Goal: Communication & Community: Answer question/provide support

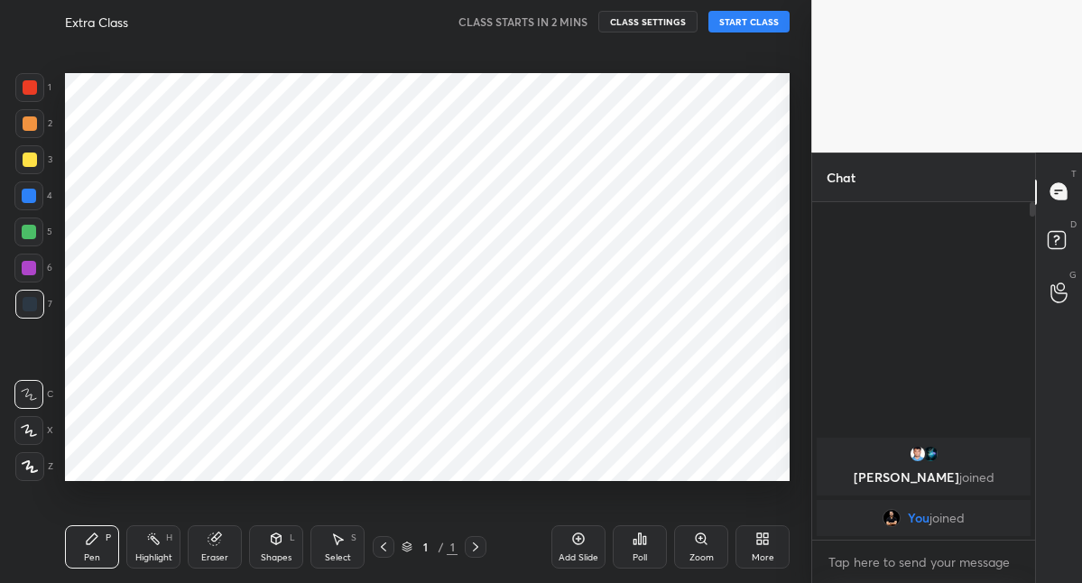
scroll to position [89786, 89514]
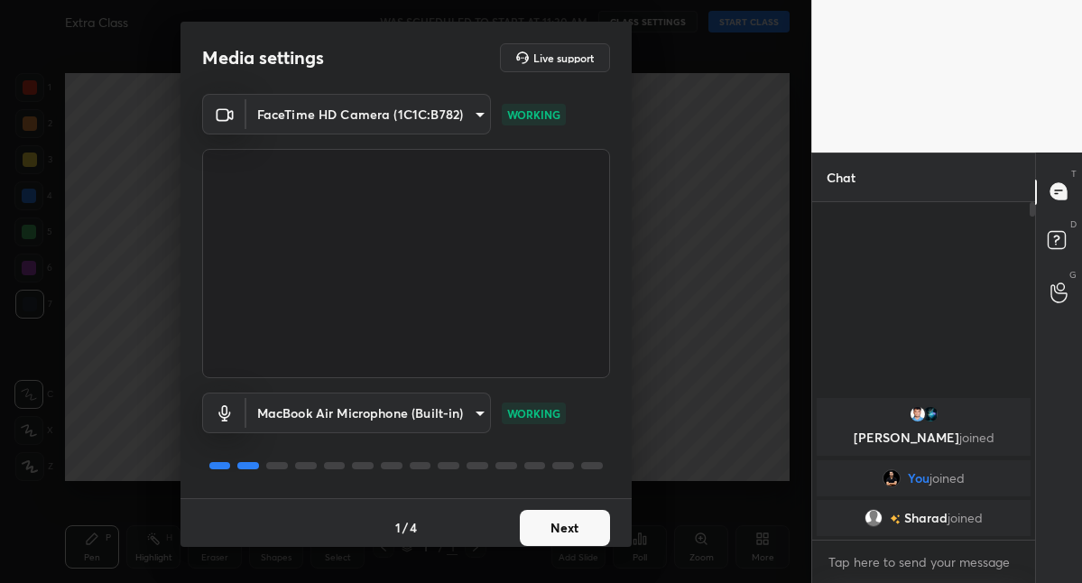
click at [568, 531] on button "Next" at bounding box center [565, 528] width 90 height 36
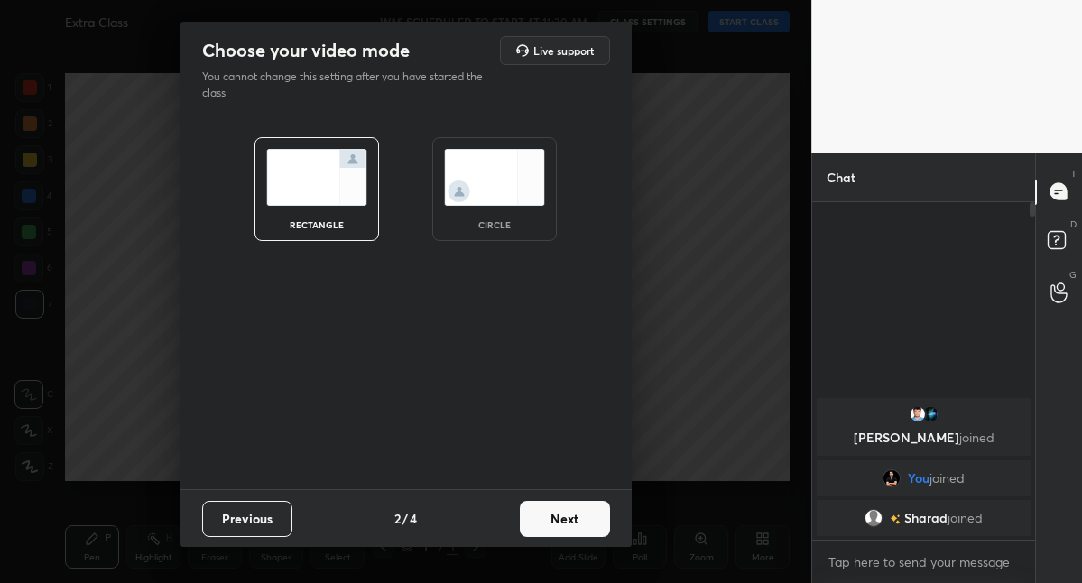
click at [568, 531] on button "Next" at bounding box center [565, 519] width 90 height 36
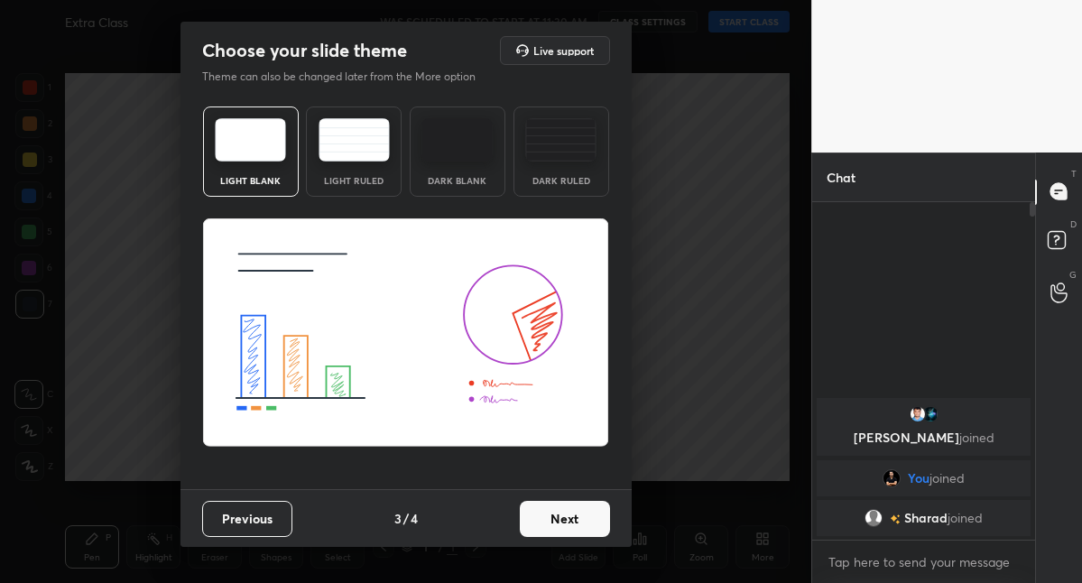
click at [568, 531] on button "Next" at bounding box center [565, 519] width 90 height 36
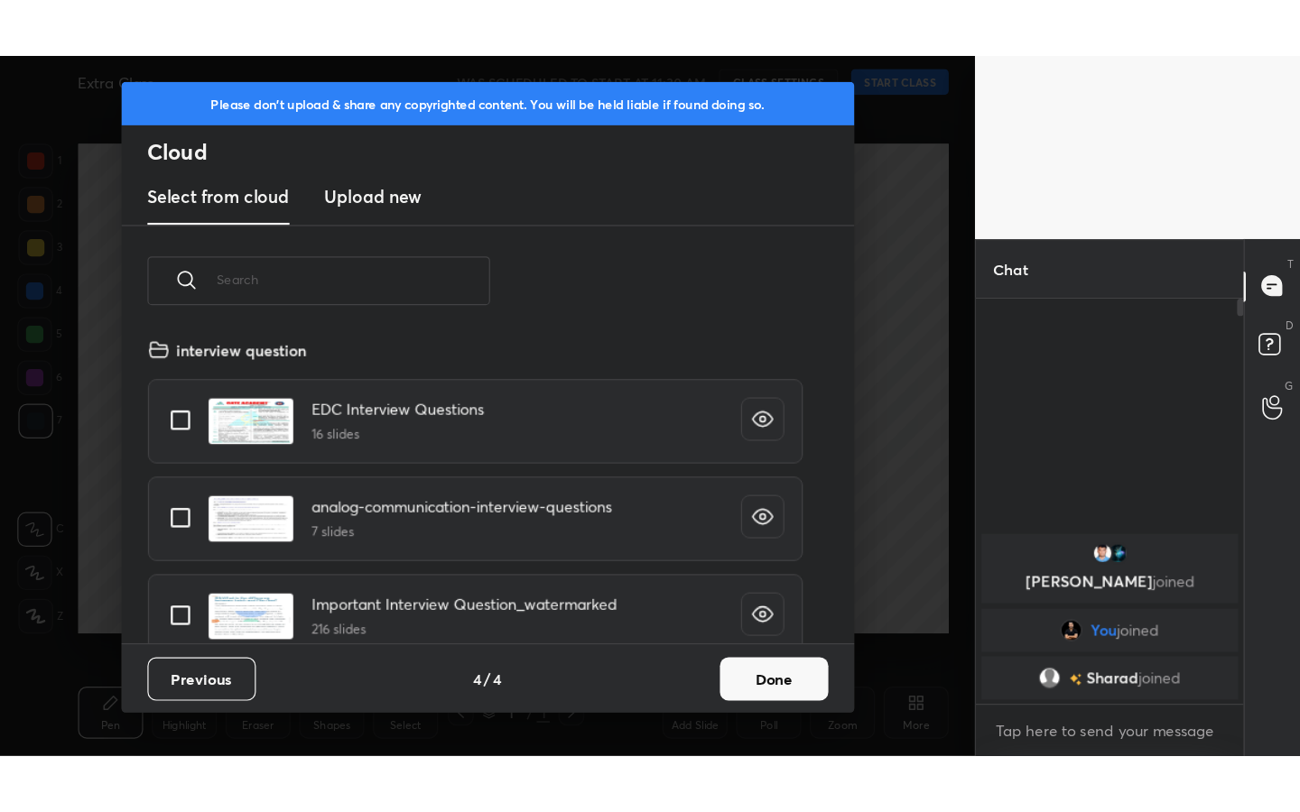
scroll to position [255, 579]
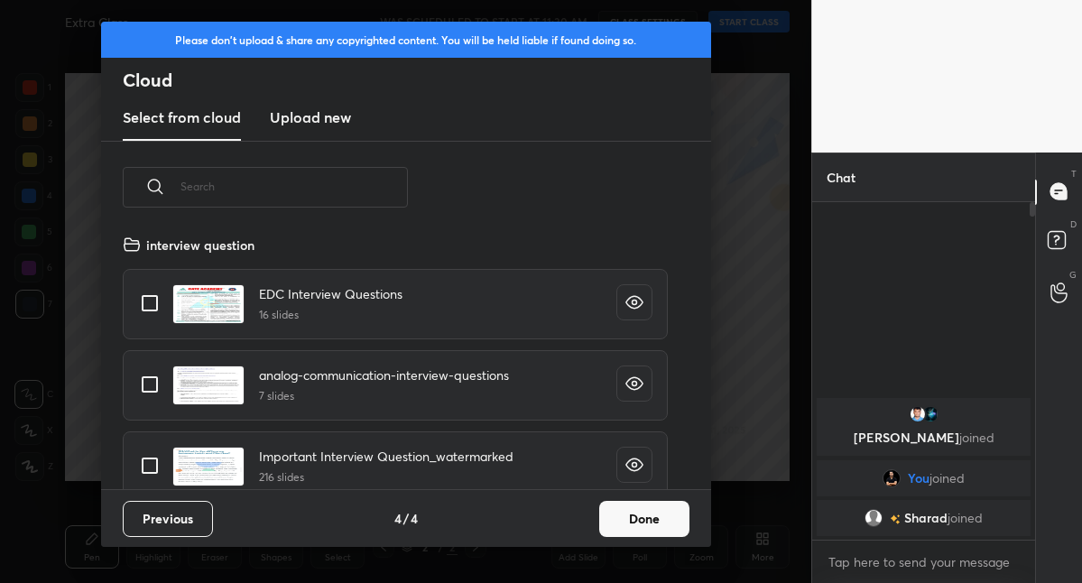
click at [616, 512] on button "Done" at bounding box center [644, 519] width 90 height 36
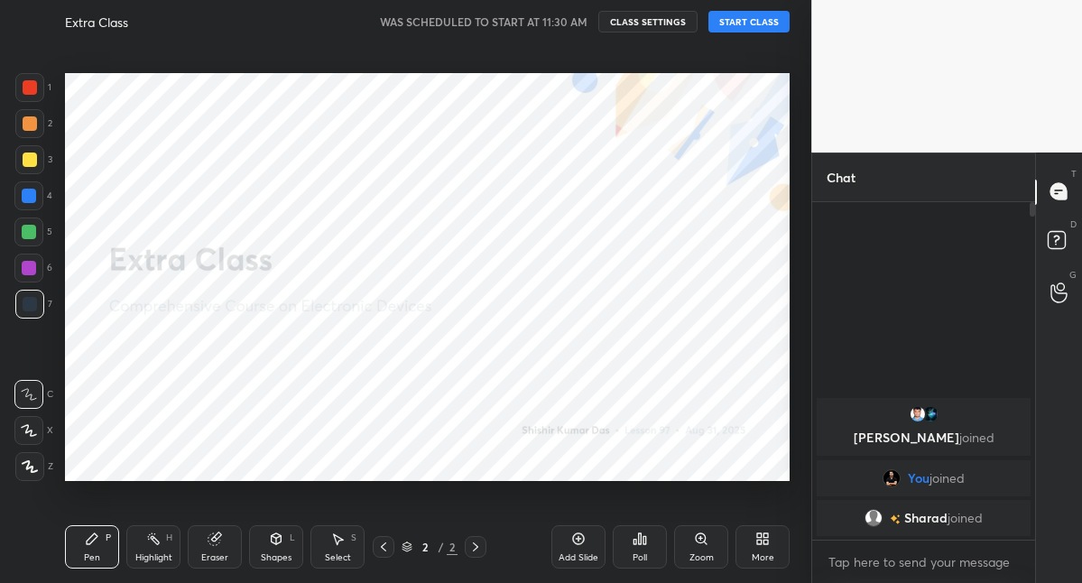
click at [739, 20] on button "START CLASS" at bounding box center [748, 22] width 81 height 22
click at [555, 18] on icon "button" at bounding box center [548, 21] width 14 height 14
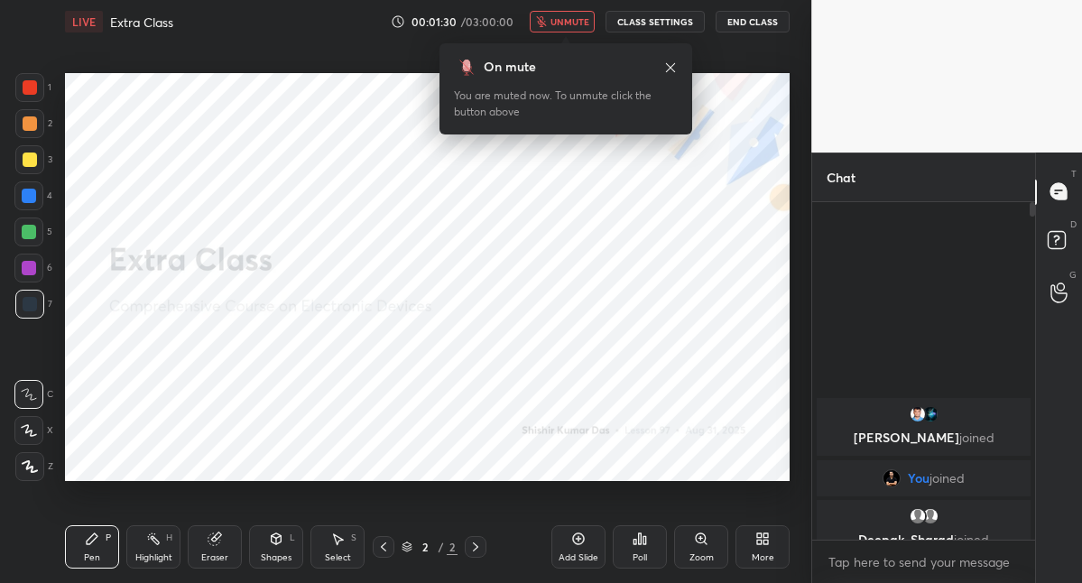
click at [562, 24] on span "unmute" at bounding box center [570, 21] width 39 height 13
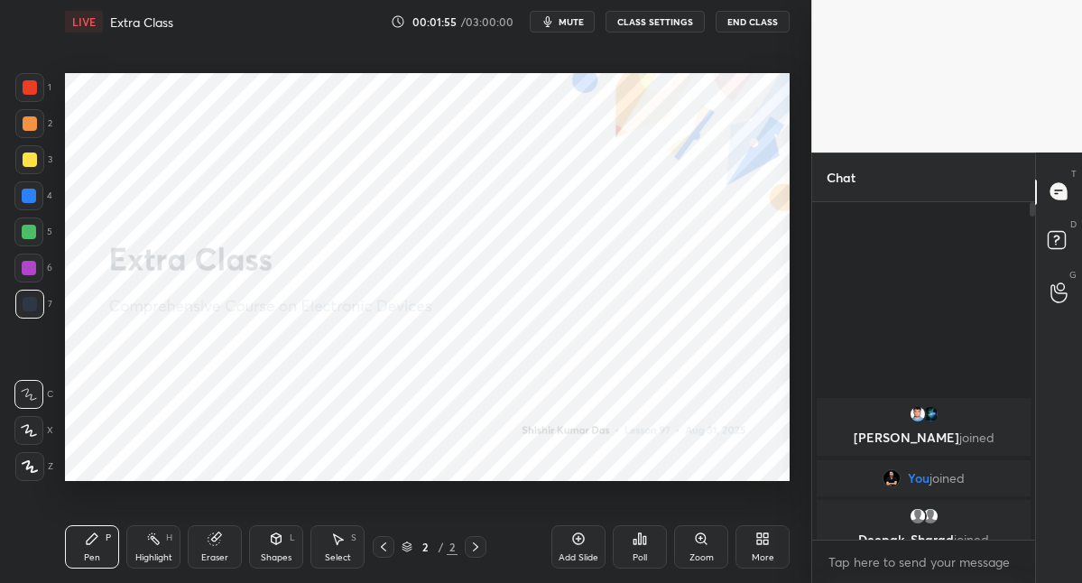
drag, startPoint x: 583, startPoint y: 541, endPoint x: 585, endPoint y: 520, distance: 20.8
click at [582, 541] on icon at bounding box center [578, 539] width 14 height 14
click at [22, 87] on div at bounding box center [29, 87] width 29 height 29
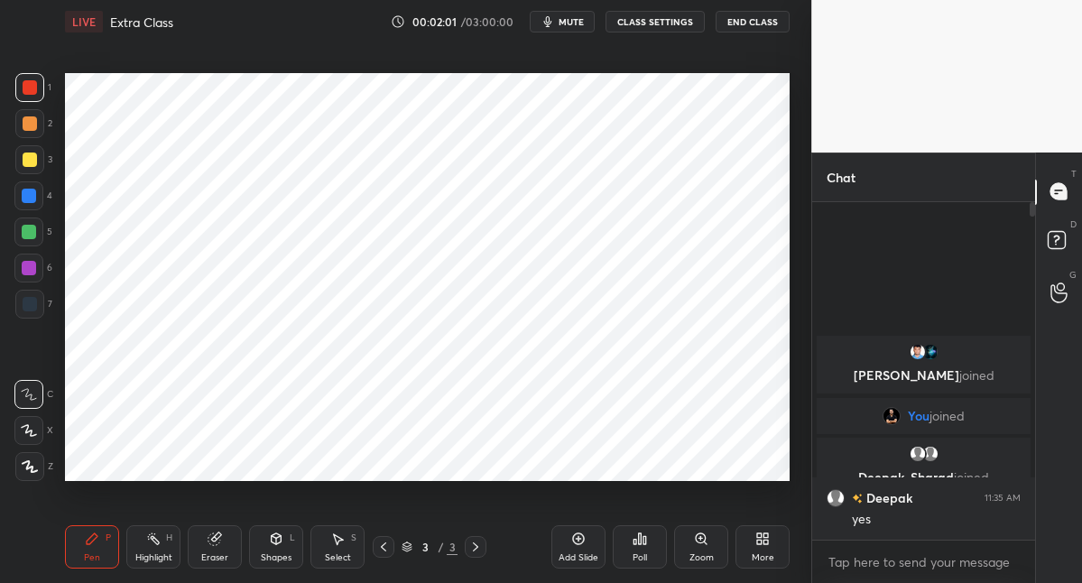
click at [26, 430] on icon at bounding box center [29, 430] width 16 height 13
drag, startPoint x: 28, startPoint y: 307, endPoint x: 51, endPoint y: 251, distance: 60.7
click at [28, 304] on div at bounding box center [30, 304] width 14 height 14
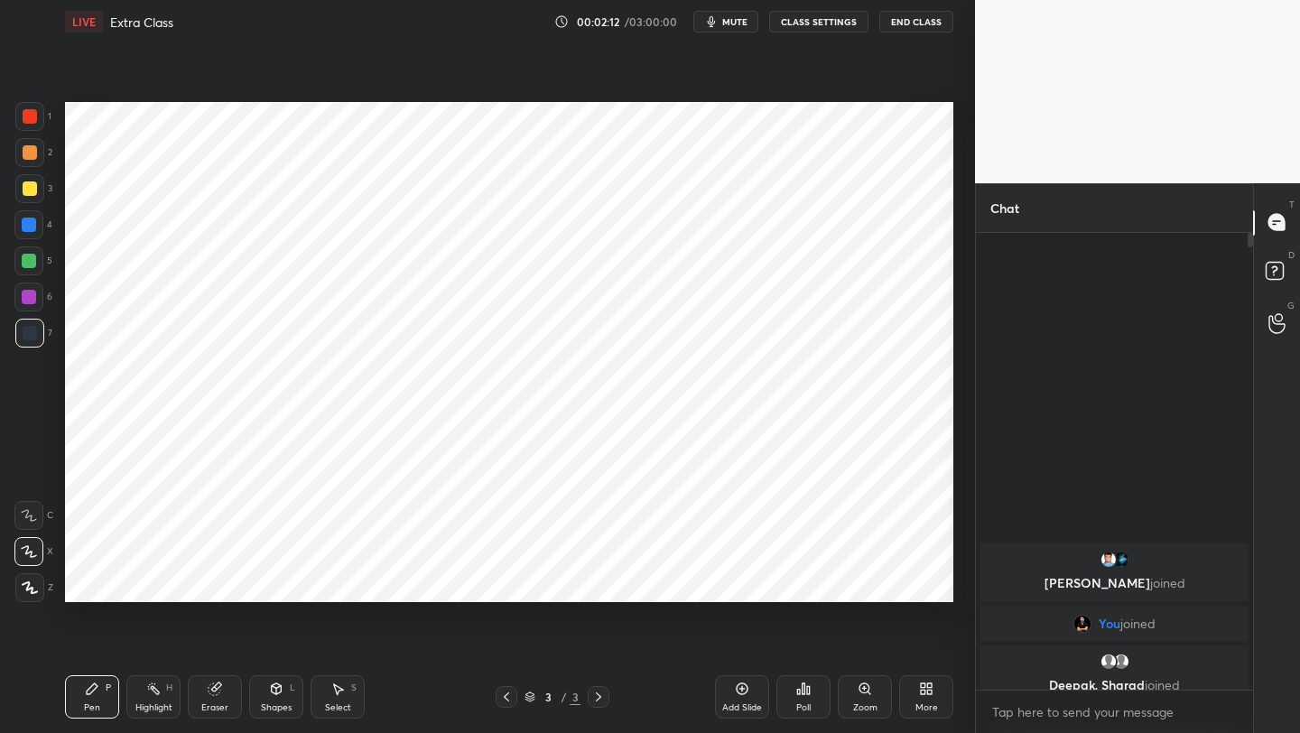
scroll to position [0, 0]
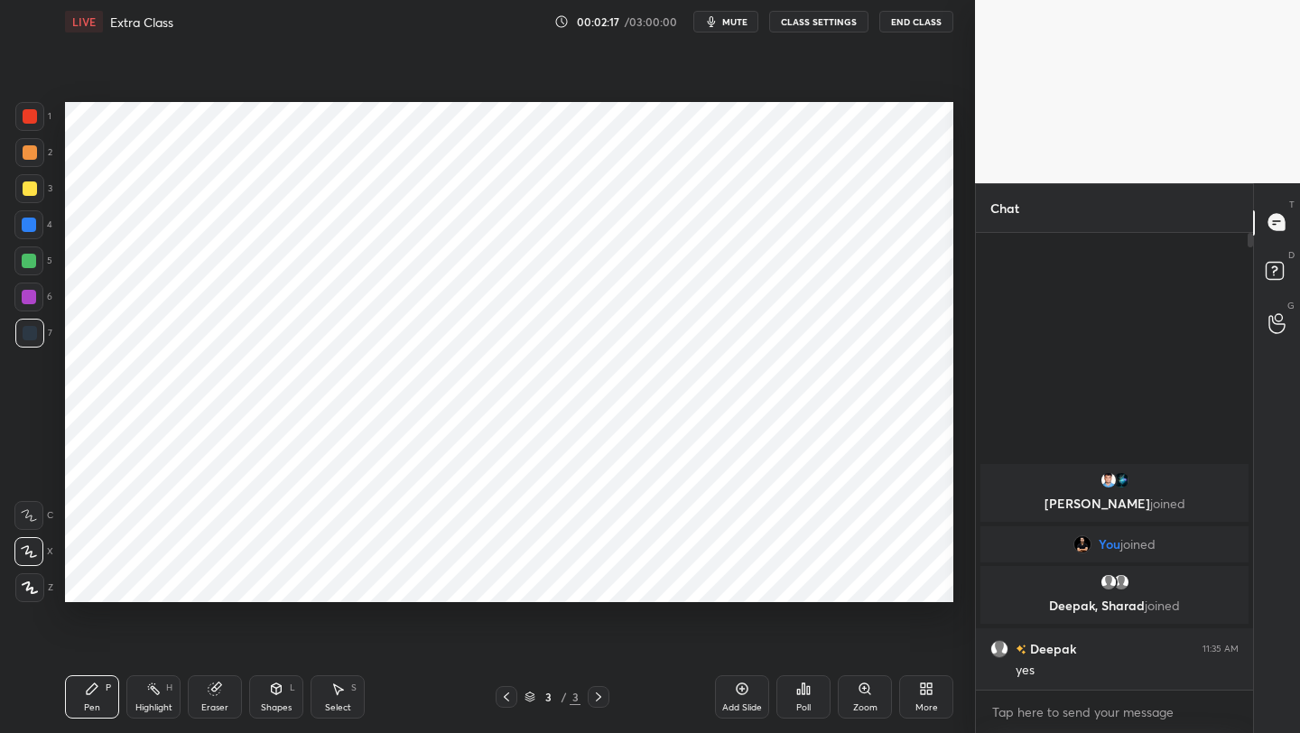
click at [276, 582] on div "Shapes L" at bounding box center [276, 696] width 54 height 43
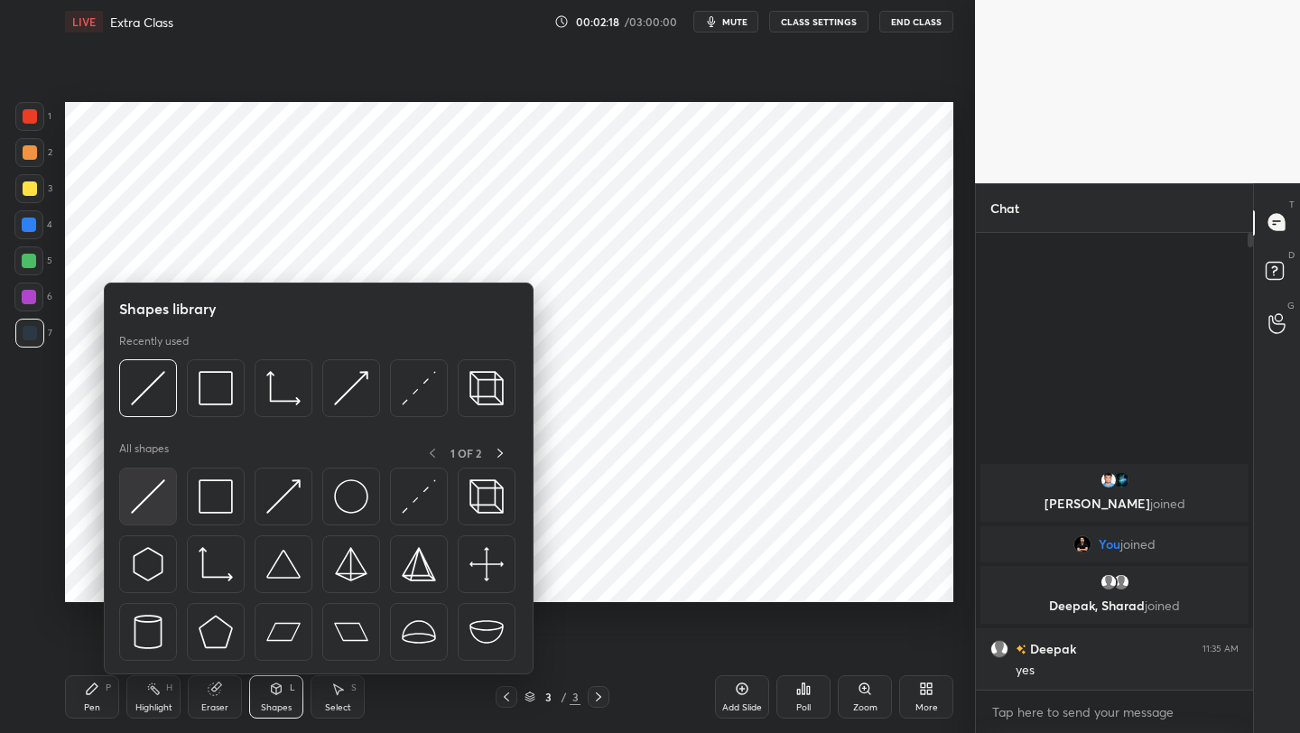
click at [159, 488] on img at bounding box center [148, 496] width 34 height 34
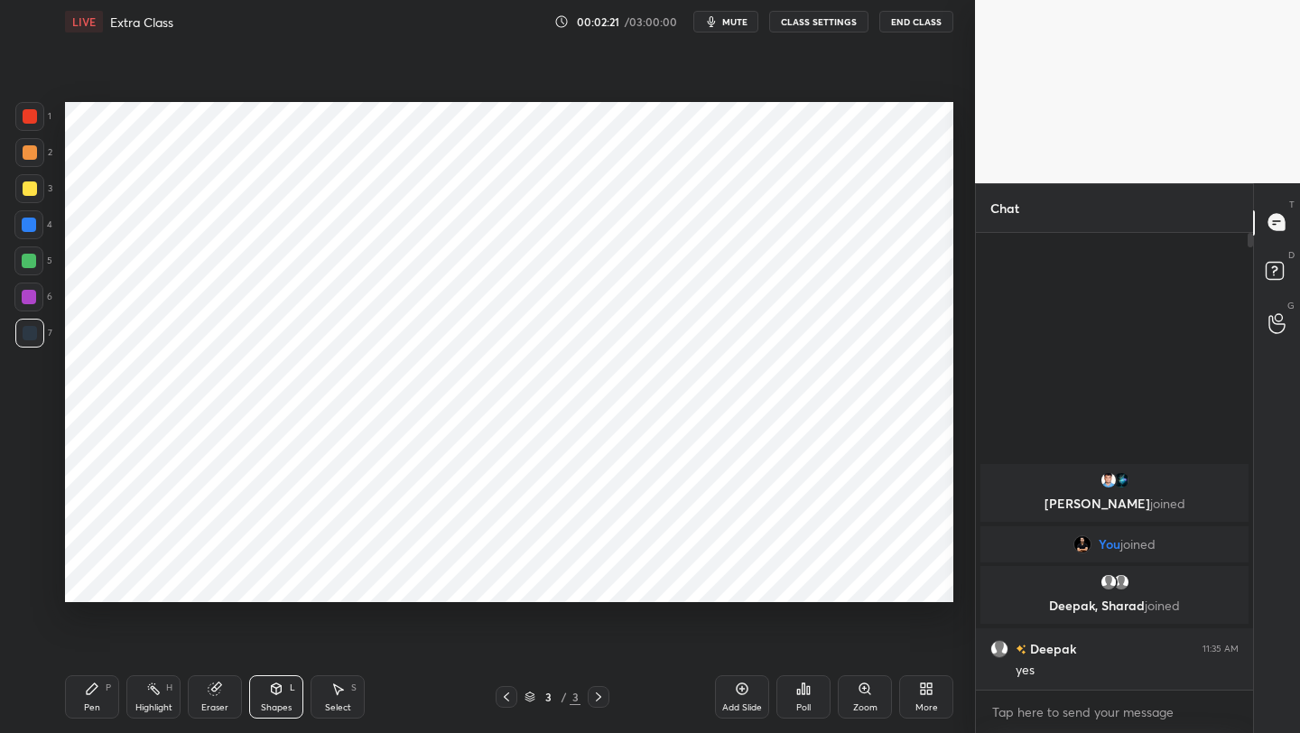
drag, startPoint x: 88, startPoint y: 692, endPoint x: 97, endPoint y: 616, distance: 76.2
click at [88, 582] on icon at bounding box center [92, 688] width 14 height 14
drag, startPoint x: 28, startPoint y: 115, endPoint x: 60, endPoint y: 121, distance: 32.2
click at [31, 114] on div at bounding box center [30, 116] width 14 height 14
click at [31, 257] on div at bounding box center [29, 261] width 14 height 14
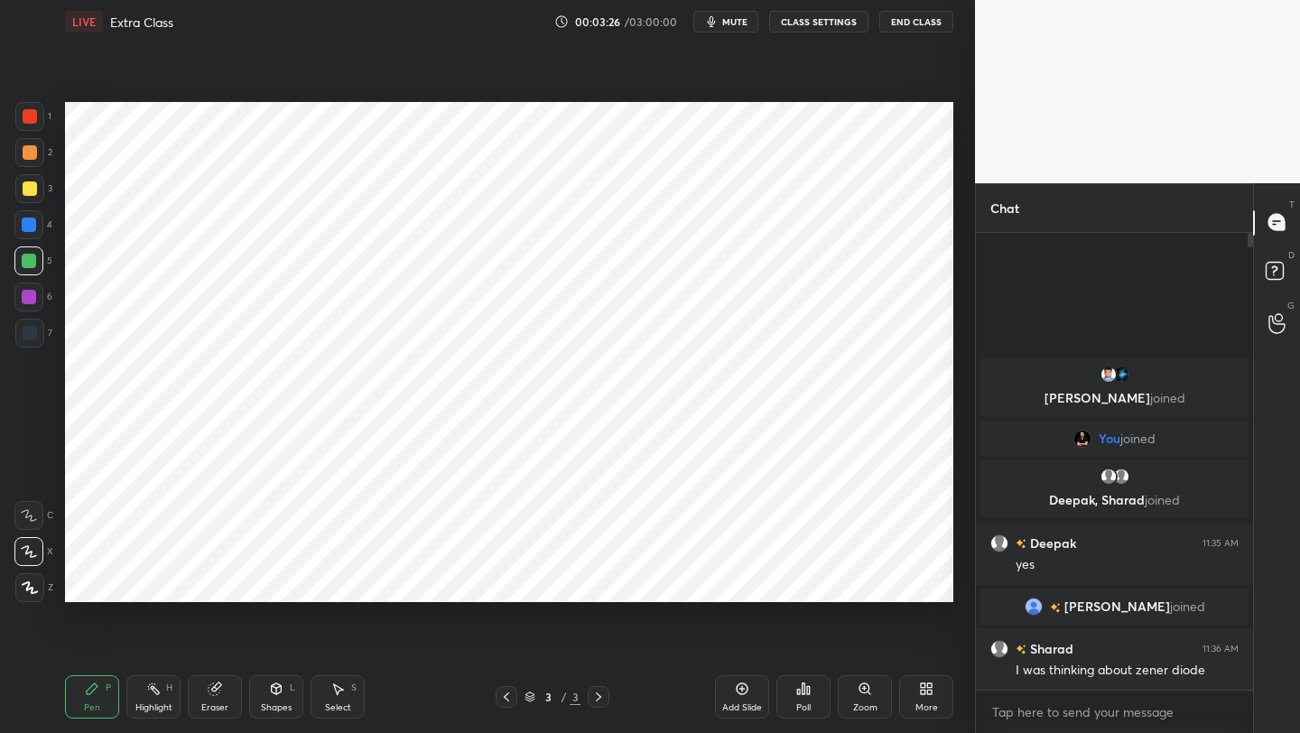
click at [29, 125] on div at bounding box center [29, 116] width 29 height 29
click at [29, 331] on div at bounding box center [30, 333] width 14 height 14
drag, startPoint x: 30, startPoint y: 226, endPoint x: 51, endPoint y: 215, distance: 23.4
click at [27, 229] on div at bounding box center [29, 225] width 14 height 14
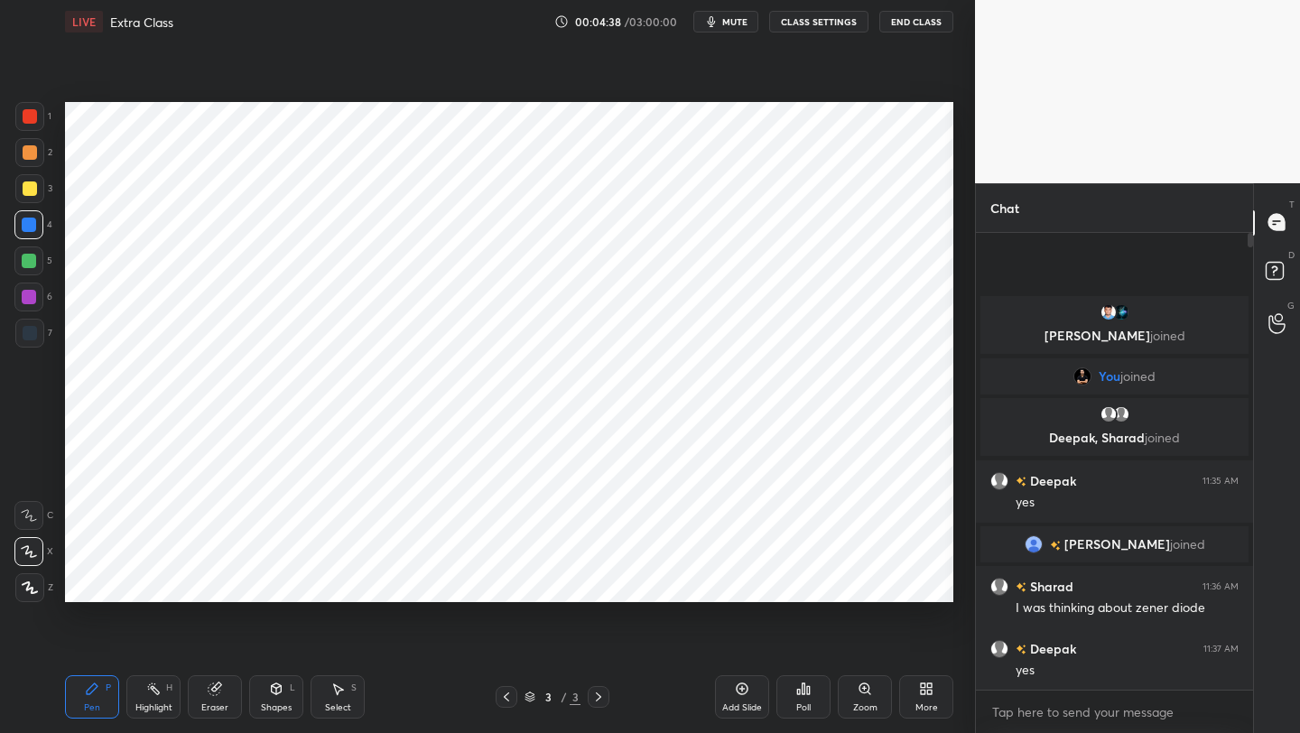
click at [33, 337] on div at bounding box center [30, 333] width 14 height 14
click at [26, 222] on div at bounding box center [29, 225] width 14 height 14
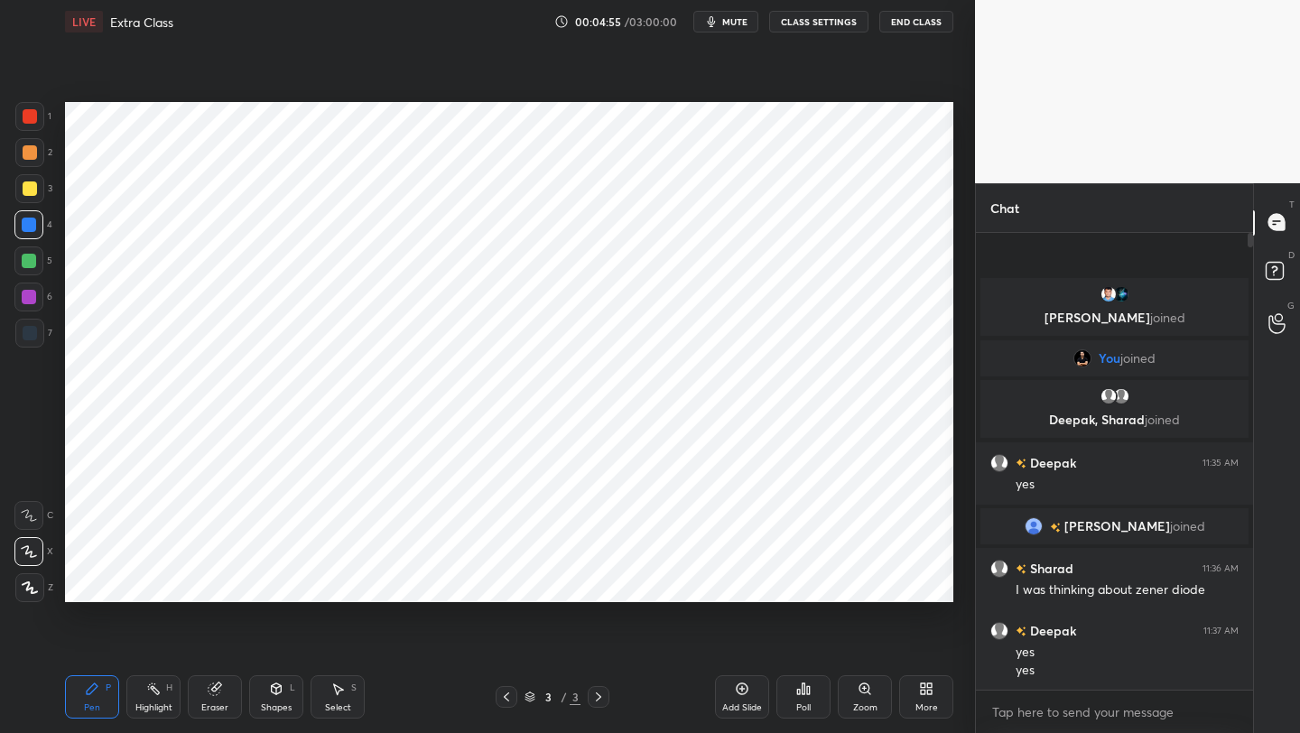
drag, startPoint x: 32, startPoint y: 266, endPoint x: 47, endPoint y: 252, distance: 21.1
click at [32, 266] on div at bounding box center [29, 261] width 14 height 14
click at [742, 582] on icon at bounding box center [741, 688] width 5 height 5
click at [33, 120] on div at bounding box center [30, 116] width 14 height 14
click at [35, 227] on div at bounding box center [29, 225] width 14 height 14
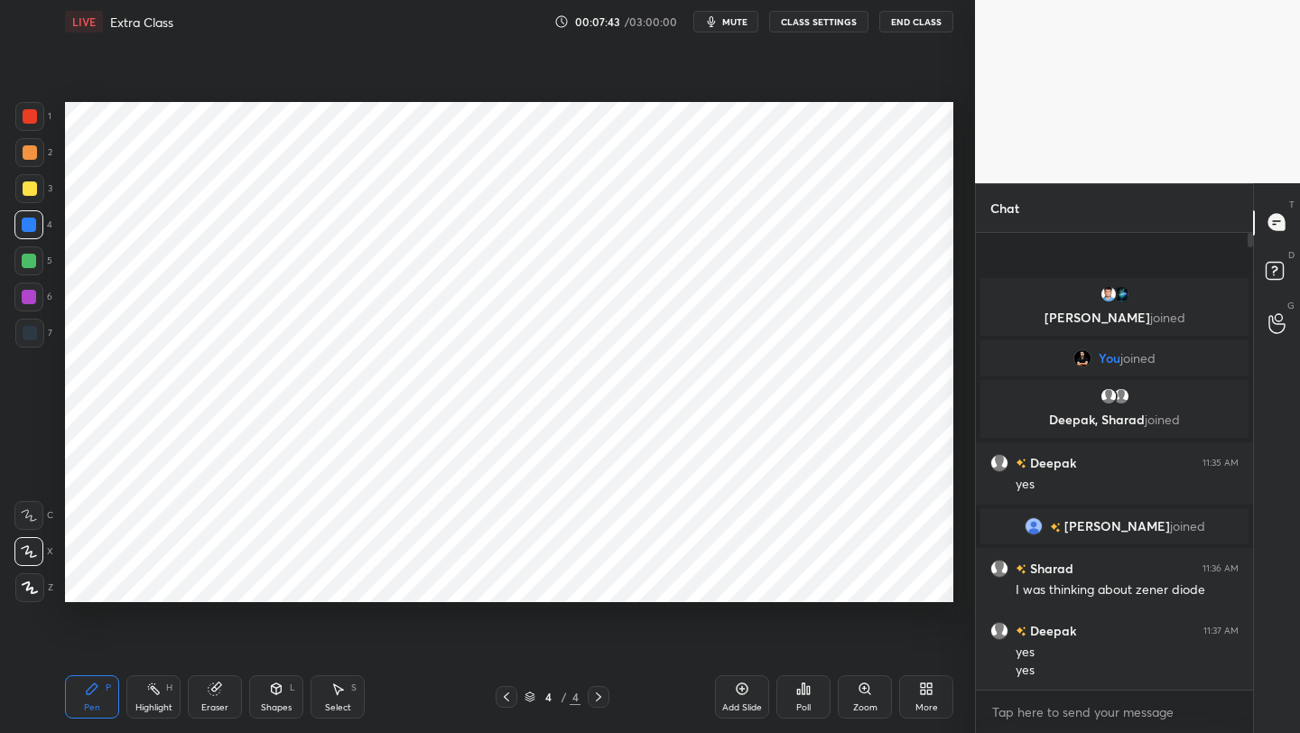
click at [37, 116] on div at bounding box center [29, 116] width 29 height 29
click at [32, 329] on div at bounding box center [30, 333] width 14 height 14
click at [27, 222] on div at bounding box center [29, 225] width 14 height 14
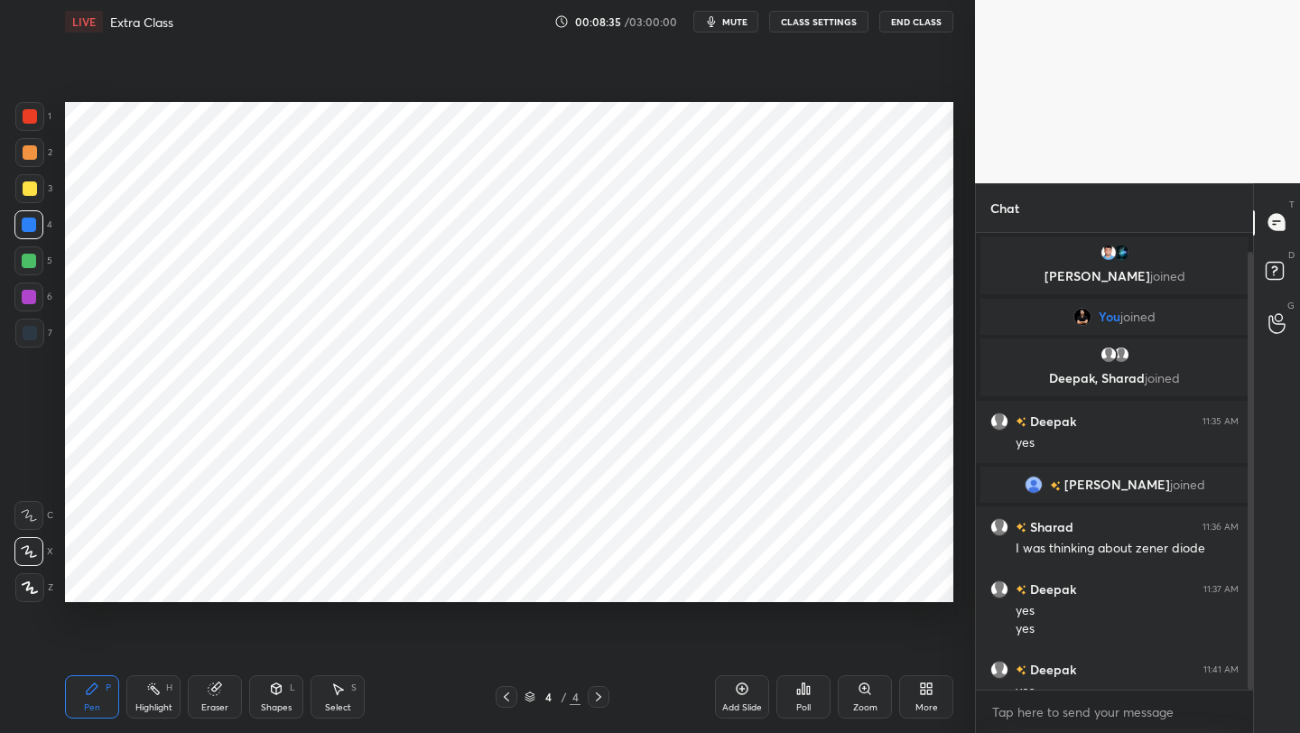
scroll to position [21, 0]
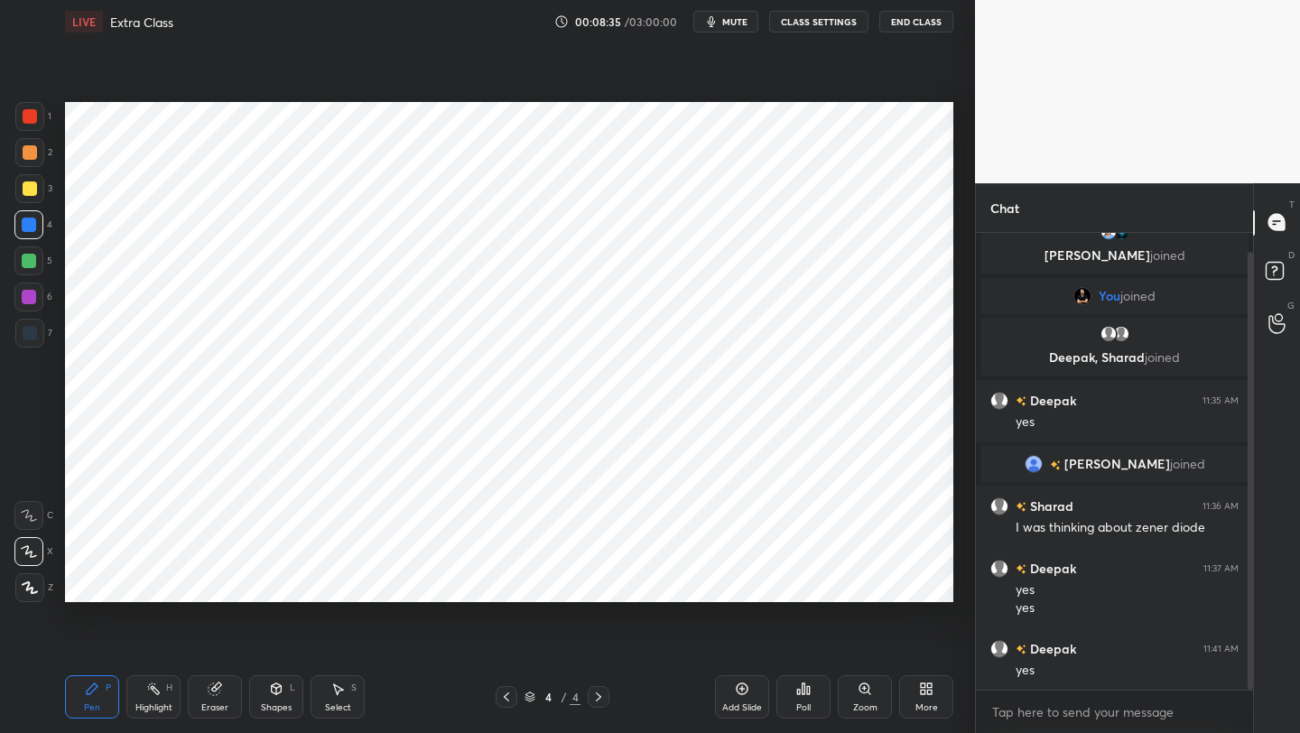
drag, startPoint x: 1247, startPoint y: 631, endPoint x: 1247, endPoint y: 644, distance: 12.6
click at [1081, 582] on div at bounding box center [1249, 471] width 5 height 438
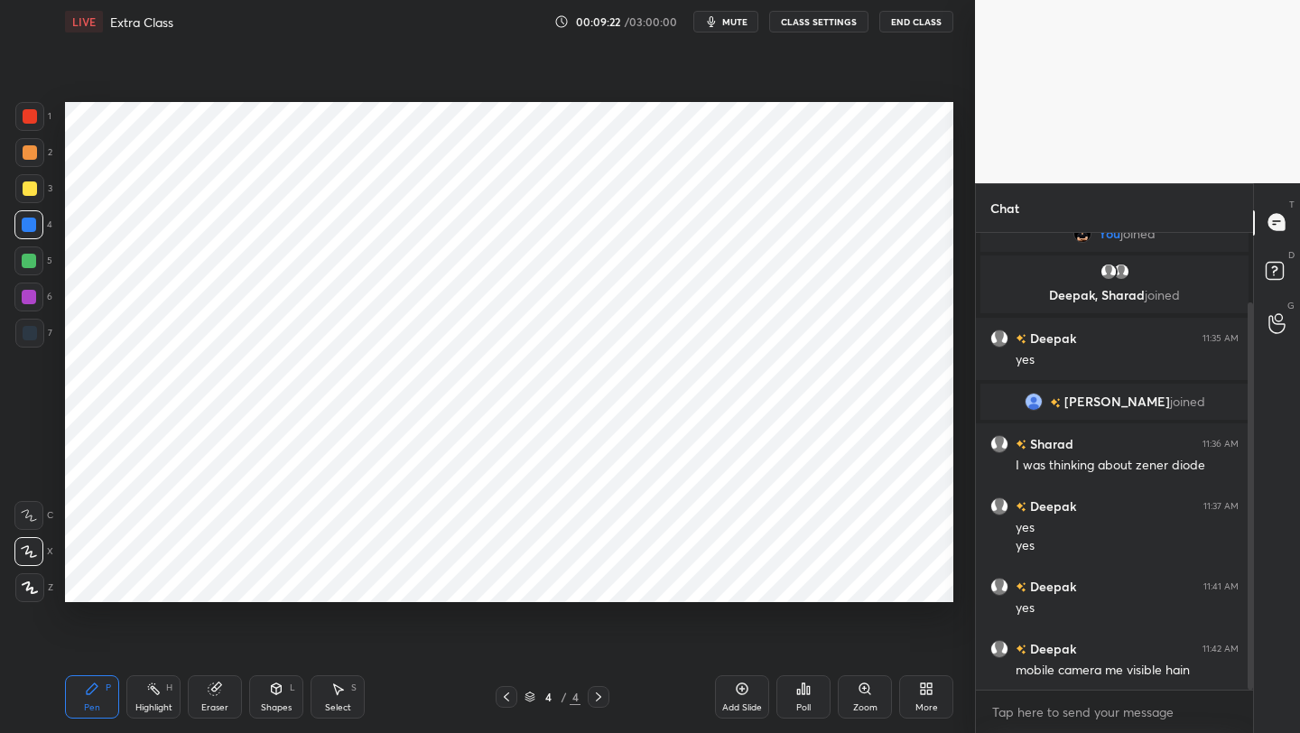
scroll to position [101, 0]
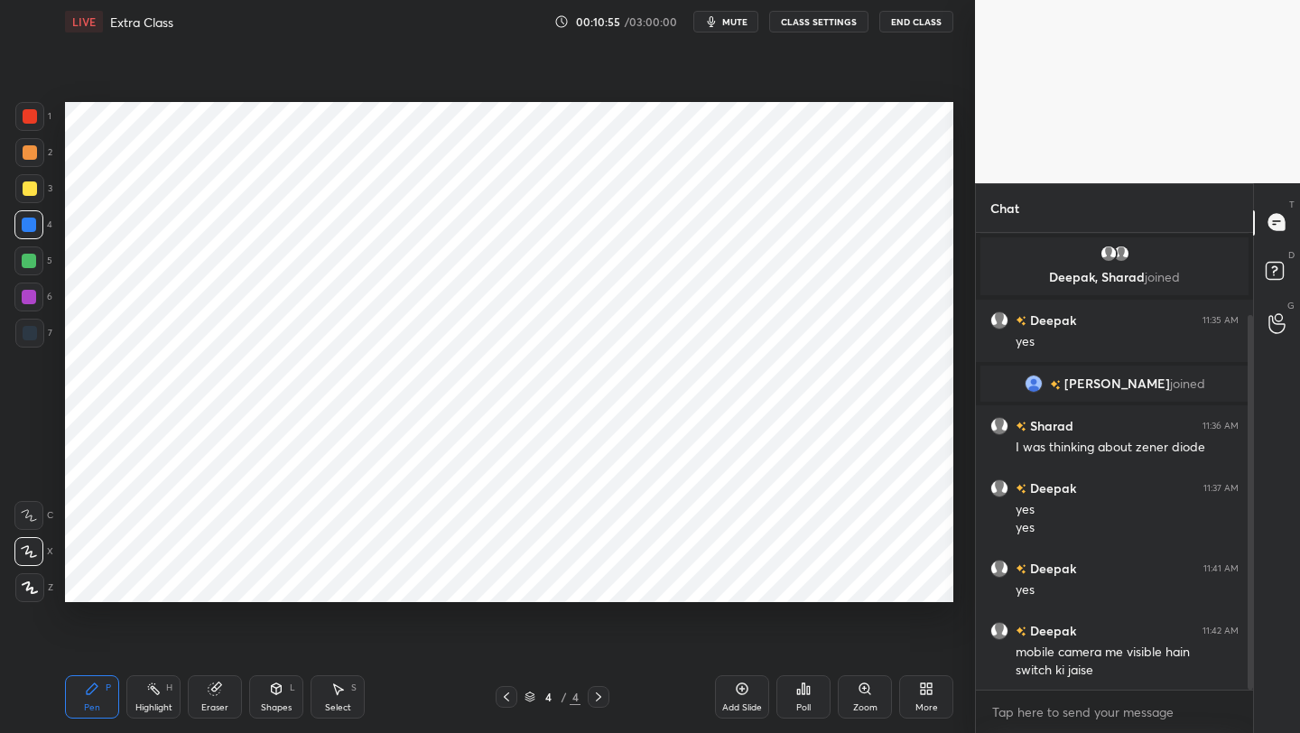
click at [511, 582] on icon at bounding box center [506, 697] width 14 height 14
click at [592, 582] on icon at bounding box center [598, 697] width 14 height 14
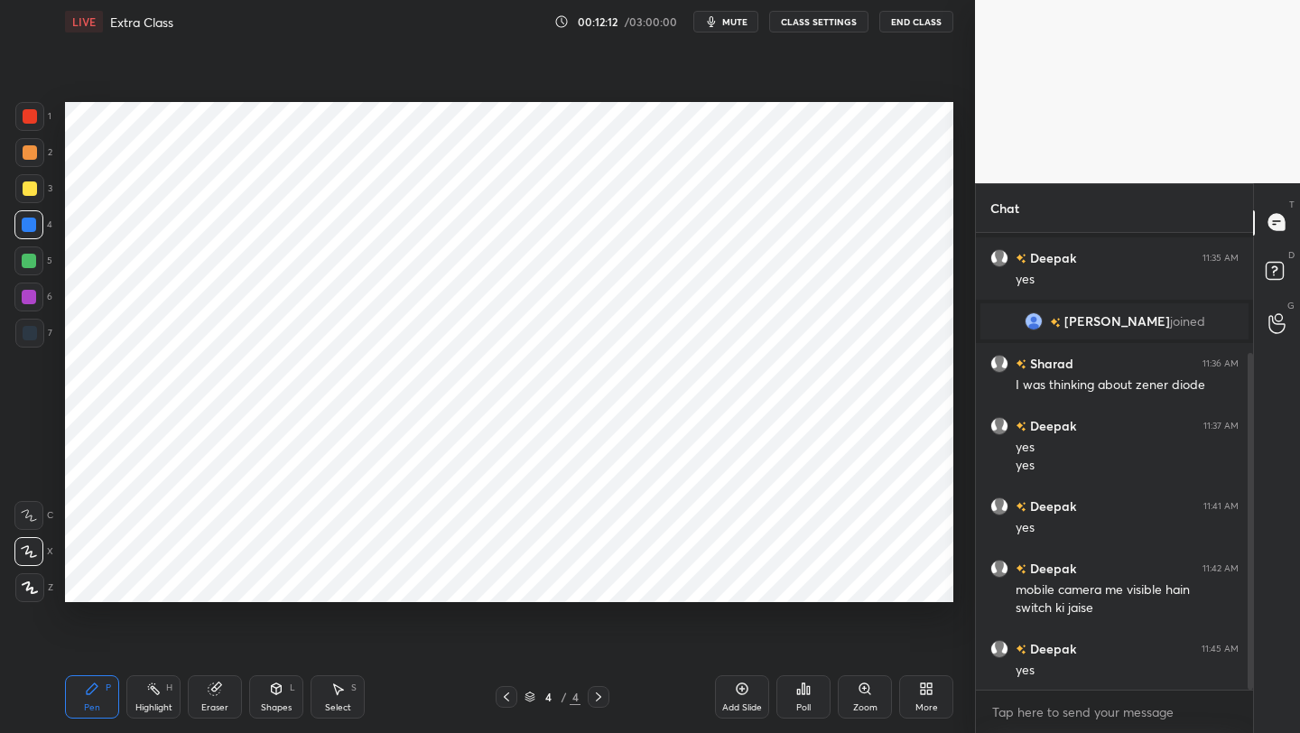
click at [27, 299] on div at bounding box center [29, 297] width 14 height 14
click at [737, 582] on icon at bounding box center [742, 689] width 12 height 12
click at [41, 125] on div at bounding box center [29, 116] width 29 height 29
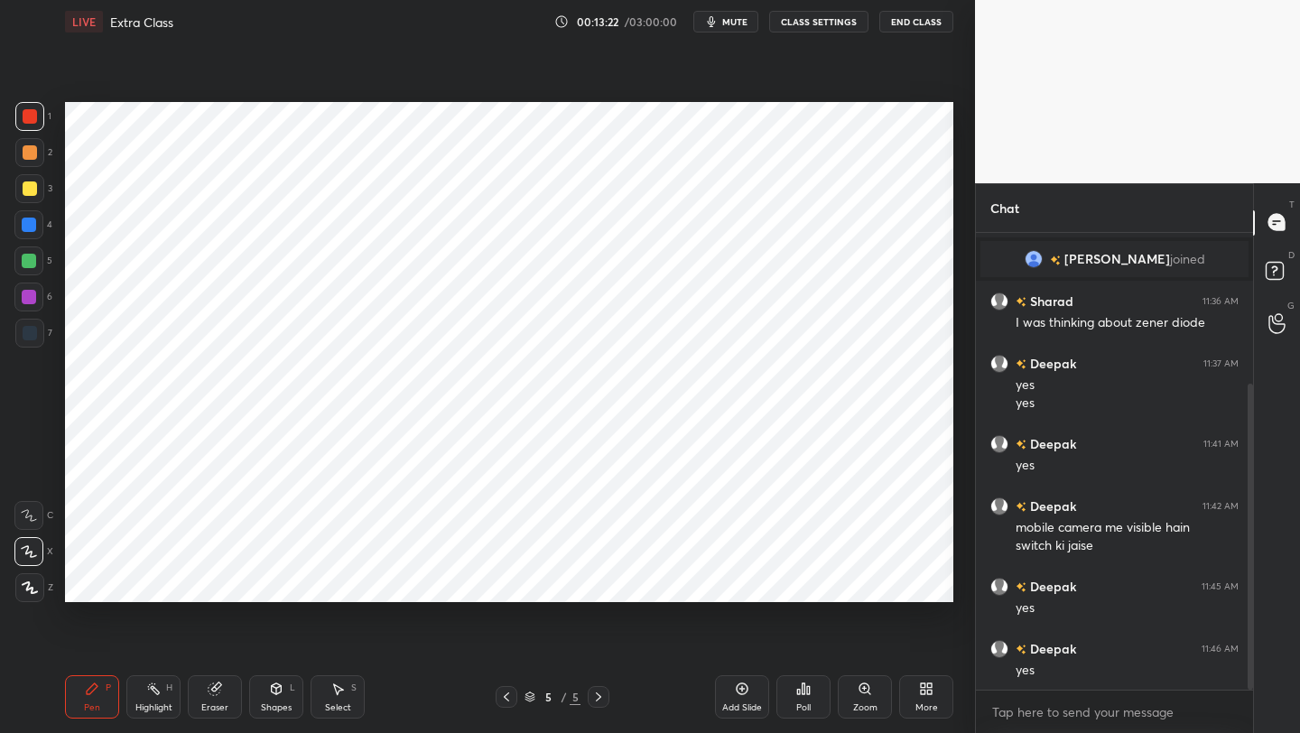
drag, startPoint x: 42, startPoint y: 223, endPoint x: 59, endPoint y: 217, distance: 18.3
click at [40, 222] on div at bounding box center [28, 224] width 29 height 29
click at [27, 299] on div at bounding box center [29, 297] width 14 height 14
click at [213, 582] on div "Eraser" at bounding box center [215, 696] width 54 height 43
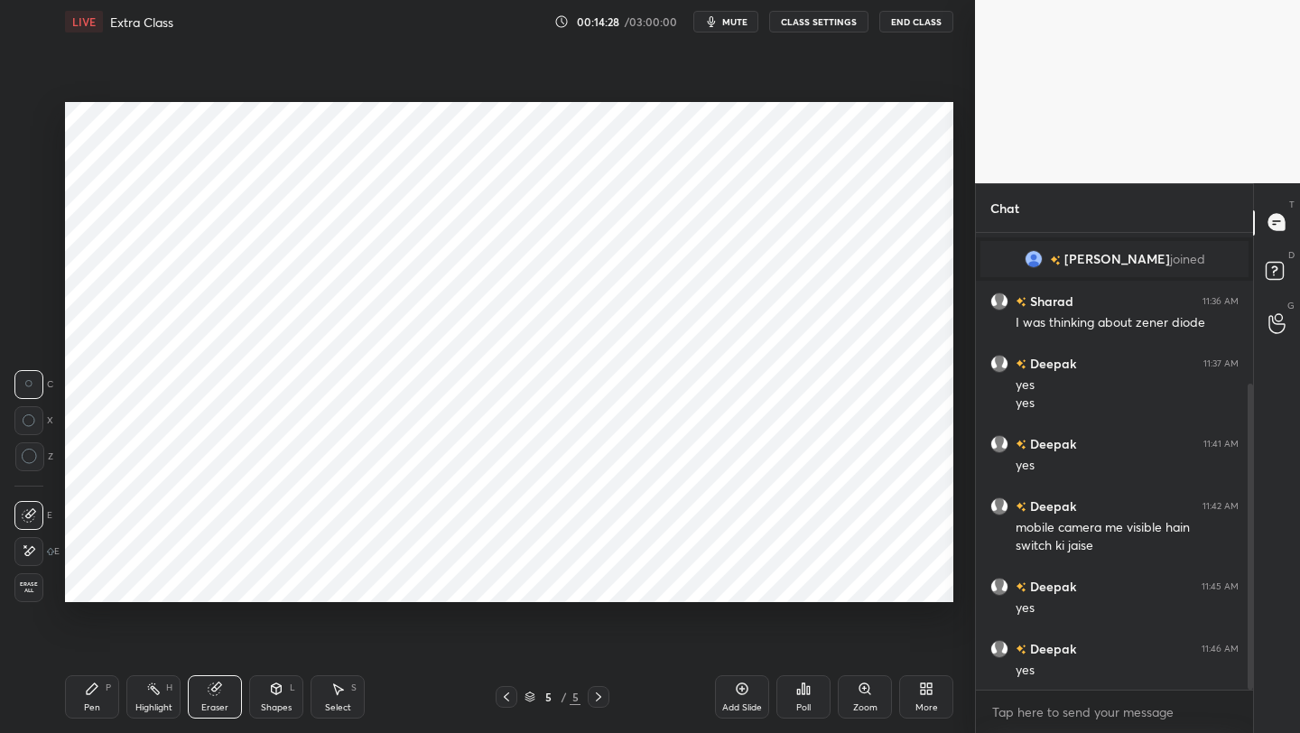
click at [98, 582] on div "Pen" at bounding box center [92, 707] width 16 height 9
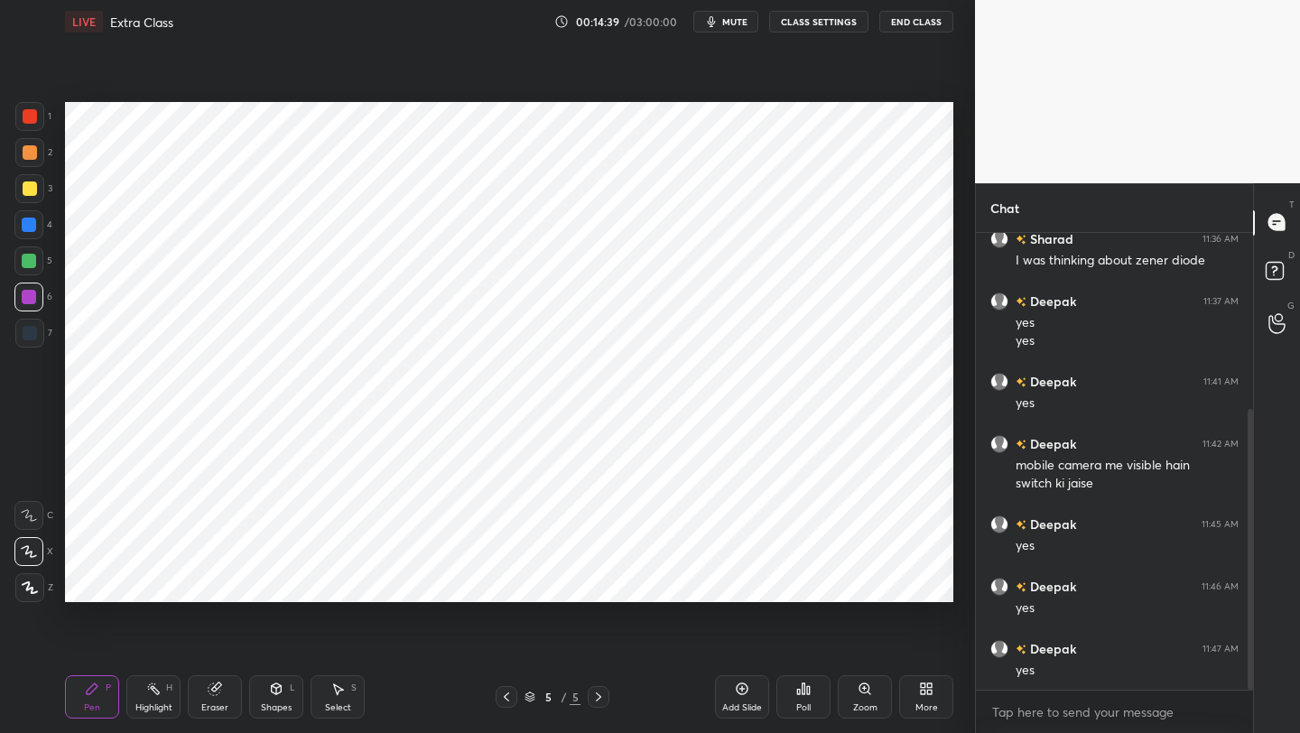
click at [507, 582] on icon at bounding box center [506, 697] width 14 height 14
click at [598, 582] on icon at bounding box center [598, 697] width 14 height 14
drag, startPoint x: 747, startPoint y: 689, endPoint x: 757, endPoint y: 680, distance: 13.4
click at [746, 582] on icon at bounding box center [742, 689] width 12 height 12
drag, startPoint x: 273, startPoint y: 689, endPoint x: 276, endPoint y: 677, distance: 12.3
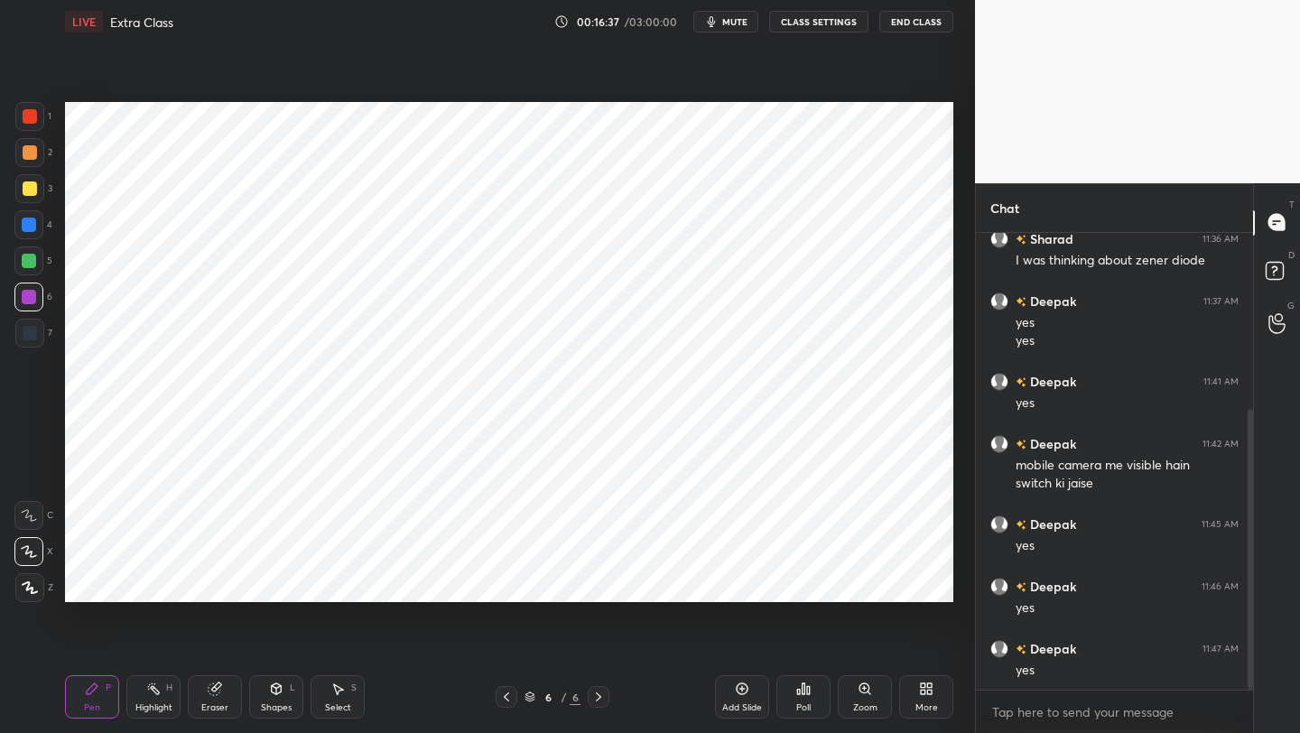
click at [273, 582] on icon at bounding box center [277, 688] width 10 height 11
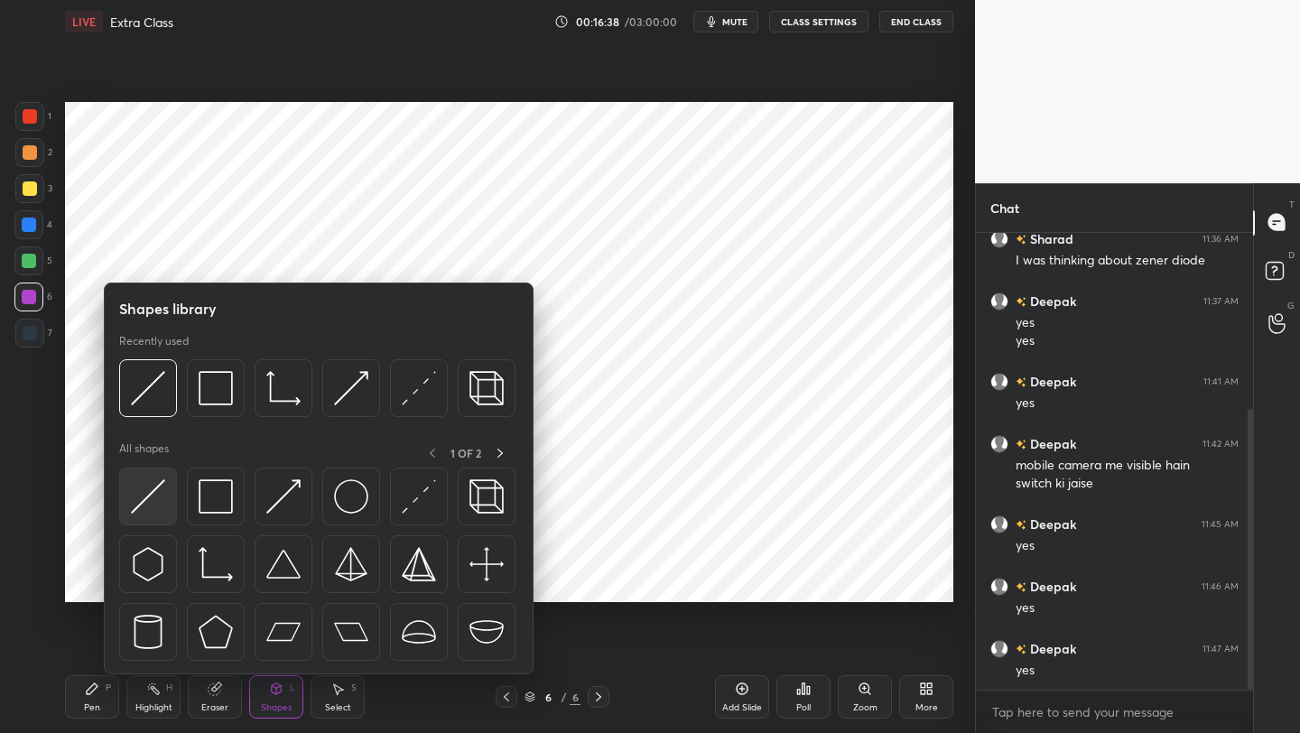
click at [165, 497] on img at bounding box center [148, 496] width 34 height 34
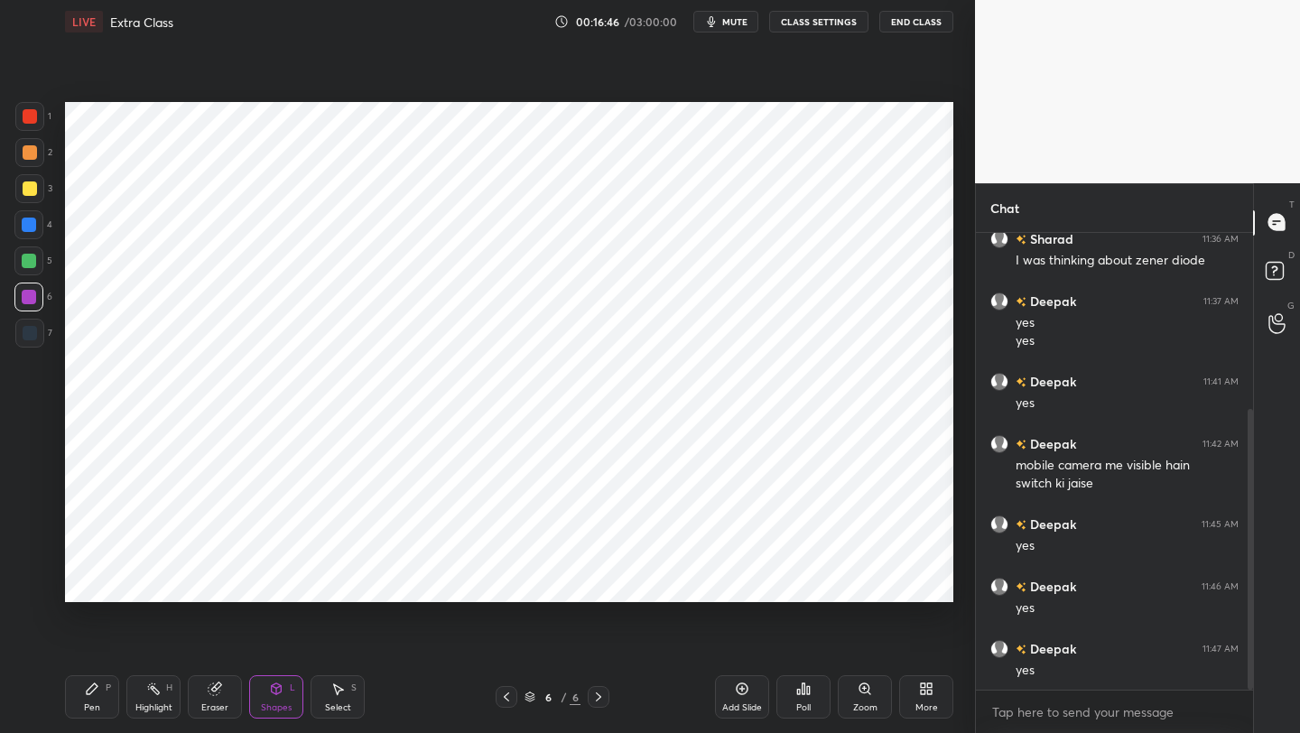
scroll to position [350, 0]
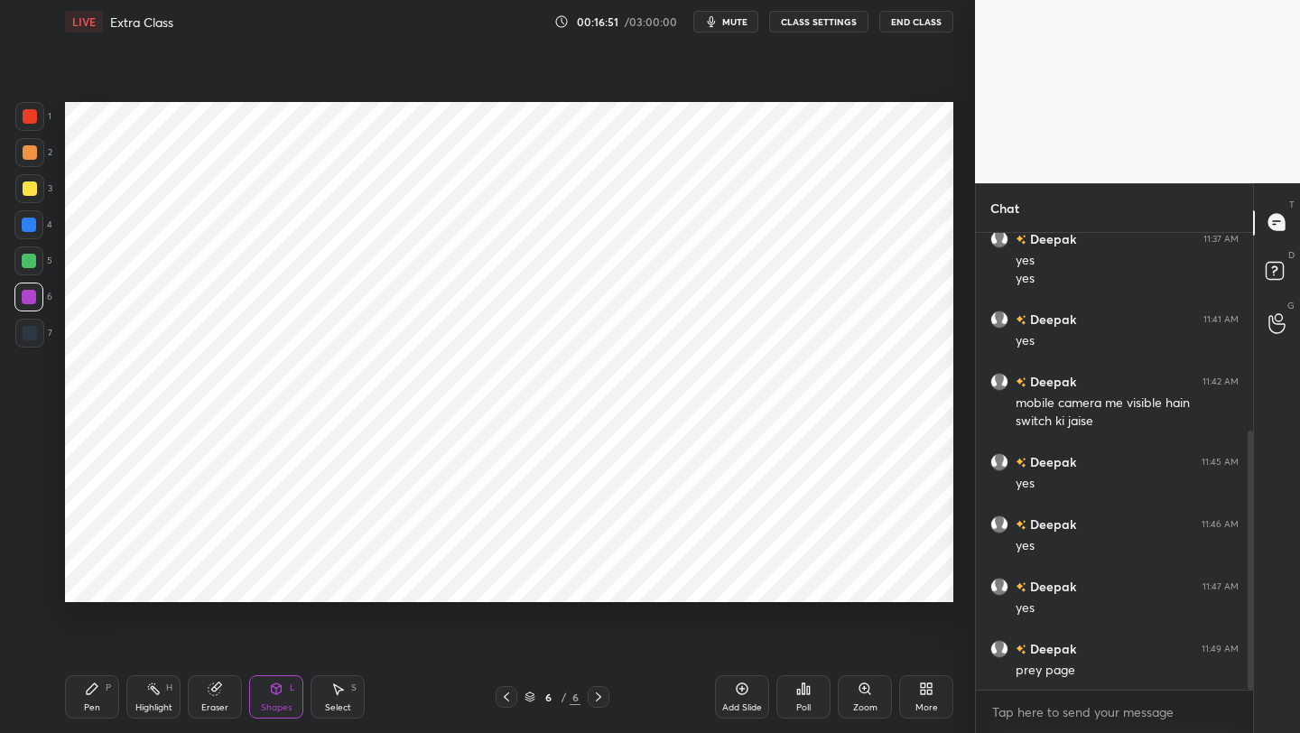
click at [513, 582] on div at bounding box center [506, 697] width 22 height 22
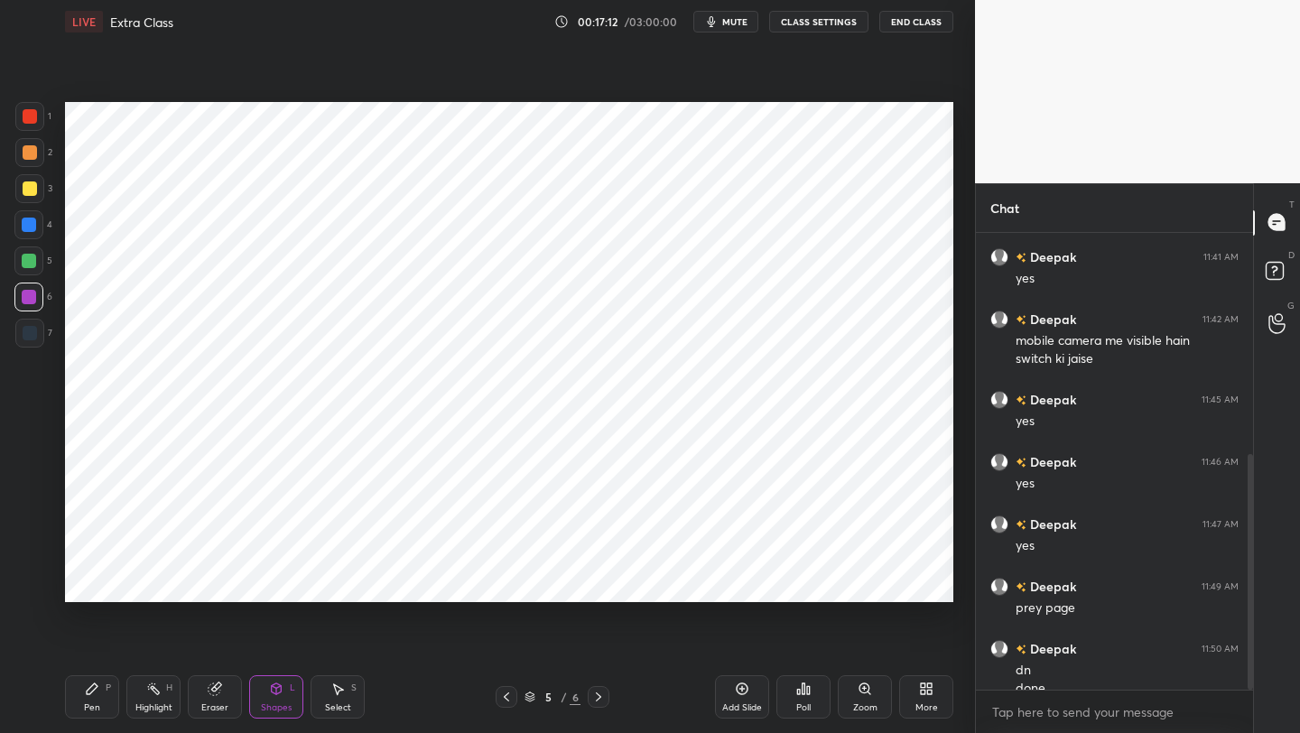
scroll to position [431, 0]
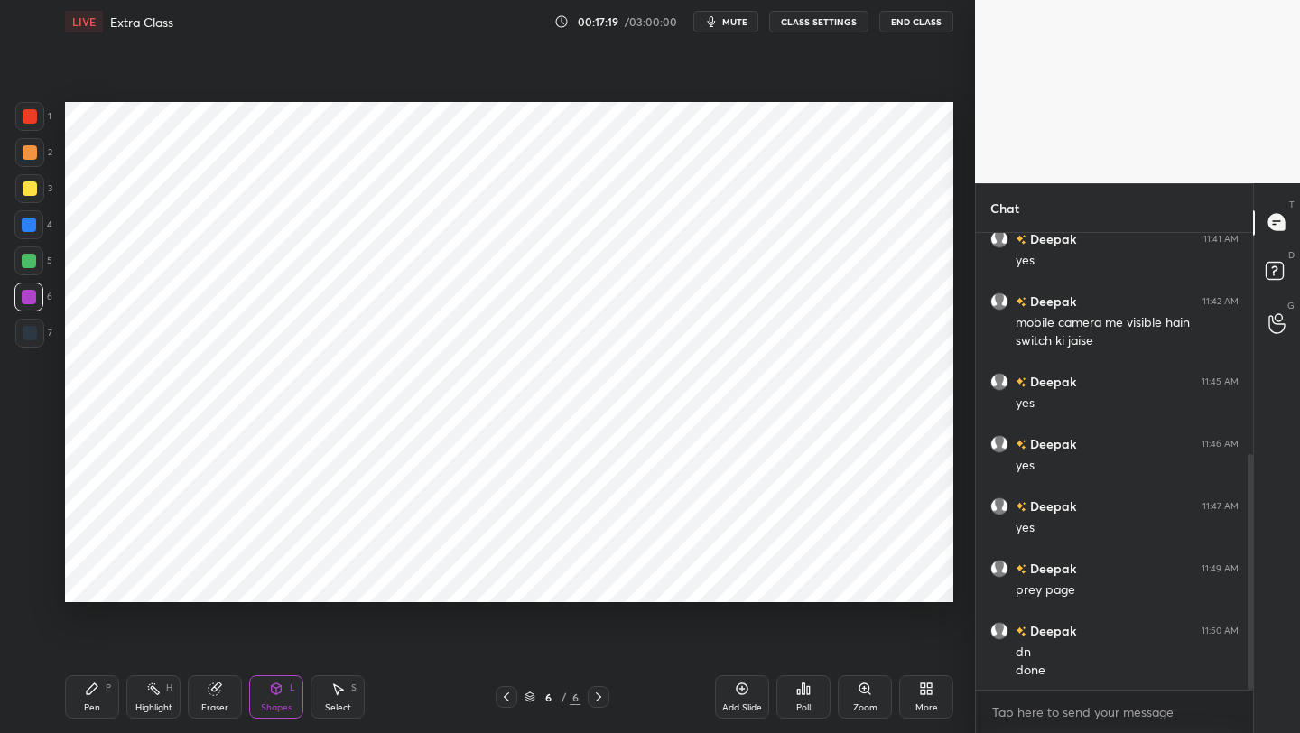
click at [90, 582] on div "Pen P" at bounding box center [92, 696] width 54 height 43
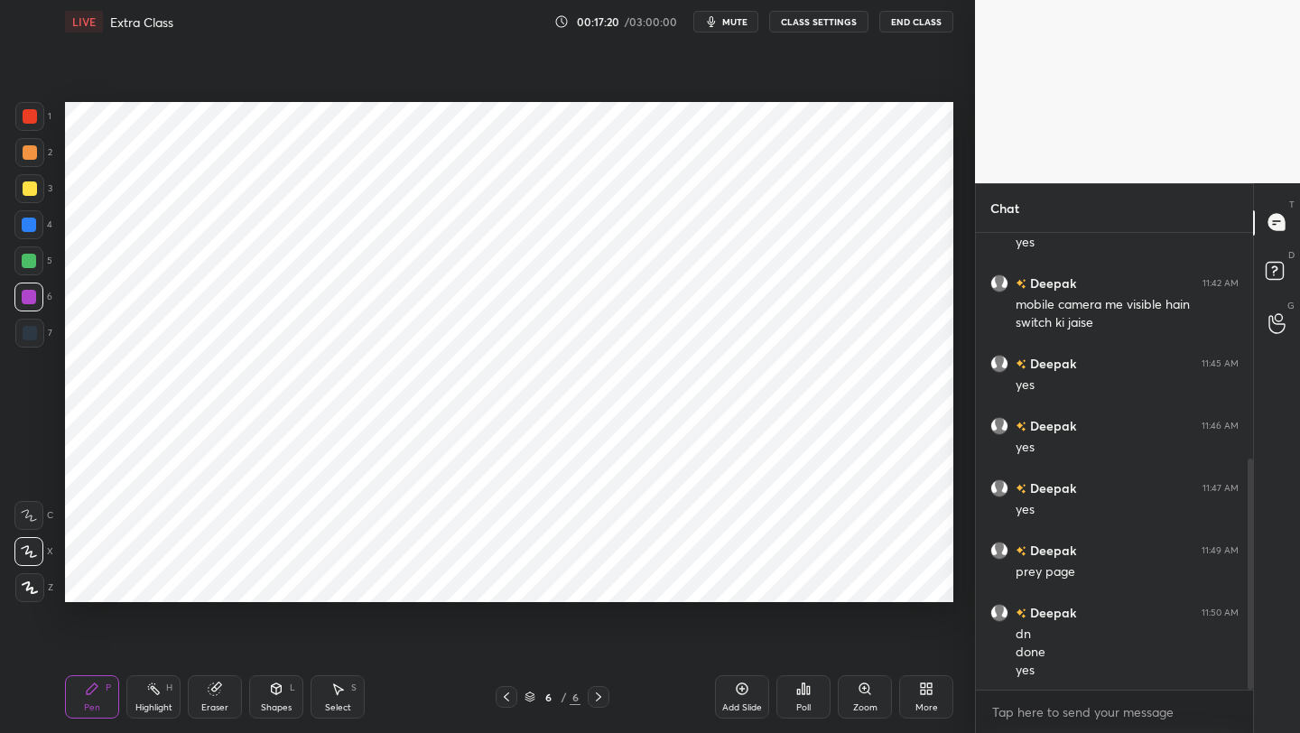
click at [31, 113] on div at bounding box center [30, 116] width 14 height 14
click at [265, 582] on div "Shapes L" at bounding box center [276, 696] width 54 height 43
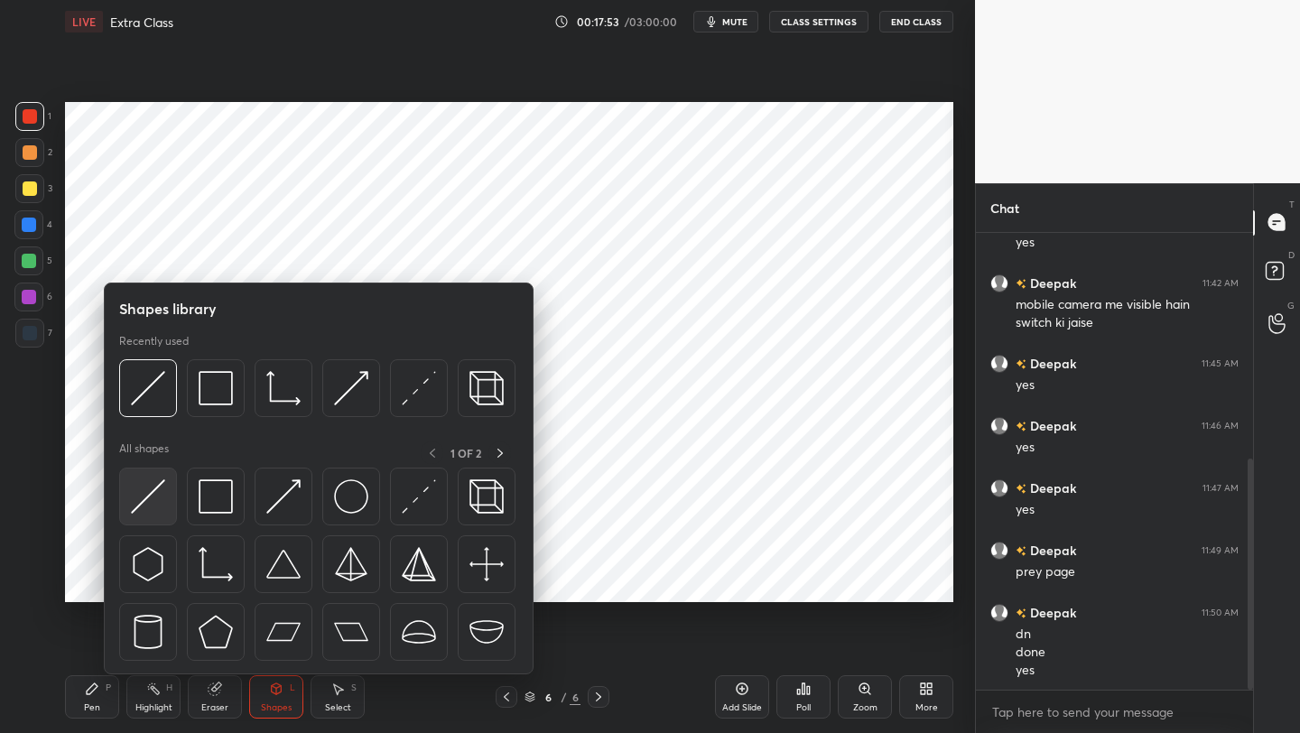
click at [166, 484] on div at bounding box center [148, 497] width 58 height 58
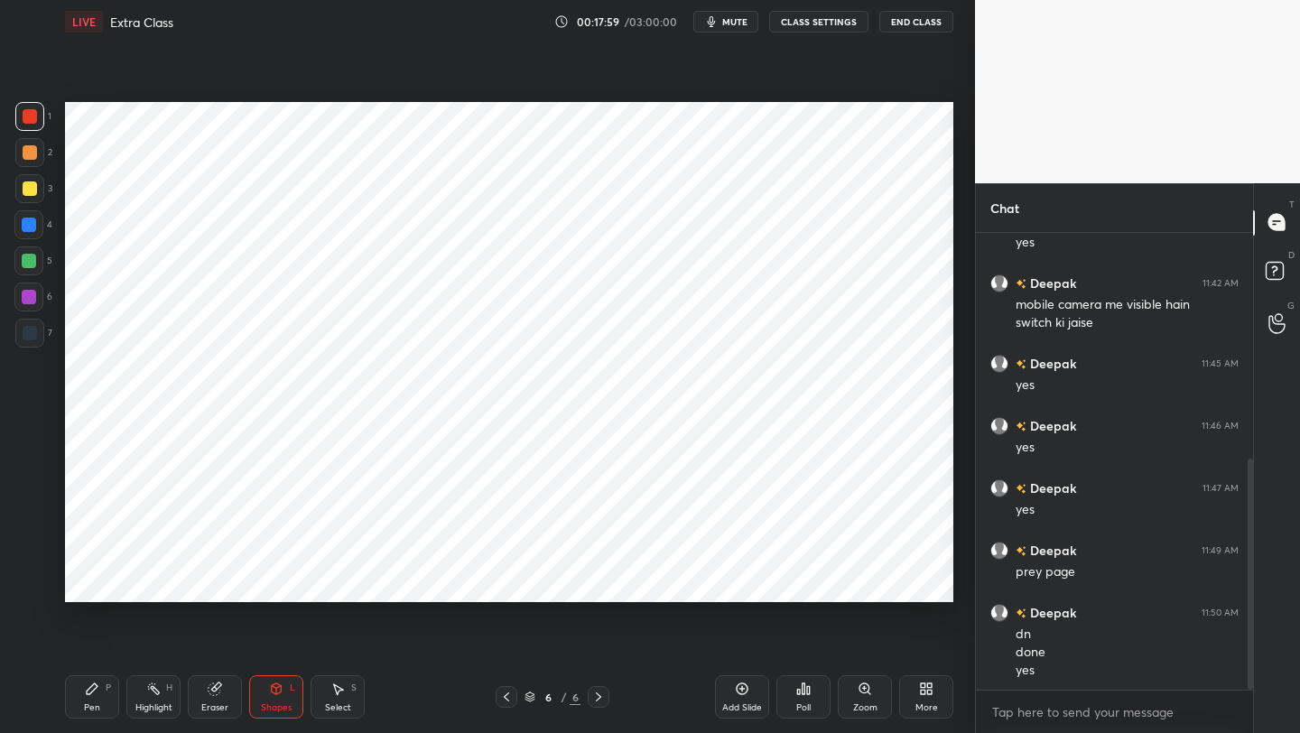
drag, startPoint x: 213, startPoint y: 699, endPoint x: 221, endPoint y: 626, distance: 72.7
click at [210, 582] on div "Eraser" at bounding box center [215, 696] width 54 height 43
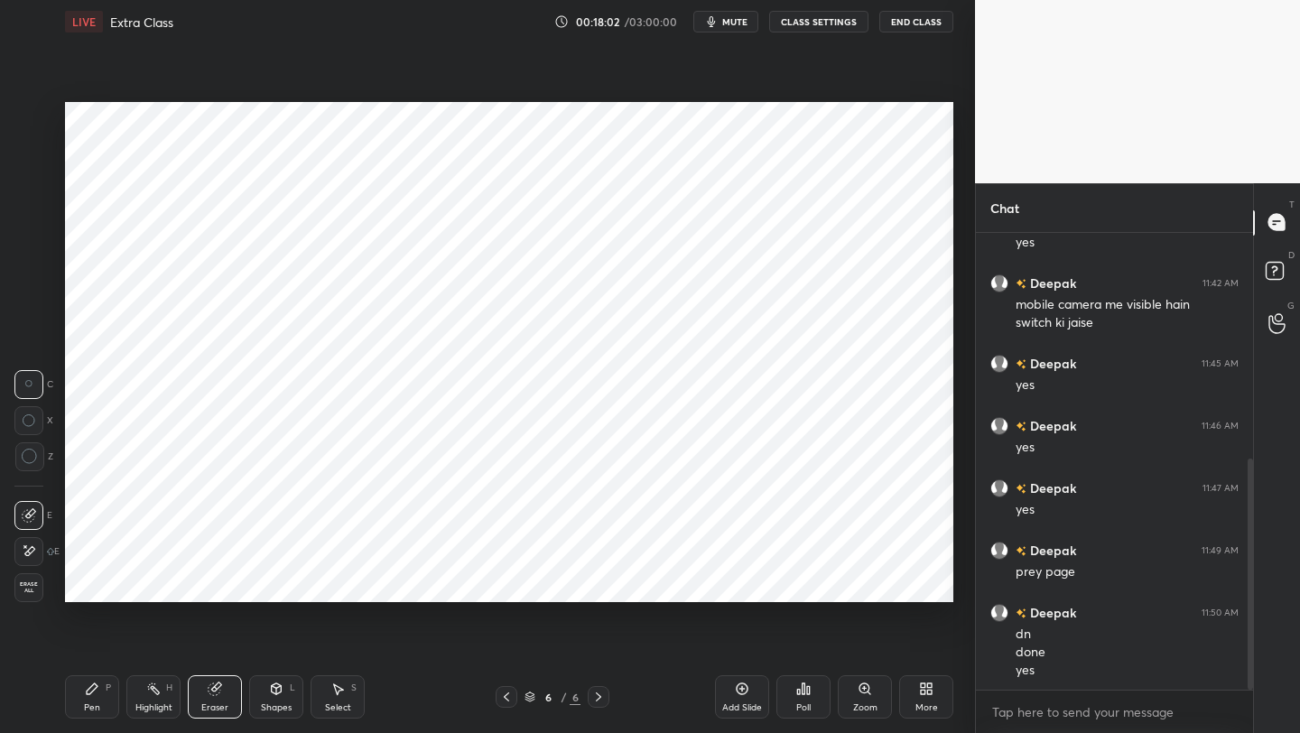
drag, startPoint x: 273, startPoint y: 695, endPoint x: 259, endPoint y: 678, distance: 22.4
click at [268, 582] on div "Shapes L" at bounding box center [276, 696] width 54 height 43
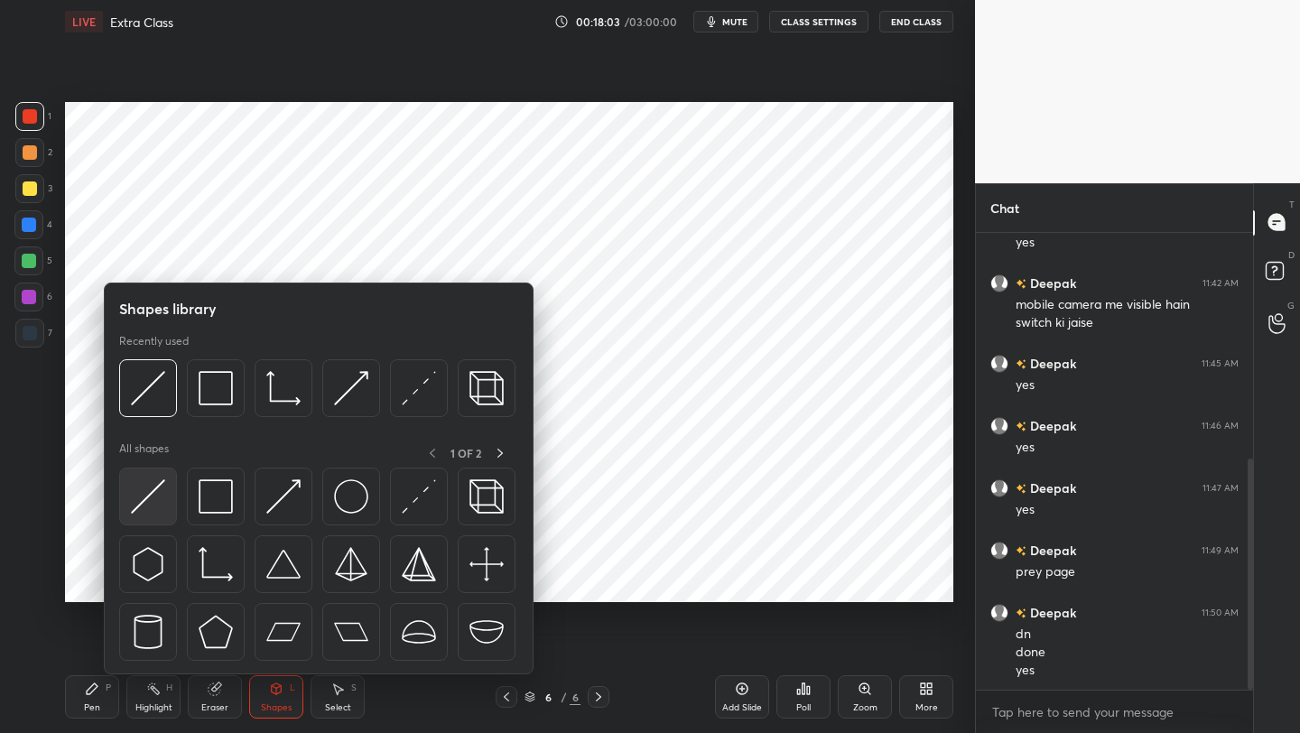
click at [144, 504] on img at bounding box center [148, 496] width 34 height 34
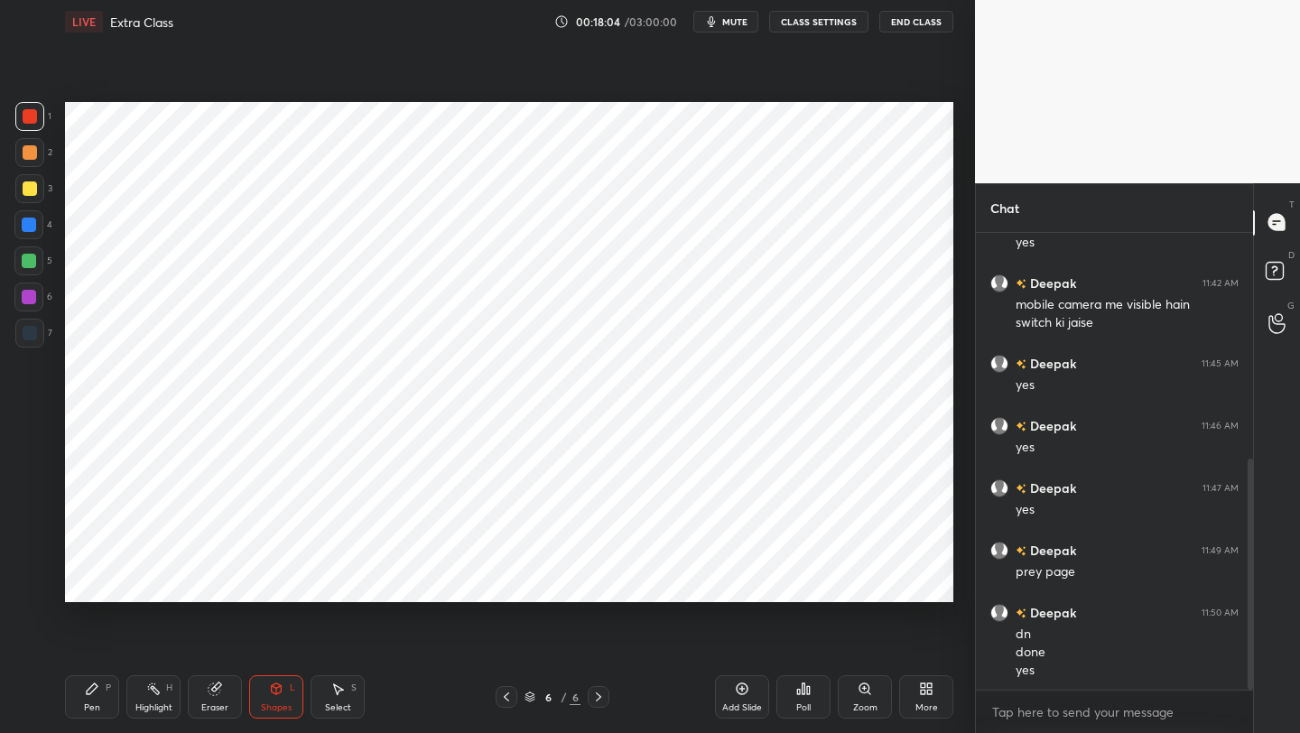
drag, startPoint x: 35, startPoint y: 286, endPoint x: 55, endPoint y: 281, distance: 20.6
click at [35, 286] on div at bounding box center [28, 296] width 29 height 29
drag, startPoint x: 98, startPoint y: 700, endPoint x: 110, endPoint y: 644, distance: 58.1
click at [98, 582] on div "Pen P" at bounding box center [92, 696] width 54 height 43
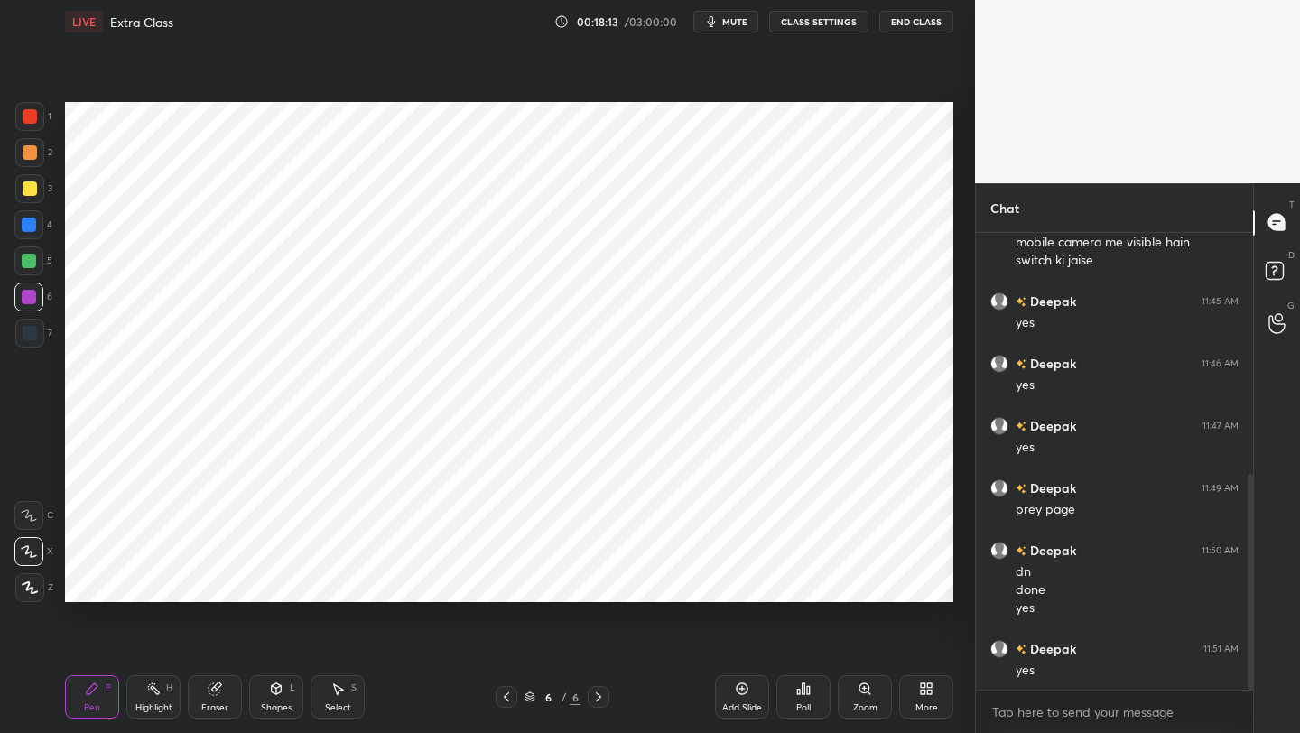
drag, startPoint x: 273, startPoint y: 699, endPoint x: 274, endPoint y: 680, distance: 19.9
click at [273, 582] on div "Shapes L" at bounding box center [276, 696] width 54 height 43
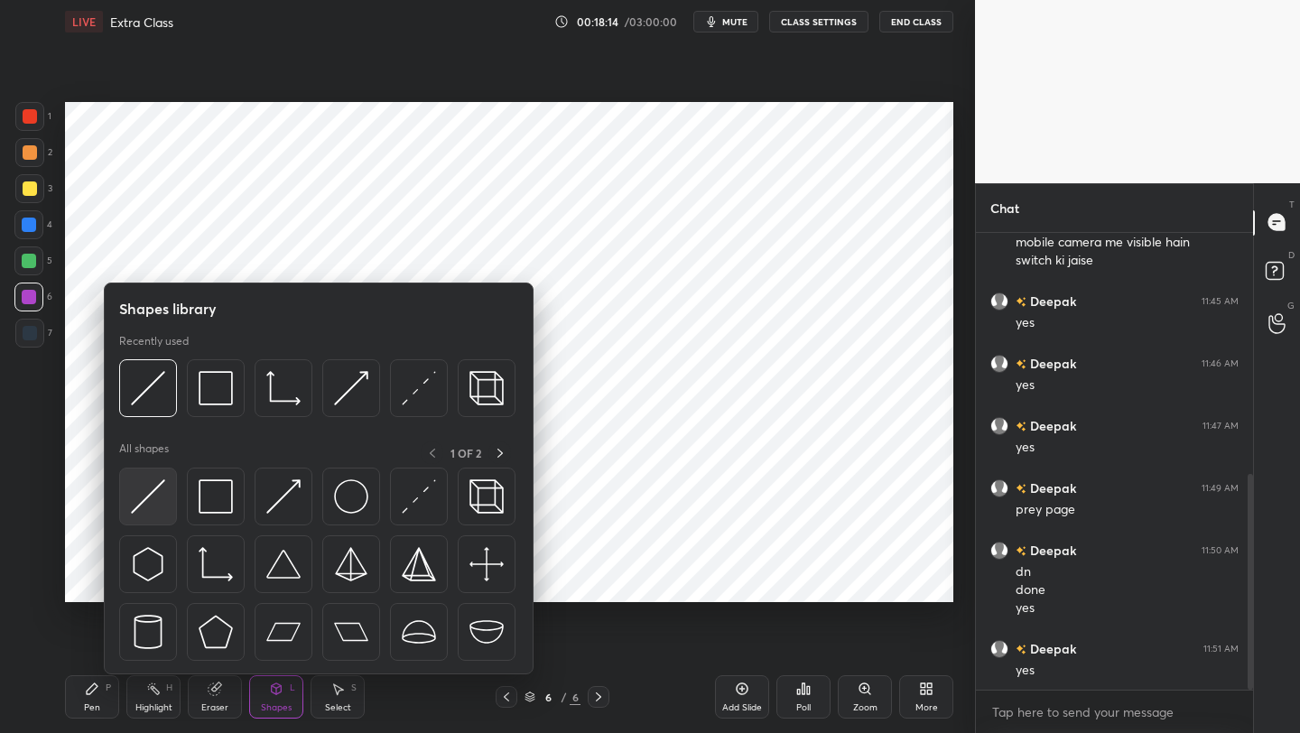
click at [158, 495] on img at bounding box center [148, 496] width 34 height 34
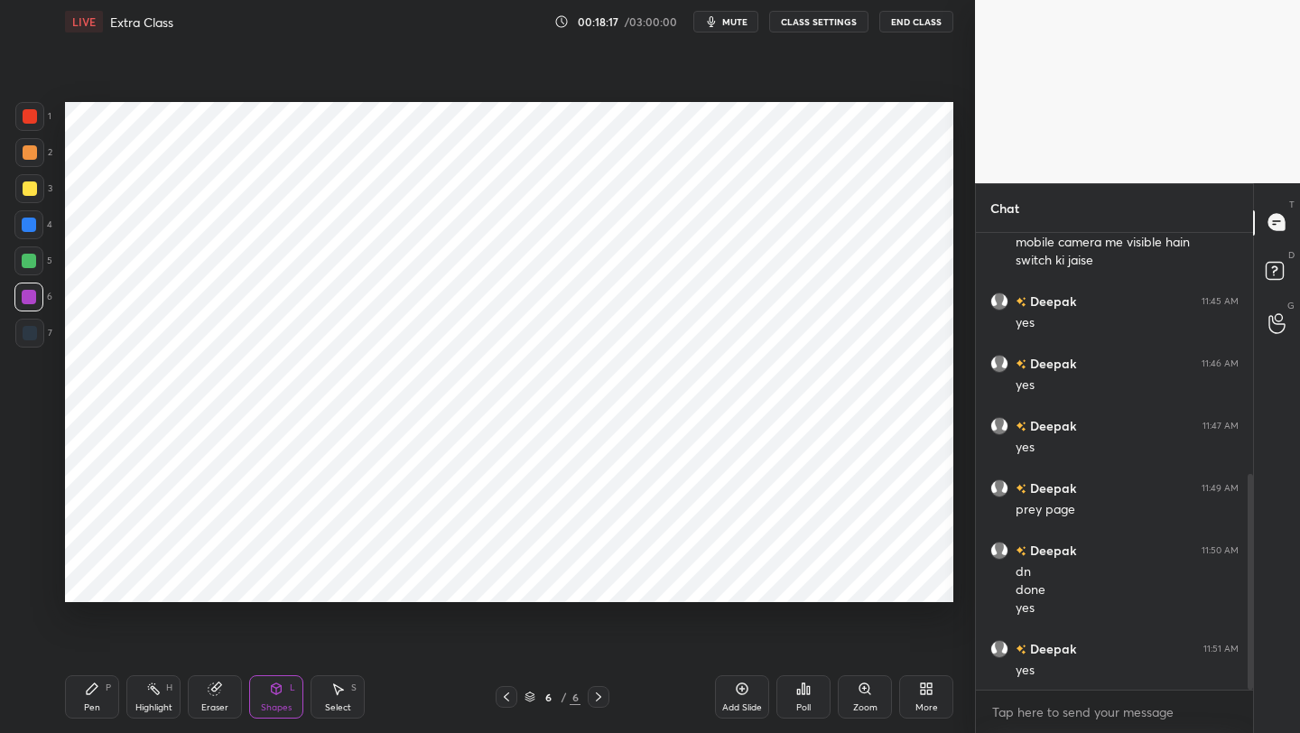
click at [88, 582] on div "Pen P" at bounding box center [92, 696] width 54 height 43
drag, startPoint x: 46, startPoint y: 118, endPoint x: 50, endPoint y: 128, distance: 10.6
click at [43, 120] on div "1" at bounding box center [33, 116] width 36 height 29
click at [24, 332] on div at bounding box center [30, 333] width 14 height 14
click at [278, 582] on div "Shapes L" at bounding box center [276, 696] width 54 height 43
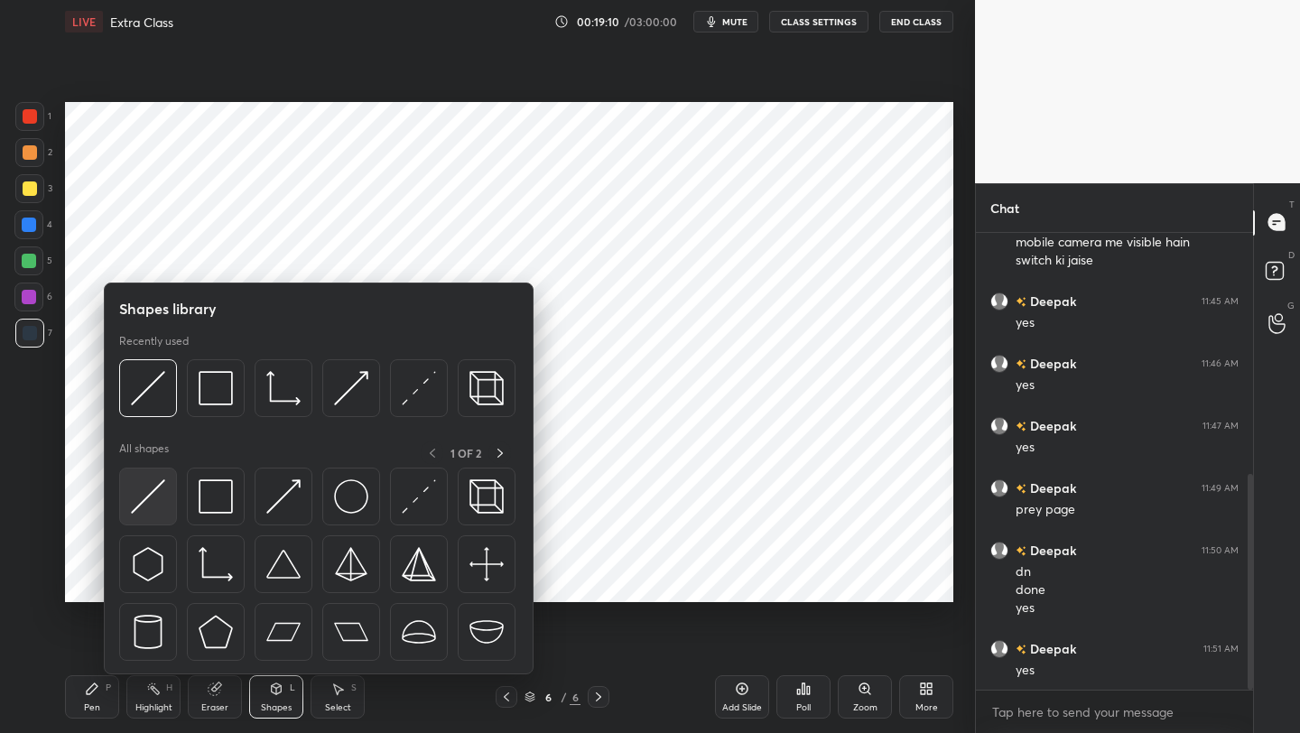
click at [164, 492] on img at bounding box center [148, 496] width 34 height 34
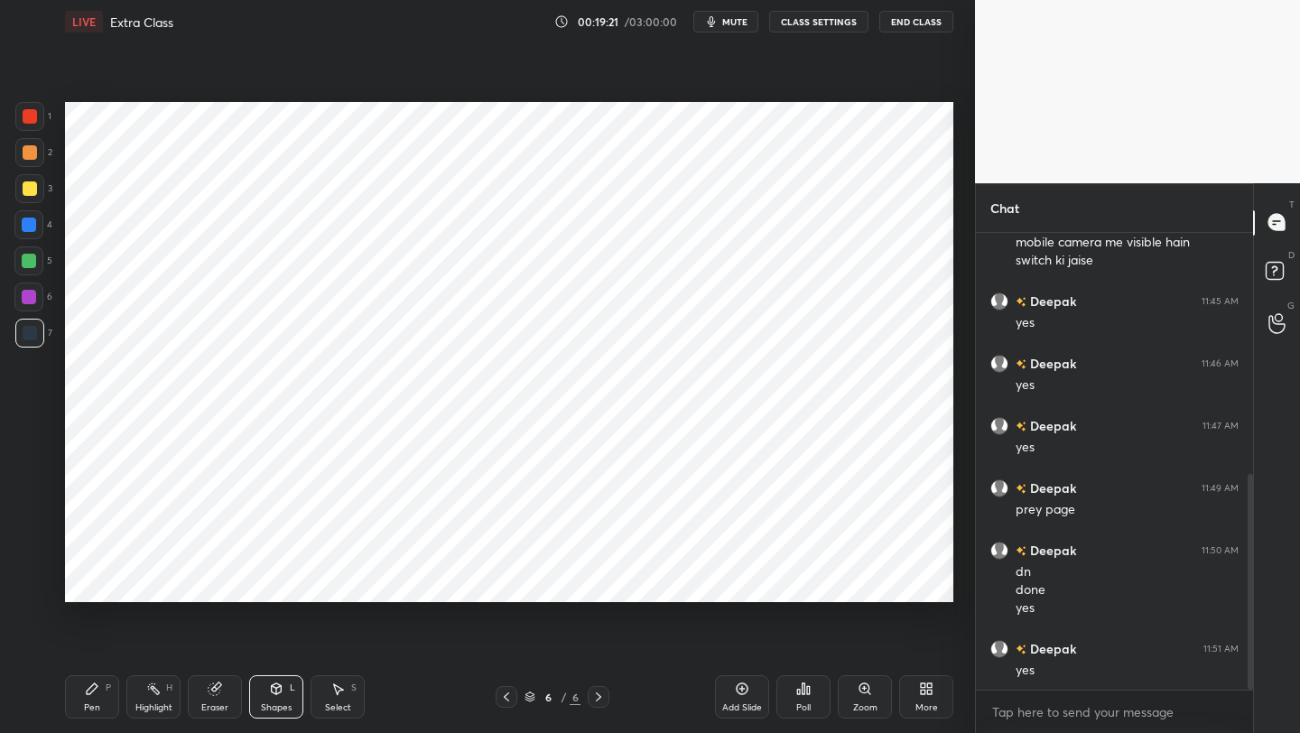
drag, startPoint x: 90, startPoint y: 702, endPoint x: 88, endPoint y: 685, distance: 17.4
click at [88, 582] on div "Pen P" at bounding box center [92, 696] width 54 height 43
click at [282, 582] on icon at bounding box center [276, 688] width 14 height 14
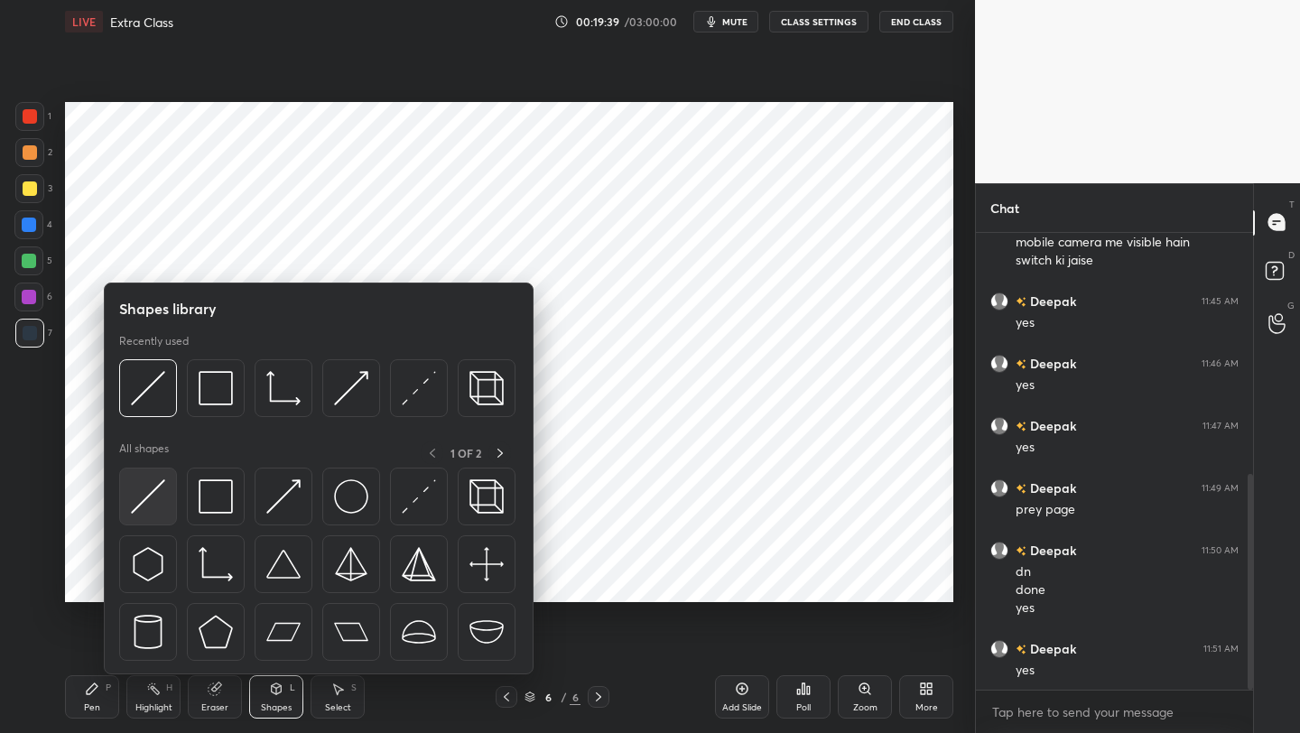
click at [154, 501] on img at bounding box center [148, 496] width 34 height 34
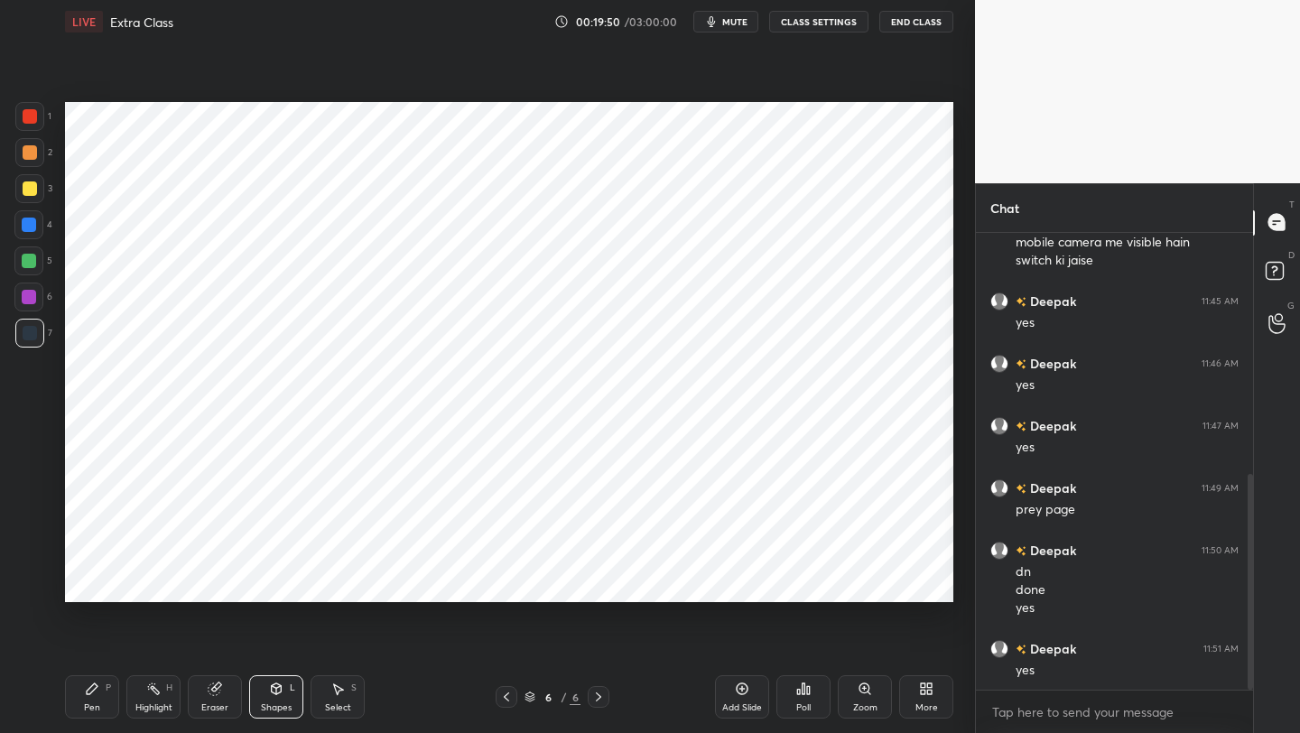
drag, startPoint x: 79, startPoint y: 699, endPoint x: 93, endPoint y: 667, distance: 34.7
click at [79, 582] on div "Pen P" at bounding box center [92, 696] width 54 height 43
drag, startPoint x: 31, startPoint y: 304, endPoint x: 44, endPoint y: 306, distance: 13.7
click at [30, 306] on div at bounding box center [28, 296] width 29 height 29
click at [32, 340] on div at bounding box center [29, 333] width 29 height 29
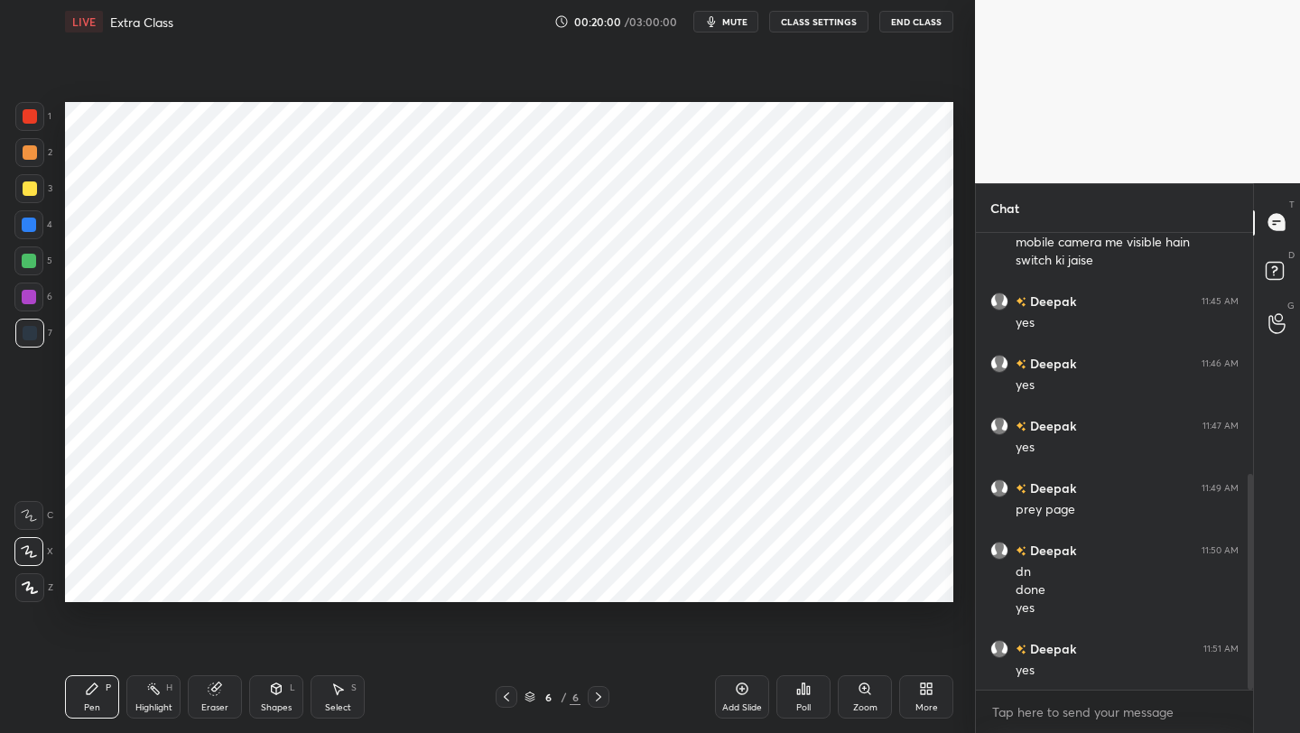
drag, startPoint x: 261, startPoint y: 687, endPoint x: 260, endPoint y: 674, distance: 12.7
click at [262, 582] on div "Shapes L" at bounding box center [276, 696] width 54 height 43
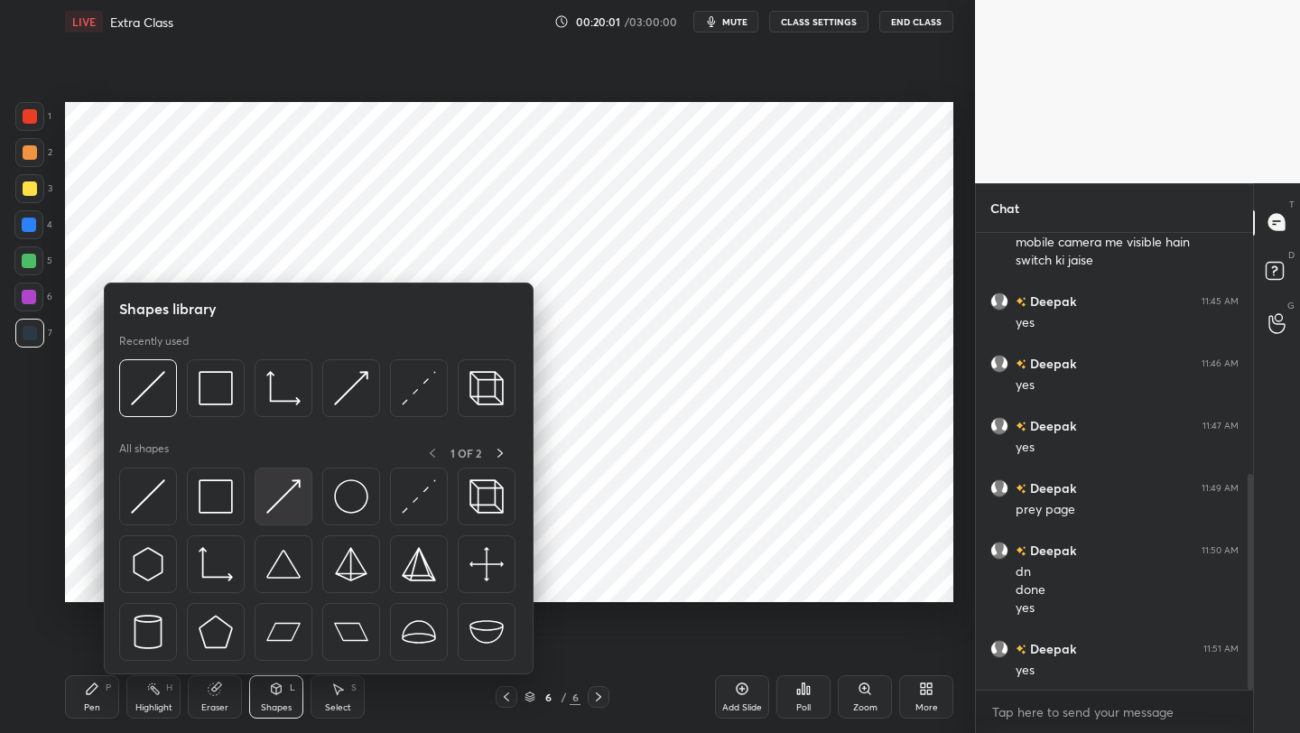
click at [291, 490] on img at bounding box center [283, 496] width 34 height 34
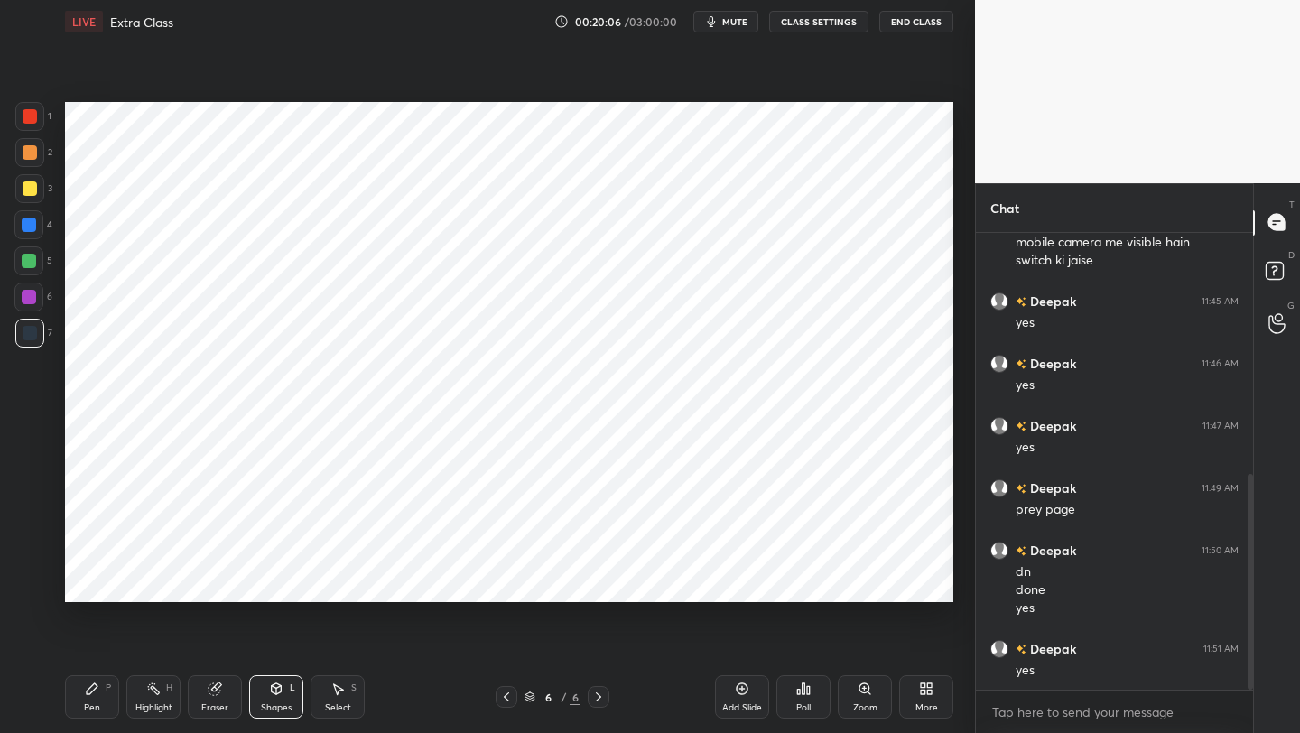
click at [110, 582] on div "Pen P" at bounding box center [92, 696] width 54 height 43
drag, startPoint x: 337, startPoint y: 692, endPoint x: 339, endPoint y: 645, distance: 47.0
click at [337, 582] on icon at bounding box center [337, 688] width 14 height 14
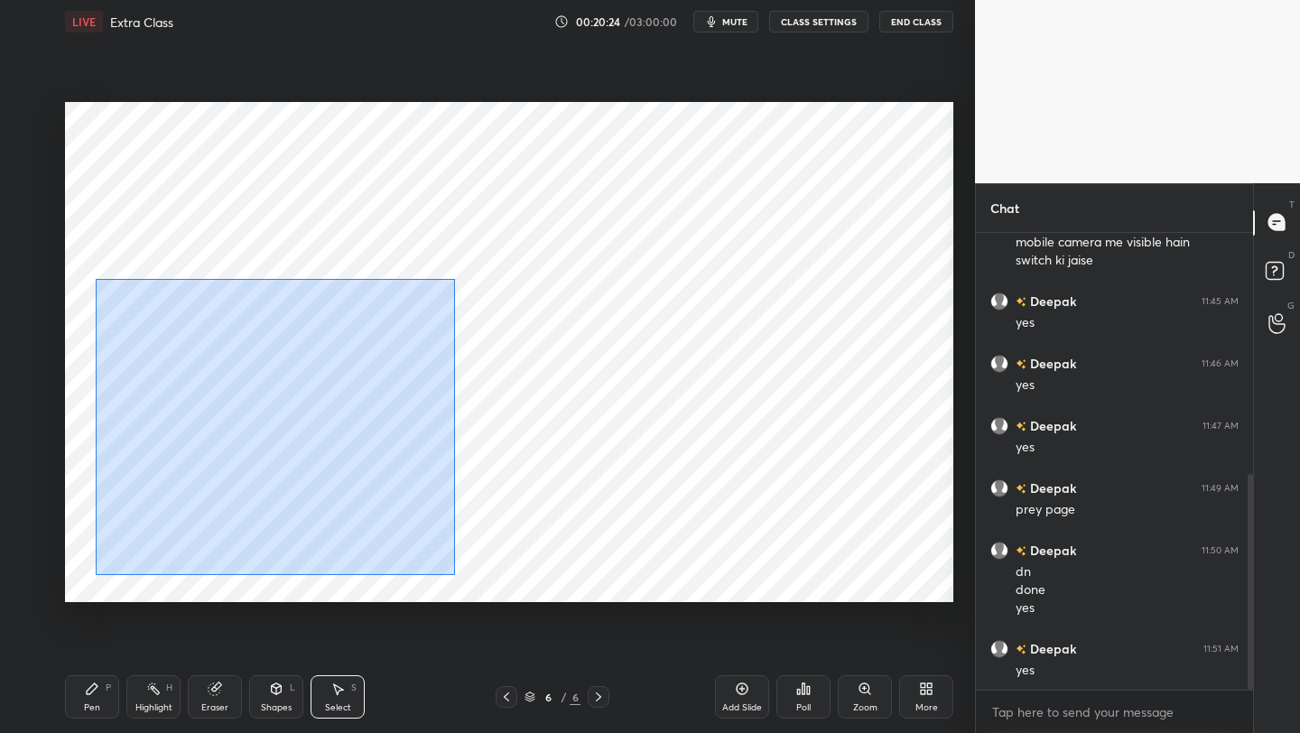
drag, startPoint x: 95, startPoint y: 273, endPoint x: 454, endPoint y: 571, distance: 466.6
click at [454, 575] on div "0 ° Undo Copy Duplicate Duplicate to new slide Delete" at bounding box center [509, 352] width 888 height 500
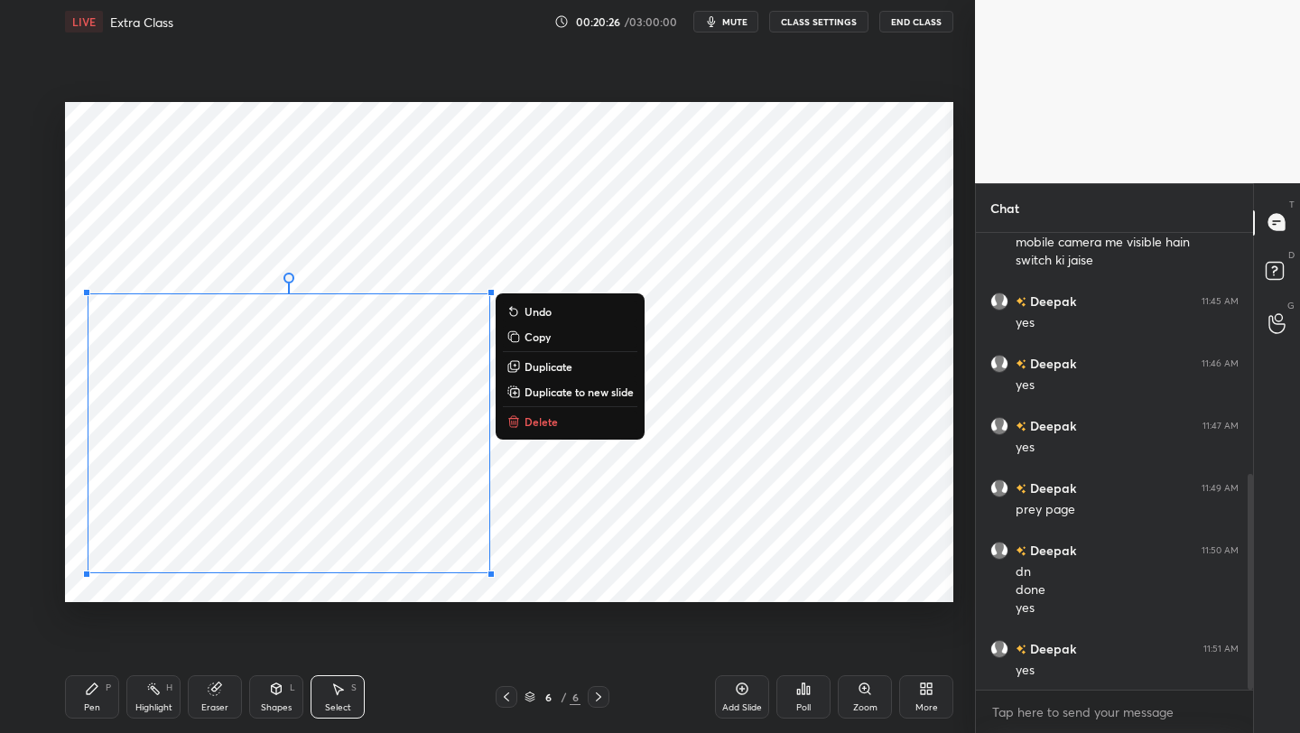
click at [537, 336] on p "Copy" at bounding box center [537, 336] width 26 height 14
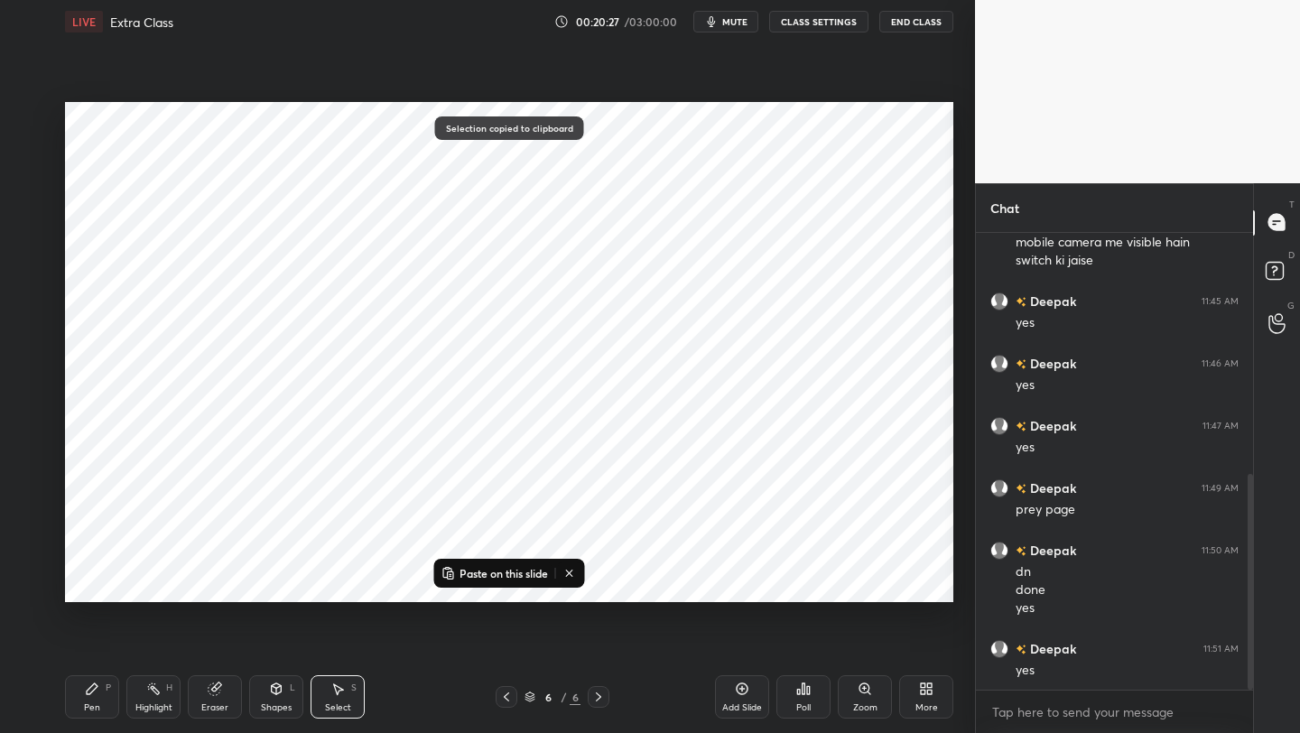
drag, startPoint x: 740, startPoint y: 693, endPoint x: 736, endPoint y: 664, distance: 29.1
click at [740, 582] on icon at bounding box center [742, 689] width 12 height 12
click at [491, 573] on p "Paste on this slide" at bounding box center [503, 573] width 88 height 14
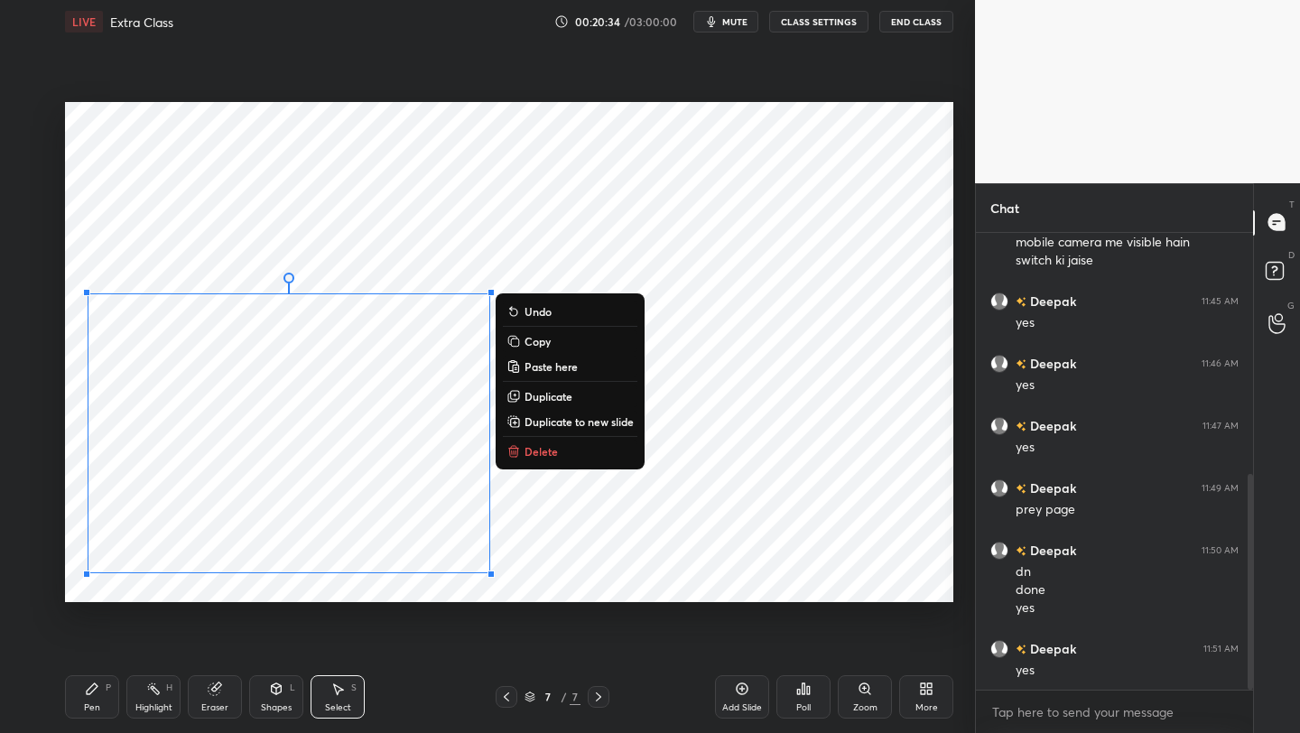
click at [233, 582] on div "Eraser" at bounding box center [215, 696] width 54 height 43
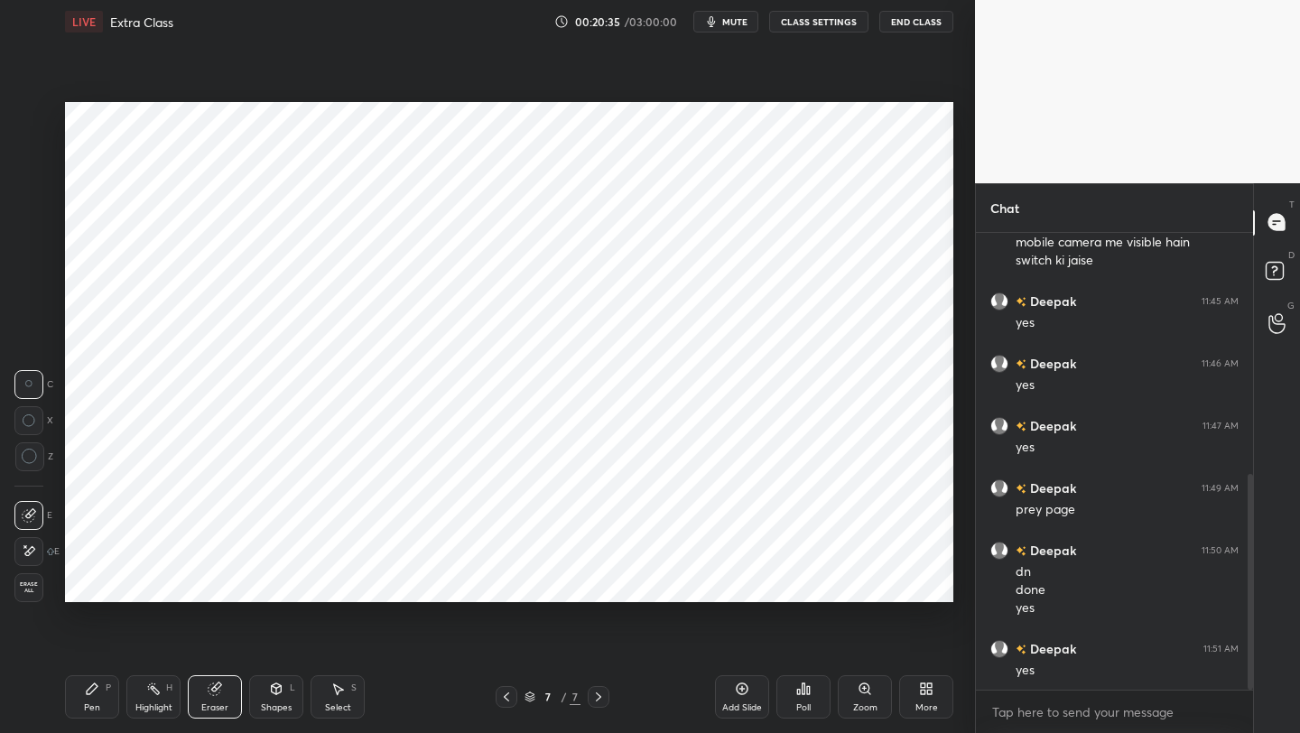
click at [273, 582] on icon at bounding box center [276, 688] width 14 height 14
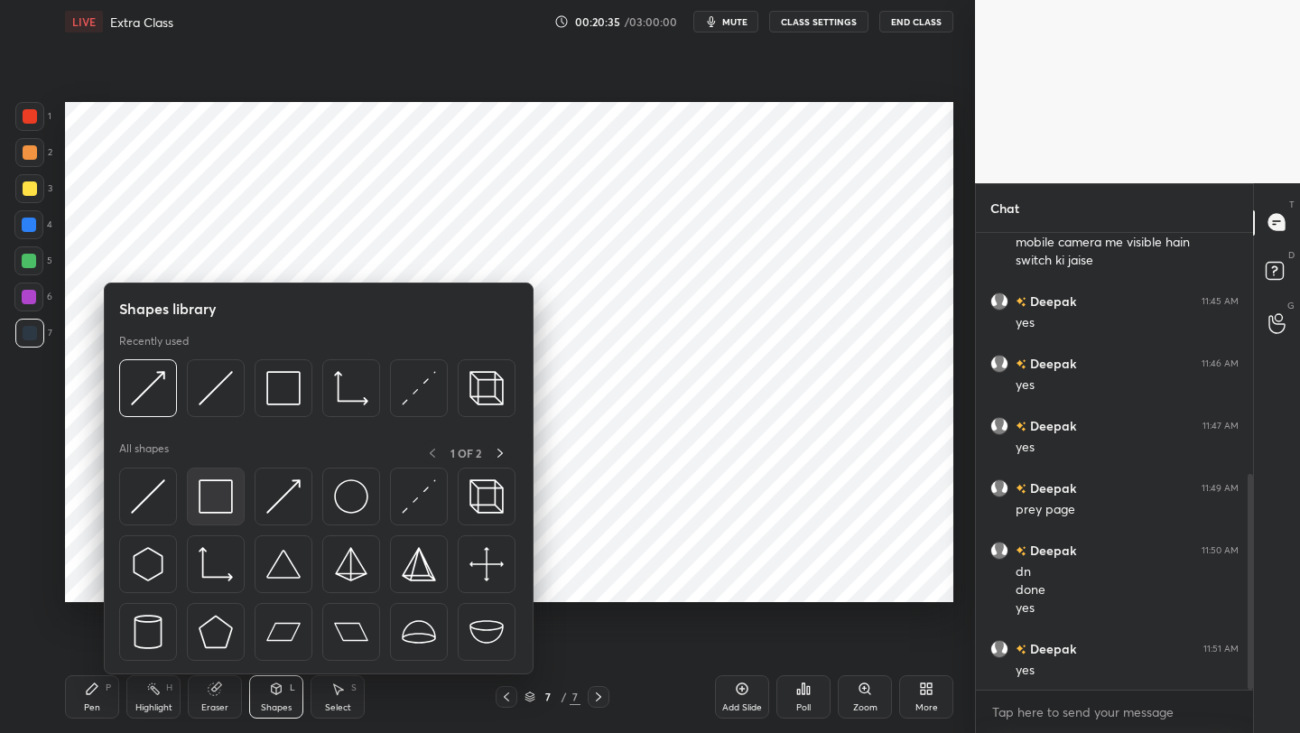
click at [217, 497] on img at bounding box center [216, 496] width 34 height 34
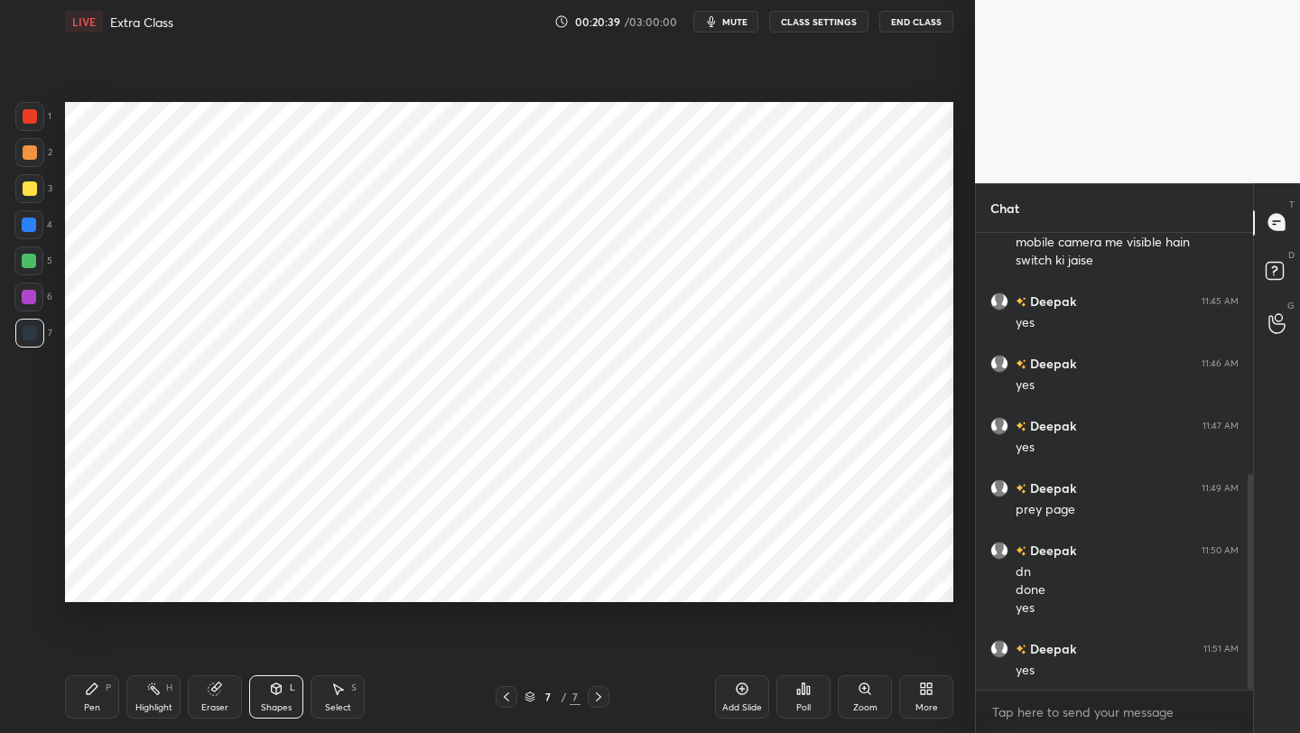
drag, startPoint x: 268, startPoint y: 692, endPoint x: 266, endPoint y: 676, distance: 16.3
click at [268, 582] on div "Shapes L" at bounding box center [276, 696] width 54 height 43
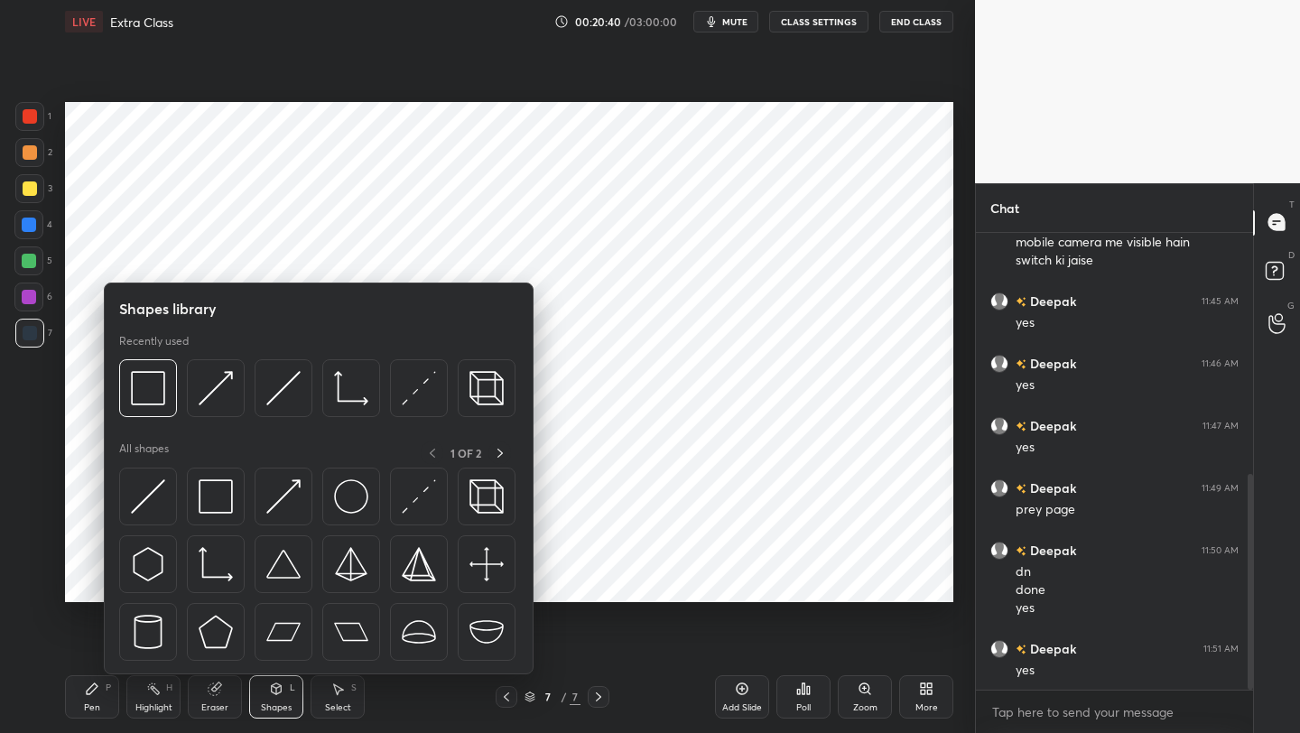
click at [154, 466] on div "All shapes 1 OF 2" at bounding box center [318, 555] width 399 height 229
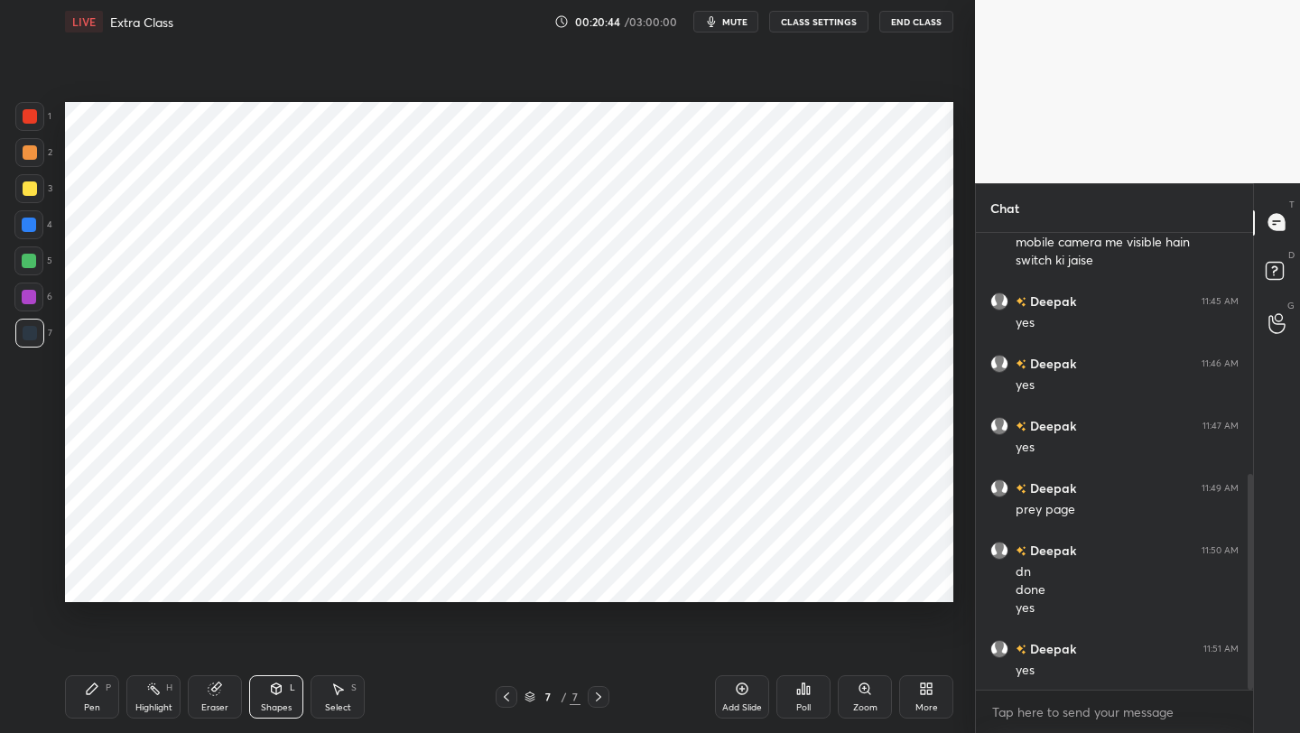
click at [290, 582] on div "Shapes L" at bounding box center [276, 696] width 54 height 43
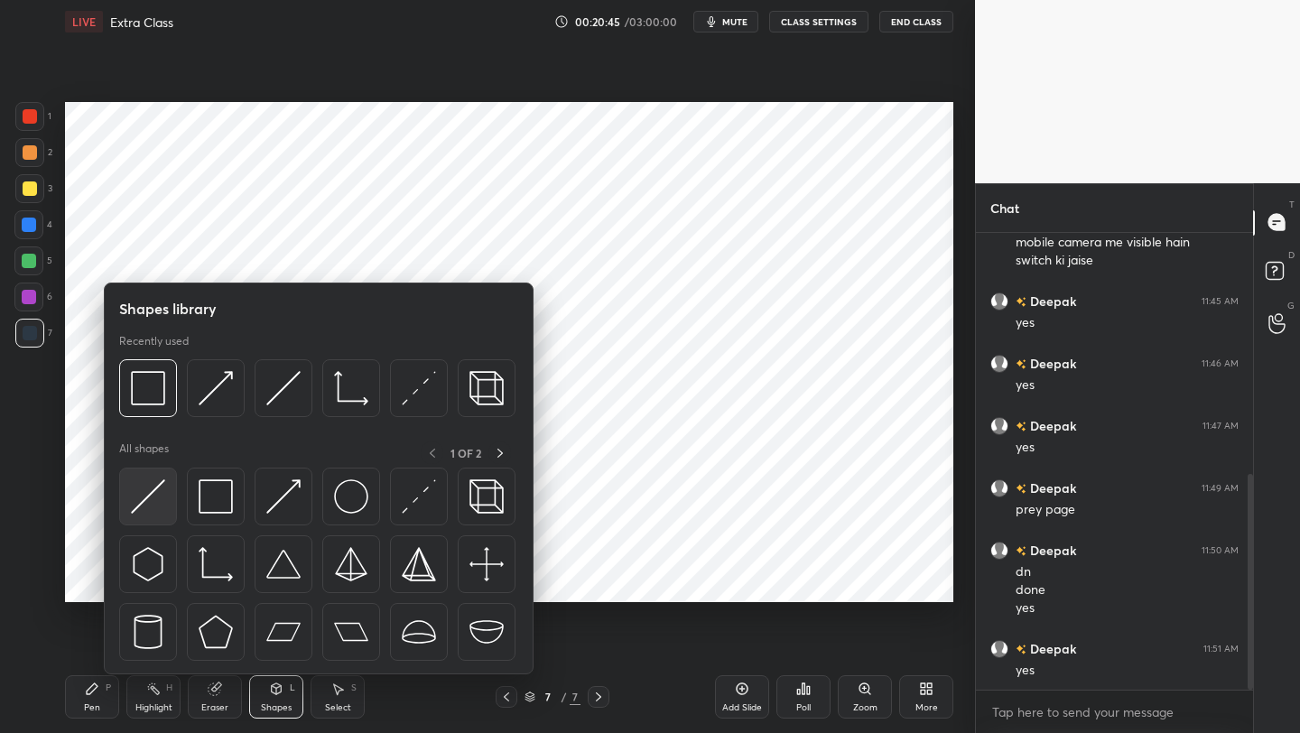
click at [155, 493] on img at bounding box center [148, 496] width 34 height 34
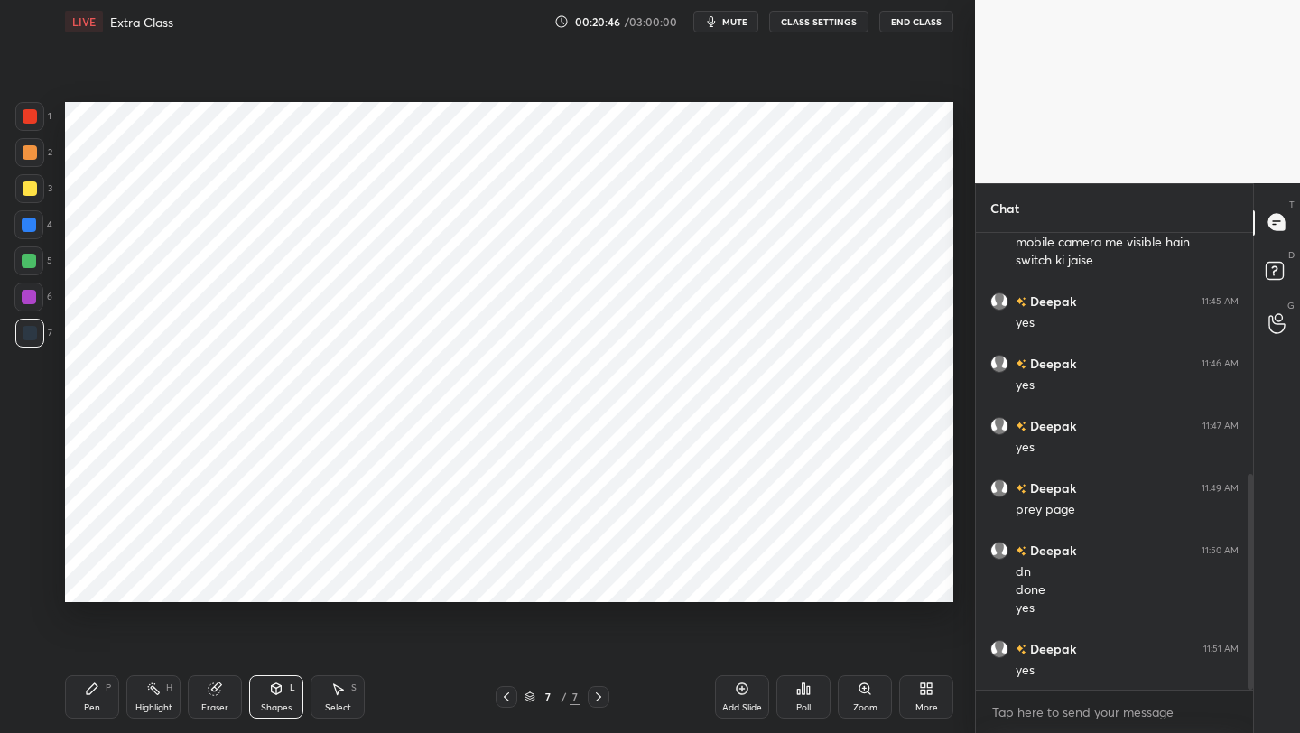
click at [29, 301] on div at bounding box center [29, 297] width 14 height 14
click at [267, 582] on div "Shapes L" at bounding box center [276, 696] width 54 height 43
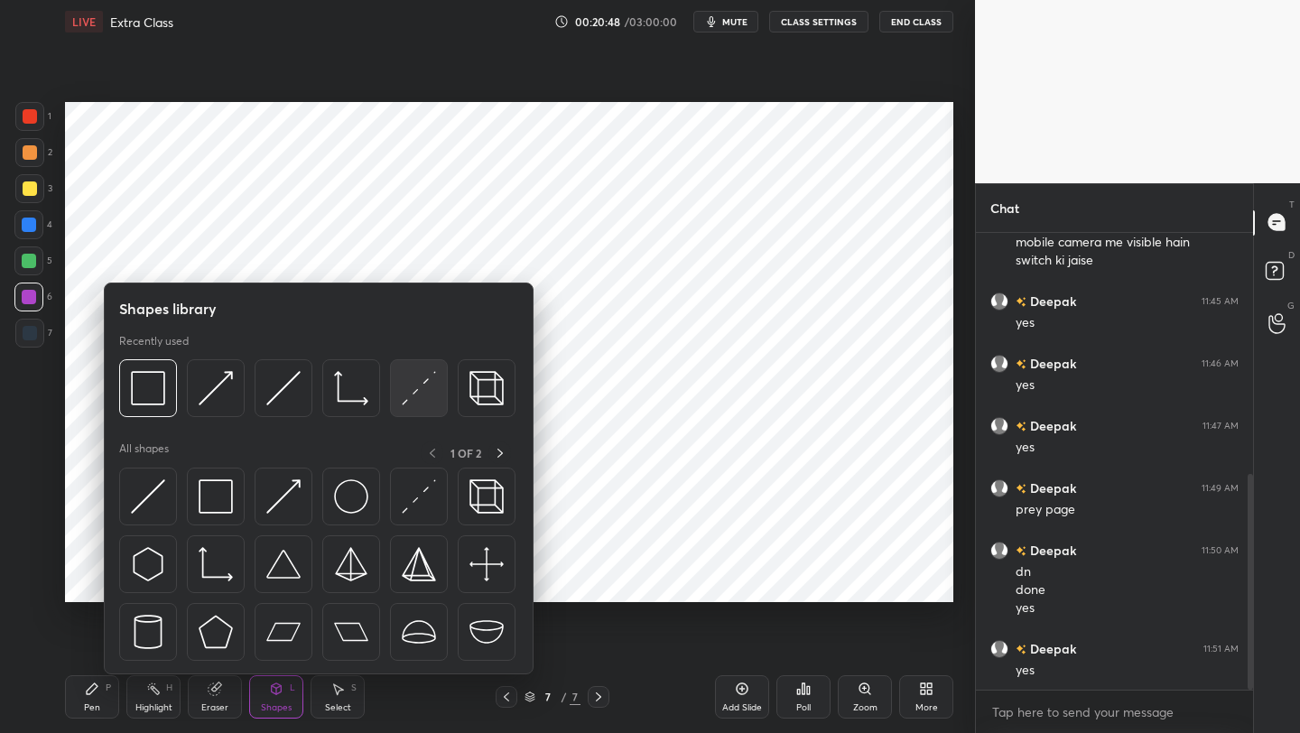
click at [418, 399] on img at bounding box center [419, 388] width 34 height 34
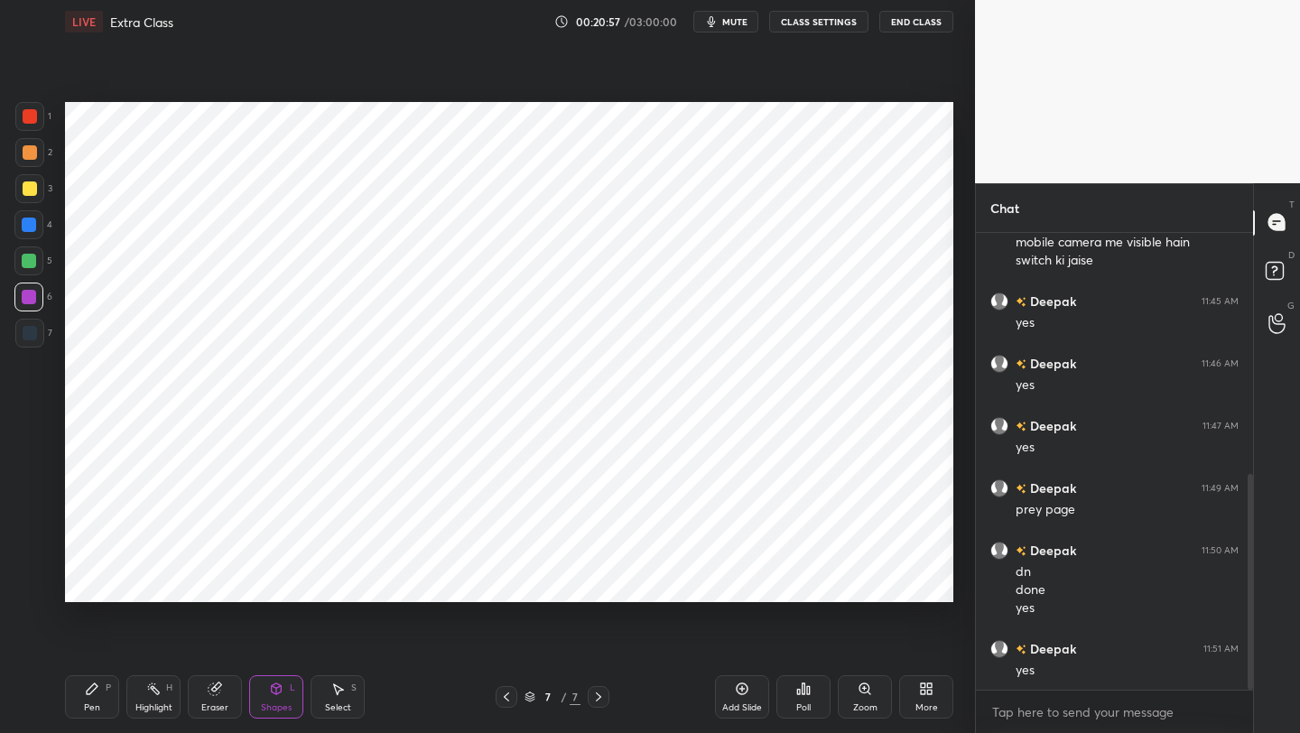
drag, startPoint x: 28, startPoint y: 226, endPoint x: 59, endPoint y: 216, distance: 32.3
click at [28, 226] on div at bounding box center [29, 225] width 14 height 14
click at [79, 582] on div "Pen P" at bounding box center [92, 696] width 54 height 43
click at [28, 123] on div at bounding box center [30, 116] width 14 height 14
click at [273, 582] on div "Shapes L" at bounding box center [276, 696] width 54 height 43
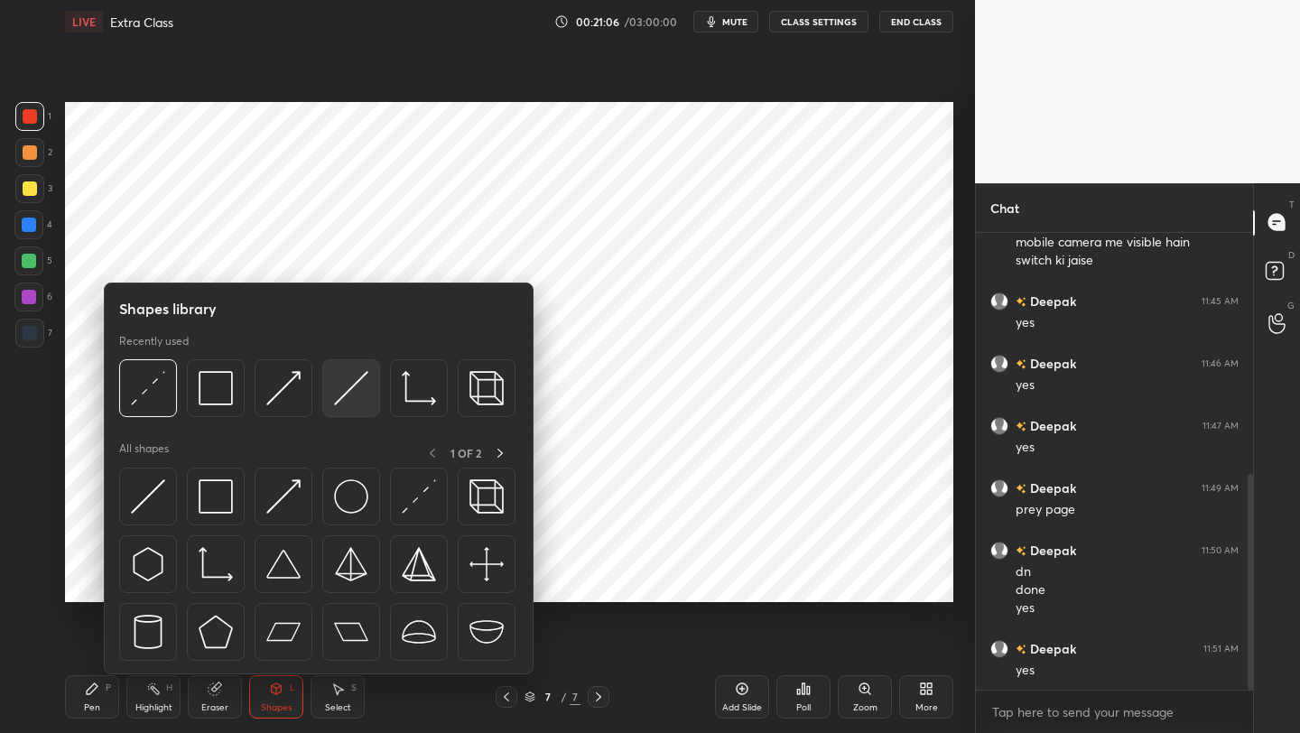
click at [349, 393] on img at bounding box center [351, 388] width 34 height 34
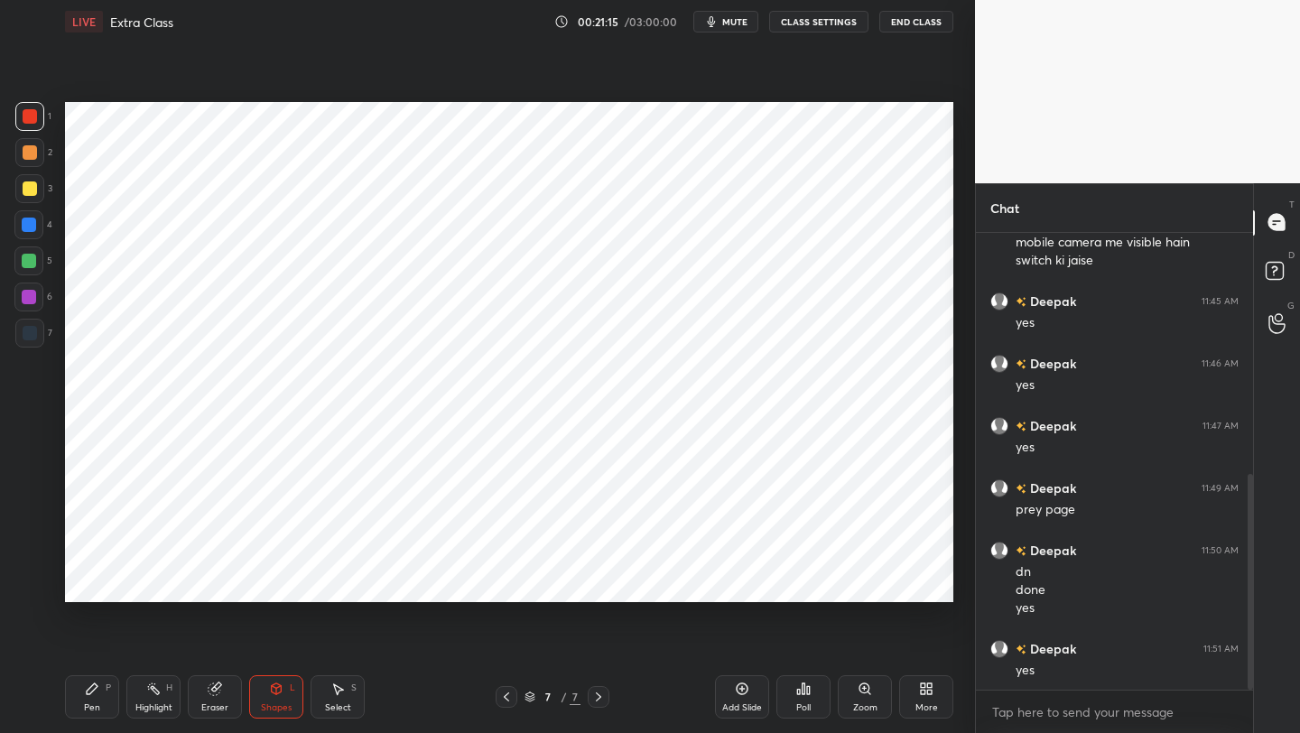
click at [98, 582] on div "Pen P" at bounding box center [92, 696] width 54 height 43
drag, startPoint x: 26, startPoint y: 222, endPoint x: 53, endPoint y: 162, distance: 66.3
click at [28, 218] on div at bounding box center [29, 225] width 14 height 14
click at [265, 582] on div "Pen P Highlight H Eraser Shapes L Select S 7 / 7 Add Slide Poll Zoom More" at bounding box center [509, 697] width 888 height 72
drag, startPoint x: 271, startPoint y: 694, endPoint x: 274, endPoint y: 679, distance: 15.8
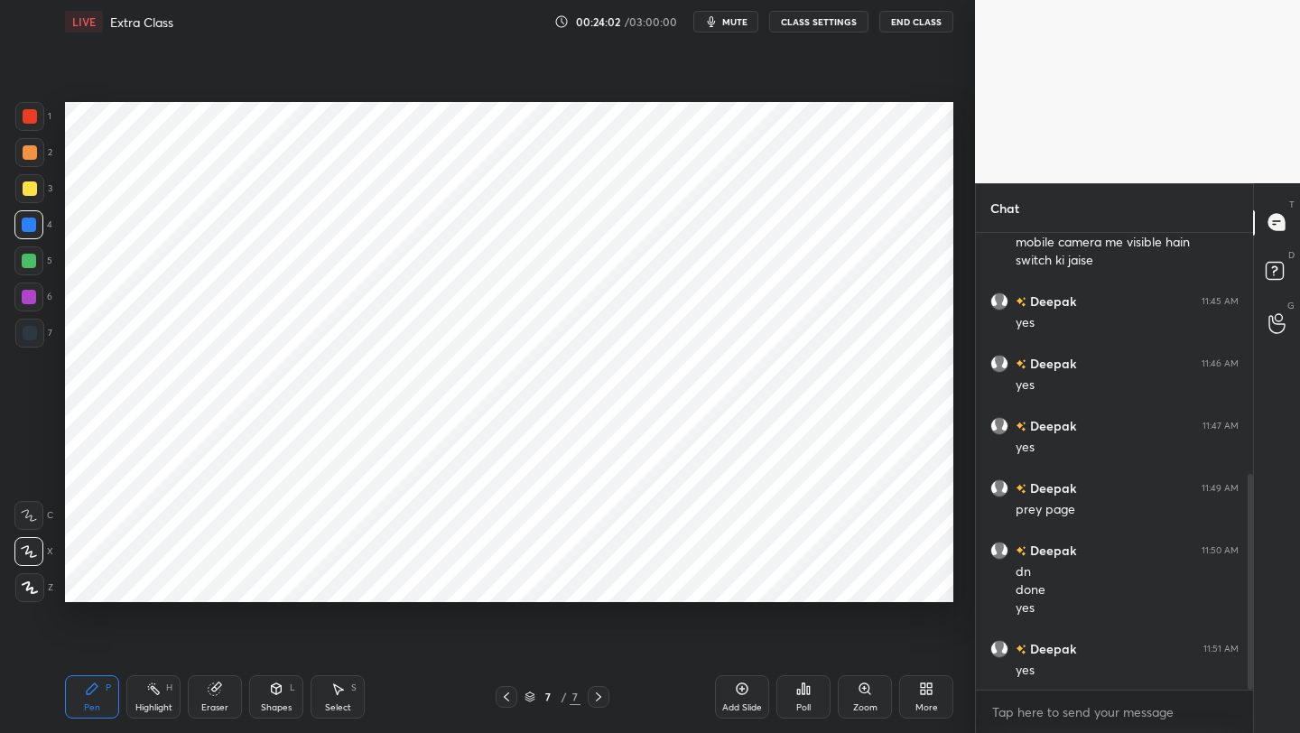
click at [271, 582] on icon at bounding box center [276, 688] width 14 height 14
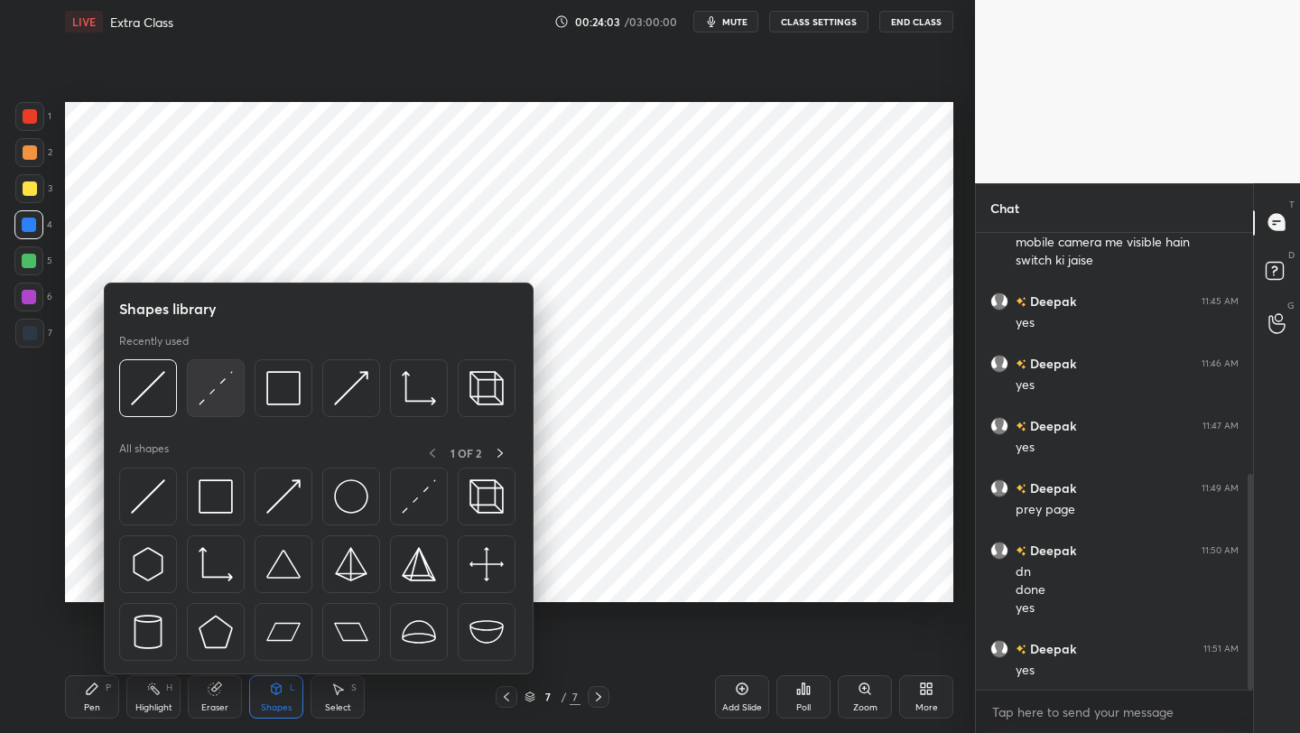
click at [206, 377] on img at bounding box center [216, 388] width 34 height 34
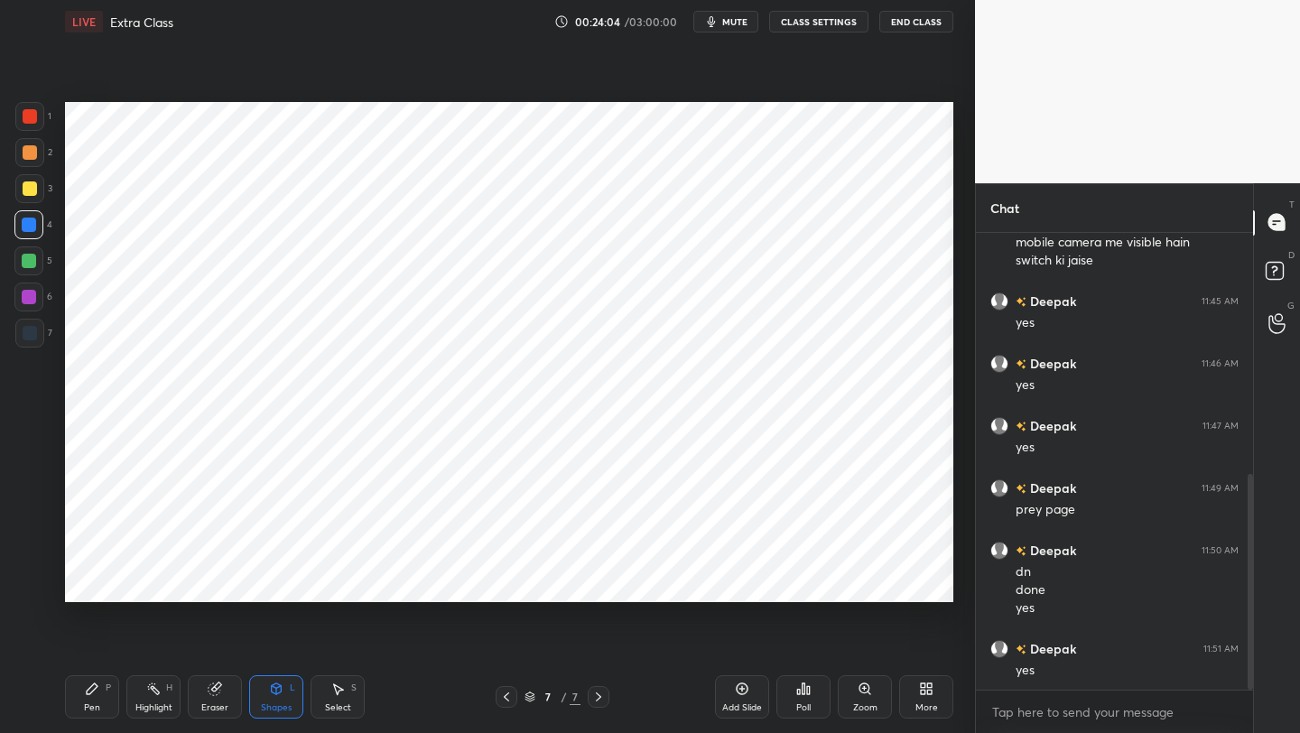
drag, startPoint x: 24, startPoint y: 295, endPoint x: 59, endPoint y: 308, distance: 36.5
click at [24, 295] on div at bounding box center [29, 297] width 14 height 14
click at [31, 302] on div at bounding box center [29, 297] width 14 height 14
drag, startPoint x: 94, startPoint y: 690, endPoint x: 99, endPoint y: 662, distance: 28.5
click at [96, 582] on icon at bounding box center [92, 688] width 11 height 11
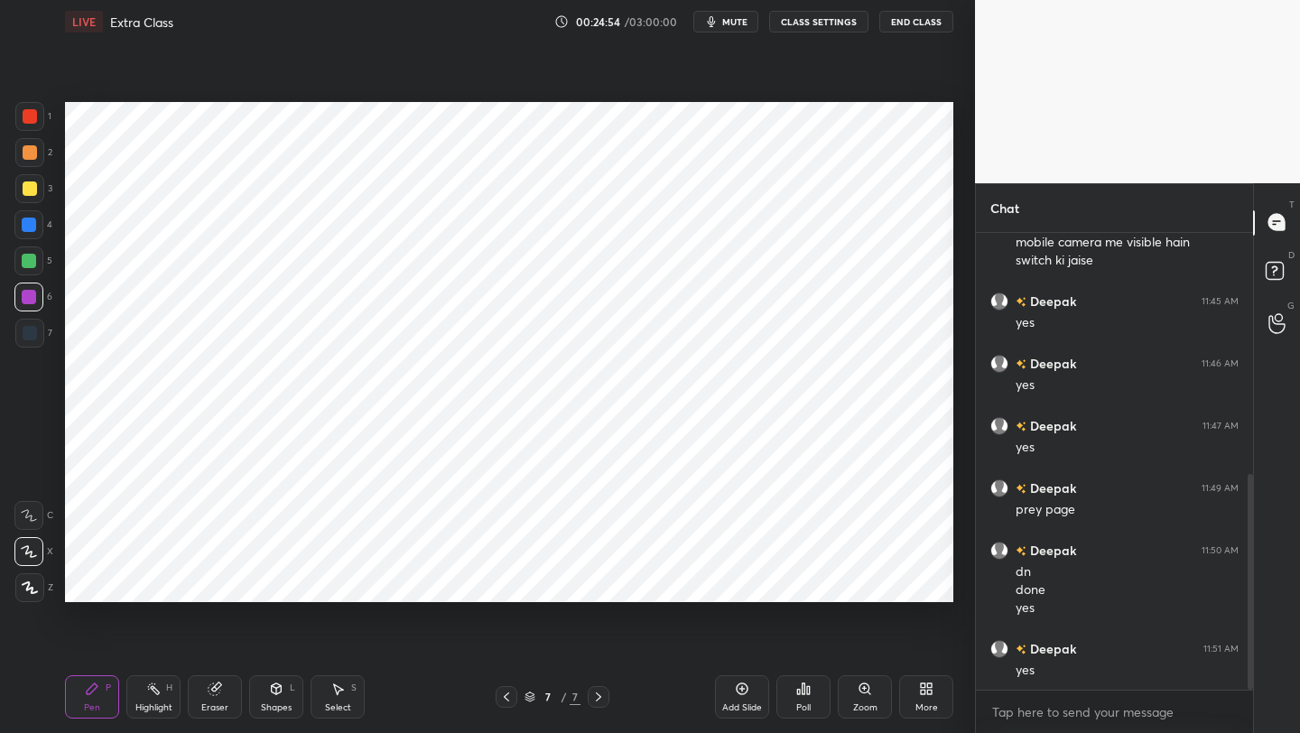
click at [32, 339] on div at bounding box center [30, 333] width 14 height 14
click at [201, 582] on div "Eraser" at bounding box center [214, 707] width 27 height 9
click at [84, 582] on div "Pen P" at bounding box center [92, 696] width 54 height 43
click at [273, 582] on div "Shapes" at bounding box center [276, 707] width 31 height 9
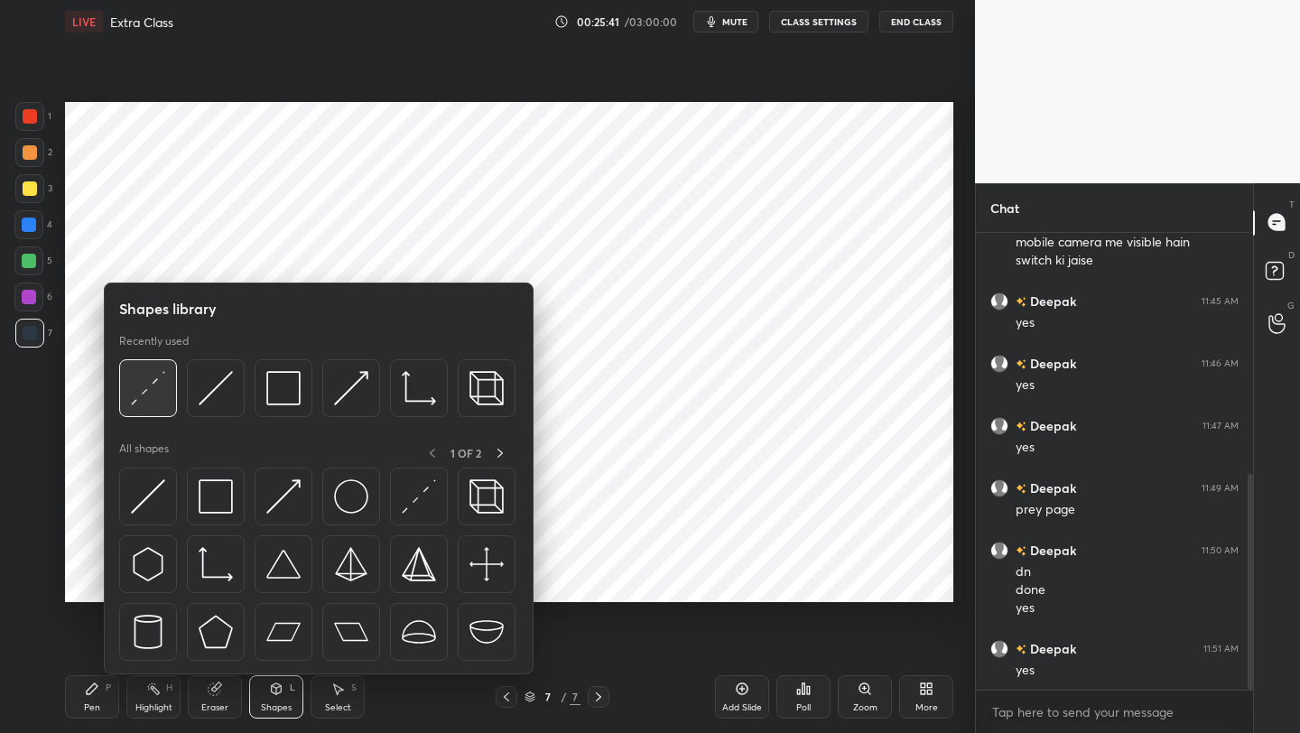
click at [148, 401] on img at bounding box center [148, 388] width 34 height 34
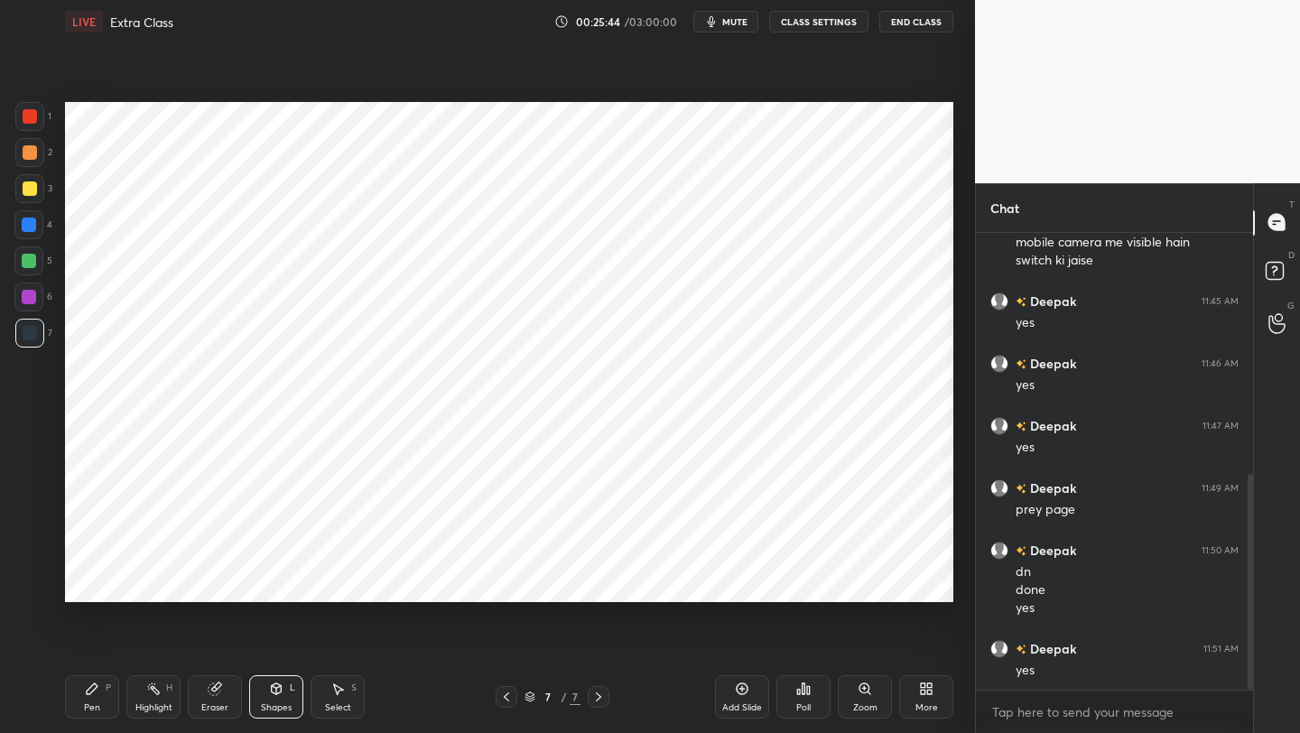
click at [23, 118] on div at bounding box center [30, 116] width 14 height 14
drag, startPoint x: 214, startPoint y: 699, endPoint x: 217, endPoint y: 647, distance: 51.5
click at [213, 582] on div "Eraser" at bounding box center [215, 696] width 54 height 43
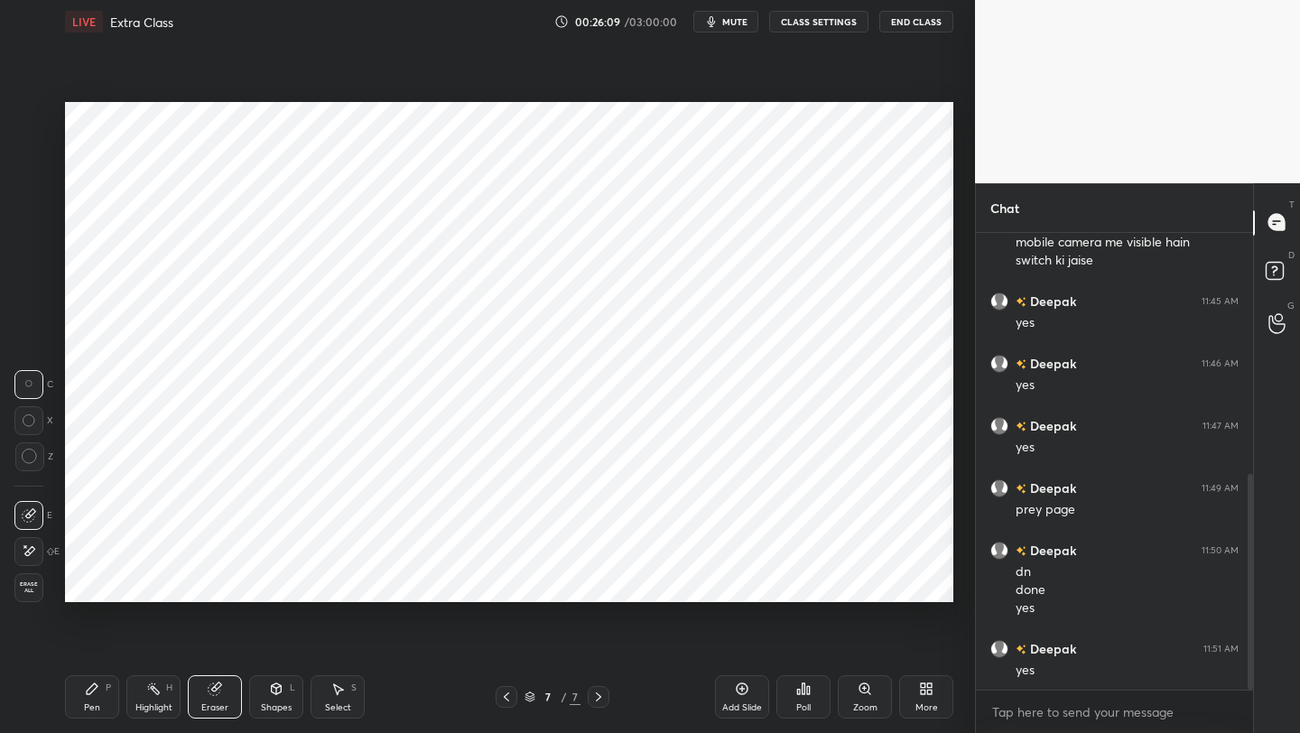
click at [208, 582] on div "Eraser" at bounding box center [215, 696] width 54 height 43
drag, startPoint x: 278, startPoint y: 692, endPoint x: 279, endPoint y: 681, distance: 11.8
click at [278, 582] on icon at bounding box center [277, 688] width 10 height 11
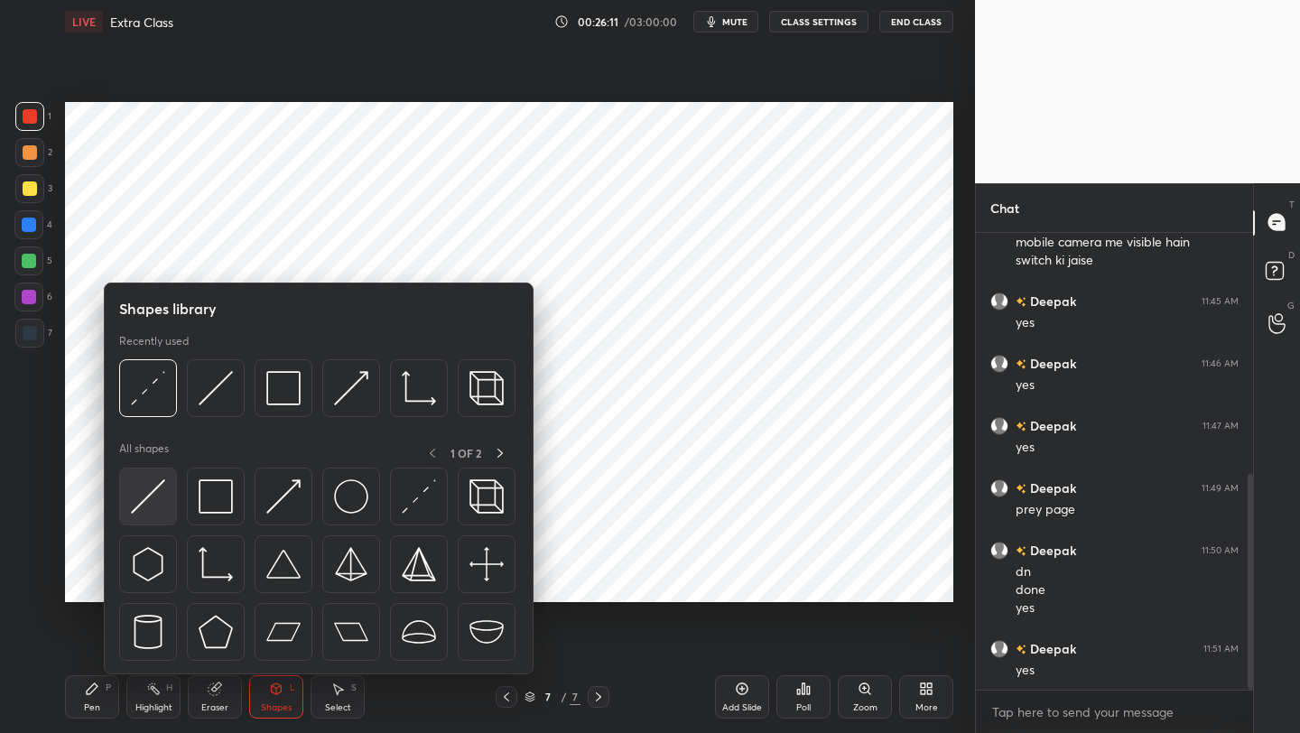
click at [156, 482] on img at bounding box center [148, 496] width 34 height 34
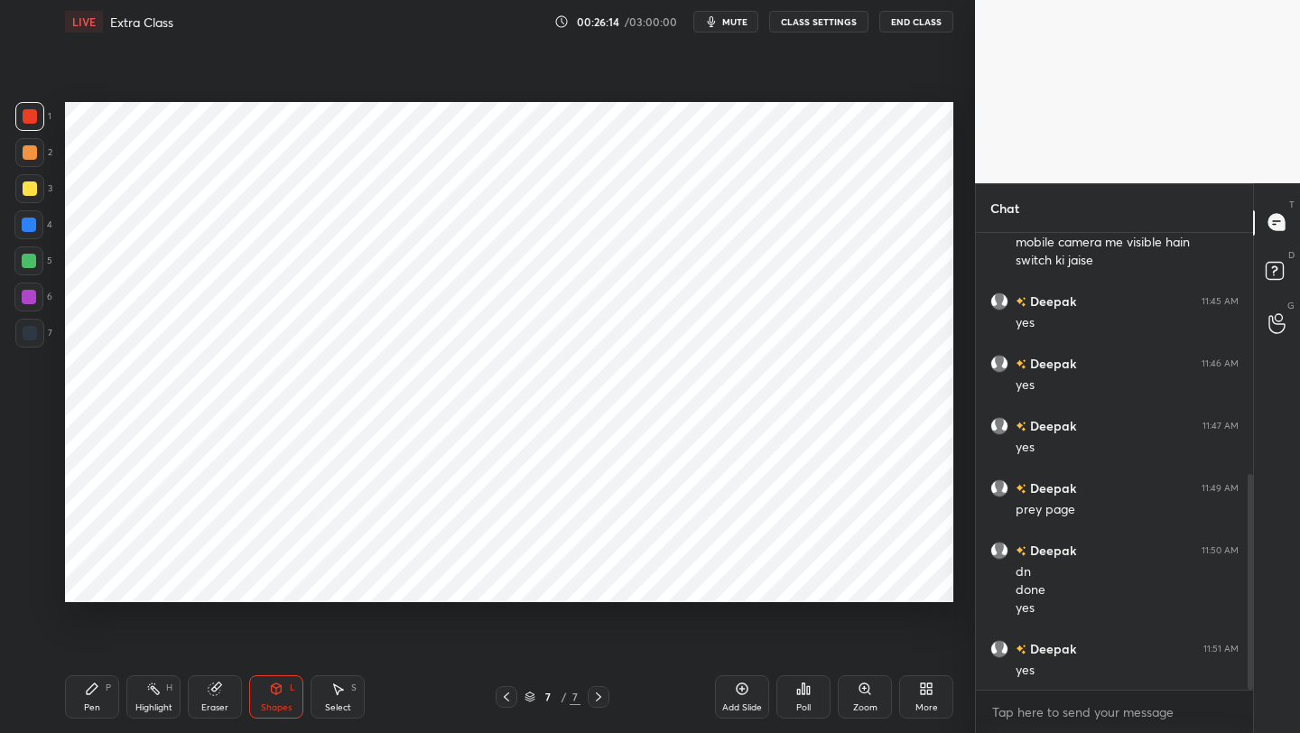
click at [24, 335] on div at bounding box center [30, 333] width 14 height 14
drag, startPoint x: 24, startPoint y: 229, endPoint x: 61, endPoint y: 258, distance: 46.9
click at [29, 234] on div at bounding box center [28, 224] width 29 height 29
drag, startPoint x: 73, startPoint y: 701, endPoint x: 153, endPoint y: 604, distance: 125.7
click at [75, 582] on div "Pen P" at bounding box center [92, 696] width 54 height 43
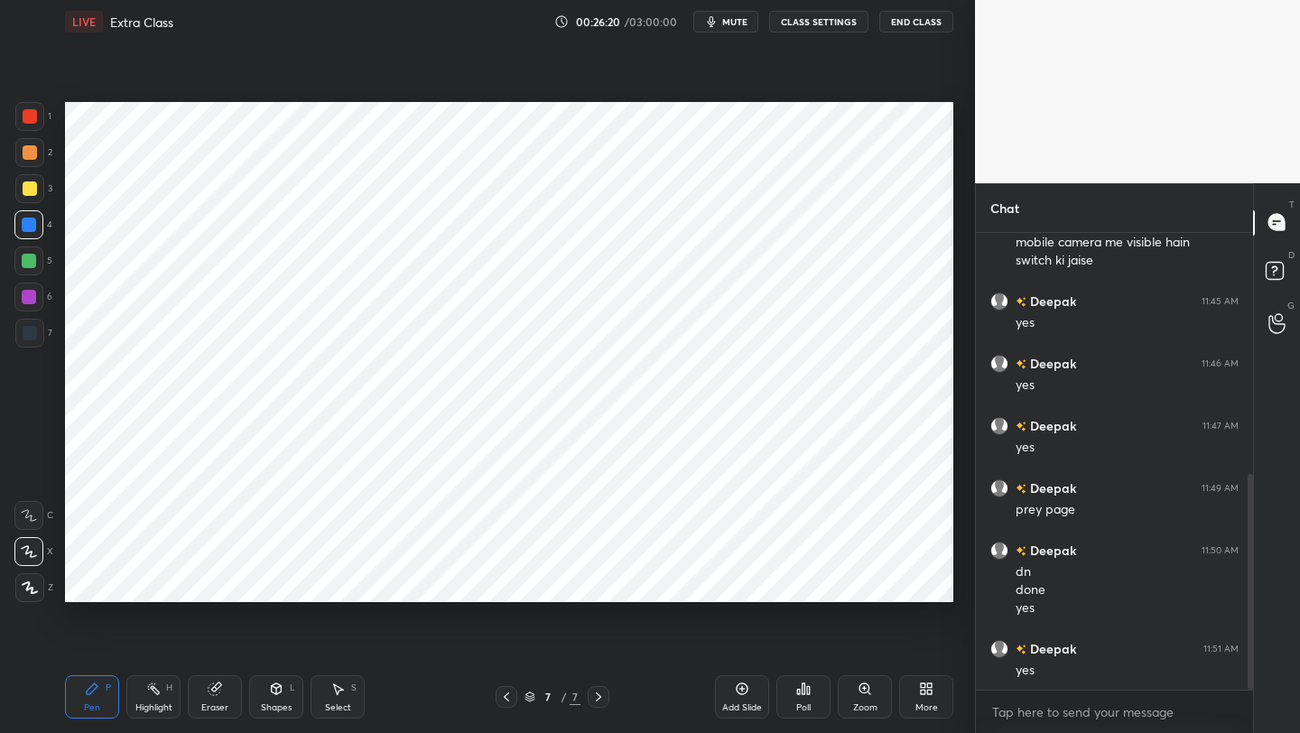
click at [215, 582] on div "Eraser" at bounding box center [215, 696] width 54 height 43
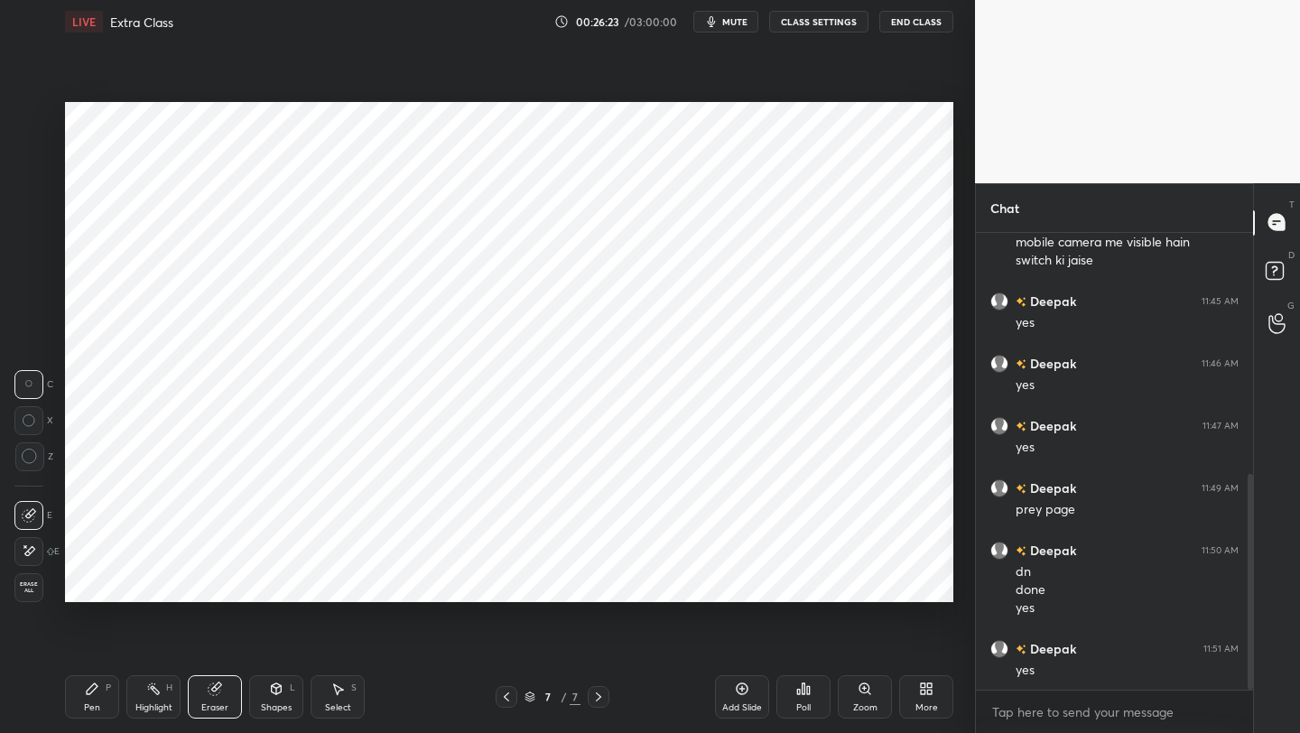
drag, startPoint x: 88, startPoint y: 699, endPoint x: 102, endPoint y: 648, distance: 52.3
click at [89, 582] on div "Pen P" at bounding box center [92, 696] width 54 height 43
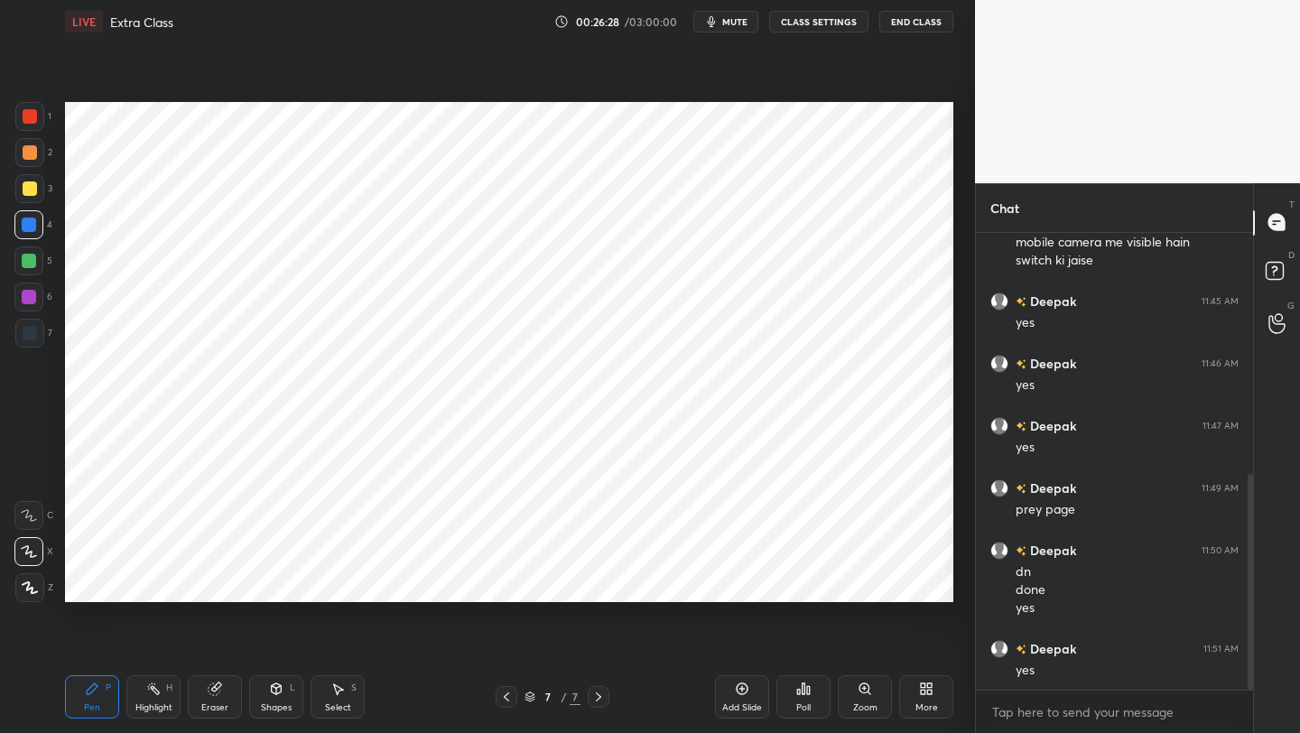
click at [279, 582] on div "Shapes" at bounding box center [276, 707] width 31 height 9
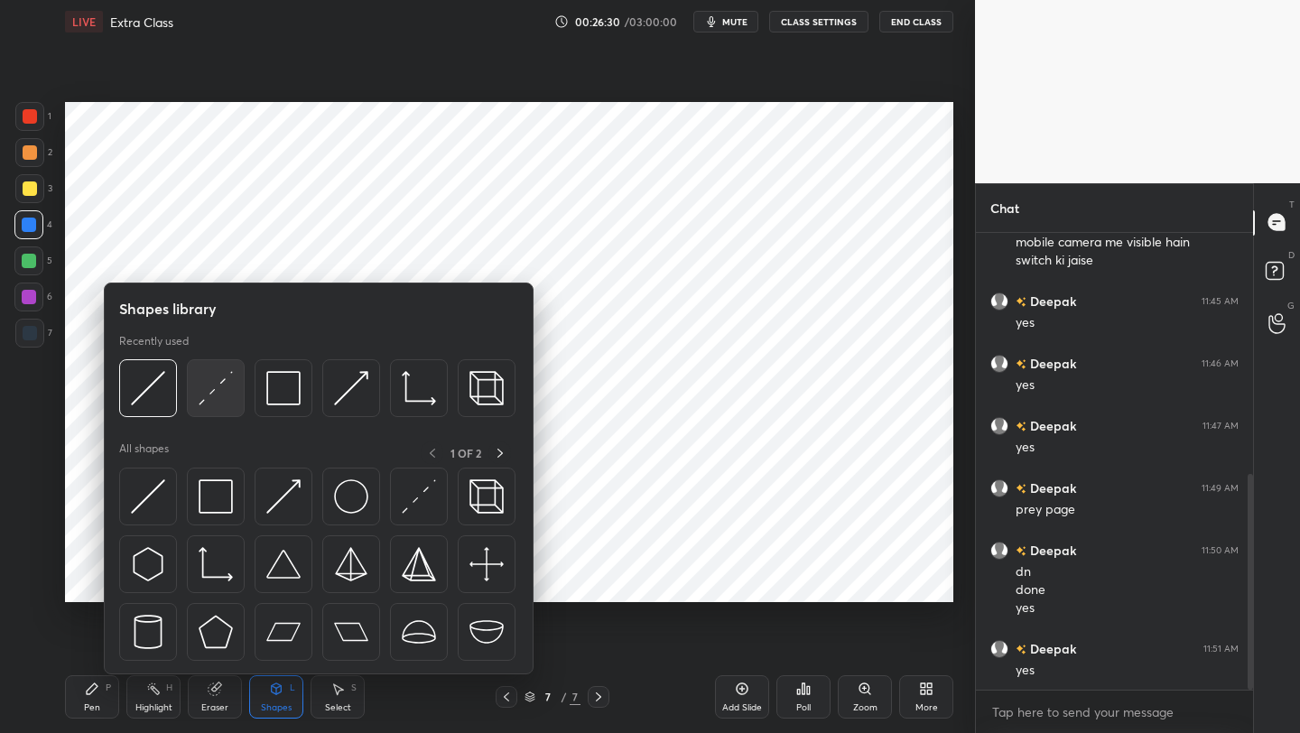
click at [210, 384] on img at bounding box center [216, 388] width 34 height 34
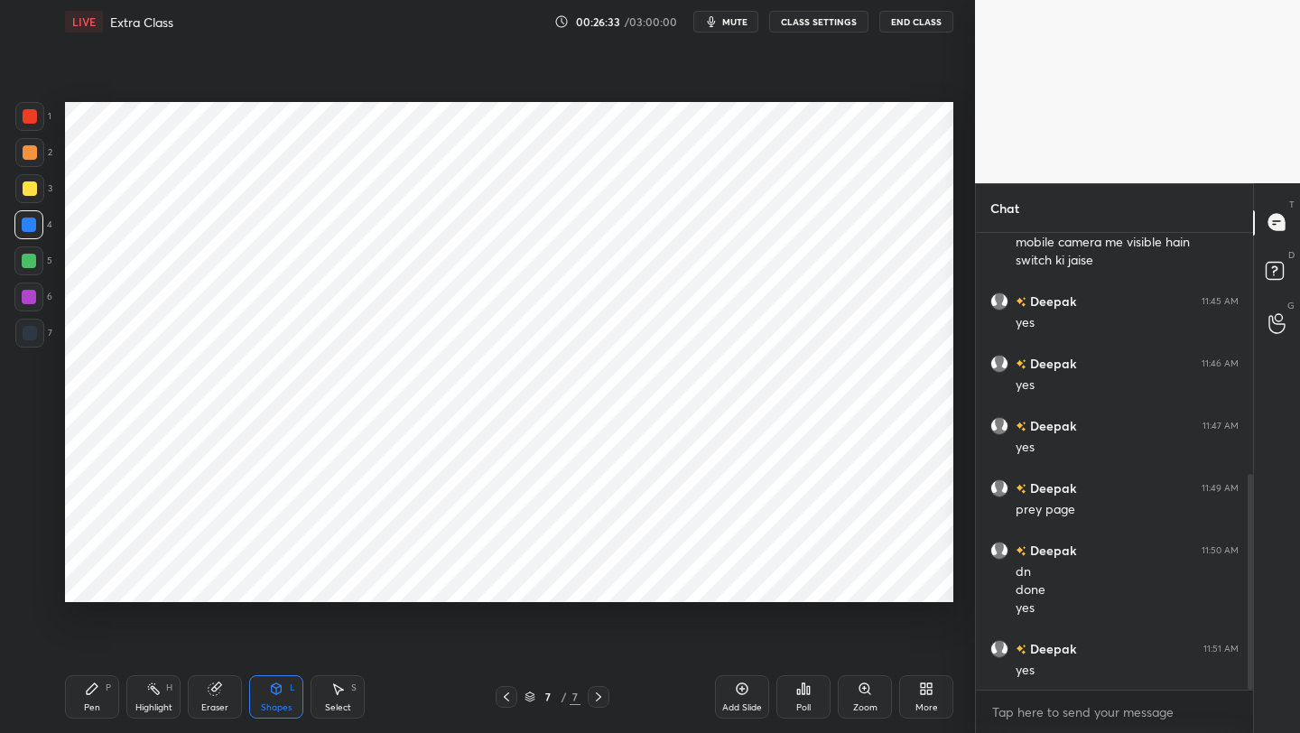
click at [27, 302] on div at bounding box center [29, 297] width 14 height 14
click at [70, 582] on div "Pen P" at bounding box center [92, 696] width 54 height 43
click at [214, 582] on div "Eraser" at bounding box center [214, 707] width 27 height 9
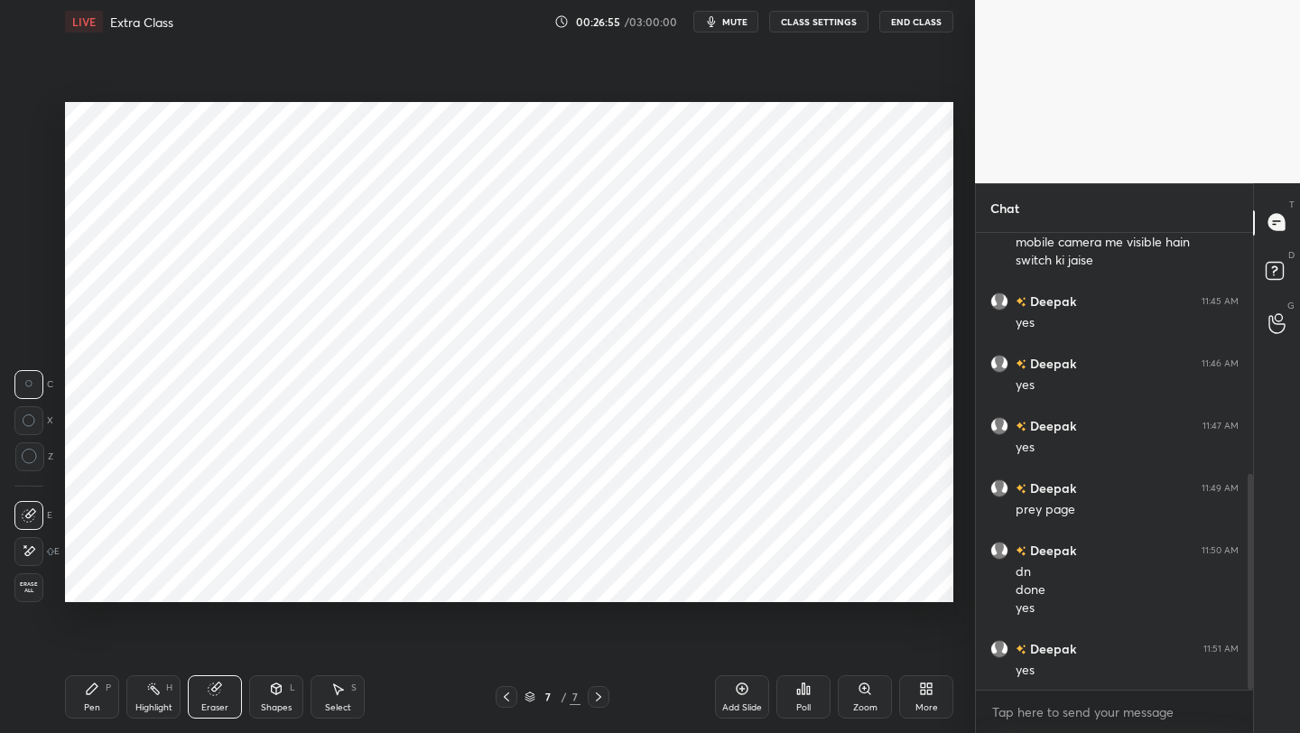
click at [102, 582] on div "Pen P" at bounding box center [92, 696] width 54 height 43
drag, startPoint x: 275, startPoint y: 711, endPoint x: 277, endPoint y: 679, distance: 32.5
click at [275, 582] on div "Shapes" at bounding box center [276, 707] width 31 height 9
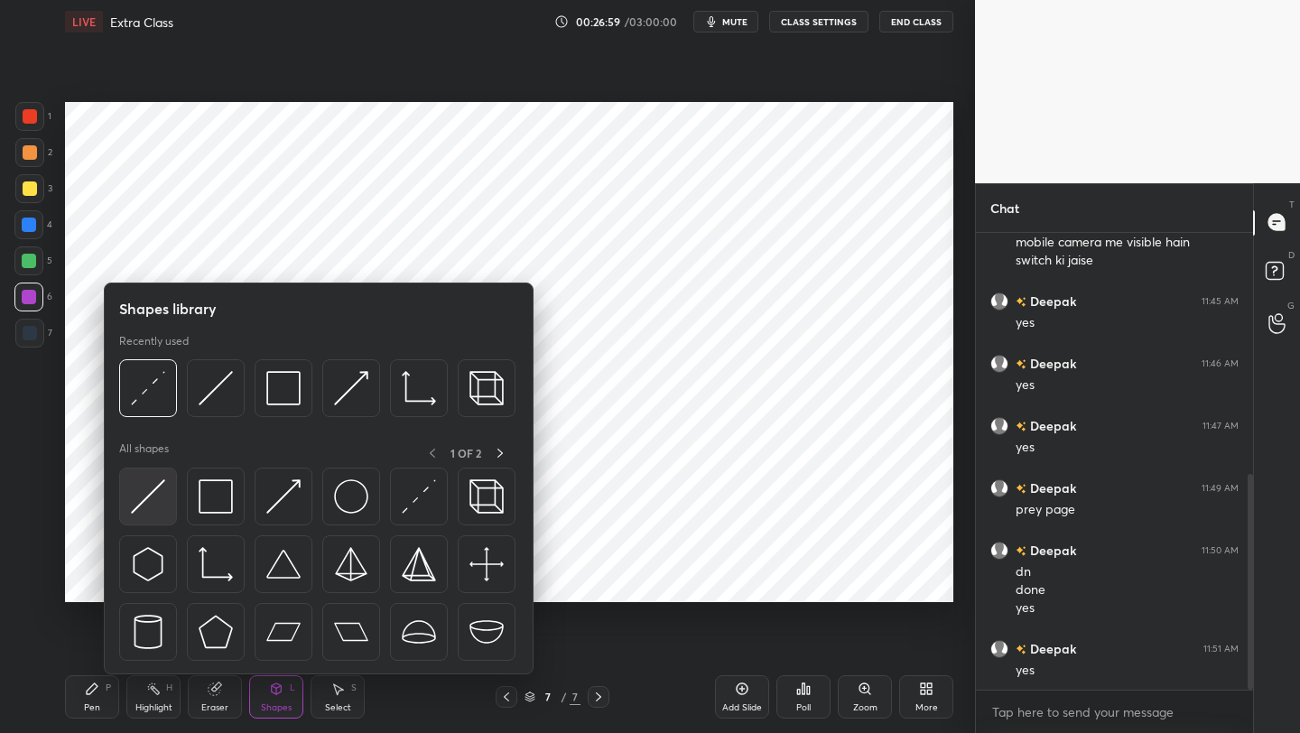
click at [151, 501] on img at bounding box center [148, 496] width 34 height 34
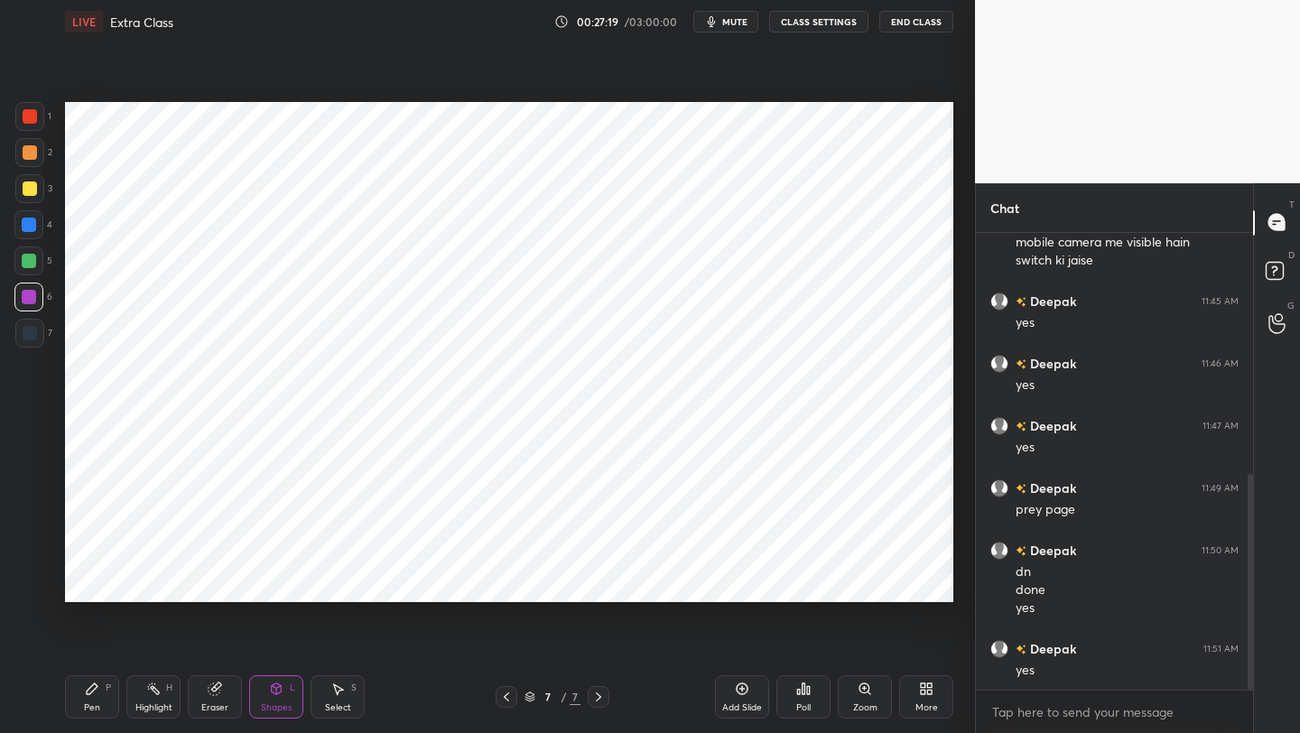
click at [23, 342] on div at bounding box center [29, 333] width 29 height 29
drag, startPoint x: 93, startPoint y: 704, endPoint x: 123, endPoint y: 607, distance: 101.1
click at [94, 582] on div "Pen P" at bounding box center [92, 696] width 54 height 43
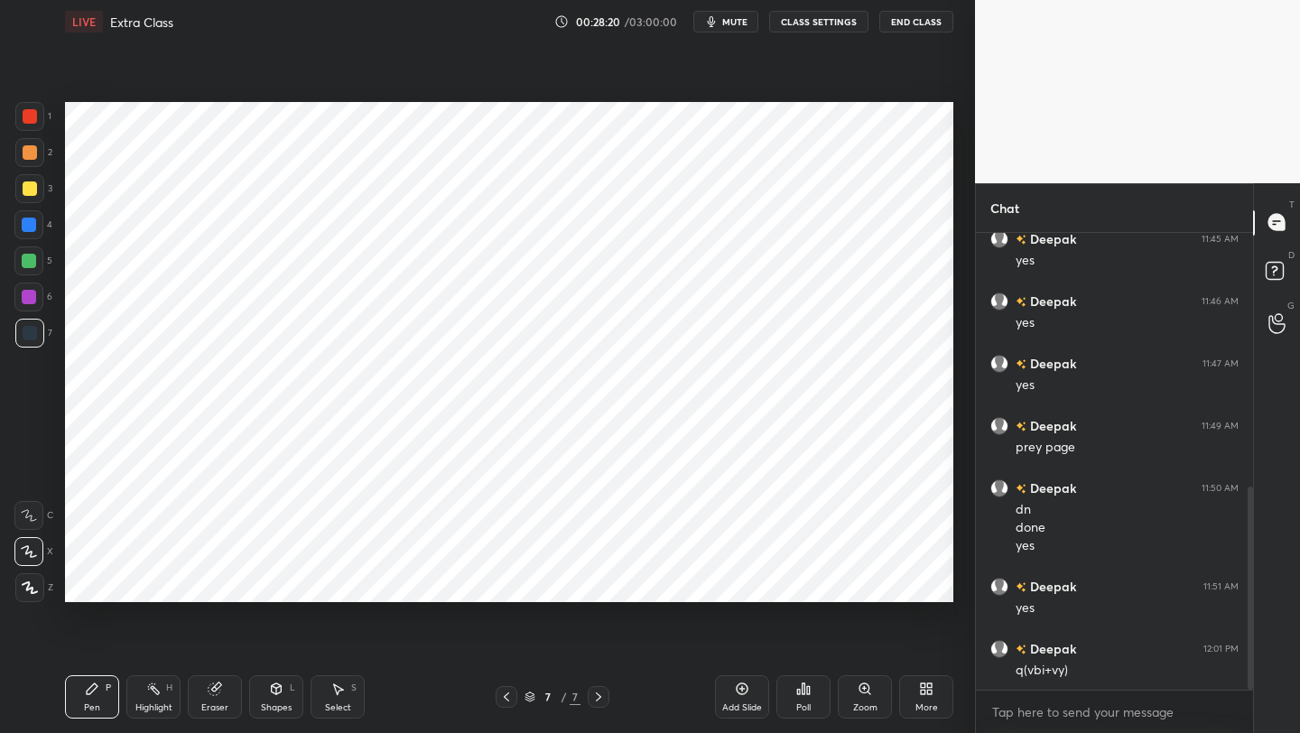
scroll to position [591, 0]
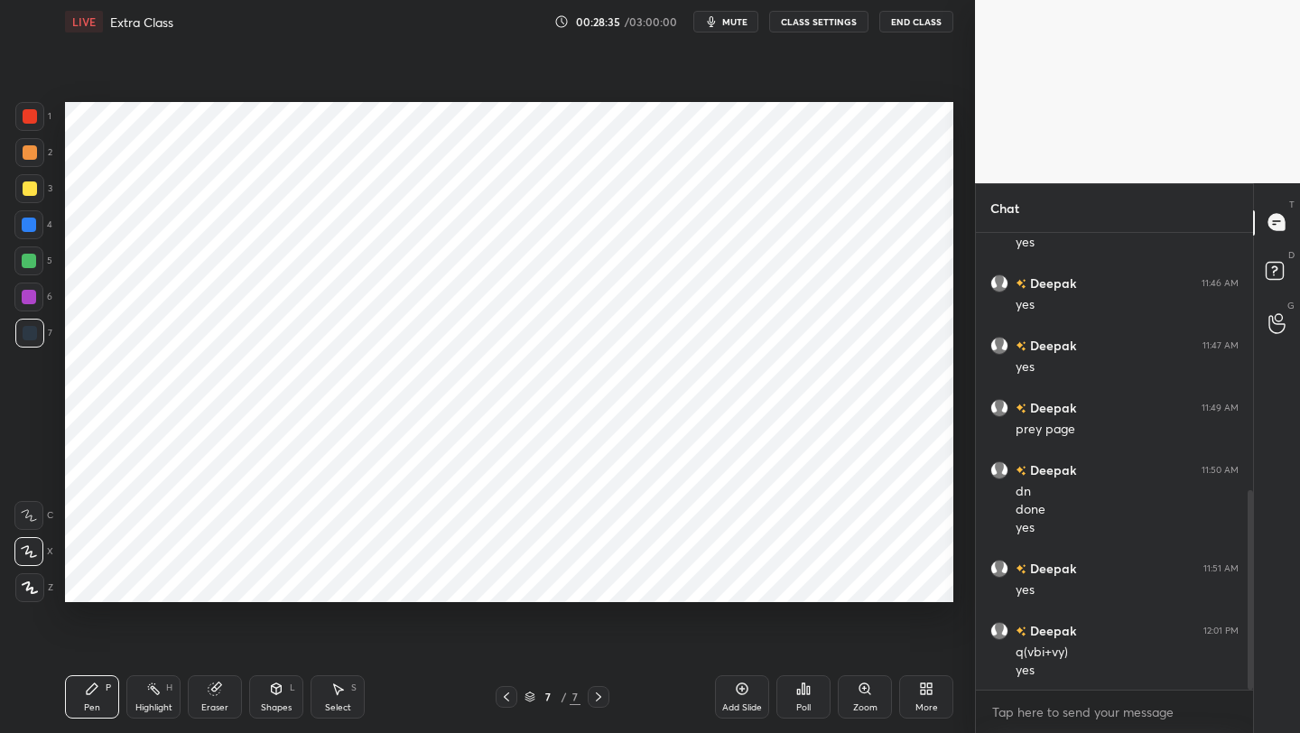
click at [744, 582] on icon at bounding box center [742, 688] width 14 height 14
click at [273, 582] on icon at bounding box center [276, 688] width 14 height 14
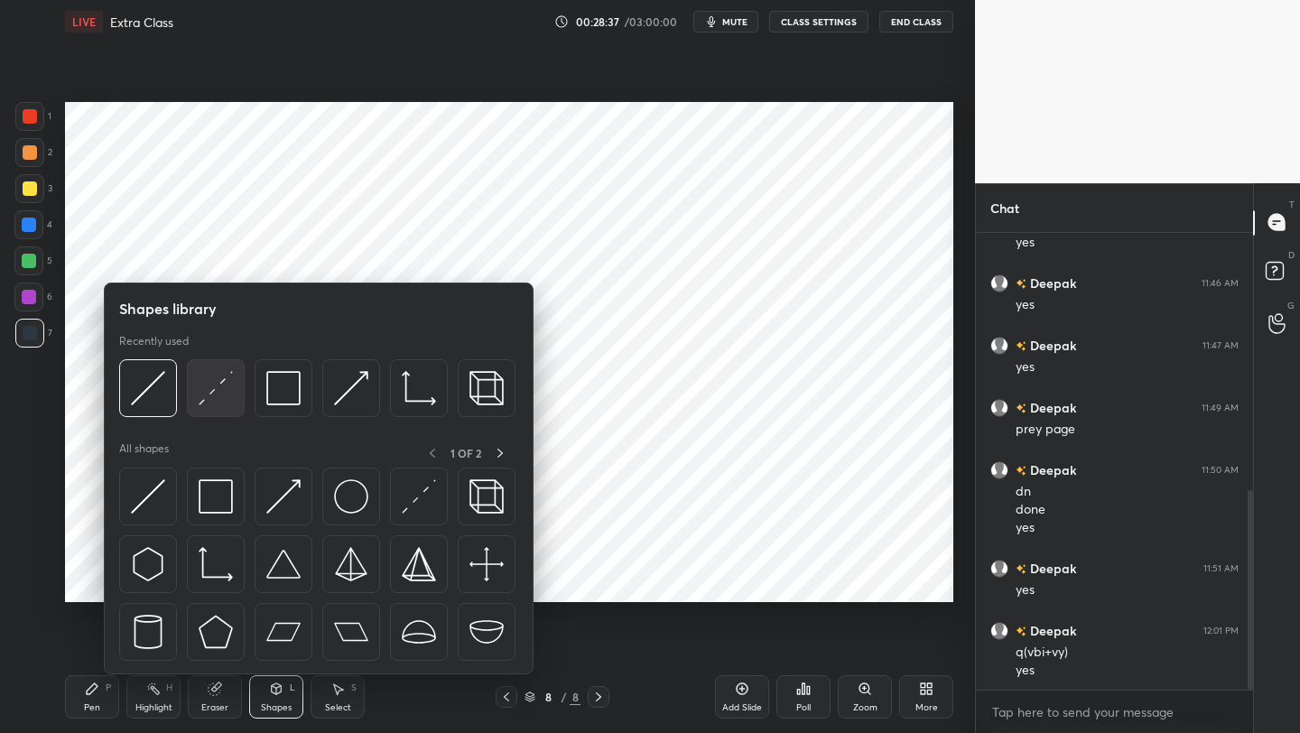
click at [202, 411] on div at bounding box center [216, 388] width 58 height 58
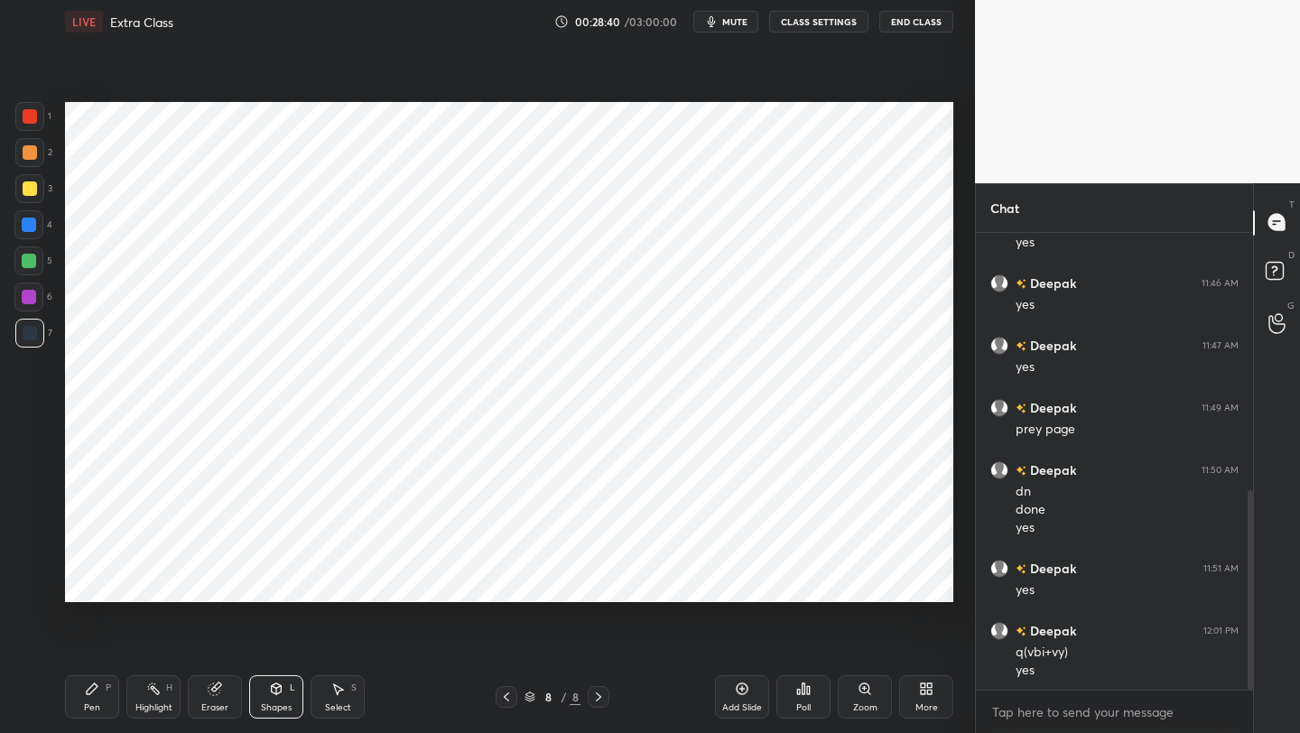
click at [261, 582] on div "Shapes L" at bounding box center [276, 696] width 54 height 43
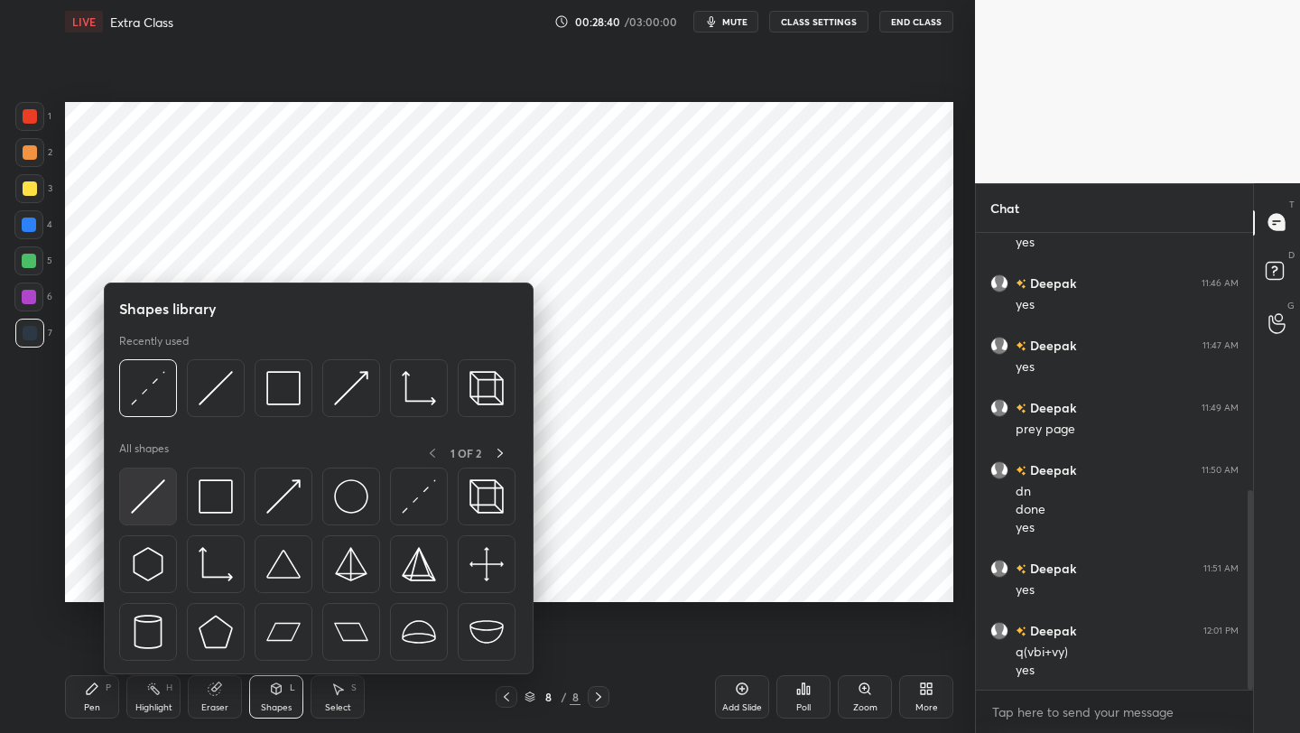
click at [154, 481] on img at bounding box center [148, 496] width 34 height 34
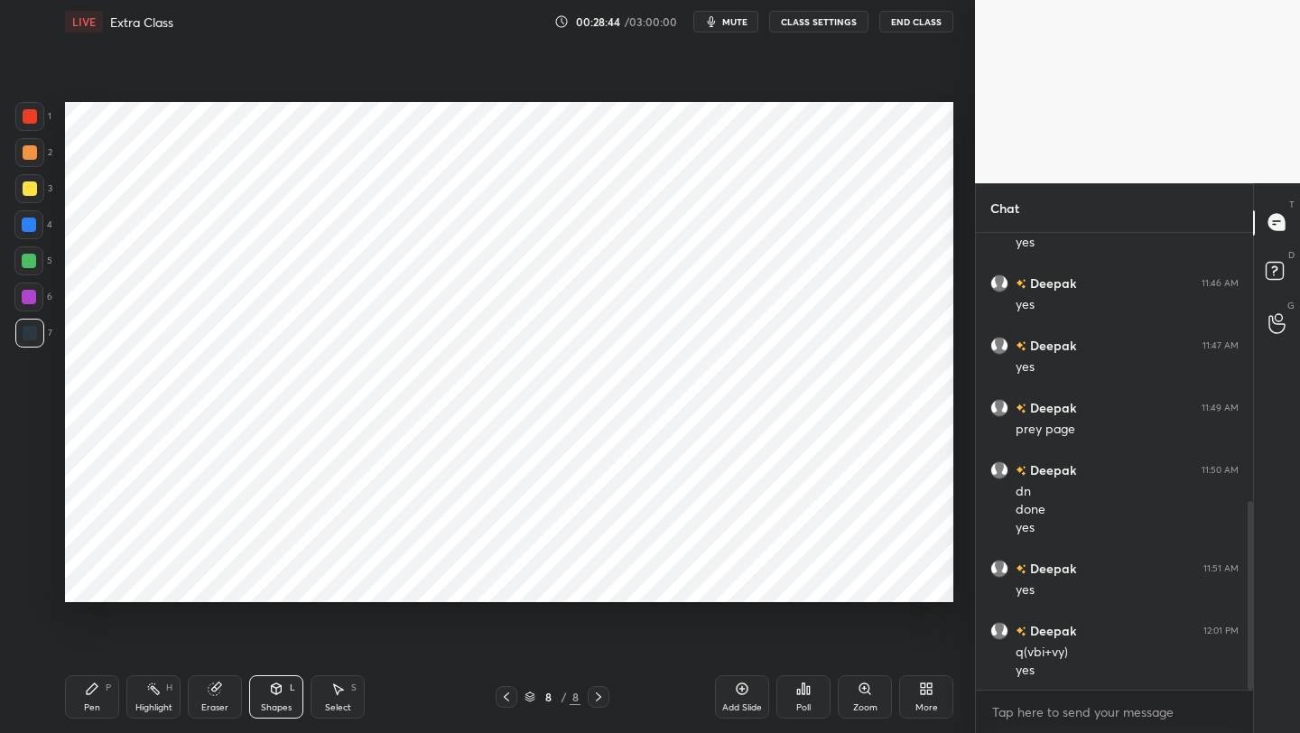
scroll to position [653, 0]
drag, startPoint x: 111, startPoint y: 688, endPoint x: 110, endPoint y: 675, distance: 12.7
click at [110, 582] on div "Pen P" at bounding box center [92, 696] width 54 height 43
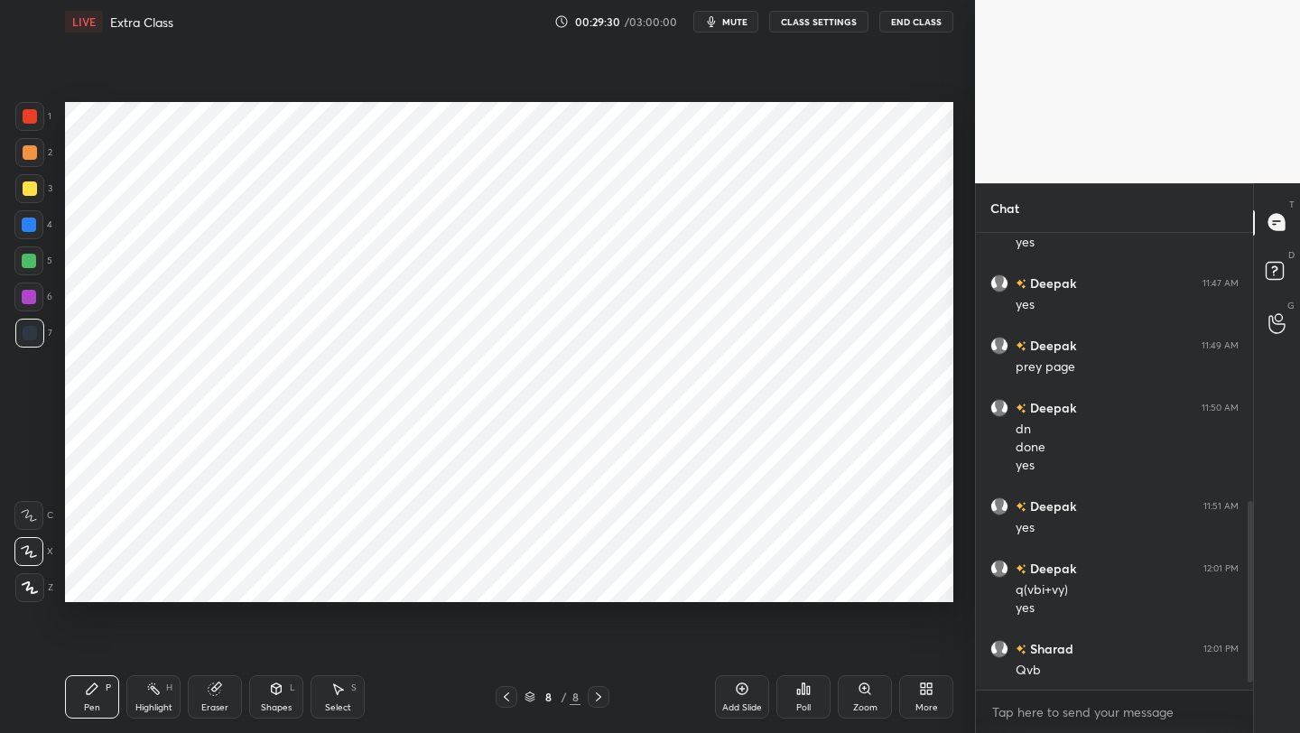
drag, startPoint x: 508, startPoint y: 694, endPoint x: 510, endPoint y: 685, distance: 9.2
click at [508, 582] on icon at bounding box center [506, 697] width 14 height 14
click at [595, 582] on icon at bounding box center [598, 697] width 14 height 14
click at [497, 582] on div at bounding box center [506, 697] width 22 height 22
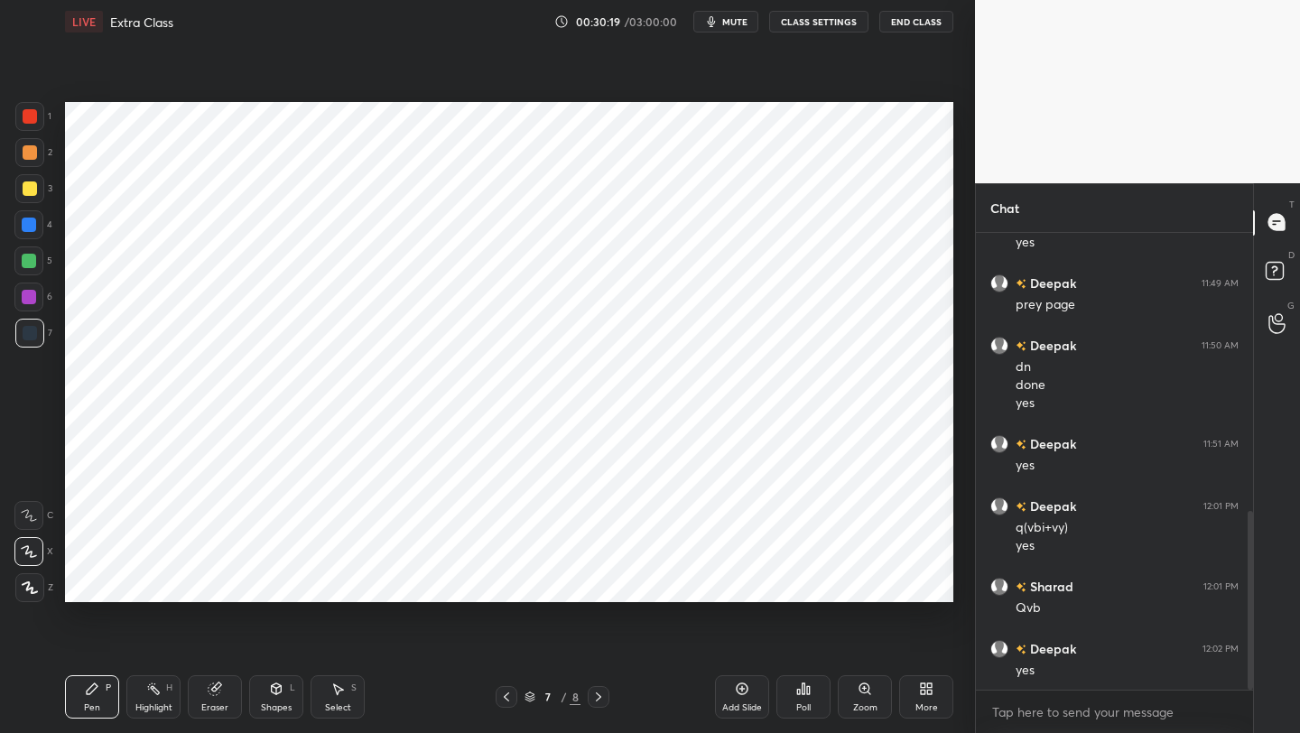
click at [503, 582] on icon at bounding box center [506, 697] width 14 height 14
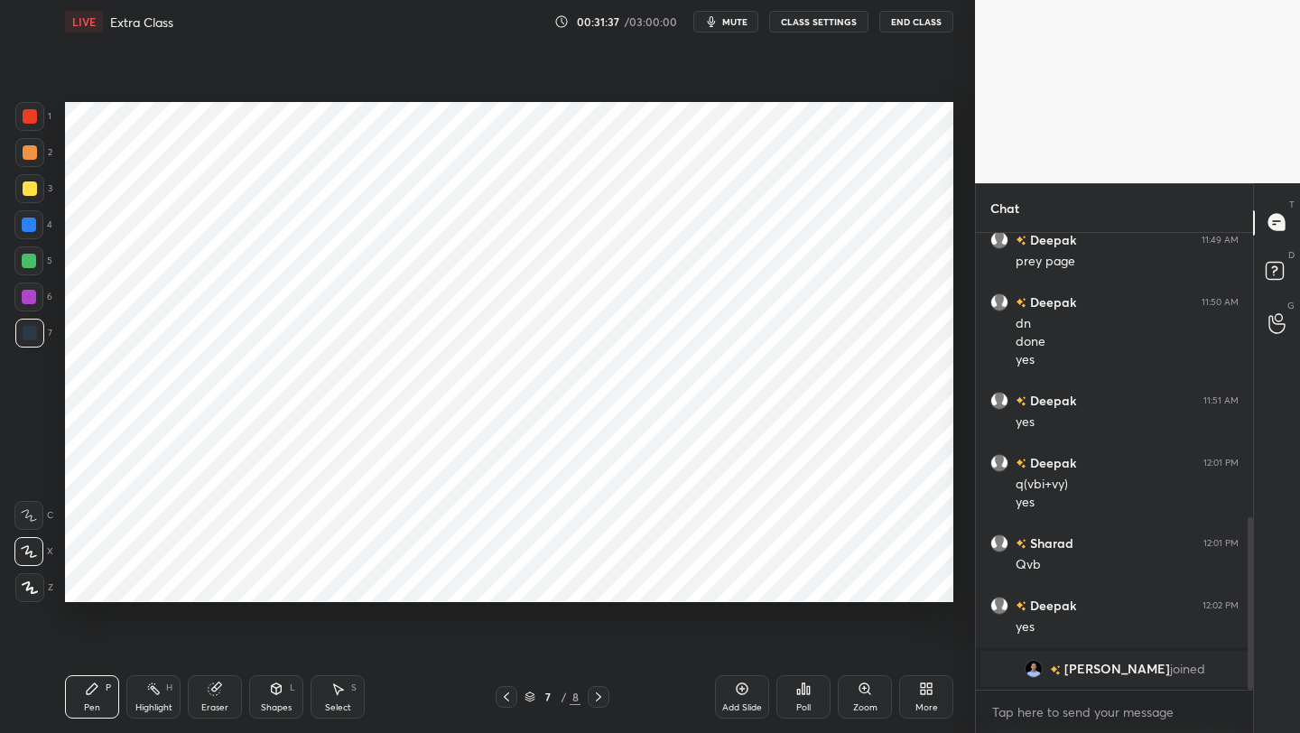
click at [591, 582] on icon at bounding box center [598, 697] width 14 height 14
drag, startPoint x: 30, startPoint y: 120, endPoint x: 55, endPoint y: 117, distance: 25.4
click at [30, 120] on div at bounding box center [30, 116] width 14 height 14
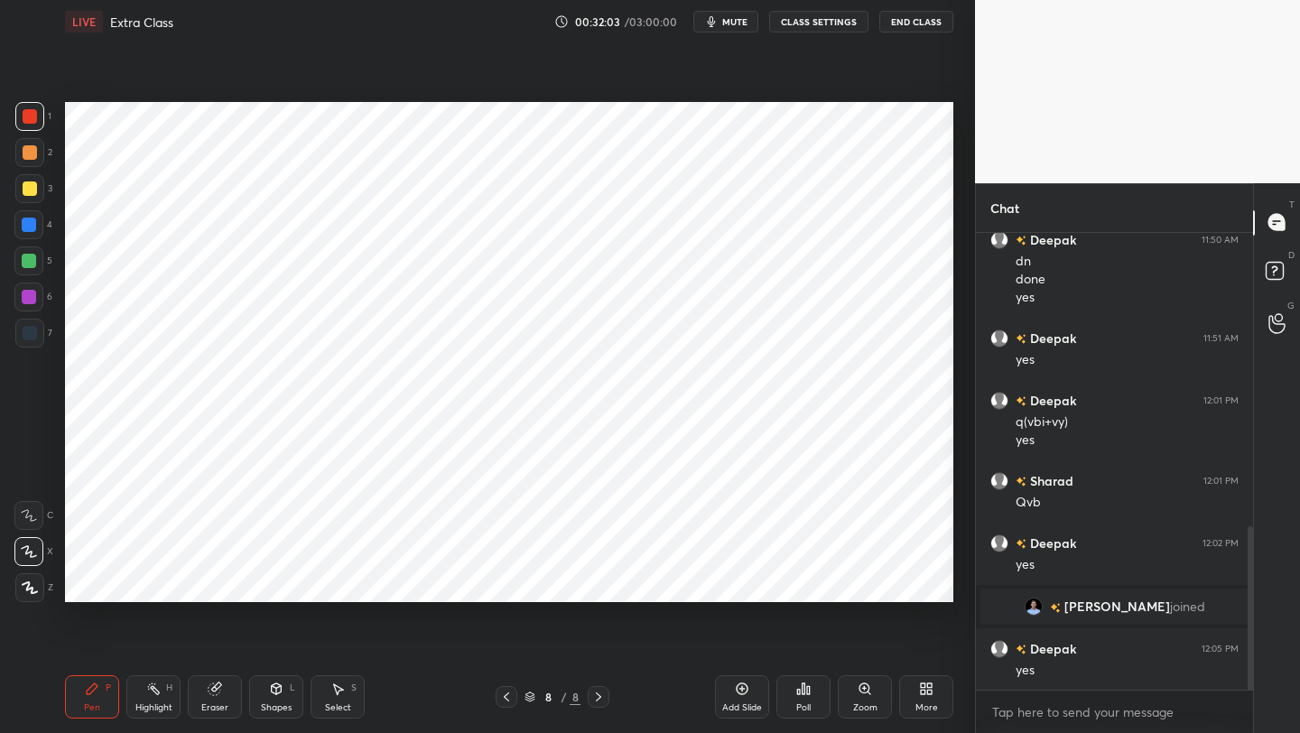
click at [717, 582] on div "Add Slide" at bounding box center [742, 696] width 54 height 43
drag, startPoint x: 264, startPoint y: 697, endPoint x: 267, endPoint y: 679, distance: 18.4
click at [264, 582] on div "Shapes L" at bounding box center [276, 696] width 54 height 43
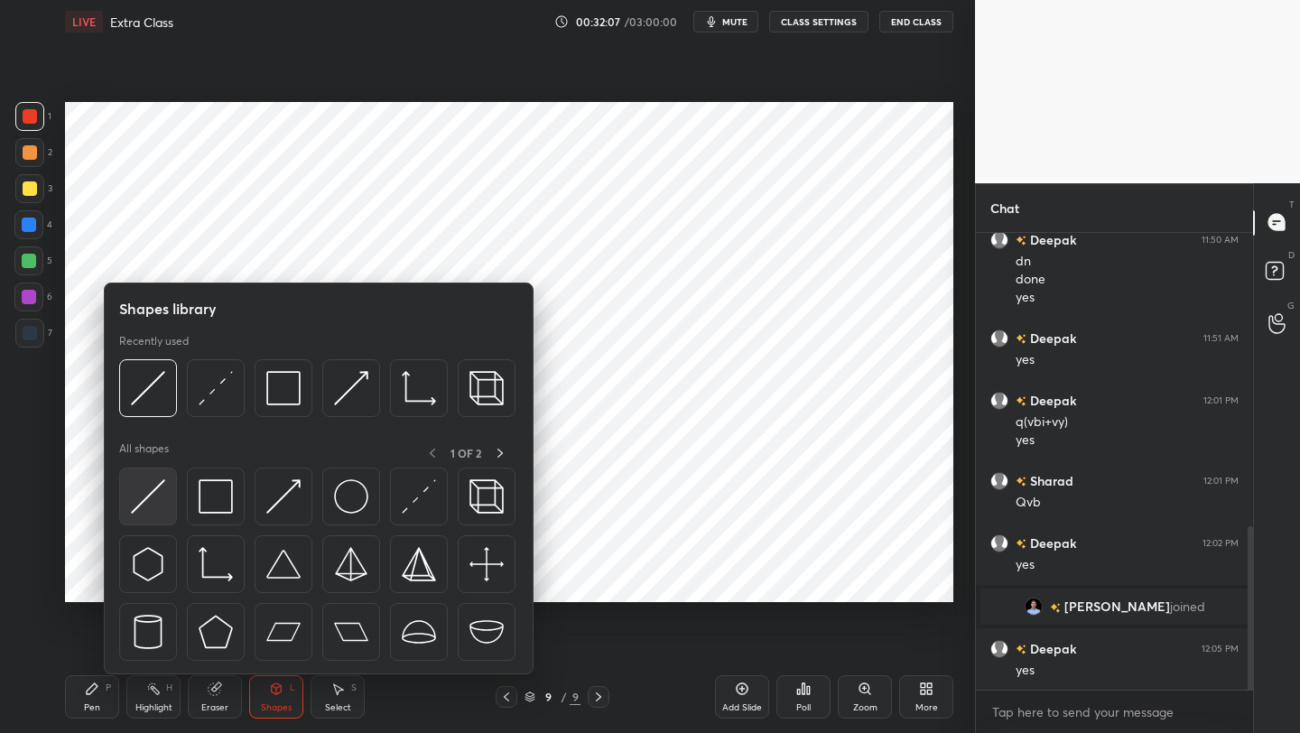
click at [150, 492] on img at bounding box center [148, 496] width 34 height 34
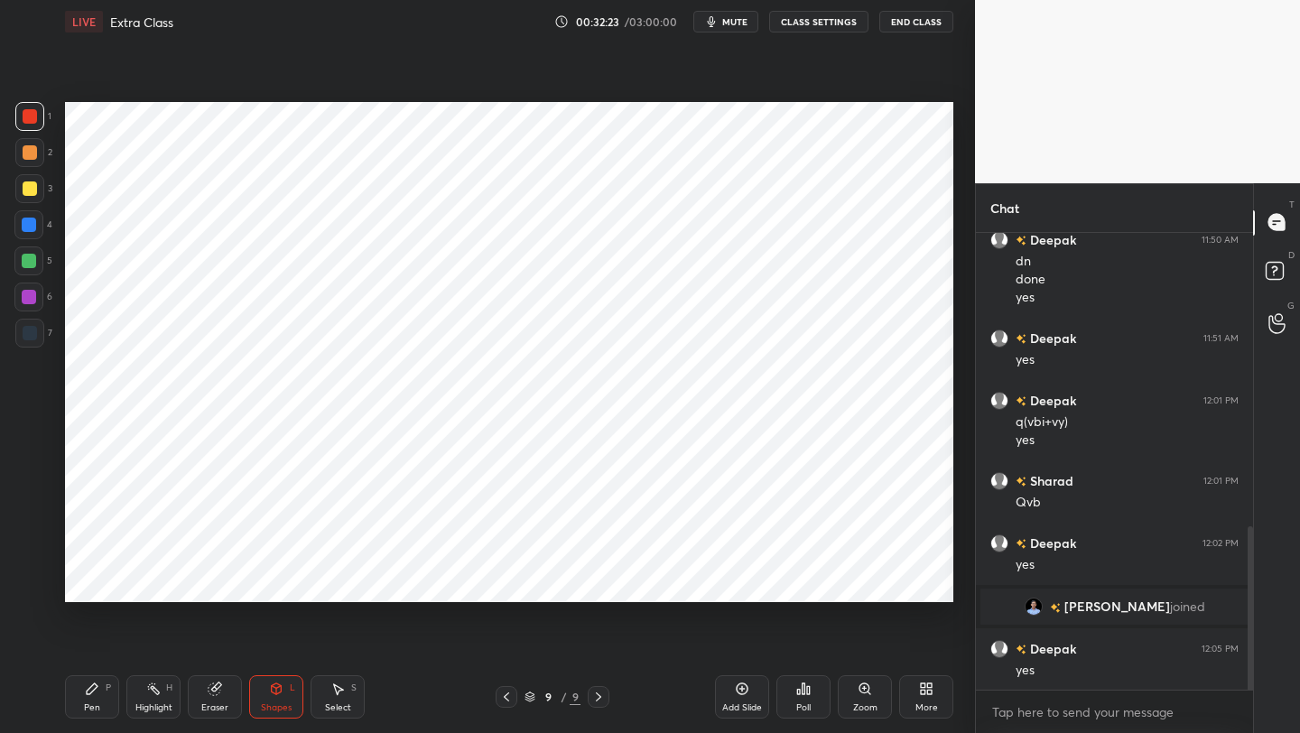
click at [23, 222] on div at bounding box center [28, 224] width 29 height 29
drag, startPoint x: 283, startPoint y: 708, endPoint x: 284, endPoint y: 698, distance: 10.0
click at [282, 582] on div "Shapes" at bounding box center [276, 707] width 31 height 9
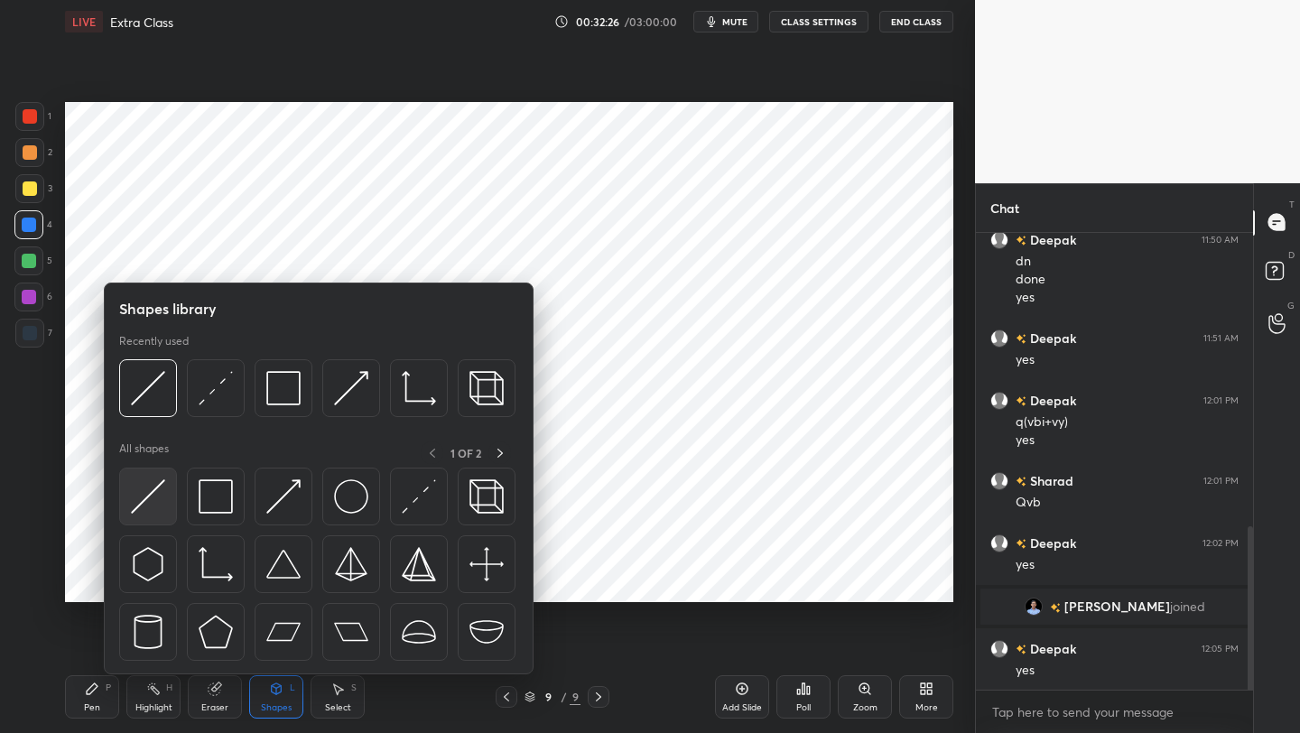
click at [148, 497] on img at bounding box center [148, 496] width 34 height 34
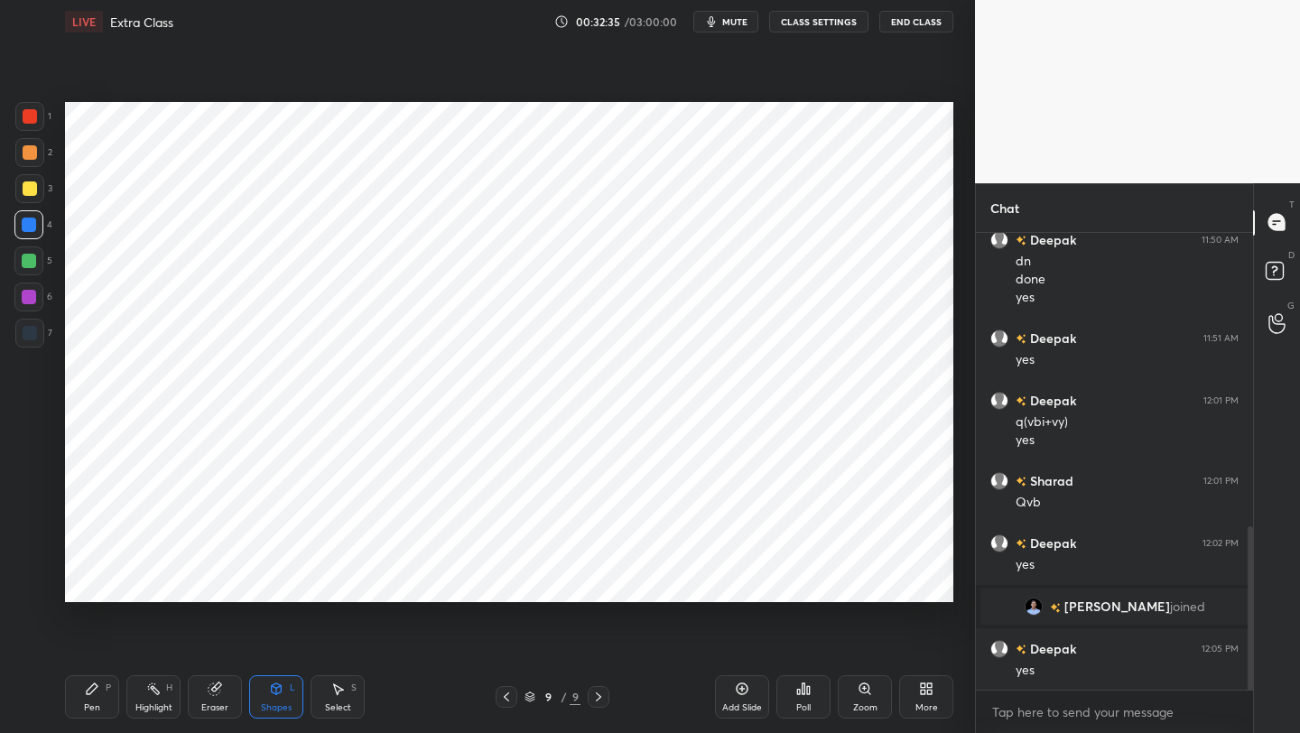
click at [218, 582] on div "Eraser" at bounding box center [214, 707] width 27 height 9
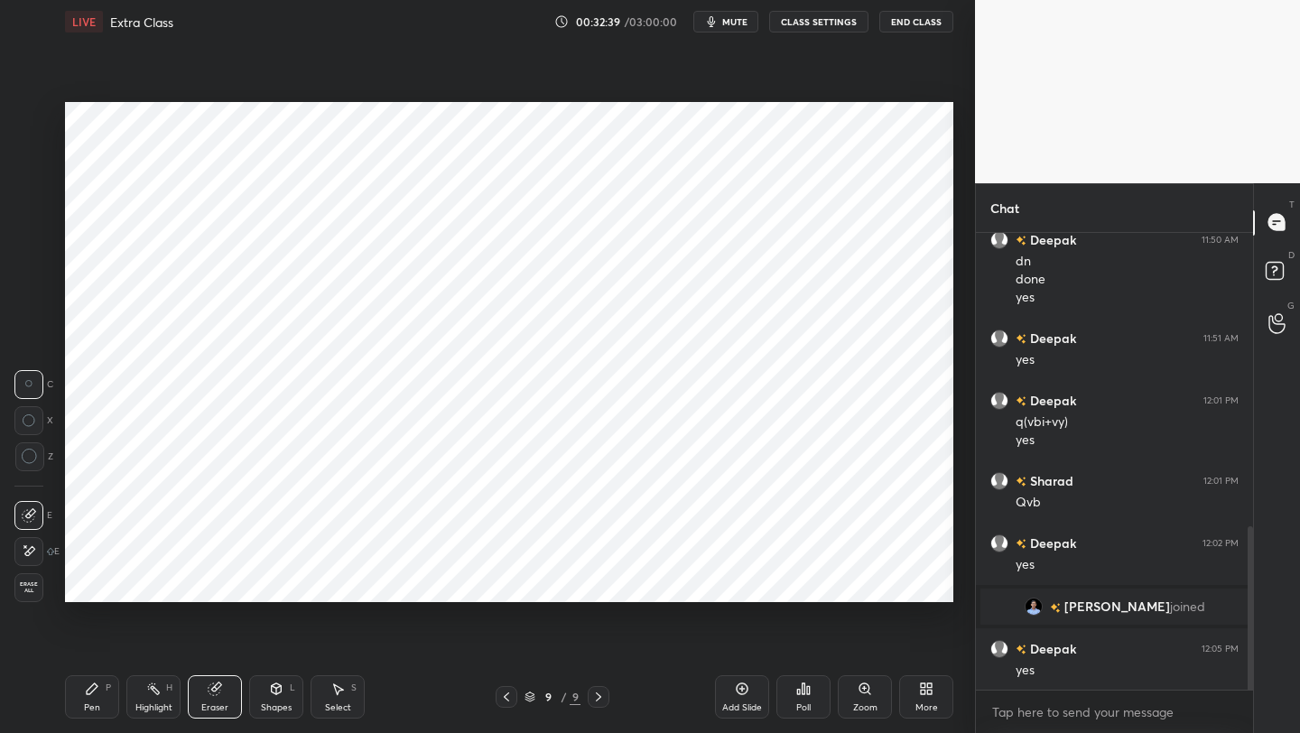
drag, startPoint x: 103, startPoint y: 700, endPoint x: 112, endPoint y: 611, distance: 89.8
click at [104, 582] on div "Pen P" at bounding box center [92, 696] width 54 height 43
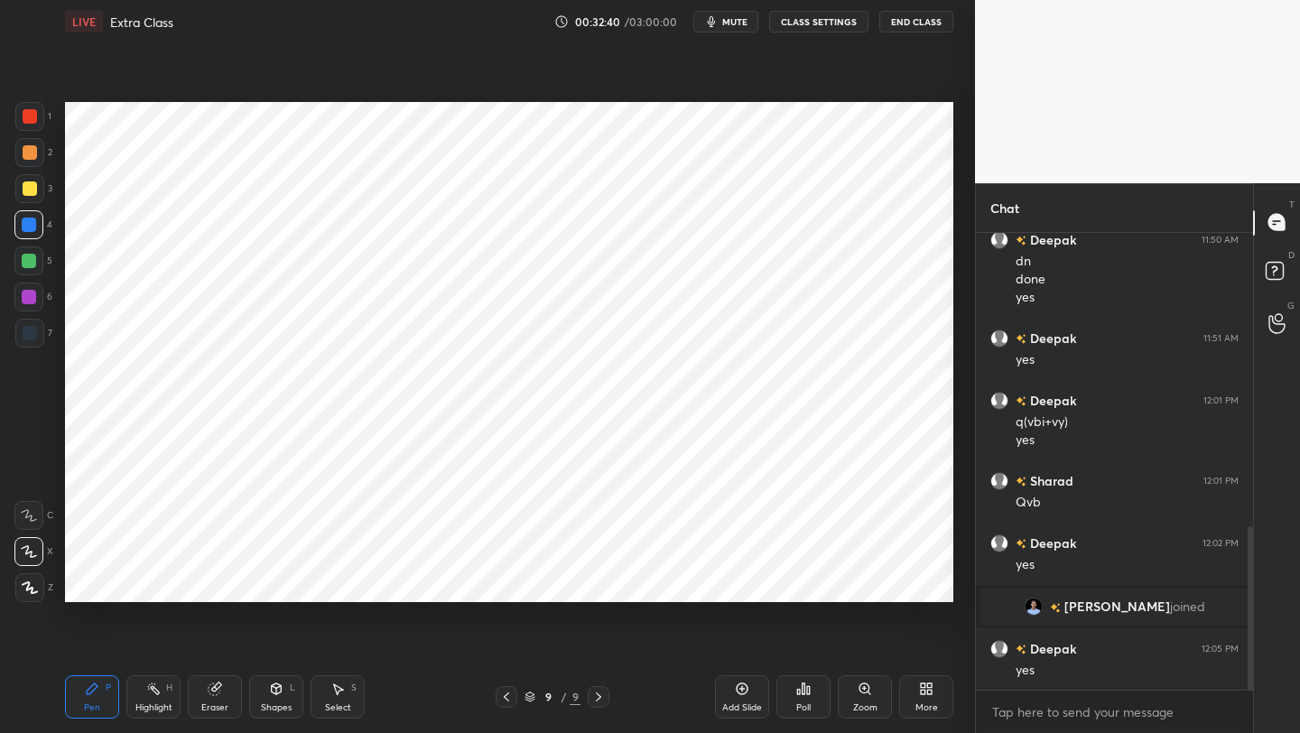
click at [31, 270] on div at bounding box center [28, 260] width 29 height 29
click at [33, 112] on div at bounding box center [30, 116] width 14 height 14
drag, startPoint x: 200, startPoint y: 704, endPoint x: 202, endPoint y: 694, distance: 10.1
click at [201, 582] on div "Eraser" at bounding box center [215, 696] width 54 height 43
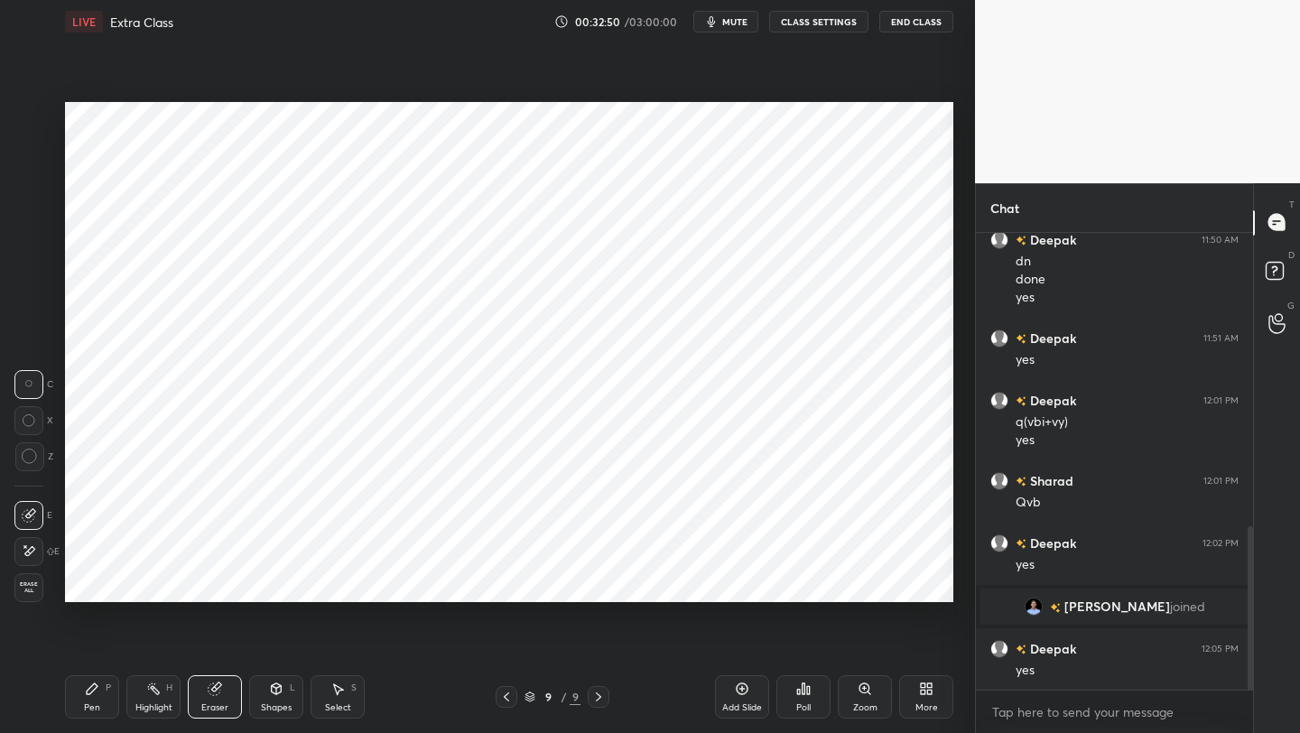
drag, startPoint x: 97, startPoint y: 709, endPoint x: 113, endPoint y: 646, distance: 65.2
click at [90, 582] on div "Pen" at bounding box center [92, 707] width 16 height 9
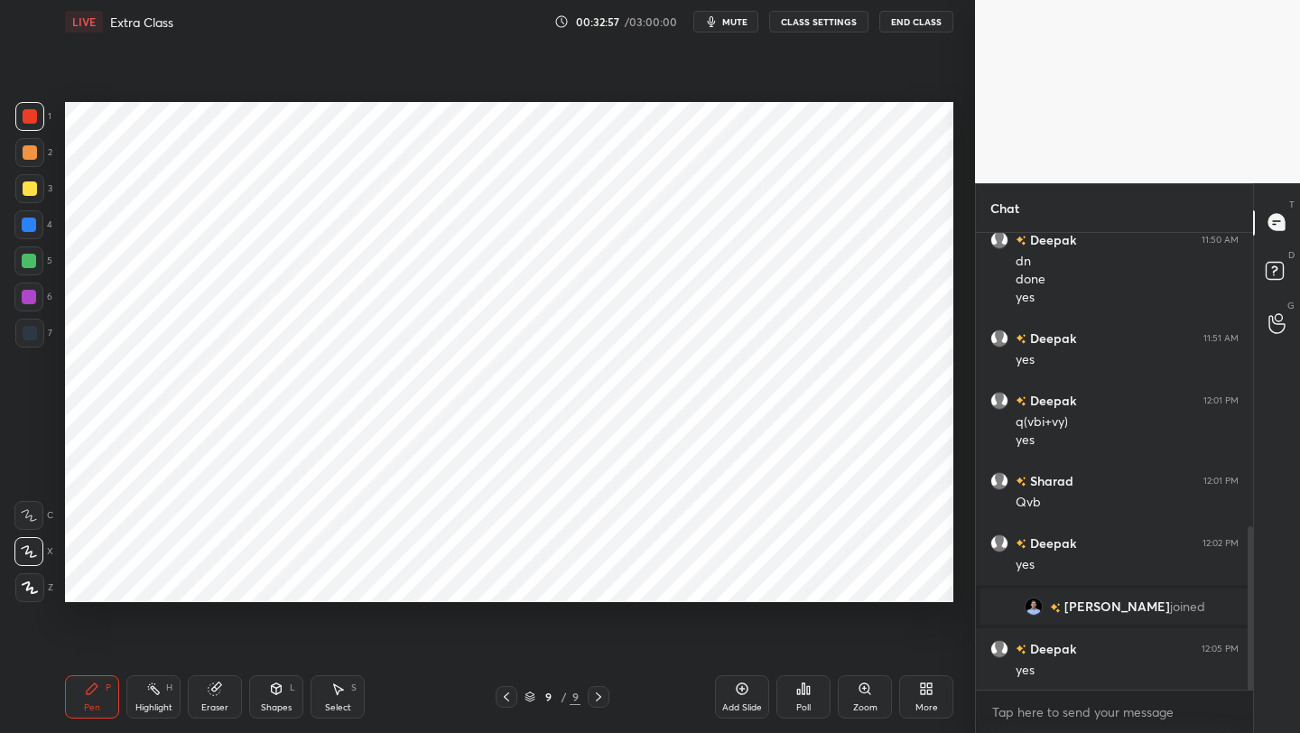
click at [30, 228] on div at bounding box center [29, 225] width 14 height 14
click at [38, 306] on div at bounding box center [28, 296] width 29 height 29
click at [213, 582] on icon at bounding box center [215, 688] width 14 height 14
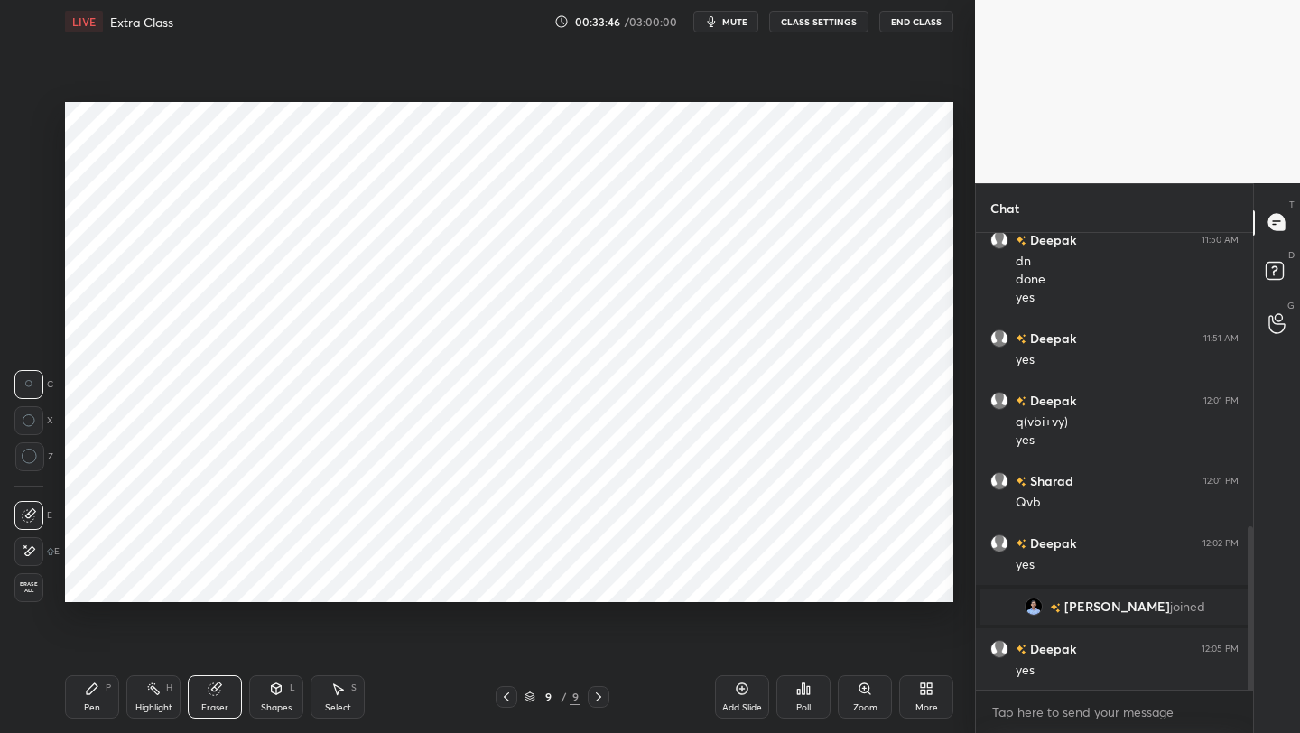
click at [85, 582] on div "Pen" at bounding box center [92, 707] width 16 height 9
click at [504, 582] on icon at bounding box center [506, 697] width 14 height 14
click at [508, 582] on icon at bounding box center [506, 697] width 14 height 14
click at [507, 582] on icon at bounding box center [506, 696] width 5 height 9
click at [506, 582] on icon at bounding box center [506, 697] width 14 height 14
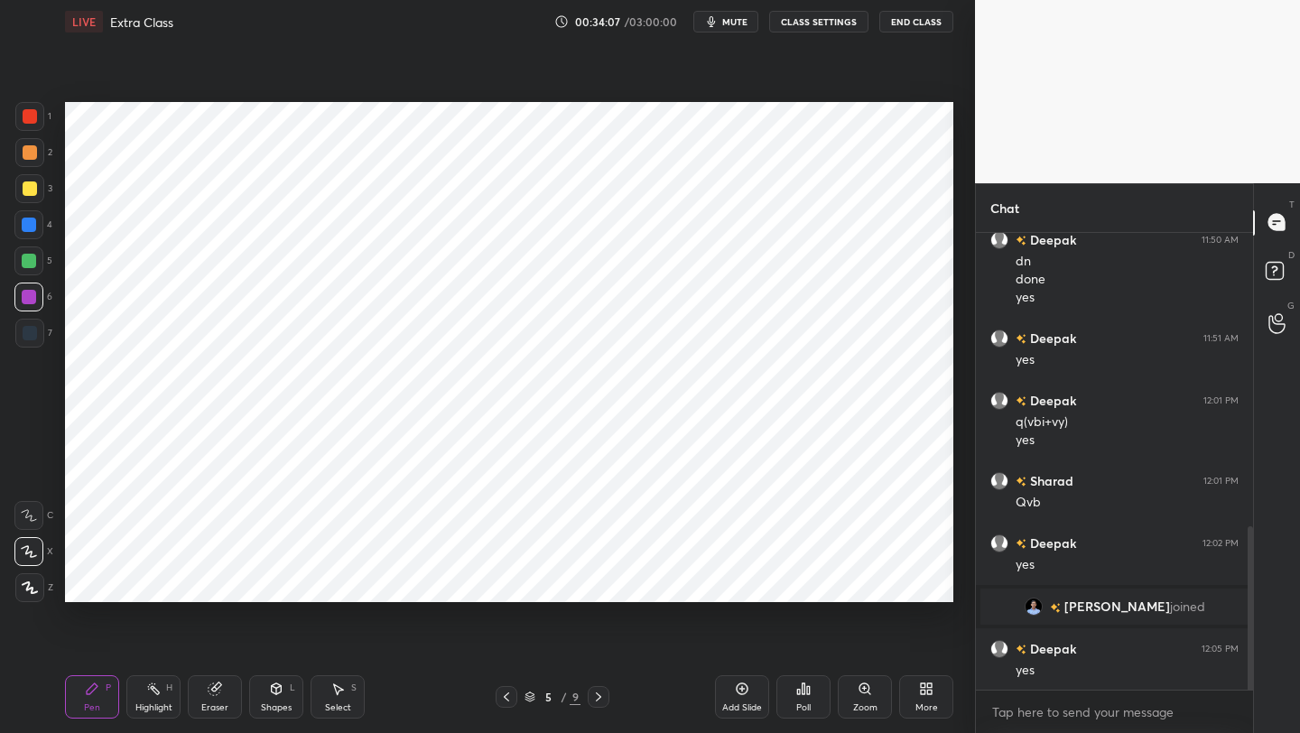
click at [611, 582] on div "5 / 9" at bounding box center [552, 697] width 325 height 22
click at [607, 582] on div at bounding box center [599, 697] width 22 height 22
click at [602, 582] on icon at bounding box center [598, 697] width 14 height 14
click at [599, 582] on icon at bounding box center [598, 697] width 14 height 14
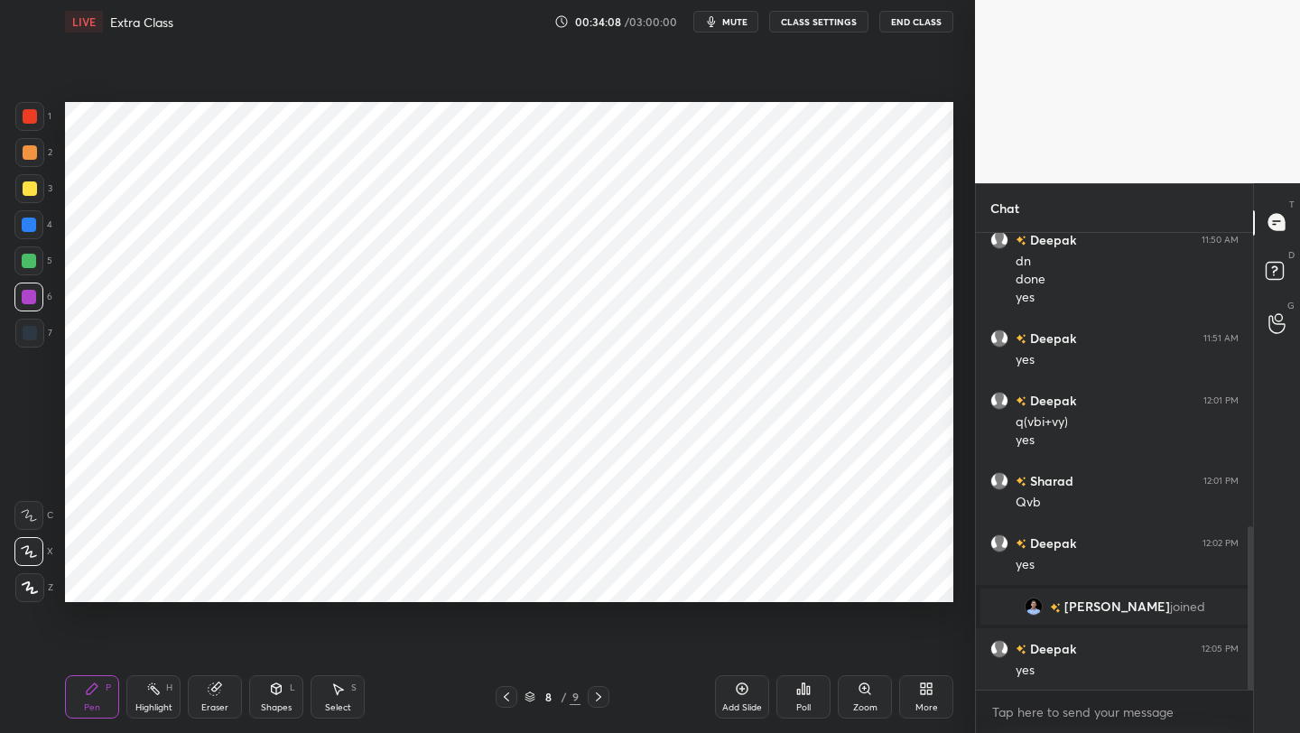
click at [600, 582] on icon at bounding box center [598, 697] width 14 height 14
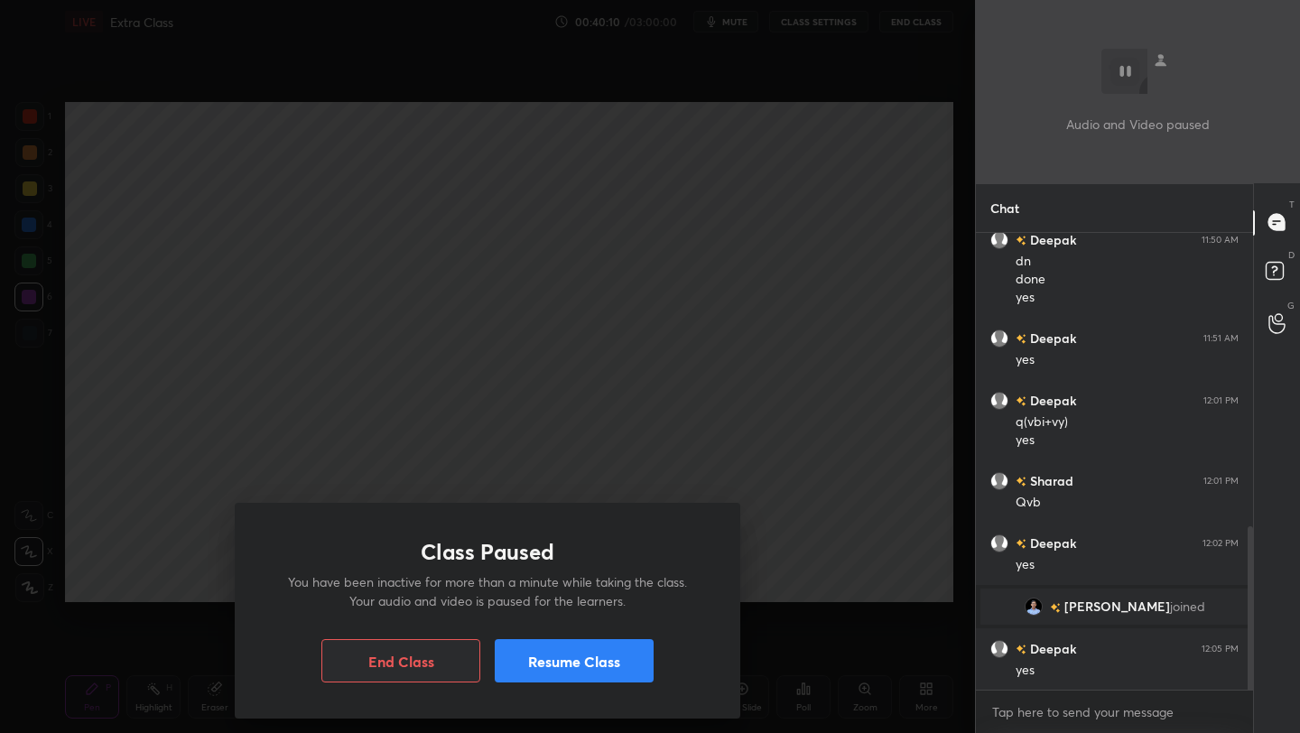
click at [574, 582] on button "Resume Class" at bounding box center [574, 660] width 159 height 43
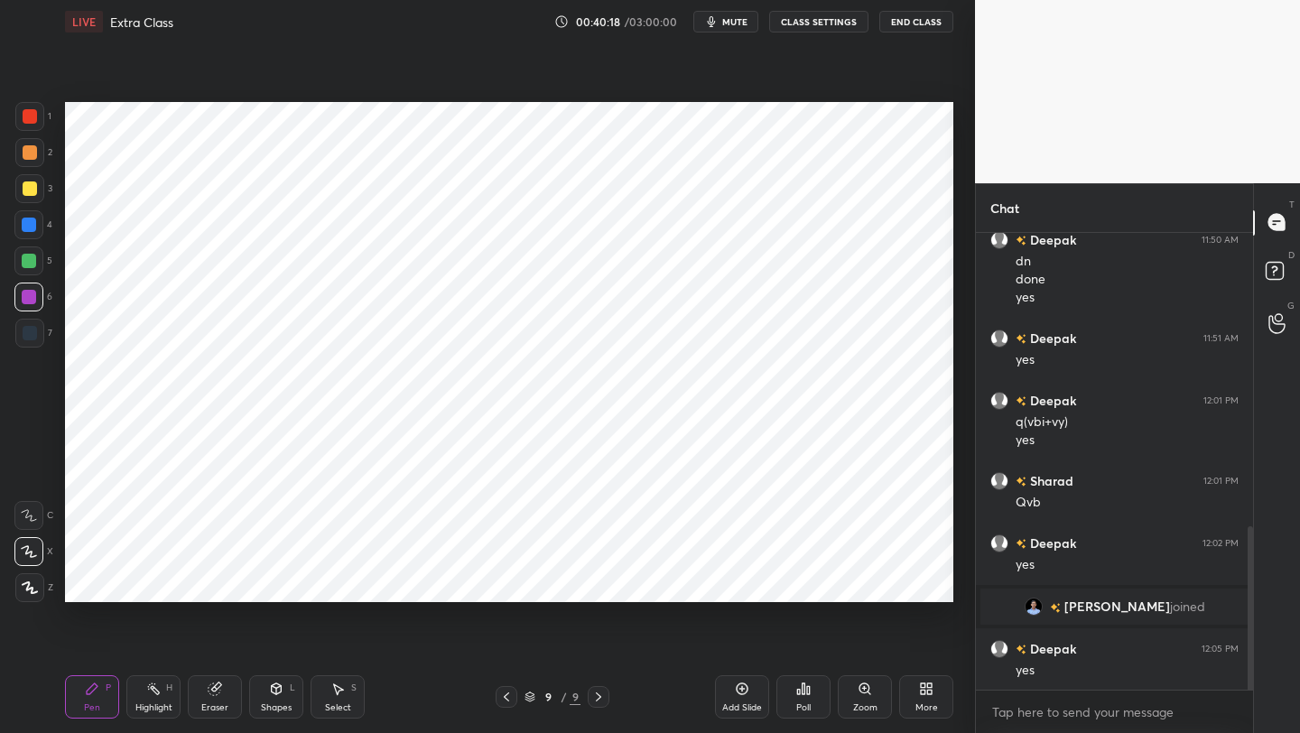
click at [501, 582] on icon at bounding box center [506, 697] width 14 height 14
click at [504, 582] on icon at bounding box center [506, 697] width 14 height 14
click at [606, 582] on div at bounding box center [599, 697] width 22 height 22
click at [599, 582] on icon at bounding box center [598, 697] width 14 height 14
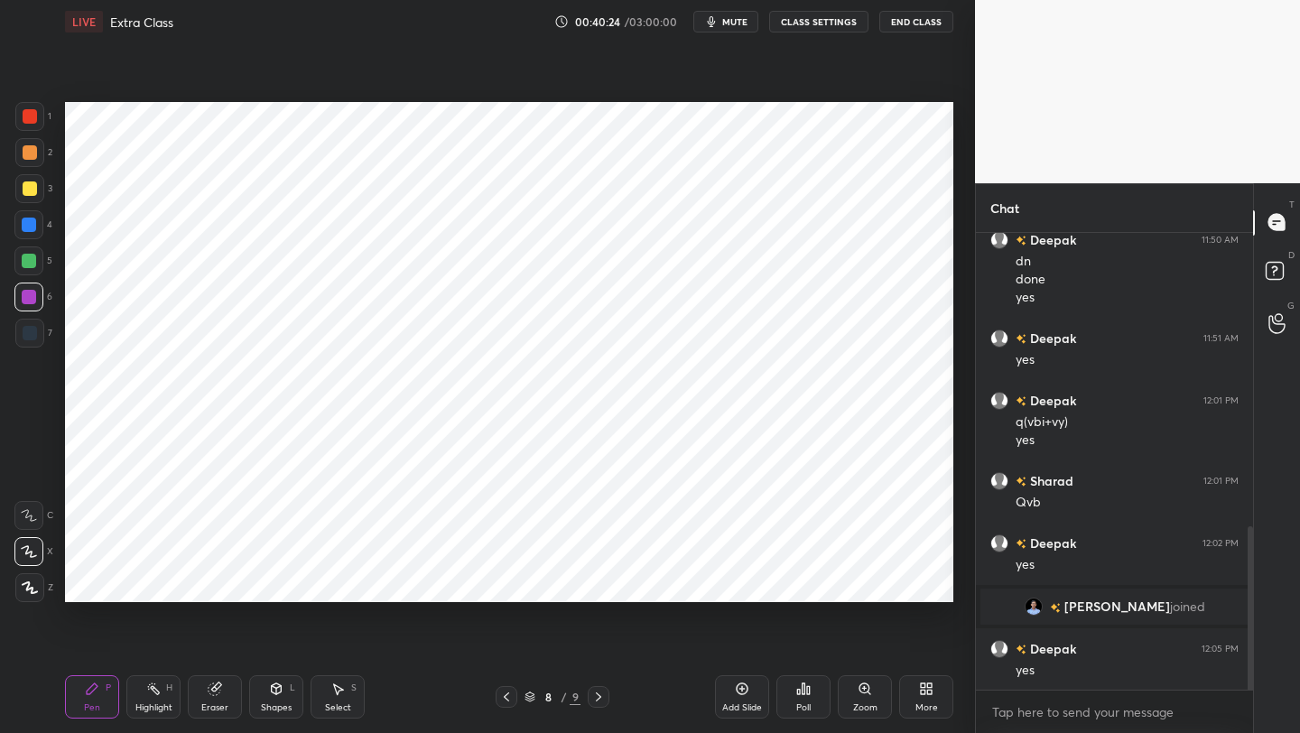
click at [504, 582] on icon at bounding box center [506, 697] width 14 height 14
click at [595, 582] on icon at bounding box center [598, 697] width 14 height 14
click at [593, 582] on icon at bounding box center [598, 697] width 14 height 14
click at [30, 118] on div at bounding box center [30, 116] width 14 height 14
click at [30, 265] on div at bounding box center [29, 261] width 14 height 14
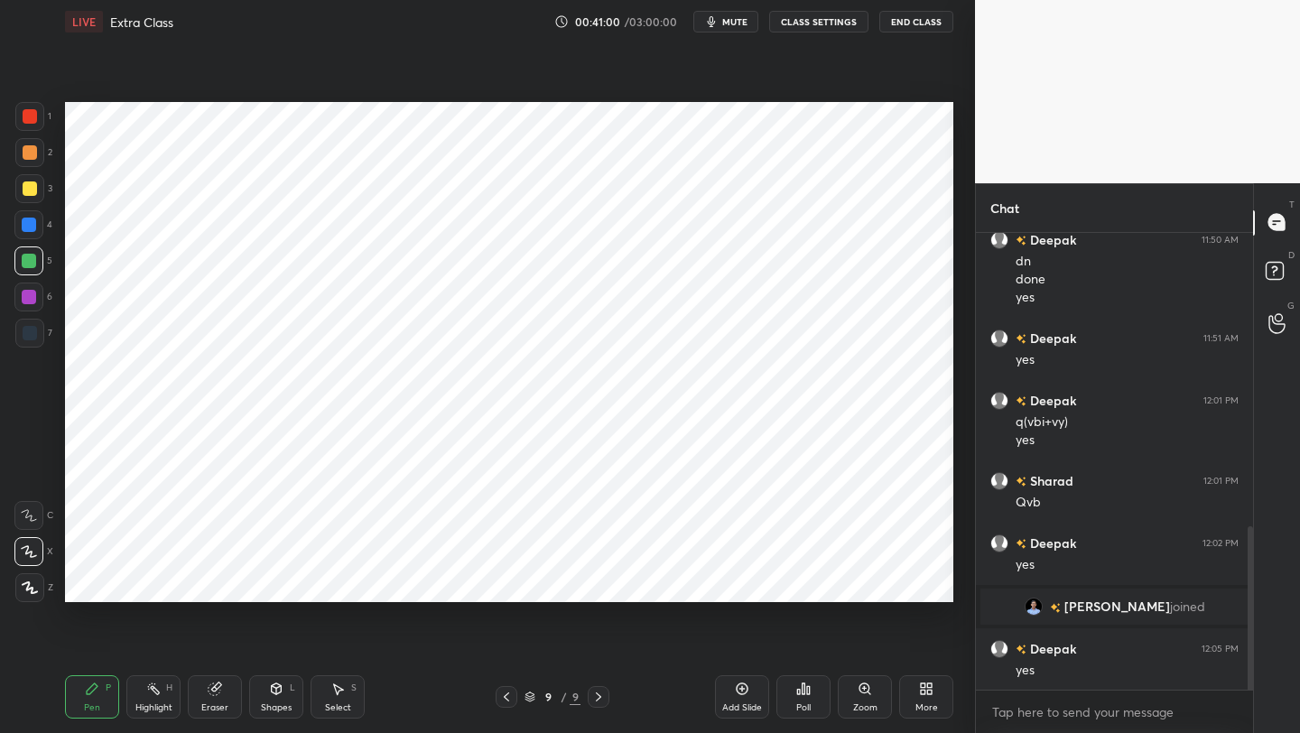
click at [32, 227] on div at bounding box center [29, 225] width 14 height 14
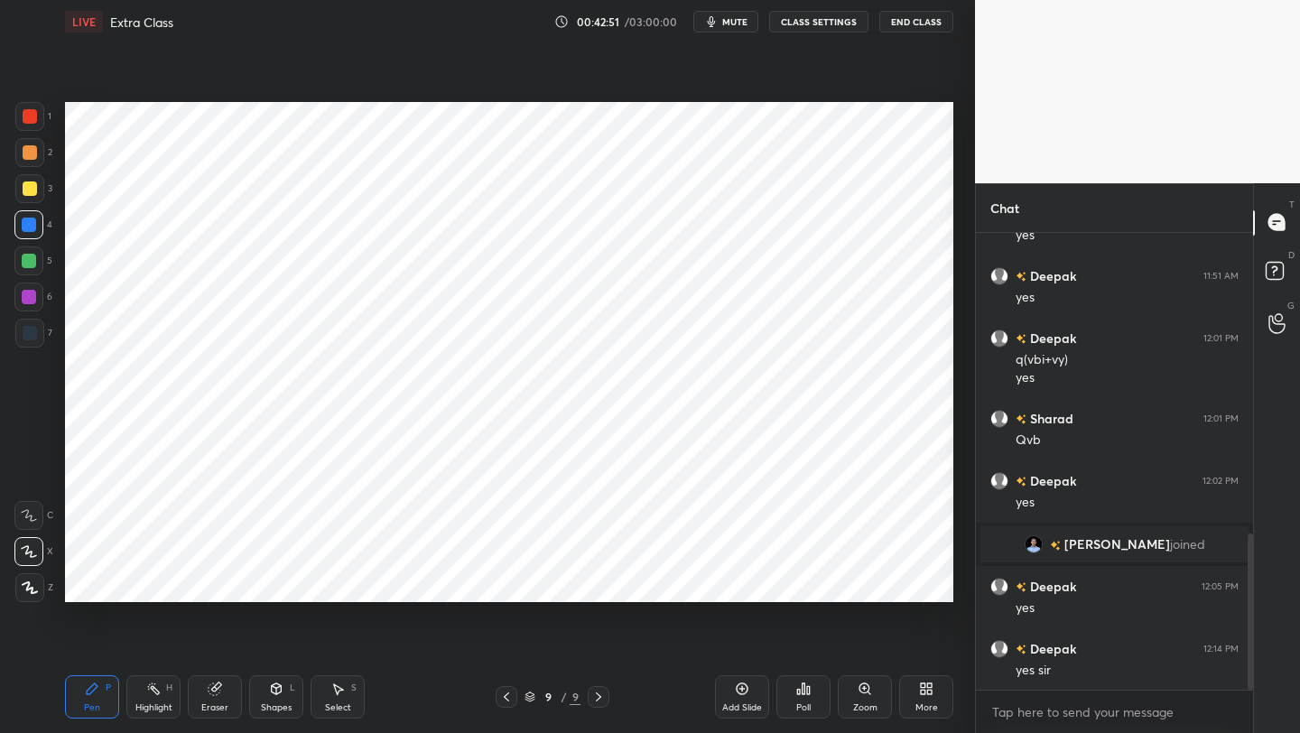
click at [501, 582] on icon at bounding box center [506, 697] width 14 height 14
click at [505, 582] on icon at bounding box center [506, 697] width 14 height 14
click at [512, 582] on icon at bounding box center [506, 697] width 14 height 14
click at [515, 582] on div at bounding box center [506, 697] width 22 height 22
click at [732, 23] on span "mute" at bounding box center [734, 21] width 25 height 13
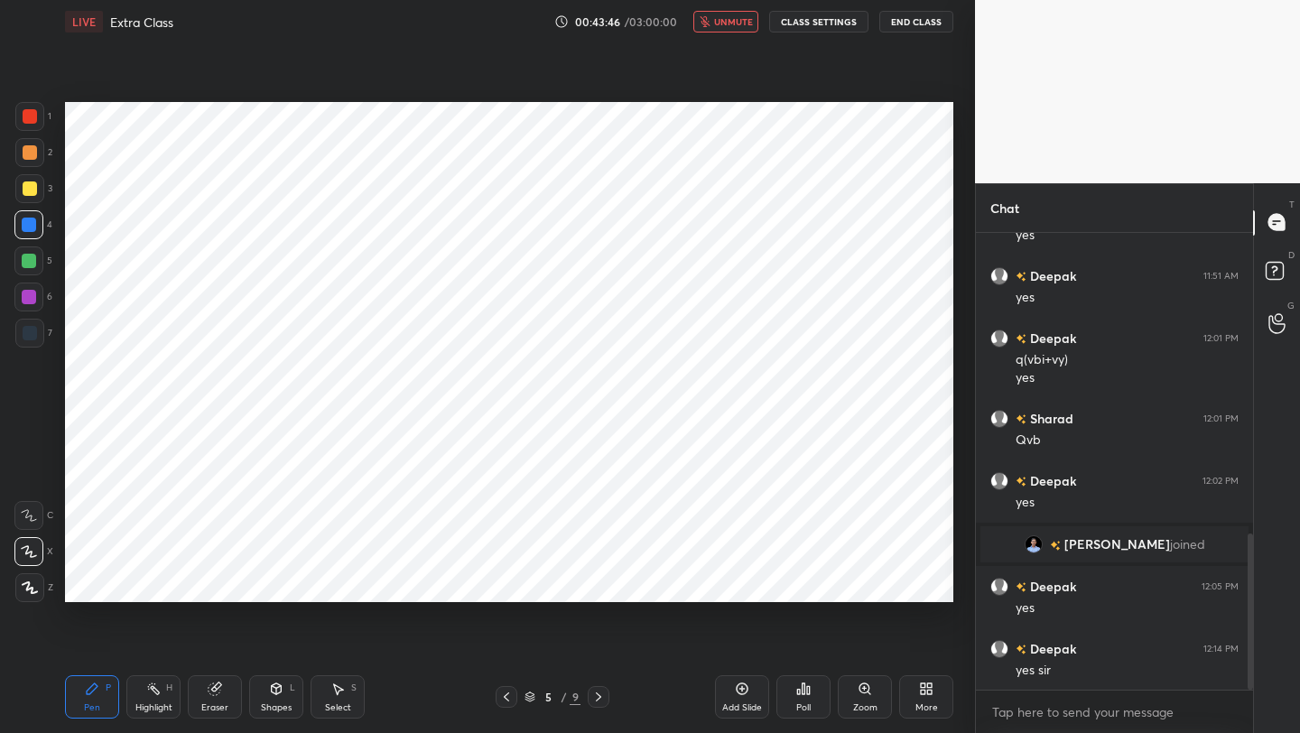
click at [727, 23] on span "unmute" at bounding box center [733, 21] width 39 height 13
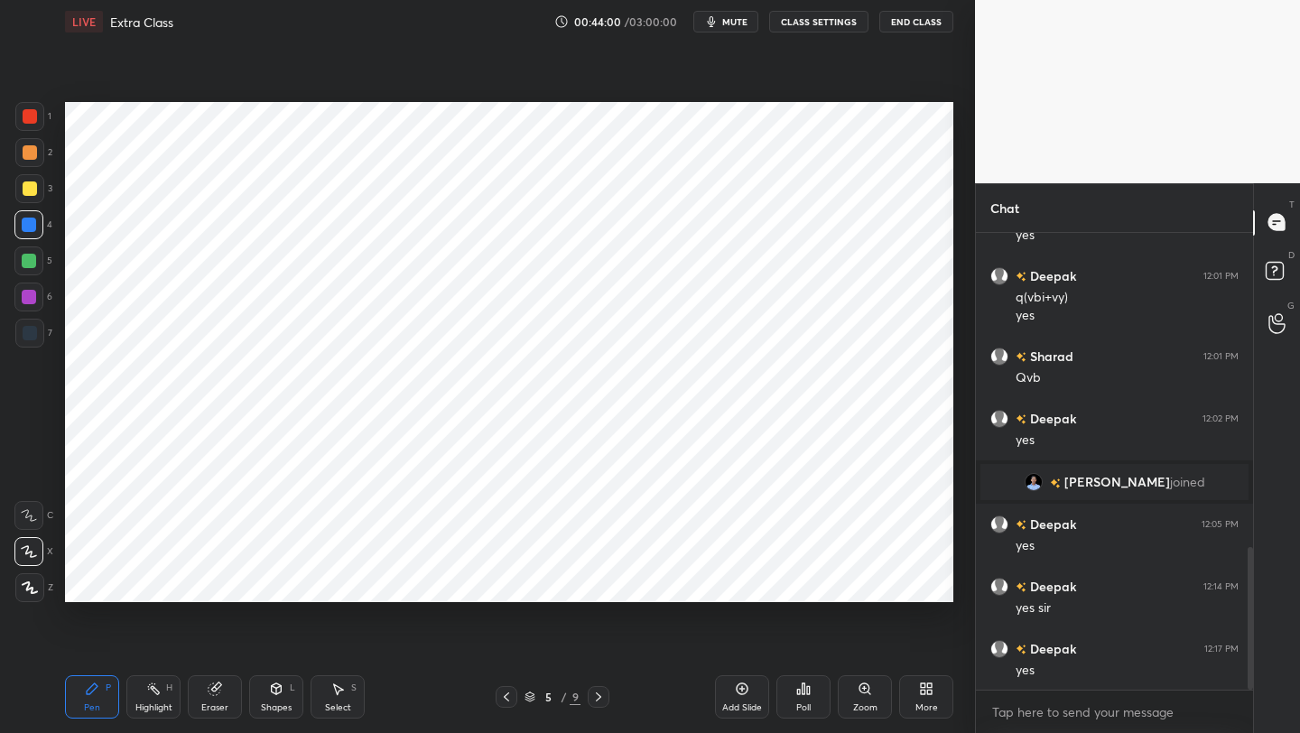
scroll to position [1008, 0]
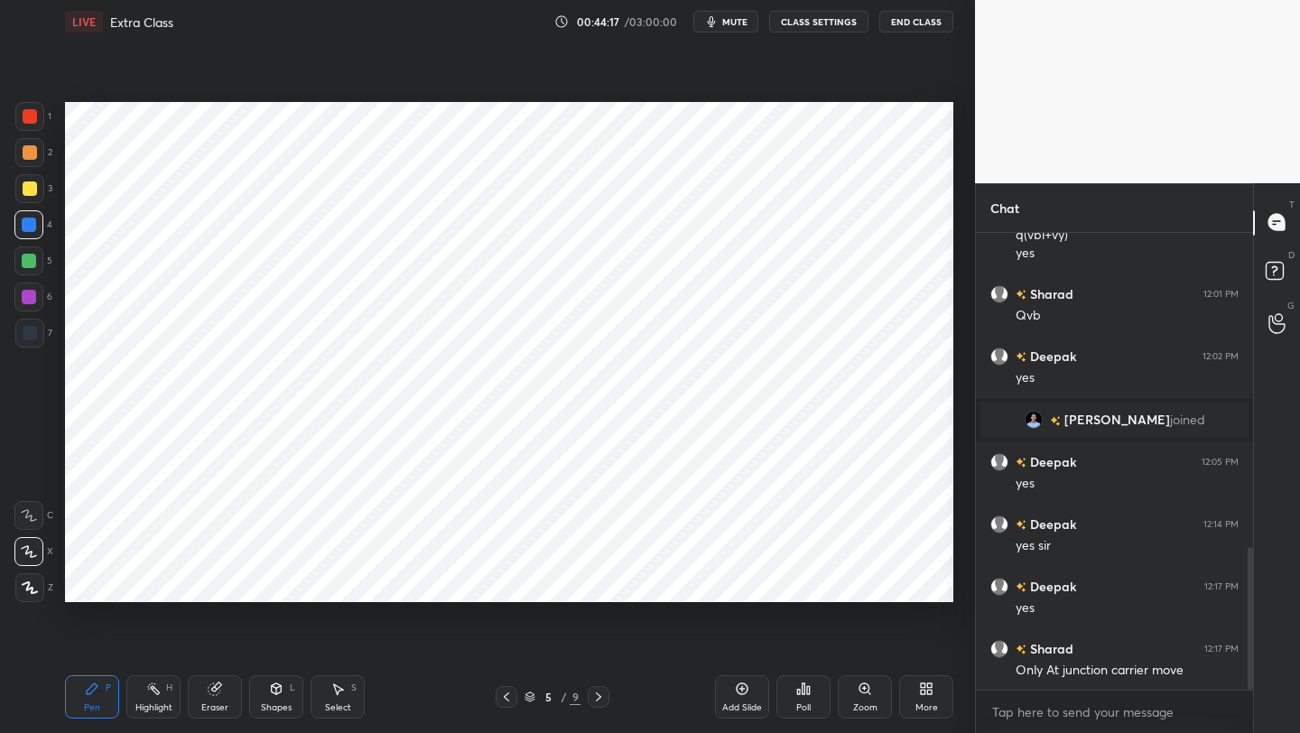
click at [597, 582] on icon at bounding box center [598, 697] width 14 height 14
click at [598, 582] on icon at bounding box center [598, 696] width 5 height 9
click at [597, 582] on icon at bounding box center [598, 696] width 5 height 9
click at [594, 582] on icon at bounding box center [598, 697] width 14 height 14
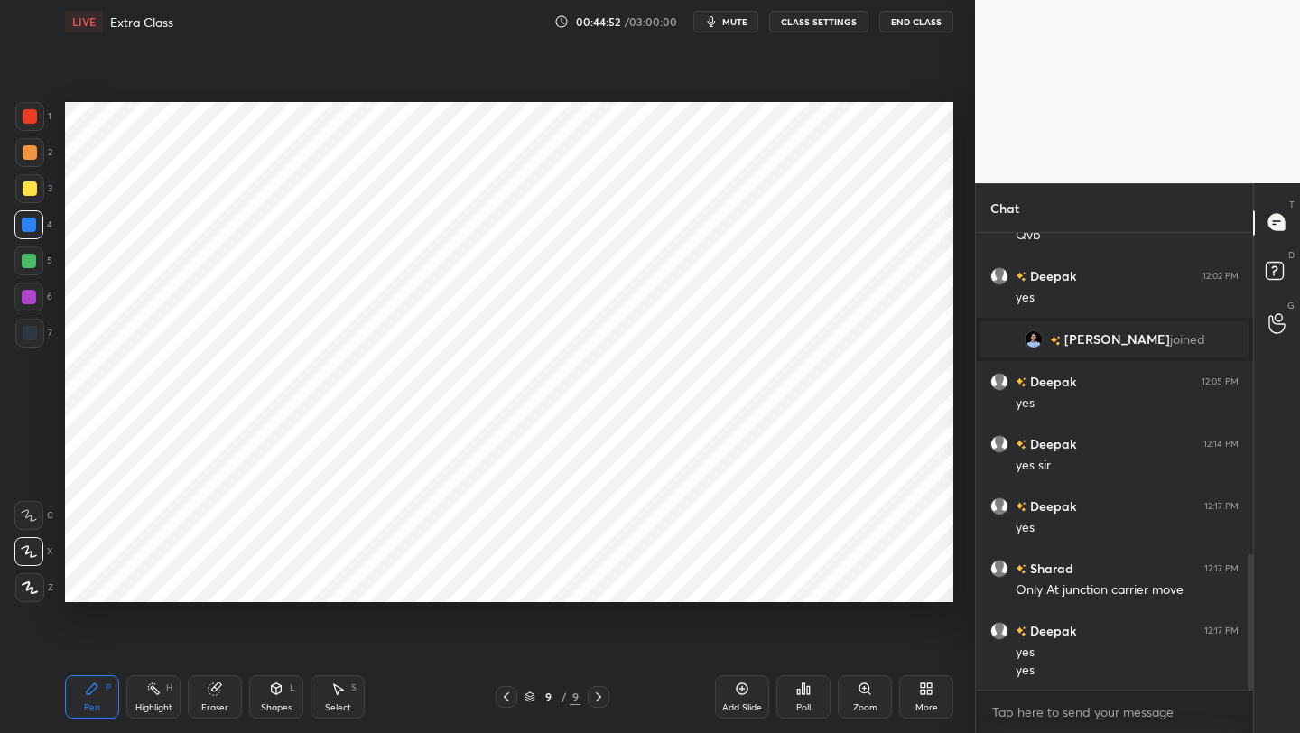
scroll to position [1151, 0]
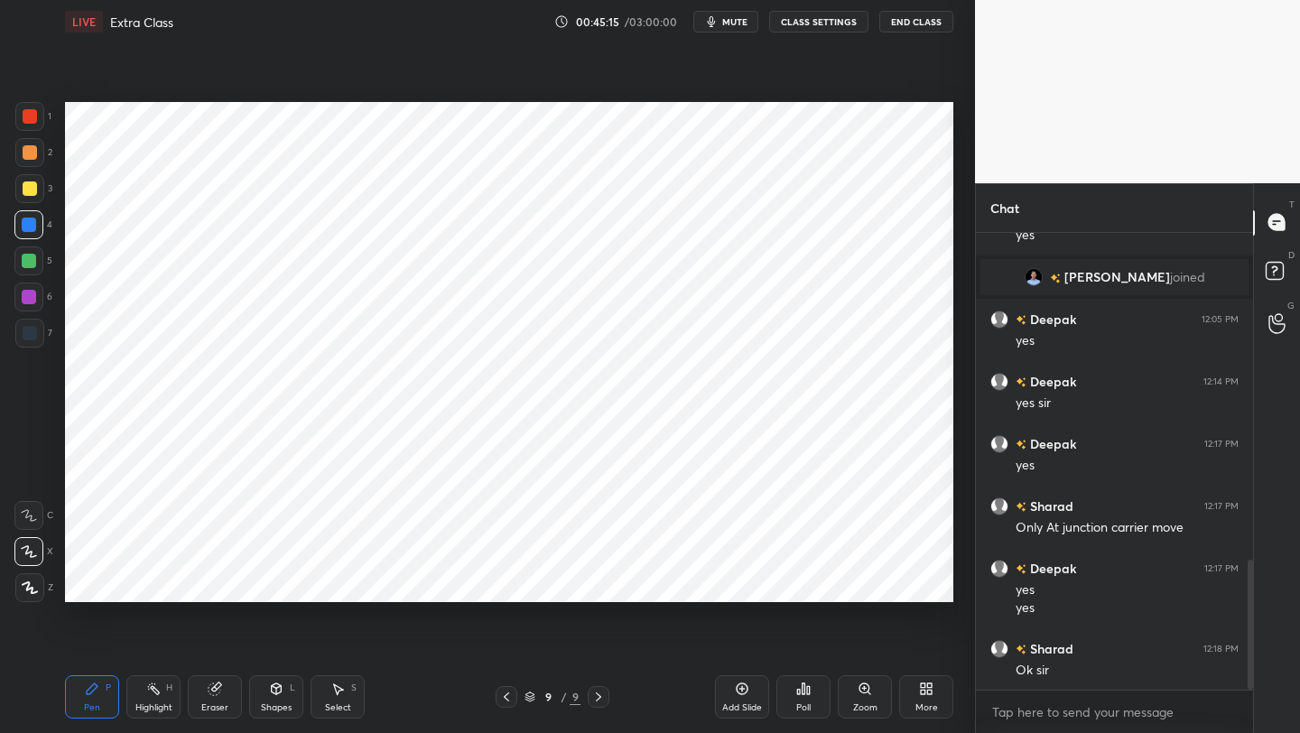
click at [735, 25] on span "mute" at bounding box center [734, 21] width 25 height 13
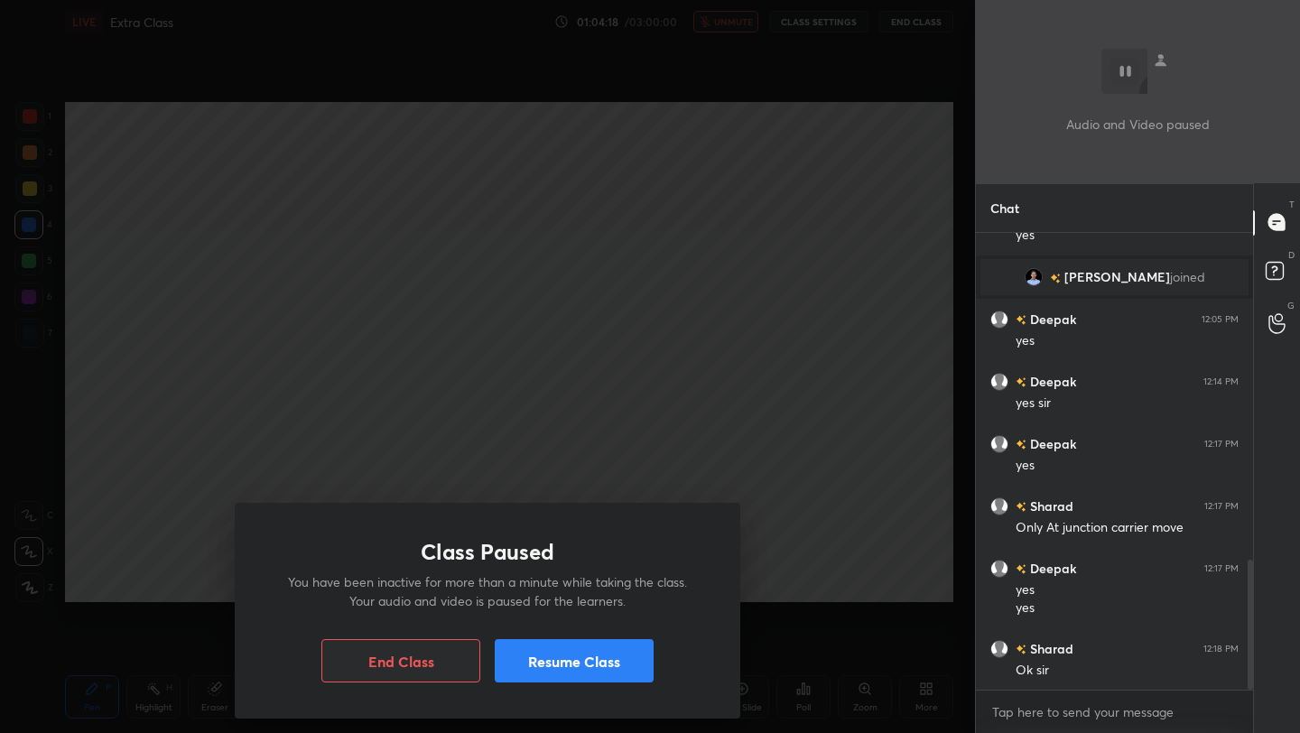
click at [572, 582] on button "Resume Class" at bounding box center [574, 660] width 159 height 43
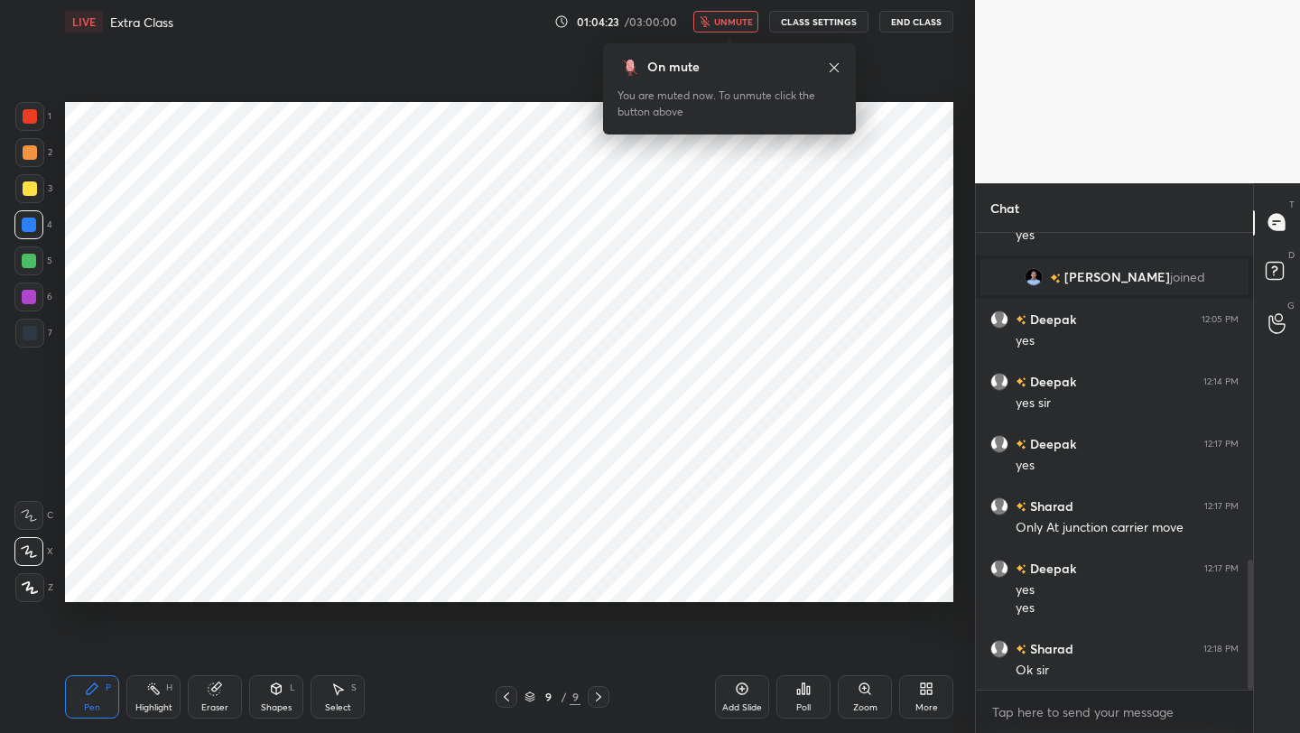
click at [726, 21] on span "unmute" at bounding box center [733, 21] width 39 height 13
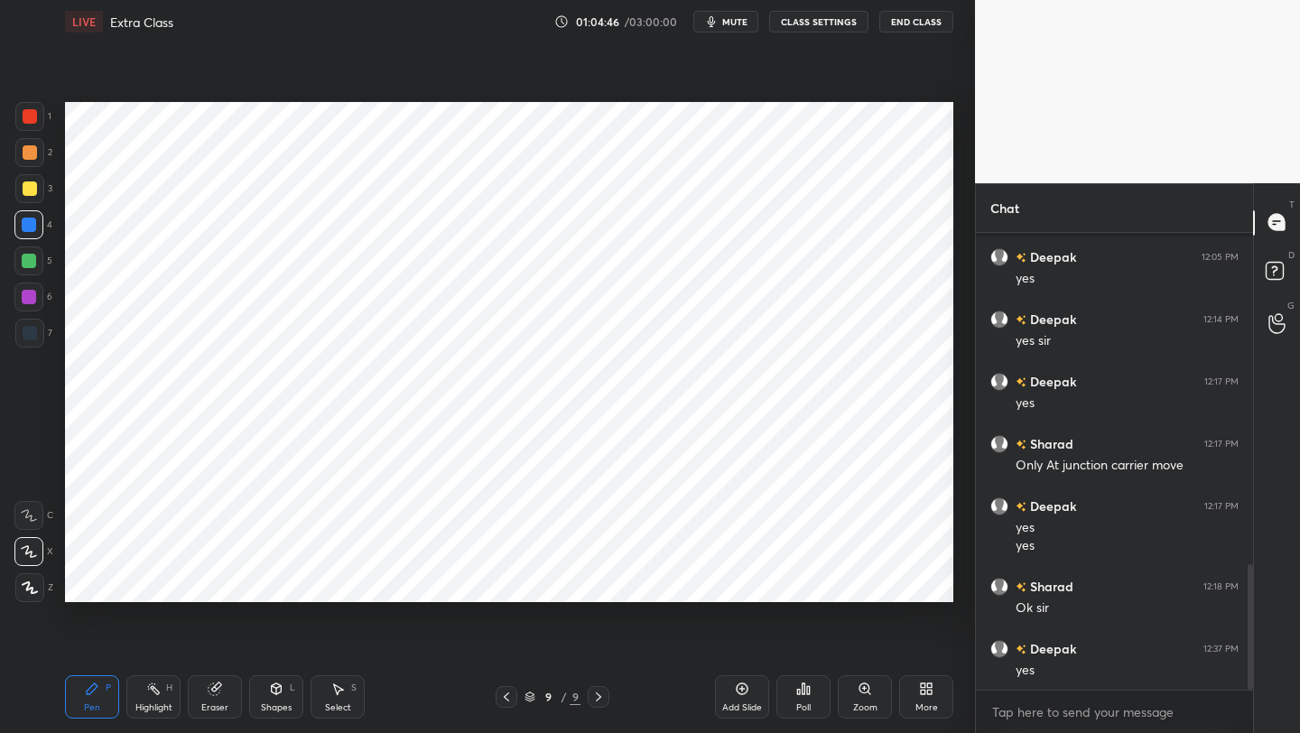
scroll to position [1231, 0]
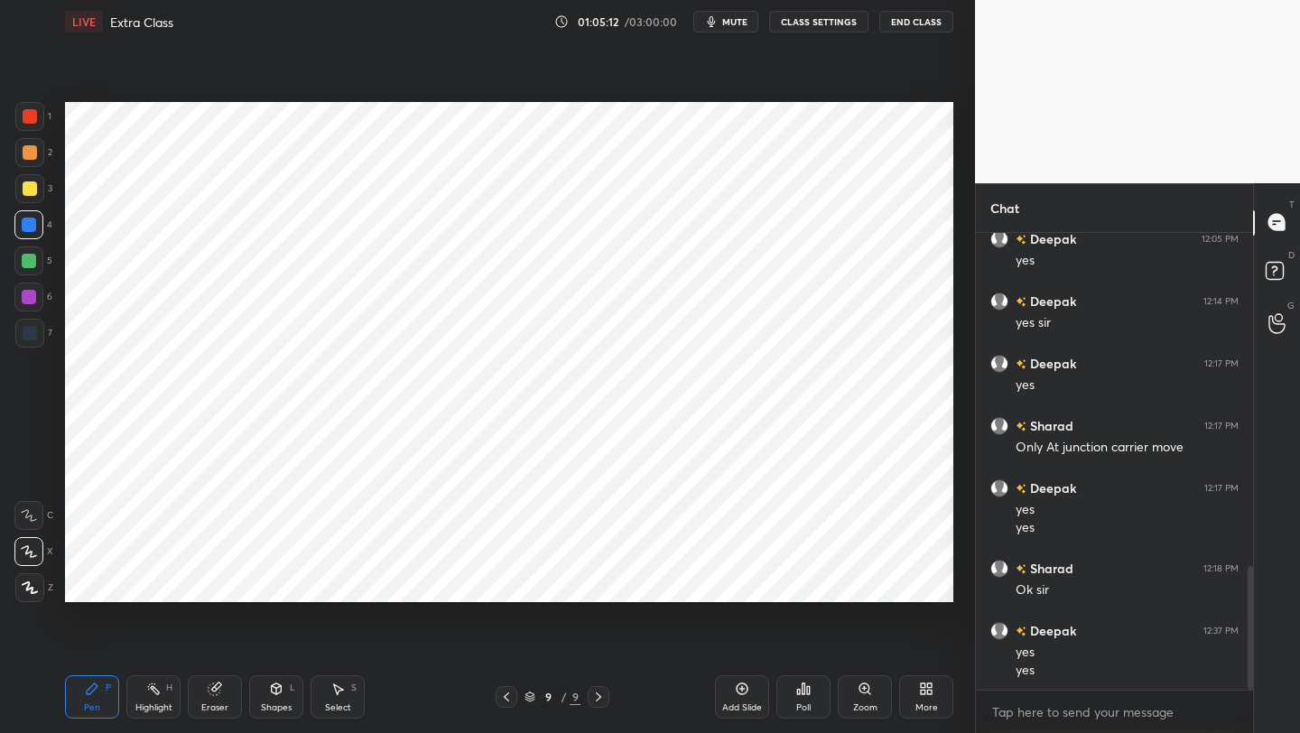
click at [736, 582] on icon at bounding box center [742, 688] width 14 height 14
click at [274, 582] on icon at bounding box center [276, 688] width 14 height 14
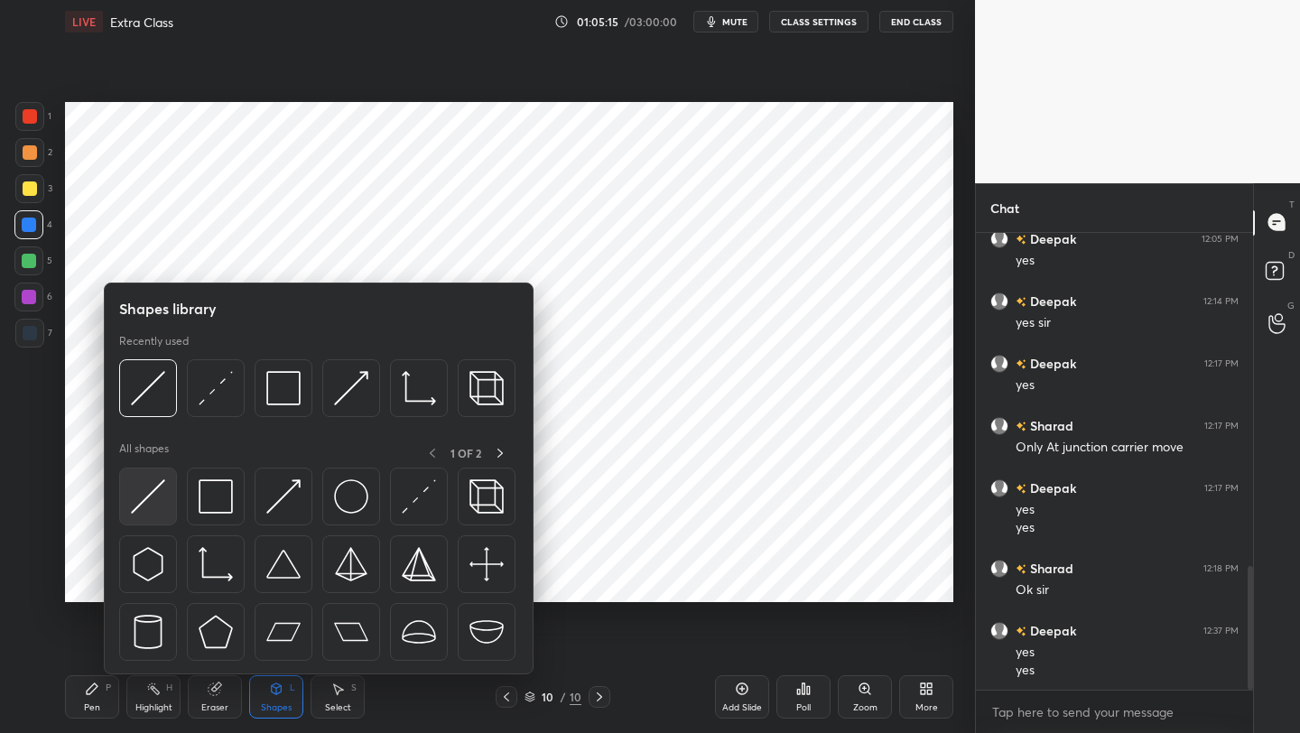
click at [148, 499] on img at bounding box center [148, 496] width 34 height 34
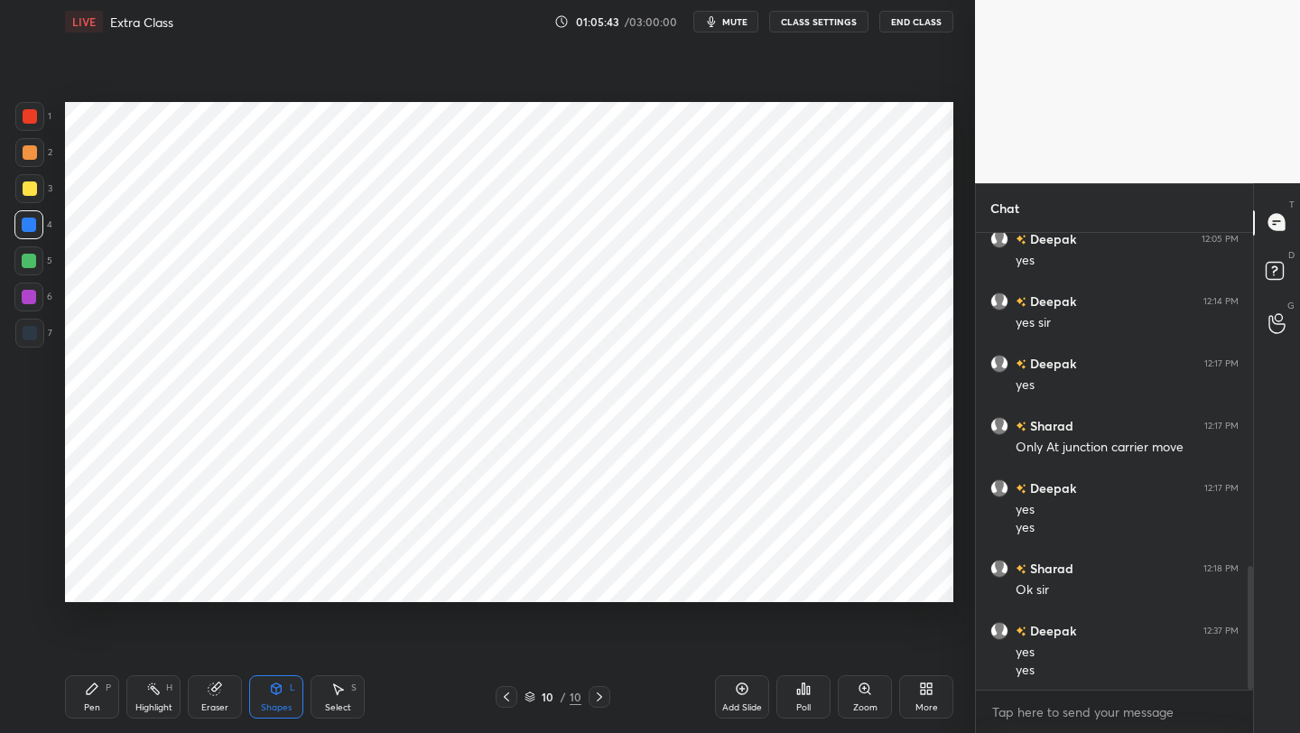
click at [95, 582] on div "Pen" at bounding box center [92, 707] width 16 height 9
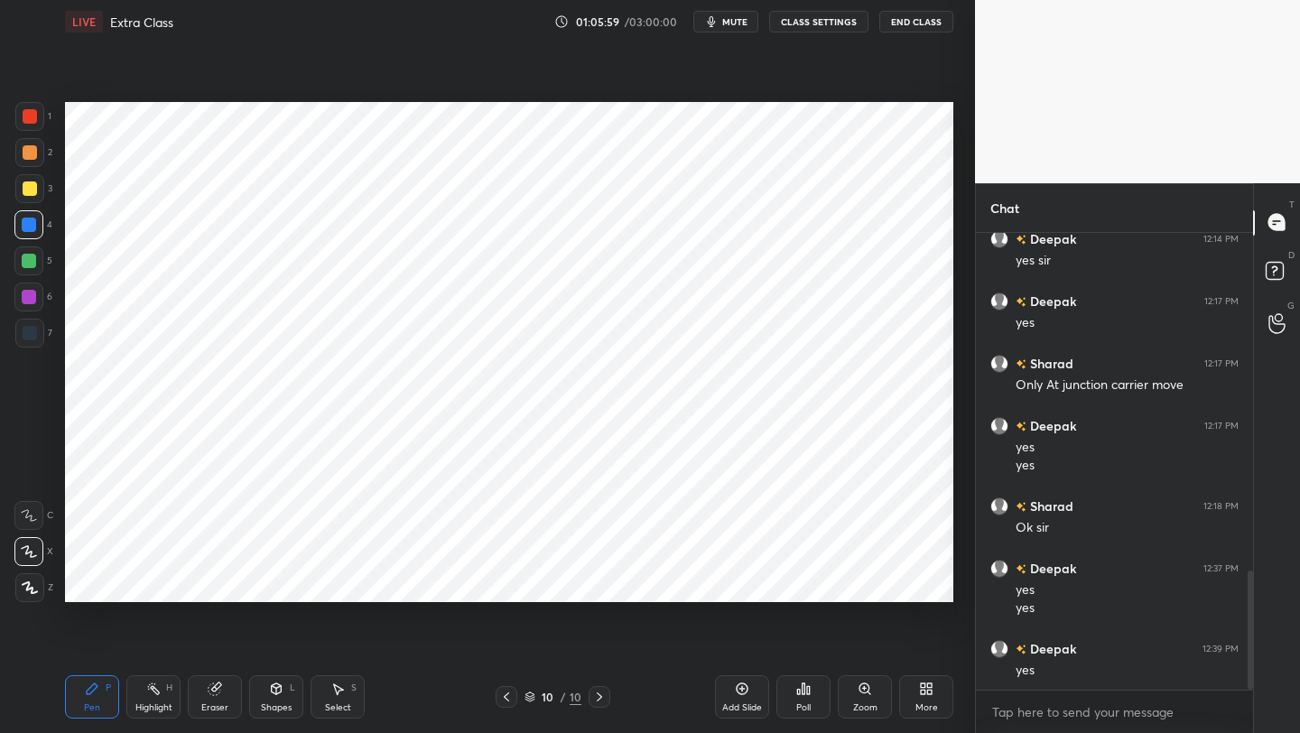
click at [498, 582] on div at bounding box center [506, 697] width 22 height 22
click at [604, 582] on icon at bounding box center [599, 697] width 14 height 14
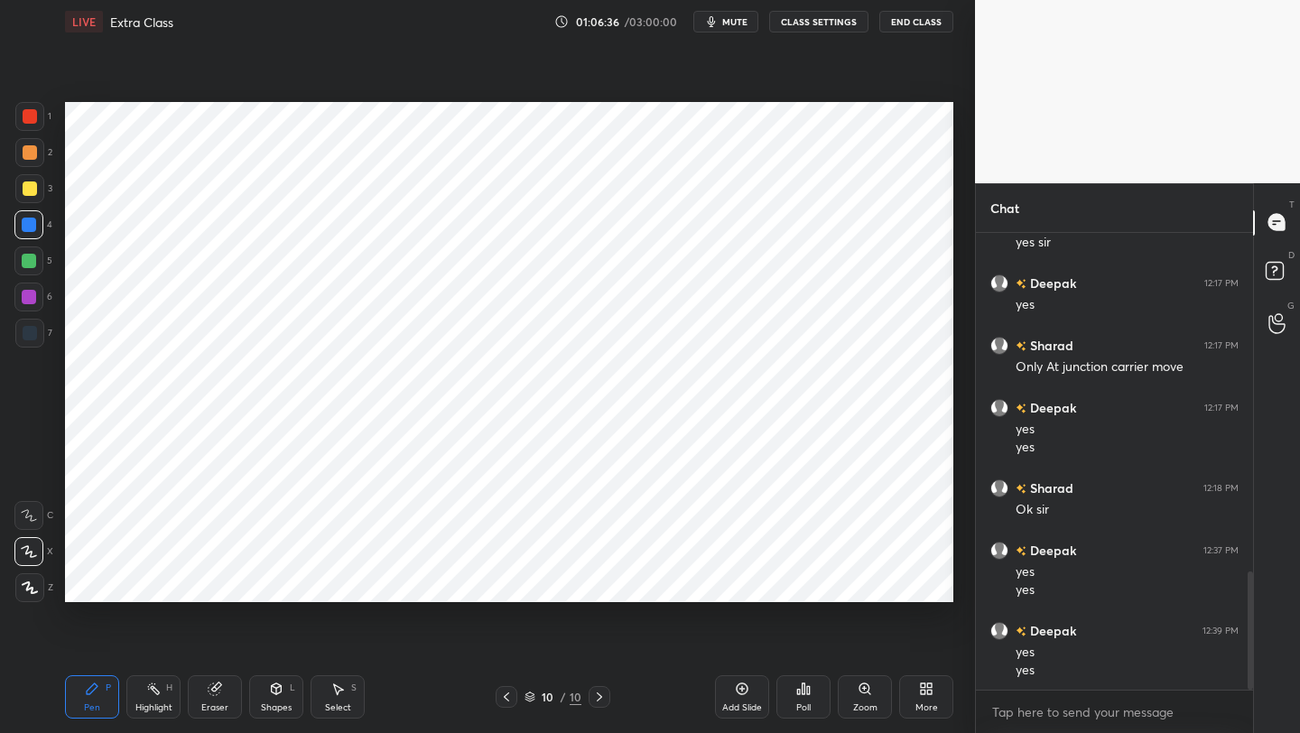
click at [505, 582] on icon at bounding box center [506, 697] width 14 height 14
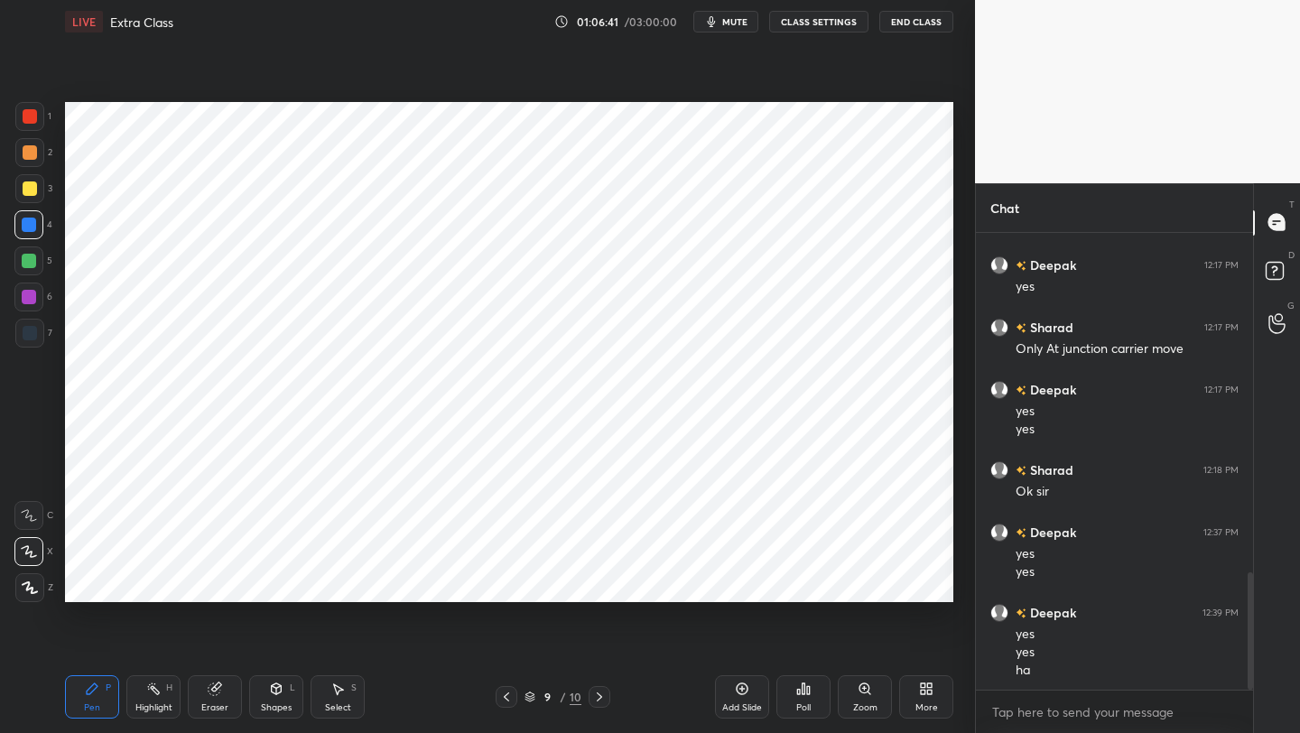
scroll to position [1347, 0]
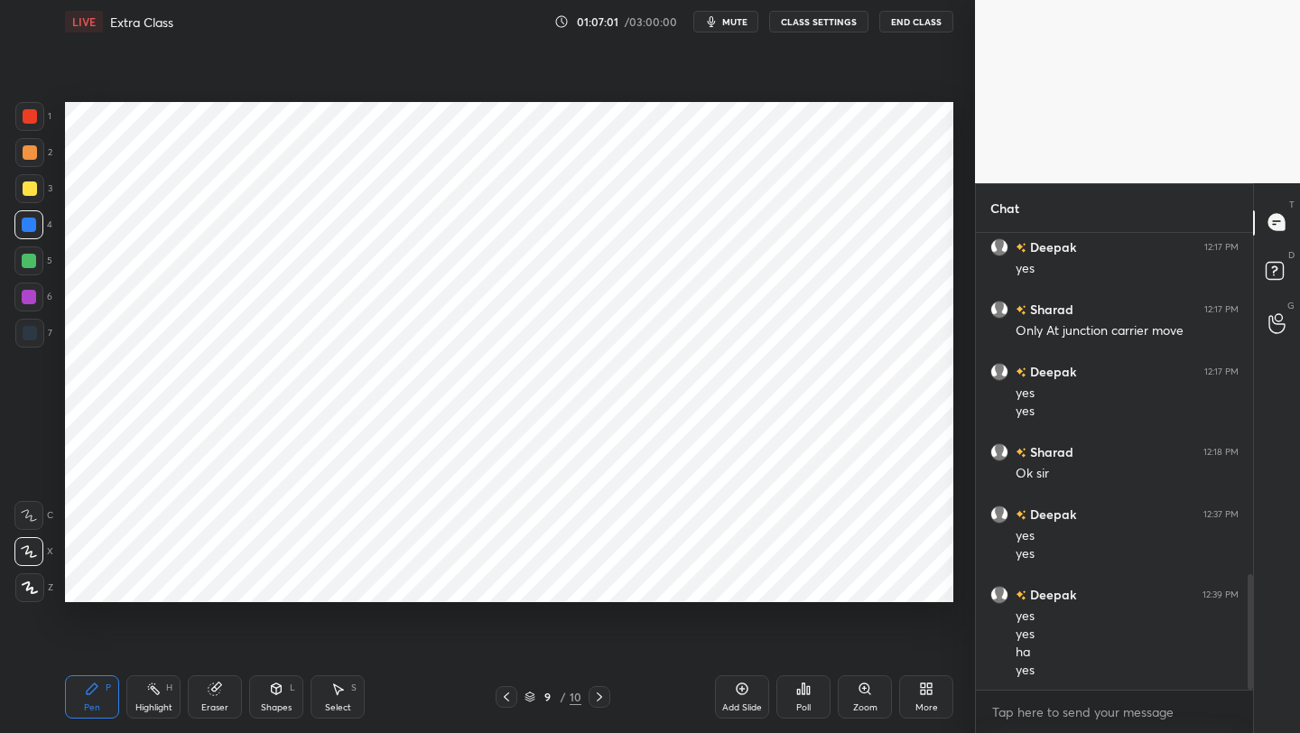
click at [499, 582] on icon at bounding box center [506, 697] width 14 height 14
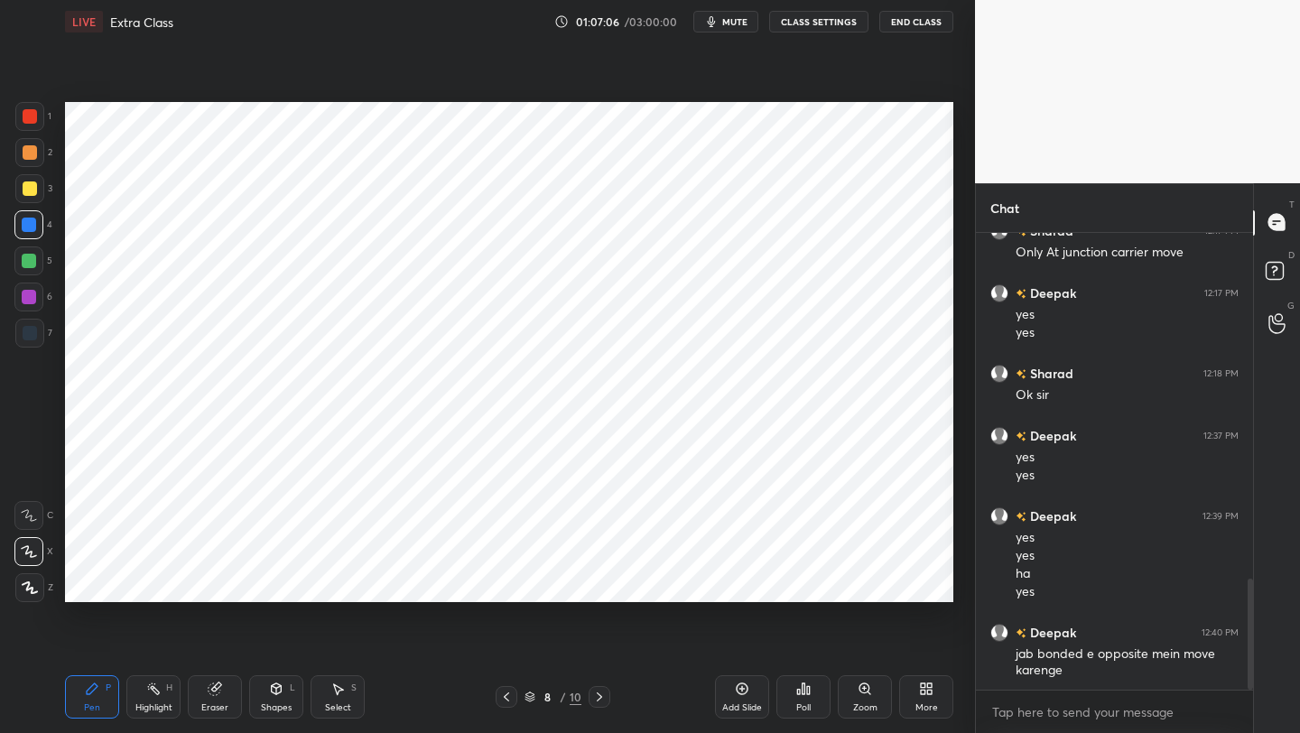
click at [500, 582] on icon at bounding box center [506, 697] width 14 height 14
click at [597, 582] on icon at bounding box center [599, 696] width 5 height 9
click at [509, 582] on icon at bounding box center [506, 697] width 14 height 14
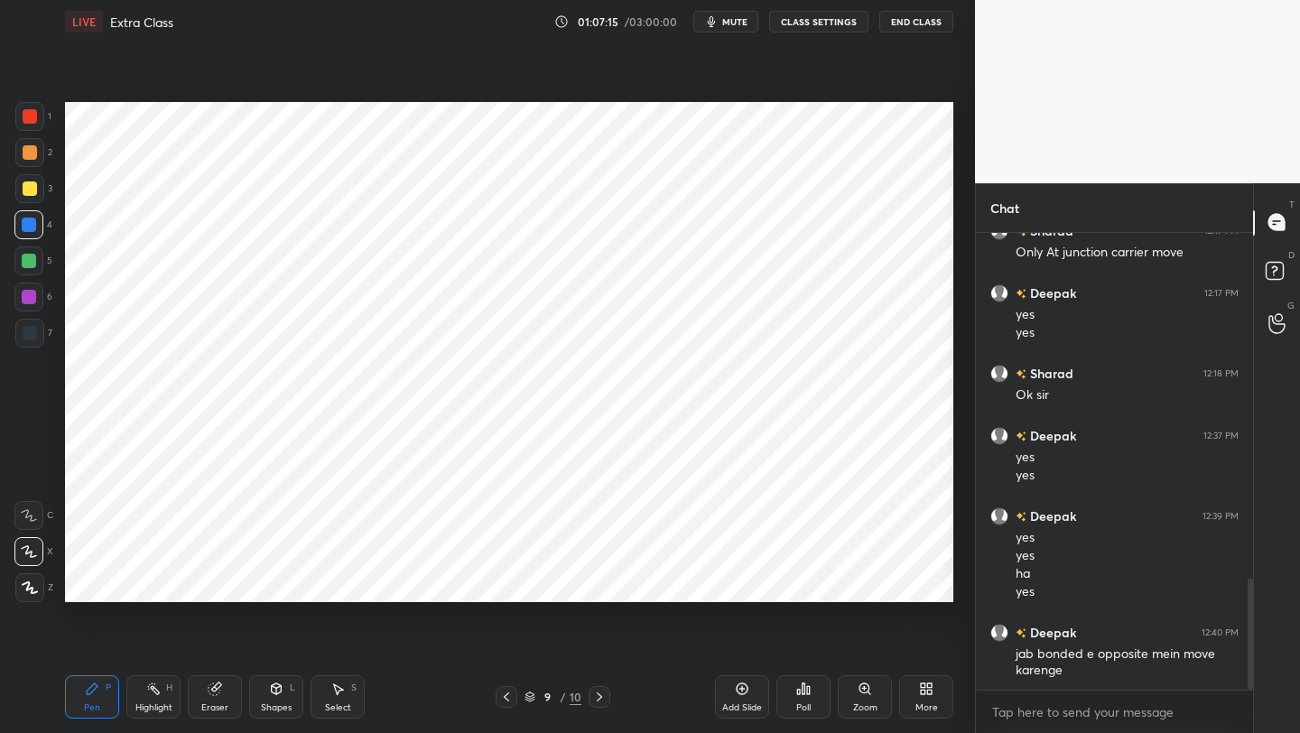
drag, startPoint x: 597, startPoint y: 695, endPoint x: 597, endPoint y: 682, distance: 12.6
click at [597, 582] on icon at bounding box center [599, 697] width 14 height 14
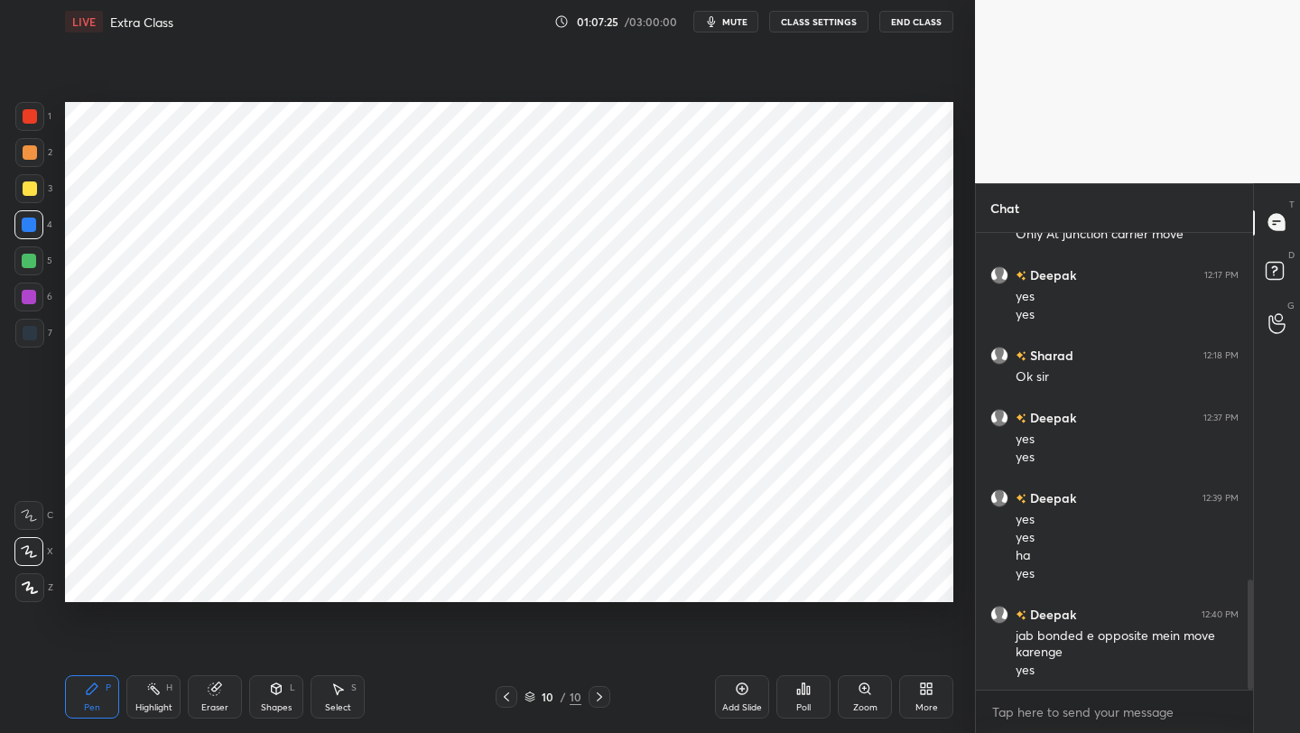
click at [597, 582] on icon at bounding box center [599, 697] width 14 height 14
click at [508, 582] on icon at bounding box center [506, 697] width 14 height 14
click at [596, 582] on icon at bounding box center [599, 697] width 14 height 14
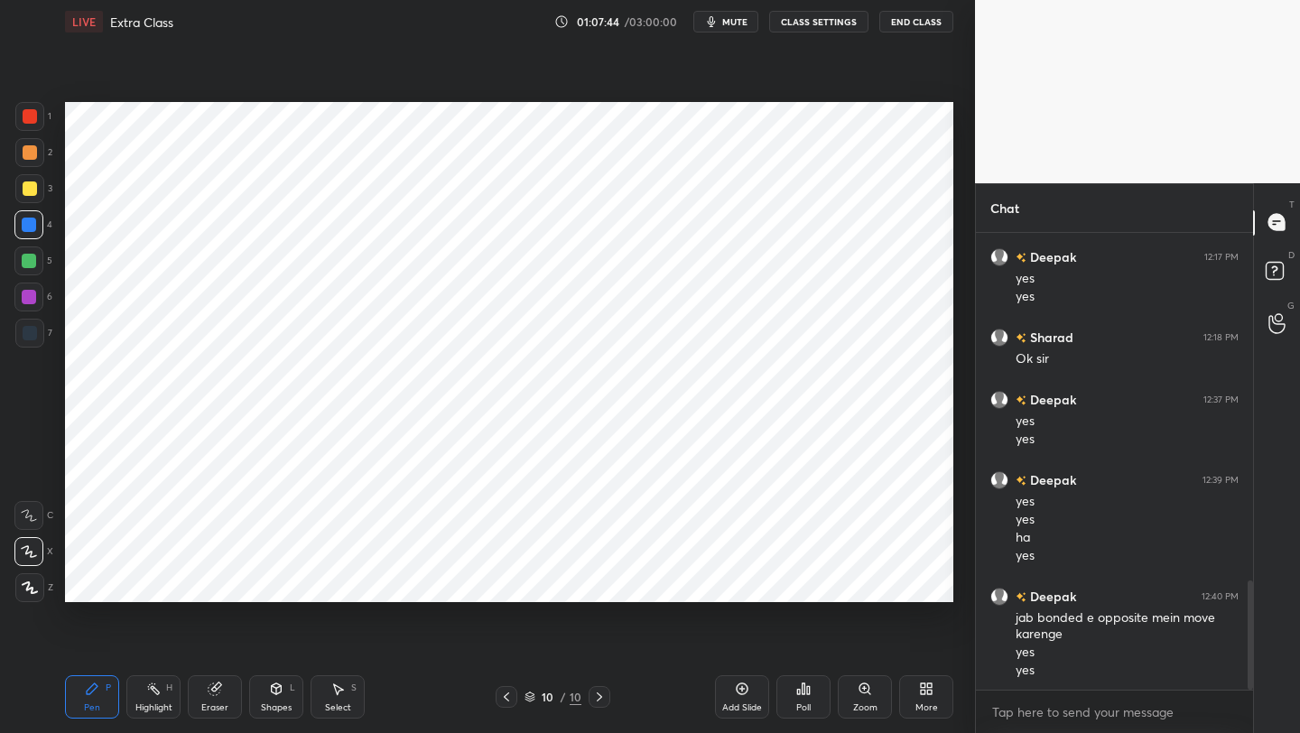
click at [32, 117] on div at bounding box center [30, 116] width 14 height 14
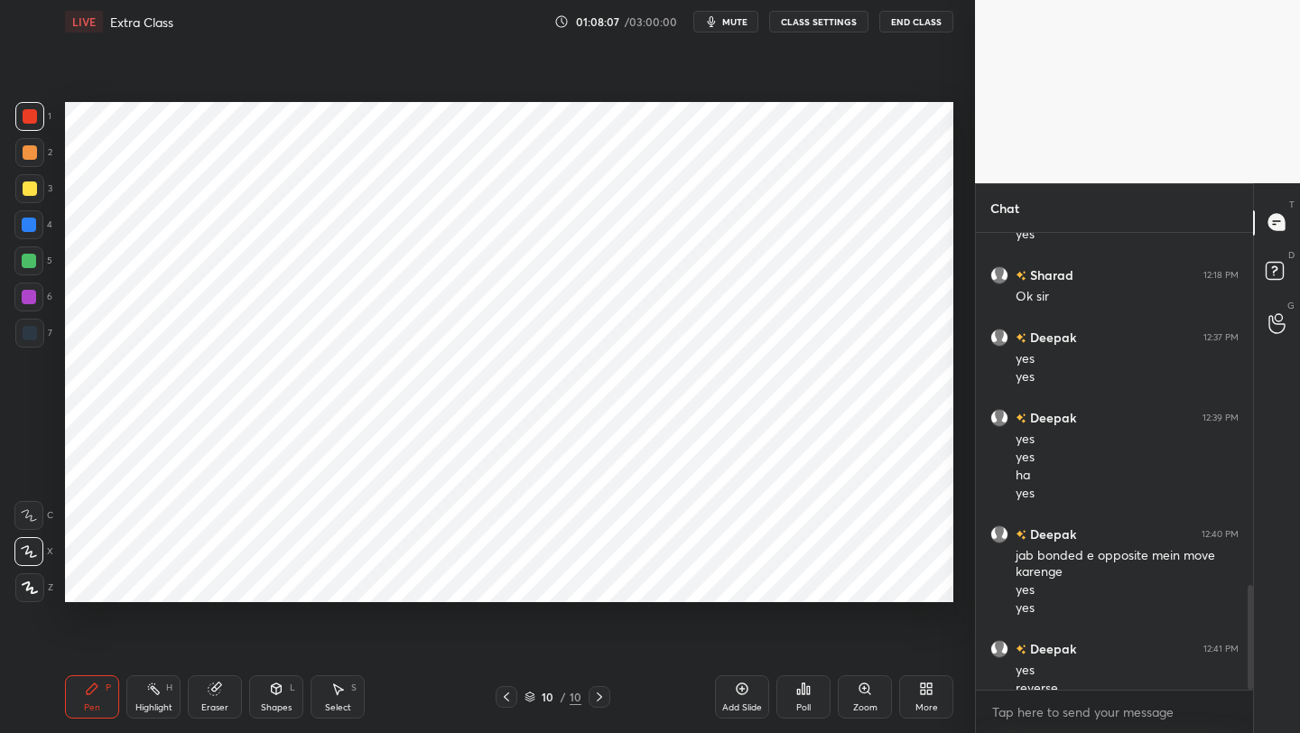
scroll to position [1542, 0]
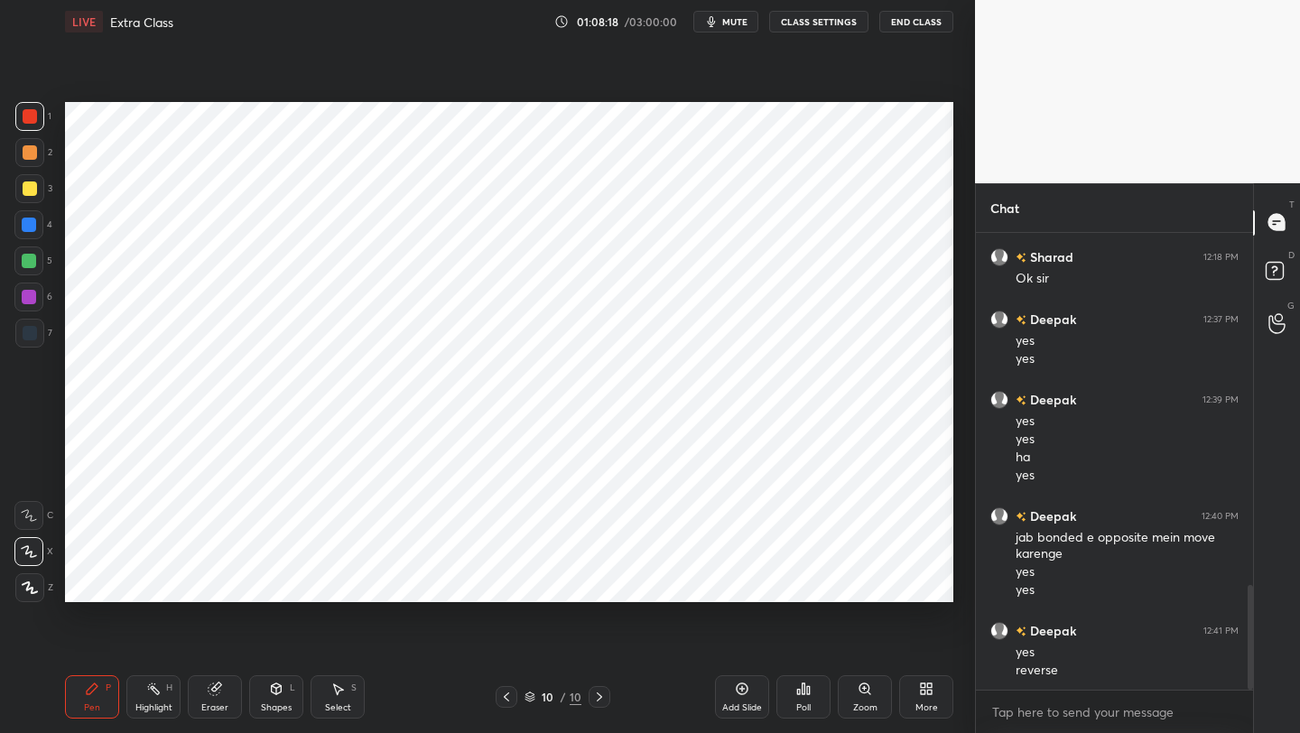
click at [510, 582] on icon at bounding box center [506, 697] width 14 height 14
click at [506, 582] on icon at bounding box center [506, 696] width 5 height 9
click at [508, 582] on icon at bounding box center [506, 697] width 14 height 14
click at [514, 582] on div at bounding box center [506, 697] width 22 height 22
drag, startPoint x: 289, startPoint y: 698, endPoint x: 279, endPoint y: 680, distance: 20.6
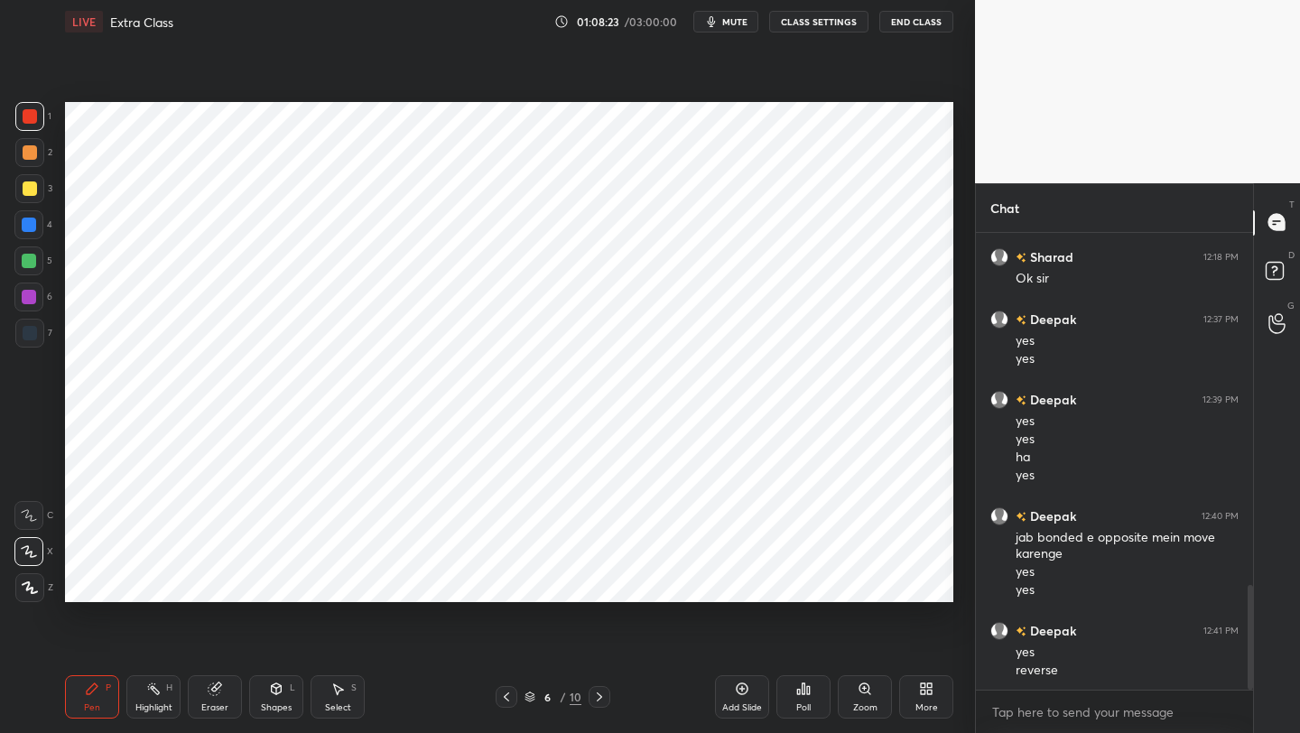
click at [289, 582] on div "Shapes L" at bounding box center [276, 696] width 54 height 43
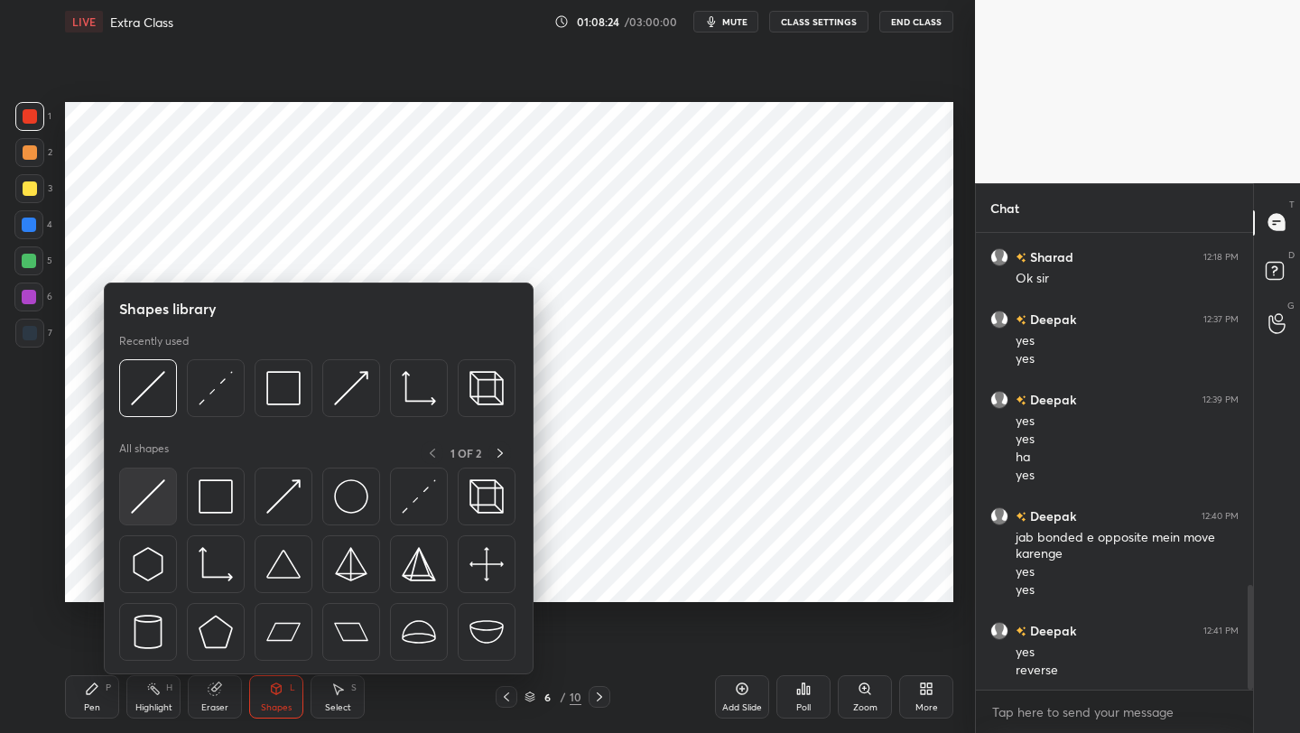
click at [155, 495] on img at bounding box center [148, 496] width 34 height 34
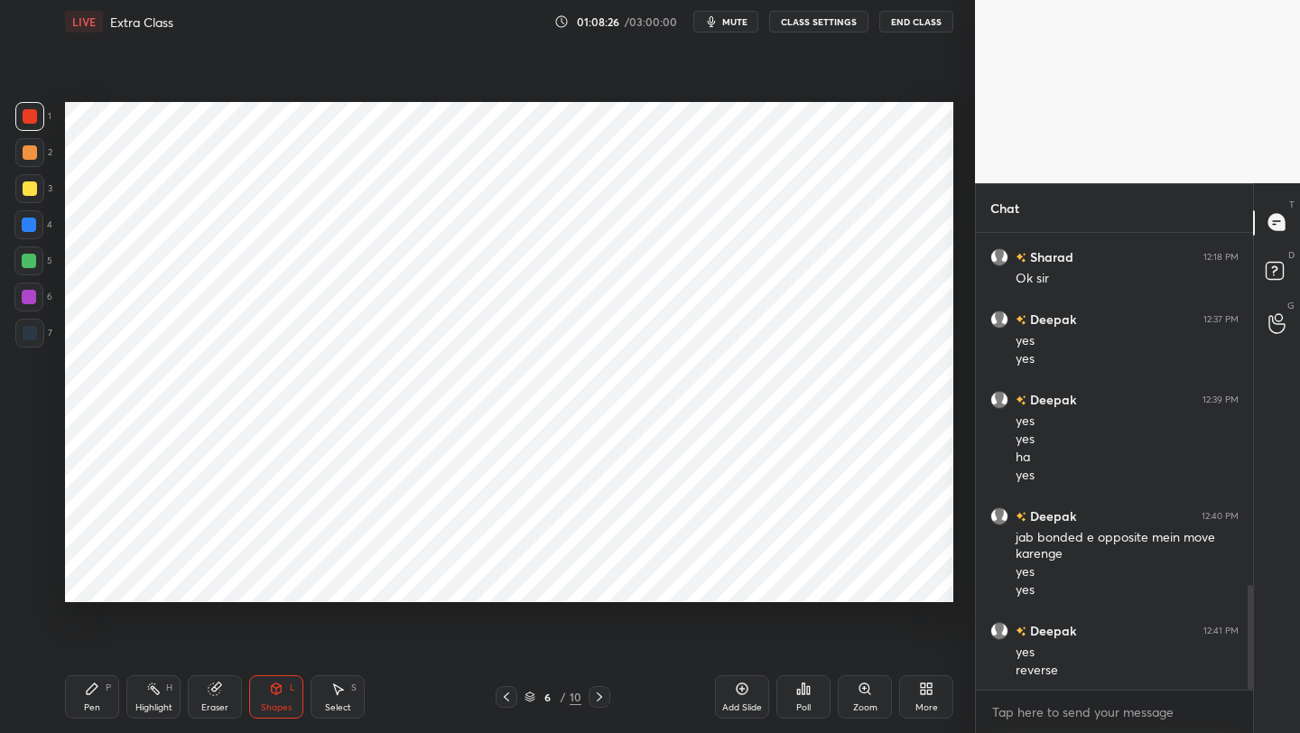
click at [95, 582] on div "Pen P" at bounding box center [92, 696] width 54 height 43
click at [598, 582] on div at bounding box center [599, 697] width 22 height 22
click at [599, 582] on icon at bounding box center [599, 697] width 14 height 14
click at [596, 582] on icon at bounding box center [599, 697] width 14 height 14
click at [600, 582] on icon at bounding box center [599, 697] width 14 height 14
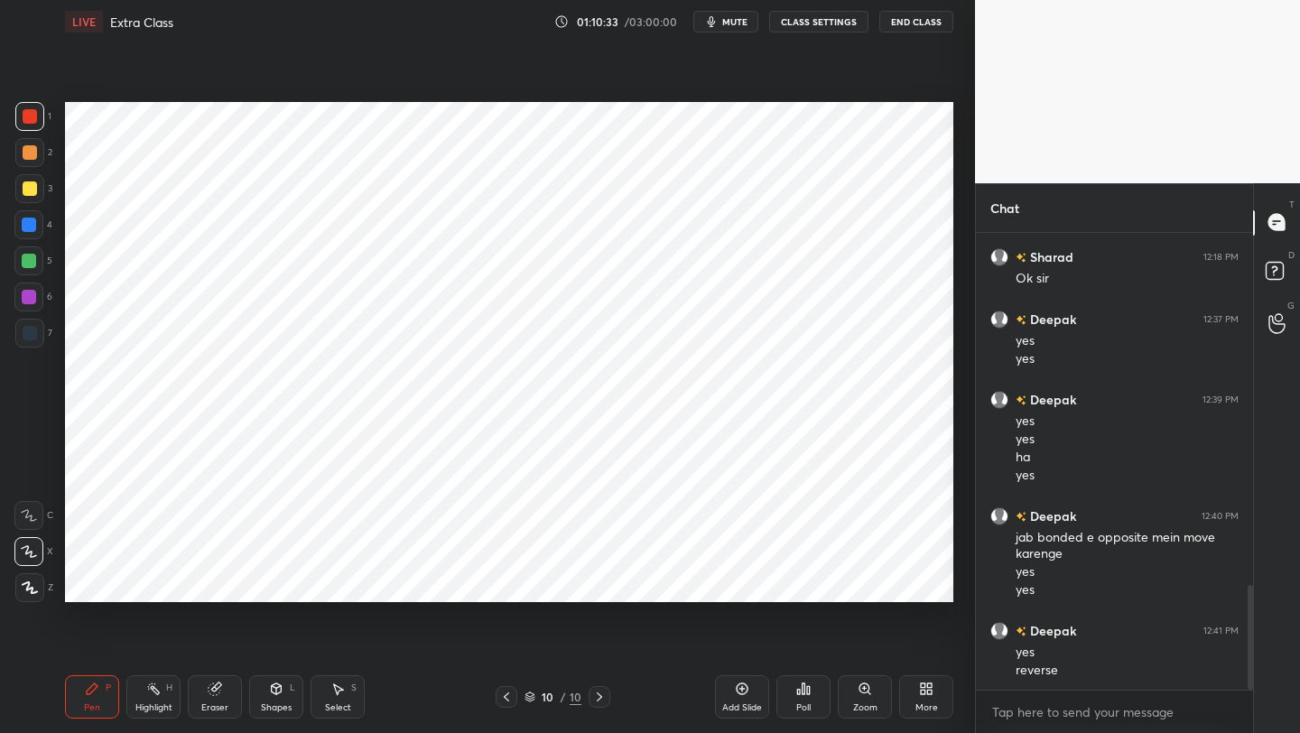
click at [495, 582] on div at bounding box center [506, 697] width 22 height 22
click at [505, 582] on icon at bounding box center [506, 696] width 5 height 9
click at [511, 582] on icon at bounding box center [506, 697] width 14 height 14
click at [508, 582] on icon at bounding box center [506, 697] width 14 height 14
click at [281, 582] on icon at bounding box center [276, 688] width 14 height 14
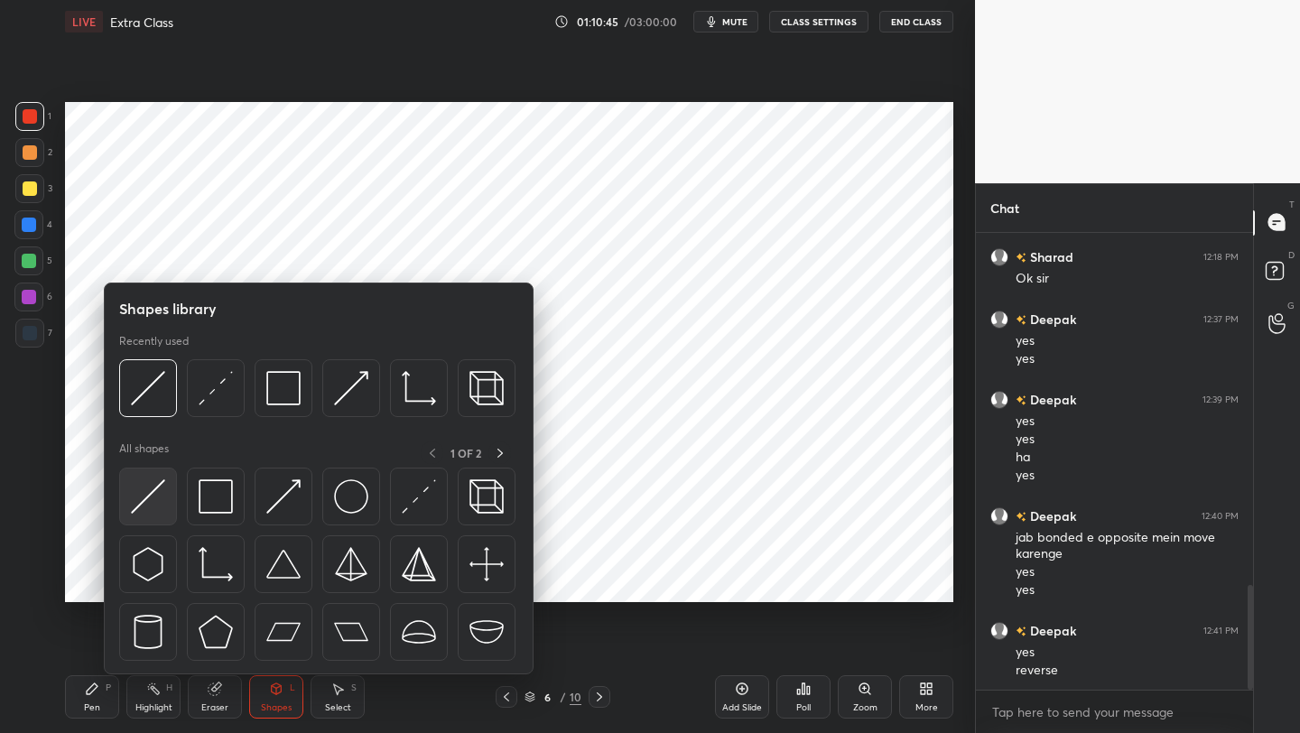
click at [158, 491] on img at bounding box center [148, 496] width 34 height 34
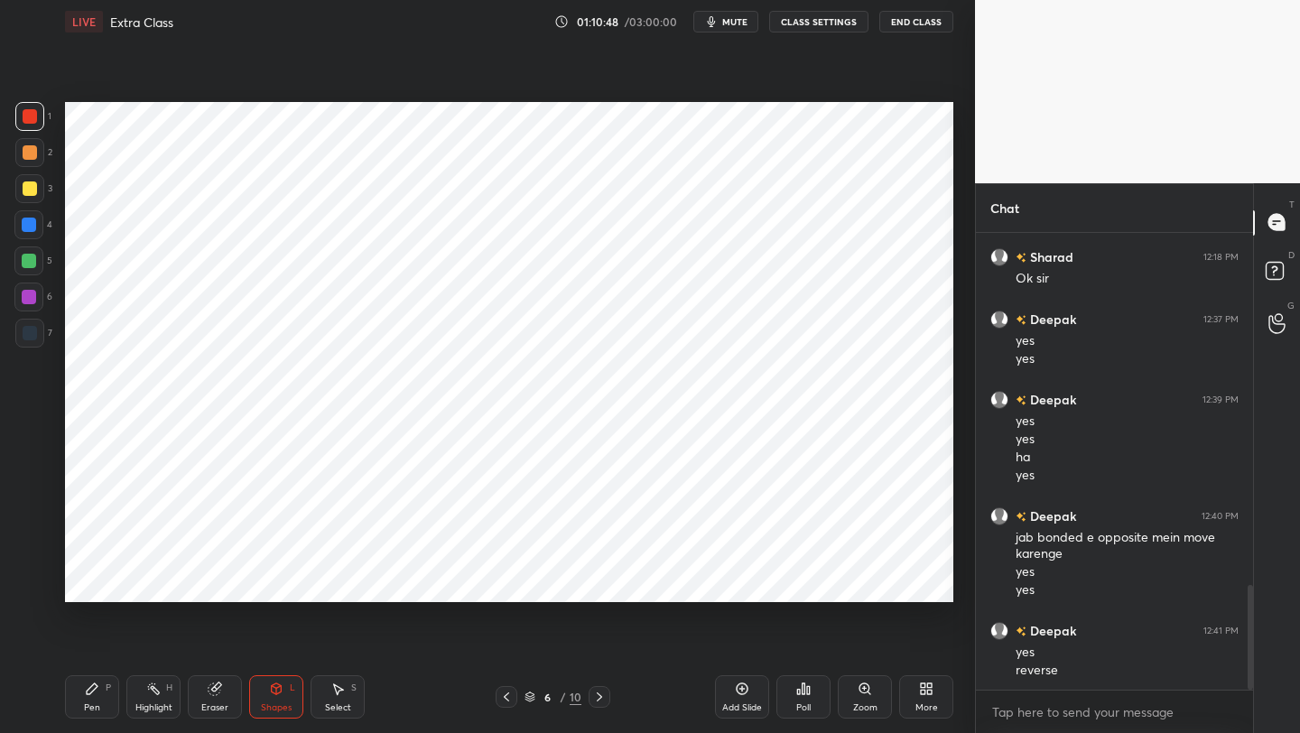
scroll to position [1605, 0]
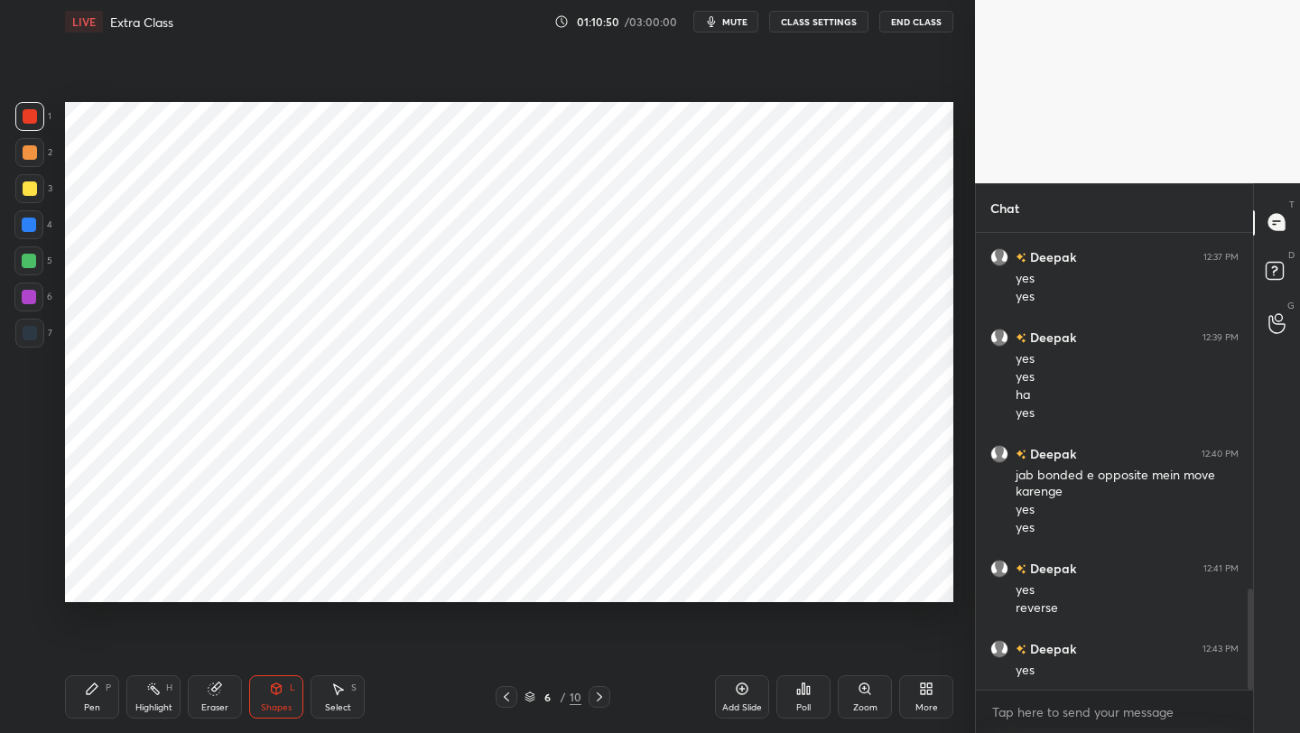
click at [102, 582] on div "Pen P" at bounding box center [92, 696] width 54 height 43
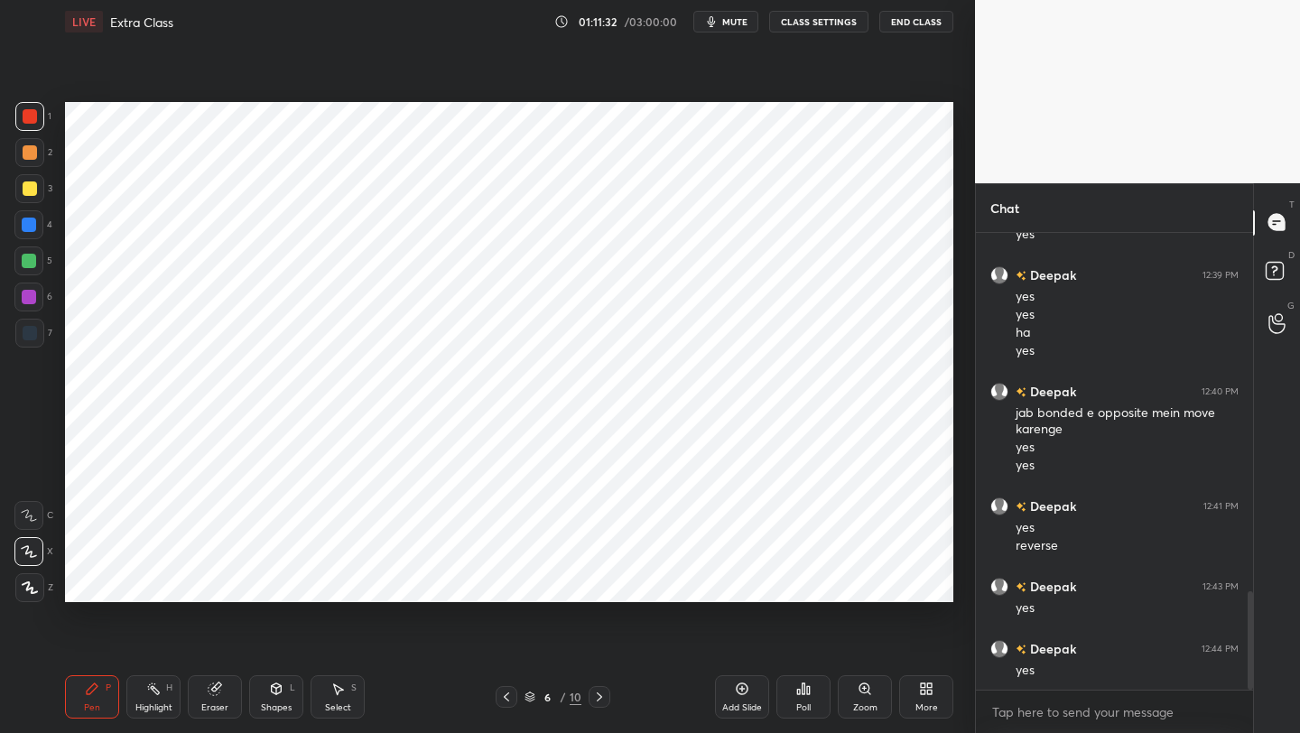
click at [596, 582] on icon at bounding box center [599, 697] width 14 height 14
click at [594, 582] on icon at bounding box center [599, 697] width 14 height 14
click at [597, 582] on icon at bounding box center [599, 697] width 14 height 14
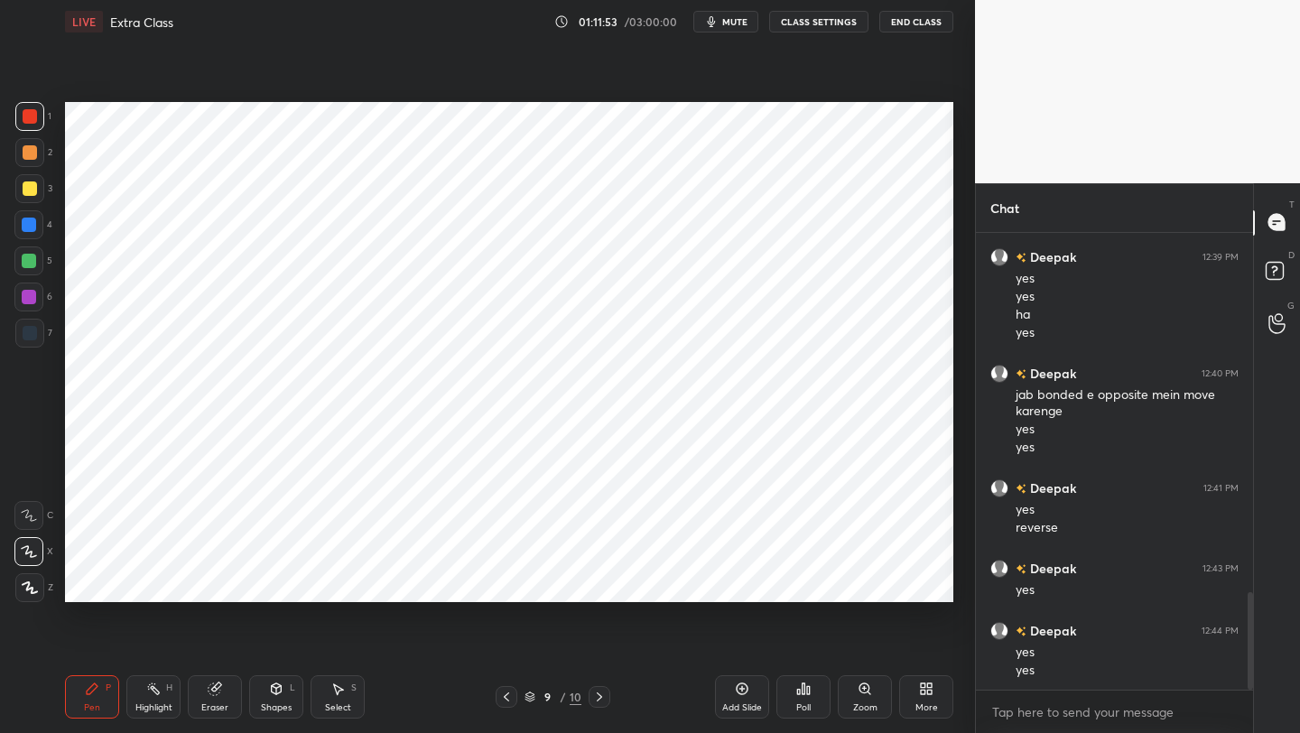
click at [597, 582] on icon at bounding box center [599, 697] width 14 height 14
click at [596, 582] on icon at bounding box center [599, 697] width 14 height 14
click at [502, 582] on icon at bounding box center [506, 697] width 14 height 14
click at [602, 582] on icon at bounding box center [599, 697] width 14 height 14
click at [273, 582] on div "Shapes L" at bounding box center [276, 696] width 54 height 43
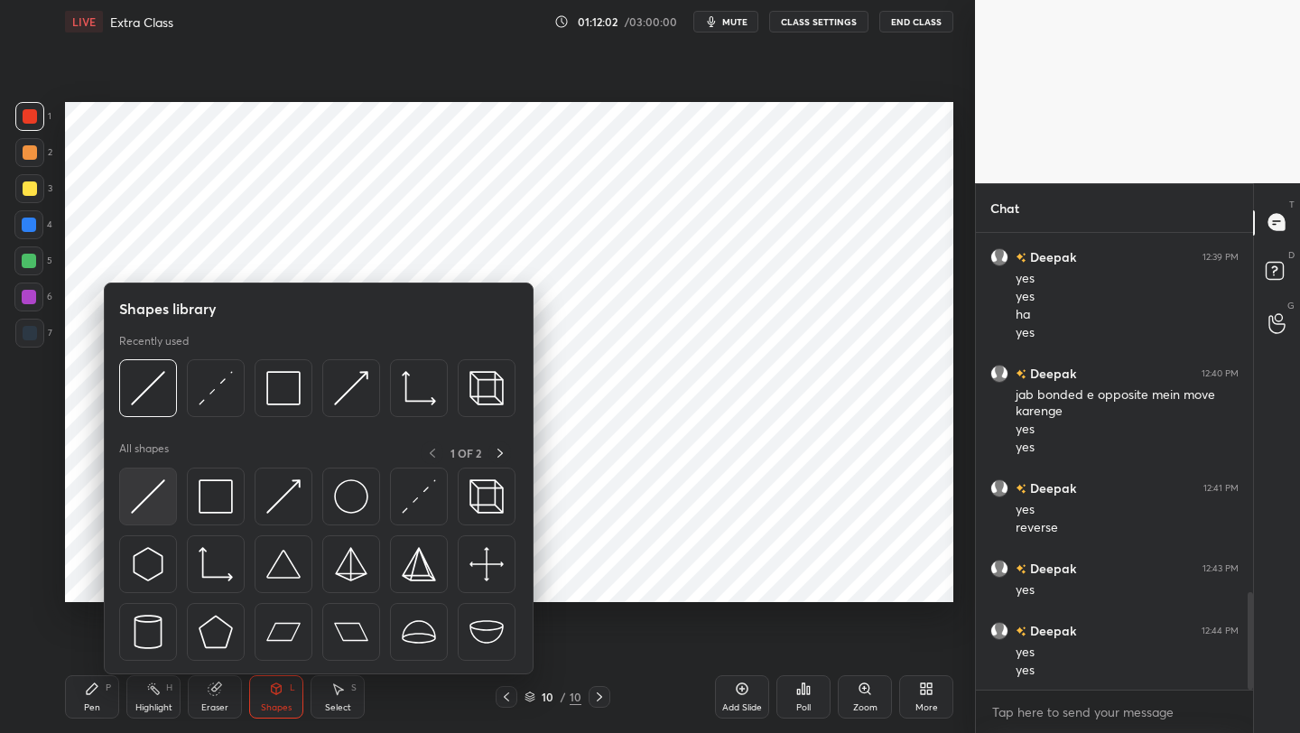
click at [138, 492] on img at bounding box center [148, 496] width 34 height 34
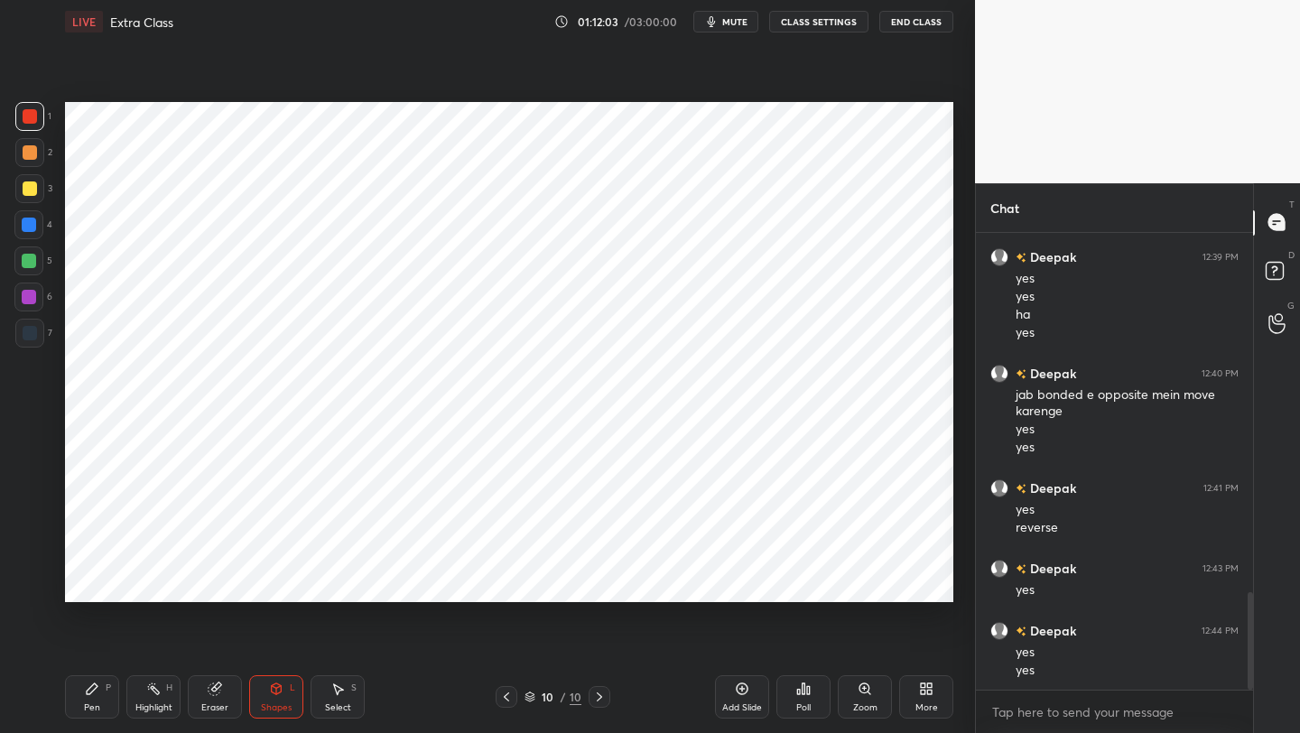
click at [27, 337] on div at bounding box center [30, 333] width 14 height 14
click at [32, 286] on div at bounding box center [28, 296] width 29 height 29
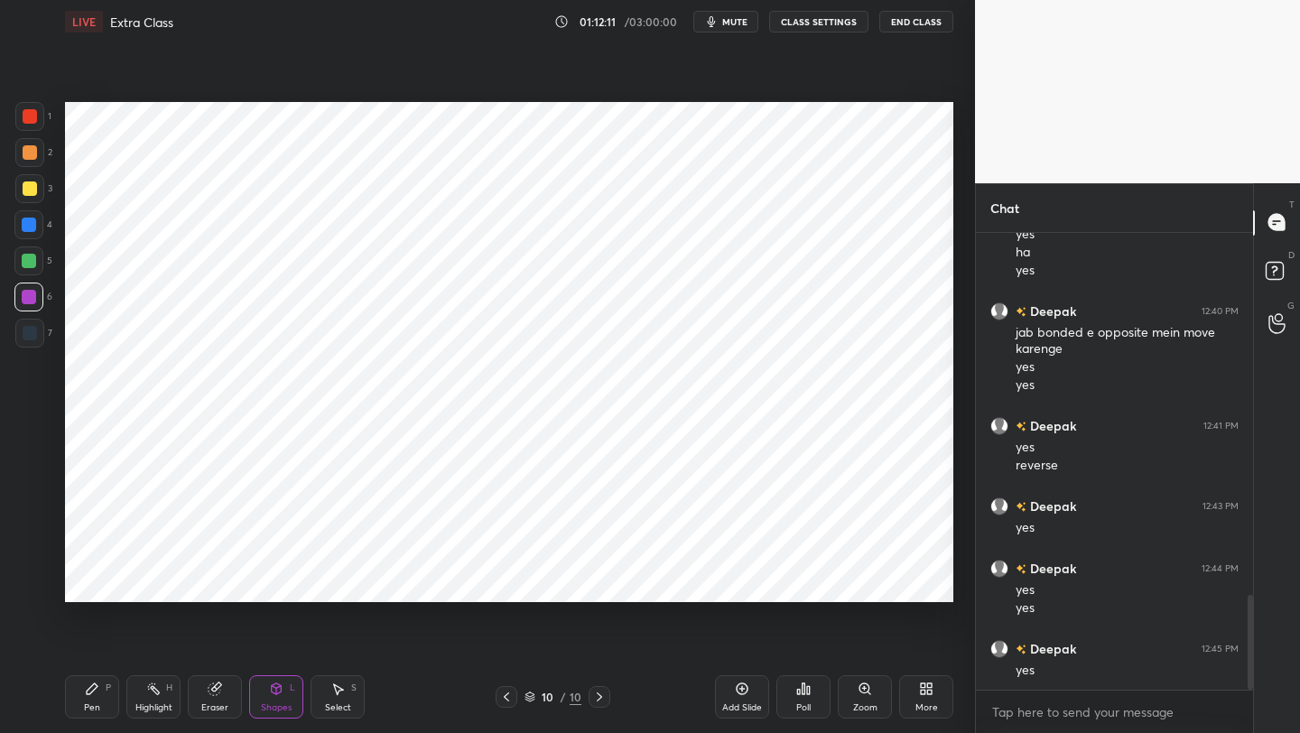
drag, startPoint x: 92, startPoint y: 698, endPoint x: 95, endPoint y: 675, distance: 22.7
click at [93, 582] on div "Pen P" at bounding box center [92, 696] width 54 height 43
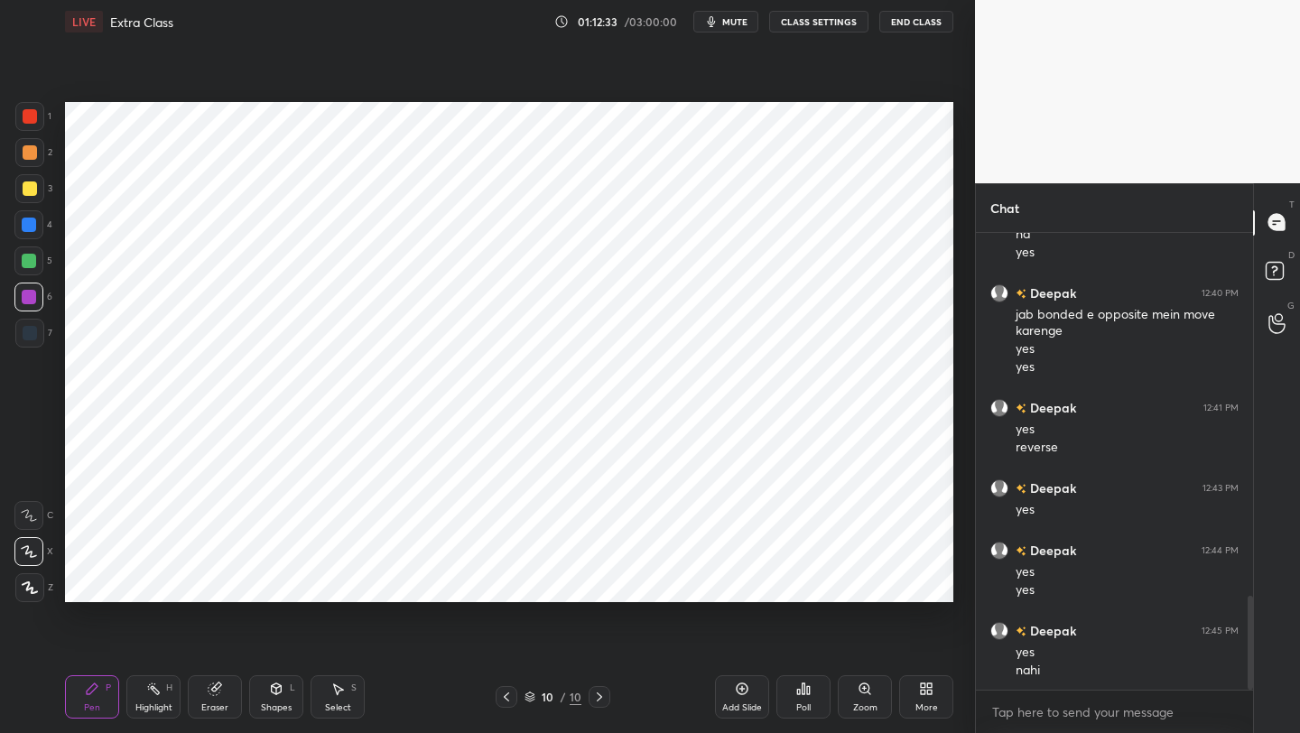
drag, startPoint x: 35, startPoint y: 225, endPoint x: 54, endPoint y: 232, distance: 20.3
click at [34, 227] on div at bounding box center [29, 225] width 14 height 14
click at [274, 582] on div "Shapes L" at bounding box center [276, 696] width 54 height 43
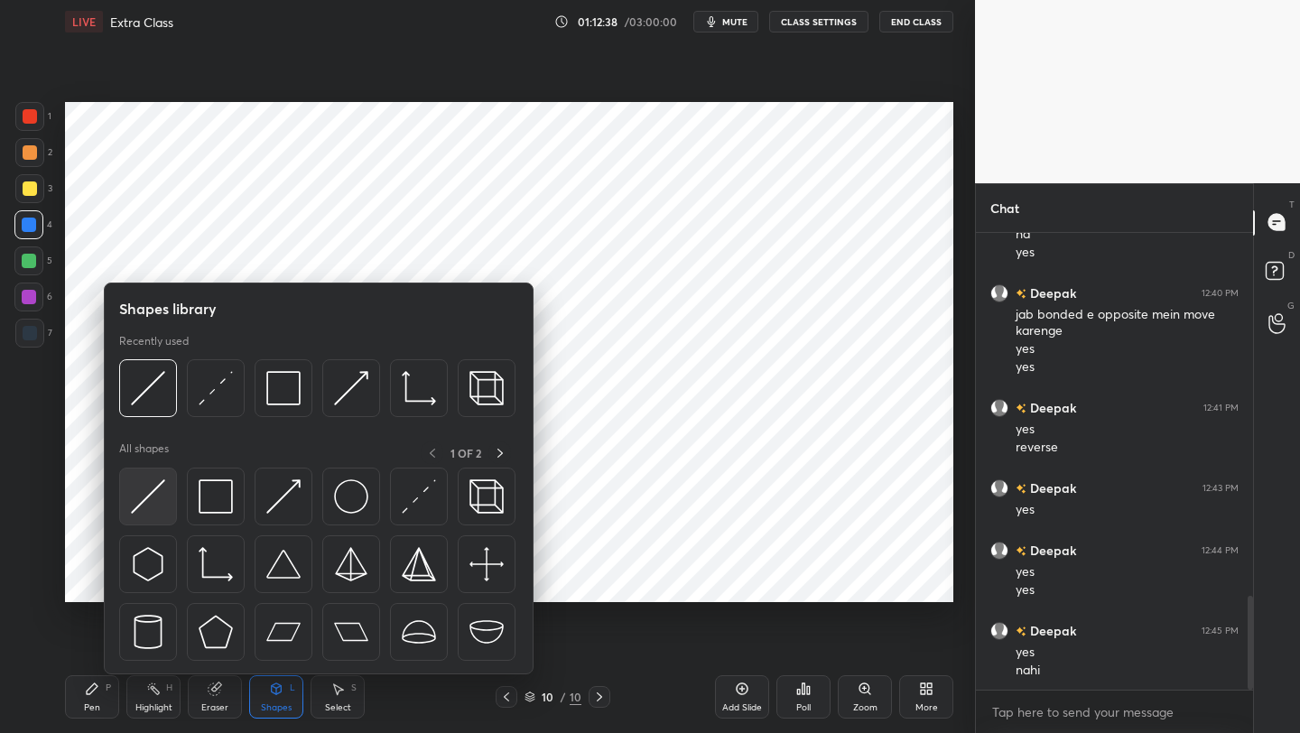
click at [146, 496] on img at bounding box center [148, 496] width 34 height 34
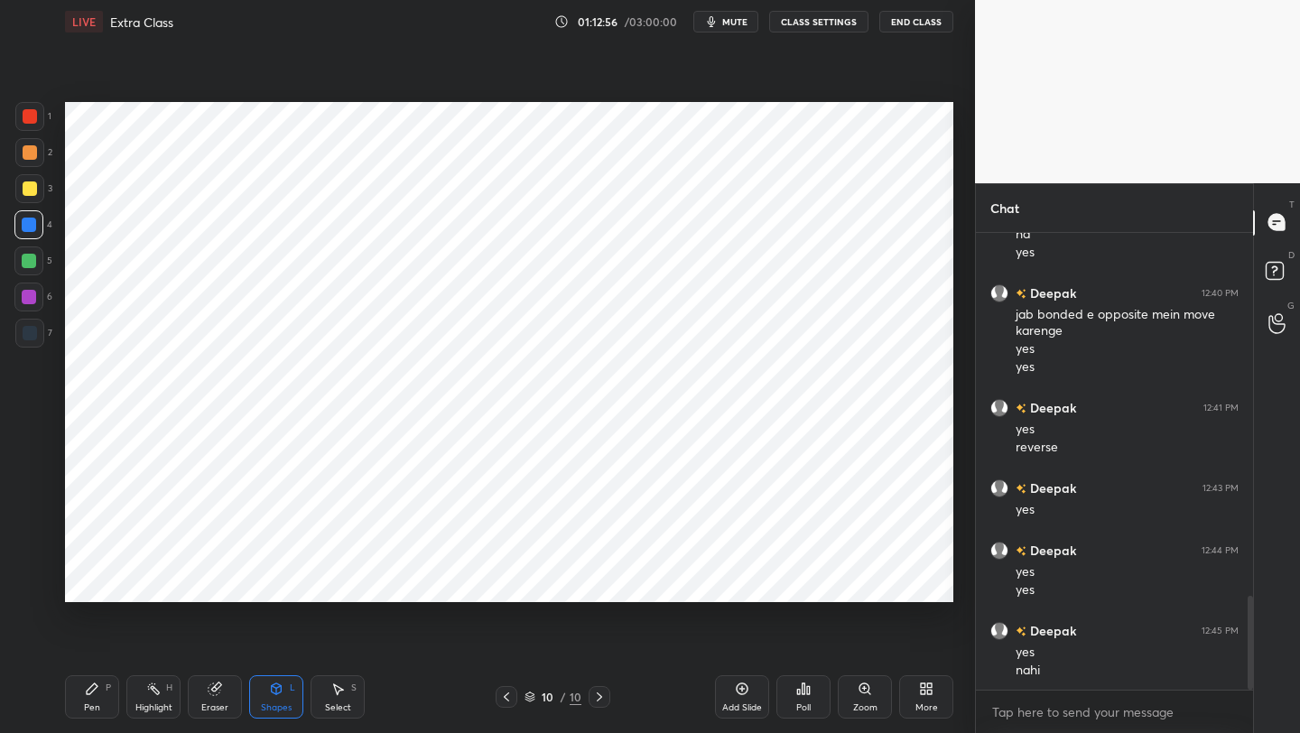
click at [93, 582] on icon at bounding box center [92, 688] width 14 height 14
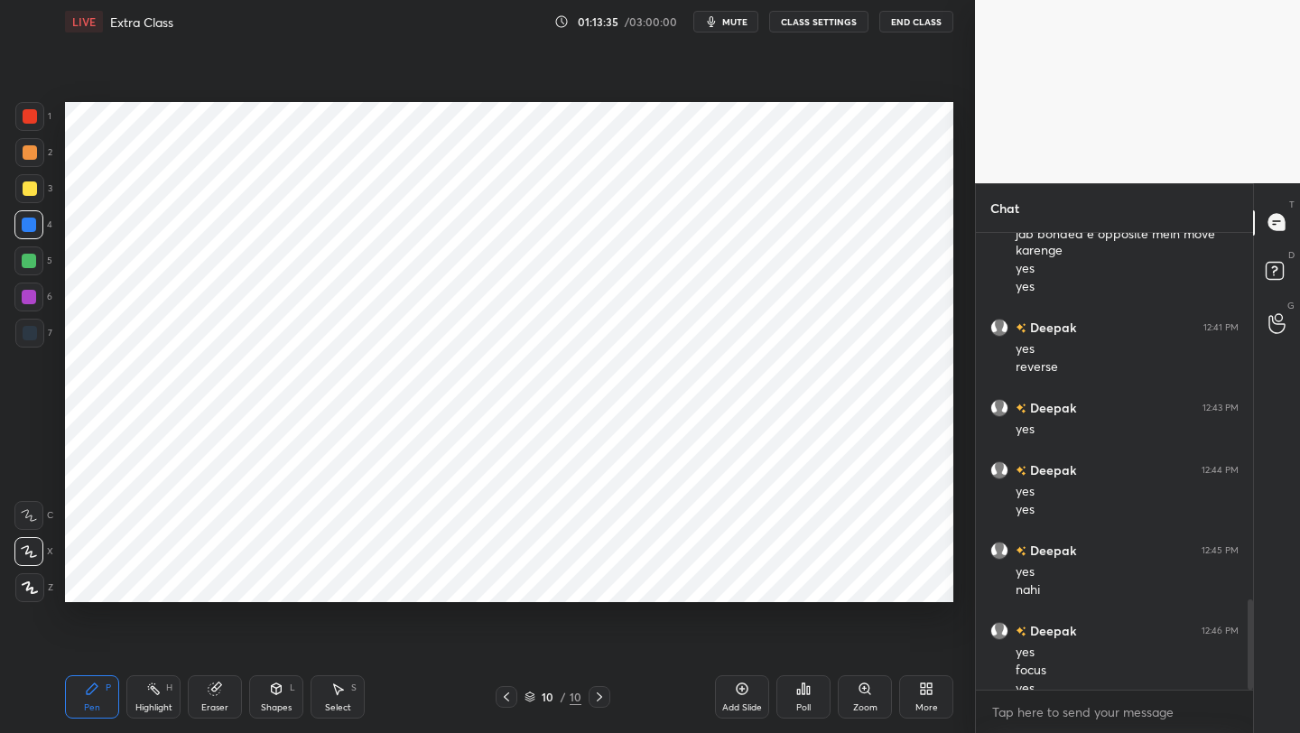
scroll to position [1864, 0]
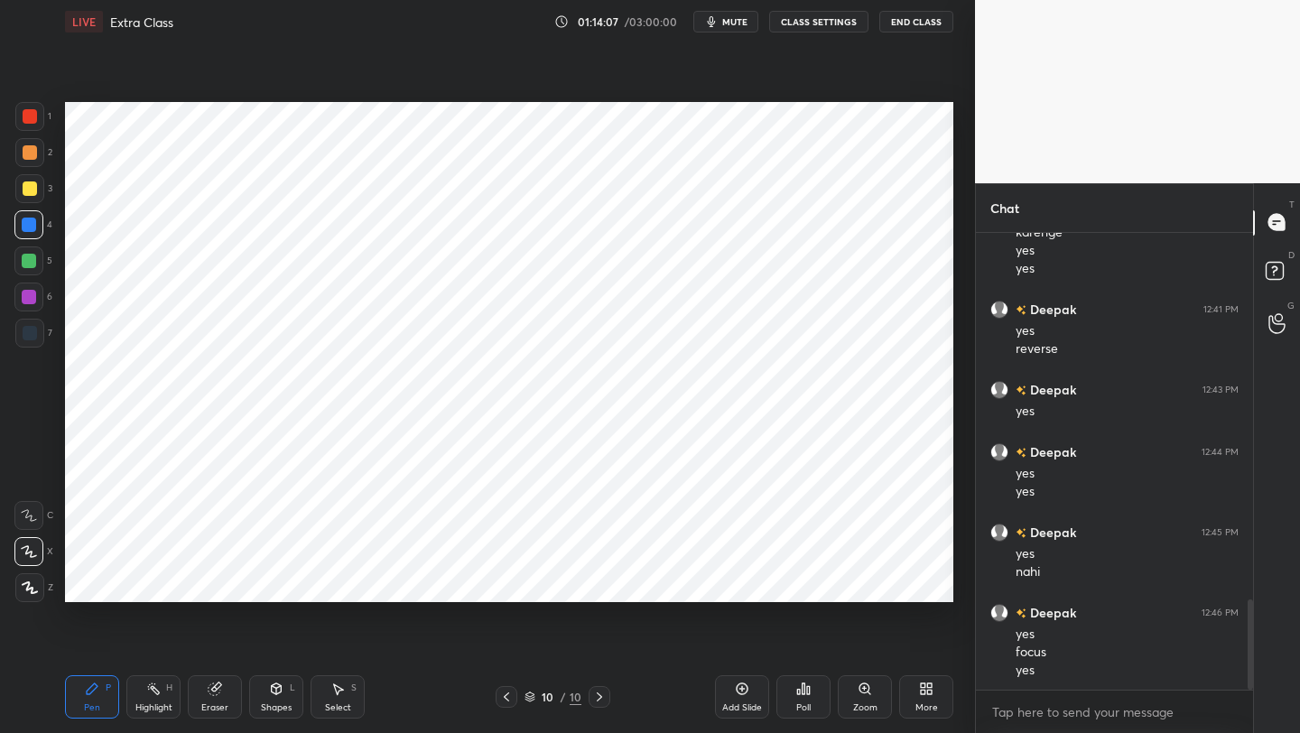
drag, startPoint x: 221, startPoint y: 699, endPoint x: 273, endPoint y: 646, distance: 74.0
click at [224, 582] on div "Eraser" at bounding box center [215, 696] width 54 height 43
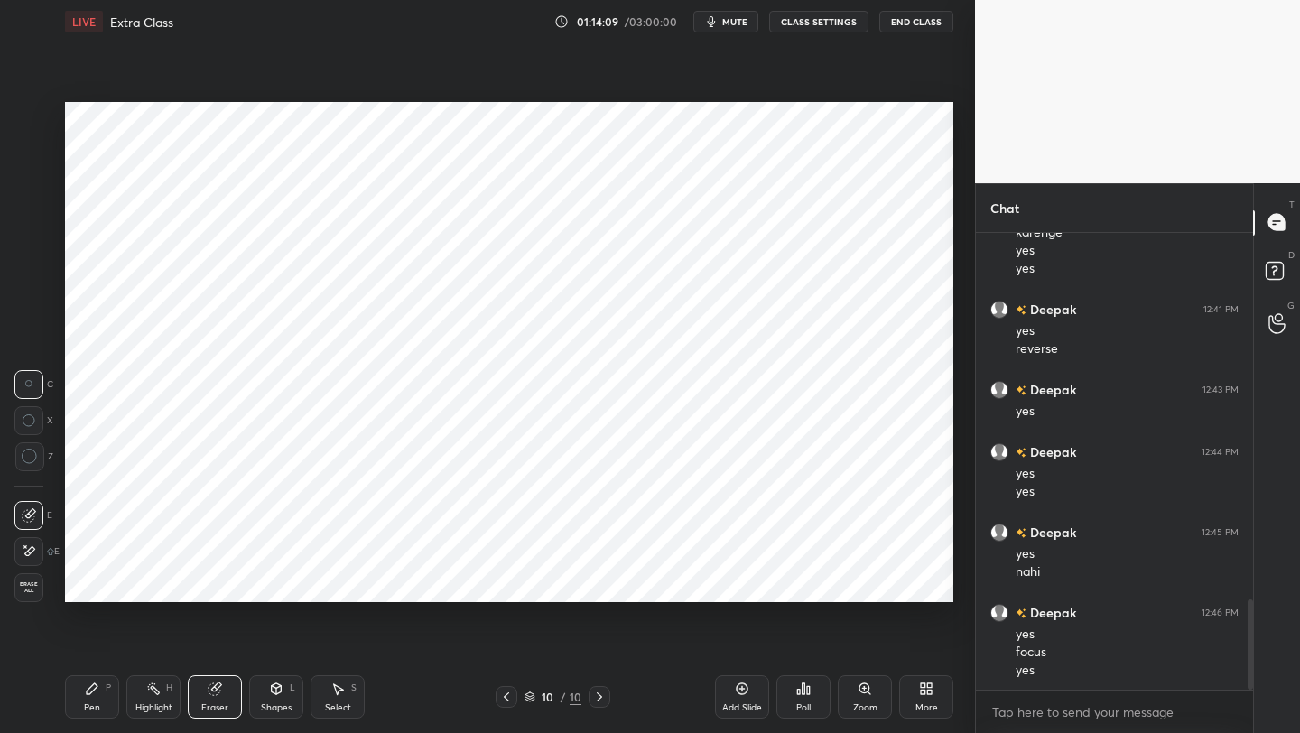
drag, startPoint x: 96, startPoint y: 691, endPoint x: 194, endPoint y: 603, distance: 132.3
click at [97, 582] on icon at bounding box center [92, 688] width 14 height 14
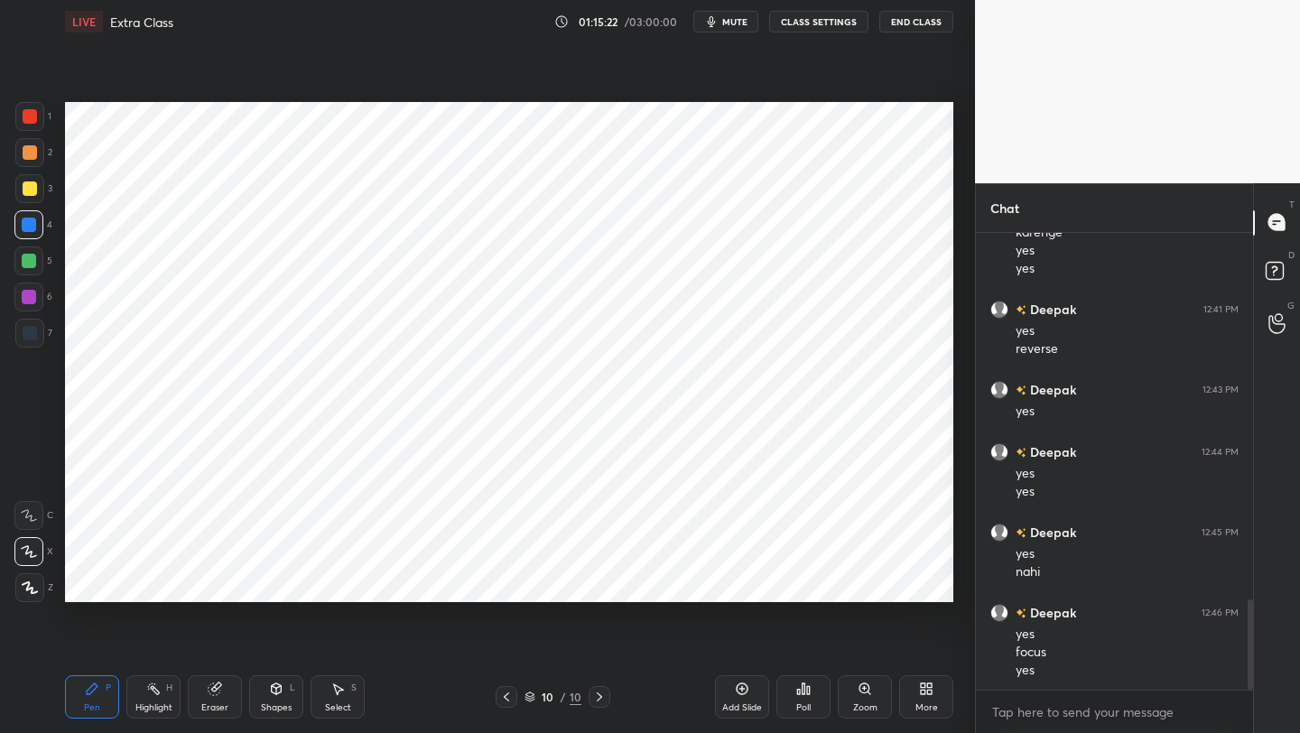
click at [149, 582] on icon at bounding box center [153, 688] width 14 height 14
click at [212, 582] on icon at bounding box center [214, 689] width 12 height 12
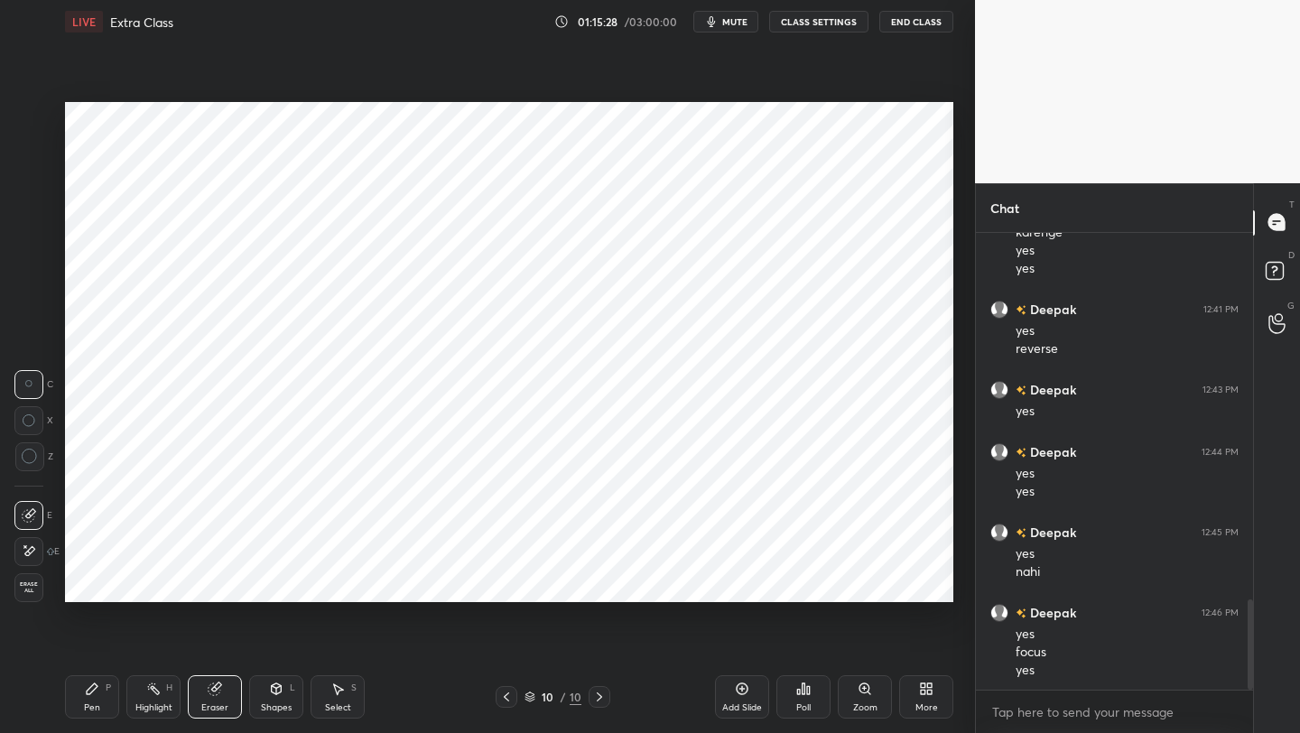
click at [92, 582] on icon at bounding box center [92, 688] width 14 height 14
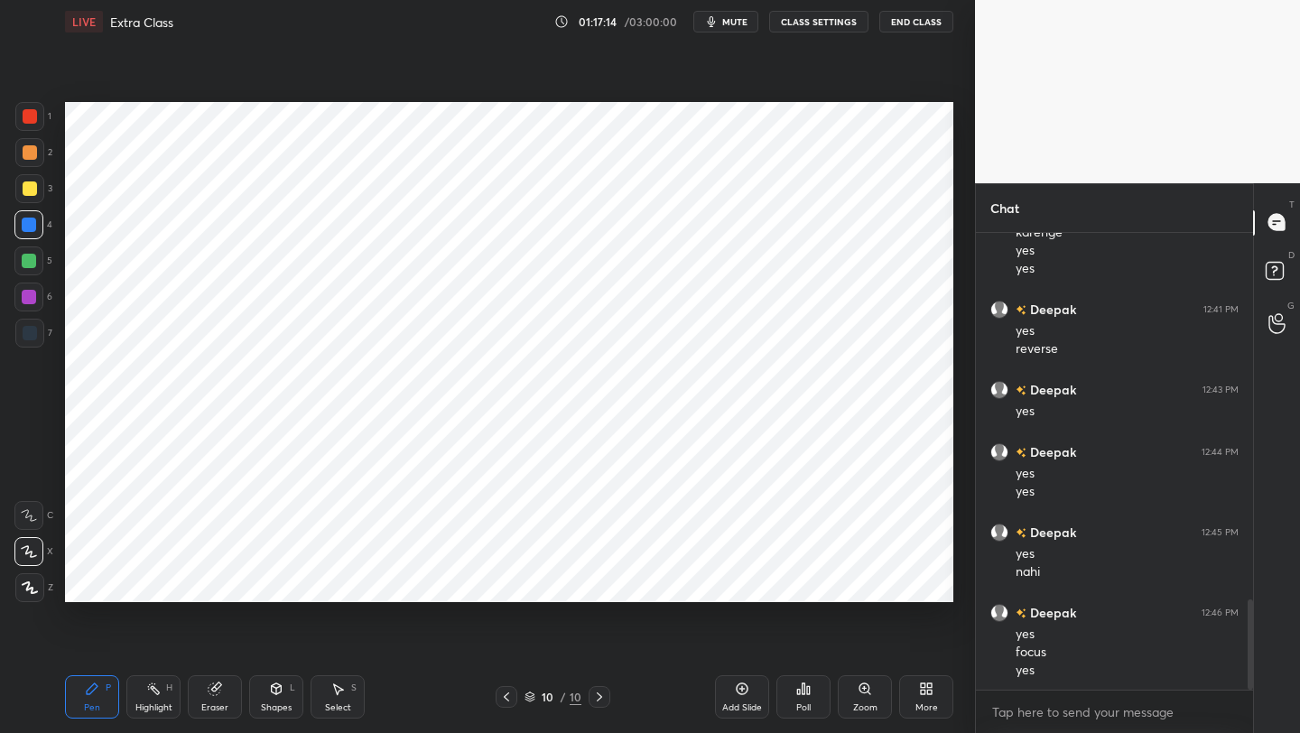
click at [509, 582] on icon at bounding box center [506, 697] width 14 height 14
click at [592, 582] on icon at bounding box center [599, 697] width 14 height 14
click at [506, 582] on icon at bounding box center [506, 697] width 14 height 14
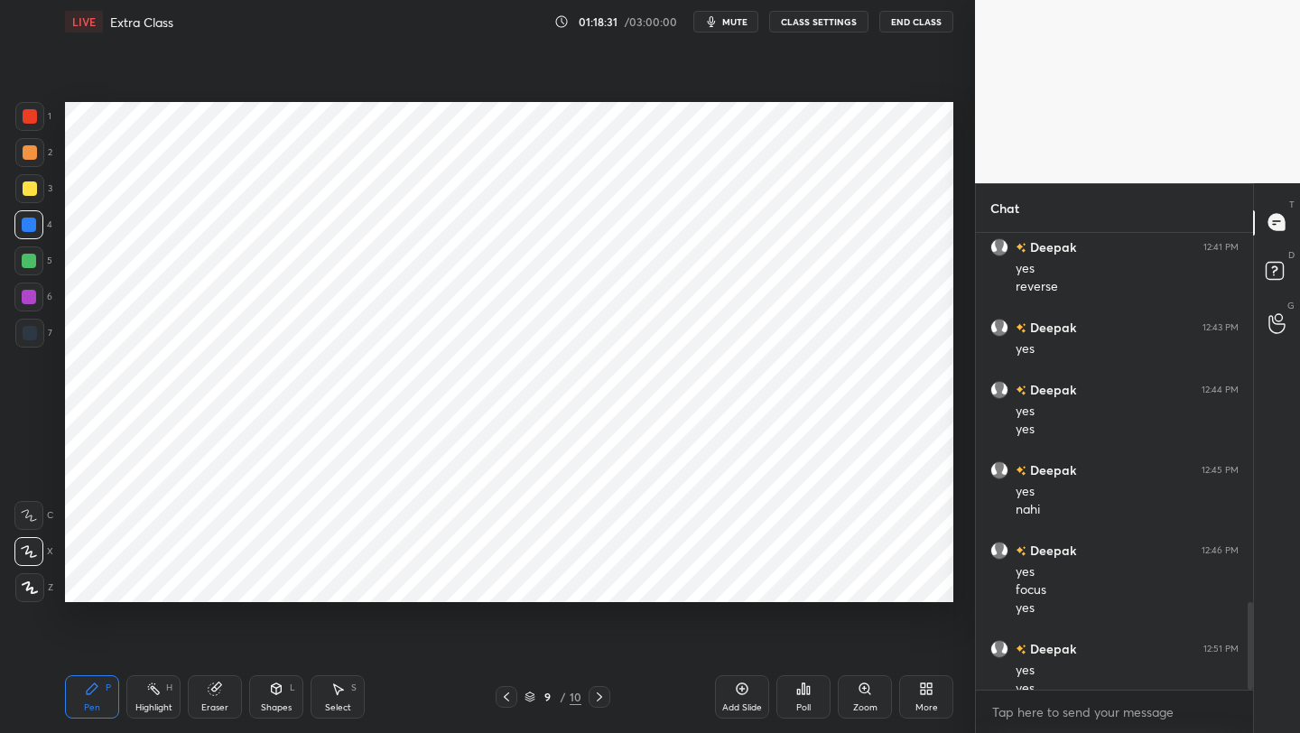
scroll to position [1944, 0]
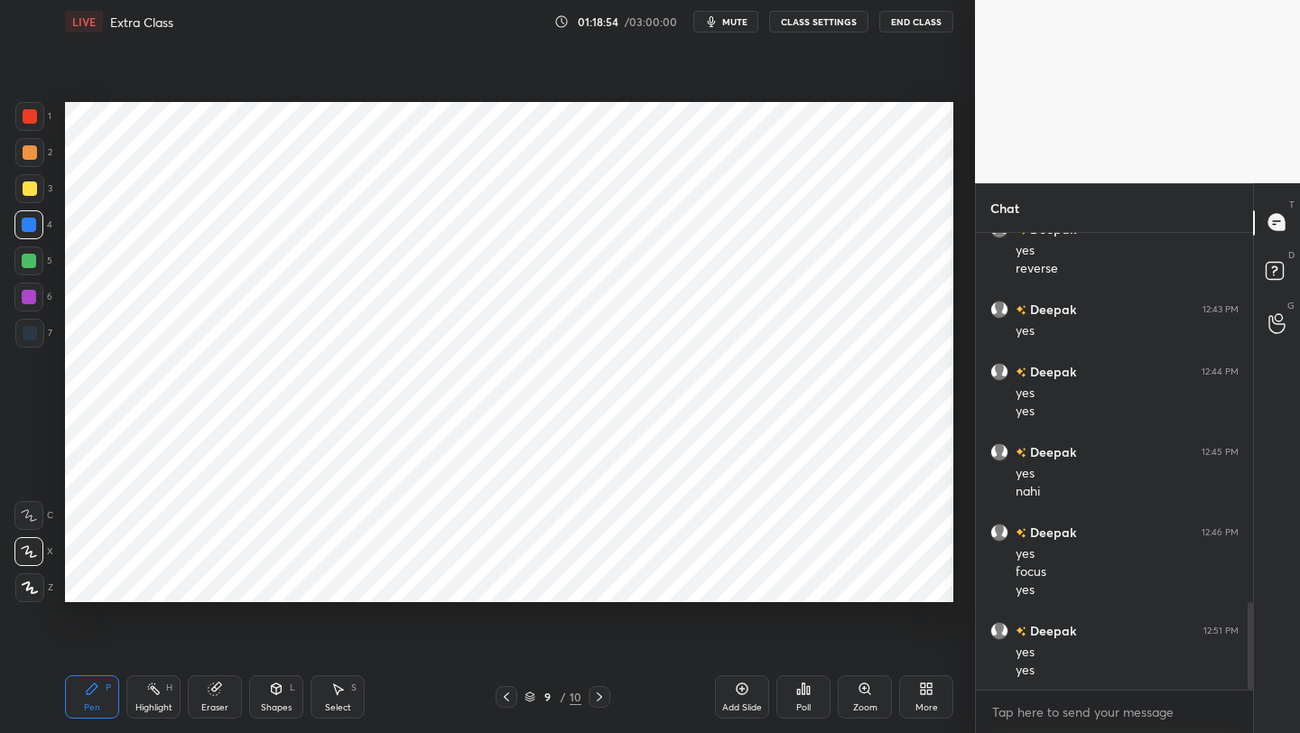
click at [598, 582] on icon at bounding box center [599, 697] width 14 height 14
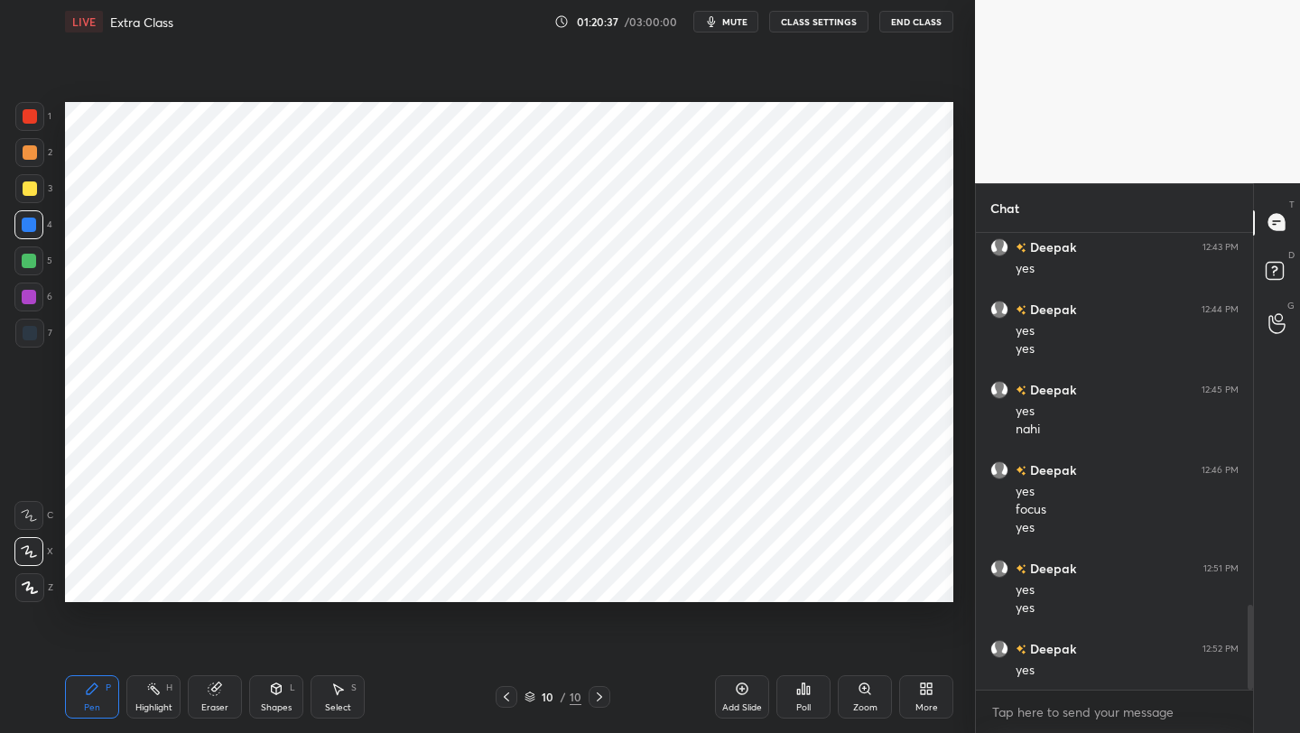
click at [221, 582] on icon at bounding box center [215, 688] width 14 height 14
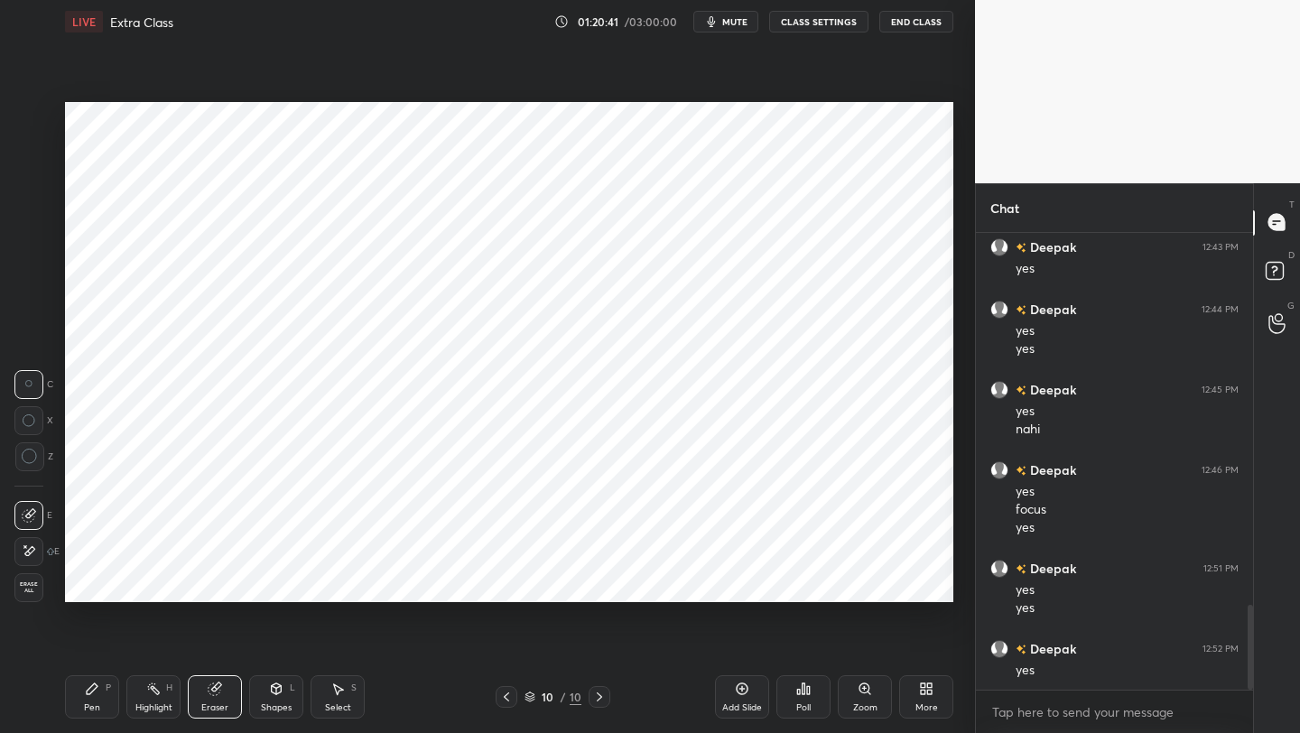
click at [100, 582] on div "Pen P" at bounding box center [92, 696] width 54 height 43
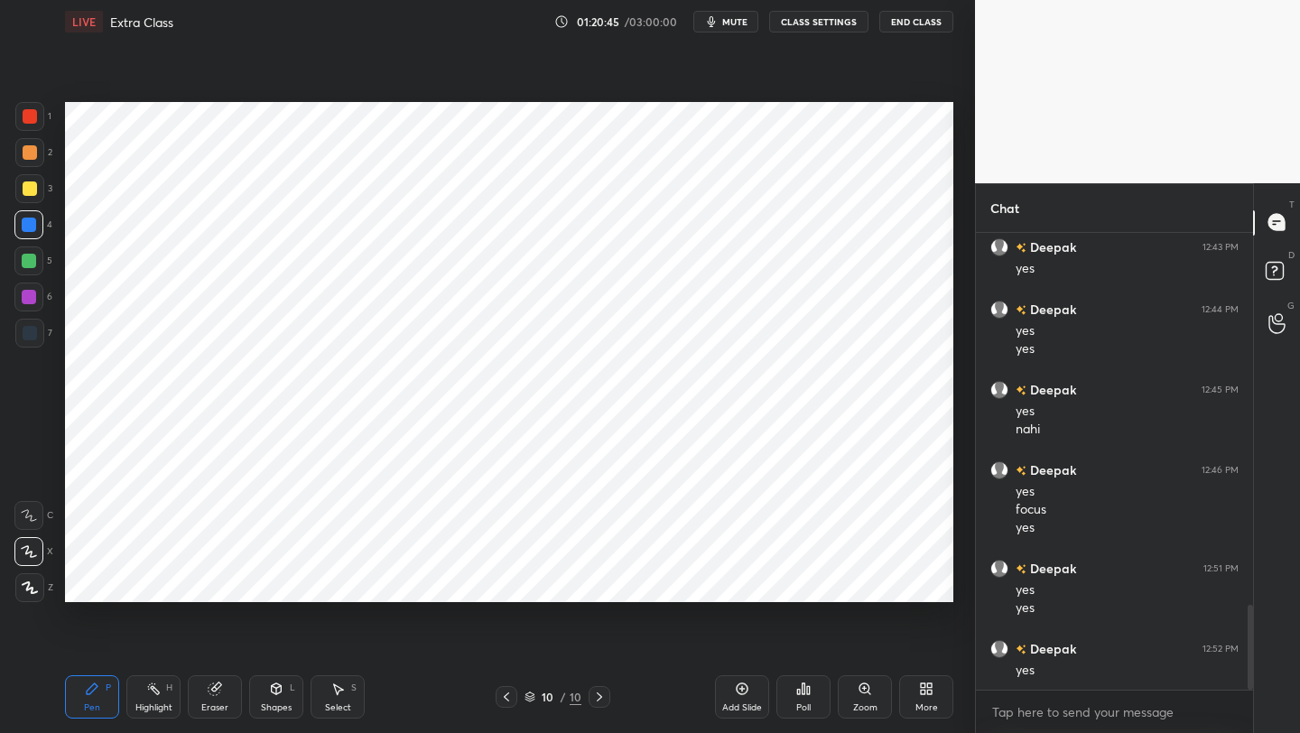
click at [736, 582] on div "Add Slide" at bounding box center [742, 696] width 54 height 43
click at [270, 582] on div "Shapes L" at bounding box center [276, 696] width 54 height 43
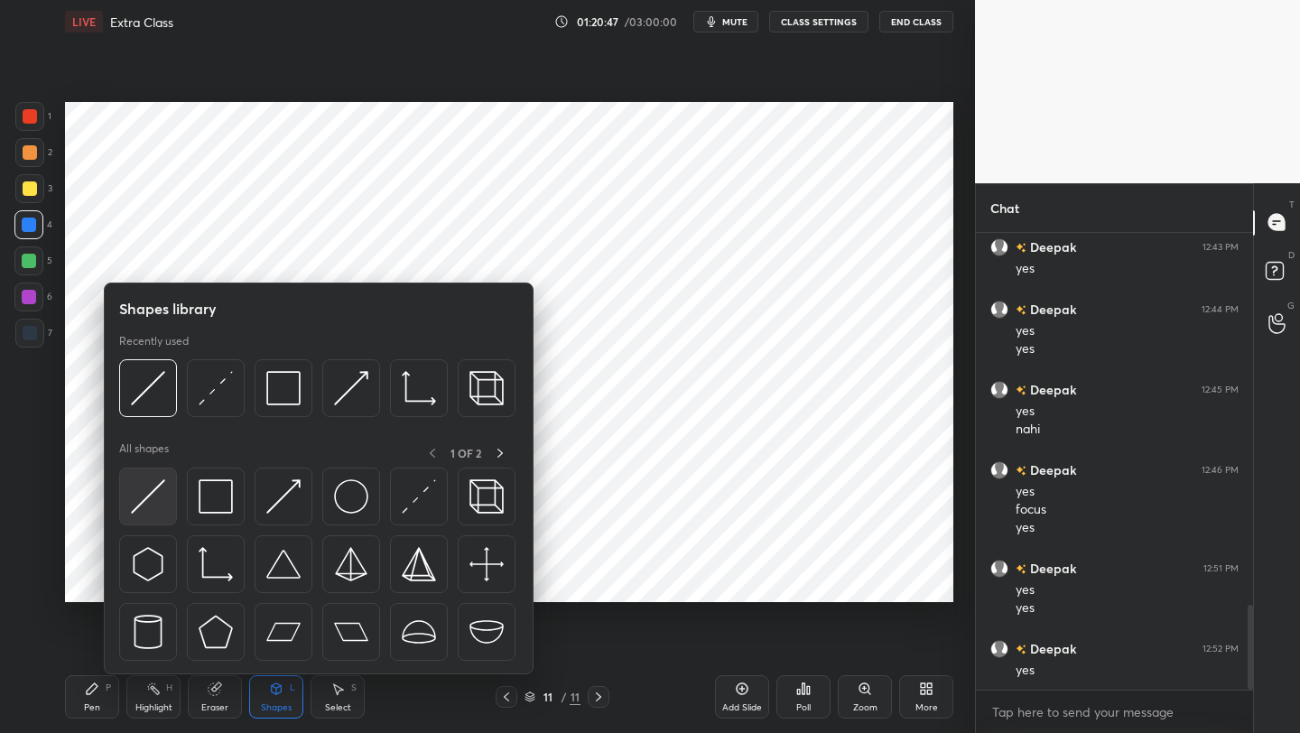
click at [155, 498] on img at bounding box center [148, 496] width 34 height 34
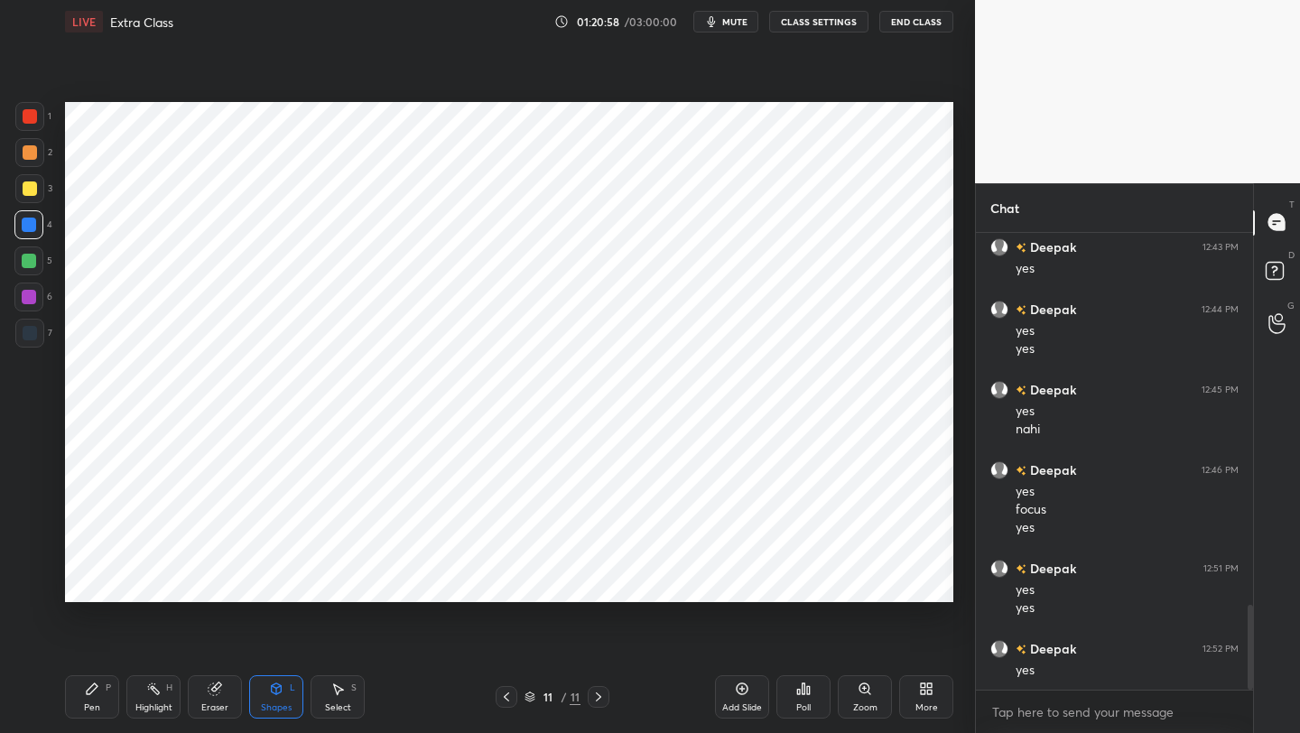
click at [91, 582] on div "Pen P" at bounding box center [92, 696] width 54 height 43
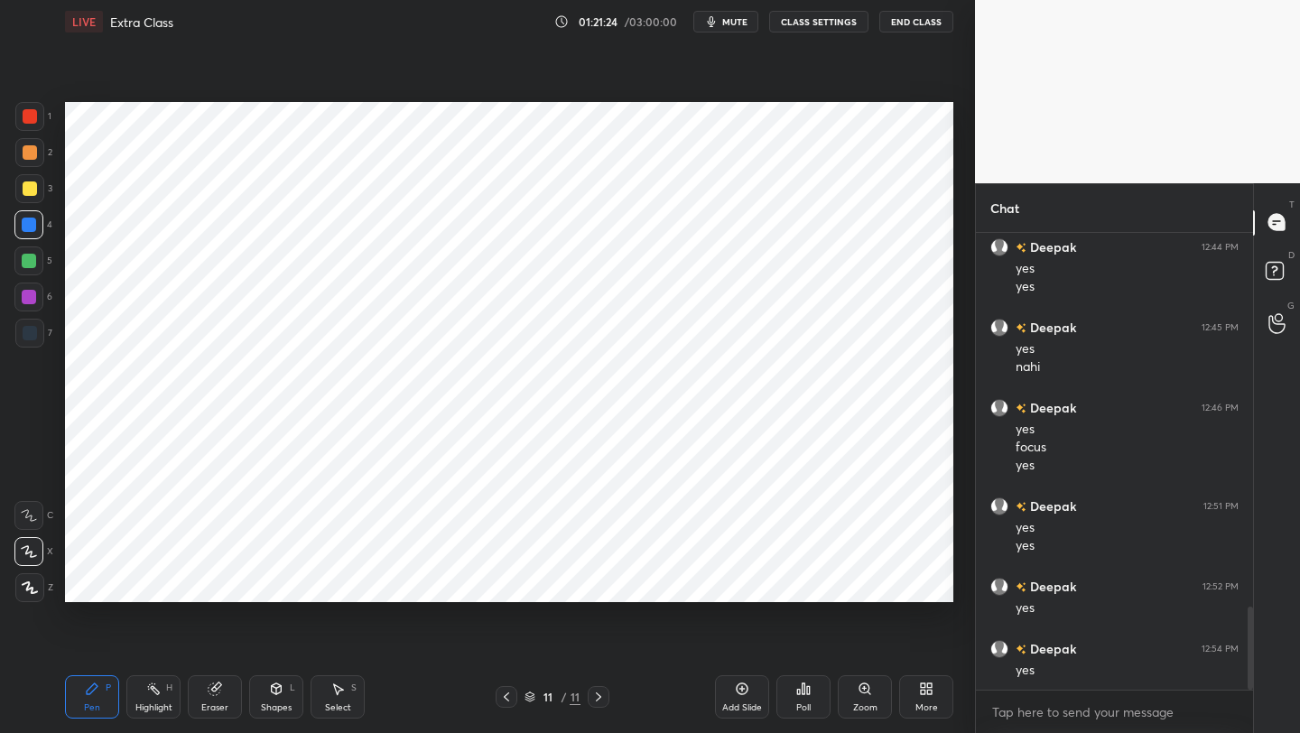
scroll to position [2087, 0]
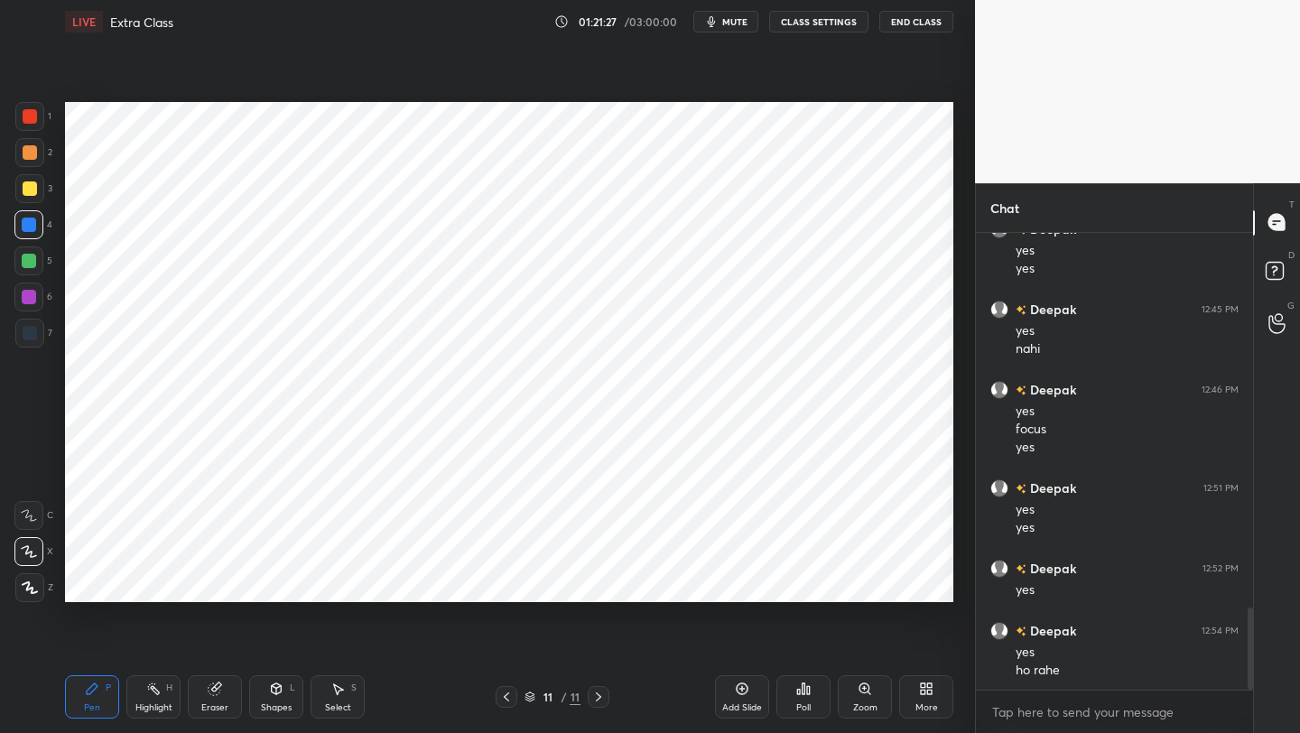
click at [273, 582] on icon at bounding box center [277, 688] width 10 height 11
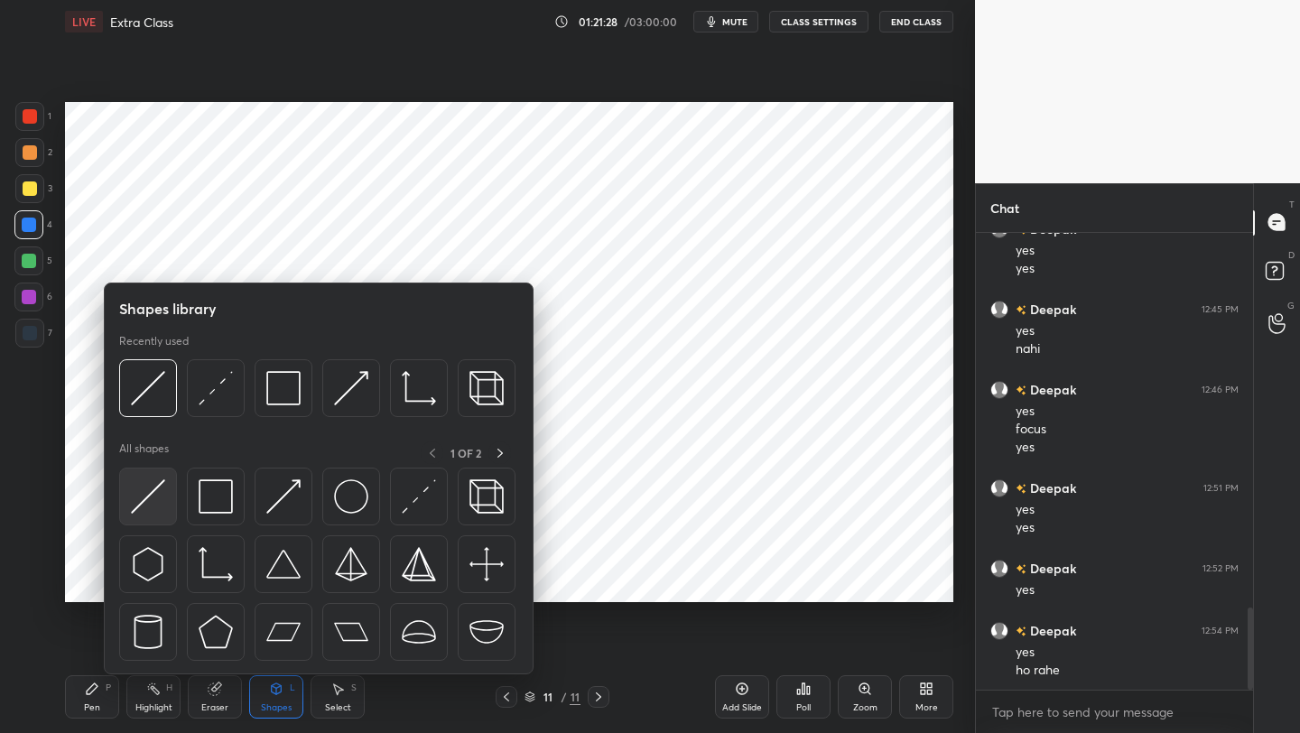
click at [160, 475] on div at bounding box center [148, 497] width 58 height 58
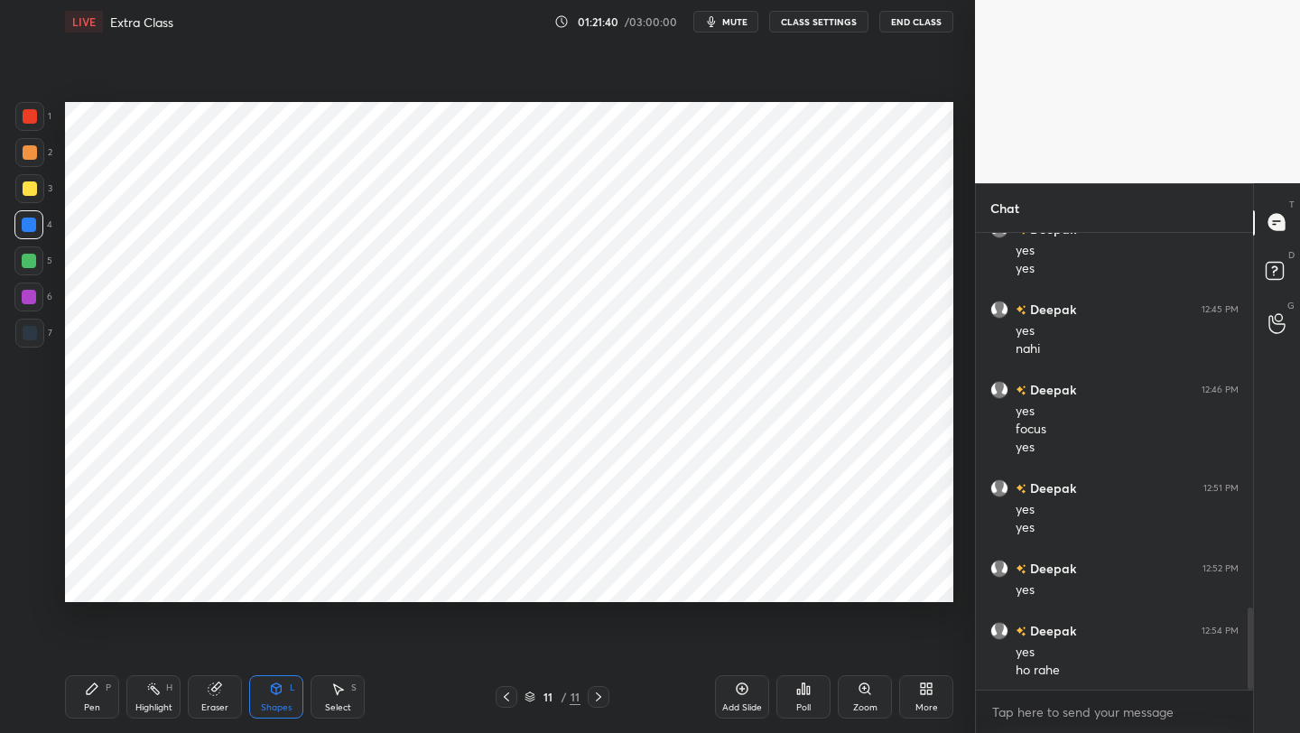
drag, startPoint x: 86, startPoint y: 696, endPoint x: 136, endPoint y: 628, distance: 84.5
click at [87, 582] on div "Pen P" at bounding box center [92, 696] width 54 height 43
drag, startPoint x: 35, startPoint y: 301, endPoint x: 54, endPoint y: 287, distance: 23.8
click at [37, 301] on div at bounding box center [28, 296] width 29 height 29
click at [260, 582] on div "Shapes L" at bounding box center [276, 696] width 54 height 43
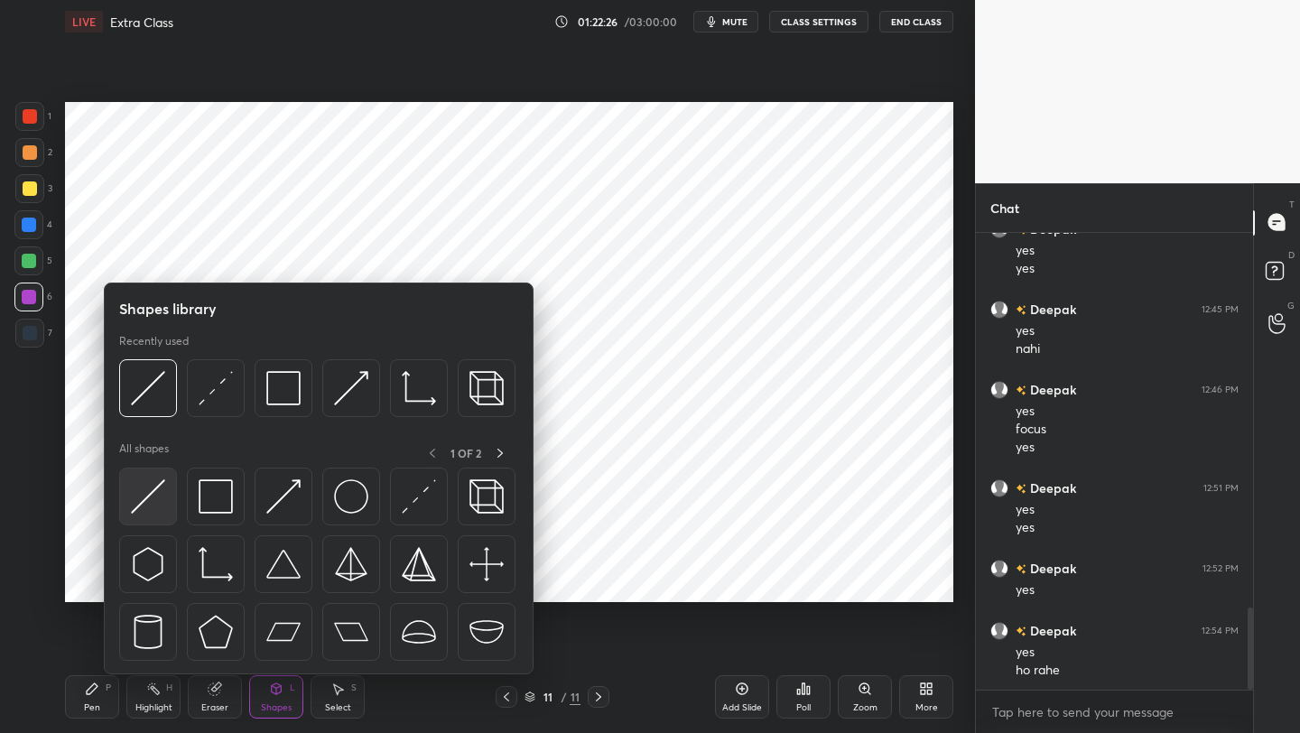
click at [158, 509] on img at bounding box center [148, 496] width 34 height 34
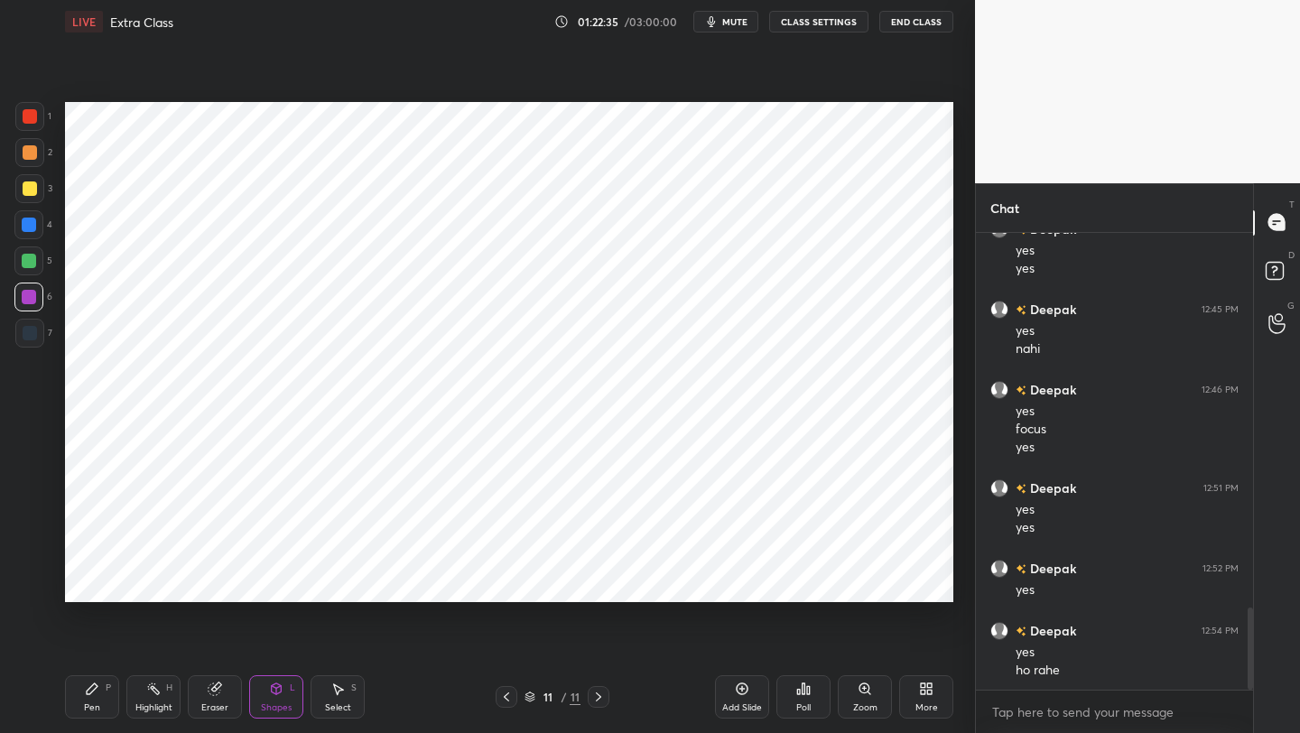
drag, startPoint x: 77, startPoint y: 697, endPoint x: 74, endPoint y: 665, distance: 31.7
click at [77, 582] on div "Pen P" at bounding box center [92, 696] width 54 height 43
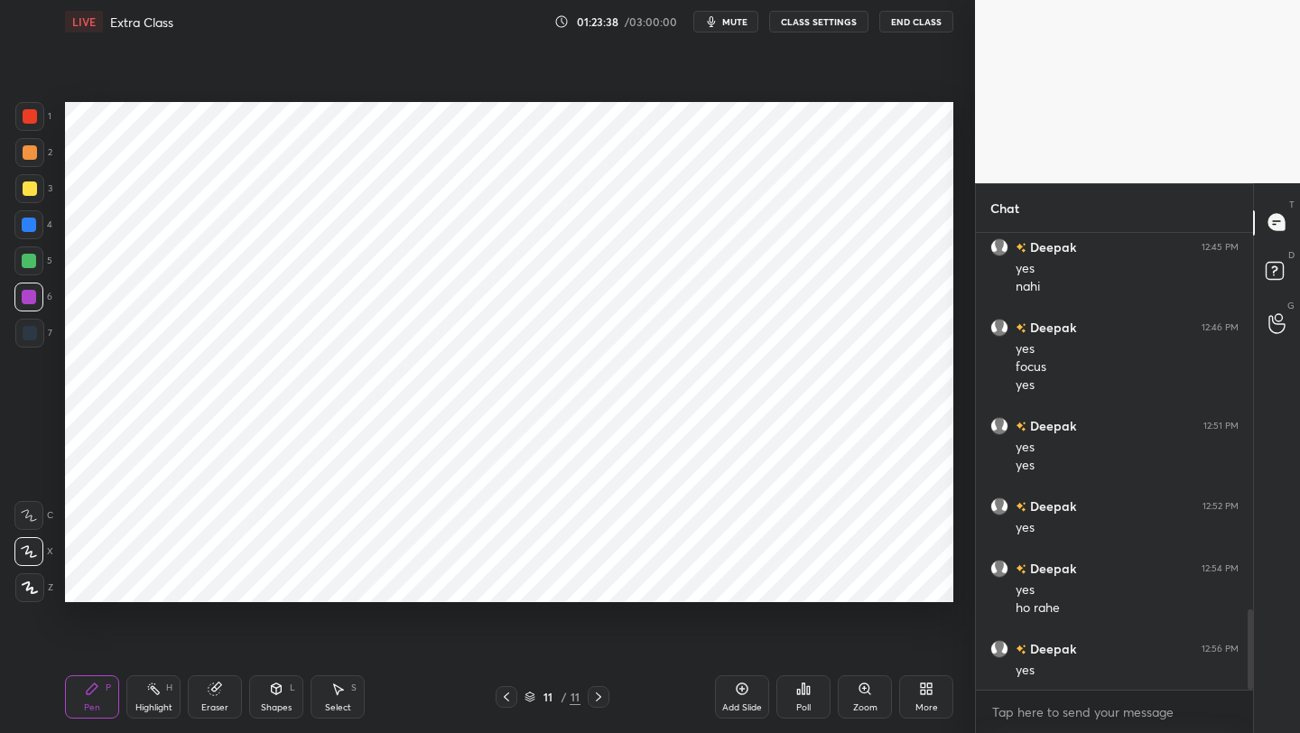
click at [499, 582] on div at bounding box center [506, 697] width 22 height 22
click at [598, 582] on icon at bounding box center [598, 697] width 14 height 14
click at [597, 582] on icon at bounding box center [598, 697] width 14 height 14
click at [740, 582] on icon at bounding box center [742, 688] width 14 height 14
click at [284, 582] on div "Shapes L" at bounding box center [276, 696] width 54 height 43
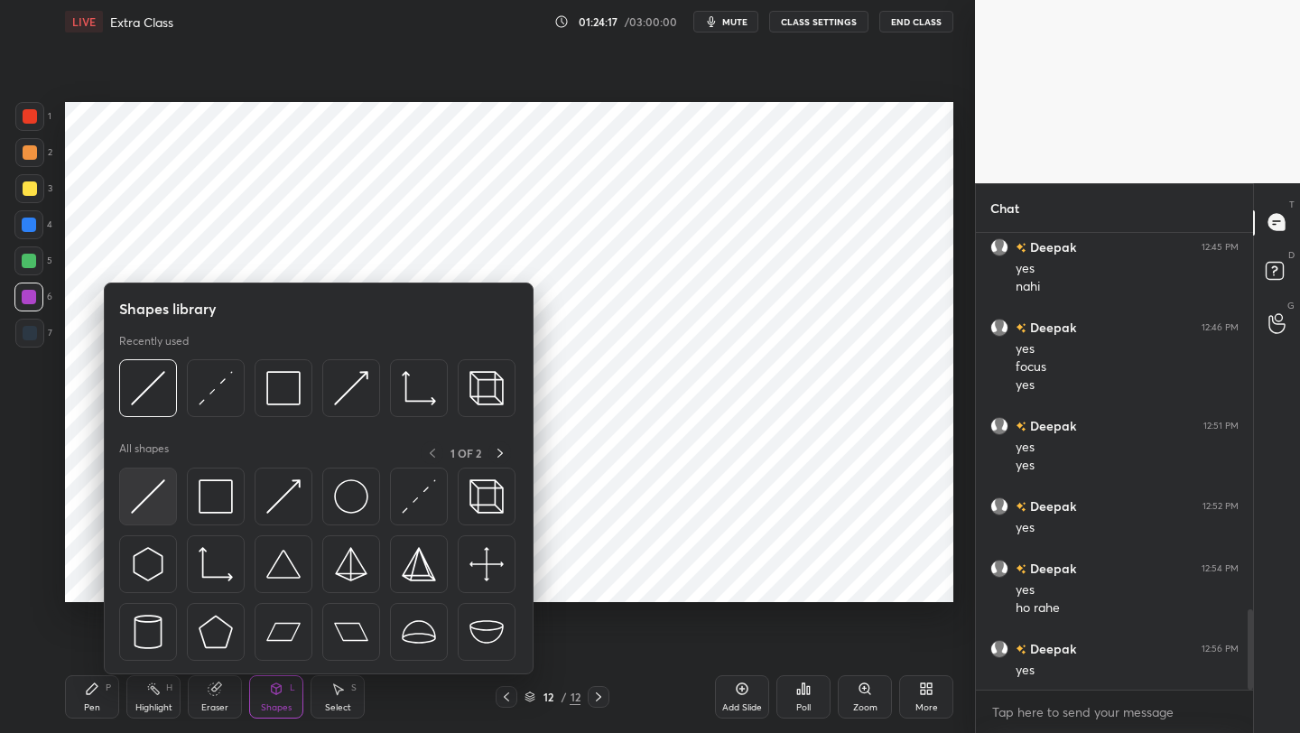
click at [136, 489] on img at bounding box center [148, 496] width 34 height 34
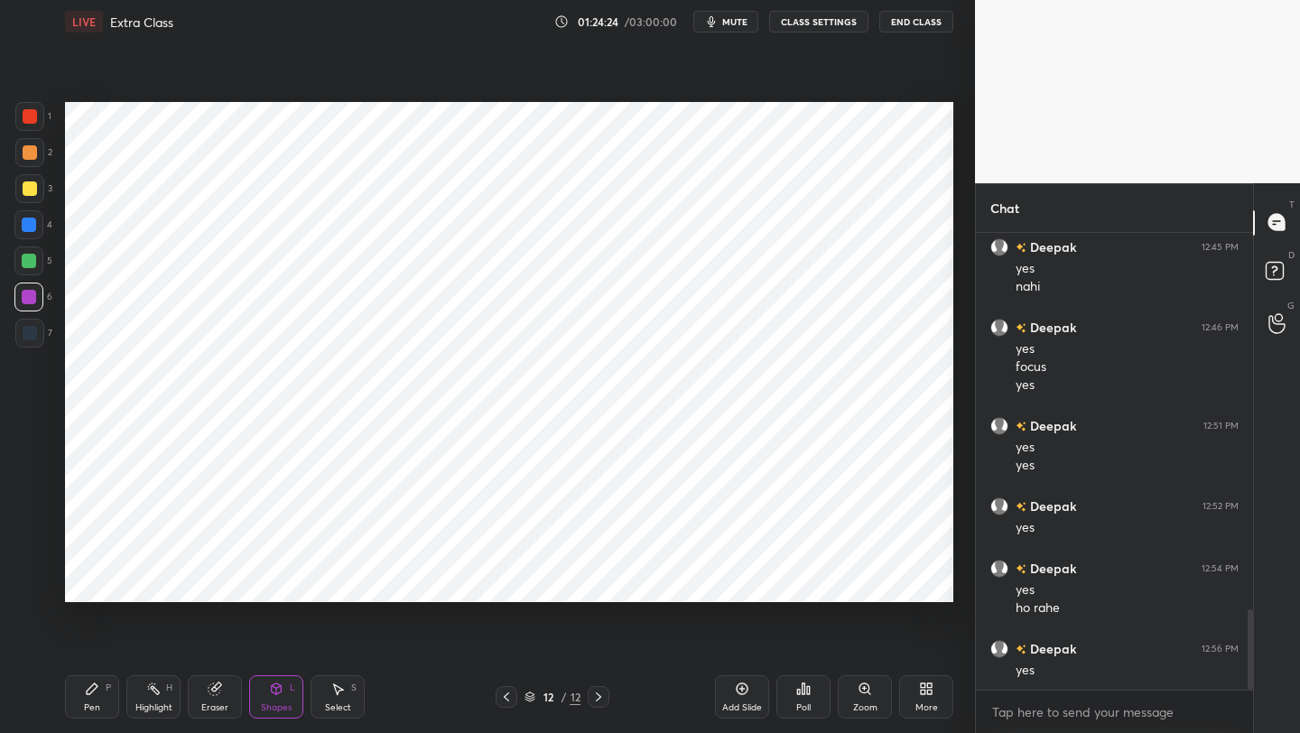
click at [90, 582] on div "Pen" at bounding box center [92, 707] width 16 height 9
click at [37, 331] on div at bounding box center [29, 333] width 29 height 29
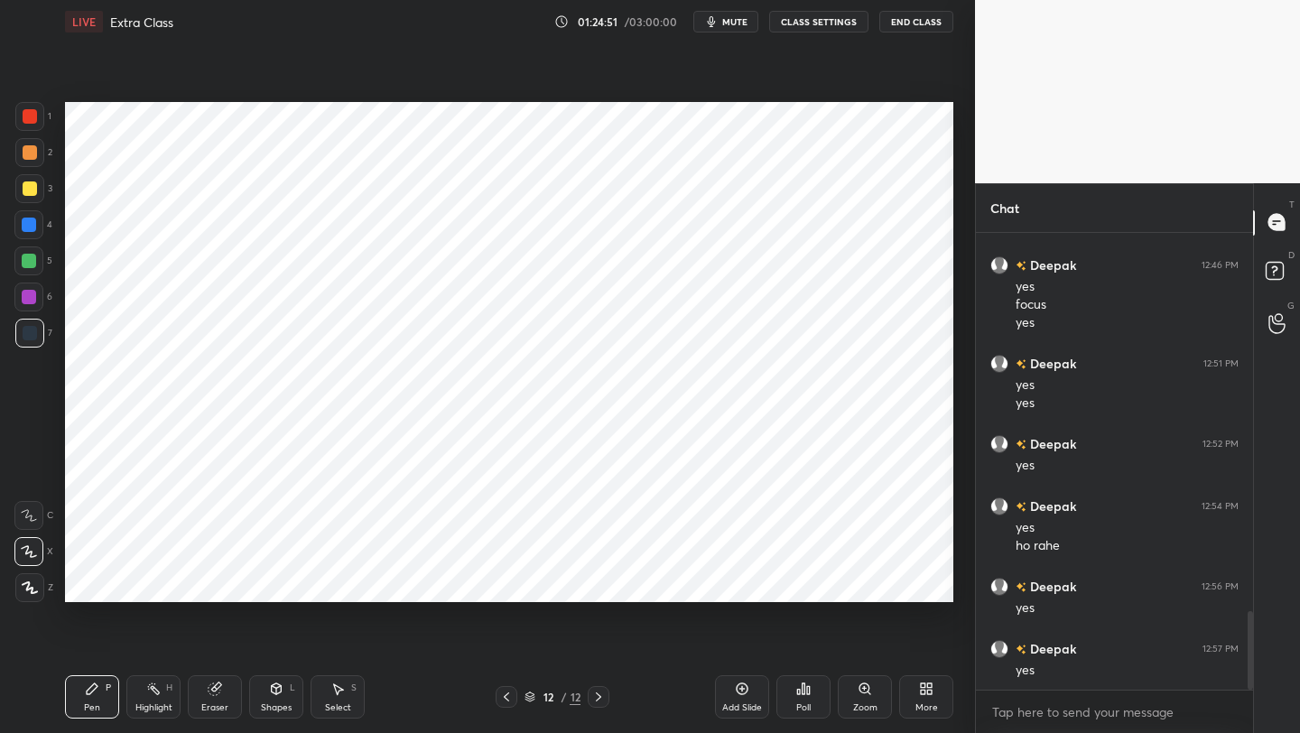
click at [493, 582] on div "12 / 12" at bounding box center [552, 697] width 325 height 22
click at [501, 582] on icon at bounding box center [506, 697] width 14 height 14
drag, startPoint x: 509, startPoint y: 692, endPoint x: 513, endPoint y: 680, distance: 13.1
click at [509, 582] on icon at bounding box center [506, 697] width 14 height 14
click at [599, 582] on icon at bounding box center [598, 697] width 14 height 14
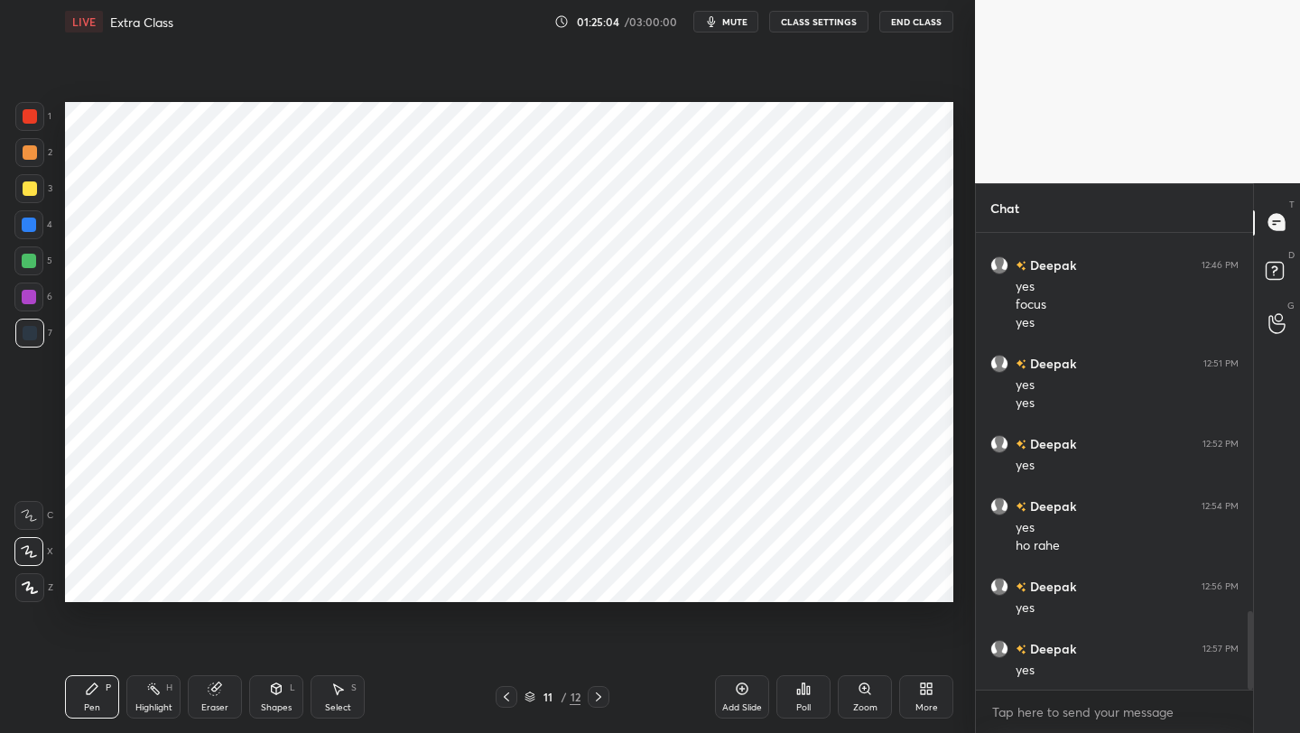
click at [595, 582] on icon at bounding box center [598, 697] width 14 height 14
click at [511, 582] on icon at bounding box center [506, 697] width 14 height 14
drag, startPoint x: 501, startPoint y: 699, endPoint x: 506, endPoint y: 677, distance: 22.3
click at [502, 582] on icon at bounding box center [506, 697] width 14 height 14
click at [597, 582] on div at bounding box center [599, 697] width 22 height 22
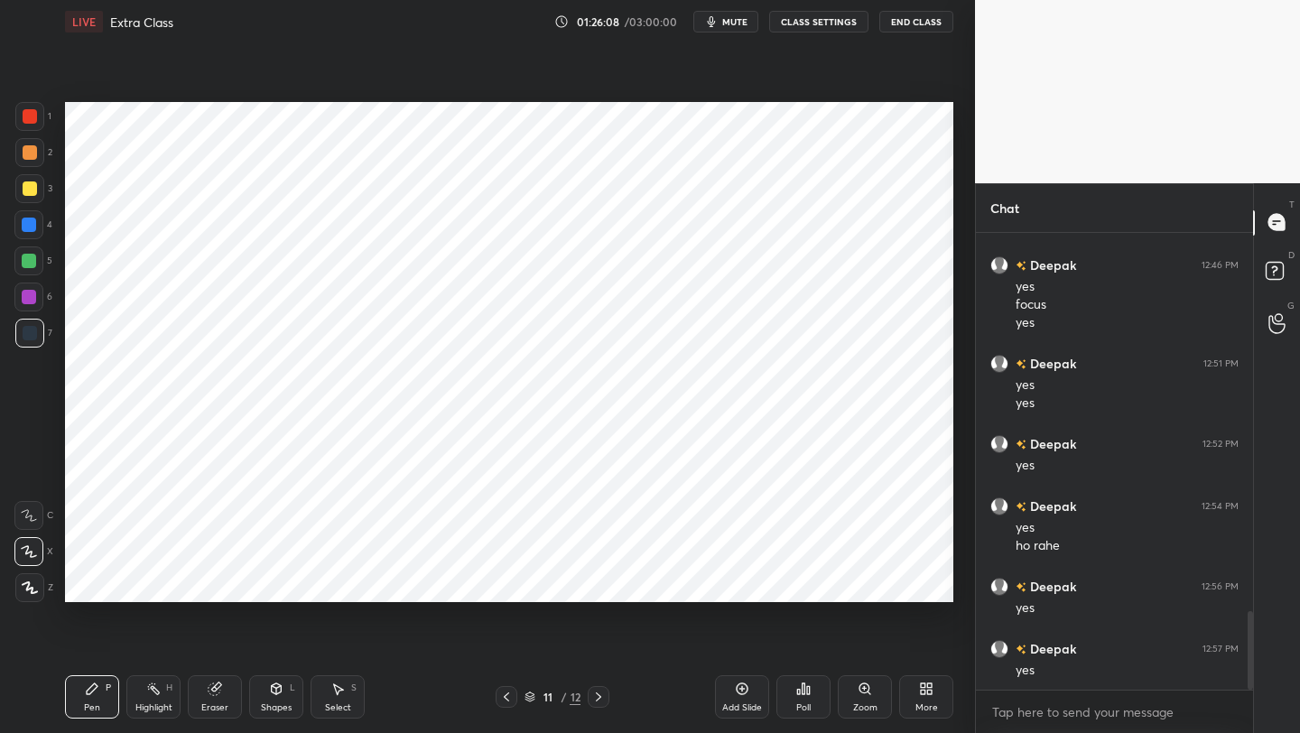
click at [596, 582] on icon at bounding box center [598, 697] width 14 height 14
click at [592, 582] on icon at bounding box center [598, 697] width 14 height 14
click at [505, 582] on icon at bounding box center [506, 697] width 14 height 14
click at [508, 582] on icon at bounding box center [506, 697] width 14 height 14
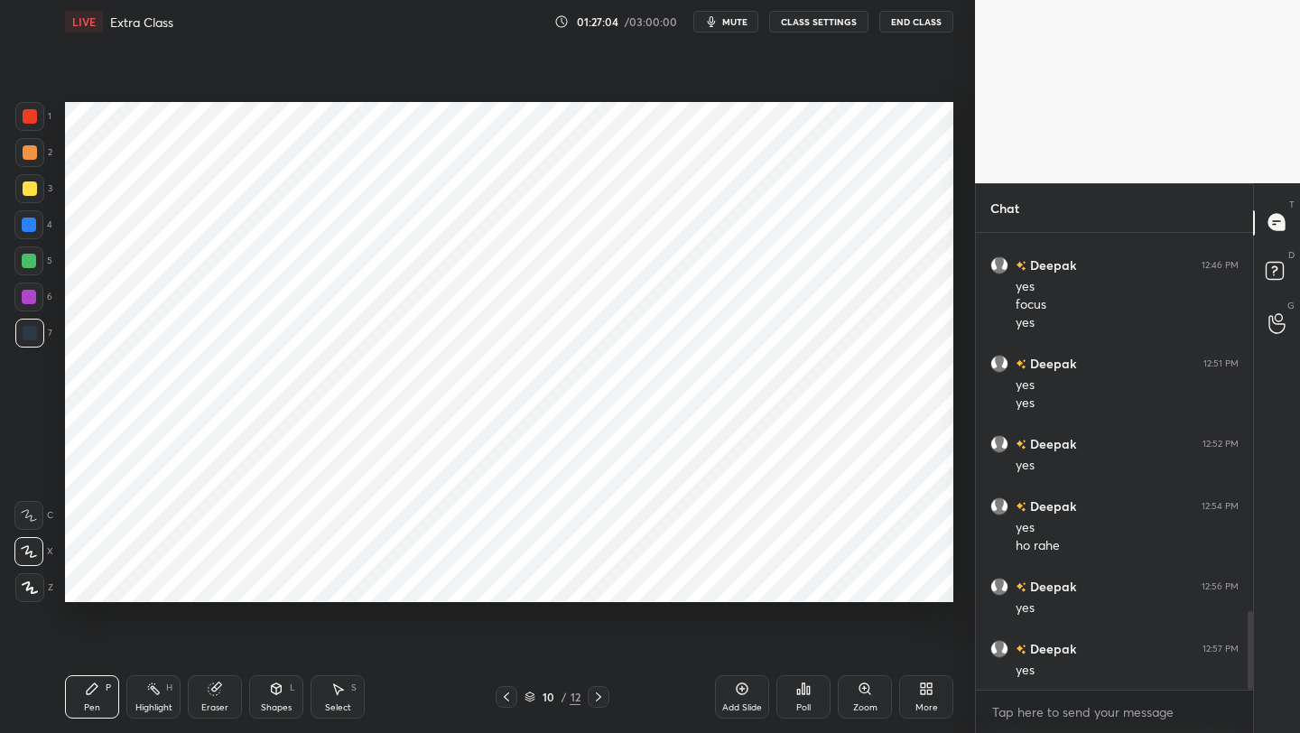
click at [218, 582] on icon at bounding box center [214, 689] width 12 height 12
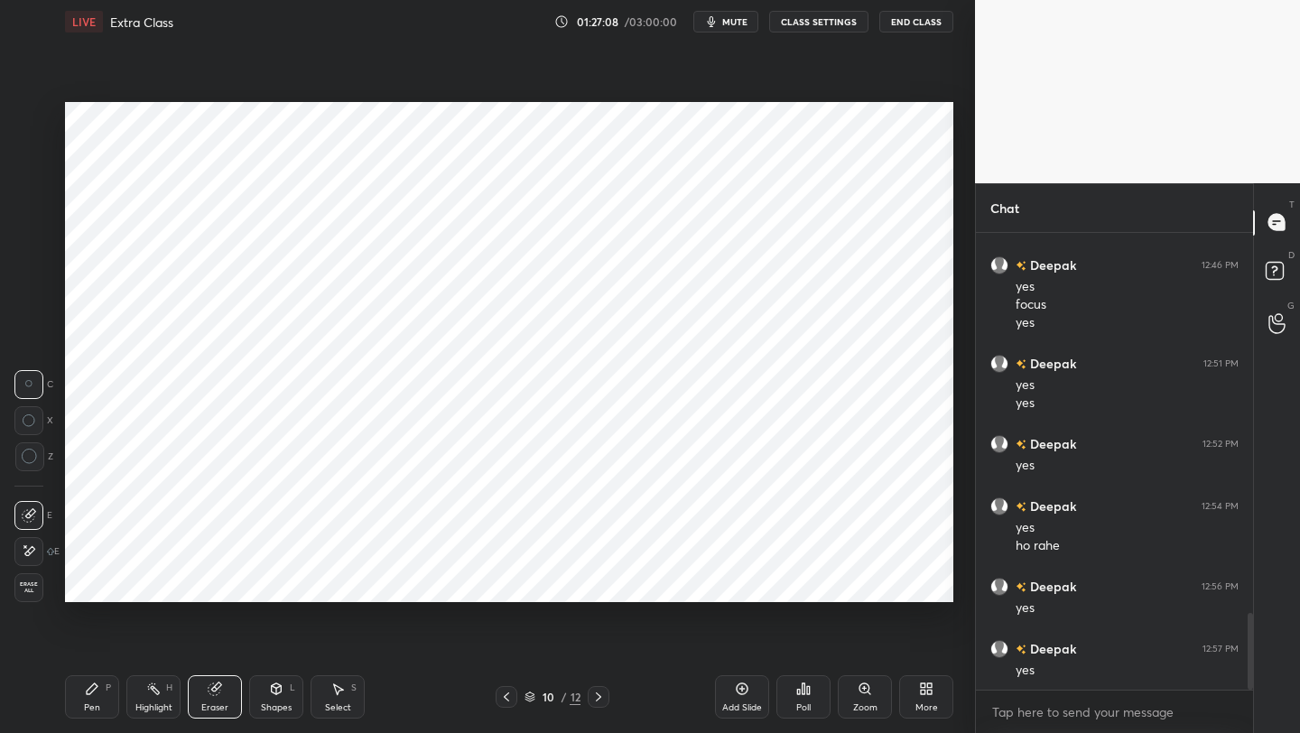
scroll to position [2273, 0]
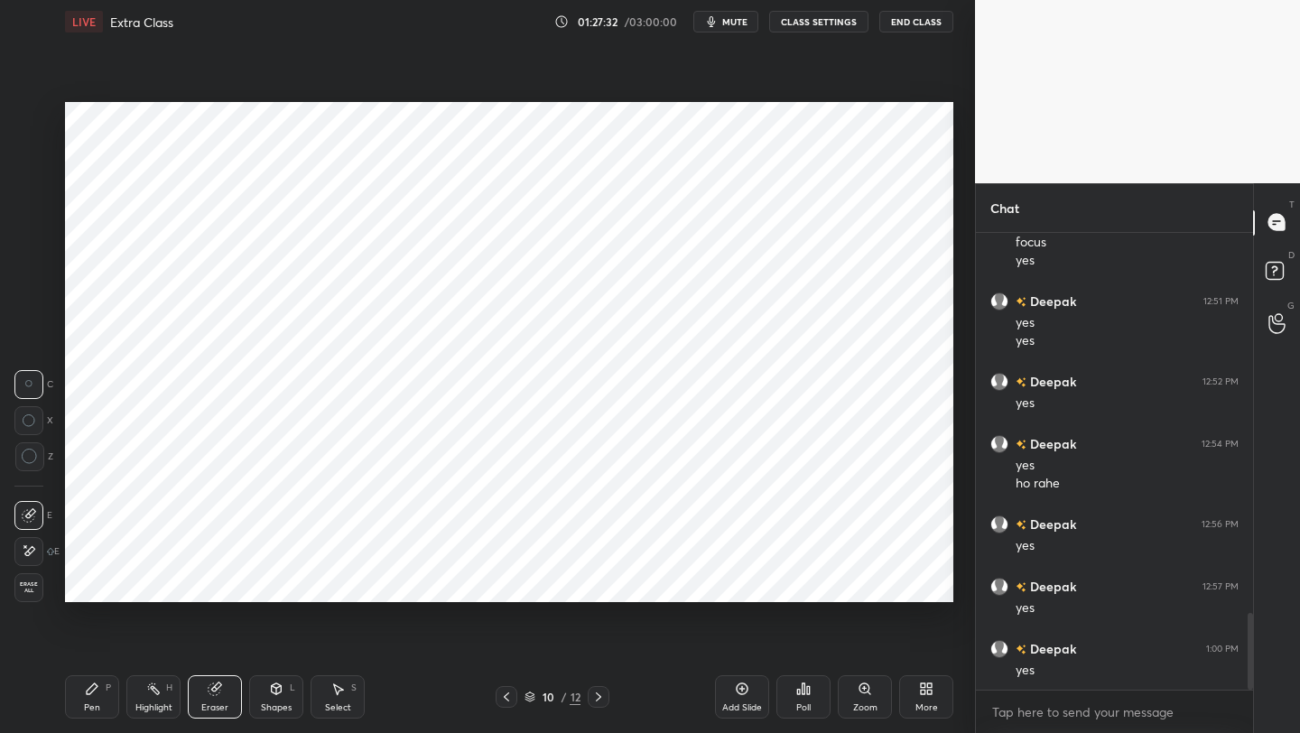
drag, startPoint x: 94, startPoint y: 696, endPoint x: 97, endPoint y: 686, distance: 10.3
click at [94, 582] on div "Pen P" at bounding box center [92, 696] width 54 height 43
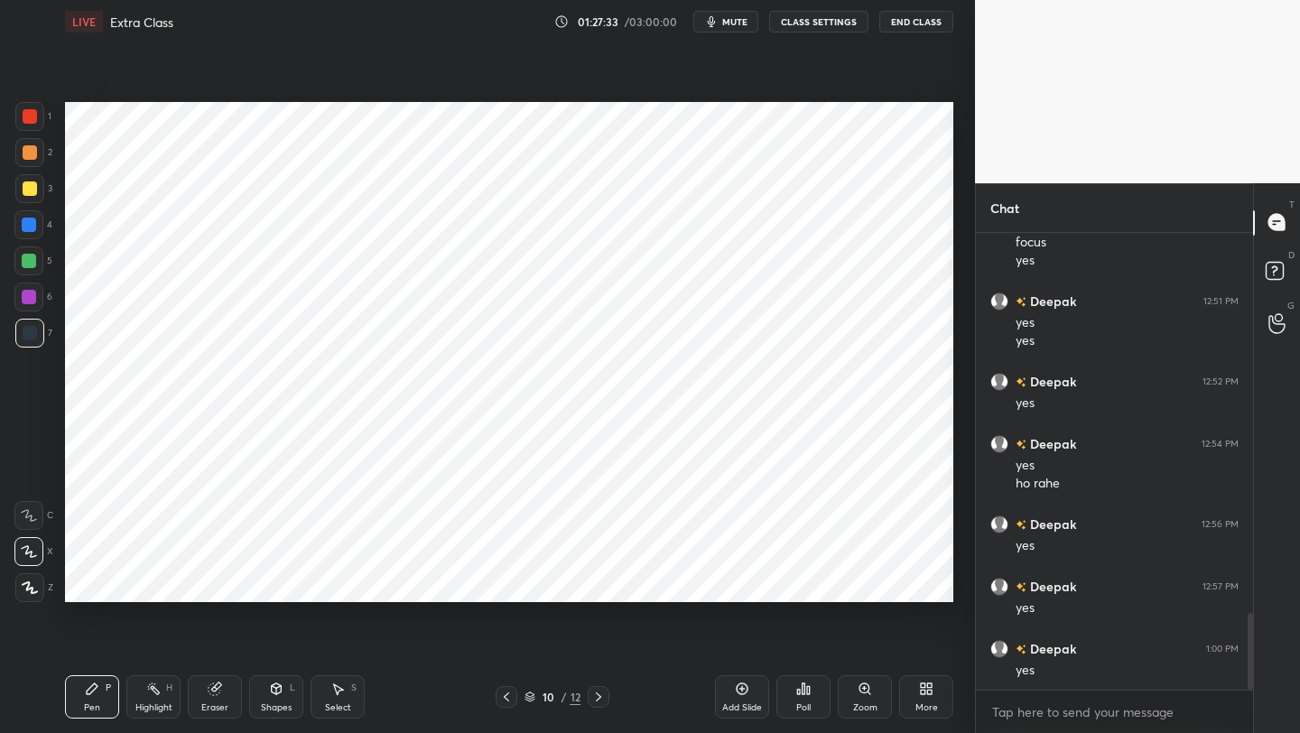
click at [40, 338] on div at bounding box center [29, 333] width 29 height 29
click at [215, 582] on icon at bounding box center [214, 689] width 12 height 12
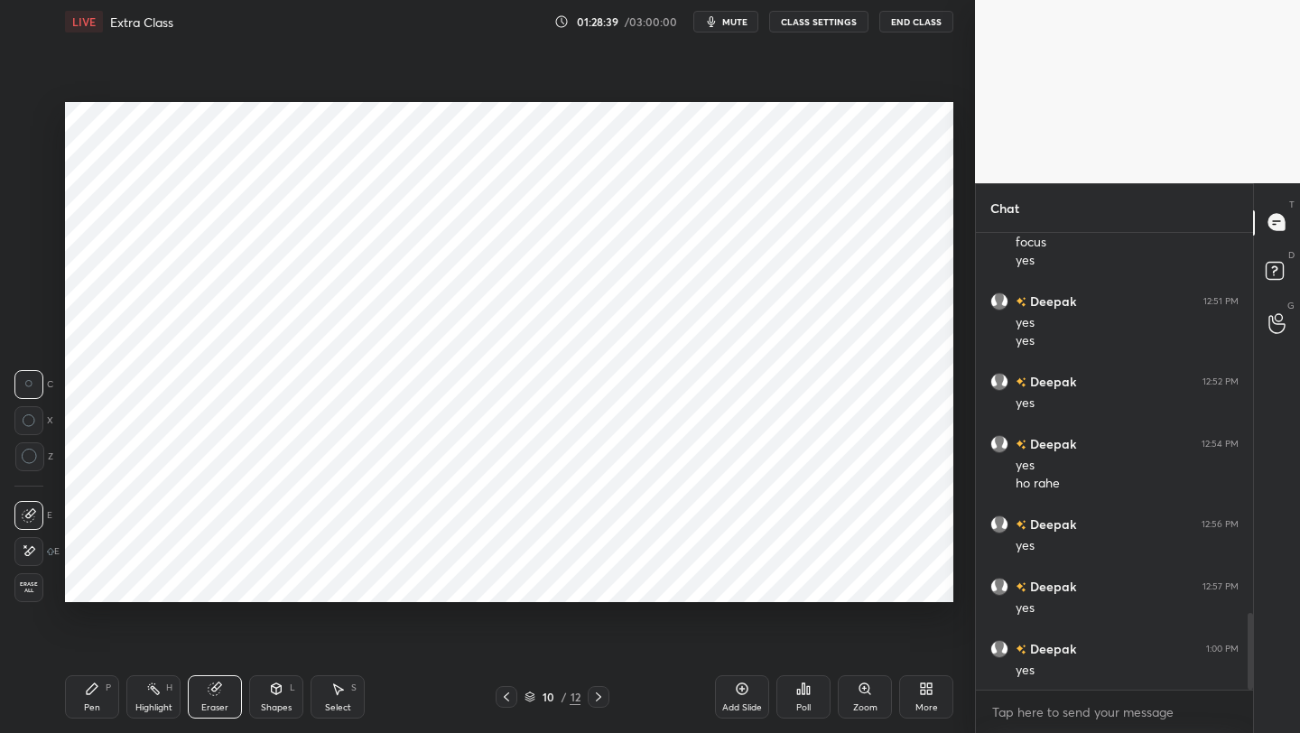
drag, startPoint x: 109, startPoint y: 700, endPoint x: 117, endPoint y: 679, distance: 23.1
click at [110, 582] on div "Pen P" at bounding box center [92, 696] width 54 height 43
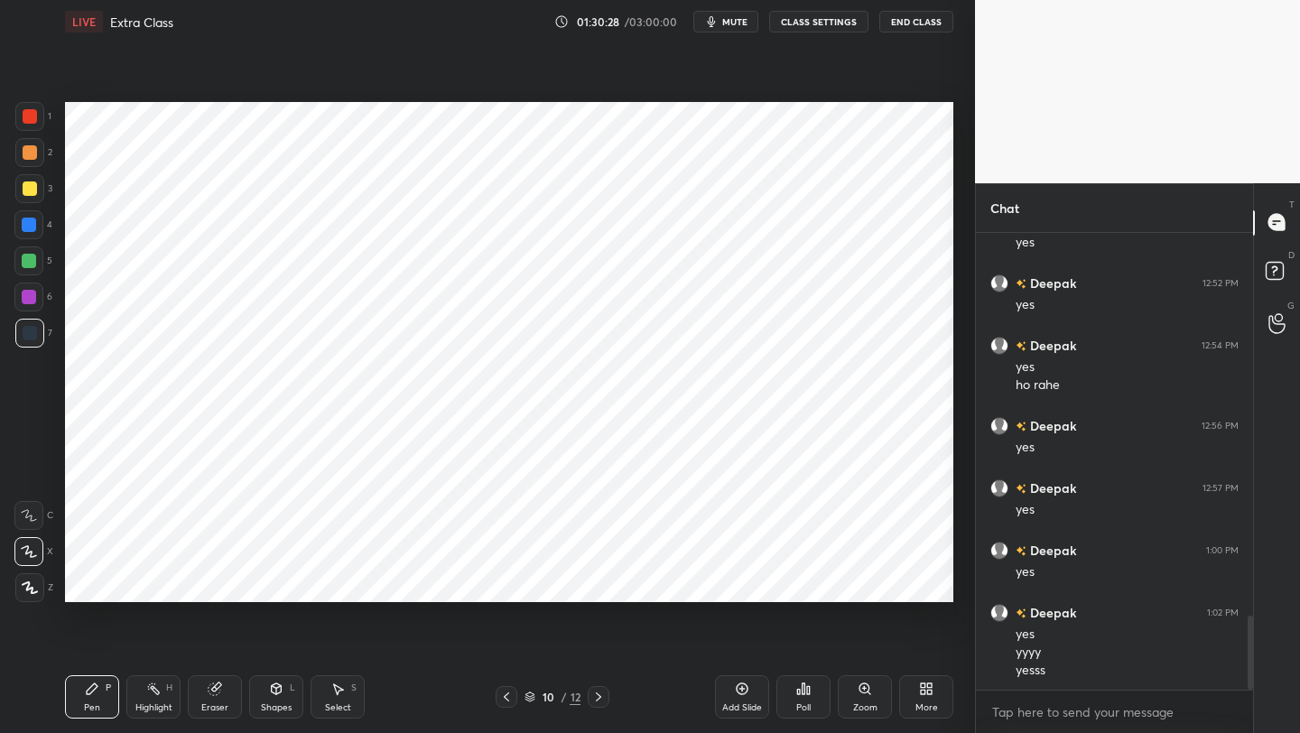
scroll to position [2434, 0]
click at [584, 582] on div "10 / 12" at bounding box center [552, 697] width 114 height 22
click at [591, 582] on icon at bounding box center [598, 697] width 14 height 14
click at [590, 582] on div at bounding box center [599, 697] width 22 height 22
click at [593, 582] on icon at bounding box center [598, 697] width 14 height 14
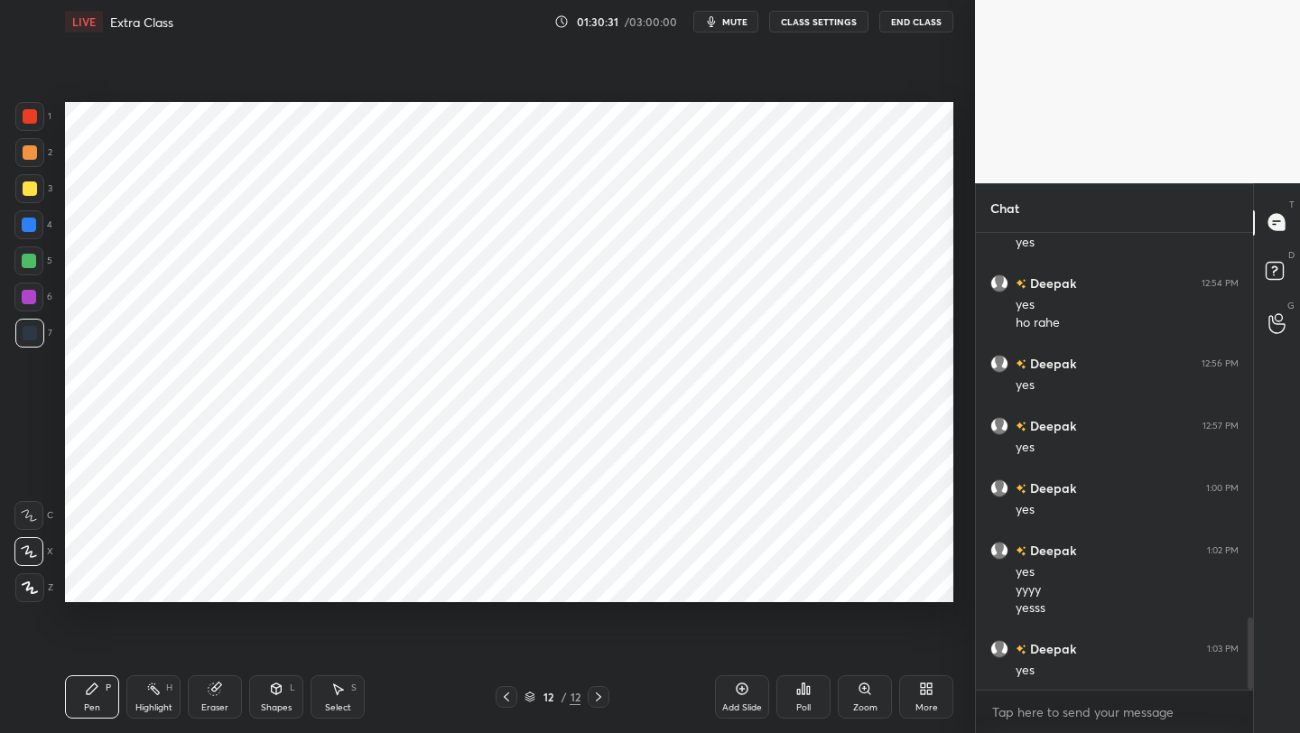
drag, startPoint x: 736, startPoint y: 691, endPoint x: 746, endPoint y: 690, distance: 11.0
click at [737, 582] on icon at bounding box center [742, 688] width 14 height 14
click at [264, 582] on div "Shapes L" at bounding box center [276, 696] width 54 height 43
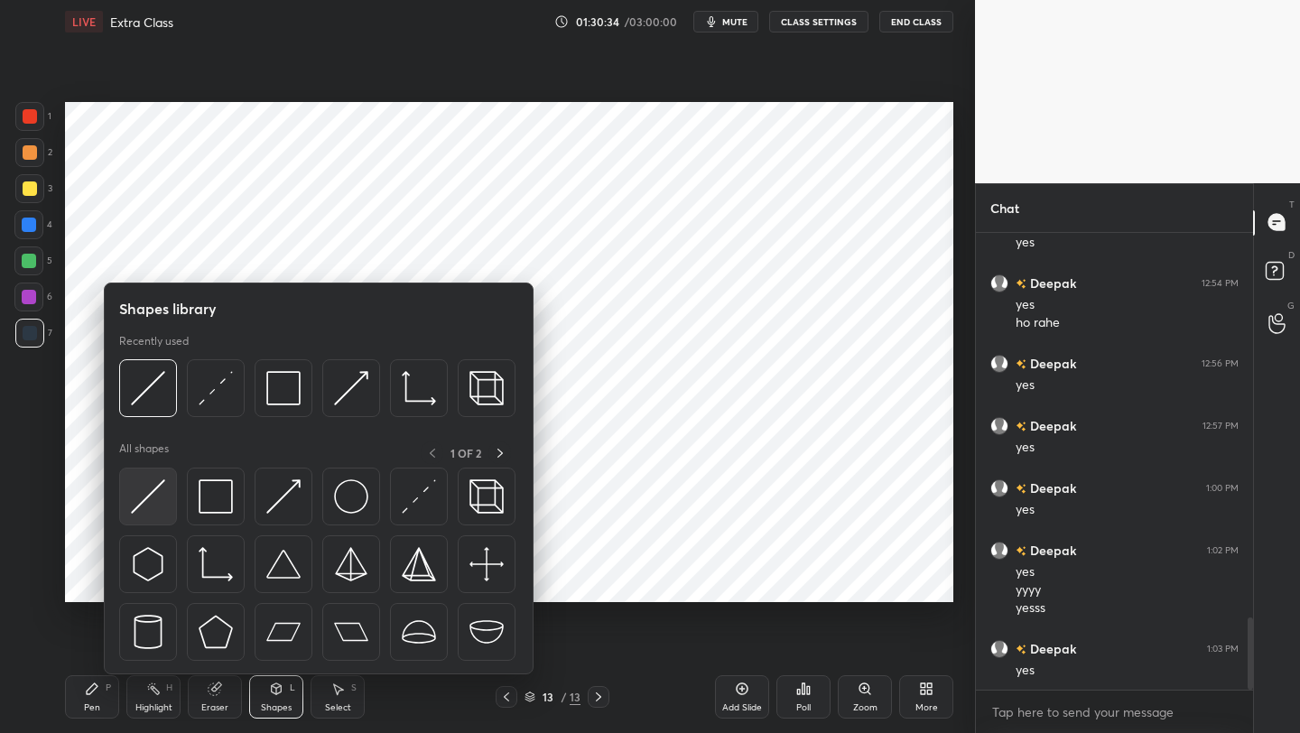
click at [148, 504] on img at bounding box center [148, 496] width 34 height 34
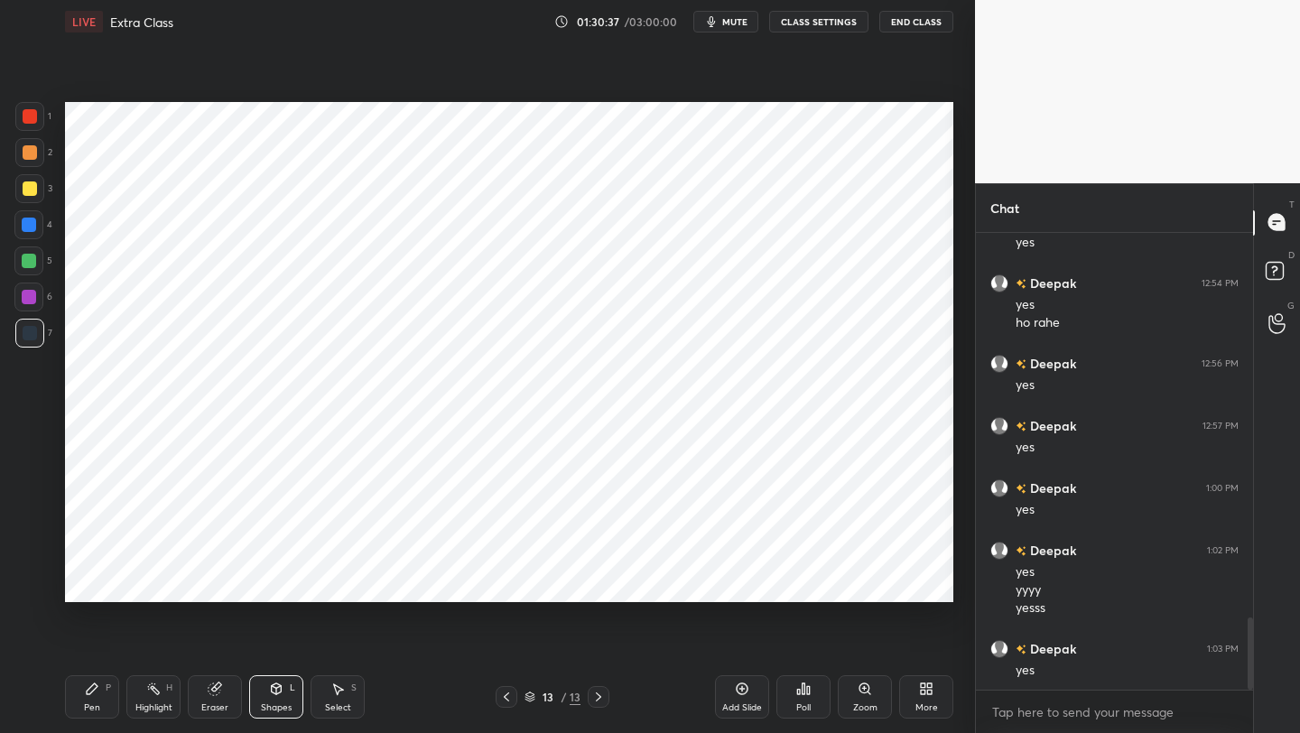
click at [36, 255] on div at bounding box center [28, 260] width 29 height 29
drag, startPoint x: 106, startPoint y: 691, endPoint x: 127, endPoint y: 602, distance: 91.9
click at [105, 582] on div "Pen P" at bounding box center [92, 696] width 54 height 43
click at [201, 582] on div "Eraser" at bounding box center [215, 696] width 54 height 43
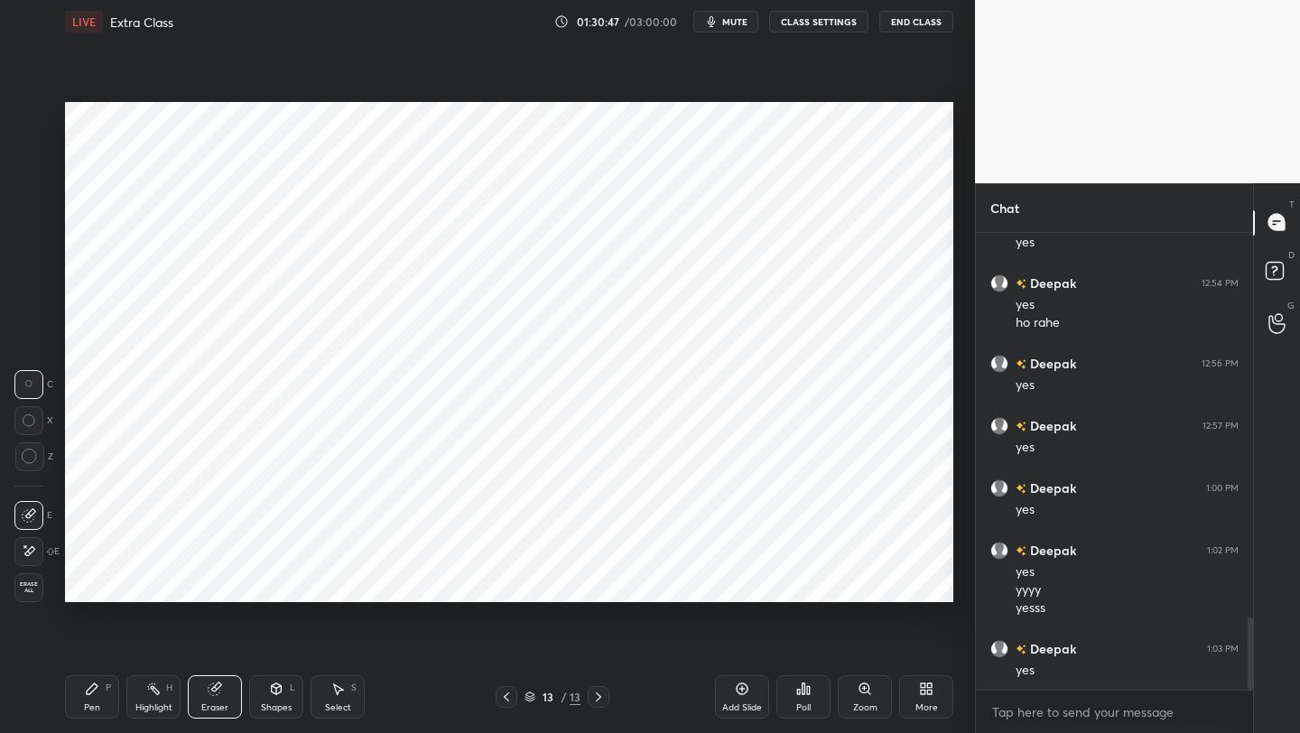
click at [70, 582] on div "Pen P" at bounding box center [92, 696] width 54 height 43
click at [332, 582] on div "Select S" at bounding box center [337, 696] width 54 height 43
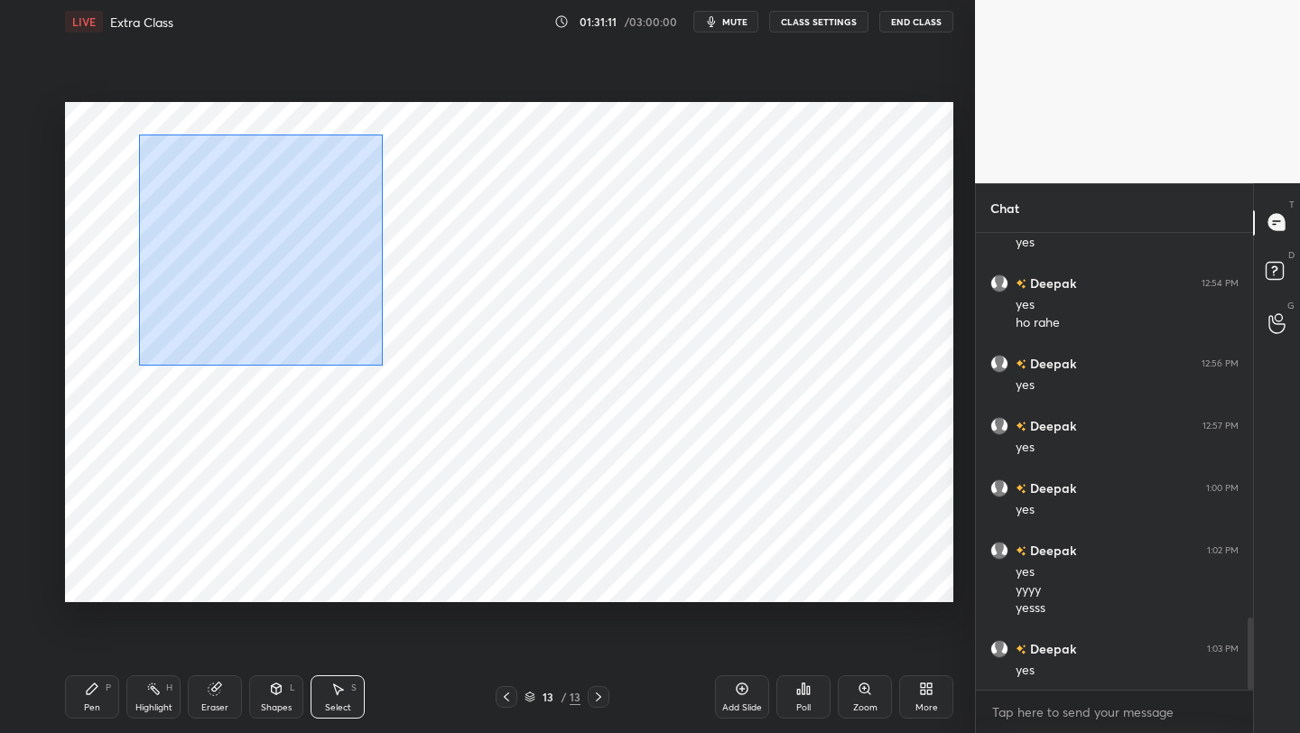
drag, startPoint x: 136, startPoint y: 130, endPoint x: 395, endPoint y: 361, distance: 347.1
click at [398, 366] on div "0 ° Undo Copy Paste here Duplicate Duplicate to new slide Delete" at bounding box center [509, 352] width 888 height 500
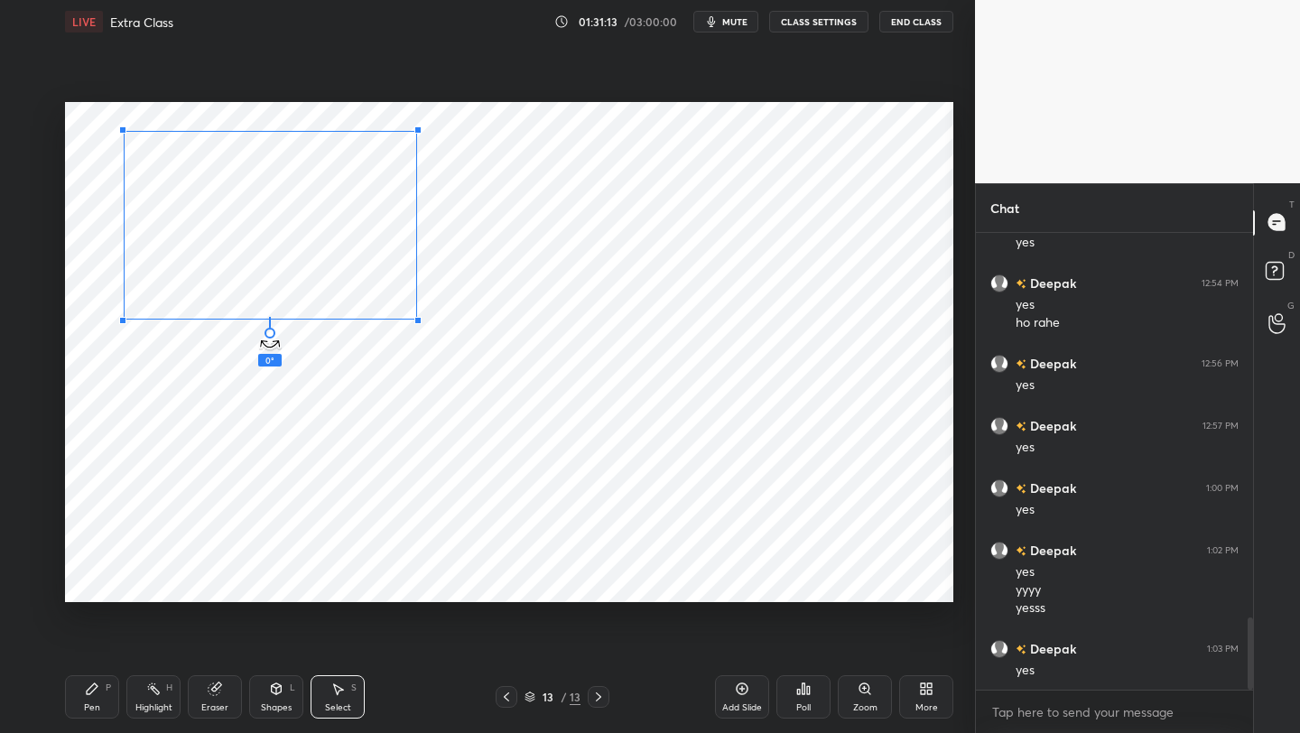
click at [287, 343] on div "0 ° Undo Copy Paste here Duplicate Duplicate to new slide Delete" at bounding box center [509, 352] width 888 height 500
drag, startPoint x: 269, startPoint y: 335, endPoint x: 282, endPoint y: 160, distance: 175.6
click at [282, 160] on div "0 ° Undo Copy Paste here Duplicate Duplicate to new slide Delete" at bounding box center [509, 352] width 888 height 500
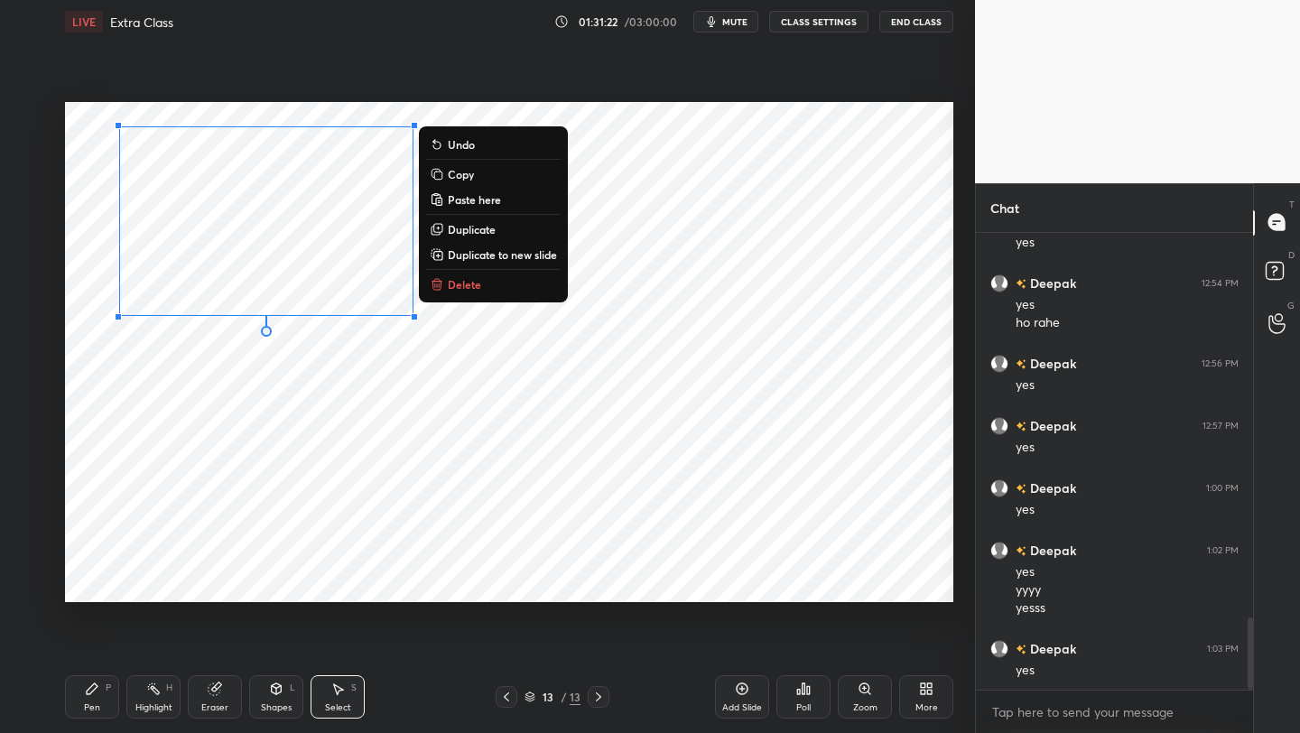
scroll to position [2496, 0]
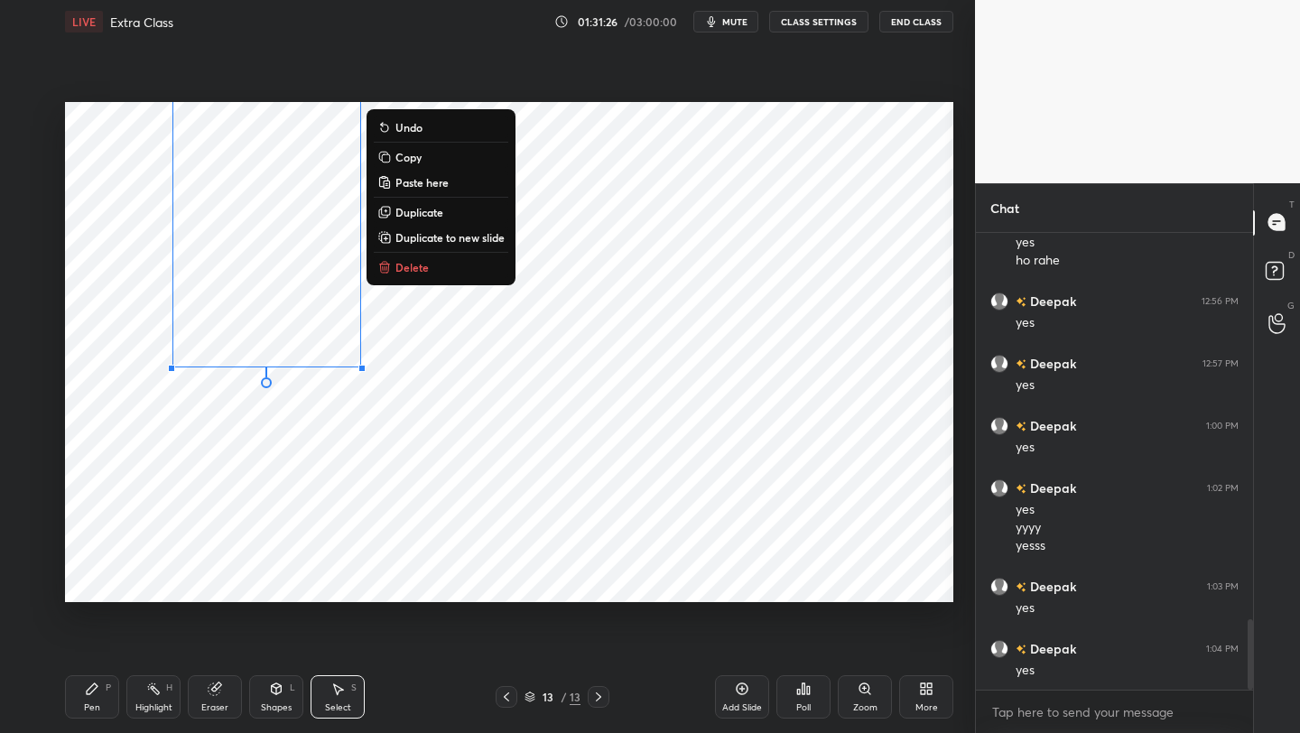
drag, startPoint x: 264, startPoint y: 333, endPoint x: 108, endPoint y: 209, distance: 199.2
click at [103, 201] on div "0 ° Undo Copy Paste here Duplicate Duplicate to new slide Delete" at bounding box center [509, 352] width 888 height 500
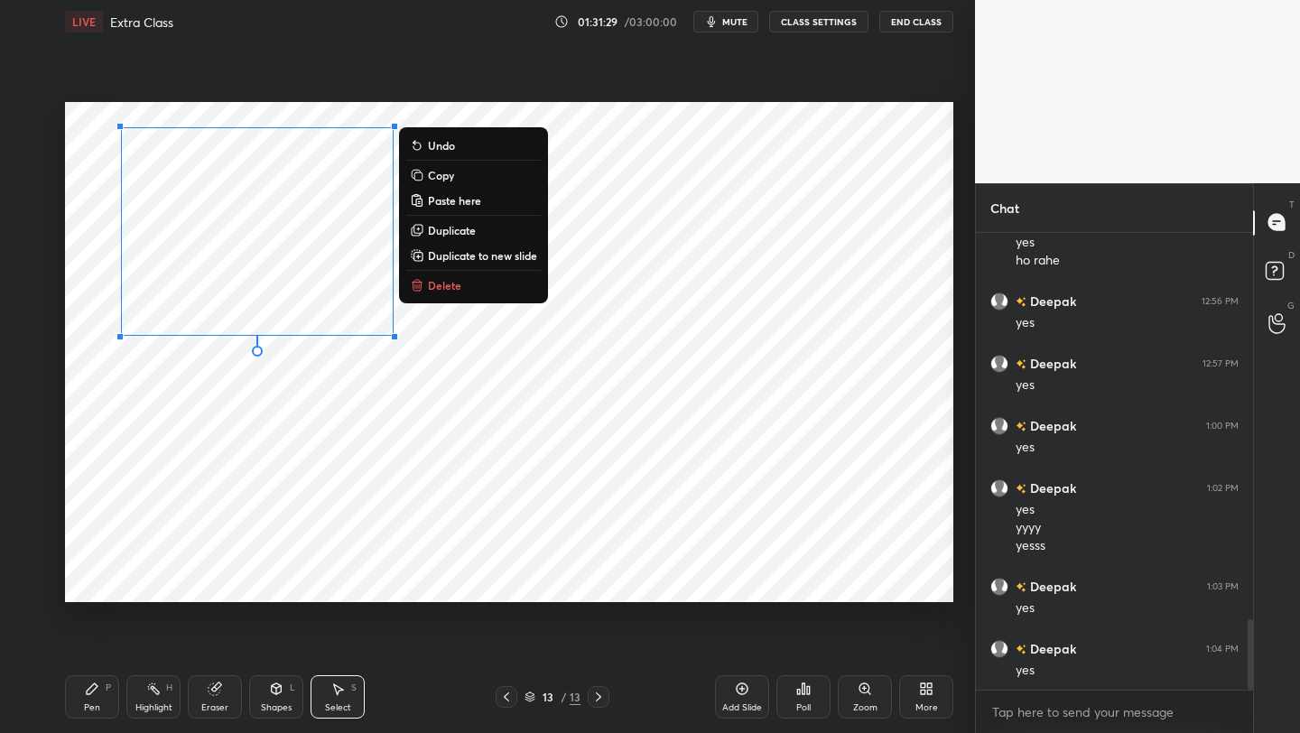
drag, startPoint x: 267, startPoint y: 381, endPoint x: 56, endPoint y: 217, distance: 267.6
click at [56, 217] on div "1 2 3 4 5 6 7 C X Z C X Z E E Erase all H H LIVE Extra Class 01:31:29 / 03:00:0…" at bounding box center [480, 366] width 960 height 733
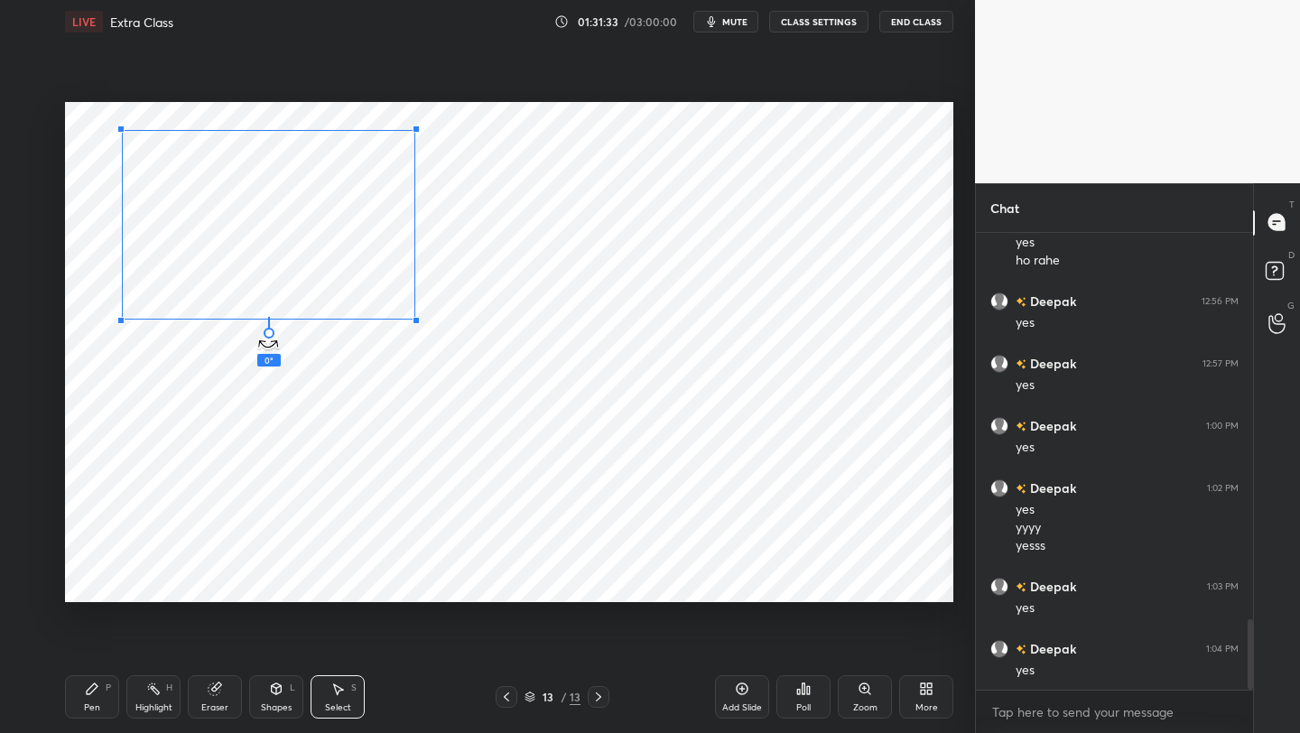
drag, startPoint x: 255, startPoint y: 354, endPoint x: 163, endPoint y: 347, distance: 91.4
click at [161, 354] on div "0 ° Undo Copy Paste here Duplicate Duplicate to new slide Delete" at bounding box center [509, 352] width 888 height 500
click at [357, 425] on div "0 ° Undo Copy Paste here Duplicate Duplicate to new slide Delete" at bounding box center [509, 352] width 888 height 500
click at [88, 582] on icon at bounding box center [92, 688] width 11 height 11
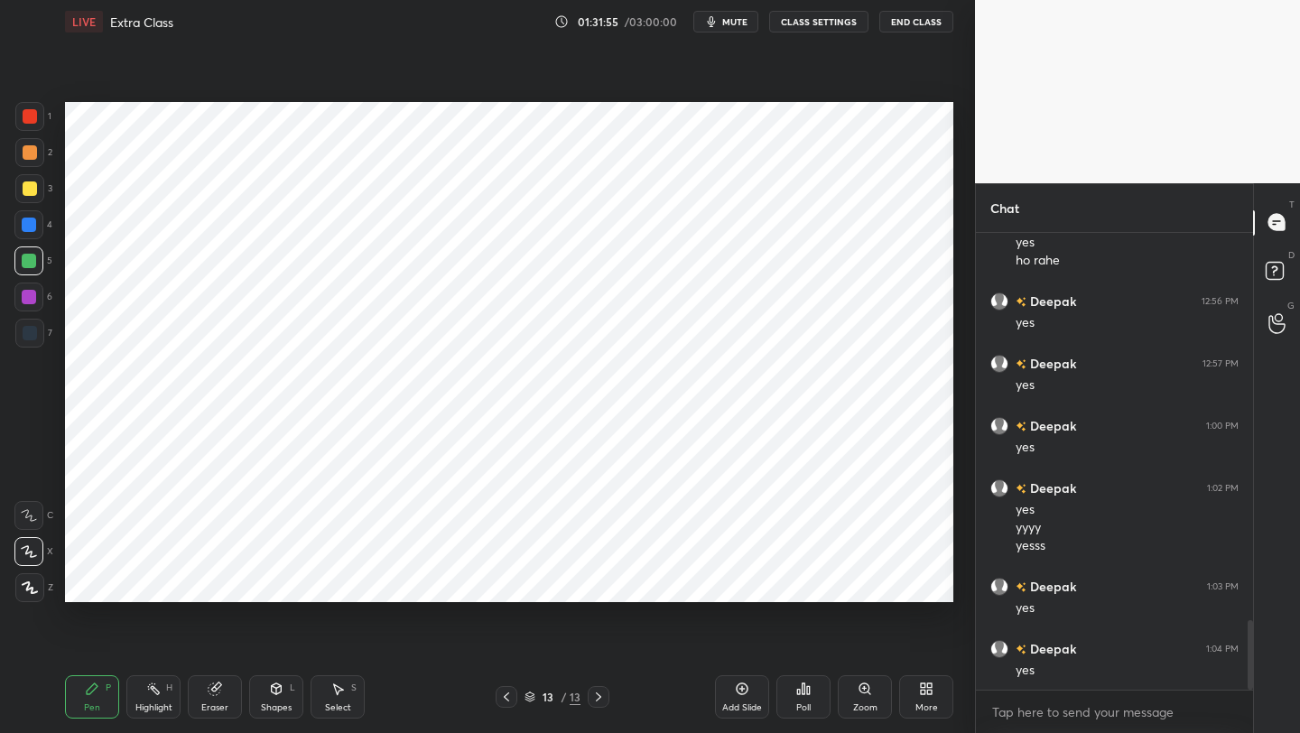
scroll to position [2559, 0]
drag, startPoint x: 24, startPoint y: 227, endPoint x: 45, endPoint y: 219, distance: 22.0
click at [29, 227] on div at bounding box center [29, 225] width 14 height 14
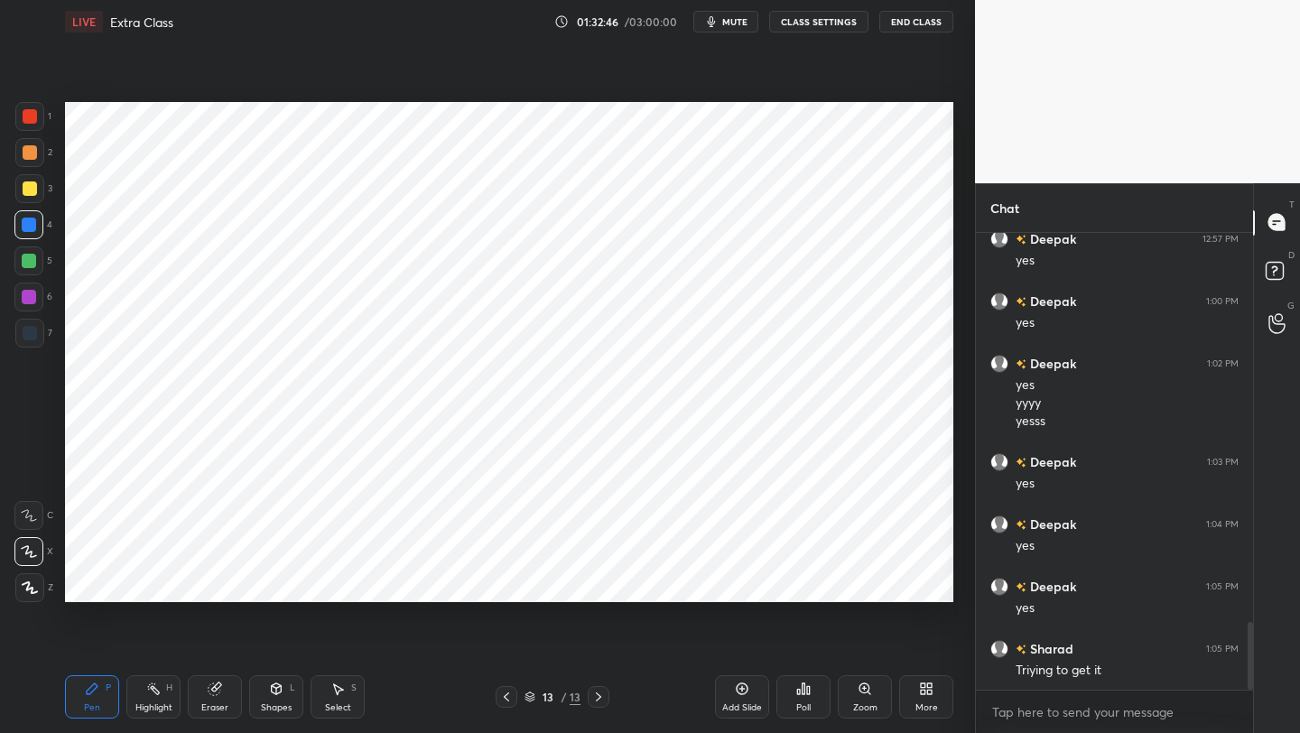
click at [42, 128] on div "1" at bounding box center [33, 116] width 36 height 29
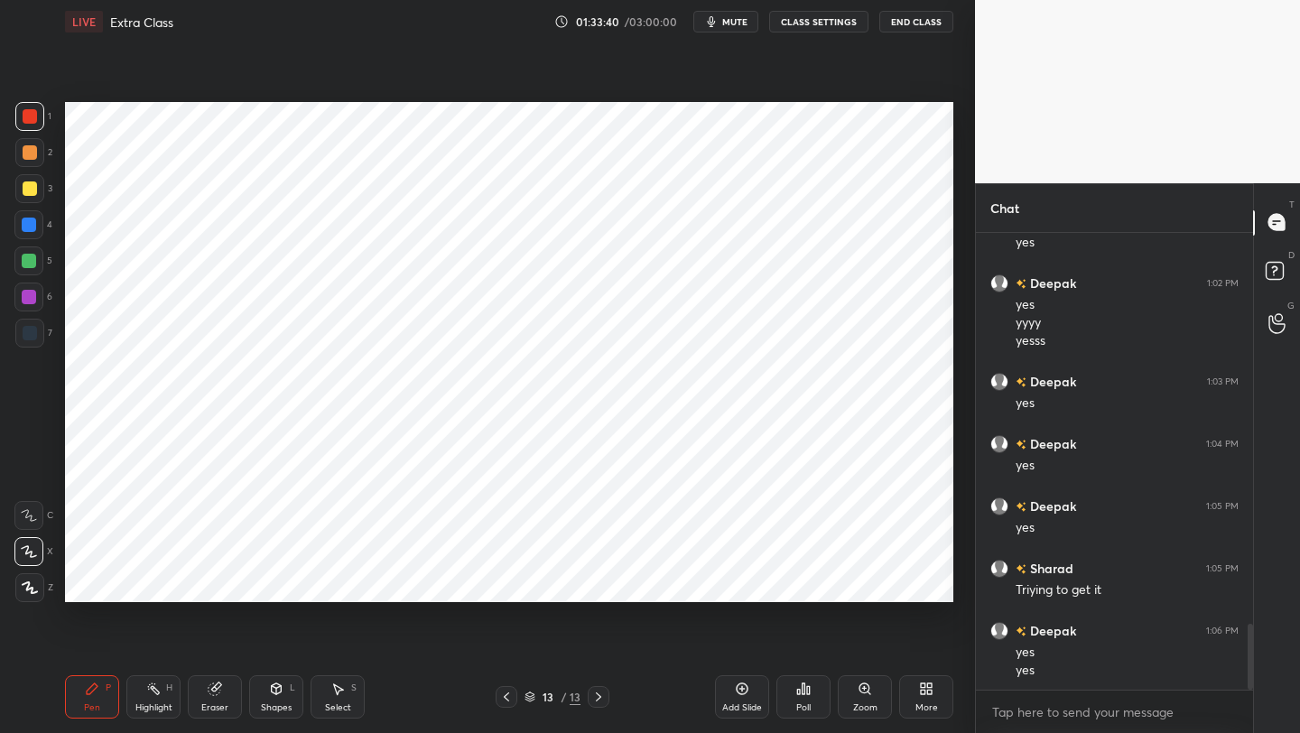
click at [512, 582] on div at bounding box center [506, 697] width 22 height 22
click at [511, 582] on icon at bounding box center [506, 697] width 14 height 14
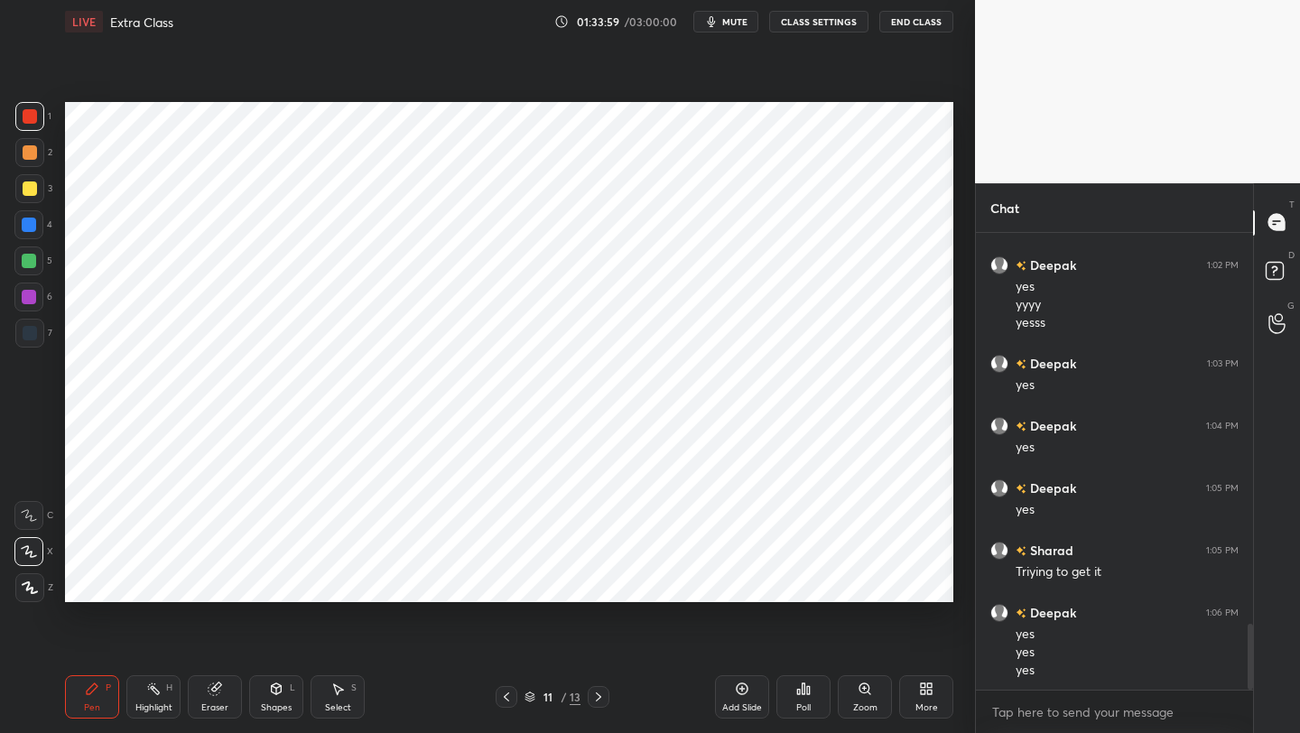
click at [601, 582] on icon at bounding box center [598, 697] width 14 height 14
drag, startPoint x: 602, startPoint y: 695, endPoint x: 602, endPoint y: 680, distance: 15.3
click at [603, 582] on icon at bounding box center [598, 697] width 14 height 14
click at [506, 582] on icon at bounding box center [506, 697] width 14 height 14
click at [504, 582] on icon at bounding box center [506, 697] width 14 height 14
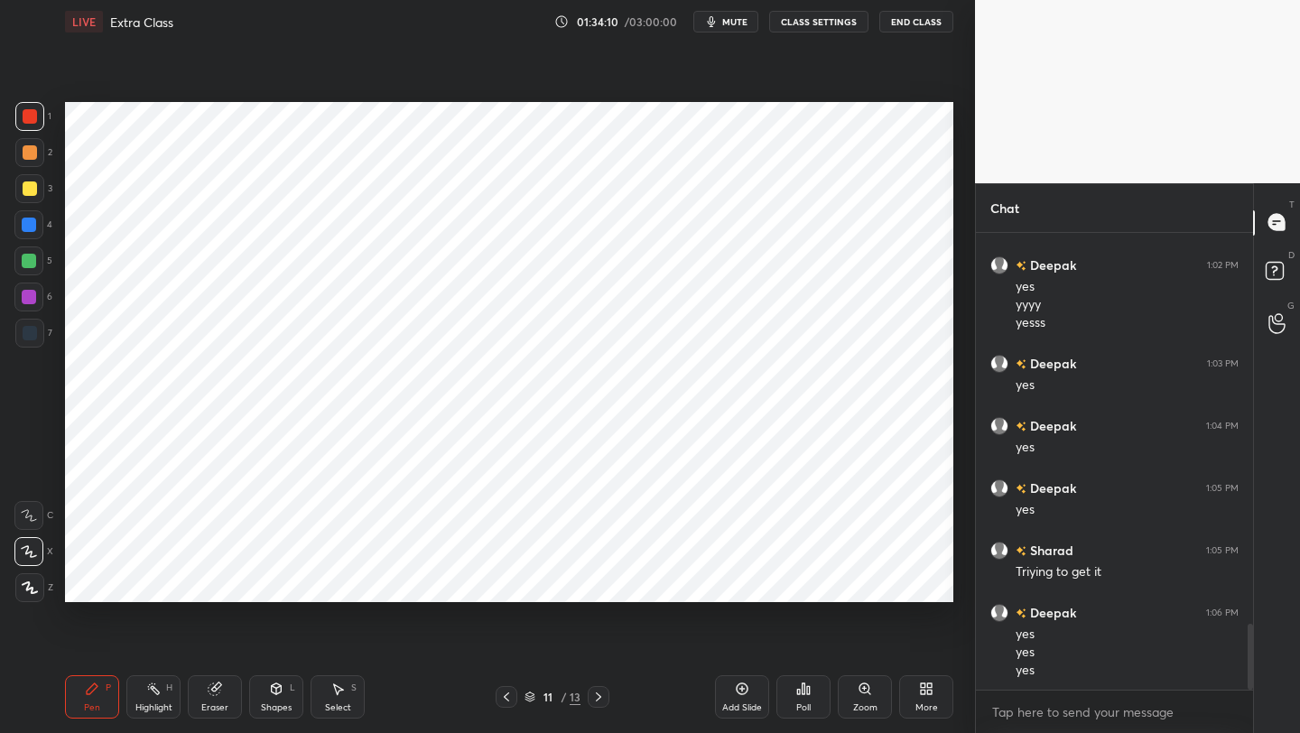
click at [504, 582] on icon at bounding box center [506, 697] width 14 height 14
click at [504, 582] on icon at bounding box center [506, 696] width 5 height 9
click at [599, 582] on icon at bounding box center [598, 697] width 14 height 14
click at [596, 582] on icon at bounding box center [598, 697] width 14 height 14
click at [597, 582] on icon at bounding box center [598, 696] width 5 height 9
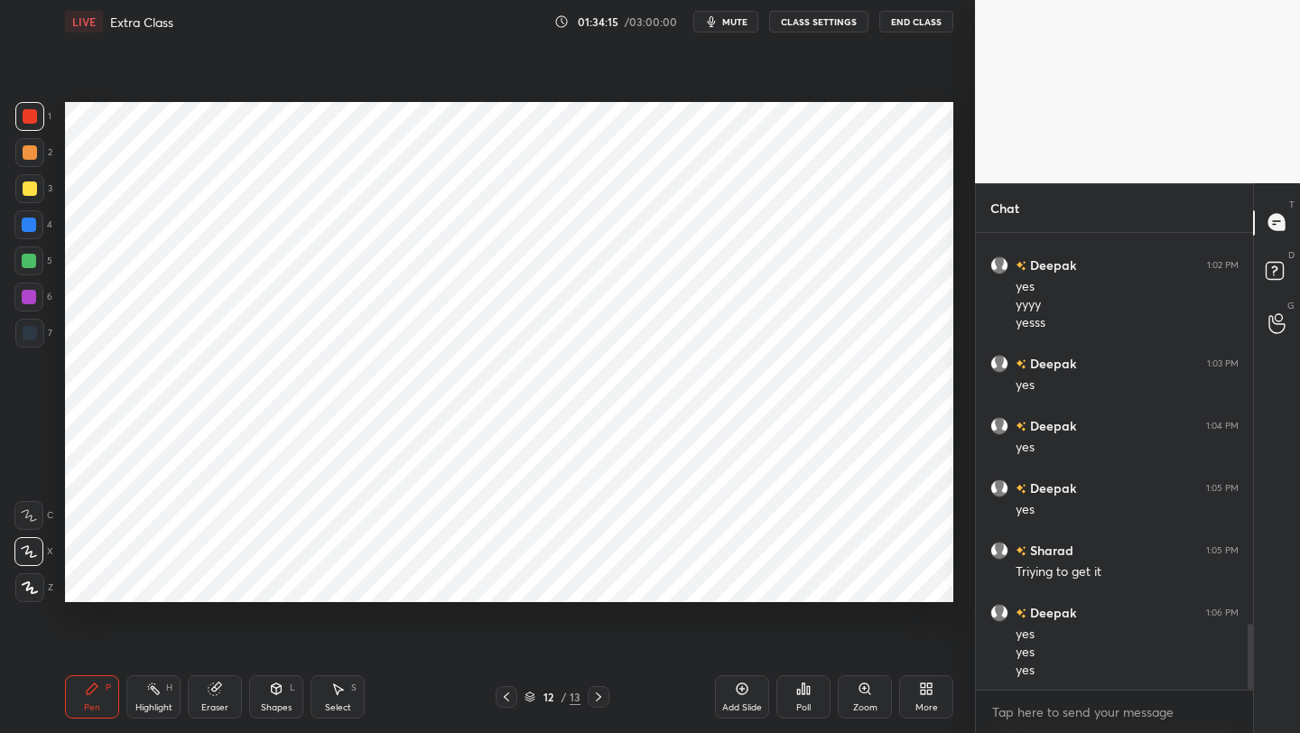
click at [597, 582] on icon at bounding box center [598, 696] width 5 height 9
click at [33, 126] on div at bounding box center [29, 116] width 29 height 29
click at [29, 158] on div at bounding box center [30, 152] width 14 height 14
click at [27, 233] on div at bounding box center [28, 224] width 29 height 29
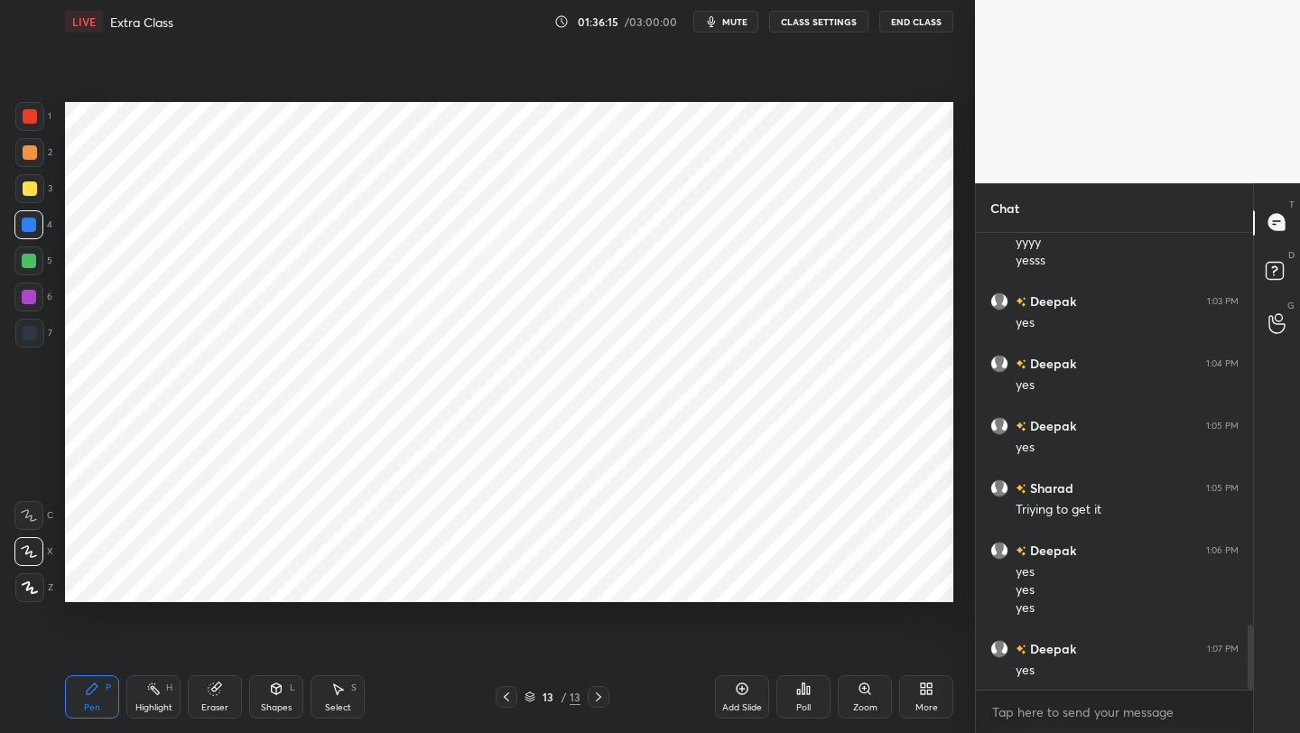
drag, startPoint x: 25, startPoint y: 301, endPoint x: 36, endPoint y: 302, distance: 10.9
click at [25, 301] on div at bounding box center [29, 297] width 14 height 14
click at [599, 582] on icon at bounding box center [598, 697] width 14 height 14
click at [594, 582] on icon at bounding box center [598, 697] width 14 height 14
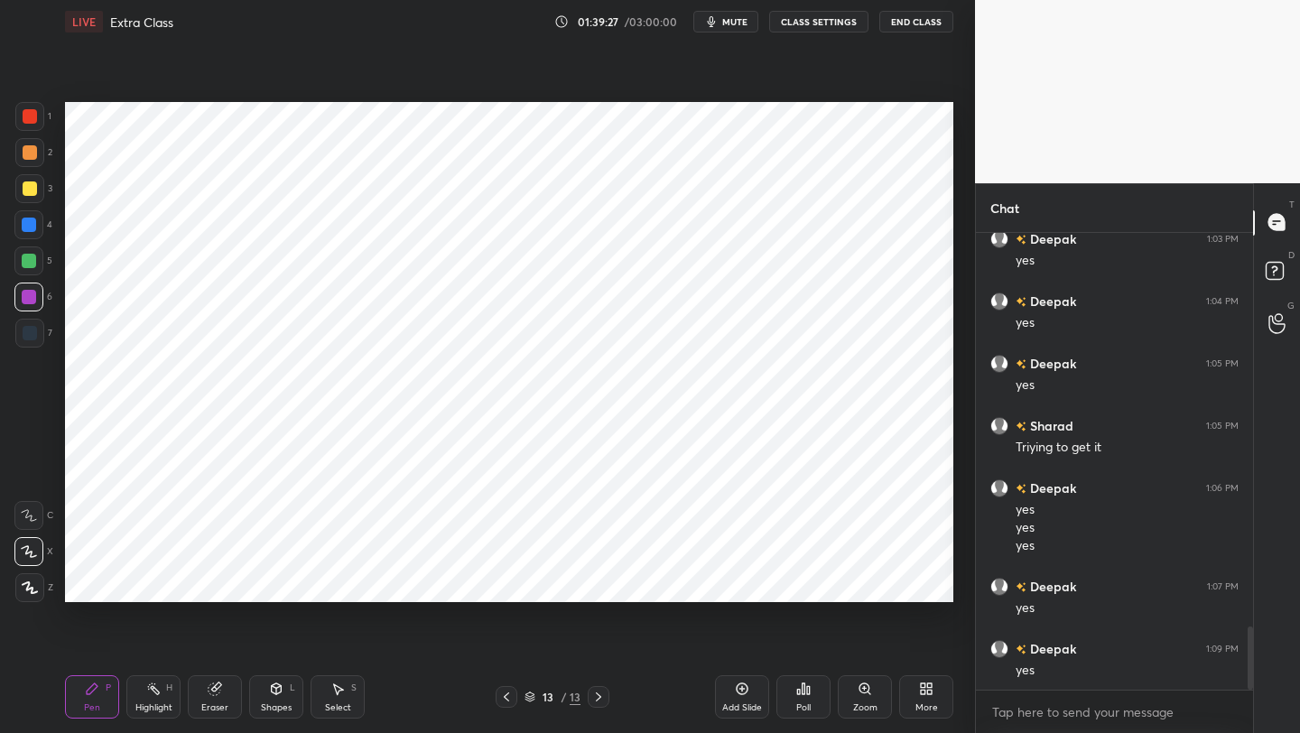
click at [597, 582] on icon at bounding box center [598, 697] width 14 height 14
drag, startPoint x: 740, startPoint y: 691, endPoint x: 745, endPoint y: 678, distance: 14.6
click at [740, 582] on icon at bounding box center [742, 688] width 14 height 14
drag, startPoint x: 33, startPoint y: 181, endPoint x: 43, endPoint y: 181, distance: 9.9
click at [39, 182] on div at bounding box center [29, 188] width 29 height 29
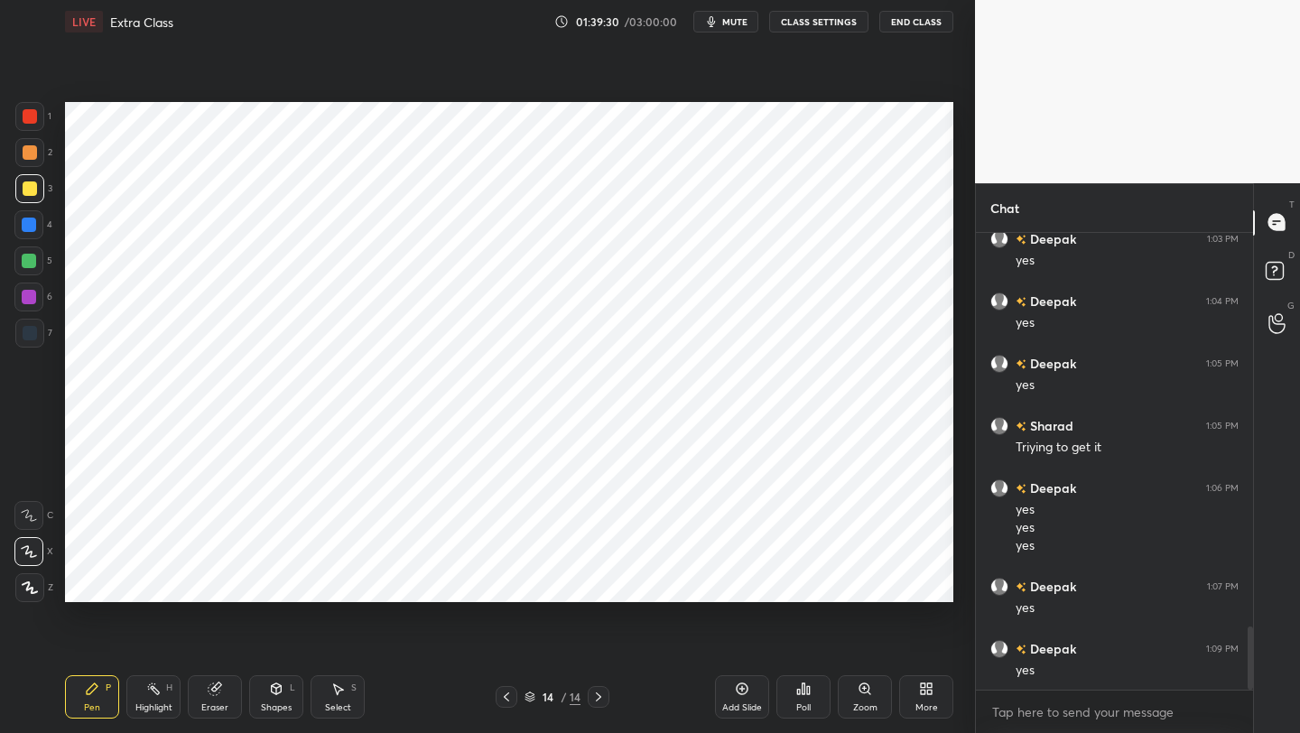
click at [37, 118] on div at bounding box center [29, 116] width 29 height 29
click at [219, 582] on div "Eraser" at bounding box center [215, 696] width 54 height 43
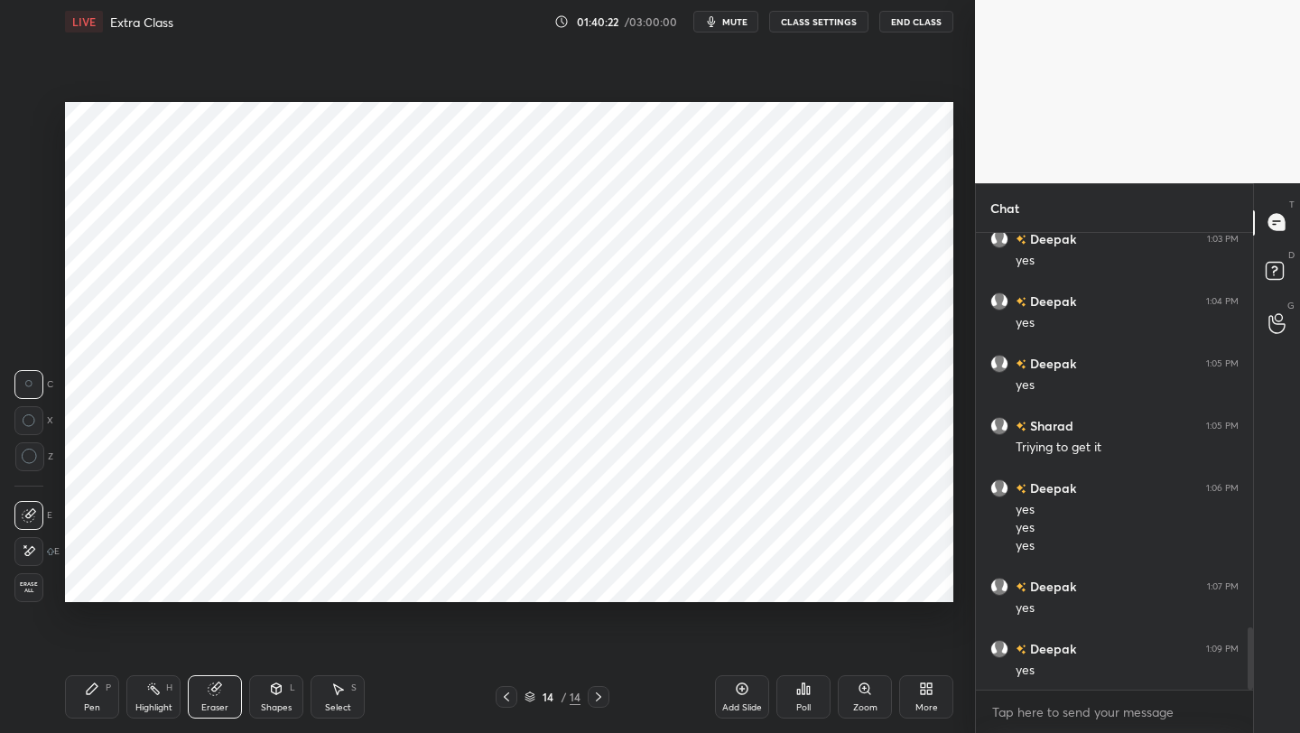
scroll to position [2922, 0]
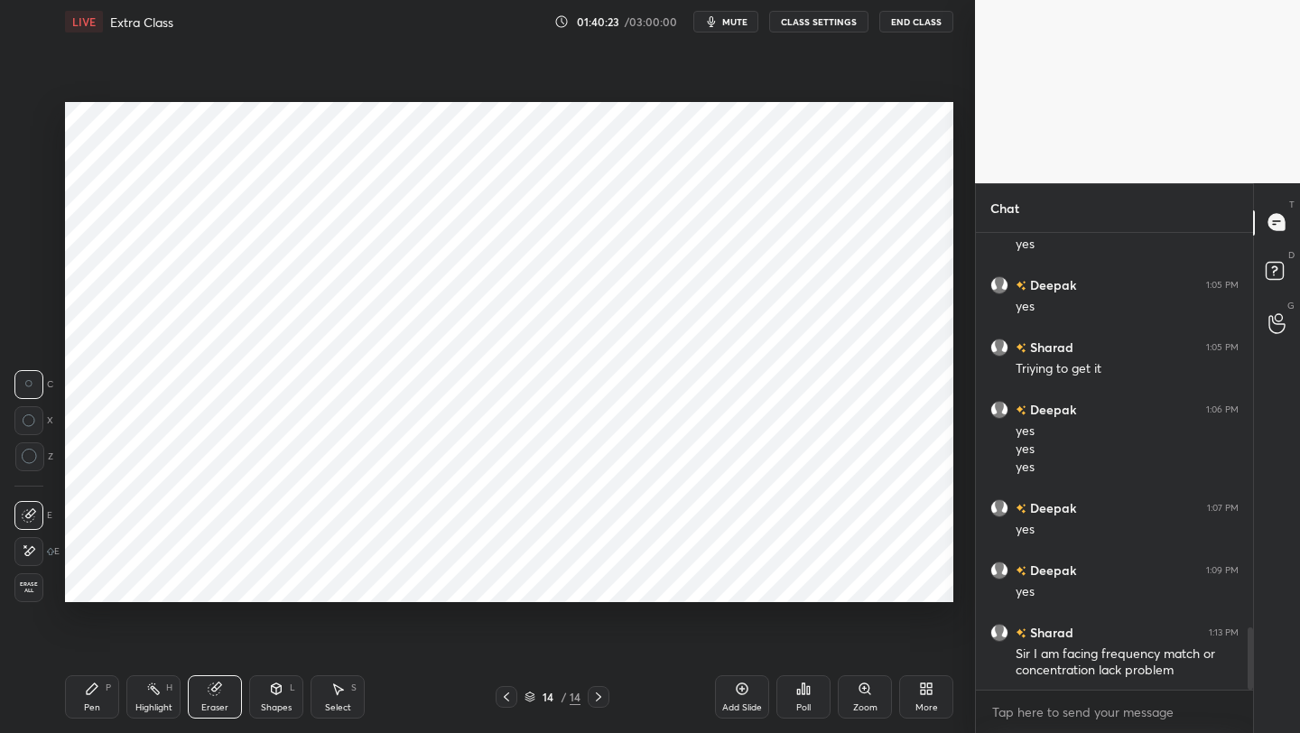
click at [109, 582] on div "Pen P" at bounding box center [92, 696] width 54 height 43
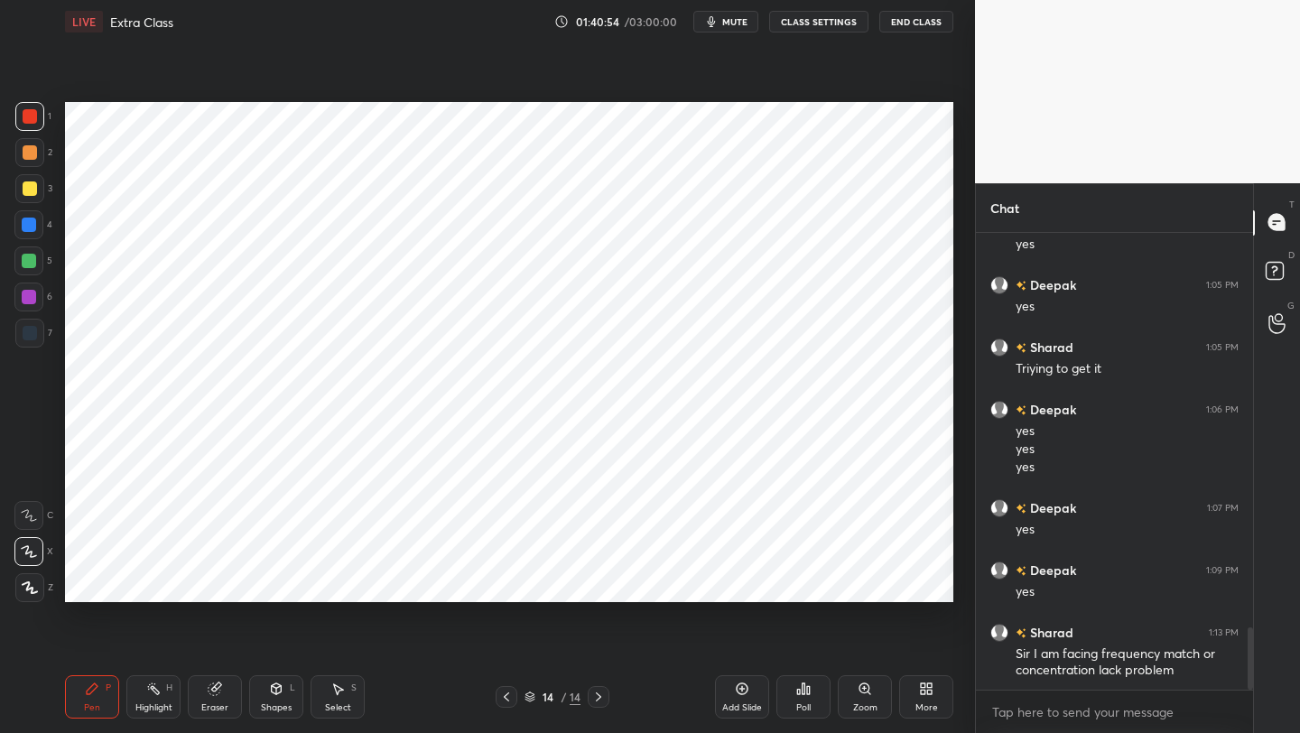
click at [36, 296] on div at bounding box center [28, 296] width 29 height 29
click at [514, 582] on div "14 / 14" at bounding box center [552, 697] width 114 height 22
click at [509, 582] on icon at bounding box center [506, 697] width 14 height 14
click at [505, 582] on div "Pen P Highlight H Eraser Shapes L Select S 12 / 14 Add Slide Poll Zoom More" at bounding box center [509, 697] width 888 height 72
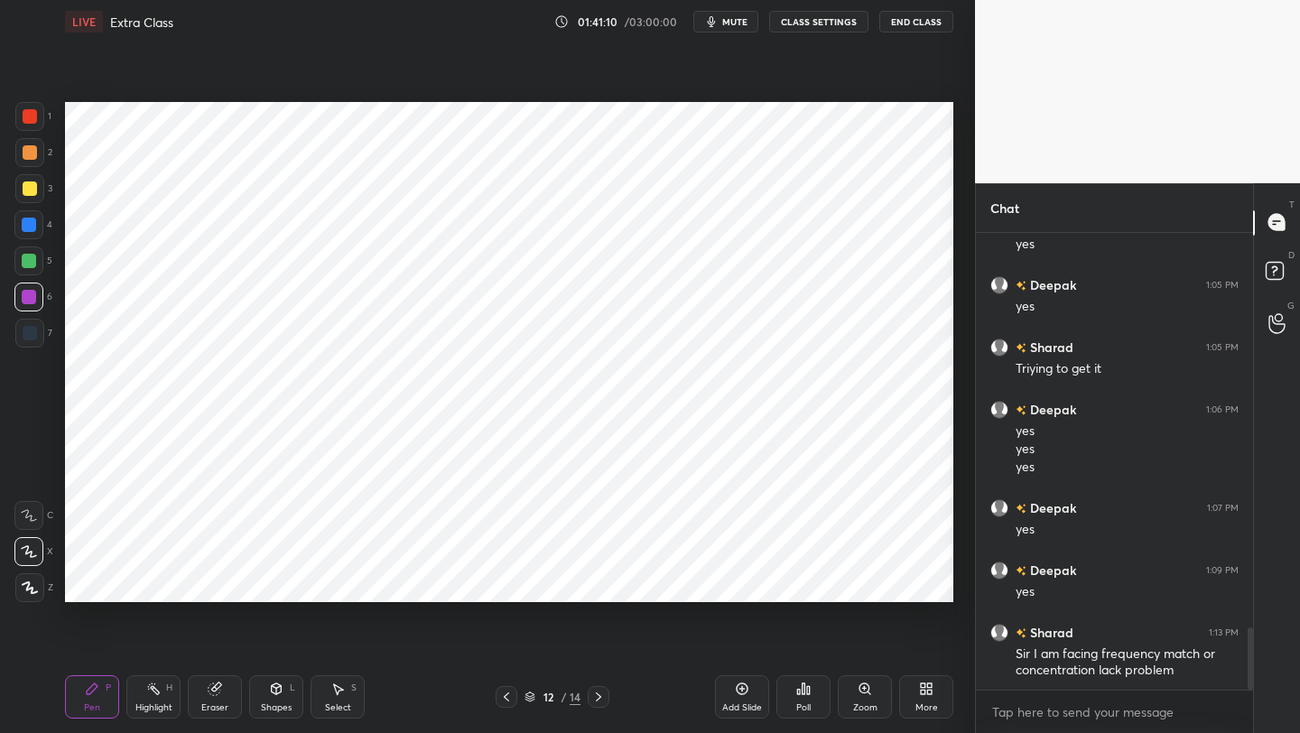
click at [507, 582] on icon at bounding box center [506, 697] width 14 height 14
click at [508, 582] on icon at bounding box center [506, 697] width 14 height 14
click at [595, 582] on icon at bounding box center [598, 697] width 14 height 14
click at [594, 582] on icon at bounding box center [598, 697] width 14 height 14
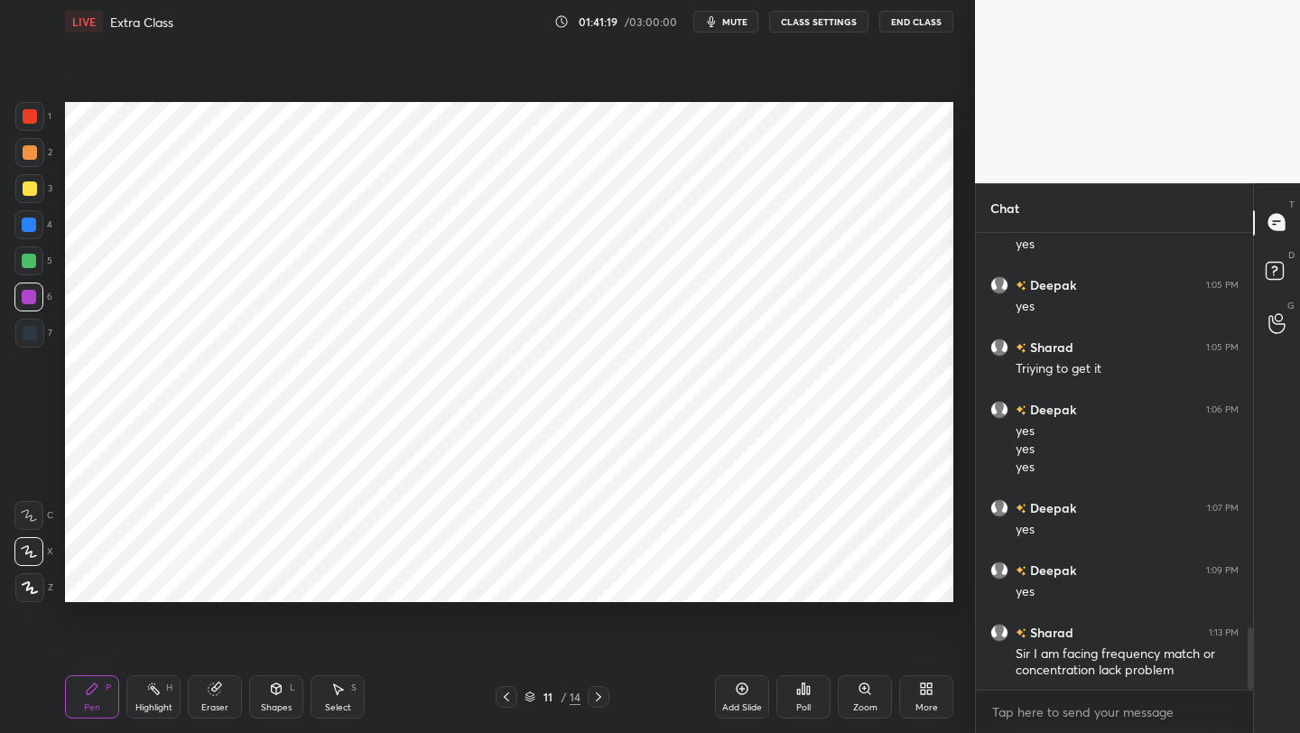
click at [597, 582] on icon at bounding box center [598, 697] width 14 height 14
click at [597, 582] on icon at bounding box center [598, 696] width 5 height 9
click at [597, 582] on icon at bounding box center [598, 697] width 14 height 14
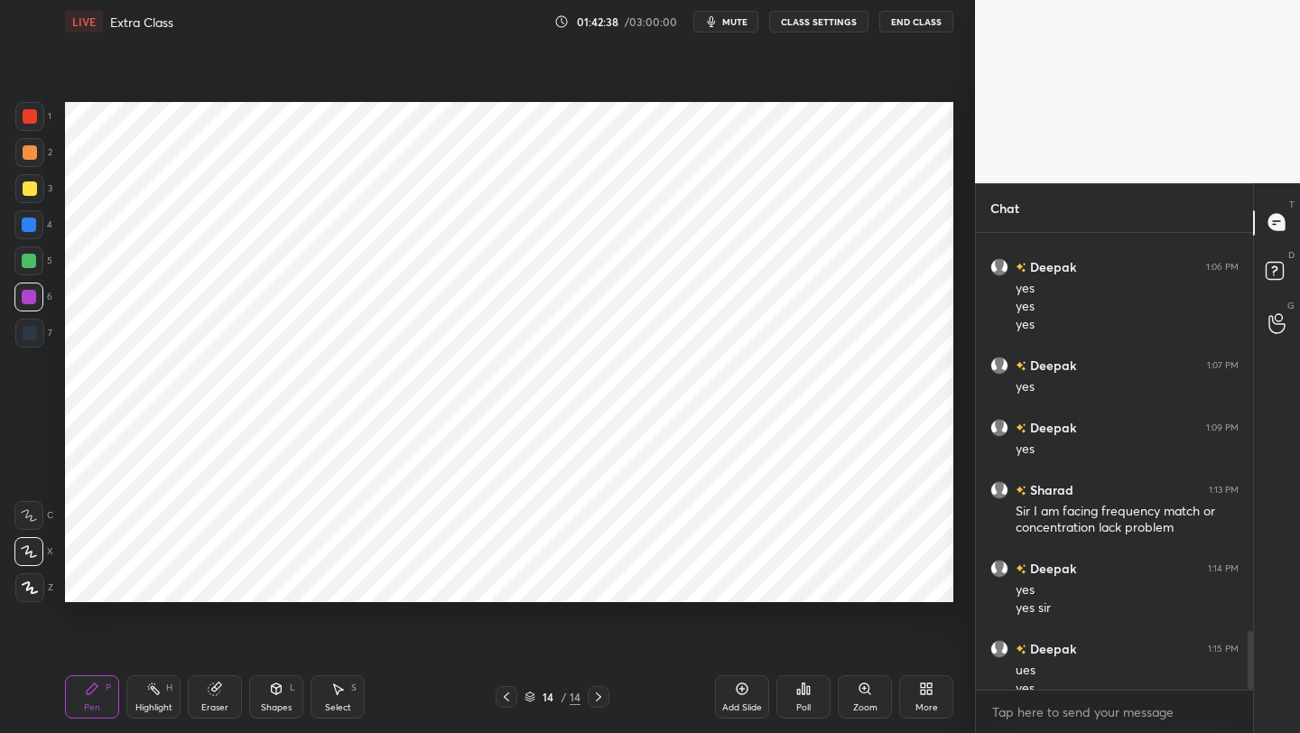
scroll to position [3083, 0]
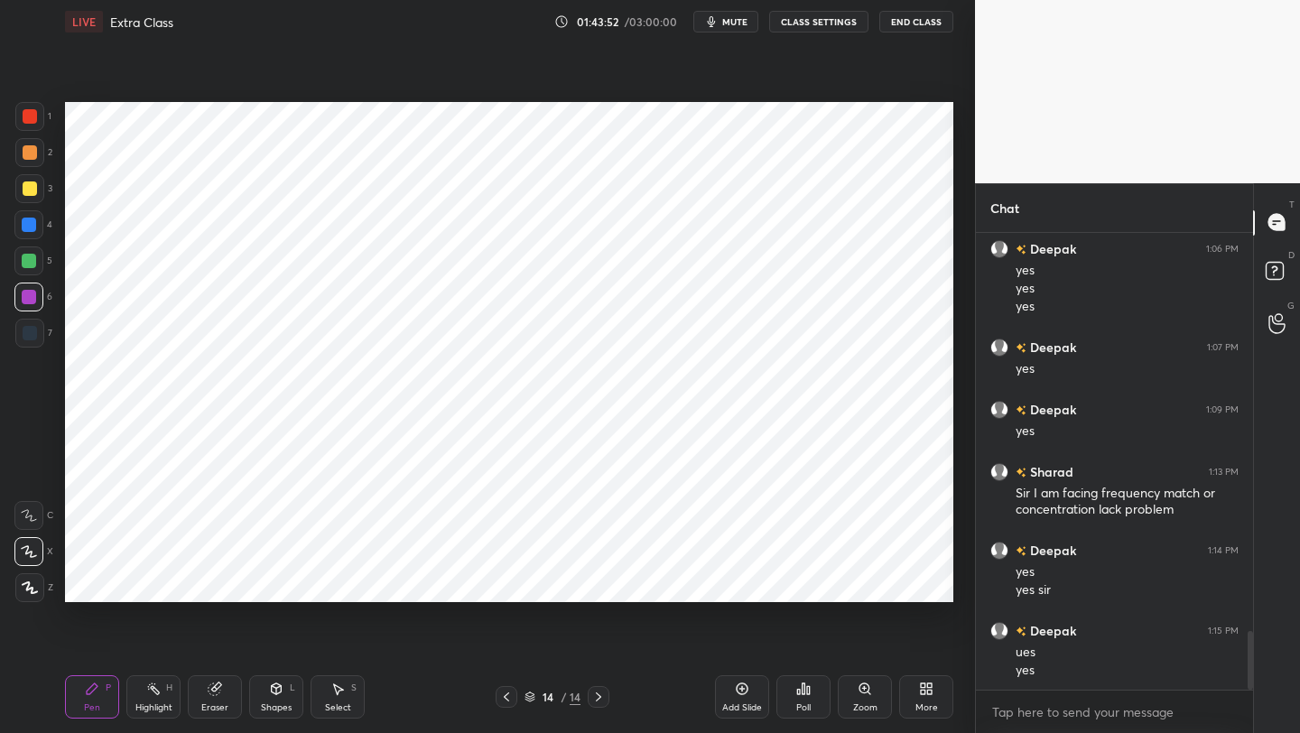
click at [515, 582] on div at bounding box center [506, 697] width 22 height 22
click at [595, 582] on icon at bounding box center [598, 697] width 14 height 14
click at [231, 582] on div "Eraser" at bounding box center [215, 696] width 54 height 43
drag, startPoint x: 91, startPoint y: 704, endPoint x: 102, endPoint y: 666, distance: 39.4
click at [93, 582] on div "Pen" at bounding box center [92, 707] width 16 height 9
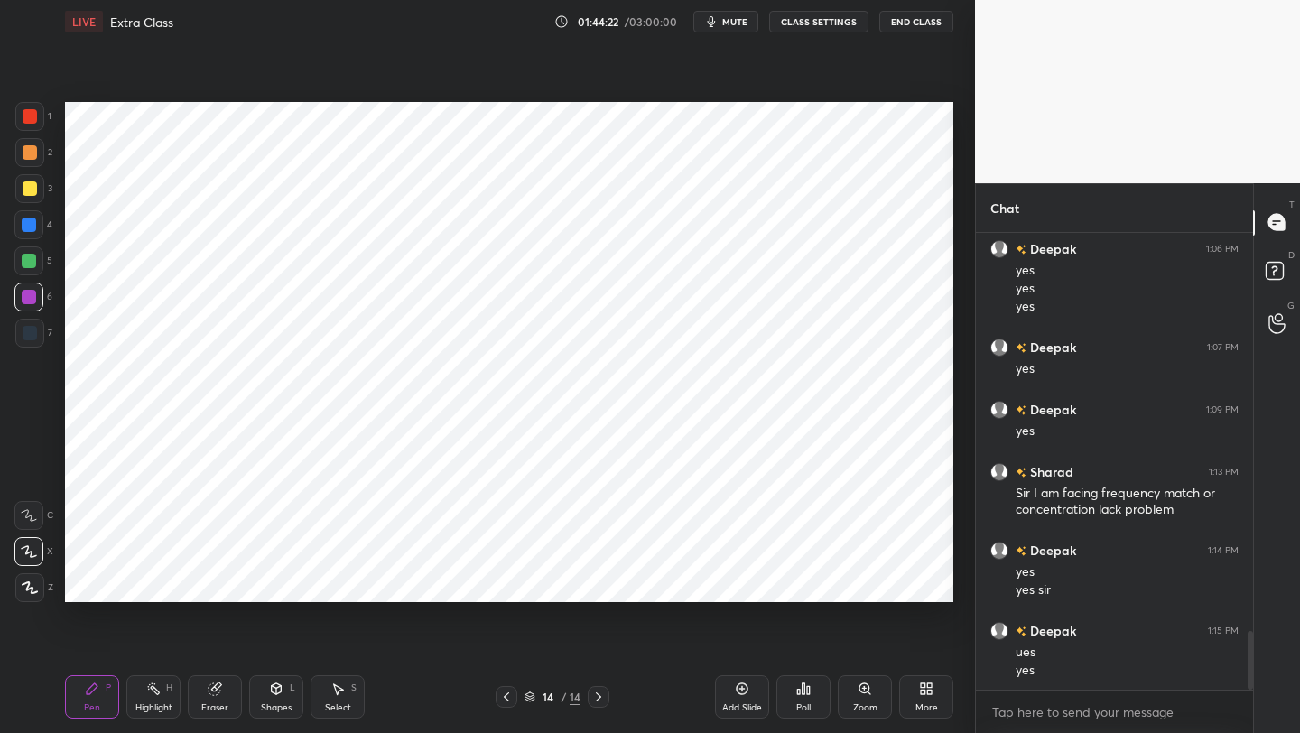
click at [505, 582] on icon at bounding box center [506, 697] width 14 height 14
click at [507, 582] on icon at bounding box center [506, 697] width 14 height 14
click at [598, 582] on icon at bounding box center [598, 697] width 14 height 14
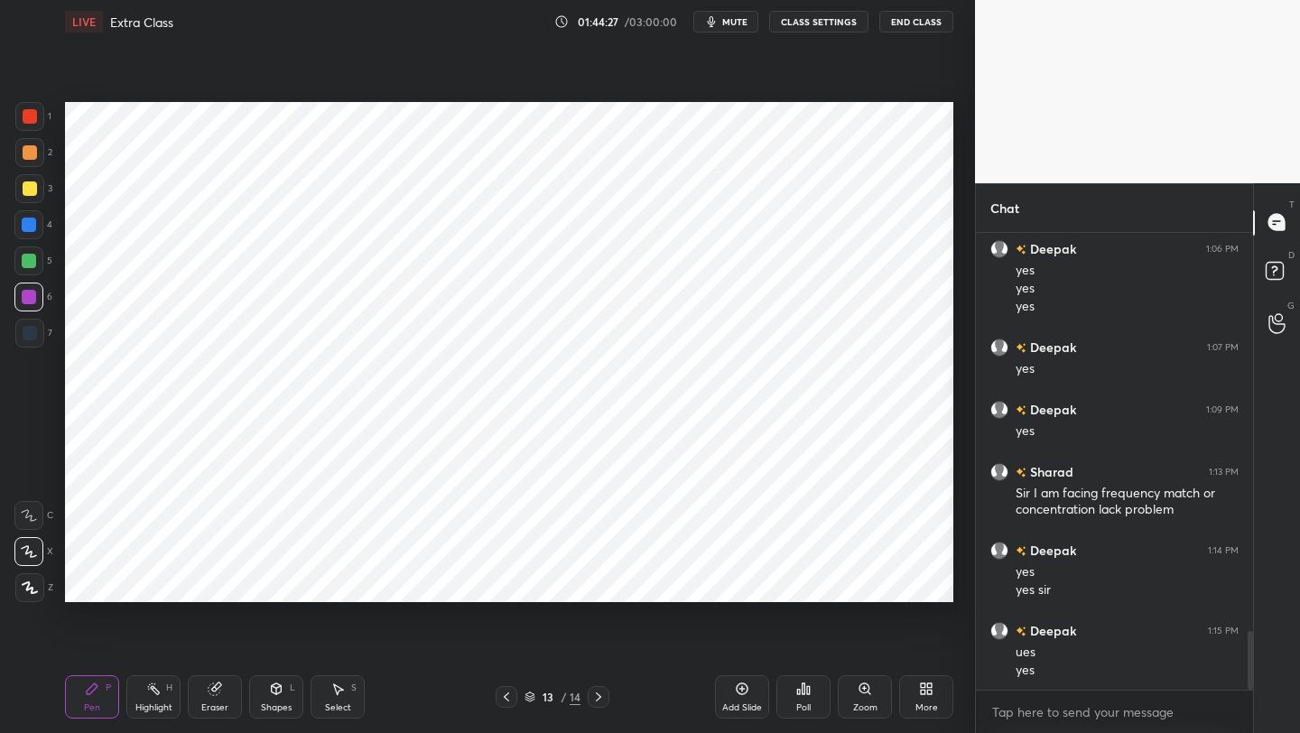
click at [600, 582] on icon at bounding box center [598, 697] width 14 height 14
click at [509, 582] on div "Pen P Highlight H Eraser Shapes L Select S 14 / 14 Add Slide Poll Zoom More" at bounding box center [509, 697] width 888 height 72
click at [506, 582] on icon at bounding box center [506, 697] width 14 height 14
click at [501, 582] on icon at bounding box center [506, 697] width 14 height 14
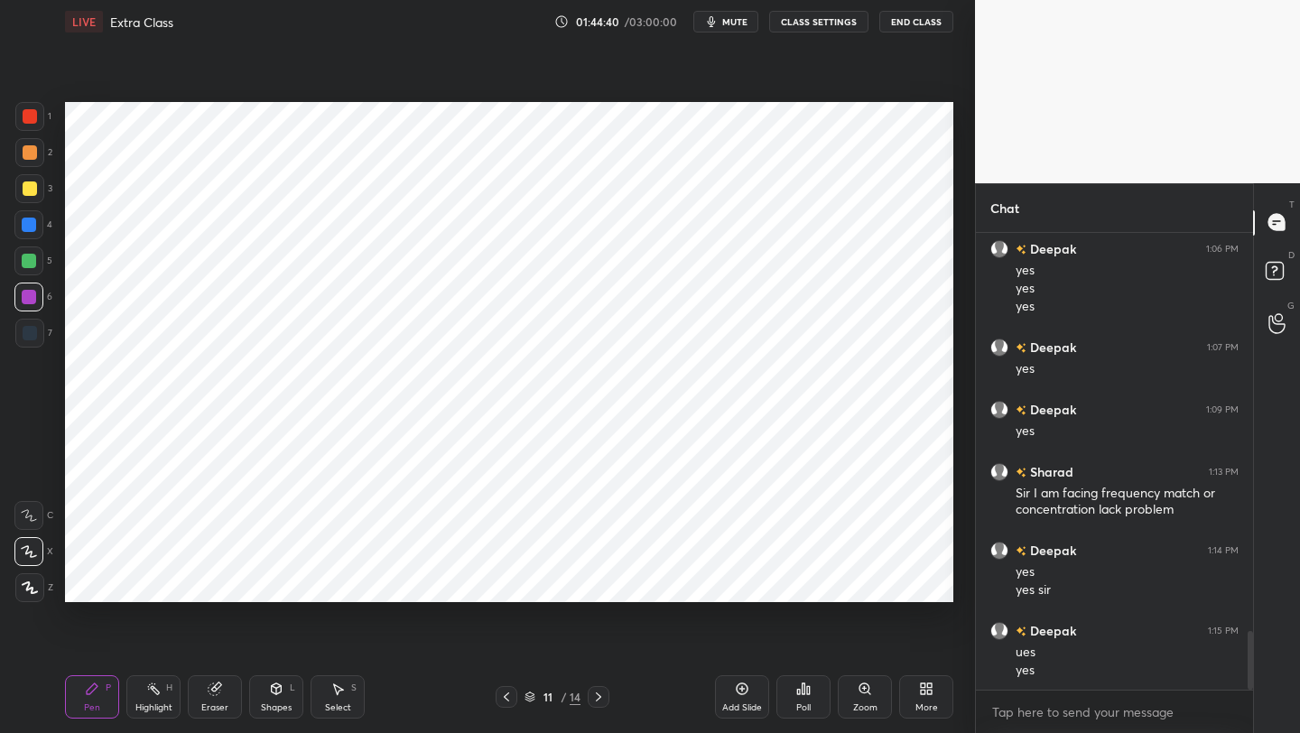
click at [603, 582] on icon at bounding box center [598, 697] width 14 height 14
click at [595, 582] on icon at bounding box center [598, 697] width 14 height 14
click at [601, 582] on icon at bounding box center [598, 697] width 14 height 14
click at [599, 582] on icon at bounding box center [598, 697] width 14 height 14
click at [510, 582] on icon at bounding box center [506, 697] width 14 height 14
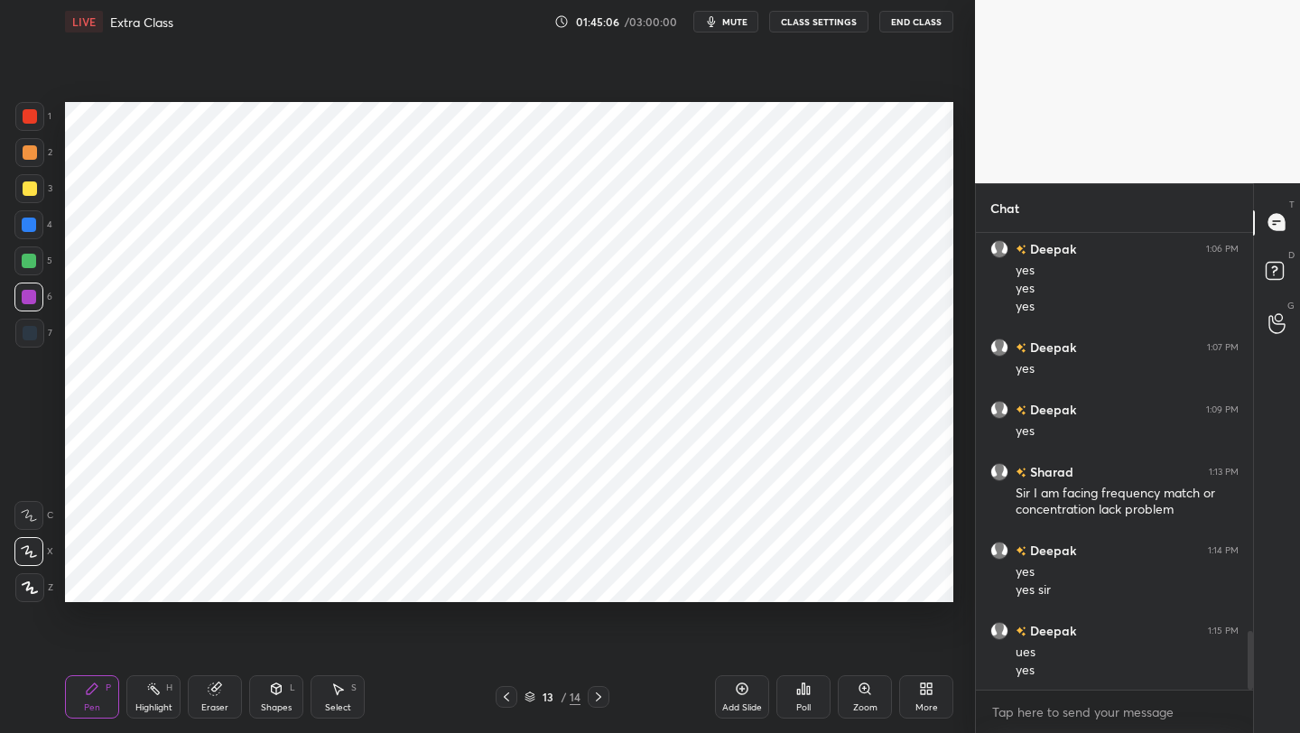
click at [506, 582] on icon at bounding box center [506, 697] width 14 height 14
click at [505, 582] on icon at bounding box center [506, 697] width 14 height 14
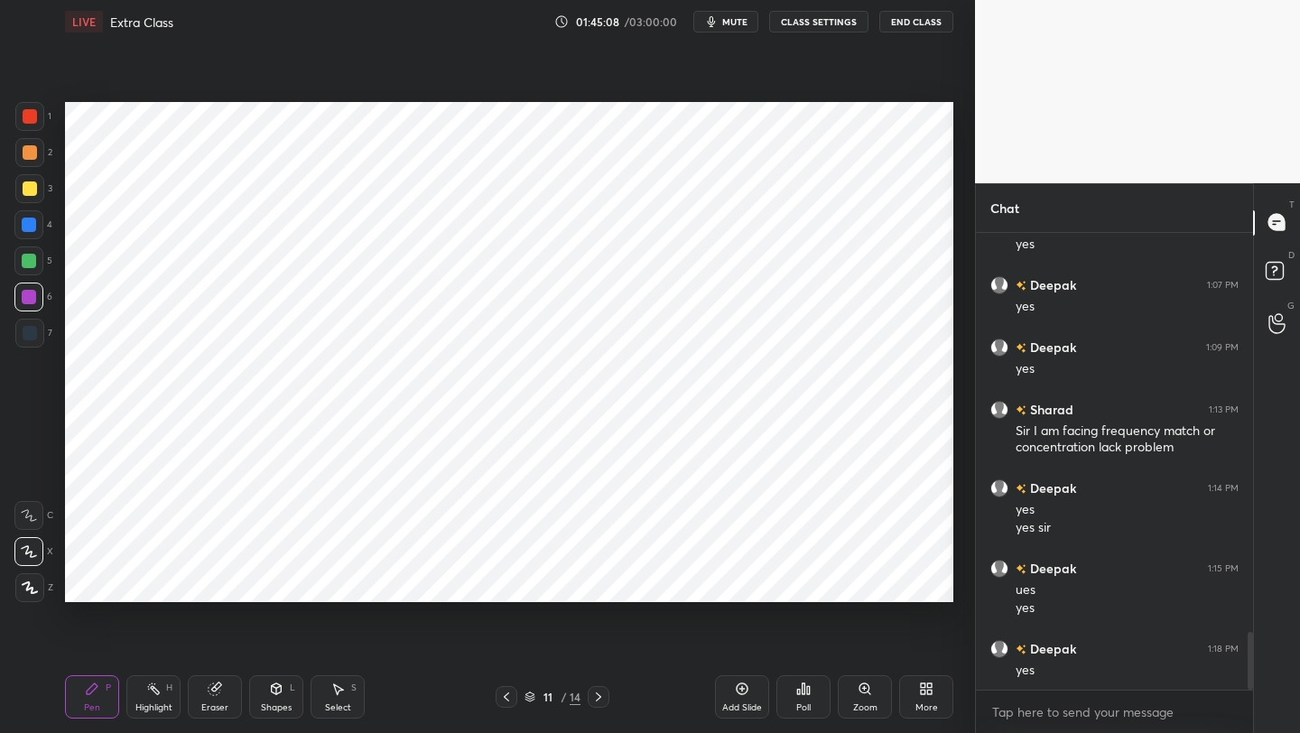
click at [505, 582] on icon at bounding box center [506, 697] width 14 height 14
click at [595, 582] on icon at bounding box center [598, 697] width 14 height 14
click at [504, 582] on icon at bounding box center [506, 697] width 14 height 14
click at [596, 582] on icon at bounding box center [598, 697] width 14 height 14
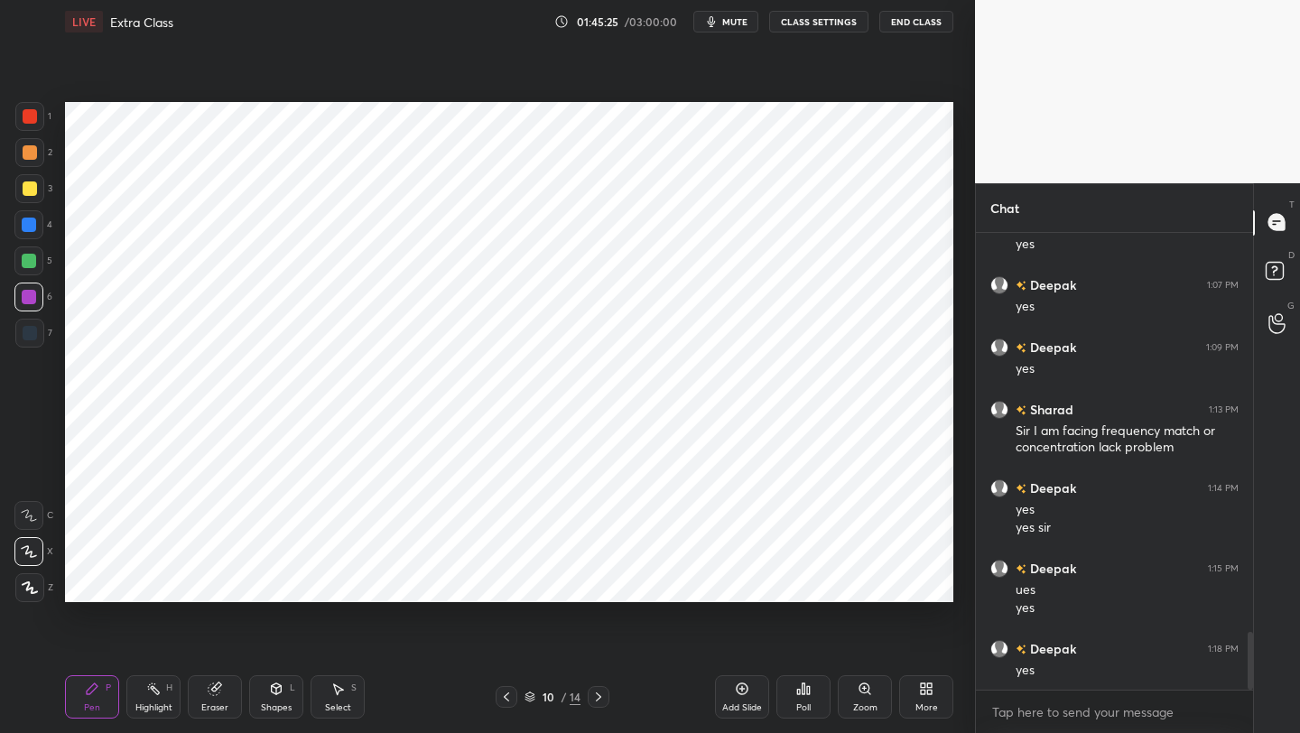
click at [212, 582] on div "Eraser" at bounding box center [214, 707] width 27 height 9
click at [20, 582] on span "Erase all" at bounding box center [28, 587] width 27 height 13
click at [605, 582] on icon at bounding box center [598, 697] width 14 height 14
click at [210, 582] on icon at bounding box center [215, 688] width 14 height 14
click at [34, 582] on span "Erase all" at bounding box center [28, 587] width 27 height 13
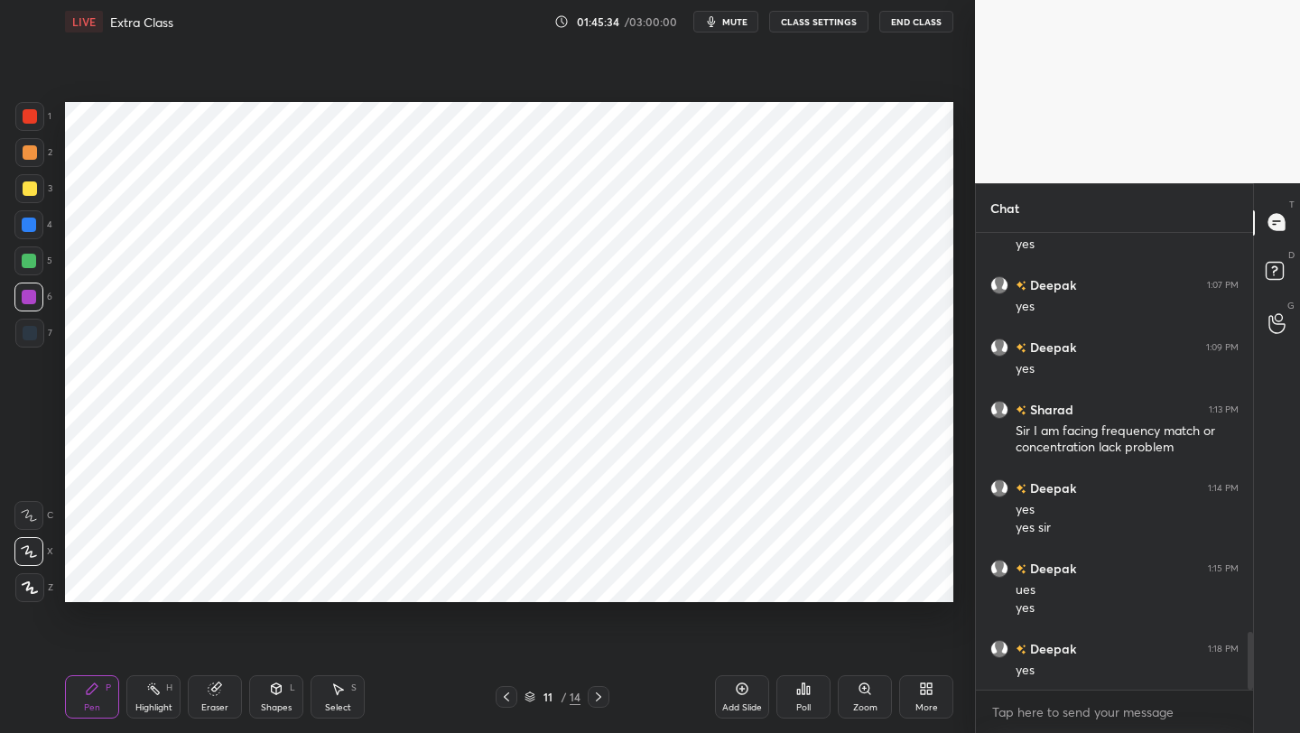
click at [599, 582] on icon at bounding box center [598, 697] width 14 height 14
click at [214, 582] on div "Eraser" at bounding box center [215, 696] width 54 height 43
click at [29, 582] on span "Erase all" at bounding box center [28, 587] width 27 height 13
click at [596, 582] on icon at bounding box center [598, 697] width 14 height 14
click at [335, 582] on icon at bounding box center [337, 688] width 14 height 14
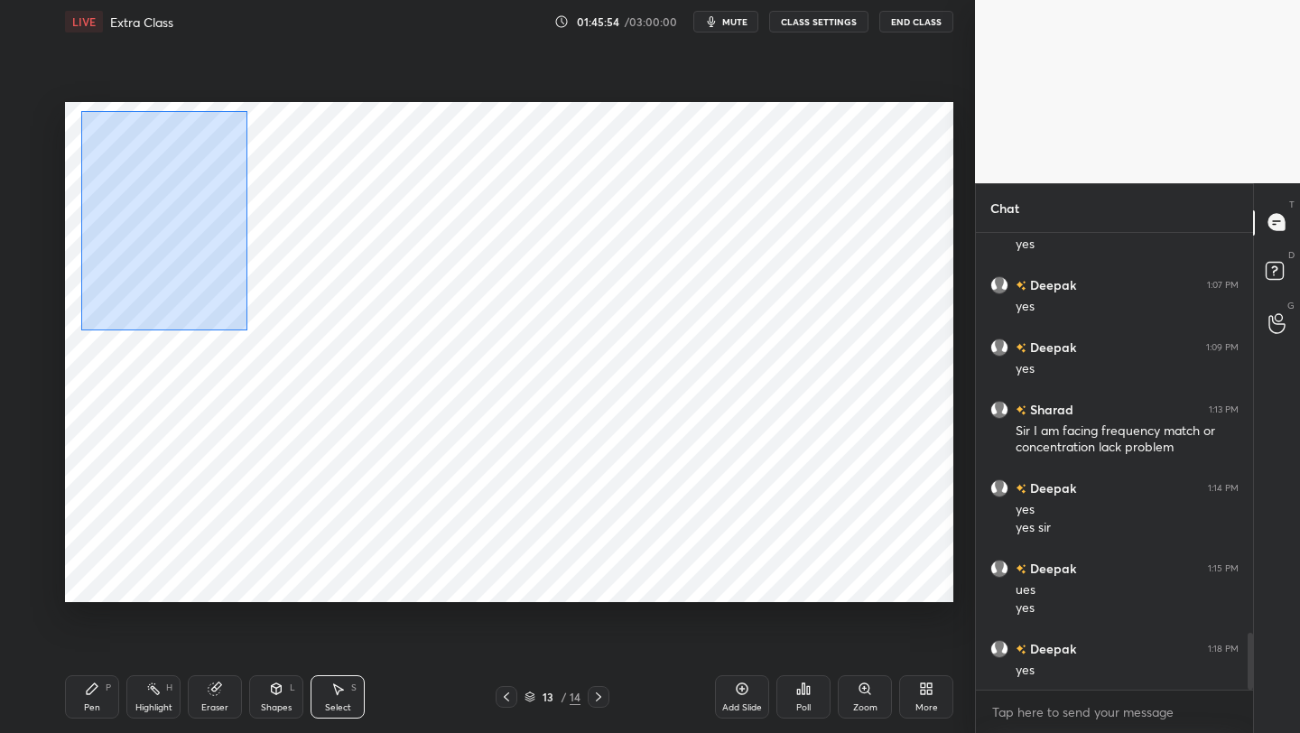
scroll to position [3208, 0]
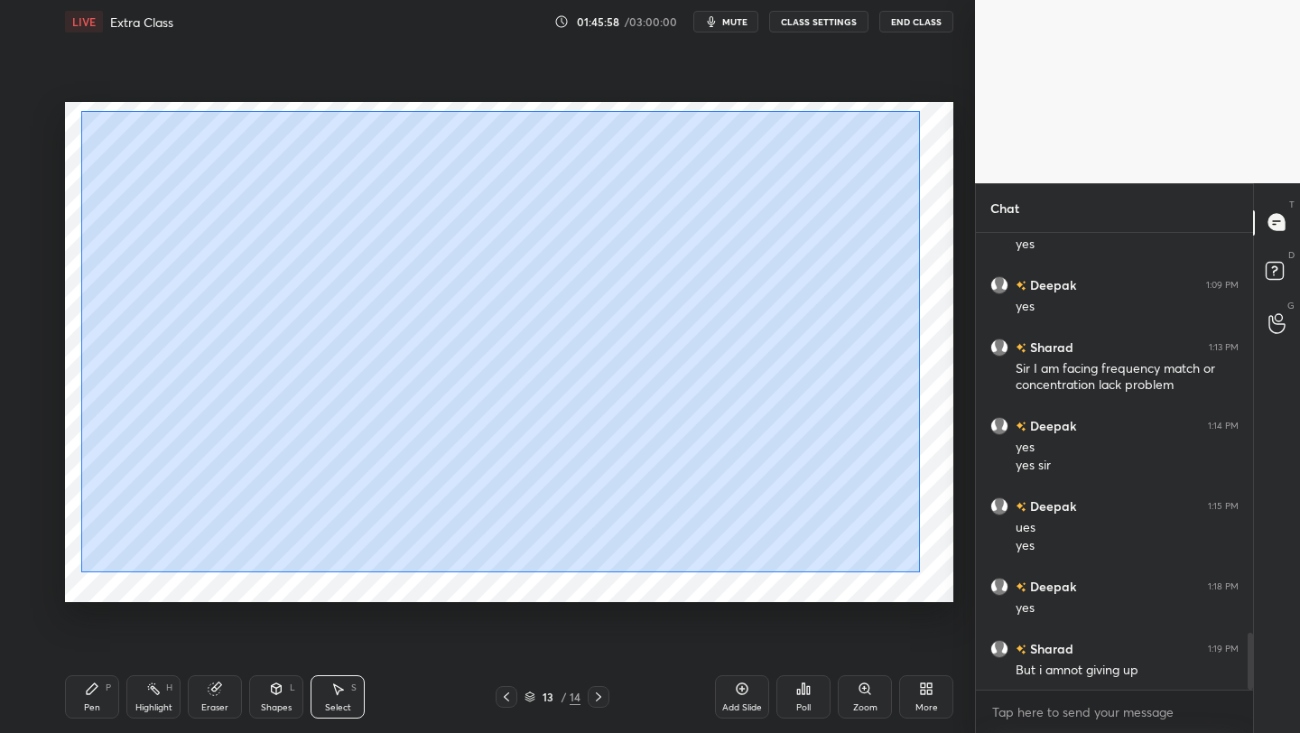
drag, startPoint x: 82, startPoint y: 108, endPoint x: 919, endPoint y: 571, distance: 956.2
click at [919, 571] on div "0 ° Undo Copy Paste here Duplicate Duplicate to new slide Delete" at bounding box center [509, 352] width 888 height 500
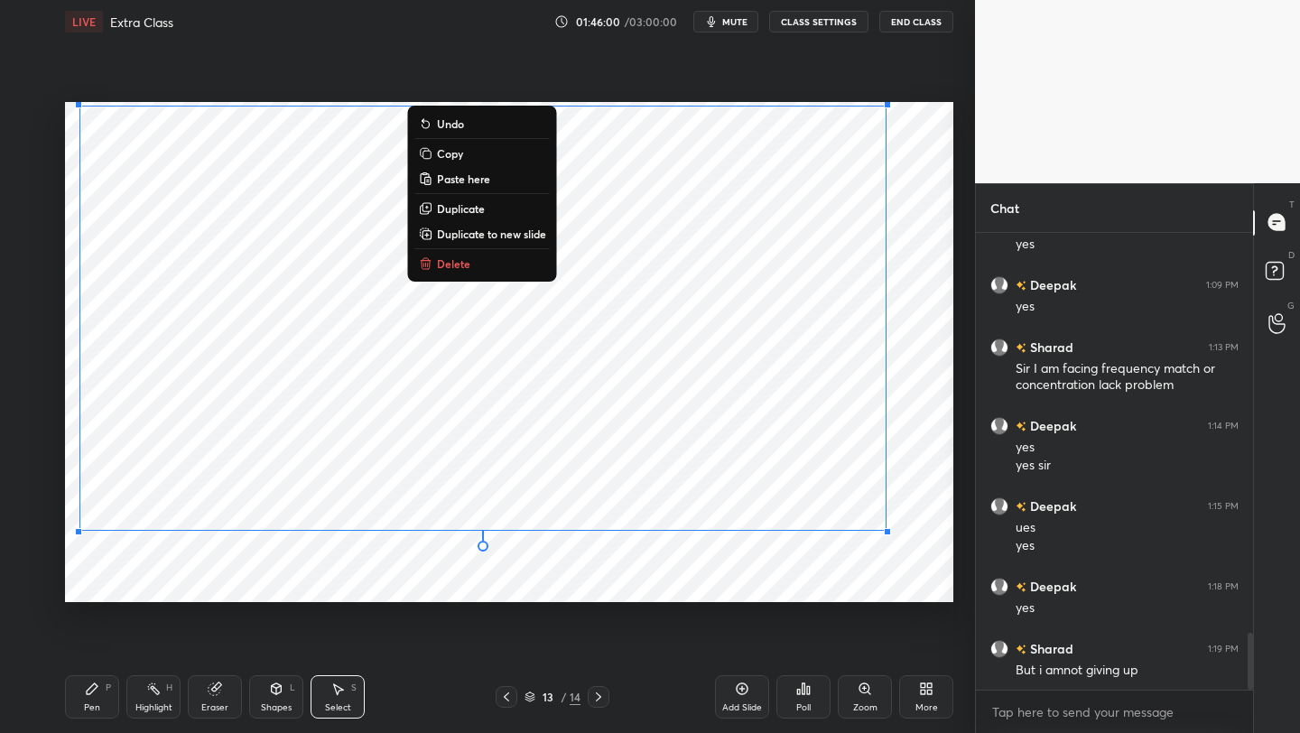
click at [460, 154] on p "Copy" at bounding box center [450, 153] width 26 height 14
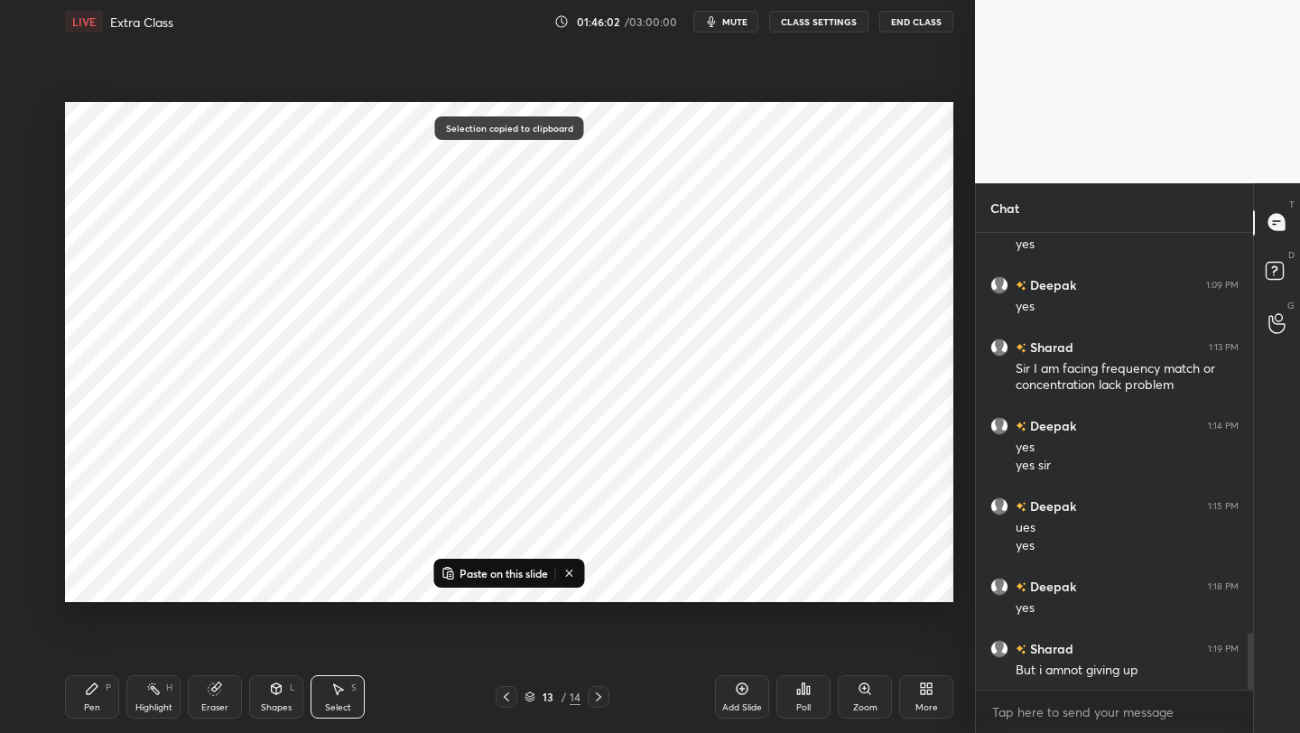
click at [510, 582] on icon at bounding box center [506, 697] width 14 height 14
click at [512, 582] on icon at bounding box center [506, 697] width 14 height 14
click at [511, 582] on icon at bounding box center [506, 697] width 14 height 14
click at [593, 582] on icon at bounding box center [598, 697] width 14 height 14
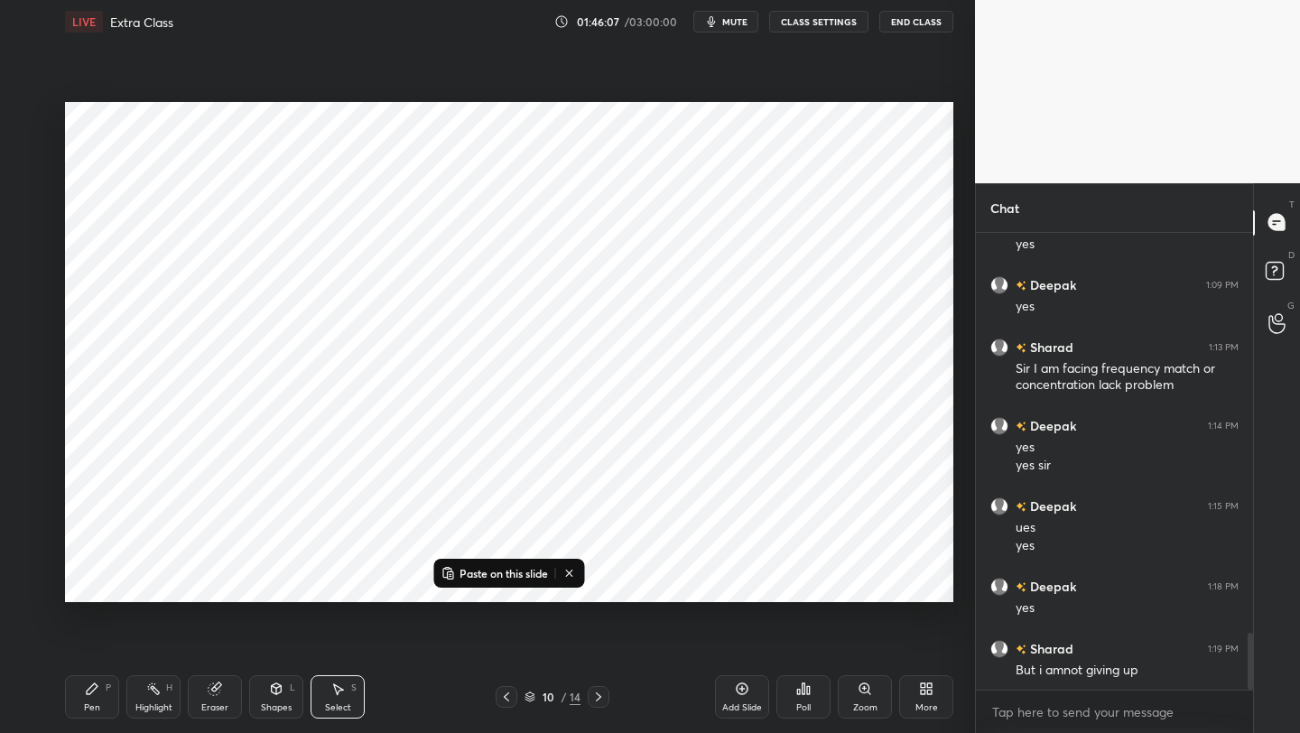
click at [484, 570] on p "Paste on this slide" at bounding box center [503, 573] width 88 height 14
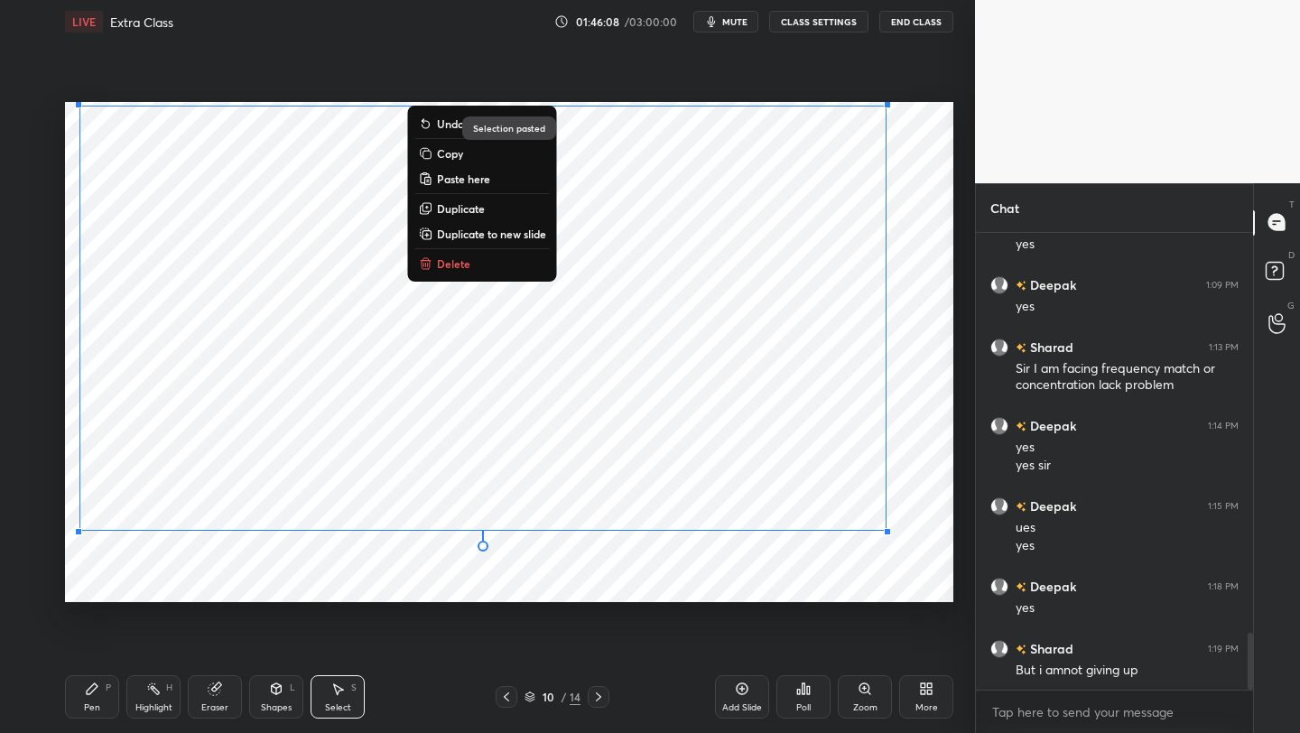
click at [618, 580] on div "0 ° Undo Copy Paste here Duplicate Duplicate to new slide Delete" at bounding box center [509, 352] width 888 height 500
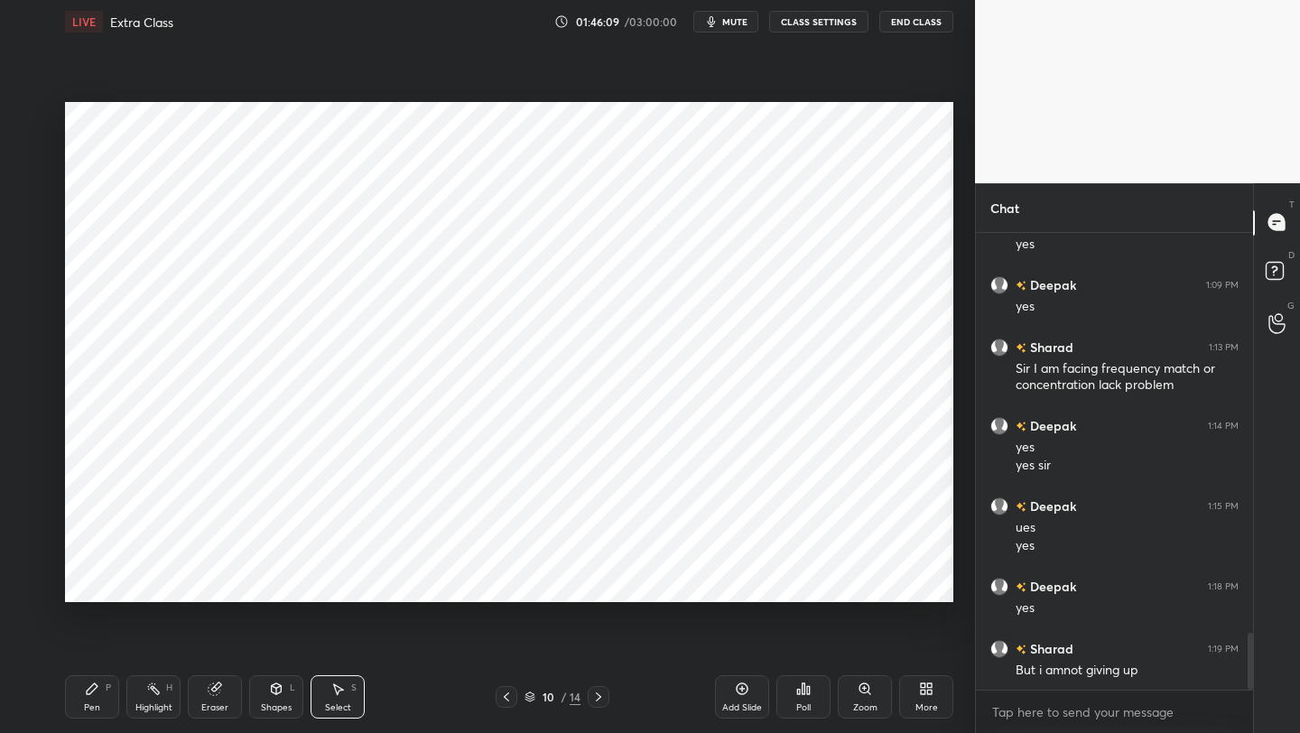
click at [602, 582] on icon at bounding box center [598, 697] width 14 height 14
click at [596, 582] on icon at bounding box center [598, 697] width 14 height 14
click at [597, 582] on icon at bounding box center [598, 697] width 14 height 14
click at [343, 582] on icon at bounding box center [337, 688] width 14 height 14
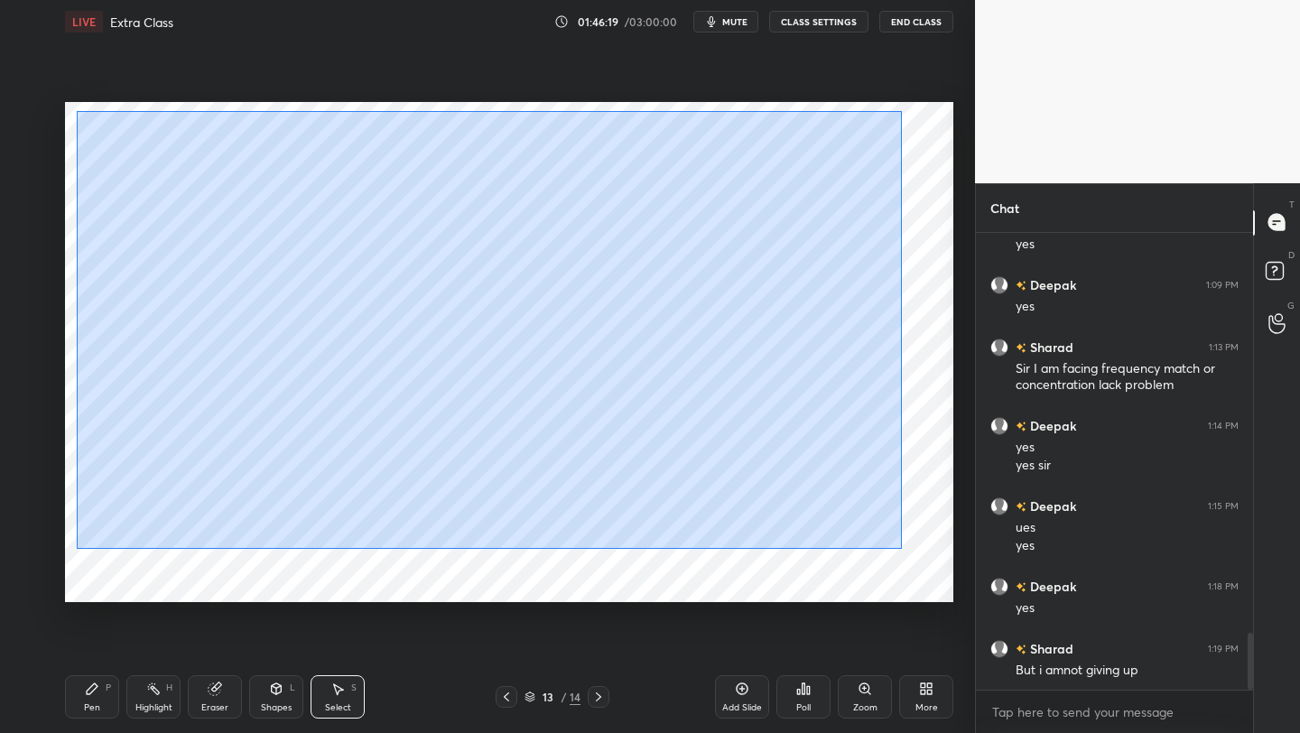
drag, startPoint x: 83, startPoint y: 114, endPoint x: 890, endPoint y: 542, distance: 913.7
click at [901, 545] on div "0 ° Undo Copy Paste here Duplicate Duplicate to new slide Delete" at bounding box center [509, 352] width 888 height 500
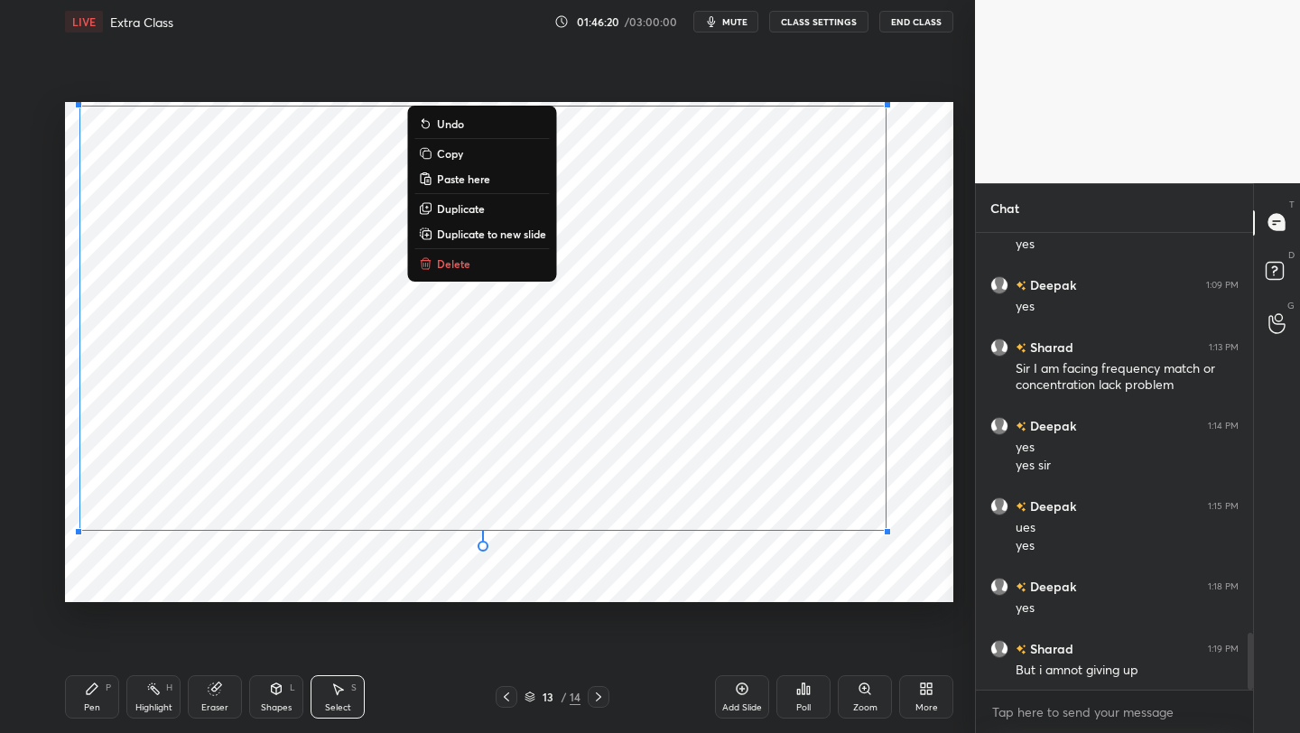
drag, startPoint x: 465, startPoint y: 269, endPoint x: 483, endPoint y: 272, distance: 18.3
click at [465, 269] on p "Delete" at bounding box center [453, 263] width 33 height 14
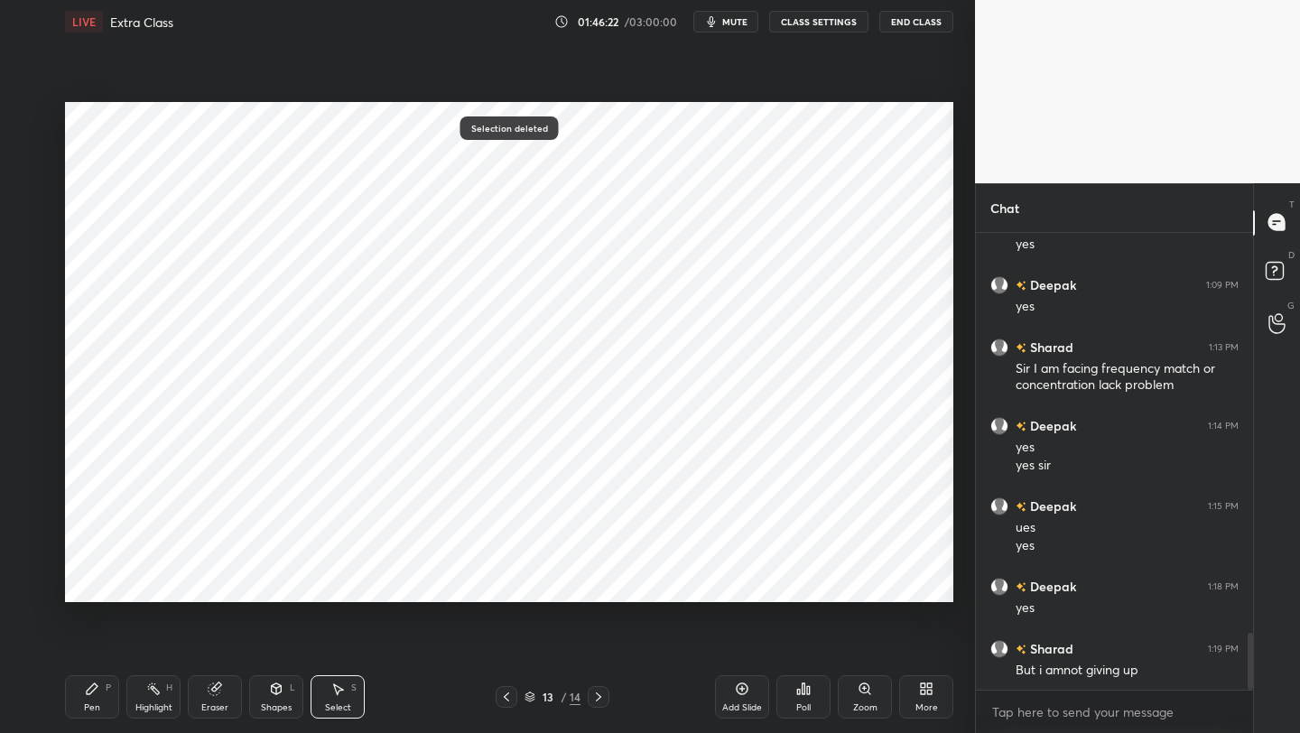
click at [599, 582] on icon at bounding box center [598, 697] width 14 height 14
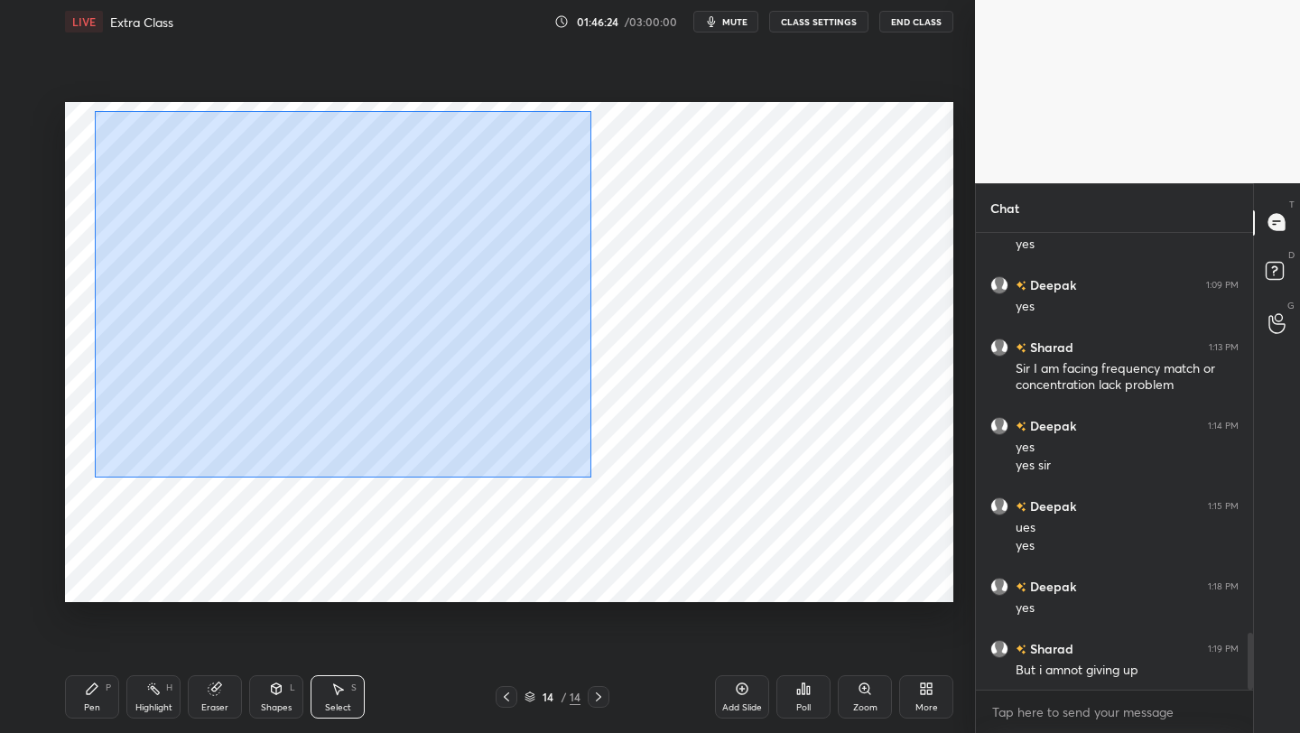
scroll to position [3270, 0]
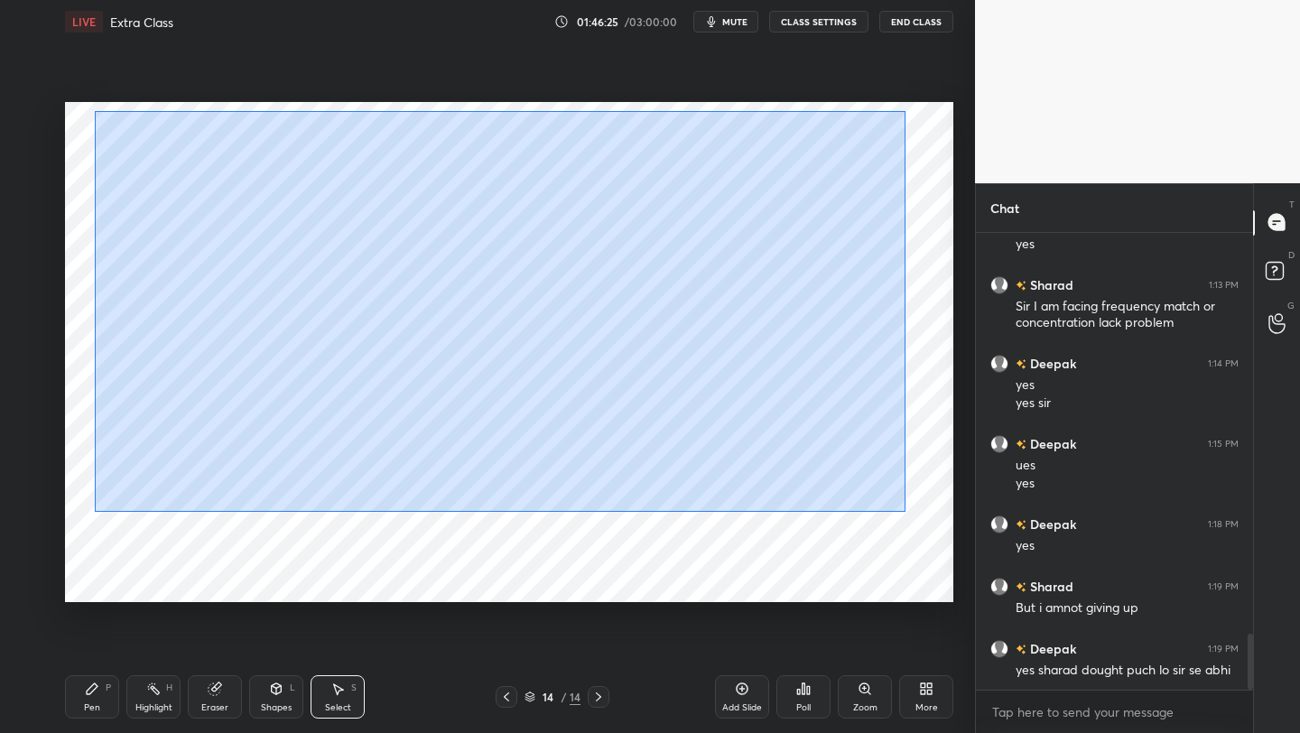
drag, startPoint x: 94, startPoint y: 110, endPoint x: 903, endPoint y: 508, distance: 902.1
click at [904, 514] on div "0 ° Undo Copy Paste here Duplicate Duplicate to new slide Delete" at bounding box center [509, 352] width 888 height 500
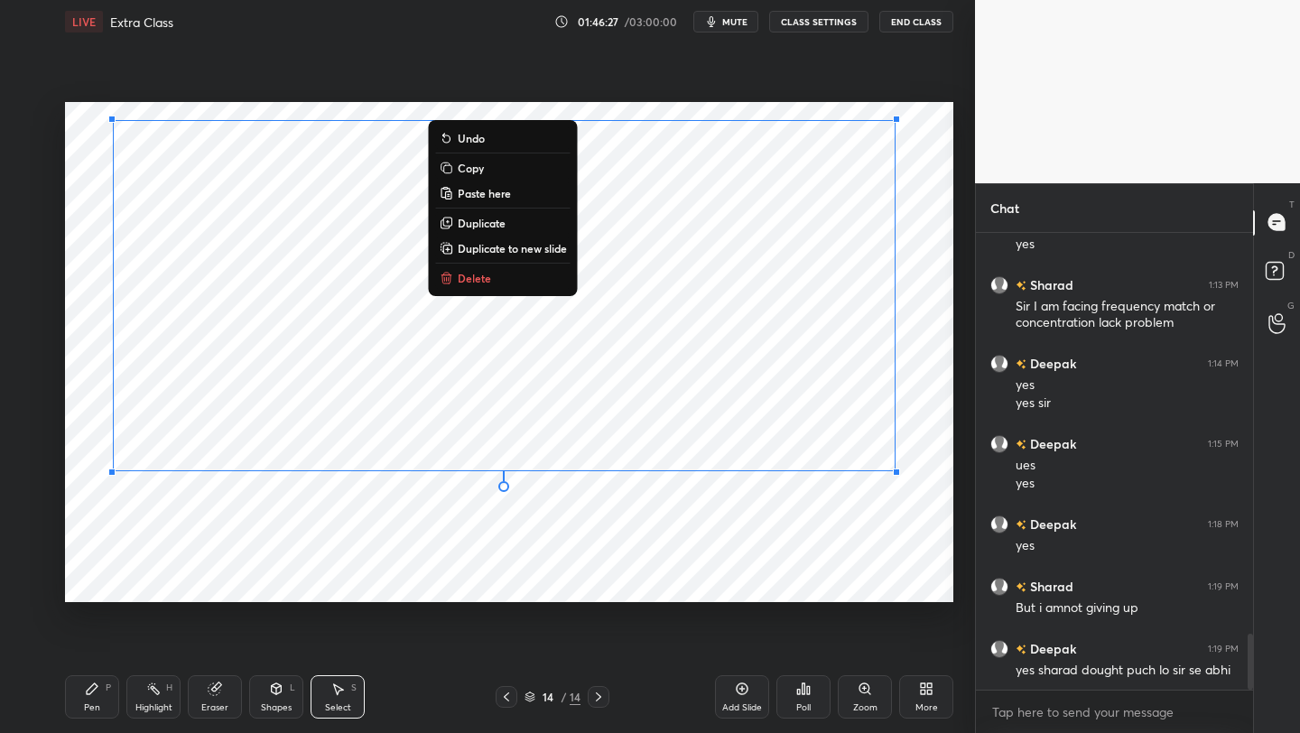
click at [482, 289] on button "Delete" at bounding box center [503, 278] width 134 height 22
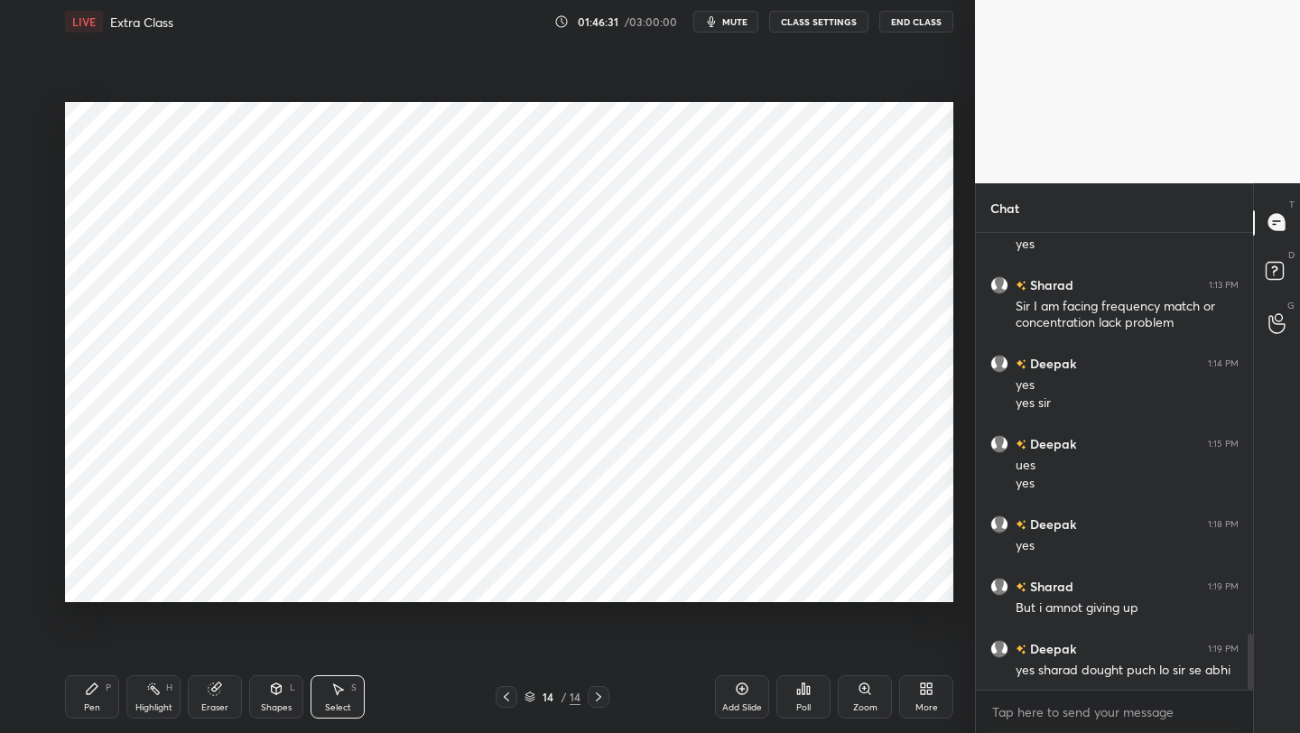
click at [600, 582] on icon at bounding box center [598, 697] width 14 height 14
click at [599, 582] on icon at bounding box center [598, 697] width 14 height 14
click at [600, 582] on icon at bounding box center [598, 697] width 14 height 14
click at [512, 582] on icon at bounding box center [506, 697] width 14 height 14
click at [510, 582] on icon at bounding box center [506, 697] width 14 height 14
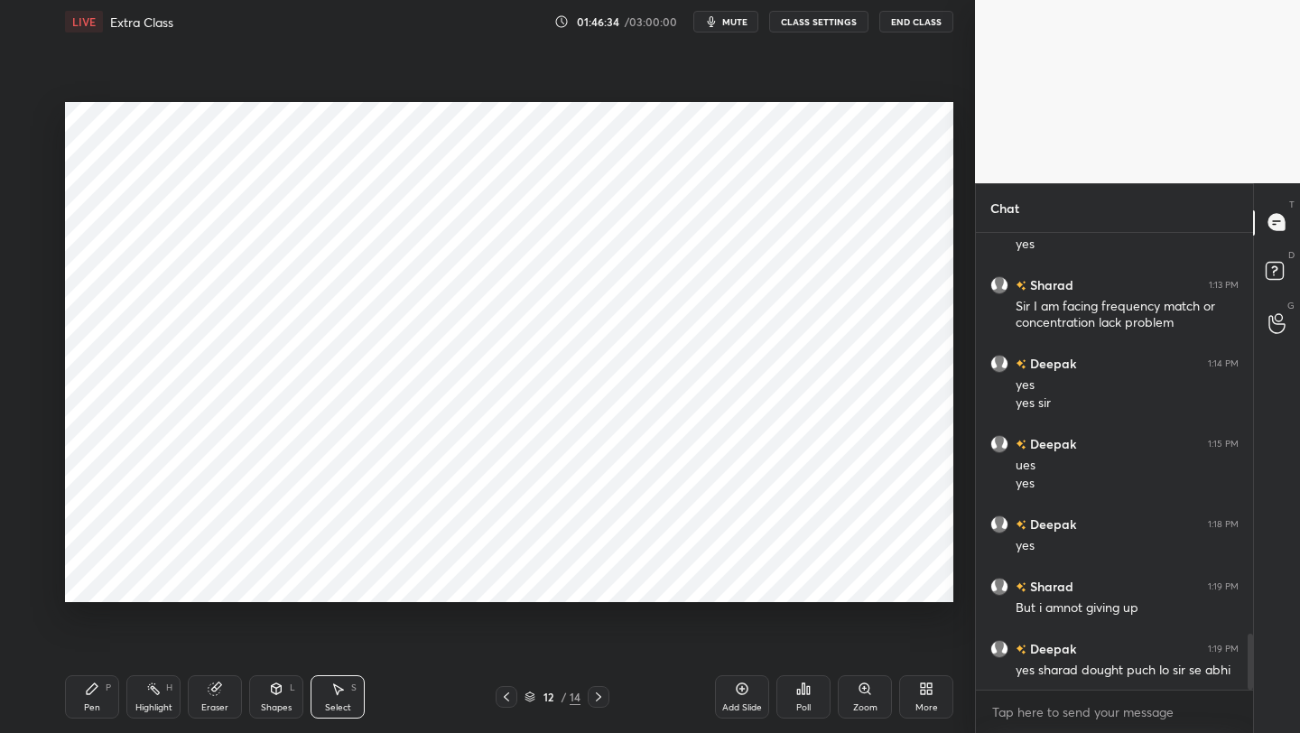
click at [512, 582] on icon at bounding box center [506, 697] width 14 height 14
click at [511, 582] on icon at bounding box center [506, 697] width 14 height 14
click at [512, 582] on icon at bounding box center [506, 697] width 14 height 14
click at [509, 582] on icon at bounding box center [506, 697] width 14 height 14
click at [512, 582] on icon at bounding box center [506, 697] width 14 height 14
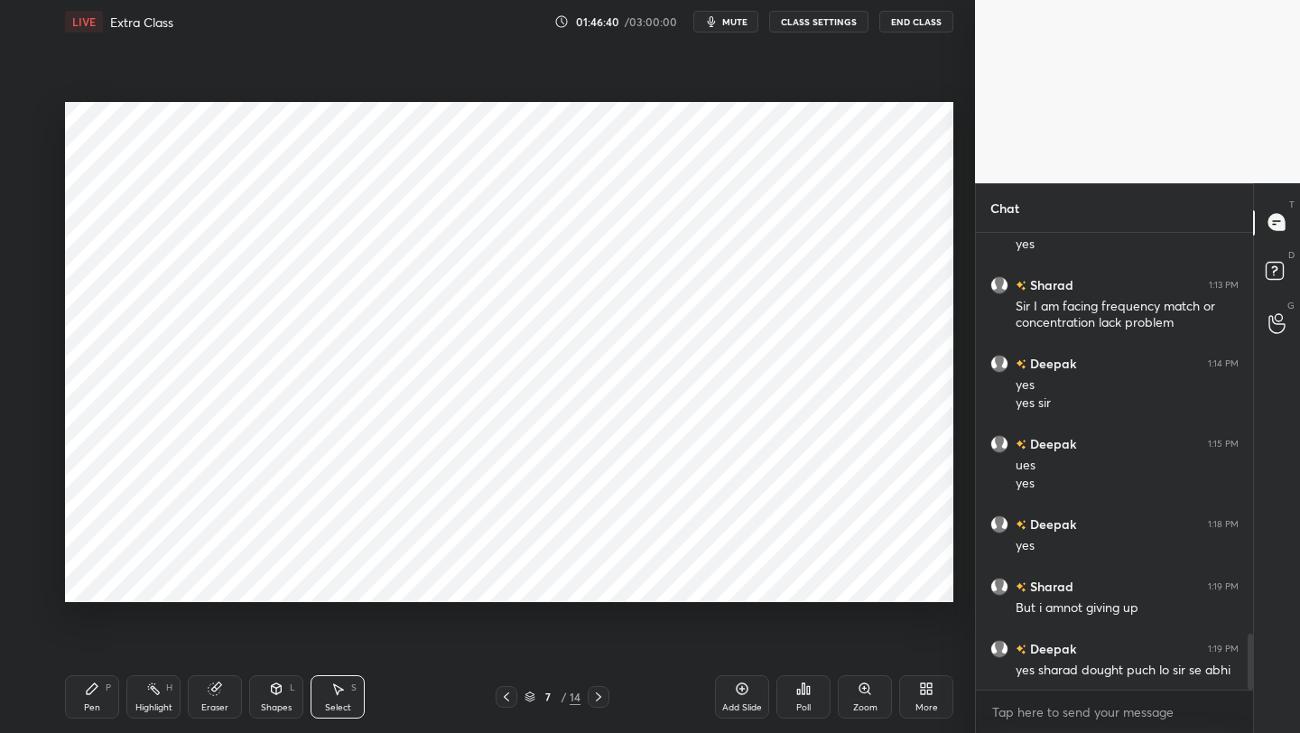
click at [514, 582] on div at bounding box center [506, 697] width 22 height 22
click at [596, 582] on icon at bounding box center [598, 696] width 5 height 9
click at [602, 582] on icon at bounding box center [598, 697] width 14 height 14
click at [597, 582] on icon at bounding box center [598, 696] width 5 height 9
click at [595, 582] on icon at bounding box center [598, 697] width 14 height 14
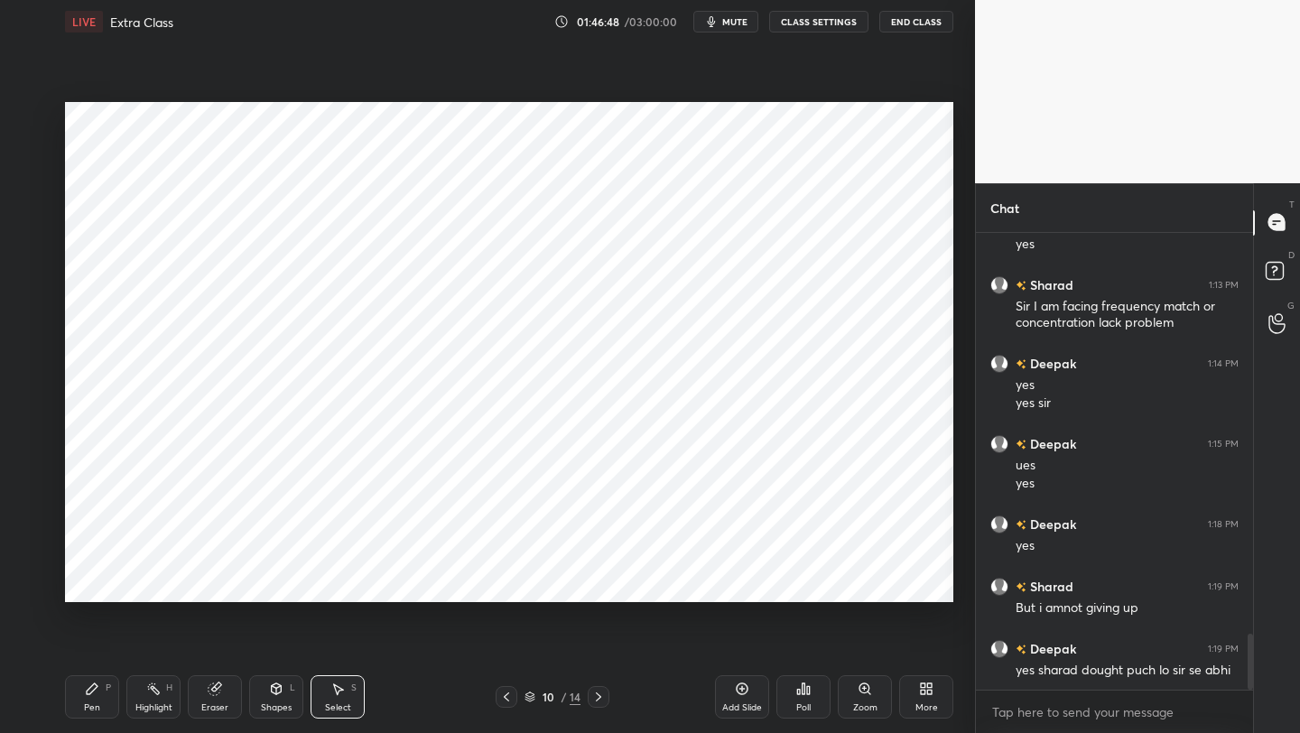
click at [596, 582] on icon at bounding box center [598, 697] width 14 height 14
click at [595, 582] on icon at bounding box center [598, 697] width 14 height 14
click at [597, 582] on icon at bounding box center [598, 697] width 14 height 14
click at [601, 582] on icon at bounding box center [598, 697] width 14 height 14
click at [597, 582] on icon at bounding box center [598, 697] width 14 height 14
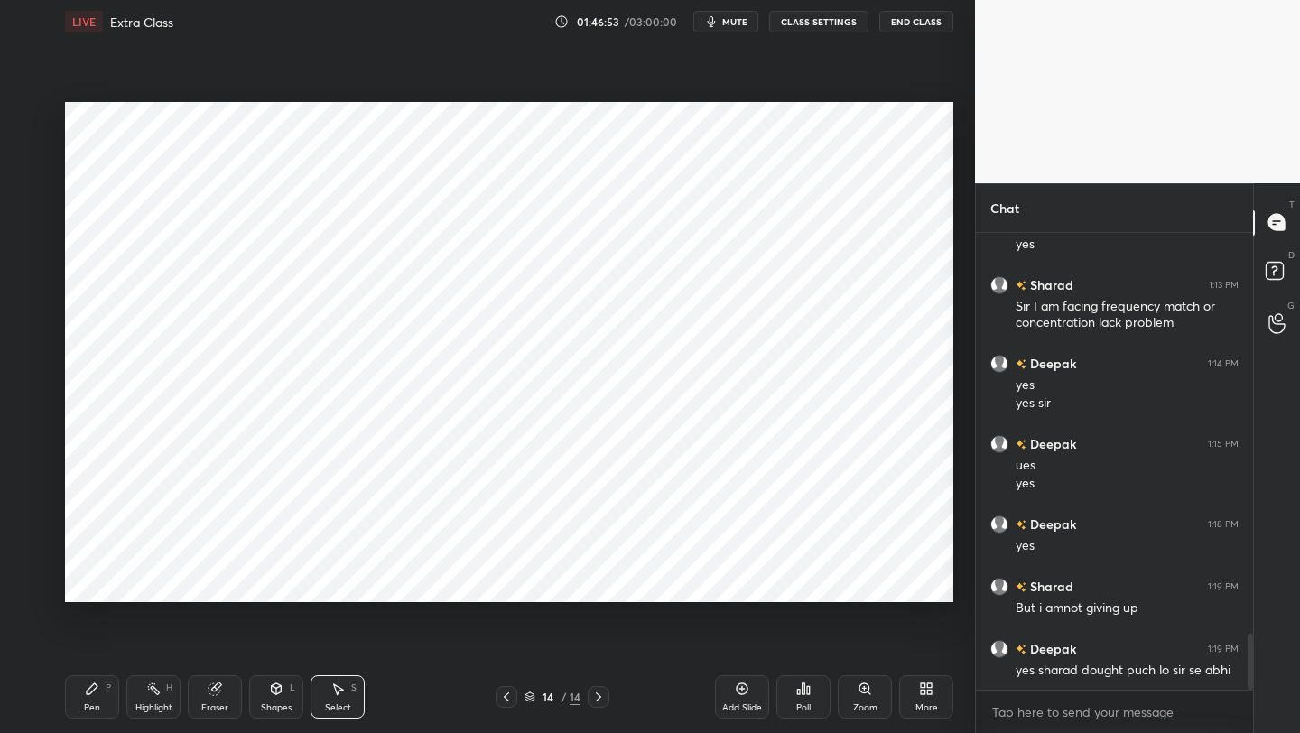
click at [508, 582] on icon at bounding box center [506, 697] width 14 height 14
click at [506, 582] on icon at bounding box center [506, 697] width 14 height 14
click at [509, 582] on icon at bounding box center [506, 697] width 14 height 14
click at [594, 582] on icon at bounding box center [598, 697] width 14 height 14
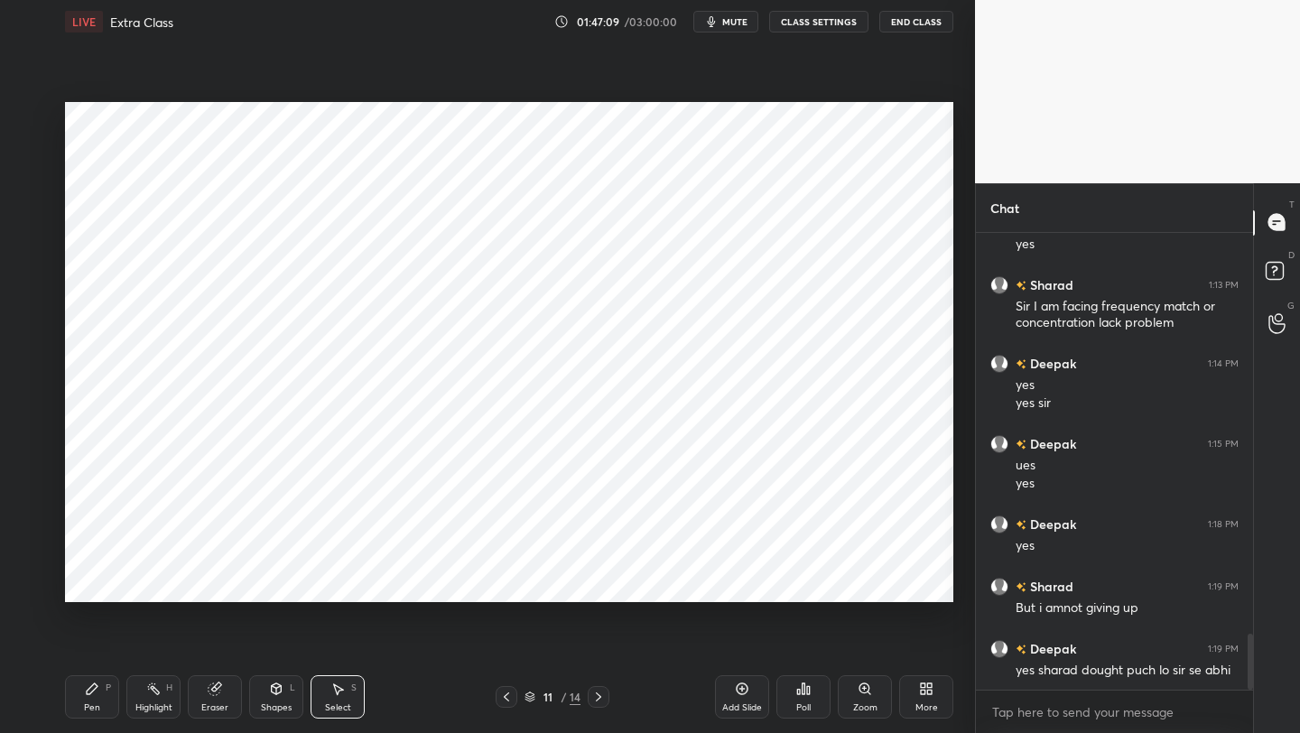
click at [504, 582] on icon at bounding box center [506, 697] width 14 height 14
click at [505, 582] on icon at bounding box center [506, 696] width 5 height 9
click at [506, 582] on icon at bounding box center [506, 697] width 14 height 14
click at [508, 582] on icon at bounding box center [506, 697] width 14 height 14
click at [511, 582] on icon at bounding box center [506, 697] width 14 height 14
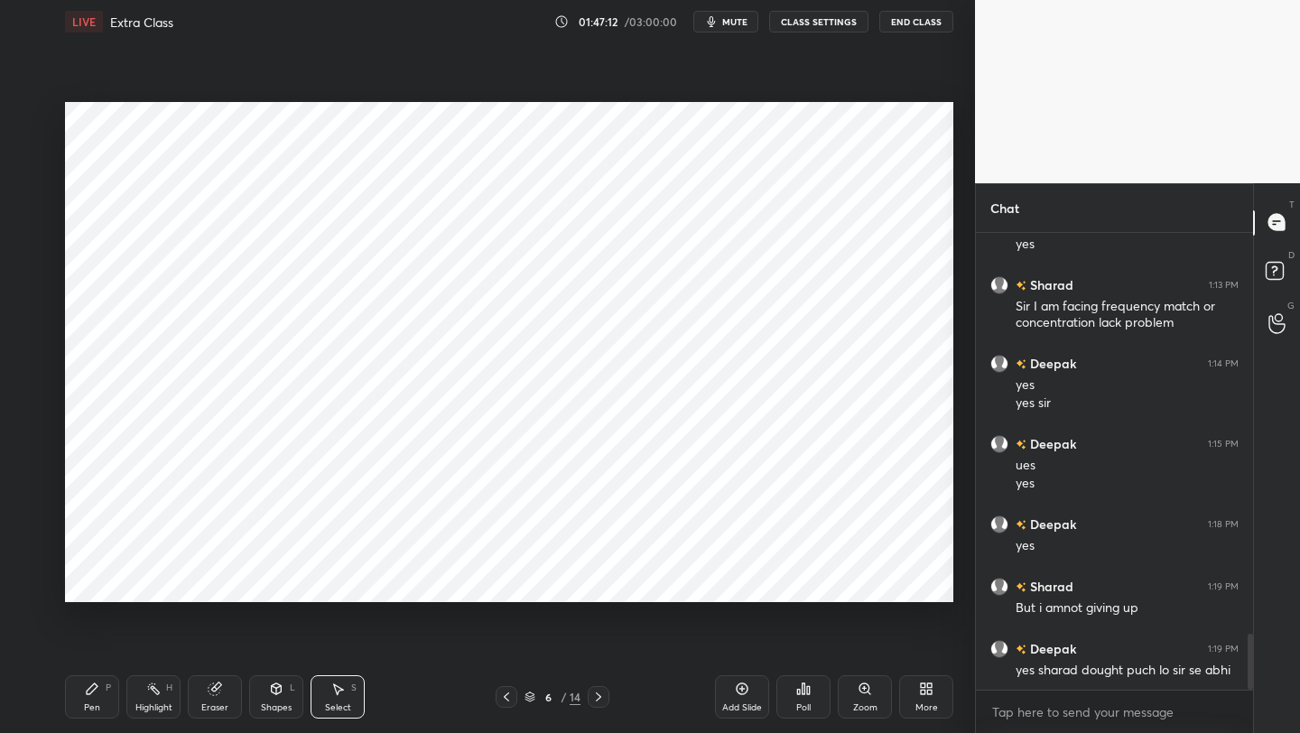
click at [512, 582] on icon at bounding box center [506, 697] width 14 height 14
click at [513, 582] on icon at bounding box center [506, 697] width 14 height 14
click at [601, 582] on icon at bounding box center [598, 697] width 14 height 14
click at [600, 582] on icon at bounding box center [598, 697] width 14 height 14
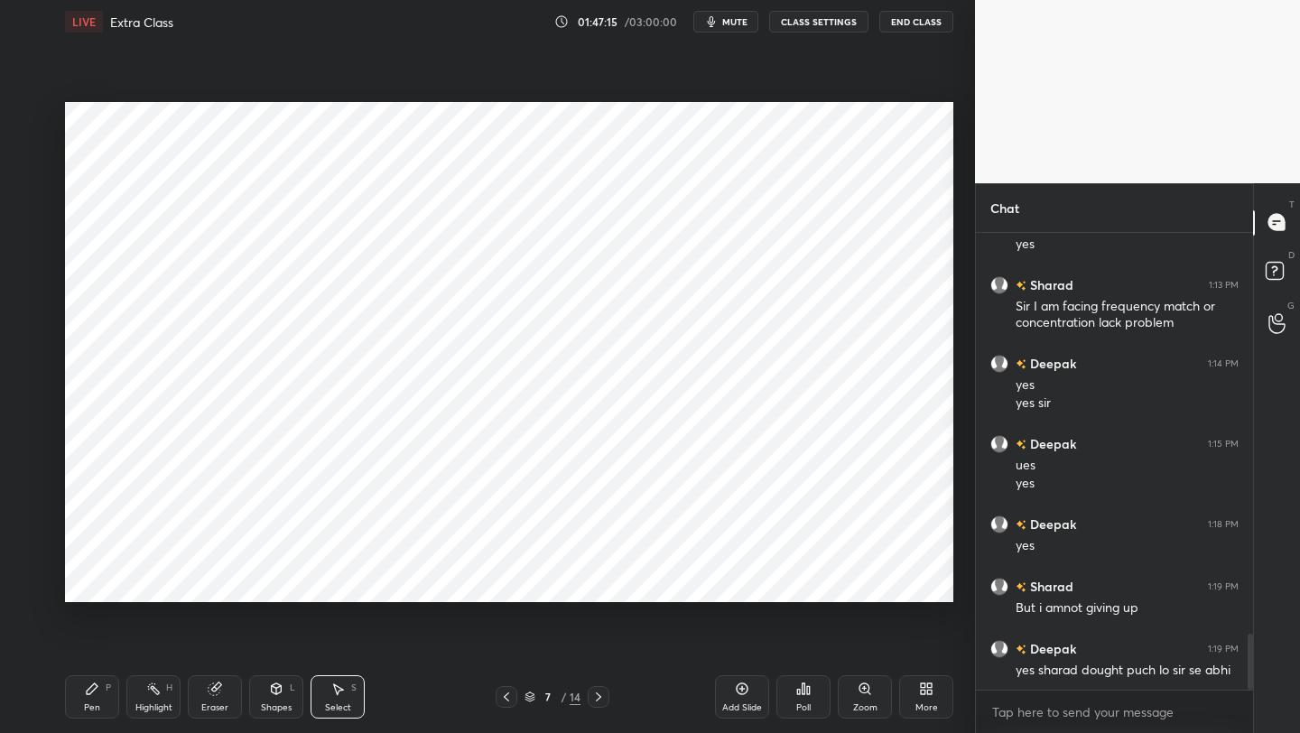
click at [600, 582] on icon at bounding box center [598, 697] width 14 height 14
click at [598, 582] on icon at bounding box center [598, 696] width 5 height 9
click at [598, 582] on icon at bounding box center [598, 697] width 14 height 14
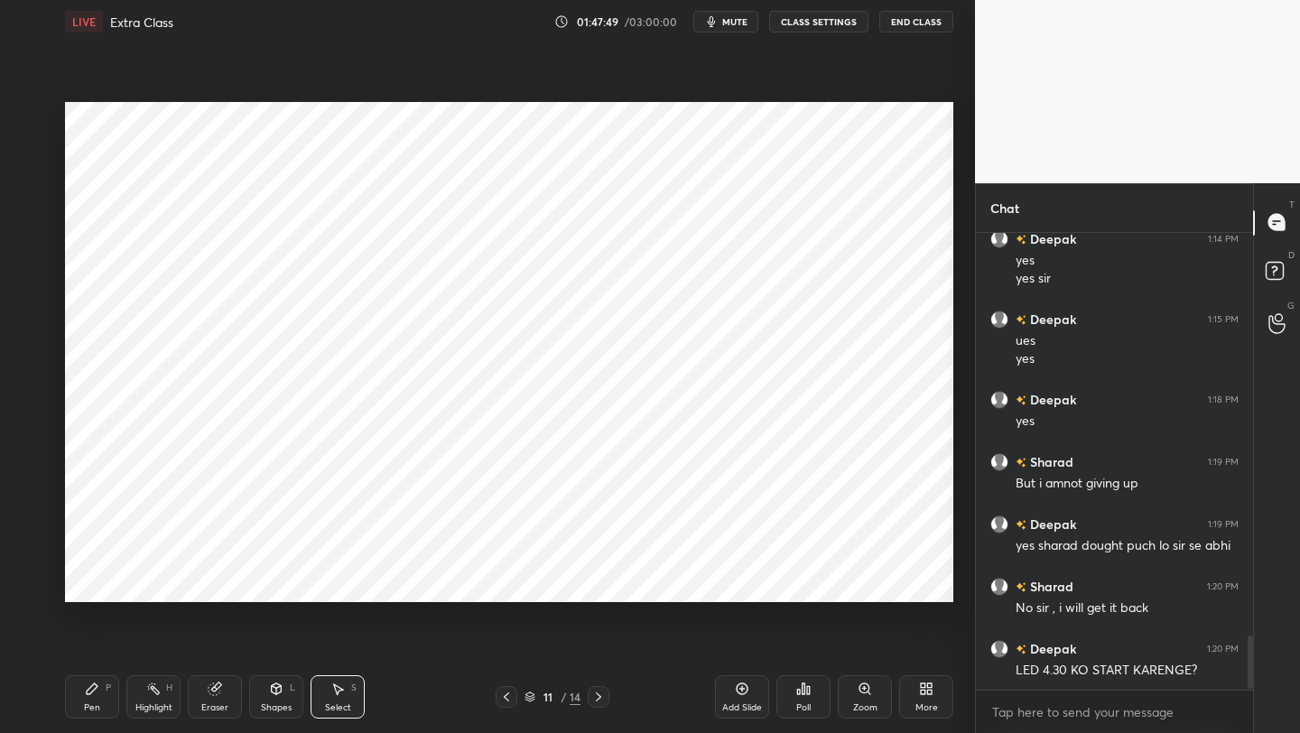
scroll to position [3457, 0]
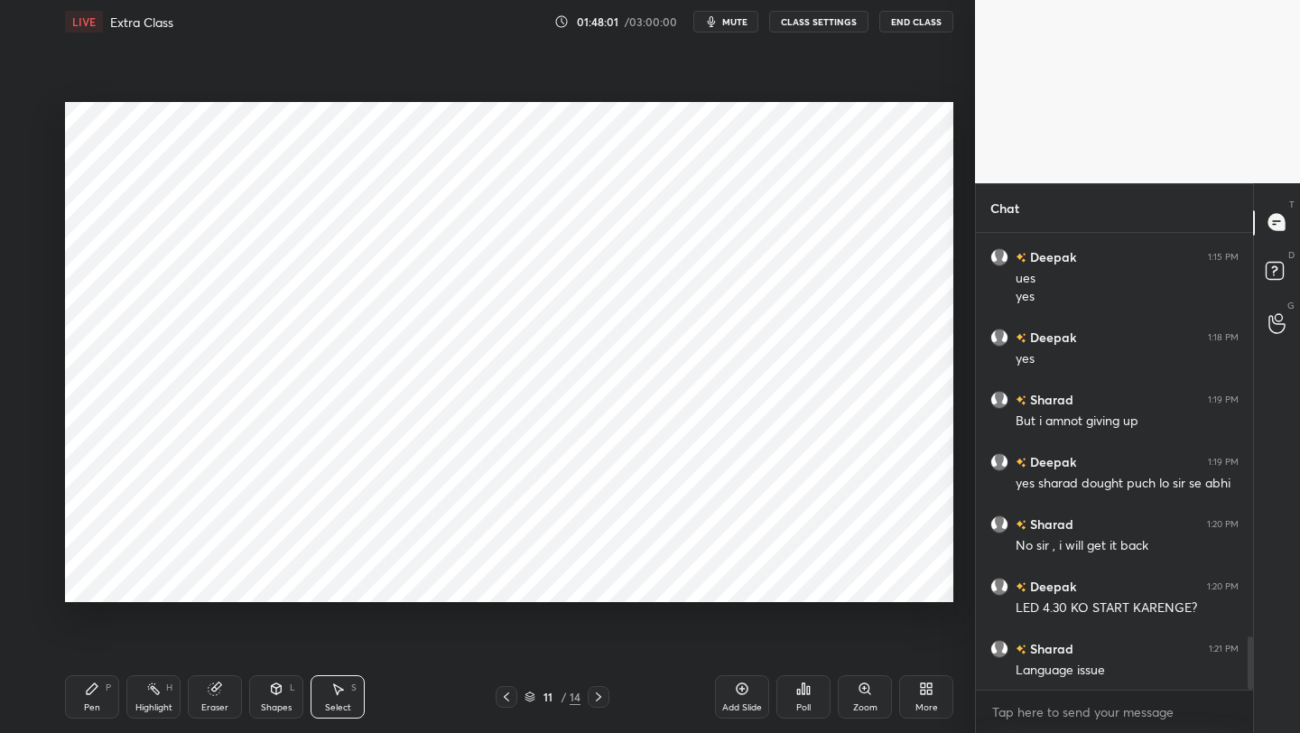
click at [589, 582] on div at bounding box center [599, 697] width 22 height 22
click at [509, 582] on icon at bounding box center [506, 697] width 14 height 14
click at [273, 582] on div "Shapes" at bounding box center [276, 707] width 31 height 9
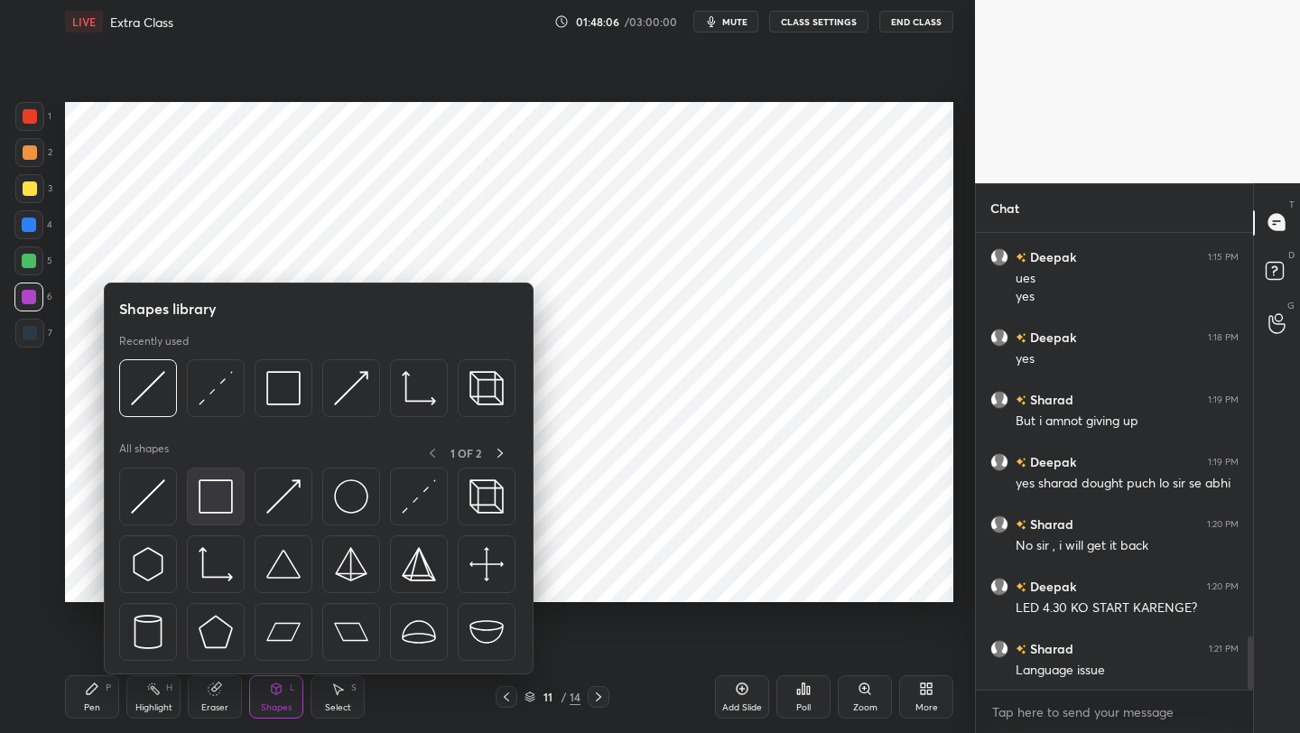
click at [222, 498] on img at bounding box center [216, 496] width 34 height 34
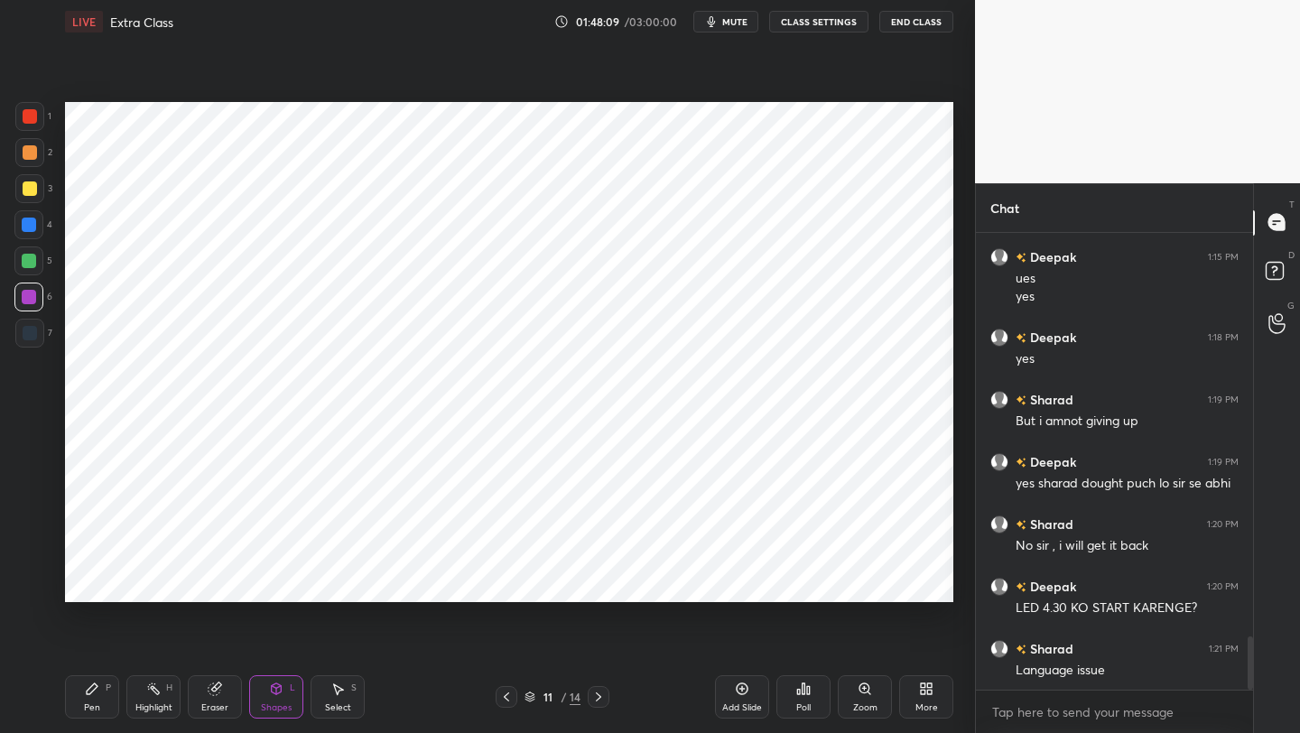
click at [27, 264] on div at bounding box center [29, 261] width 14 height 14
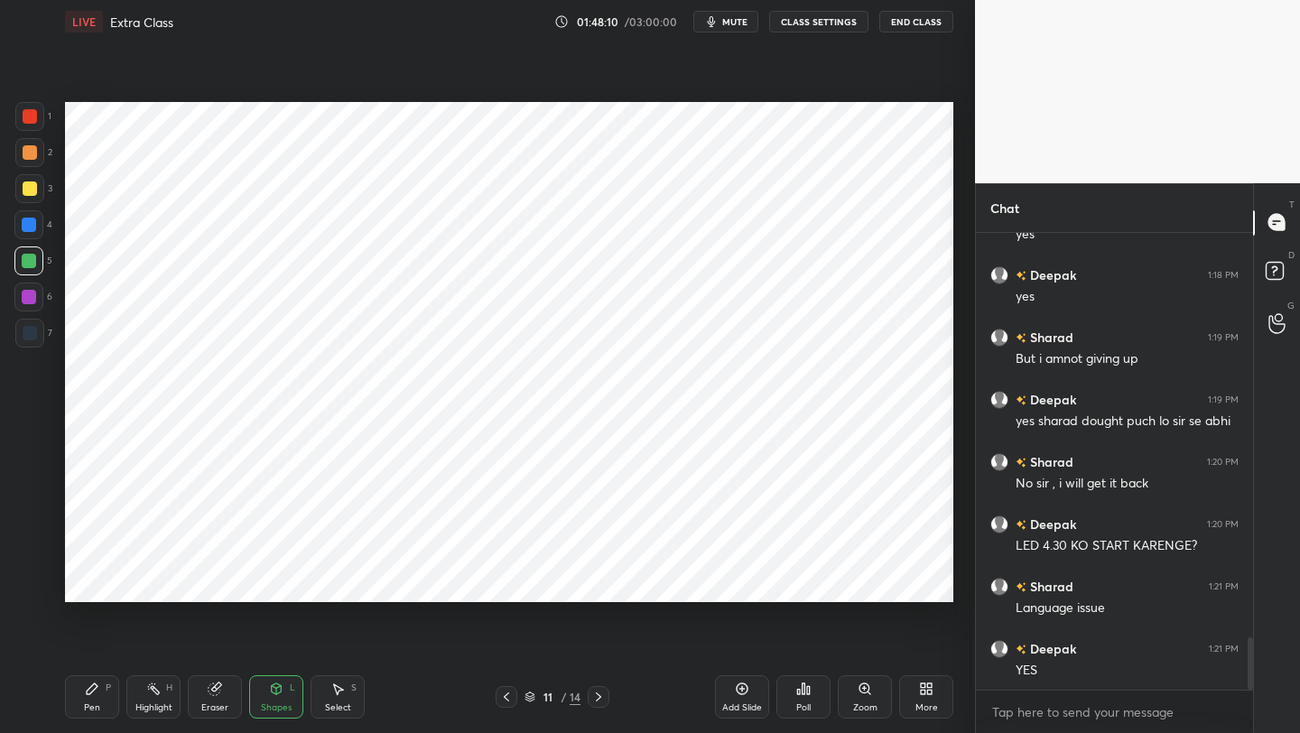
click at [90, 582] on div "Pen" at bounding box center [92, 707] width 16 height 9
click at [40, 113] on div at bounding box center [29, 116] width 29 height 29
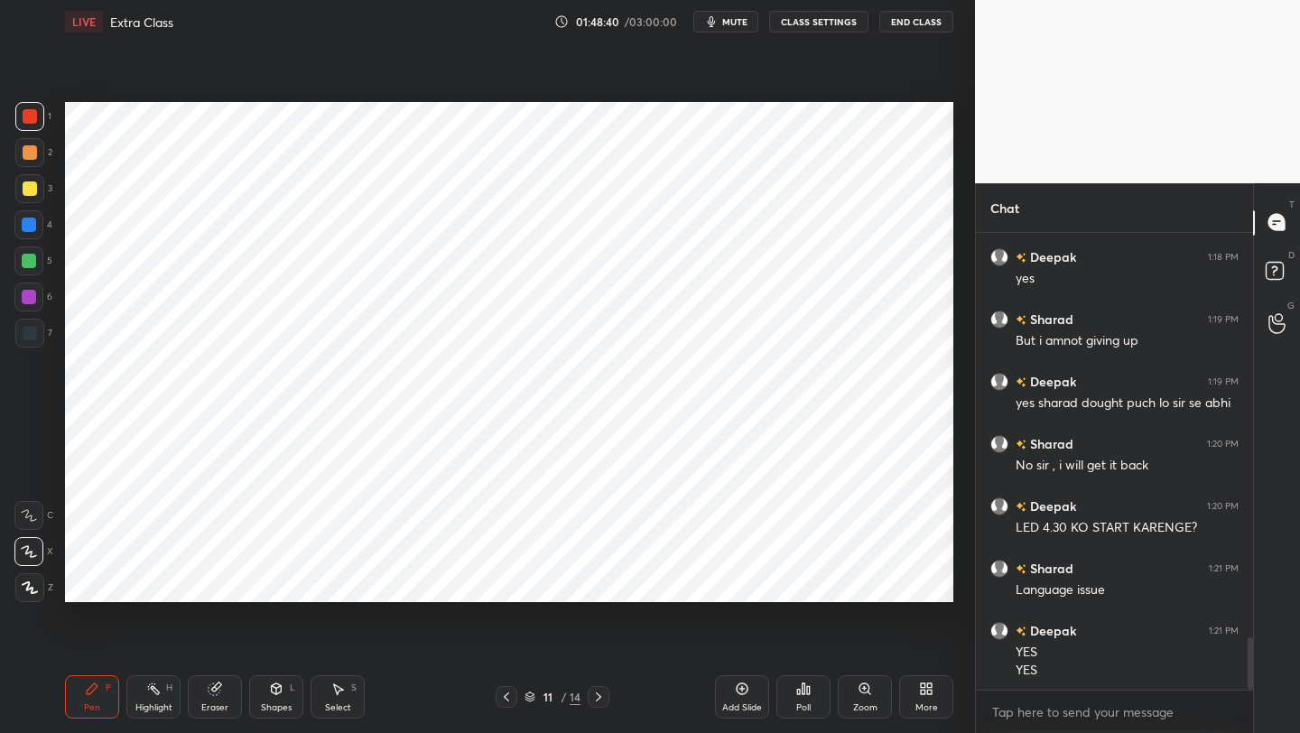
scroll to position [3555, 0]
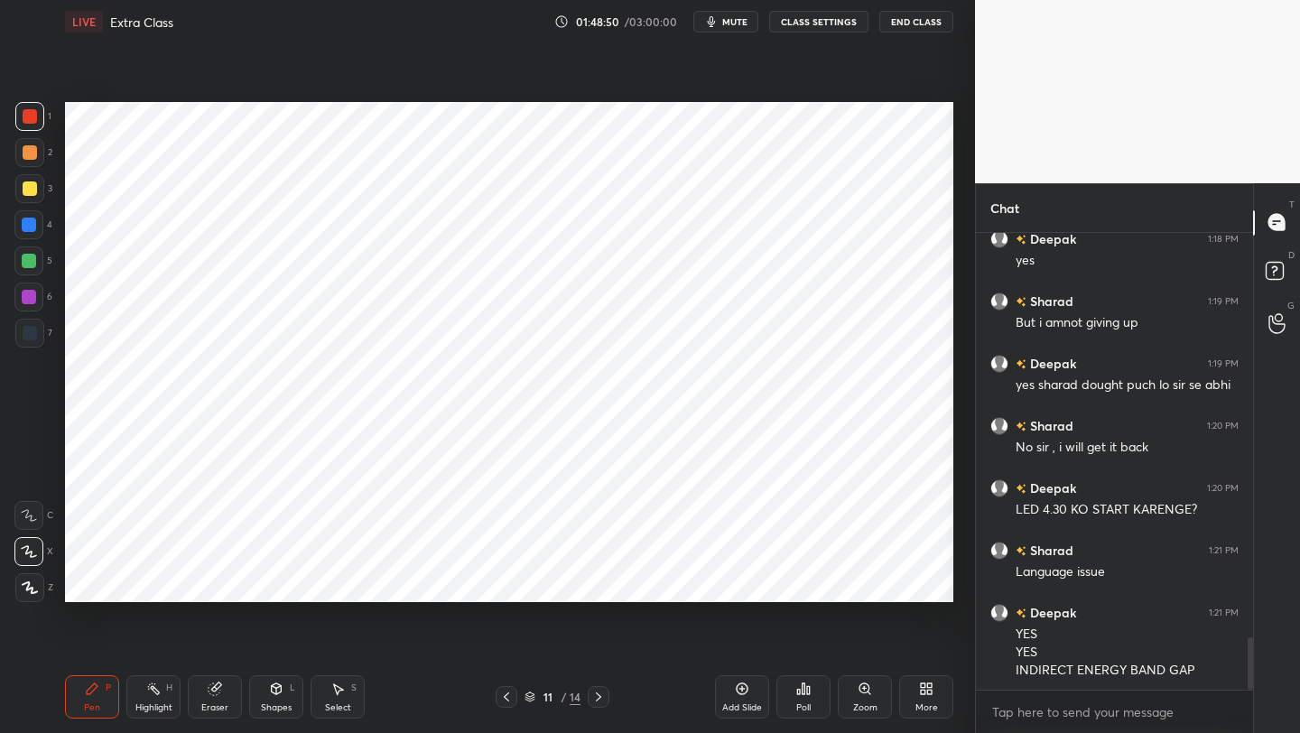
click at [273, 582] on icon at bounding box center [277, 688] width 10 height 11
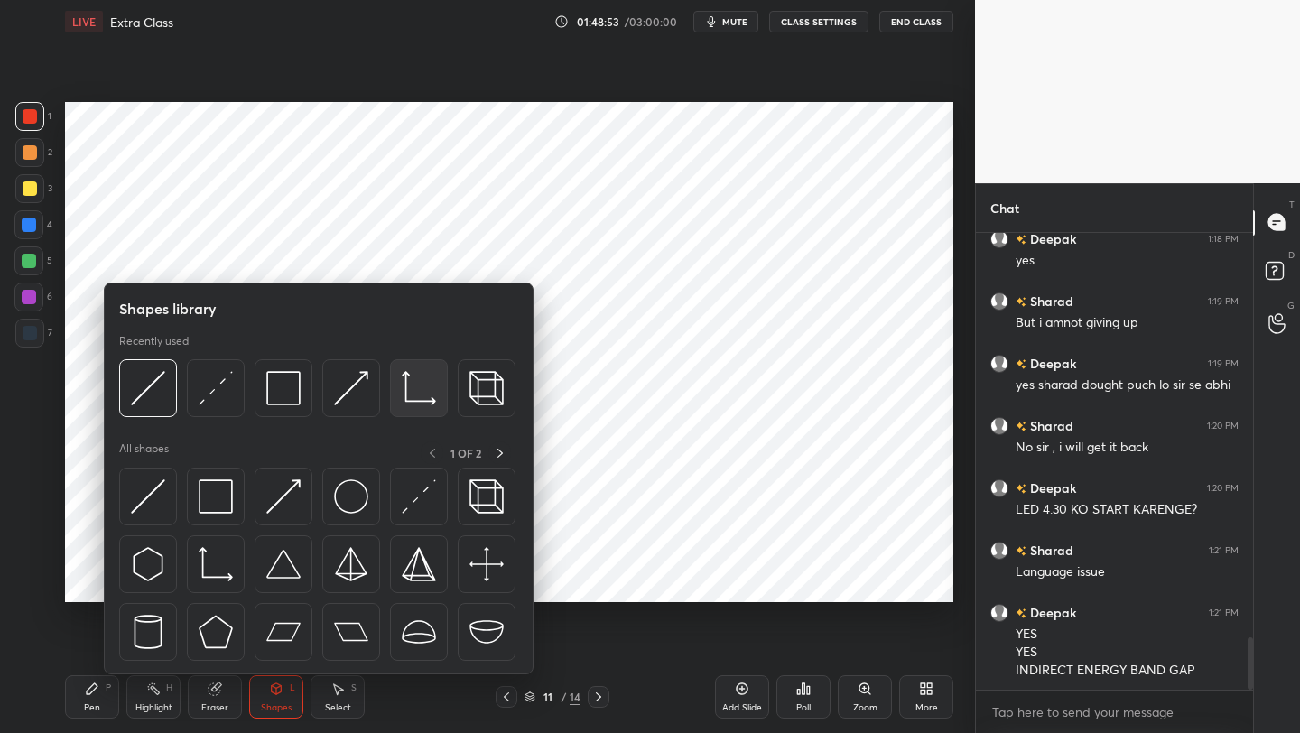
click at [418, 394] on img at bounding box center [419, 388] width 34 height 34
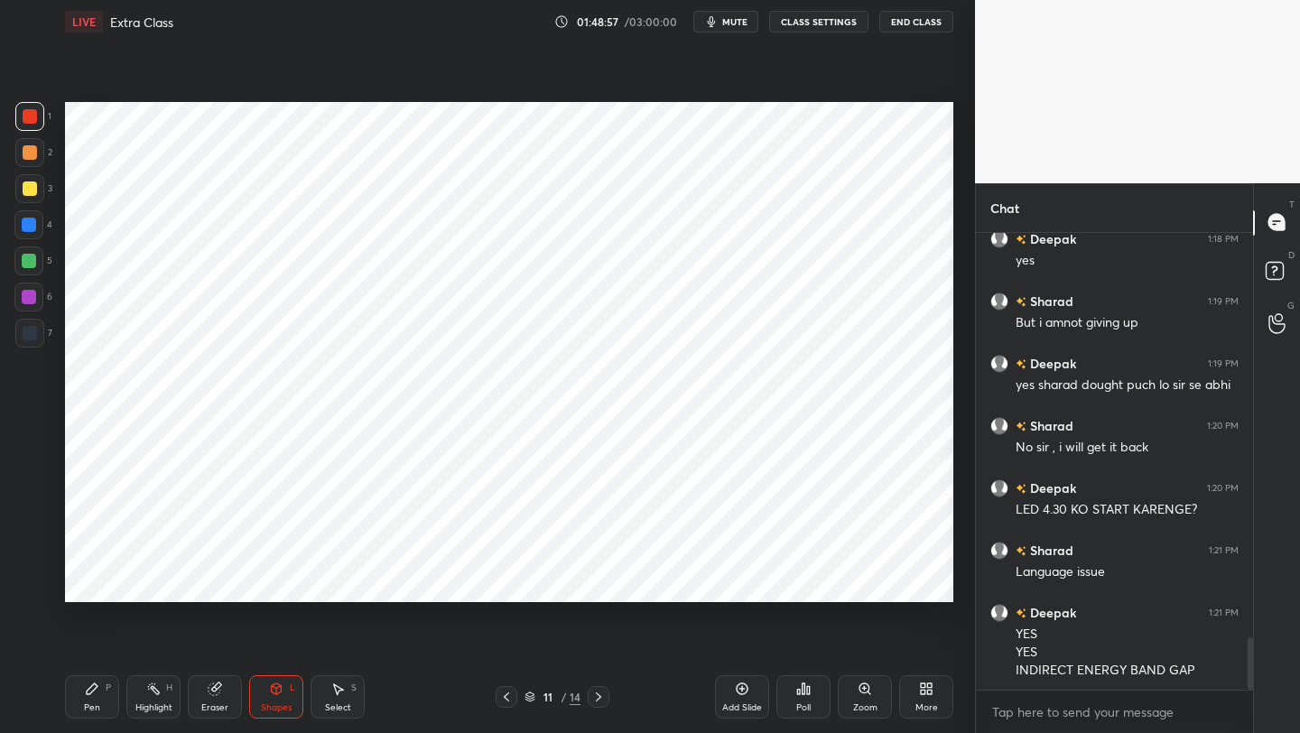
click at [100, 582] on div "Pen P" at bounding box center [92, 696] width 54 height 43
click at [284, 582] on div "Shapes L" at bounding box center [276, 696] width 54 height 43
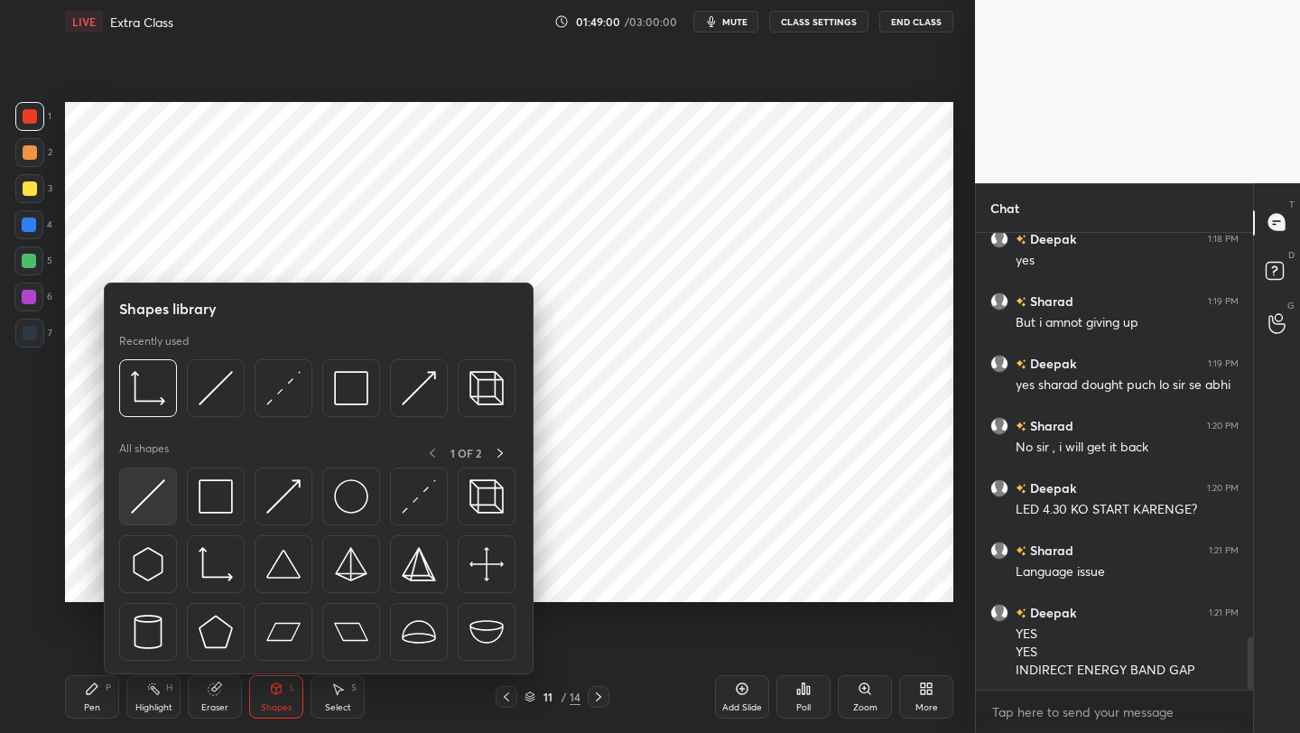
click at [155, 498] on img at bounding box center [148, 496] width 34 height 34
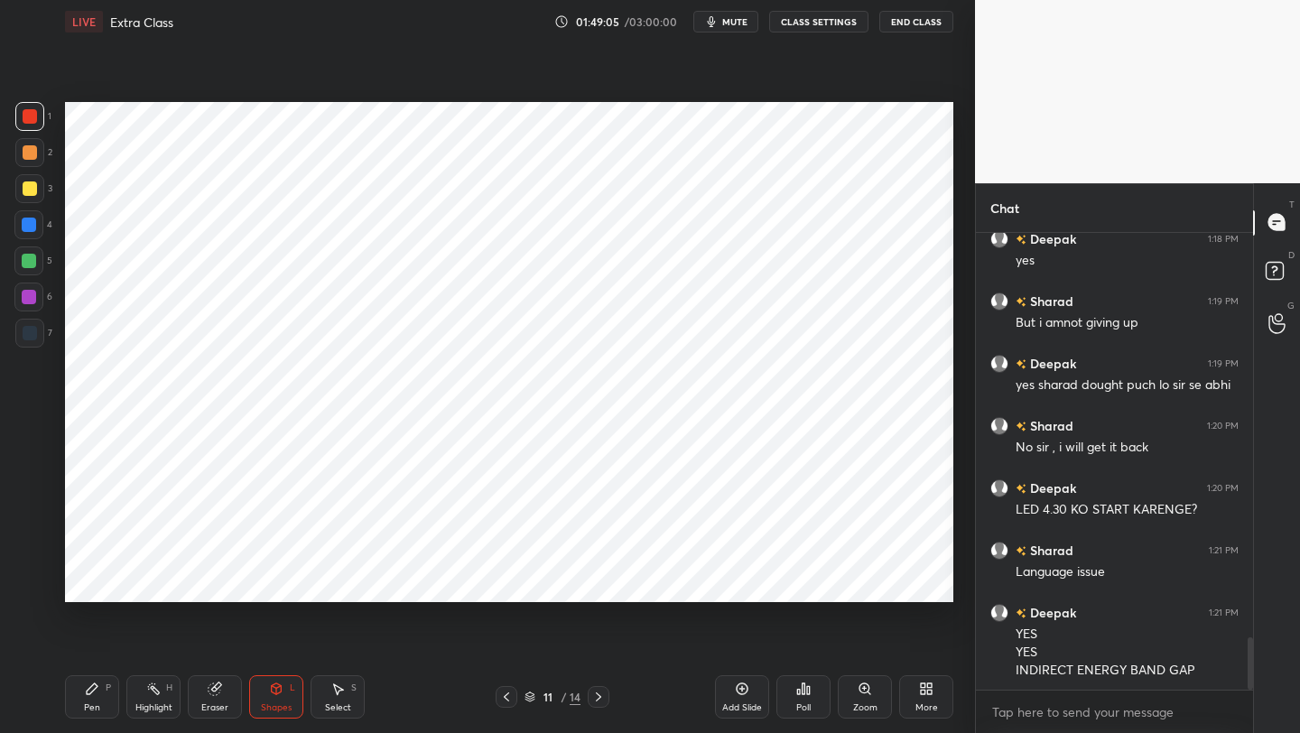
drag, startPoint x: 78, startPoint y: 702, endPoint x: 80, endPoint y: 669, distance: 33.5
click at [76, 582] on div "Pen P" at bounding box center [92, 696] width 54 height 43
click at [21, 230] on div at bounding box center [28, 224] width 29 height 29
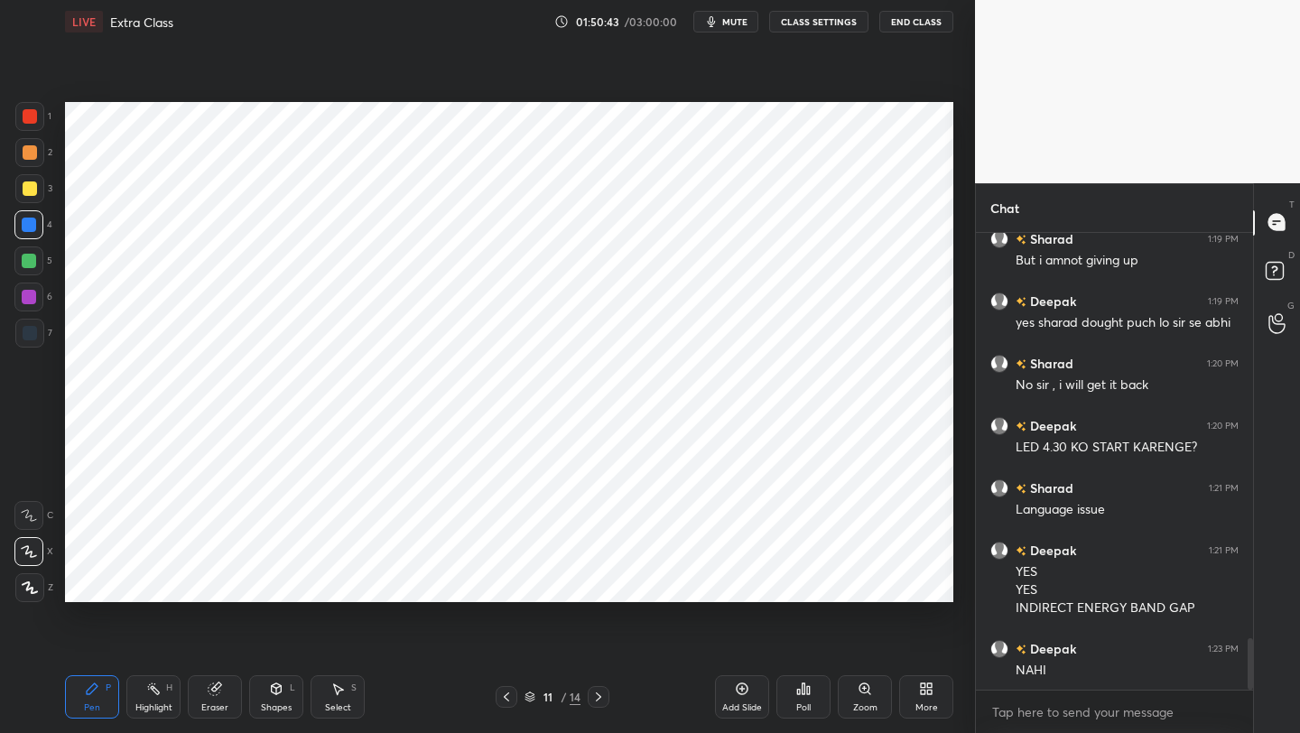
click at [745, 582] on icon at bounding box center [742, 688] width 14 height 14
click at [276, 582] on div "Shapes" at bounding box center [276, 707] width 31 height 9
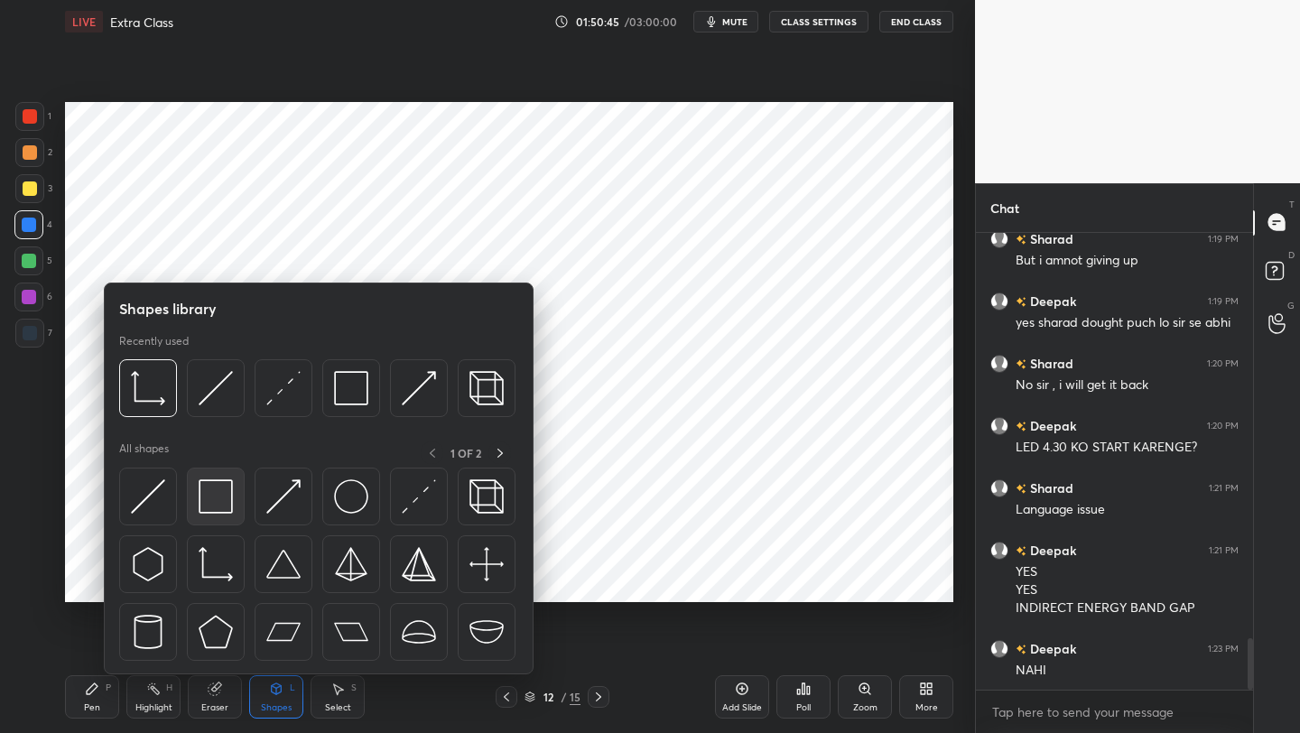
click at [216, 500] on img at bounding box center [216, 496] width 34 height 34
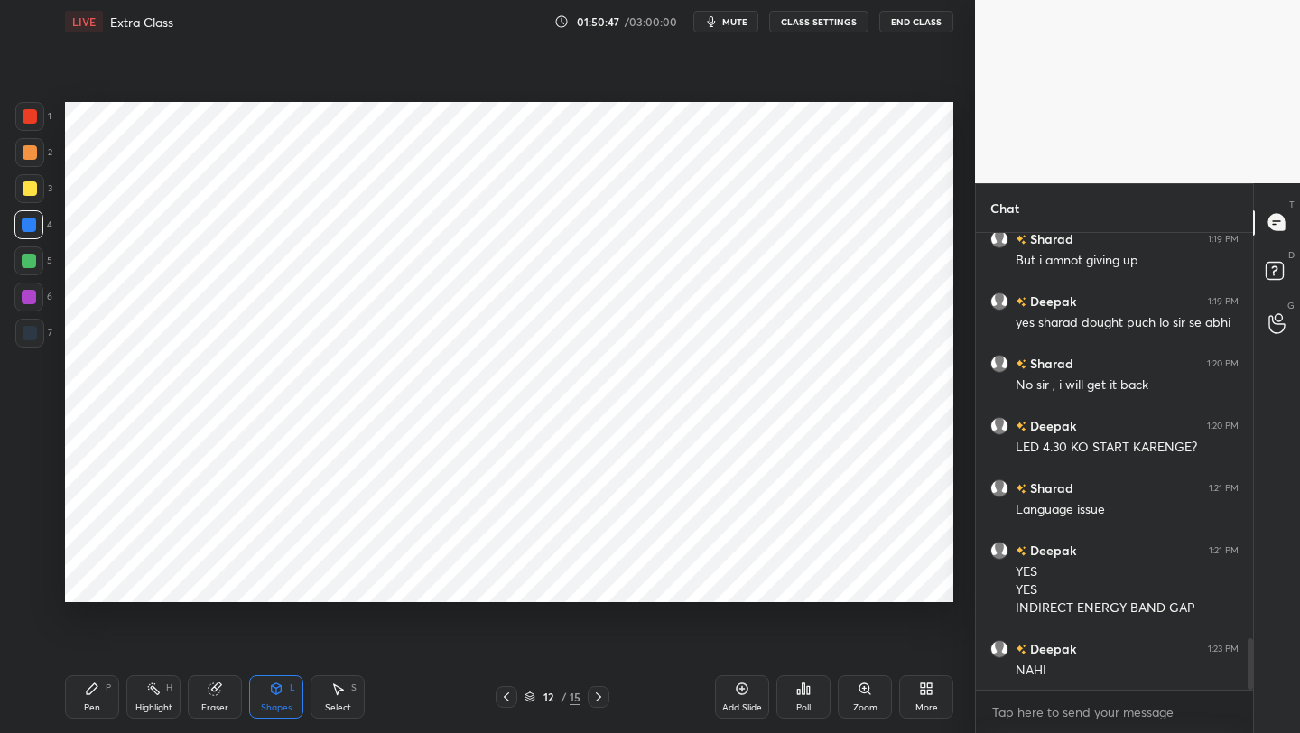
drag, startPoint x: 276, startPoint y: 693, endPoint x: 277, endPoint y: 681, distance: 12.7
click at [276, 582] on icon at bounding box center [276, 688] width 14 height 14
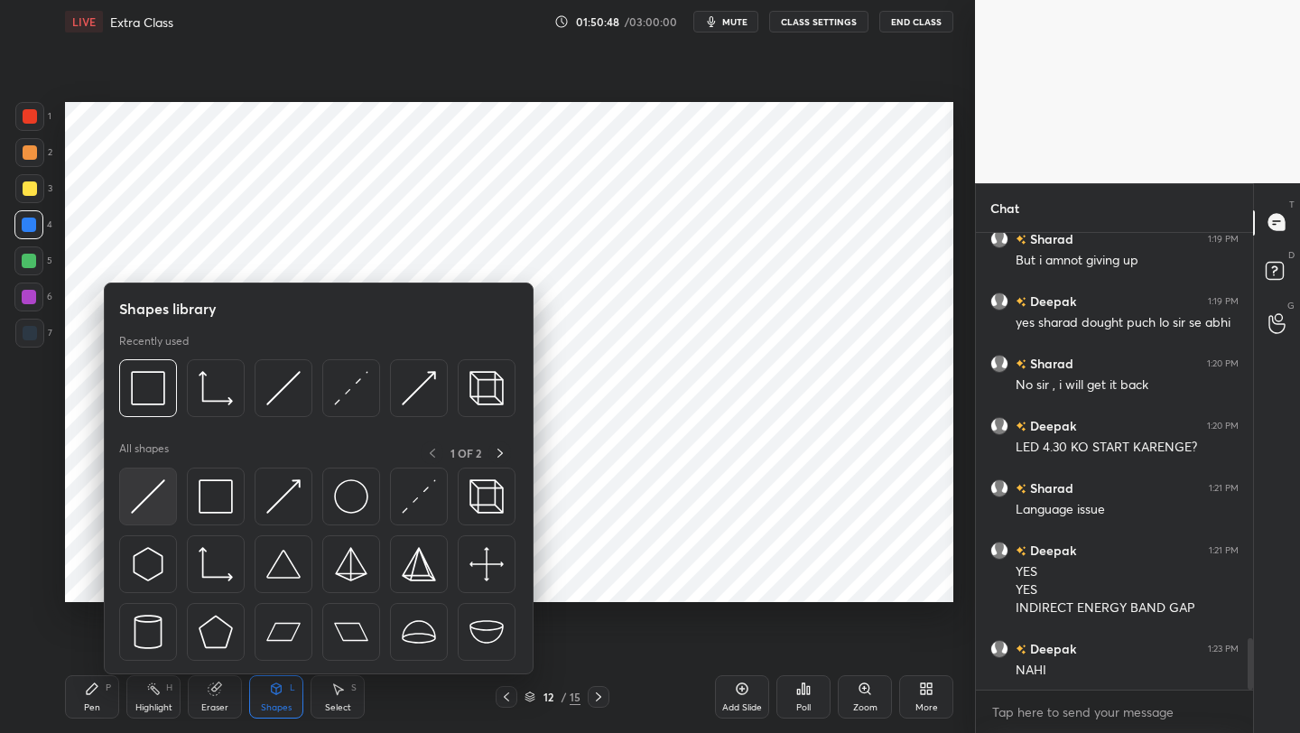
click at [162, 489] on img at bounding box center [148, 496] width 34 height 34
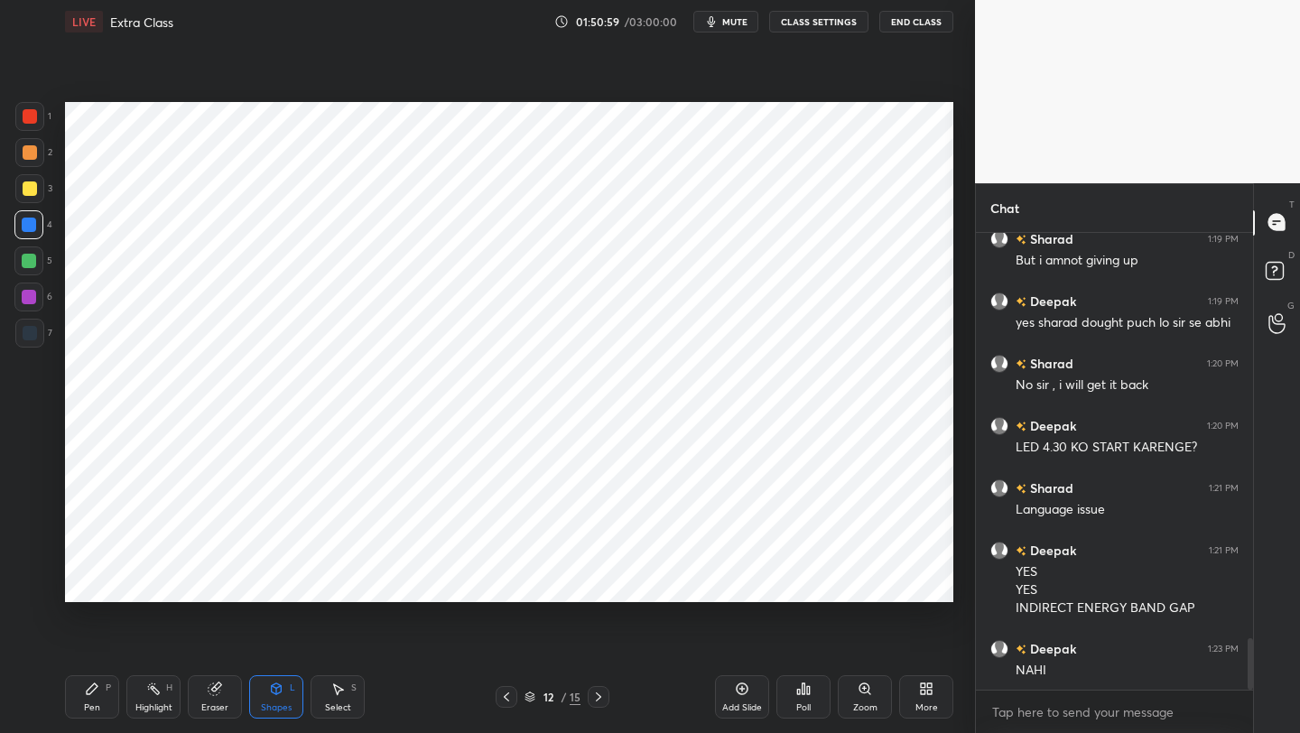
click at [94, 582] on div "Pen P" at bounding box center [92, 696] width 54 height 43
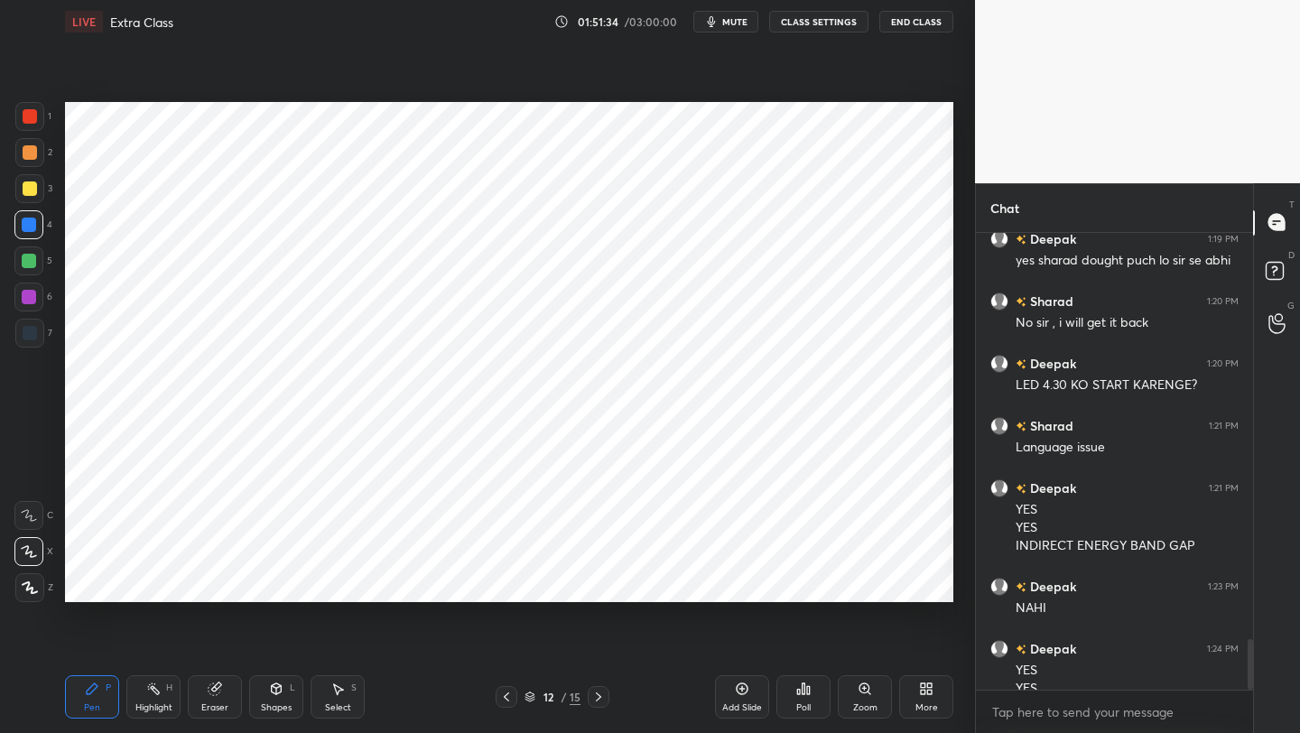
scroll to position [3698, 0]
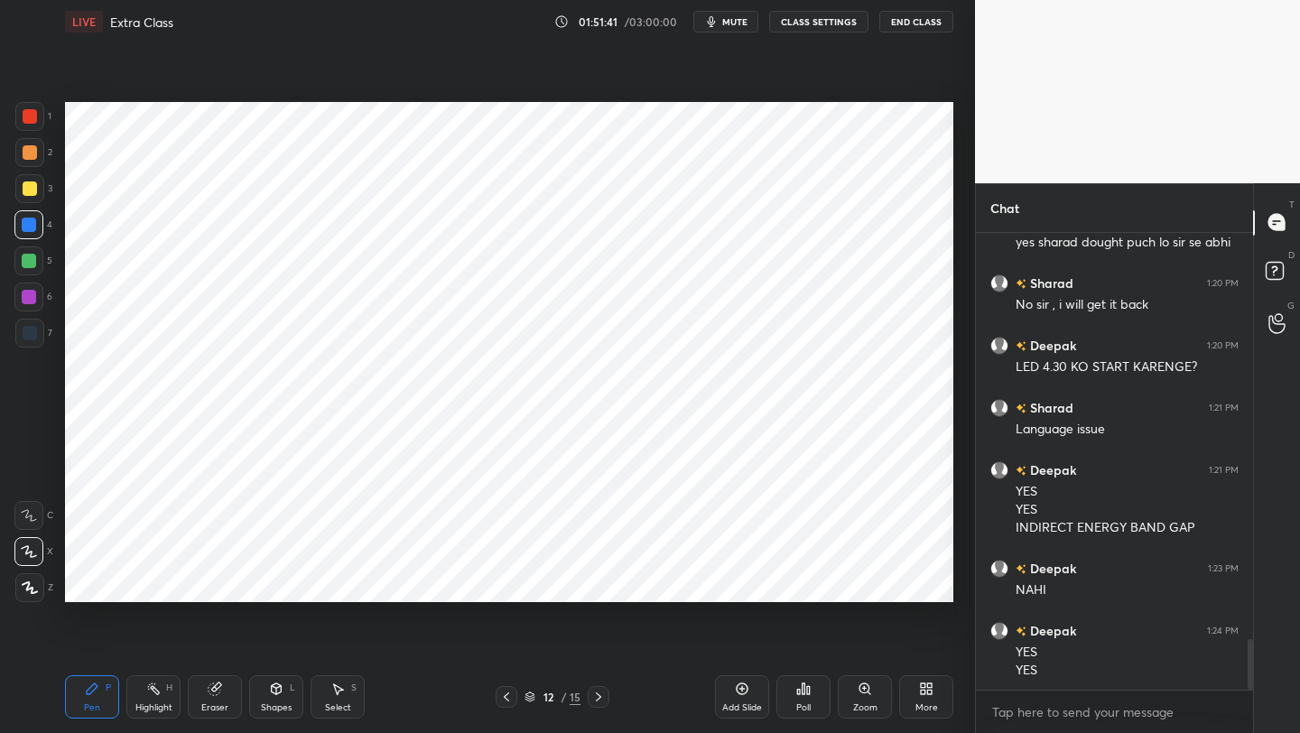
click at [597, 582] on div at bounding box center [599, 697] width 22 height 22
click at [263, 582] on div "Shapes L" at bounding box center [276, 696] width 54 height 43
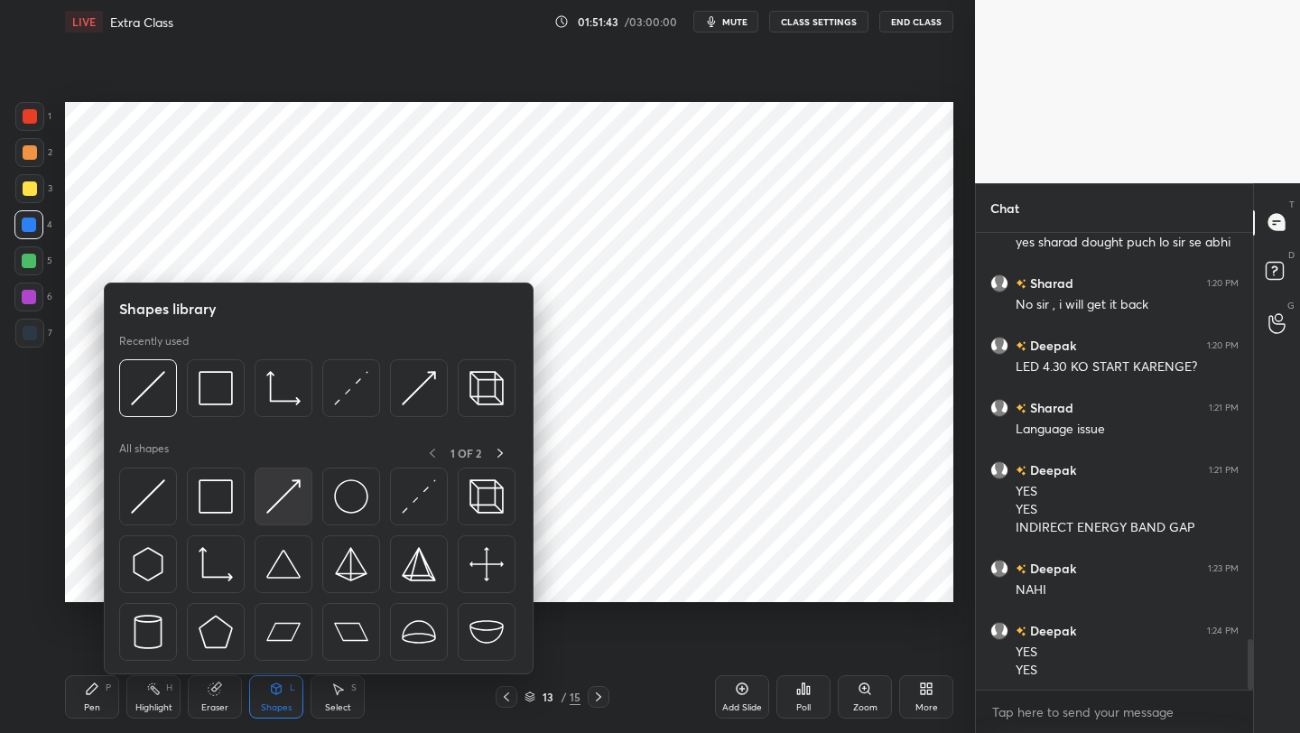
click at [305, 488] on div at bounding box center [284, 497] width 58 height 58
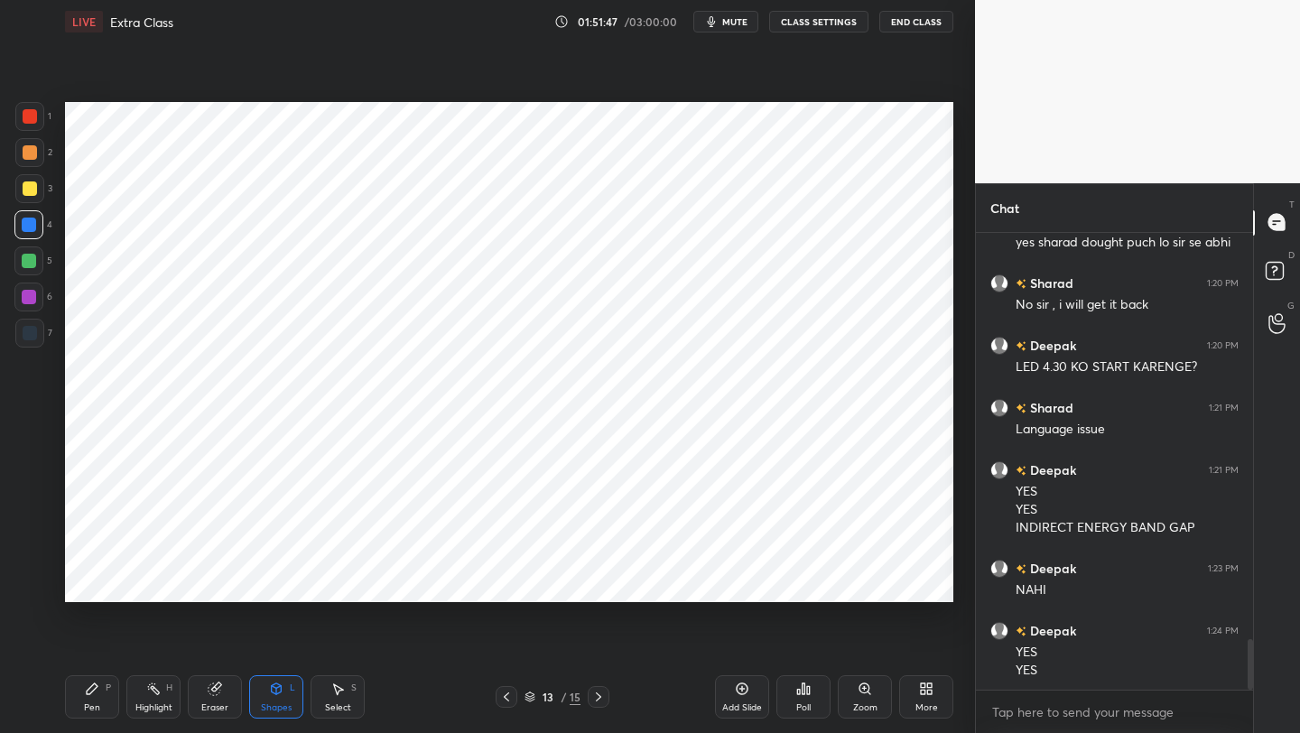
click at [89, 582] on div "Pen" at bounding box center [92, 707] width 16 height 9
drag, startPoint x: 41, startPoint y: 295, endPoint x: 63, endPoint y: 285, distance: 24.7
click at [36, 295] on div at bounding box center [28, 296] width 29 height 29
click at [16, 113] on div at bounding box center [29, 116] width 29 height 29
drag, startPoint x: 209, startPoint y: 693, endPoint x: 238, endPoint y: 604, distance: 93.9
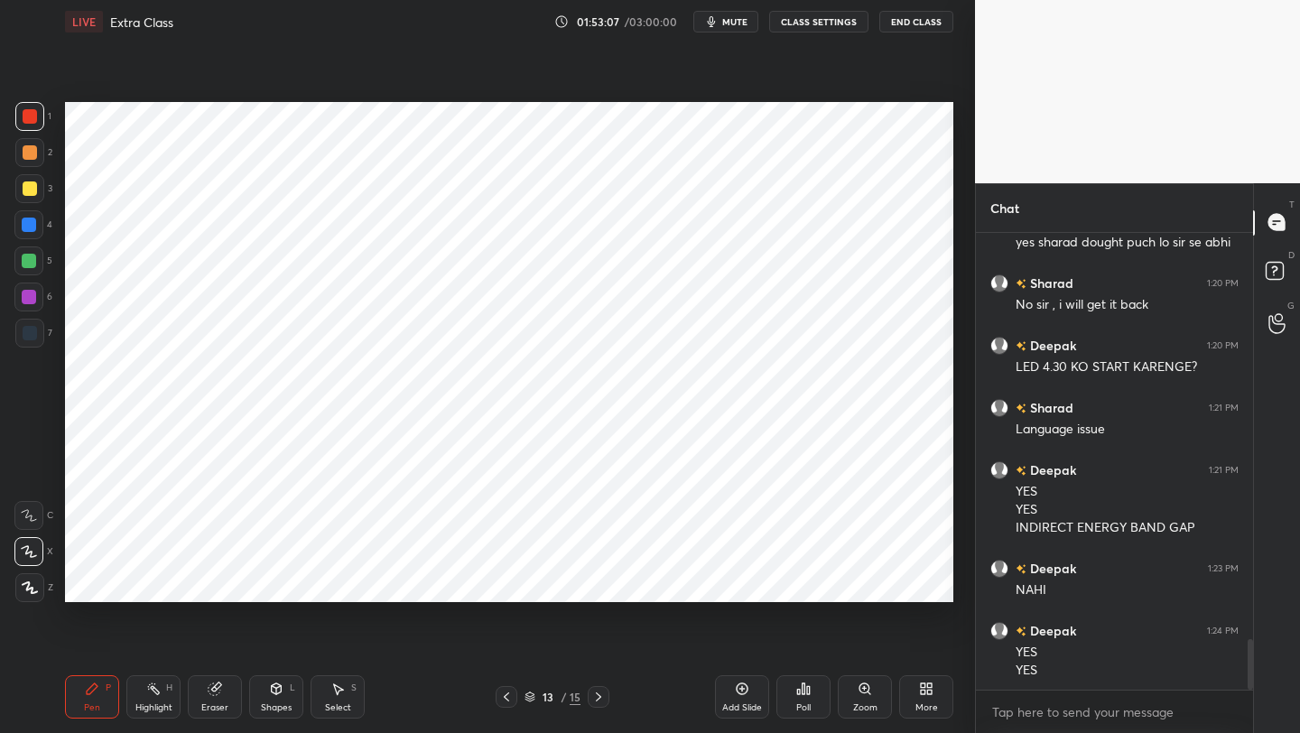
click at [216, 582] on icon at bounding box center [215, 688] width 14 height 14
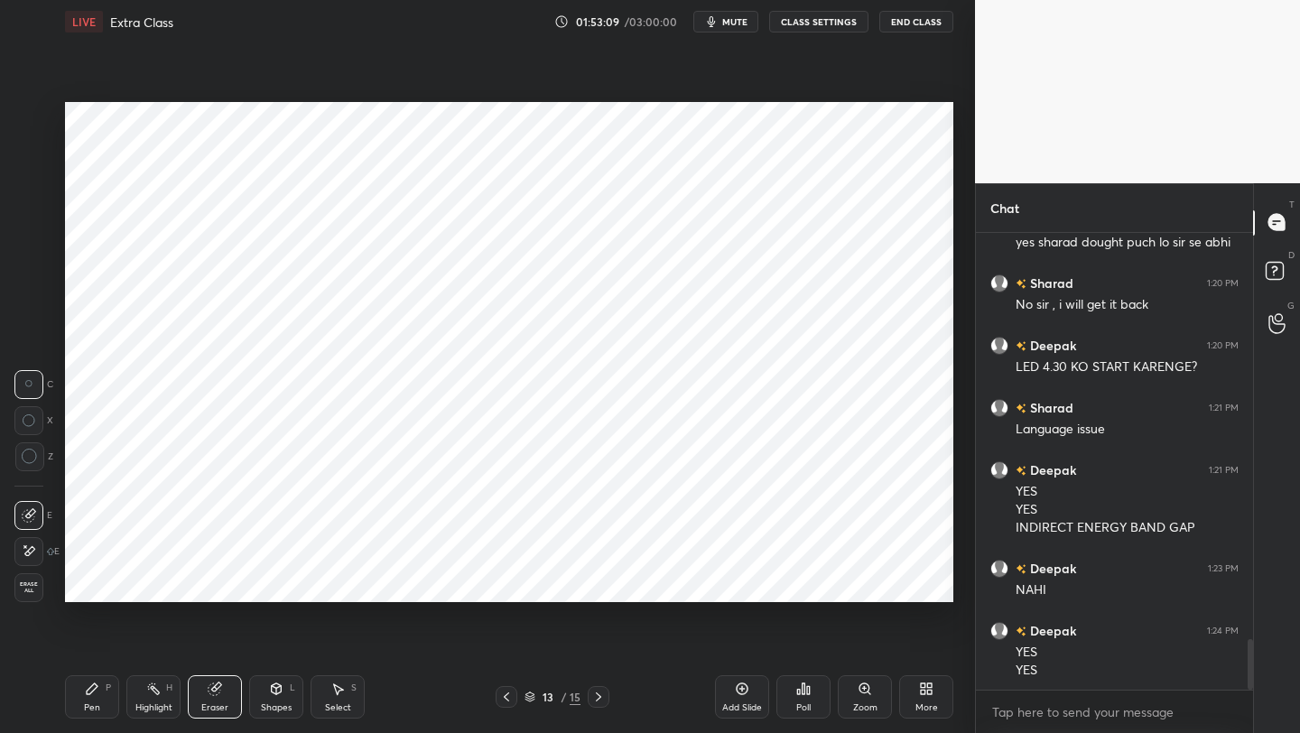
drag, startPoint x: 112, startPoint y: 690, endPoint x: 138, endPoint y: 615, distance: 79.4
click at [113, 582] on div "Pen P" at bounding box center [92, 696] width 54 height 43
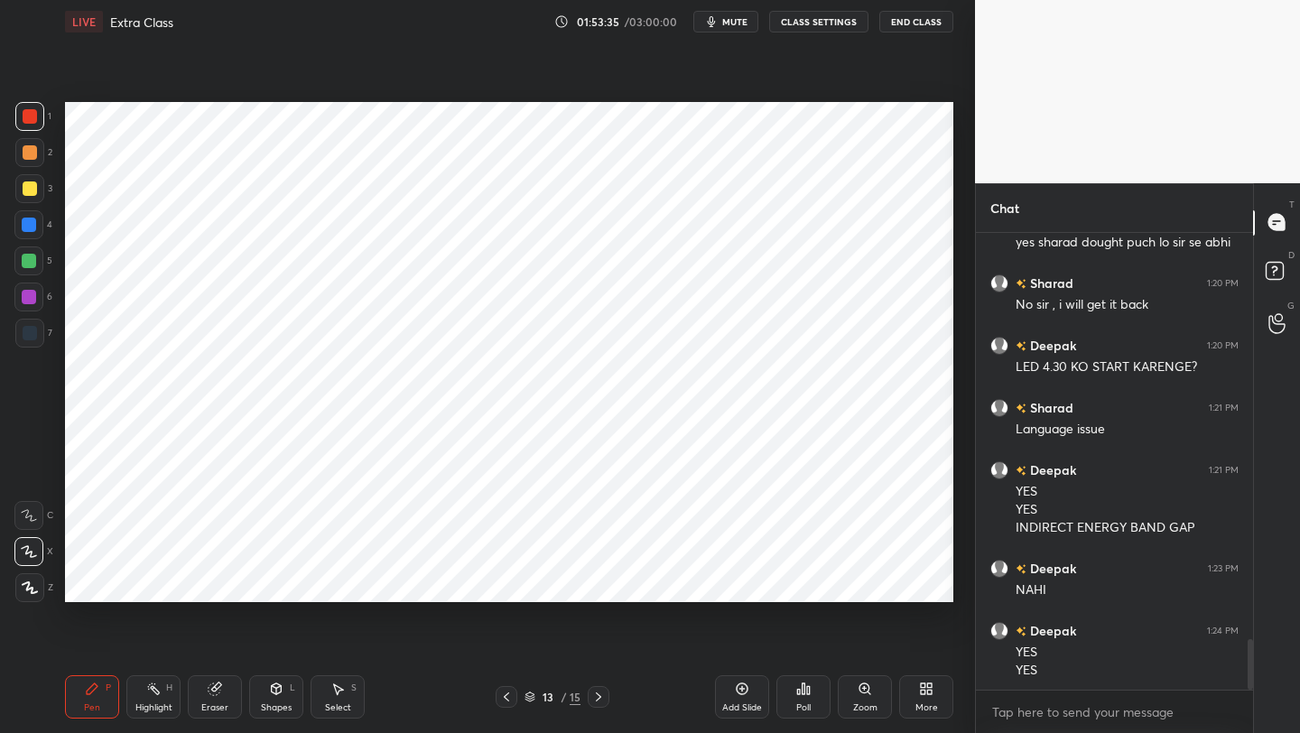
drag, startPoint x: 211, startPoint y: 695, endPoint x: 216, endPoint y: 630, distance: 65.1
click at [210, 582] on icon at bounding box center [215, 688] width 14 height 14
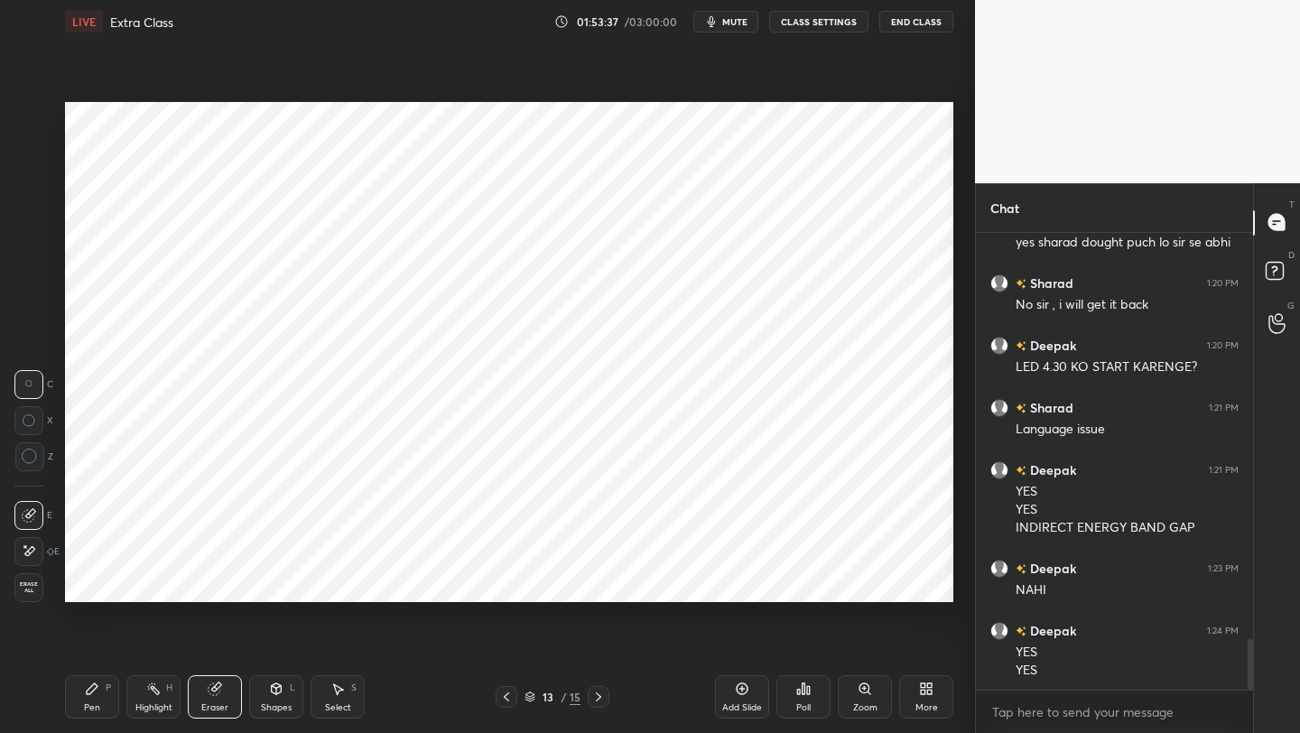
click at [116, 582] on div "Pen P" at bounding box center [92, 696] width 54 height 43
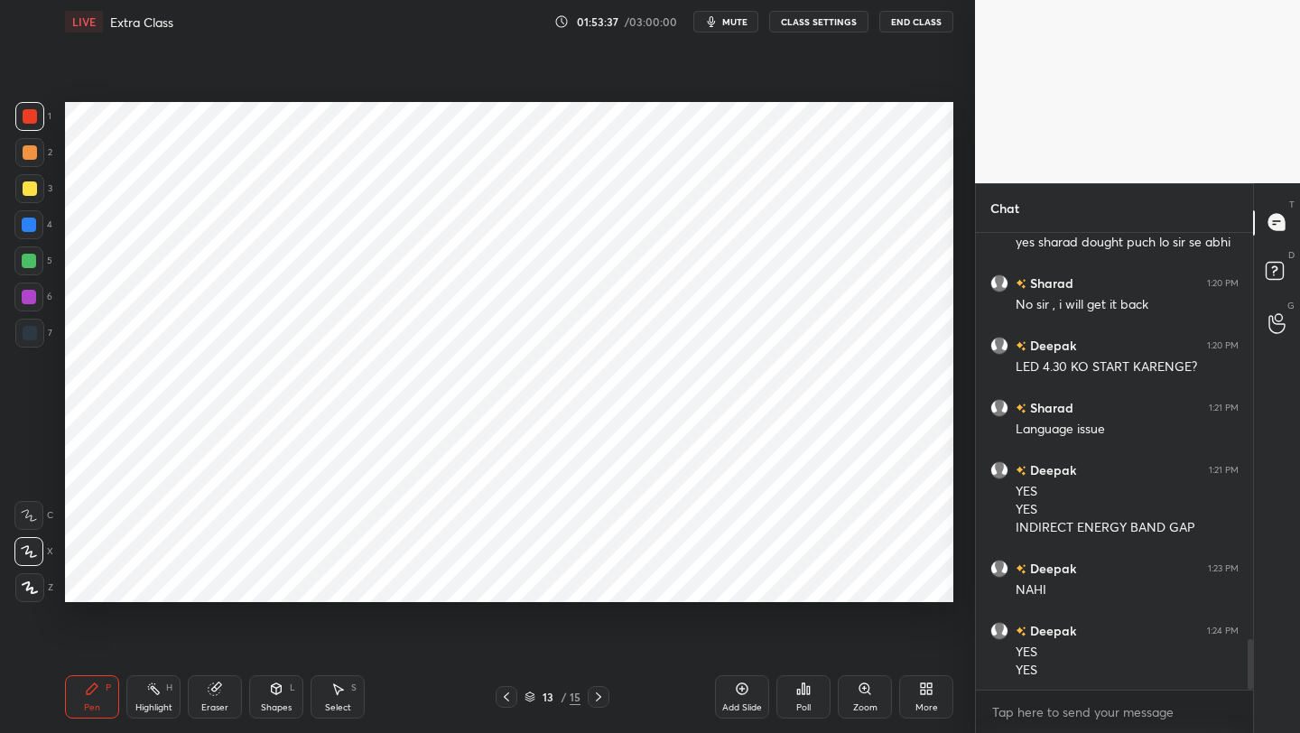
click at [98, 582] on div "Pen P" at bounding box center [92, 696] width 54 height 43
click at [499, 582] on icon at bounding box center [506, 697] width 14 height 14
drag, startPoint x: 505, startPoint y: 690, endPoint x: 505, endPoint y: 667, distance: 23.5
click at [505, 582] on icon at bounding box center [506, 697] width 14 height 14
click at [599, 582] on icon at bounding box center [598, 697] width 14 height 14
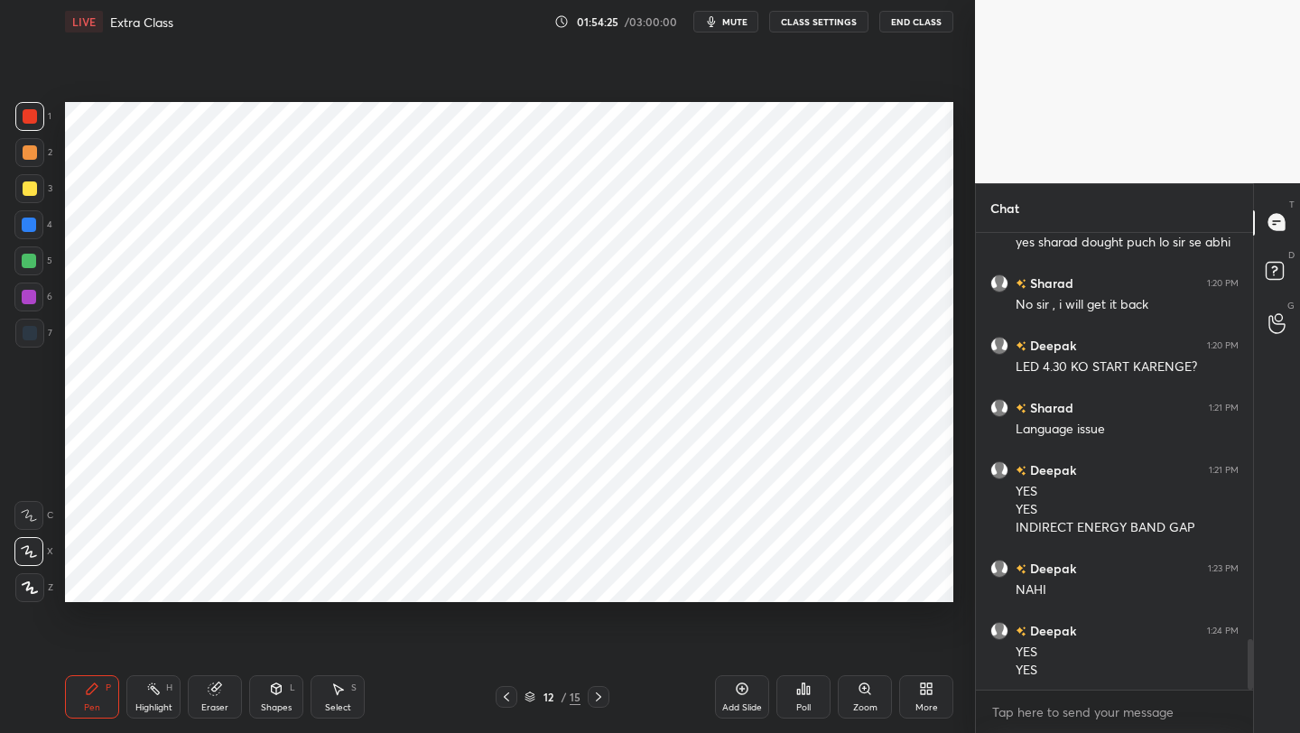
click at [505, 582] on icon at bounding box center [506, 697] width 14 height 14
click at [29, 264] on div at bounding box center [29, 261] width 14 height 14
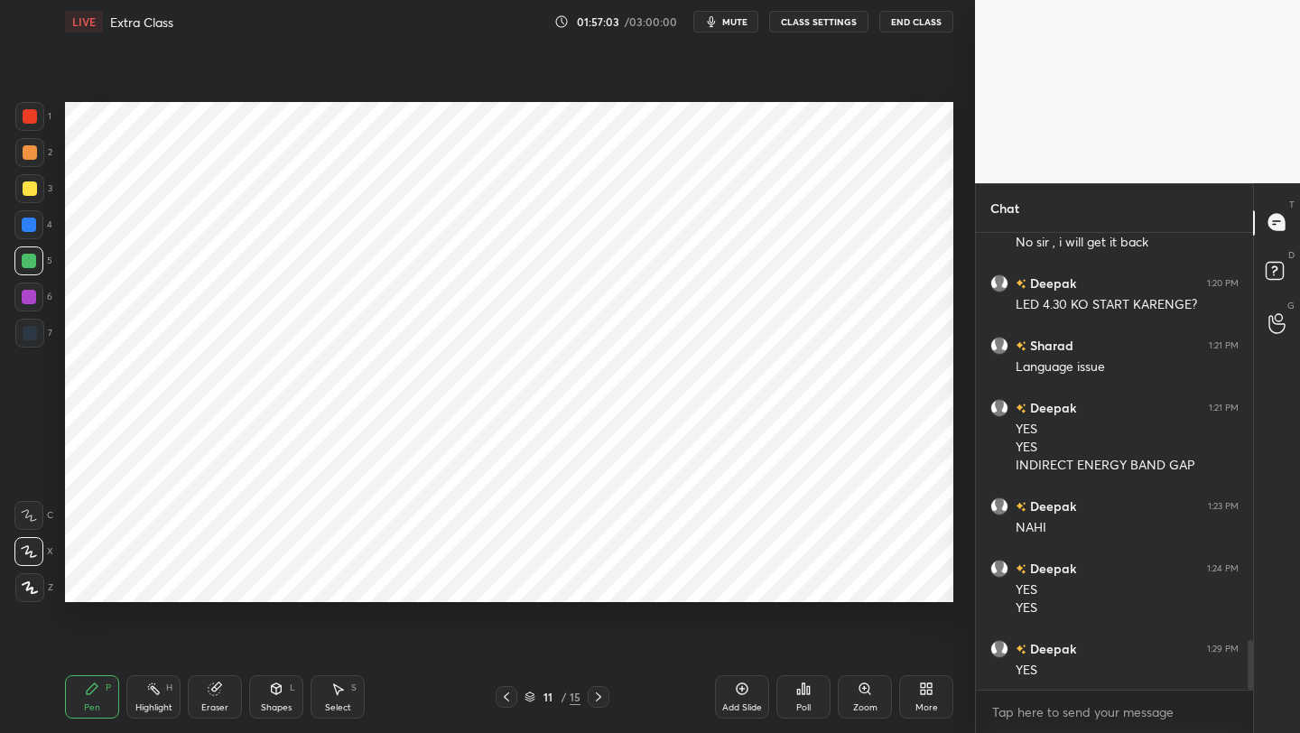
click at [597, 582] on icon at bounding box center [598, 697] width 14 height 14
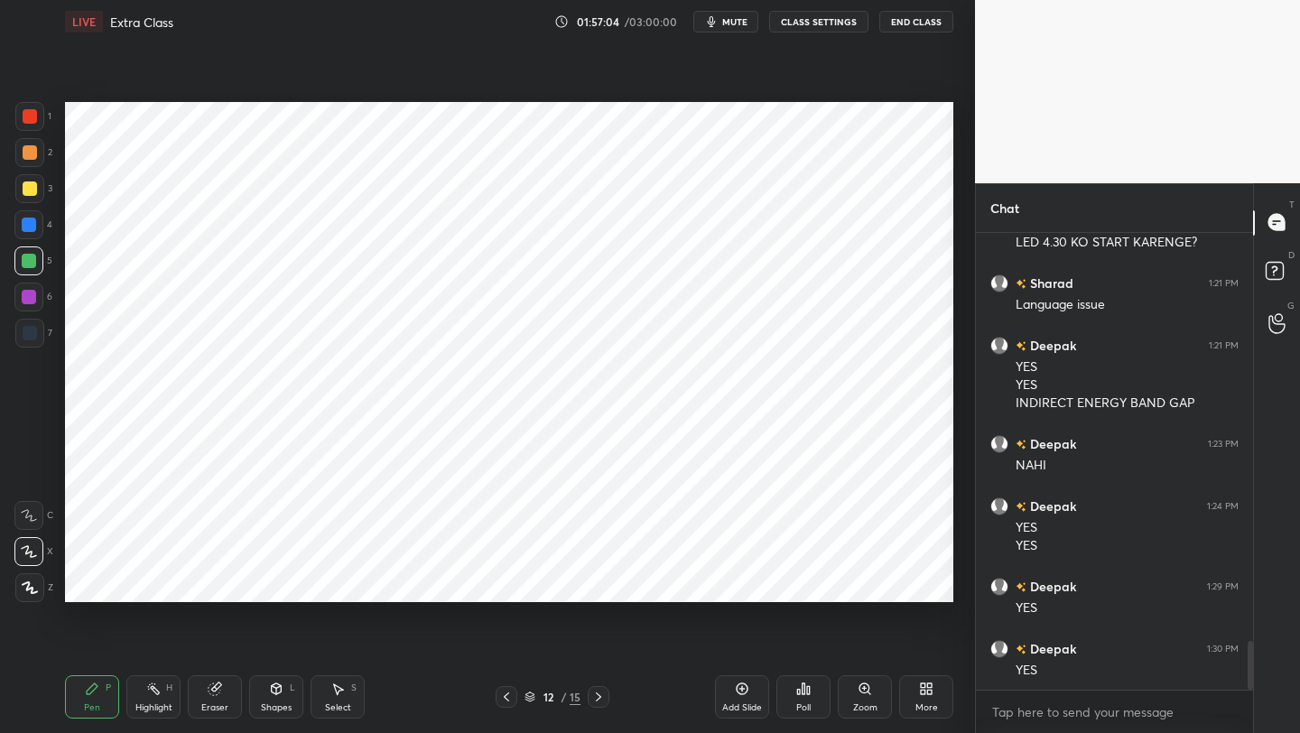
click at [595, 582] on icon at bounding box center [598, 697] width 14 height 14
click at [592, 582] on icon at bounding box center [598, 697] width 14 height 14
click at [507, 582] on icon at bounding box center [506, 697] width 14 height 14
click at [509, 582] on icon at bounding box center [506, 697] width 14 height 14
click at [511, 582] on icon at bounding box center [506, 697] width 14 height 14
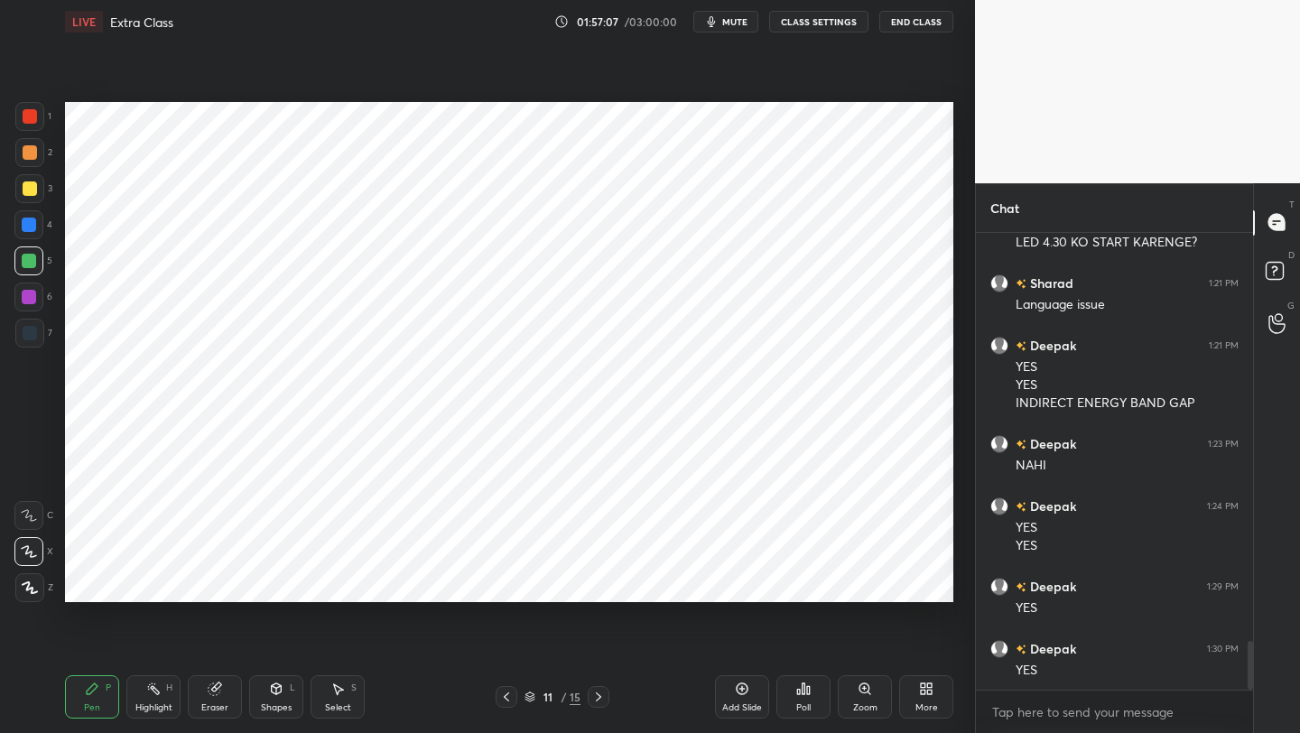
click at [514, 582] on div at bounding box center [506, 697] width 22 height 22
click at [515, 582] on div at bounding box center [506, 697] width 22 height 22
click at [517, 582] on div "8 / 15" at bounding box center [552, 697] width 114 height 22
click at [510, 582] on icon at bounding box center [506, 697] width 14 height 14
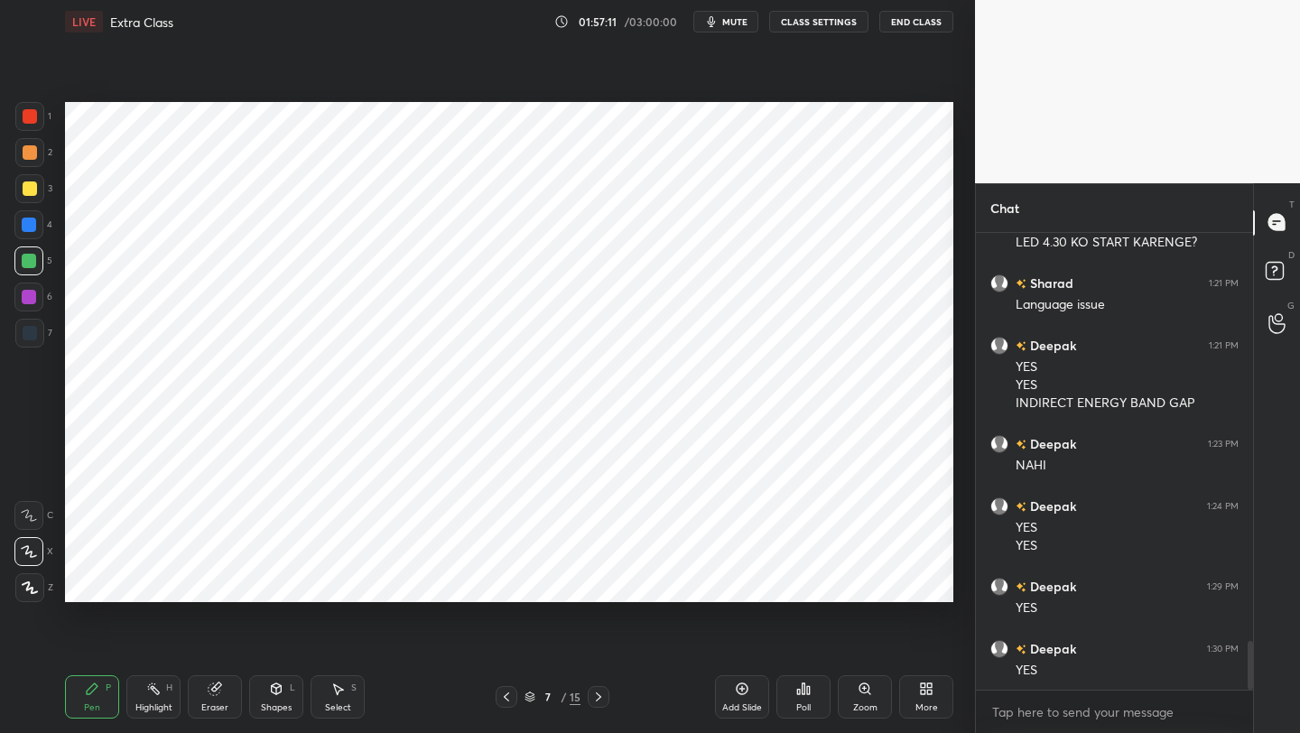
click at [510, 582] on icon at bounding box center [506, 697] width 14 height 14
click at [512, 582] on icon at bounding box center [506, 697] width 14 height 14
click at [602, 582] on icon at bounding box center [598, 697] width 14 height 14
click at [597, 582] on icon at bounding box center [598, 697] width 14 height 14
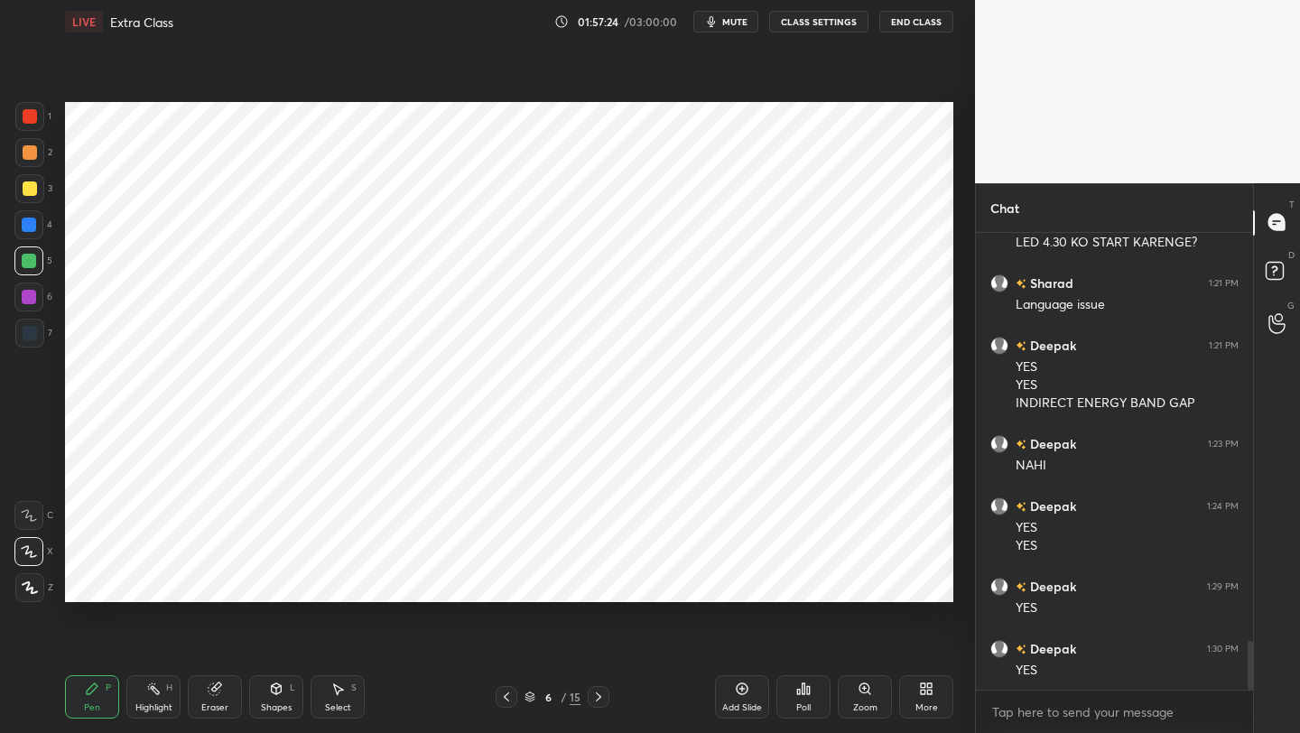
scroll to position [3840, 0]
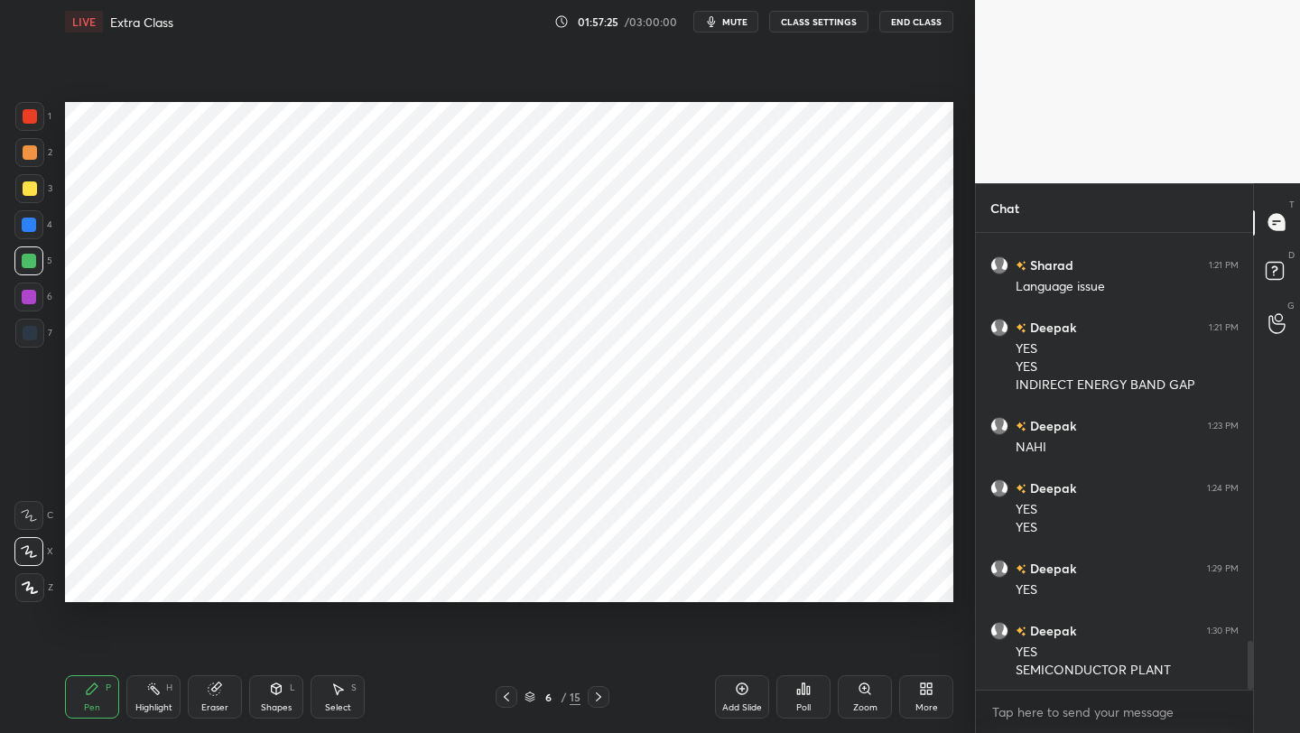
click at [603, 582] on icon at bounding box center [598, 697] width 14 height 14
click at [601, 582] on icon at bounding box center [598, 697] width 14 height 14
click at [600, 582] on icon at bounding box center [598, 697] width 14 height 14
click at [597, 582] on icon at bounding box center [598, 697] width 14 height 14
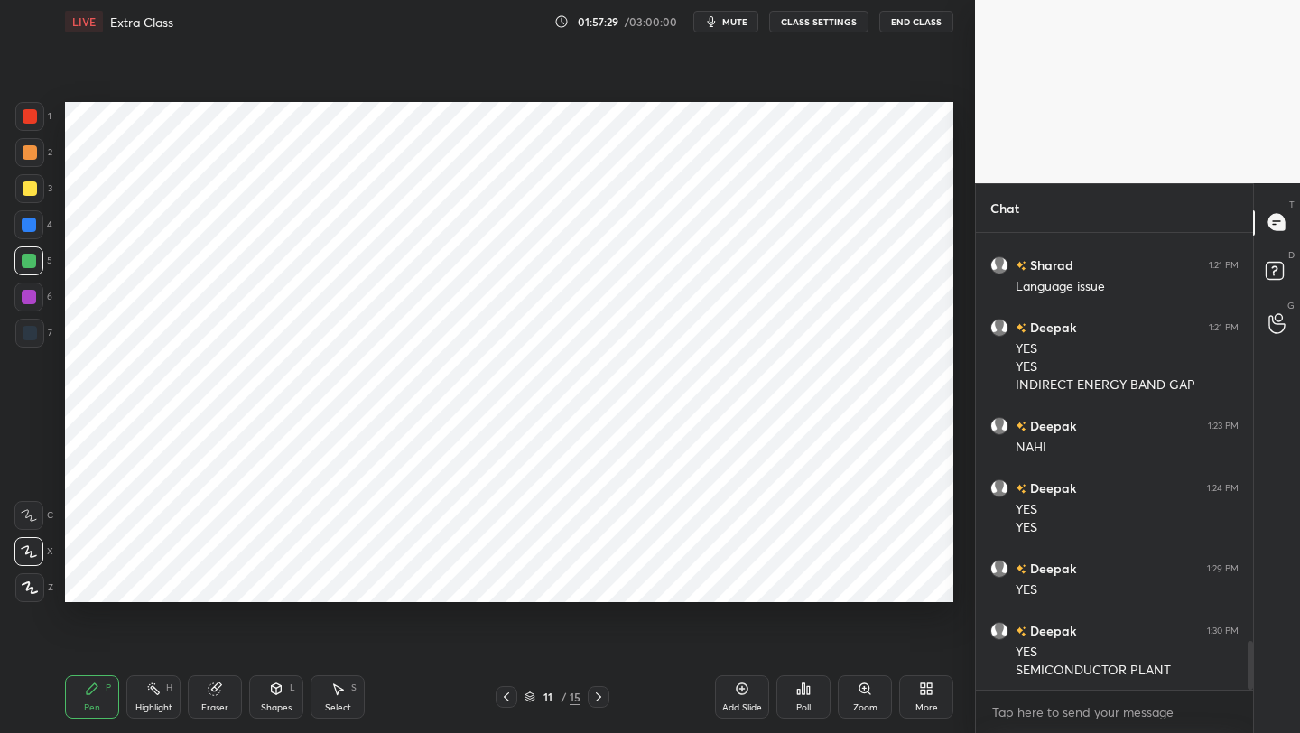
click at [597, 582] on icon at bounding box center [598, 697] width 14 height 14
click at [501, 582] on icon at bounding box center [506, 697] width 14 height 14
click at [504, 582] on icon at bounding box center [506, 697] width 14 height 14
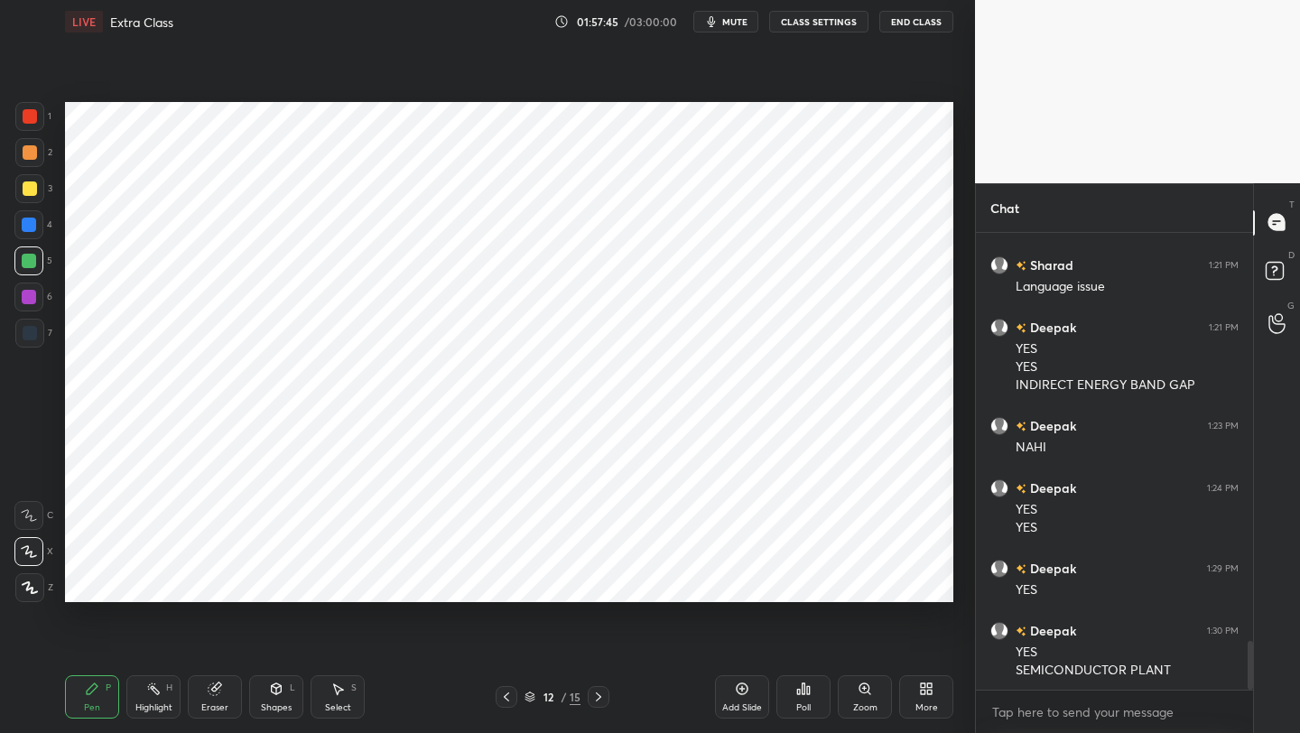
click at [590, 582] on div at bounding box center [599, 697] width 22 height 22
click at [594, 582] on icon at bounding box center [598, 697] width 14 height 14
click at [505, 582] on icon at bounding box center [506, 697] width 14 height 14
click at [500, 582] on icon at bounding box center [506, 697] width 14 height 14
click at [501, 582] on icon at bounding box center [506, 697] width 14 height 14
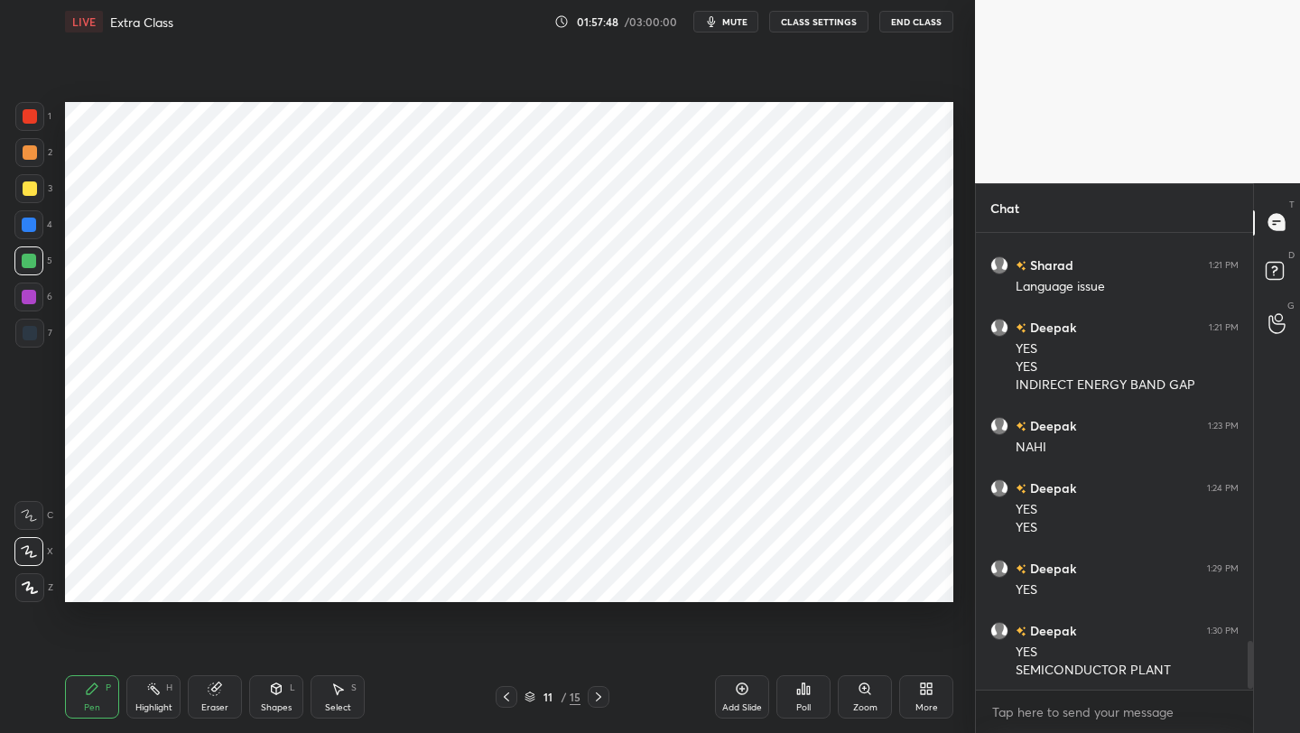
scroll to position [3903, 0]
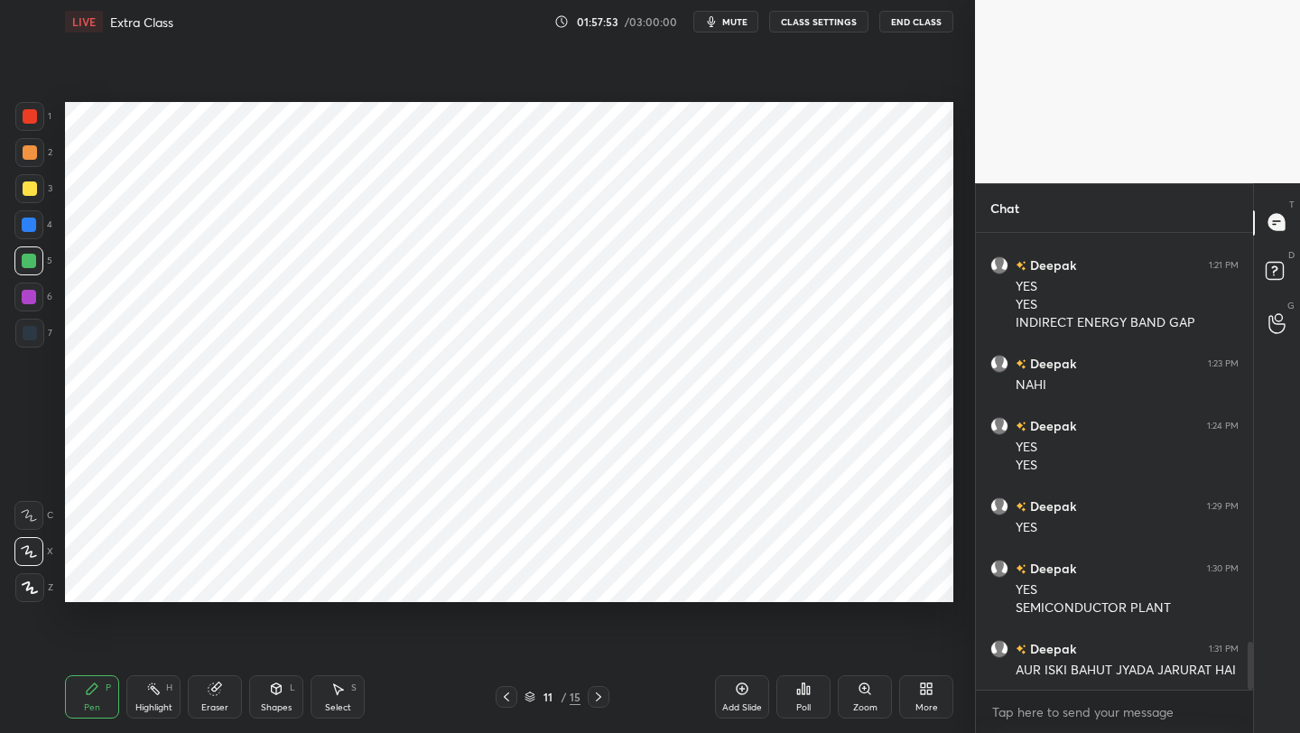
click at [600, 582] on icon at bounding box center [598, 697] width 14 height 14
click at [218, 582] on div "Eraser" at bounding box center [215, 696] width 54 height 43
click at [23, 582] on span "Erase all" at bounding box center [28, 587] width 27 height 13
click at [603, 582] on div at bounding box center [599, 697] width 22 height 22
click at [218, 582] on div "Eraser" at bounding box center [215, 696] width 54 height 43
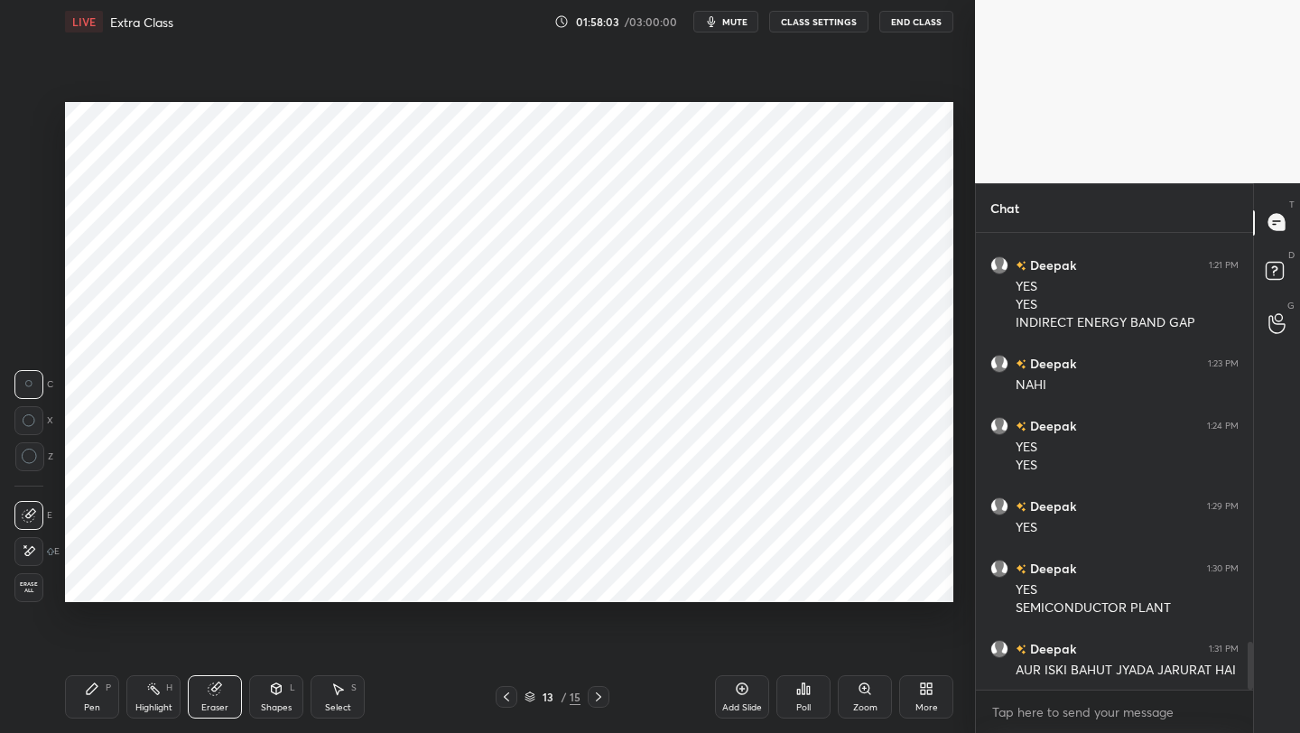
click at [36, 582] on span "Erase all" at bounding box center [28, 587] width 27 height 13
click at [597, 582] on icon at bounding box center [598, 697] width 14 height 14
click at [595, 582] on icon at bounding box center [598, 697] width 14 height 14
click at [501, 582] on icon at bounding box center [506, 697] width 14 height 14
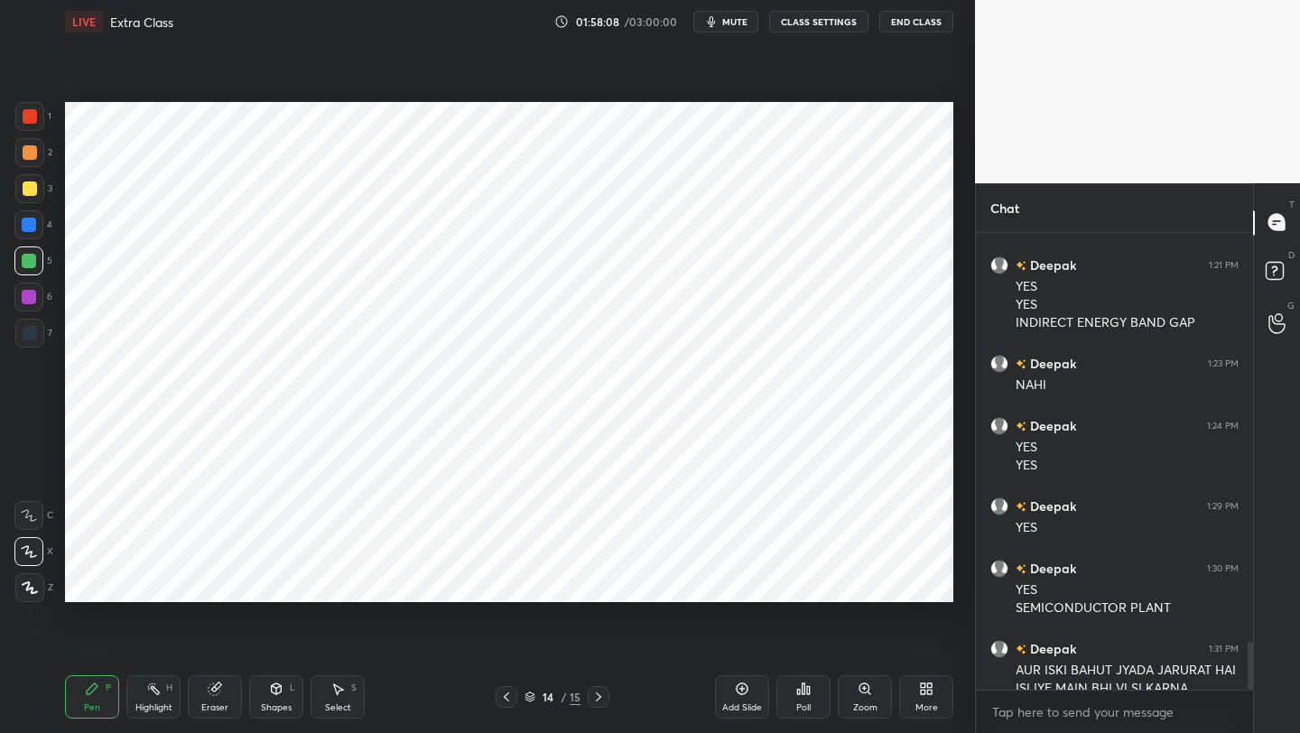
scroll to position [3937, 0]
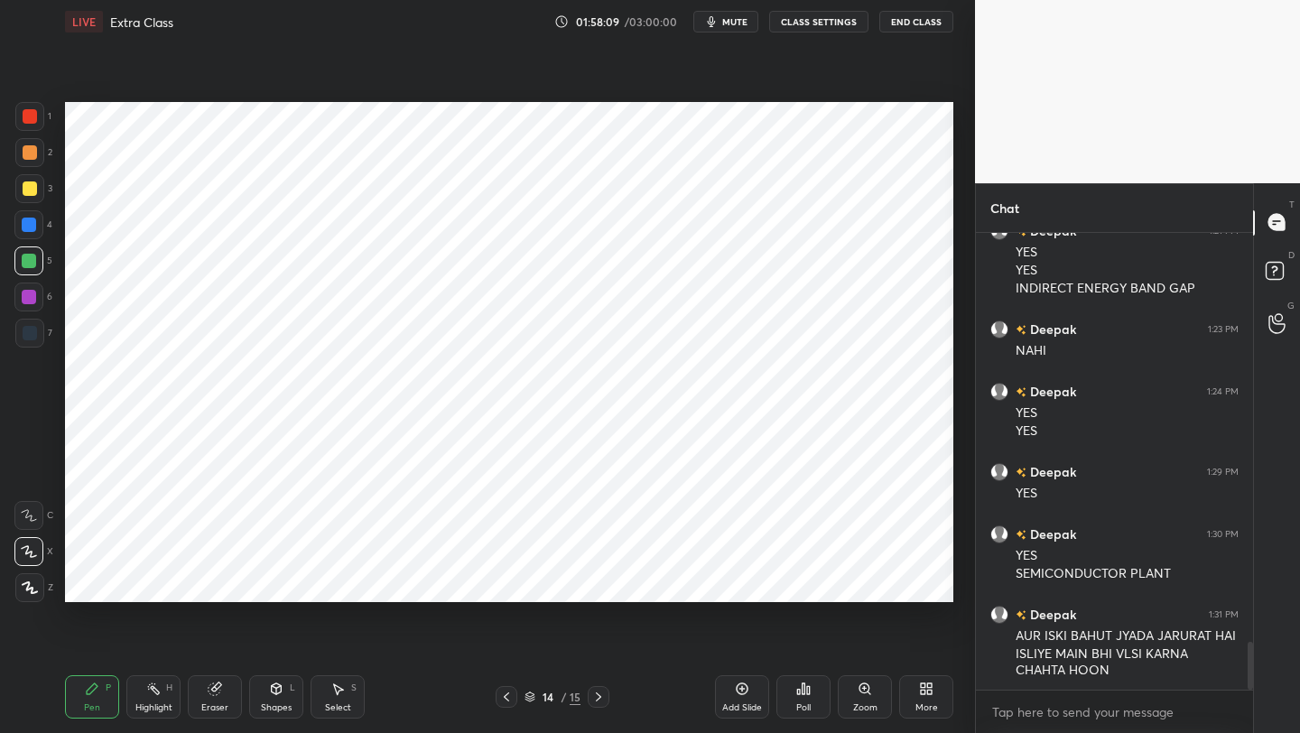
click at [504, 582] on icon at bounding box center [506, 697] width 14 height 14
click at [505, 582] on icon at bounding box center [506, 697] width 14 height 14
click at [506, 582] on icon at bounding box center [506, 697] width 14 height 14
click at [507, 582] on icon at bounding box center [506, 697] width 14 height 14
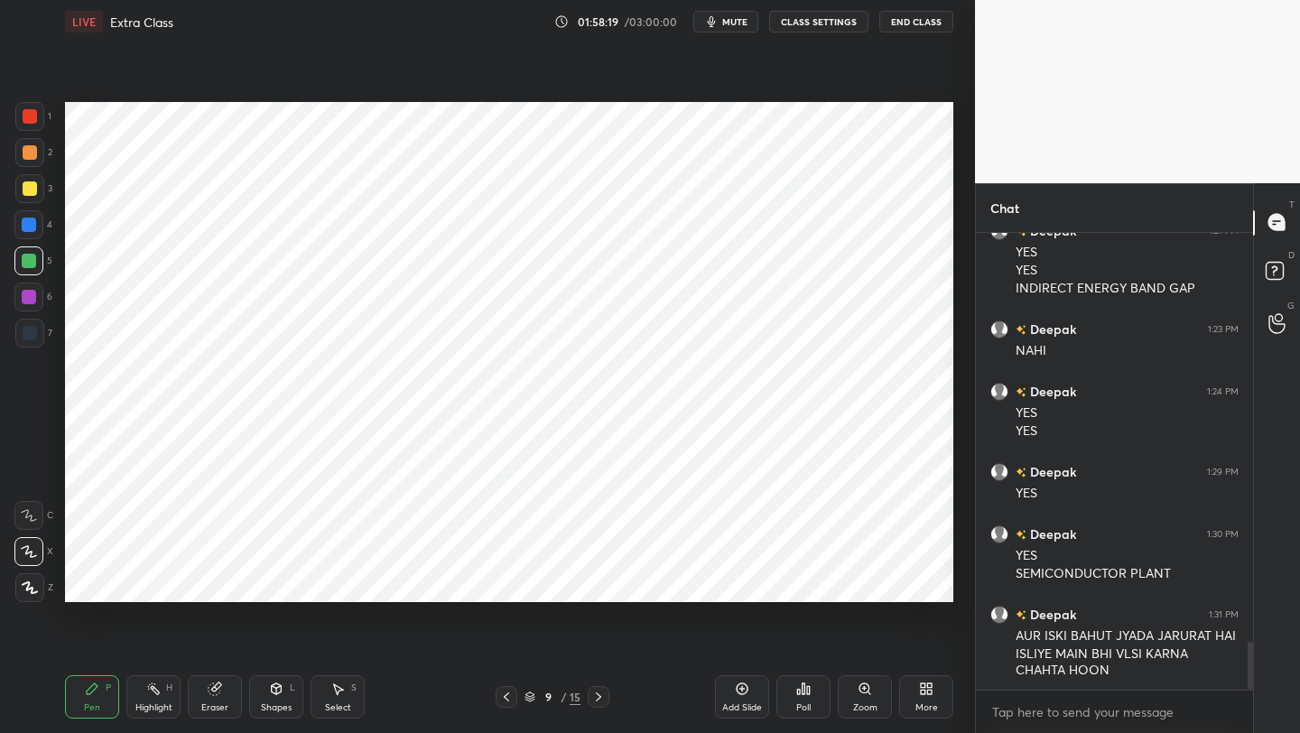
click at [509, 582] on icon at bounding box center [506, 697] width 14 height 14
click at [599, 582] on icon at bounding box center [598, 697] width 14 height 14
click at [595, 582] on icon at bounding box center [598, 697] width 14 height 14
click at [592, 582] on icon at bounding box center [598, 697] width 14 height 14
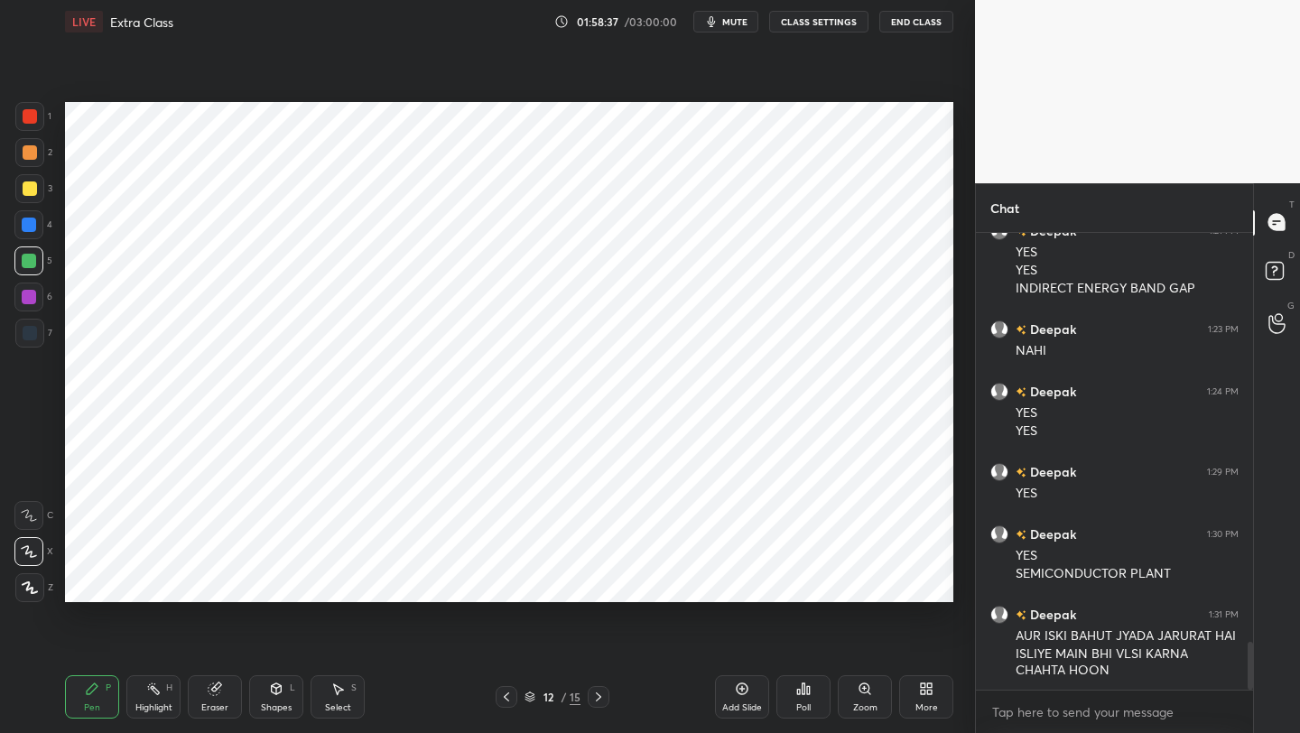
click at [504, 582] on icon at bounding box center [506, 696] width 5 height 9
click at [505, 582] on icon at bounding box center [506, 696] width 5 height 9
click at [506, 582] on div at bounding box center [506, 697] width 22 height 22
click at [506, 582] on icon at bounding box center [506, 697] width 14 height 14
click at [507, 582] on icon at bounding box center [506, 696] width 5 height 9
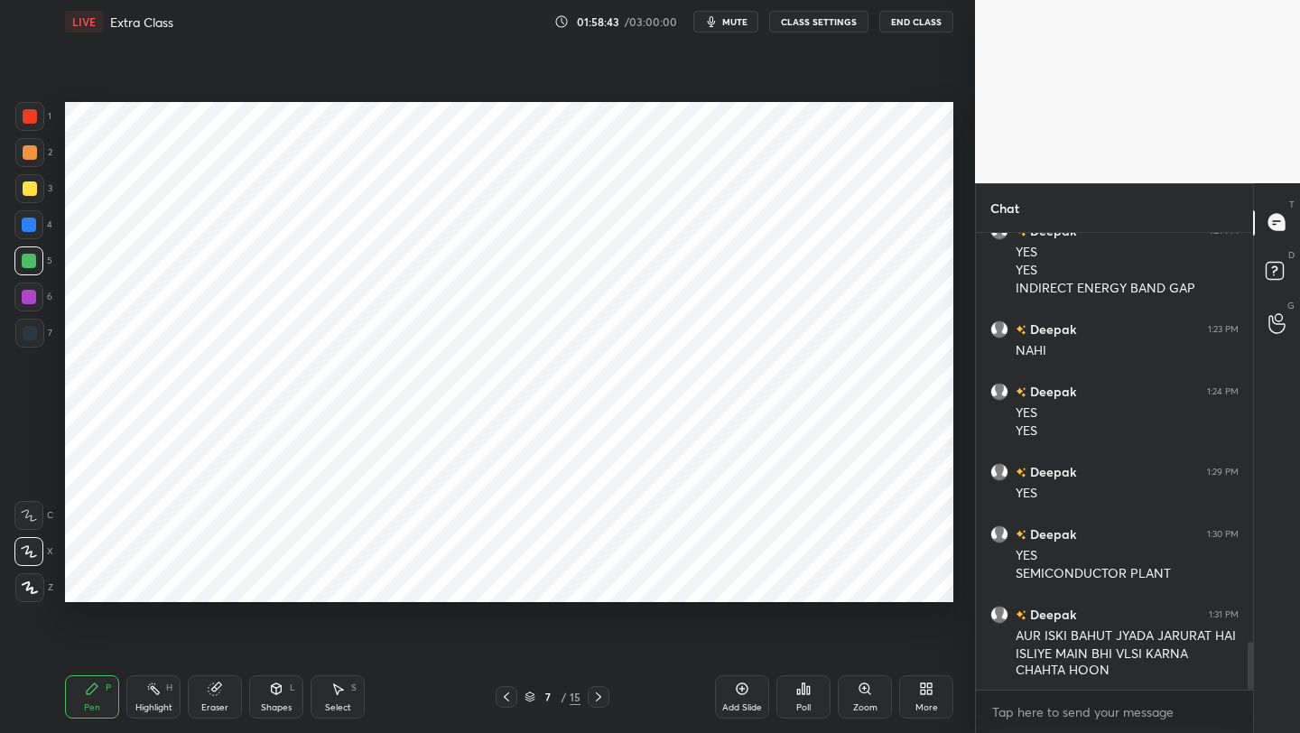
click at [601, 582] on icon at bounding box center [598, 697] width 14 height 14
click at [598, 582] on icon at bounding box center [598, 697] width 14 height 14
click at [600, 582] on icon at bounding box center [598, 697] width 14 height 14
click at [594, 582] on icon at bounding box center [598, 697] width 14 height 14
click at [601, 582] on icon at bounding box center [598, 697] width 14 height 14
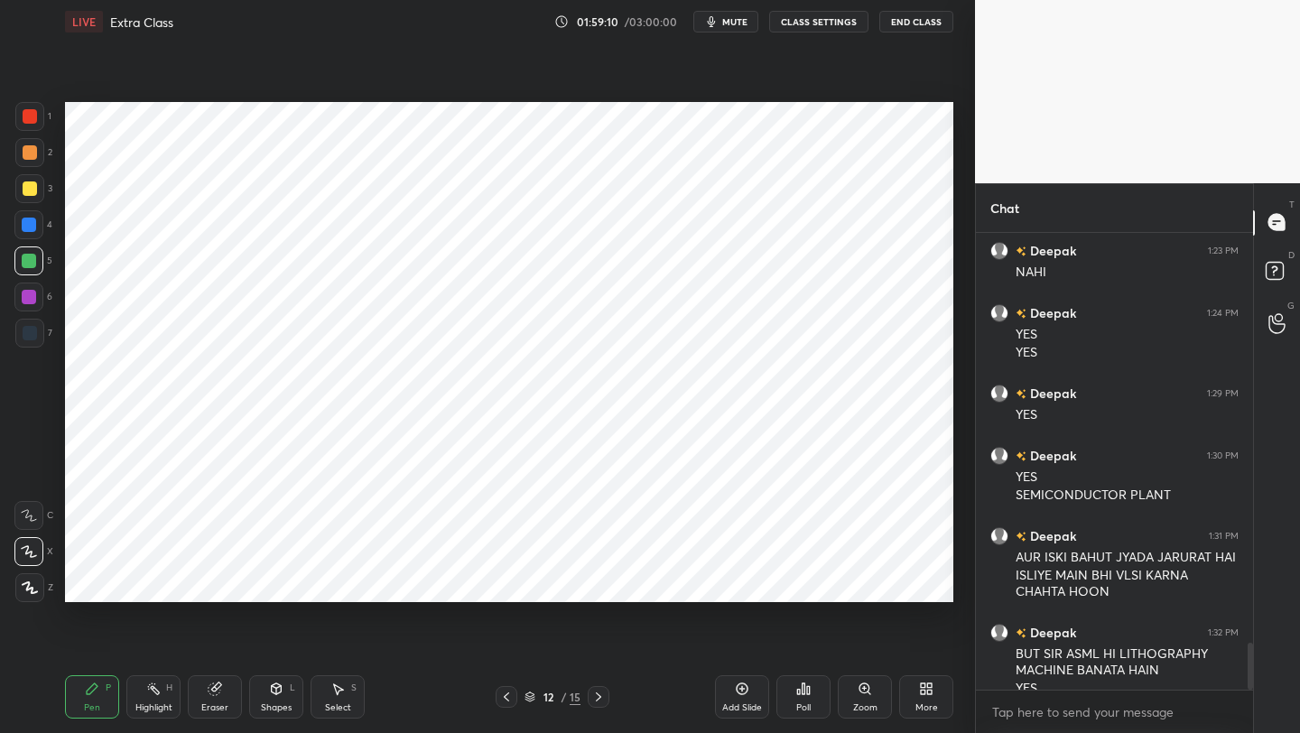
scroll to position [4033, 0]
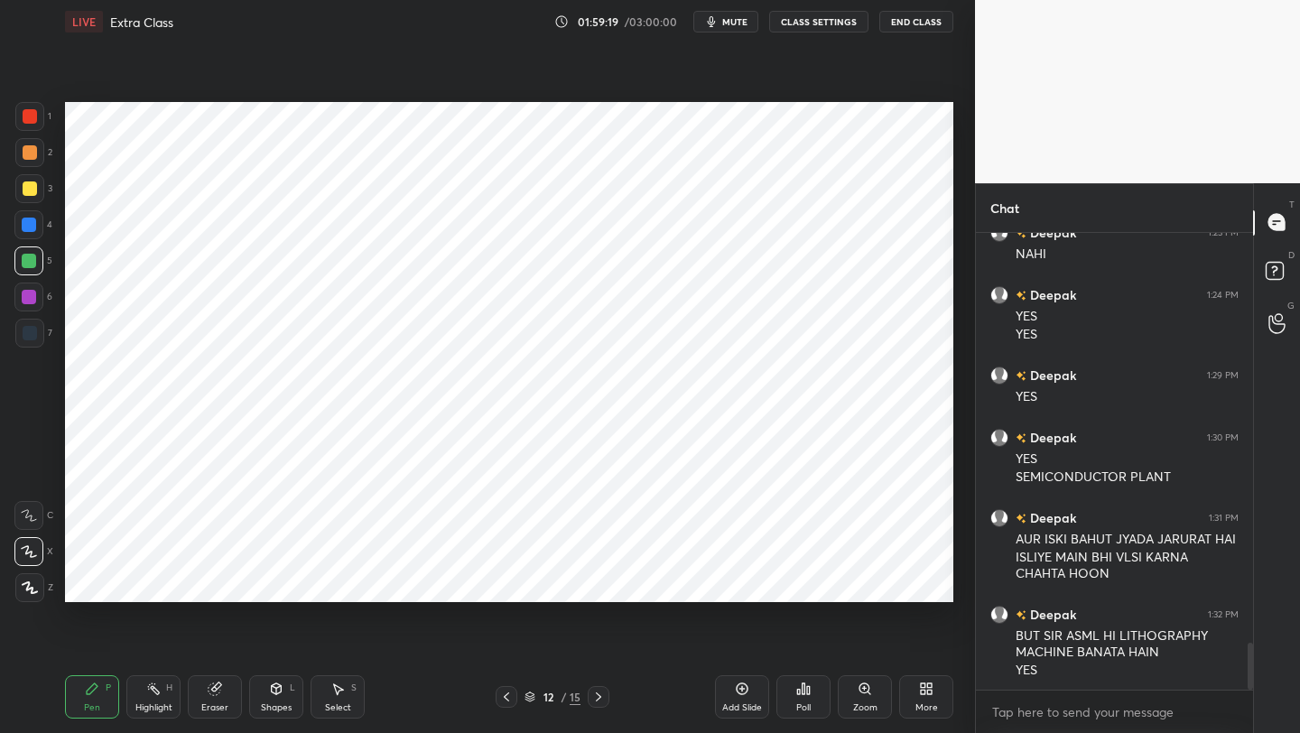
click at [87, 582] on div "Pen" at bounding box center [92, 707] width 16 height 9
click at [42, 305] on div at bounding box center [28, 296] width 29 height 29
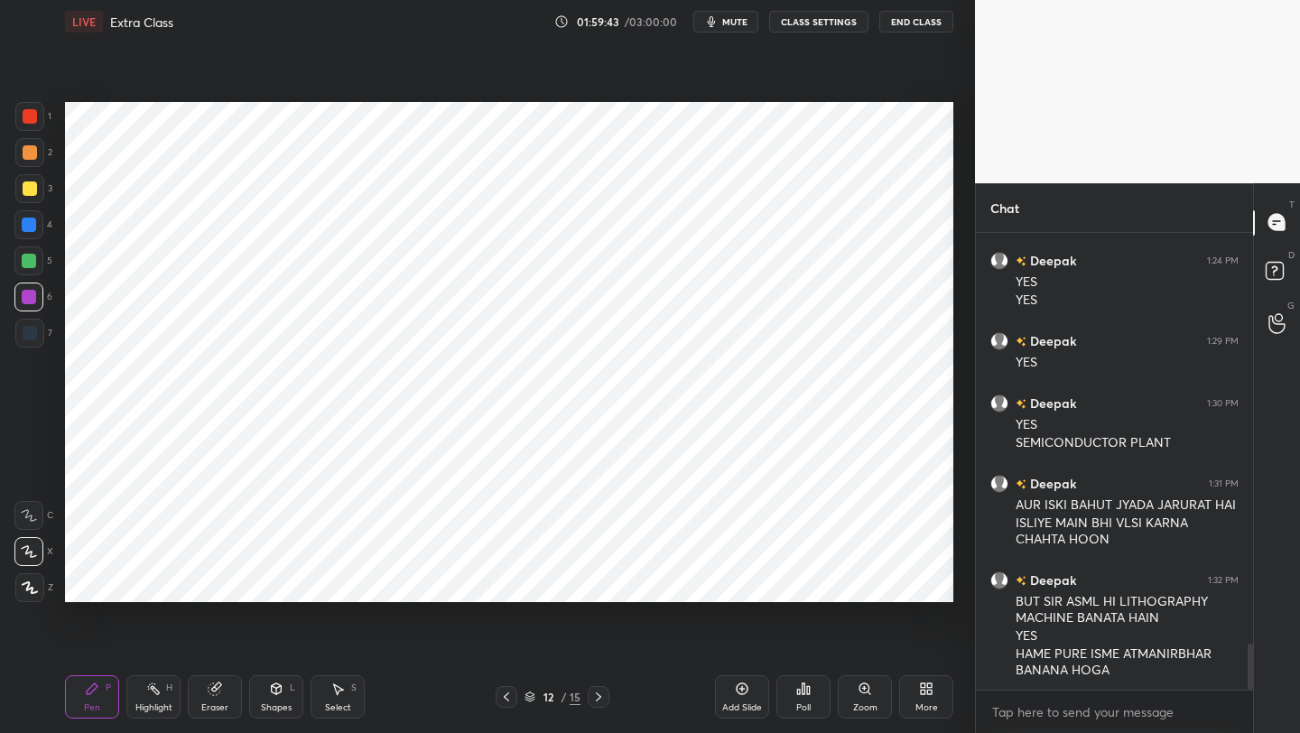
click at [31, 224] on div at bounding box center [29, 225] width 14 height 14
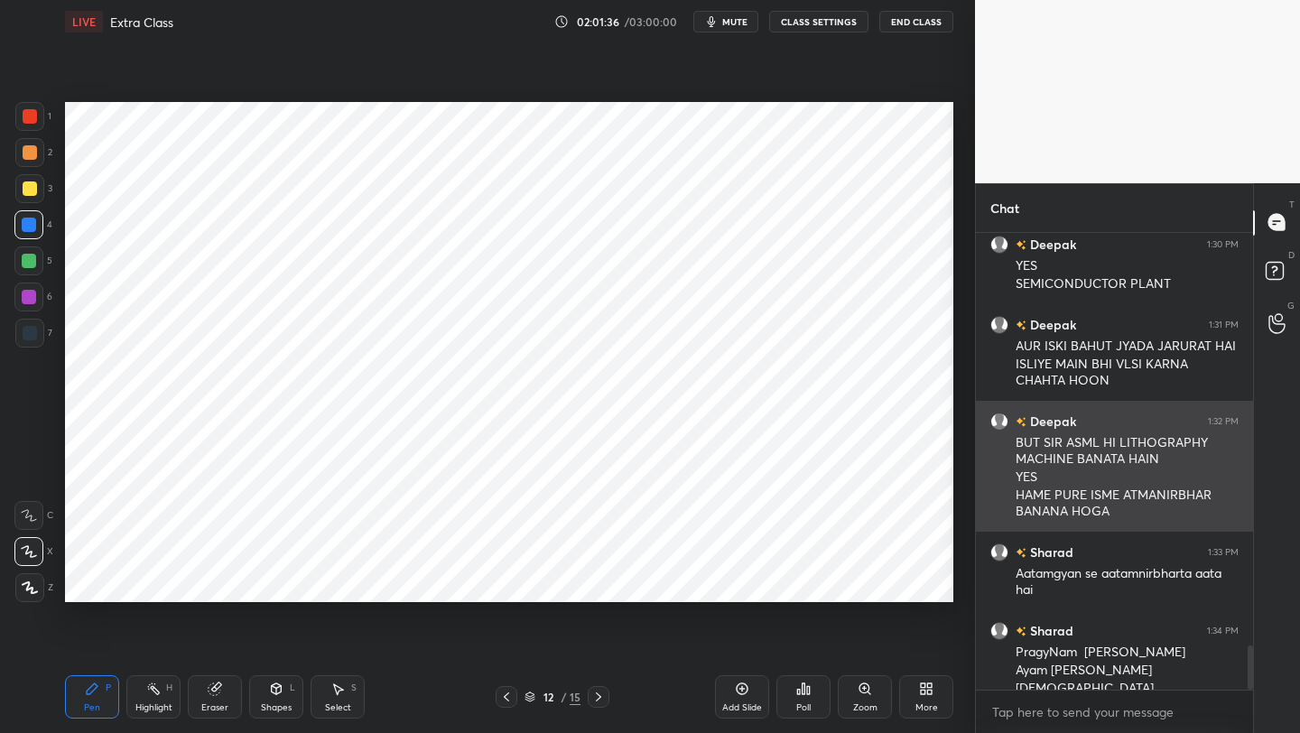
scroll to position [4245, 0]
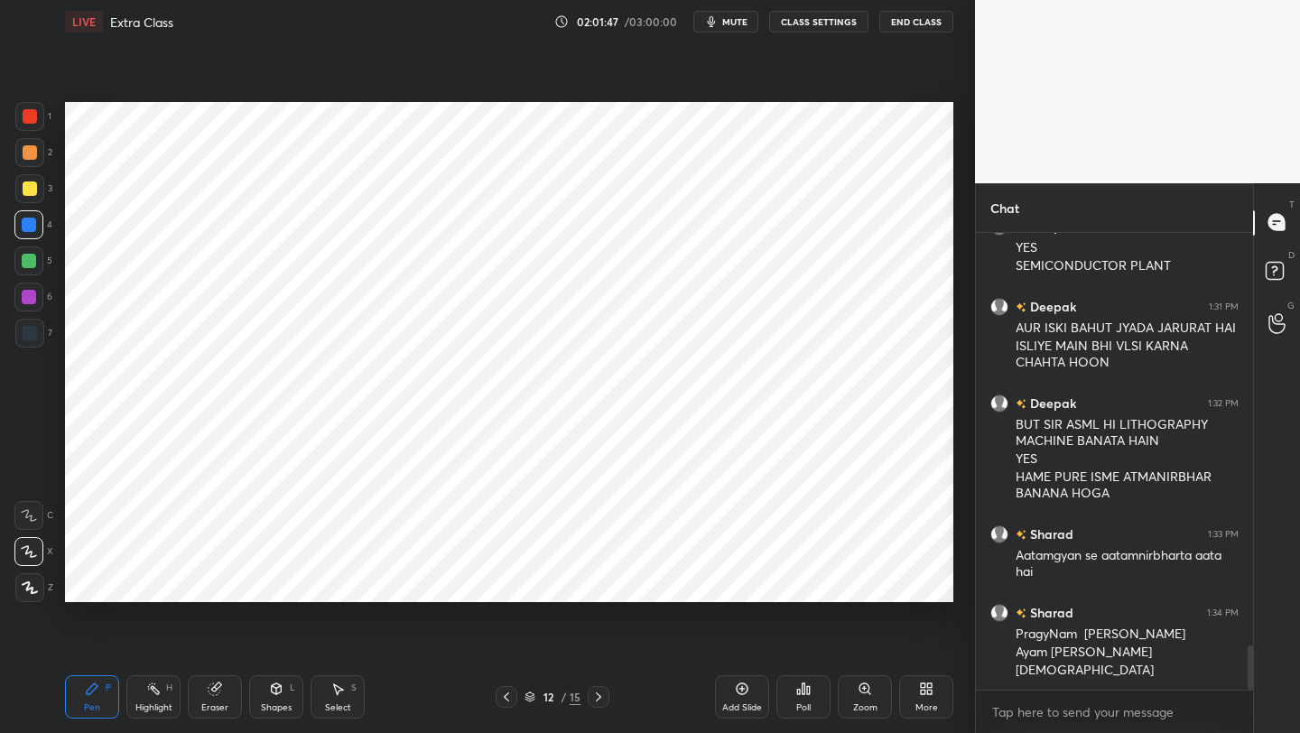
click at [45, 292] on div "6" at bounding box center [33, 296] width 38 height 29
click at [33, 341] on div at bounding box center [29, 333] width 29 height 29
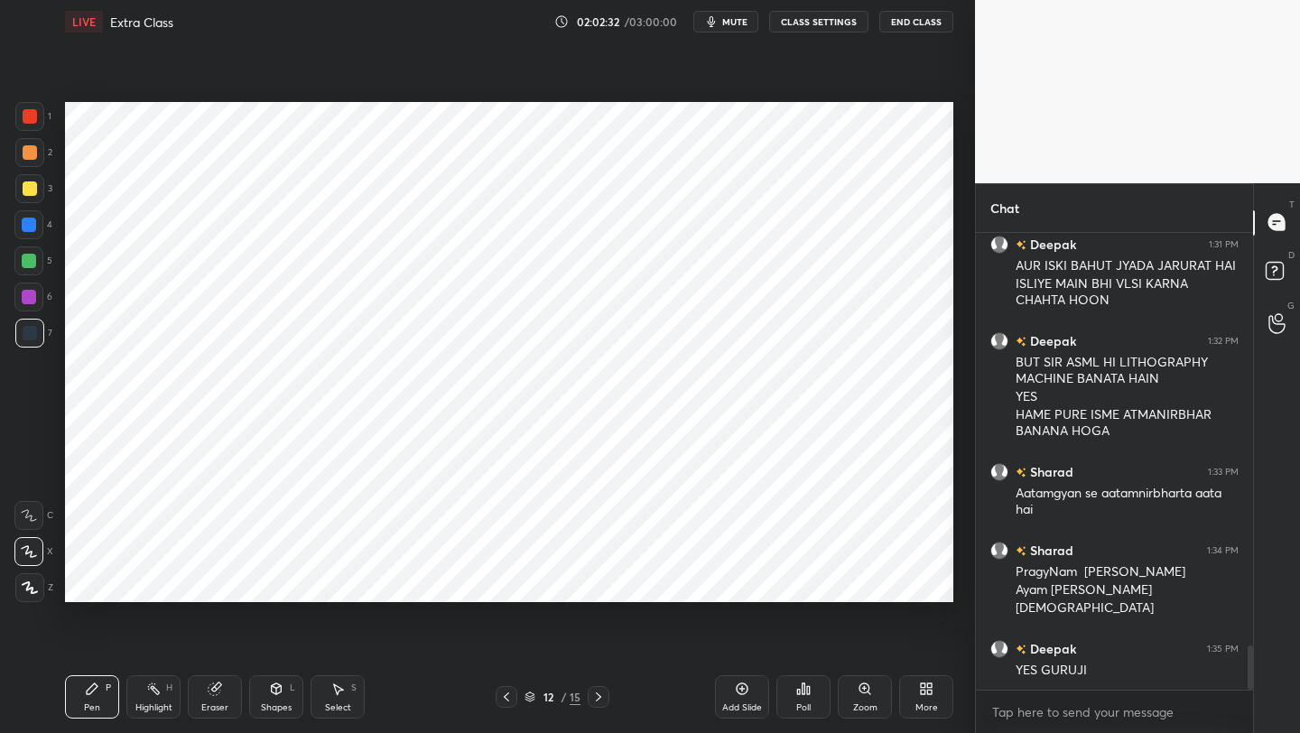
drag, startPoint x: 33, startPoint y: 301, endPoint x: 62, endPoint y: 324, distance: 36.7
click at [32, 301] on div at bounding box center [29, 297] width 14 height 14
drag, startPoint x: 23, startPoint y: 338, endPoint x: 47, endPoint y: 340, distance: 23.5
click at [23, 338] on div at bounding box center [30, 333] width 14 height 14
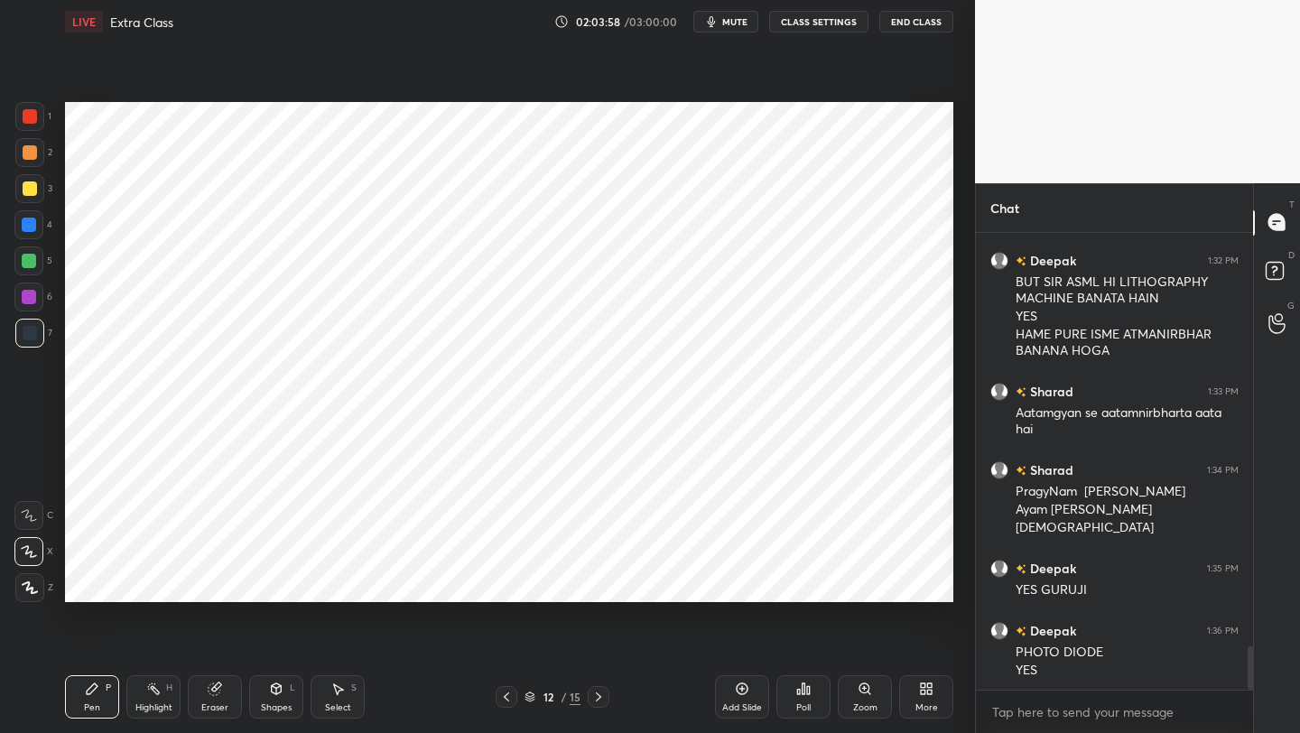
scroll to position [4450, 0]
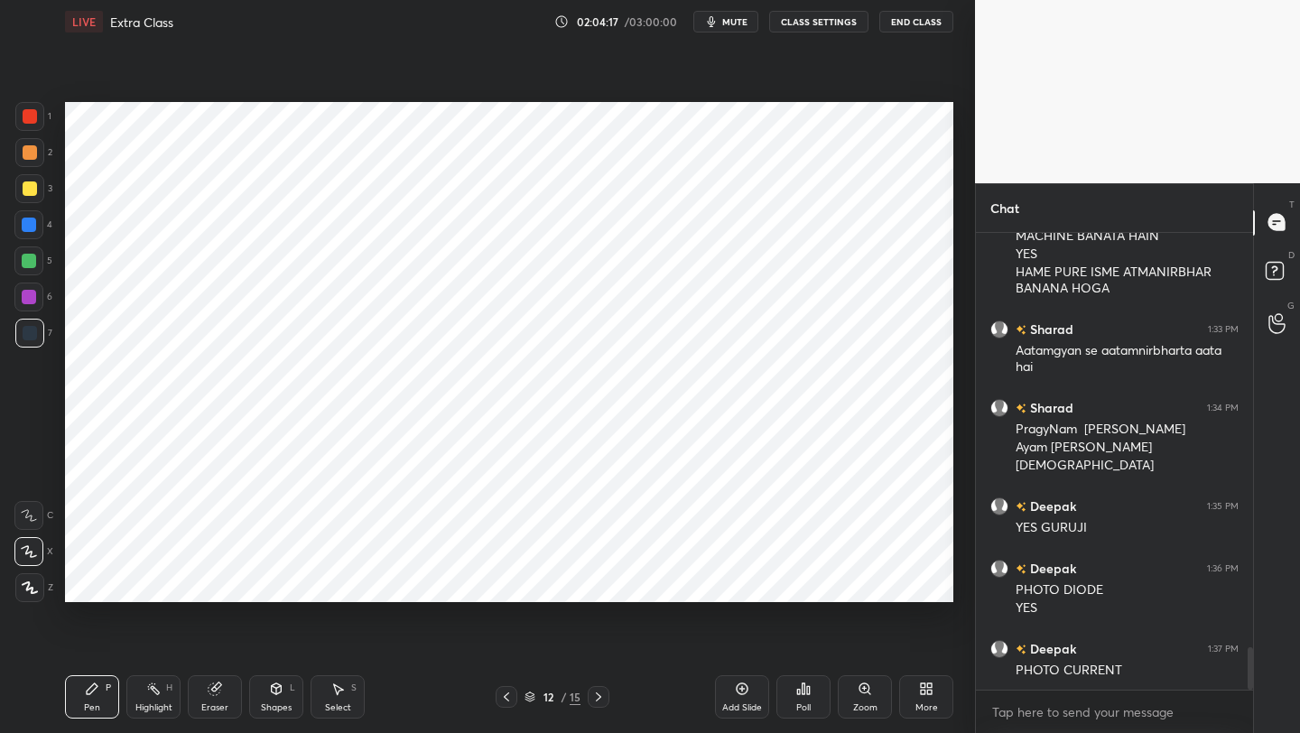
drag, startPoint x: 213, startPoint y: 708, endPoint x: 203, endPoint y: 702, distance: 11.8
click at [203, 582] on div "Eraser" at bounding box center [214, 707] width 27 height 9
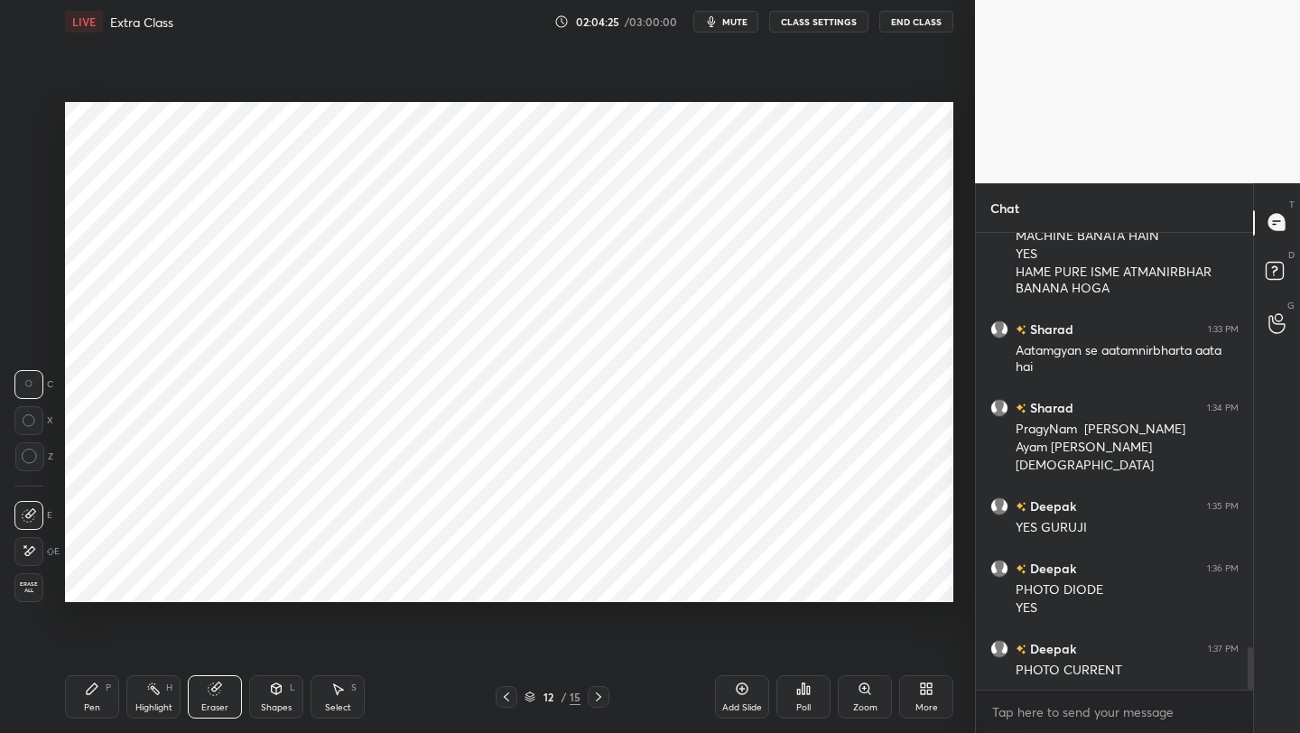
click at [739, 582] on icon at bounding box center [742, 688] width 14 height 14
click at [87, 582] on div "Pen P" at bounding box center [92, 696] width 54 height 43
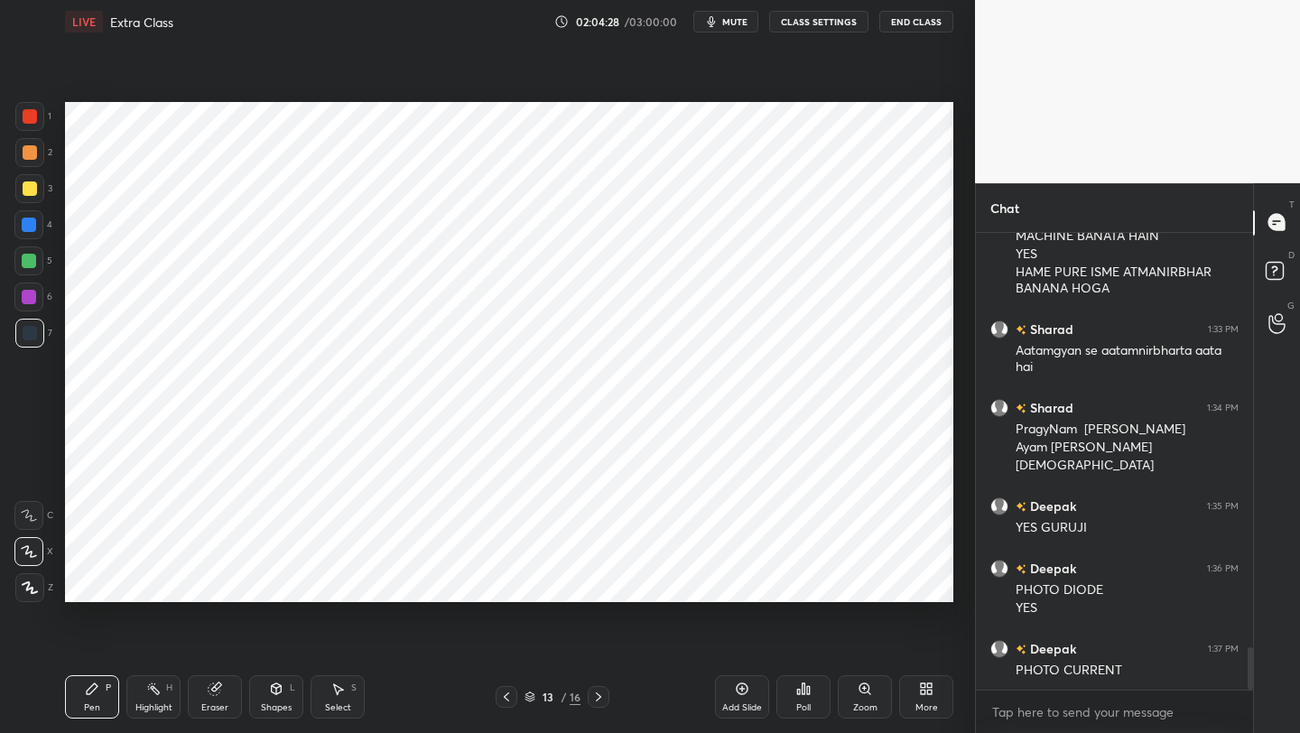
scroll to position [4484, 0]
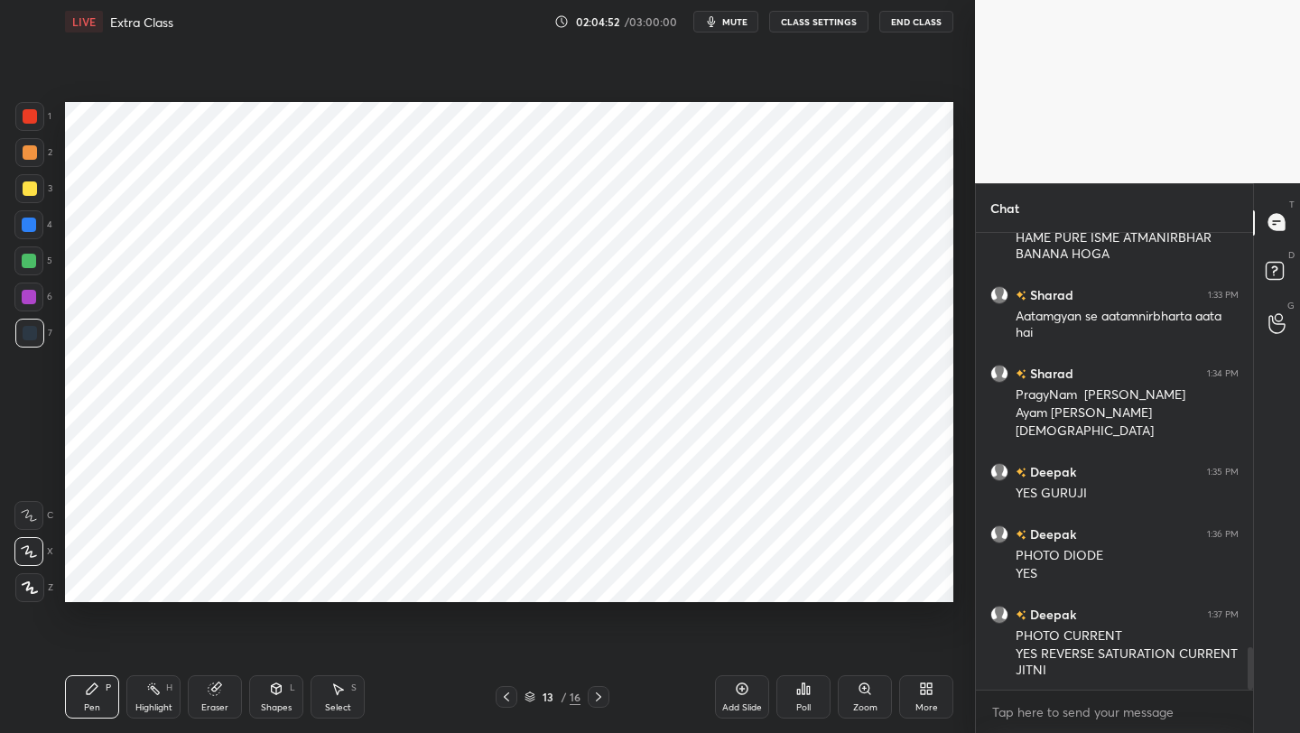
drag, startPoint x: 32, startPoint y: 230, endPoint x: 56, endPoint y: 234, distance: 24.6
click at [32, 230] on div at bounding box center [29, 225] width 14 height 14
click at [24, 261] on div at bounding box center [29, 261] width 14 height 14
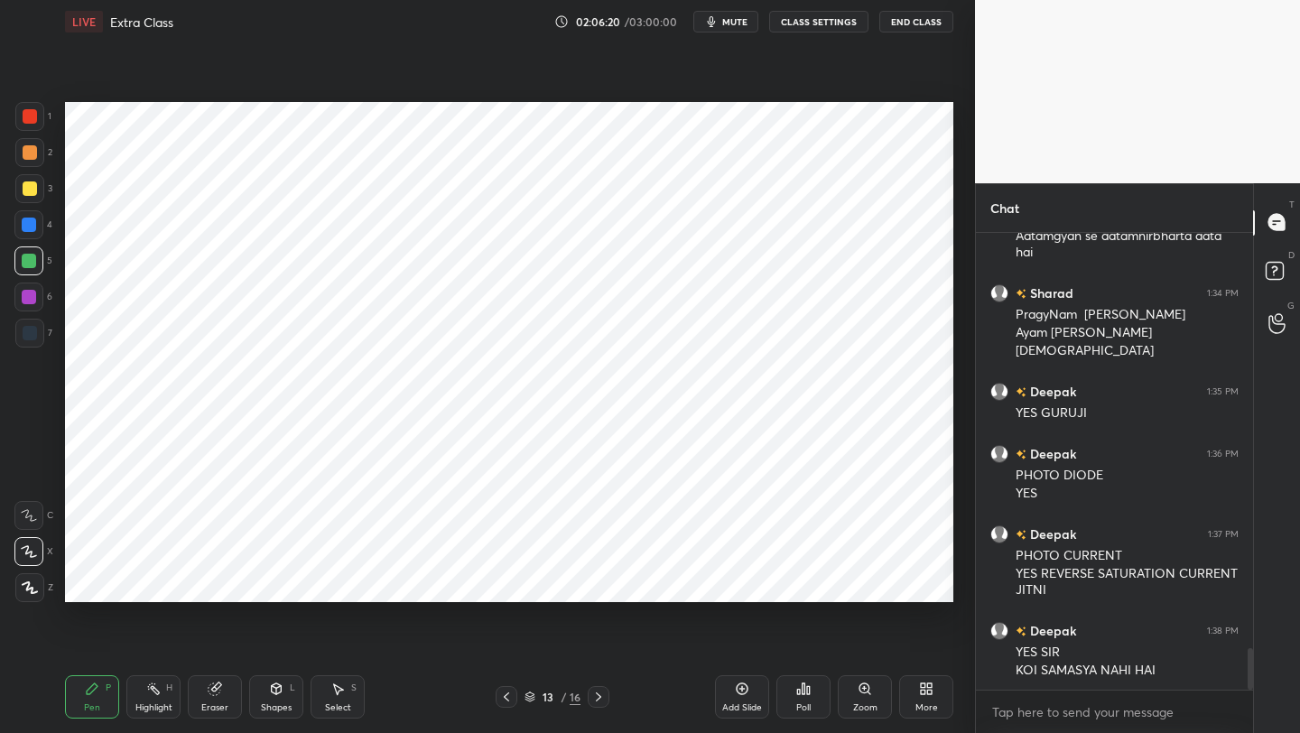
scroll to position [4626, 0]
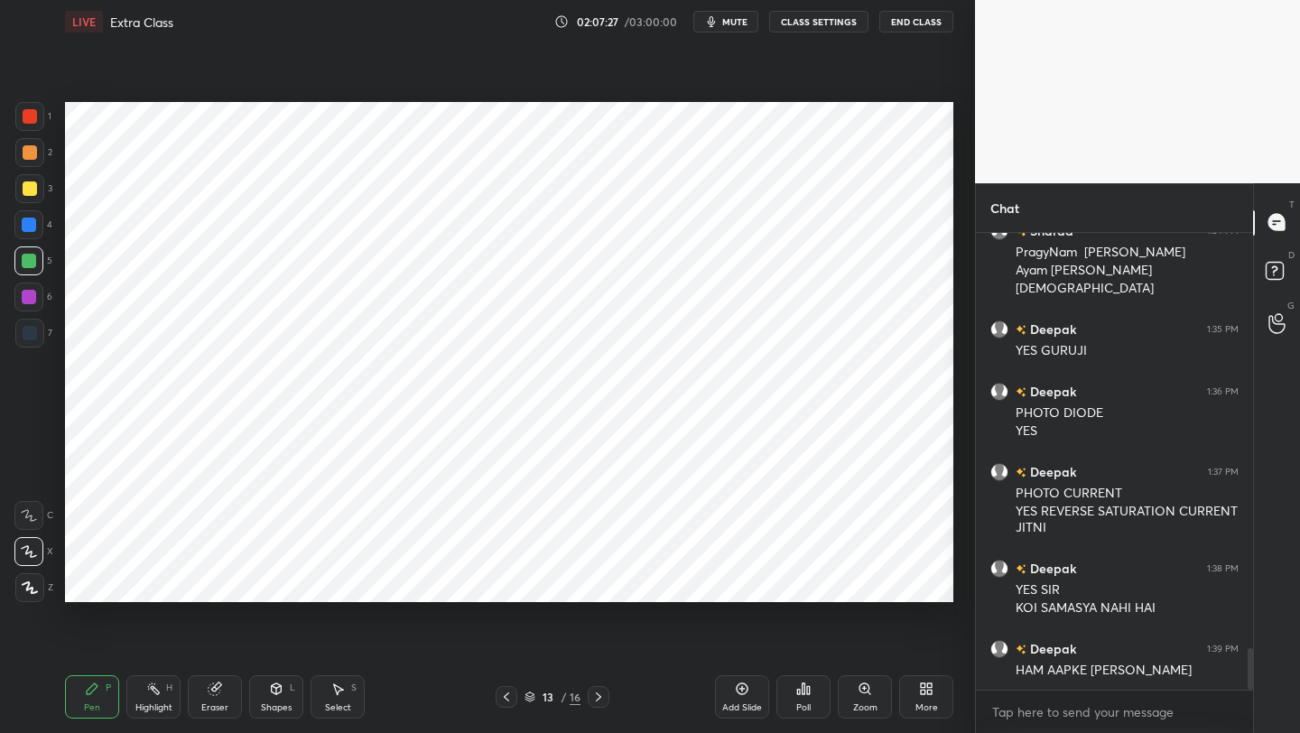
click at [36, 229] on div at bounding box center [28, 224] width 29 height 29
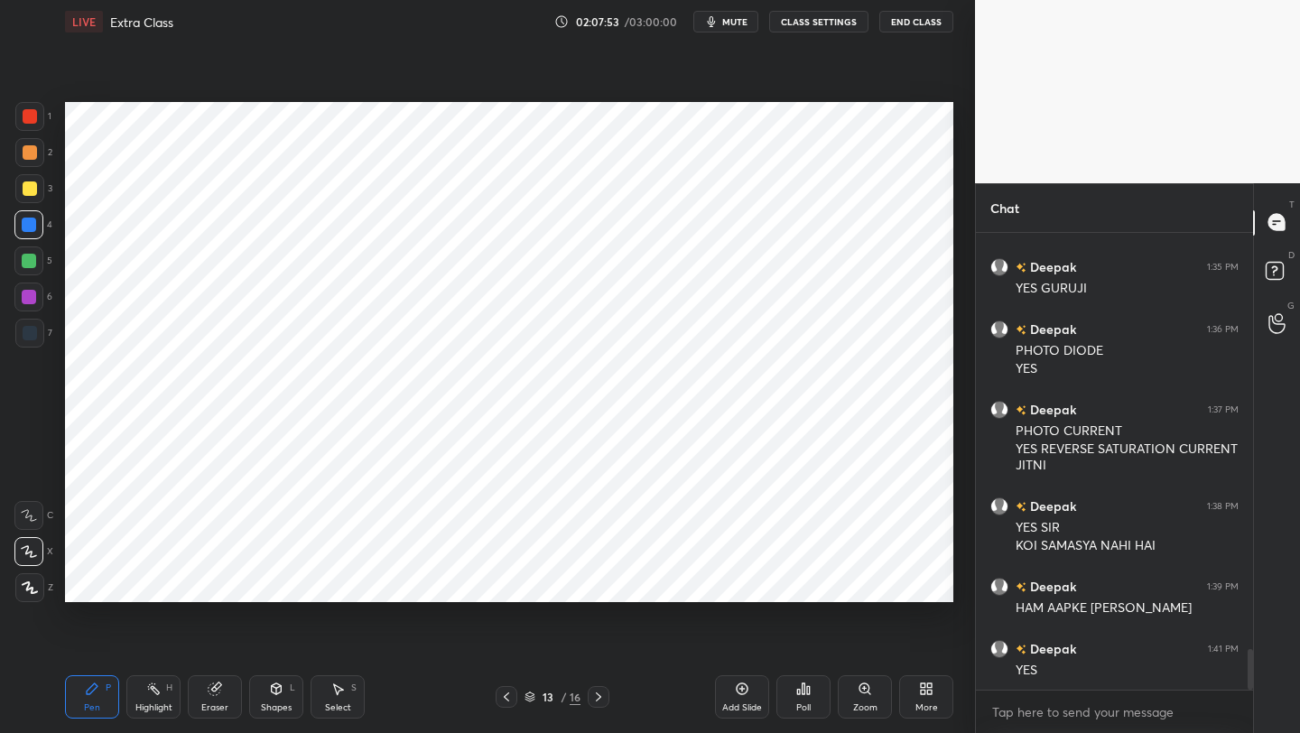
click at [505, 582] on div at bounding box center [506, 697] width 22 height 22
drag, startPoint x: 597, startPoint y: 693, endPoint x: 613, endPoint y: 672, distance: 25.8
click at [597, 582] on icon at bounding box center [598, 697] width 14 height 14
drag, startPoint x: 272, startPoint y: 700, endPoint x: 275, endPoint y: 685, distance: 15.8
click at [273, 582] on div "Shapes L" at bounding box center [276, 696] width 54 height 43
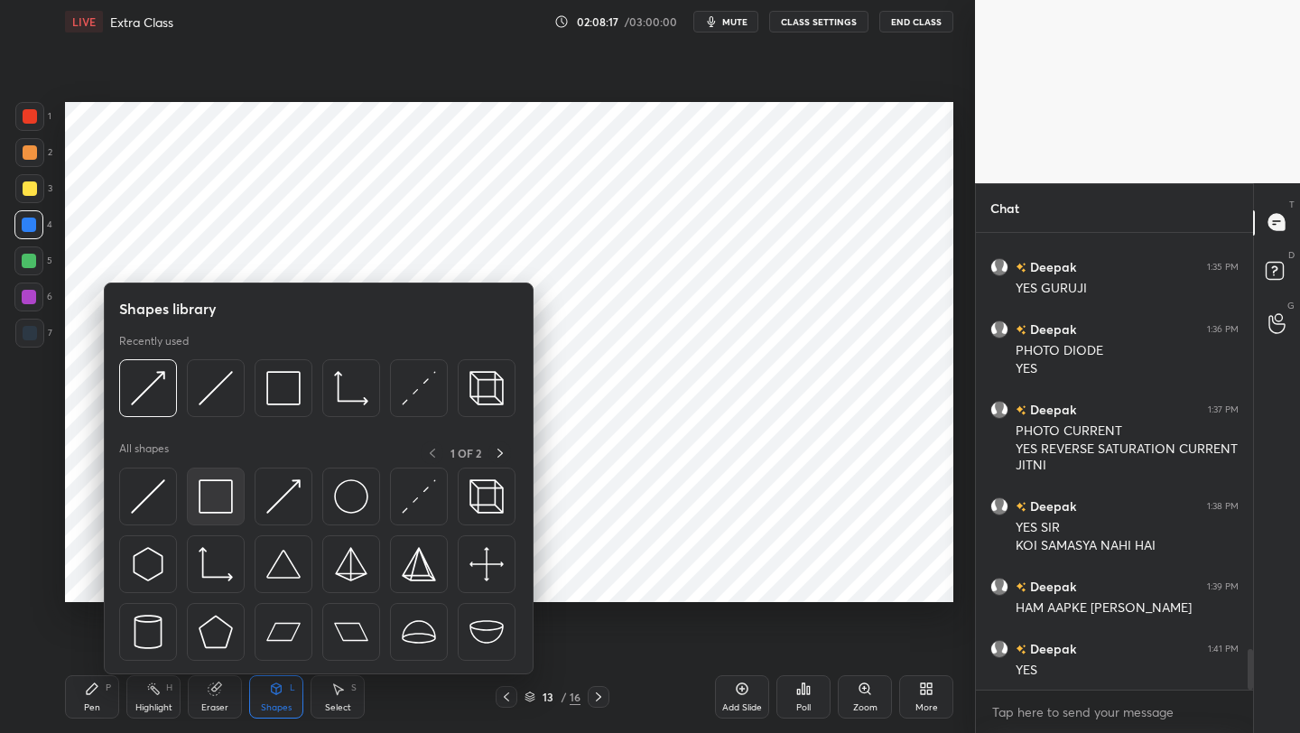
click at [218, 496] on img at bounding box center [216, 496] width 34 height 34
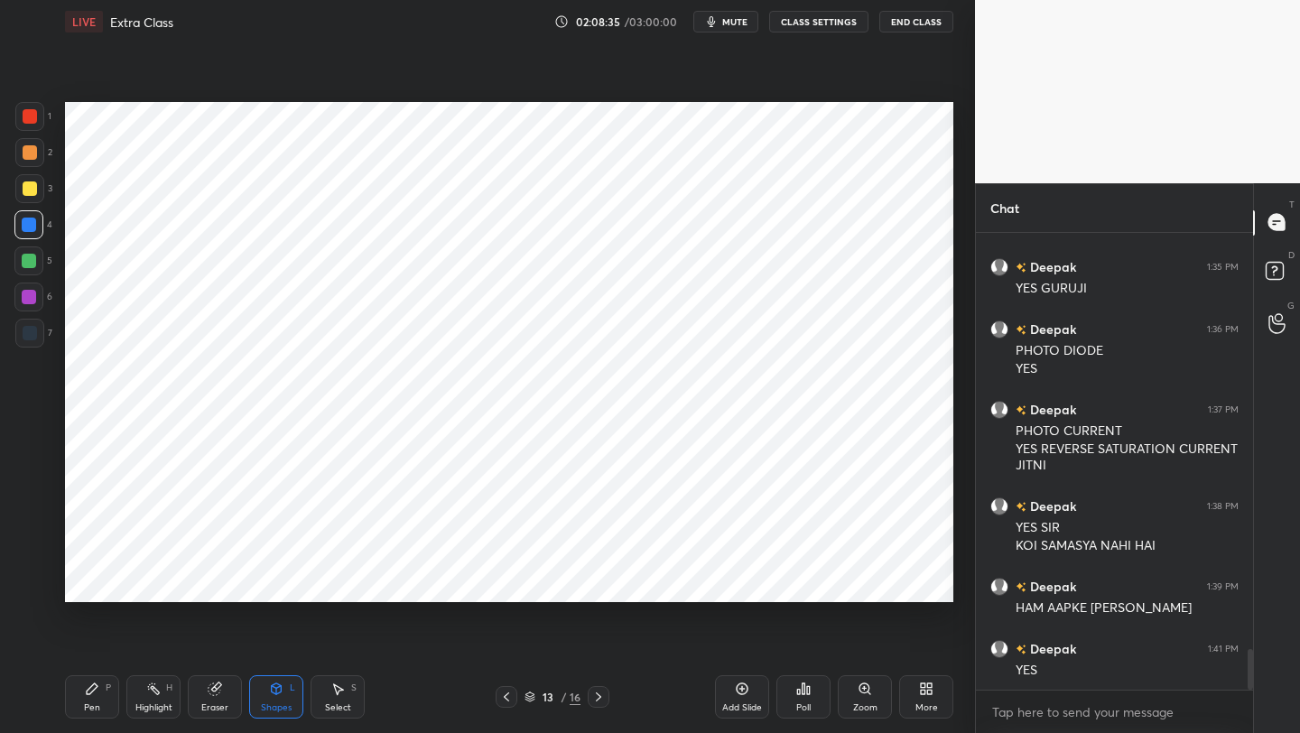
drag, startPoint x: 94, startPoint y: 695, endPoint x: 130, endPoint y: 603, distance: 98.9
click at [93, 582] on div "Pen P" at bounding box center [92, 696] width 54 height 43
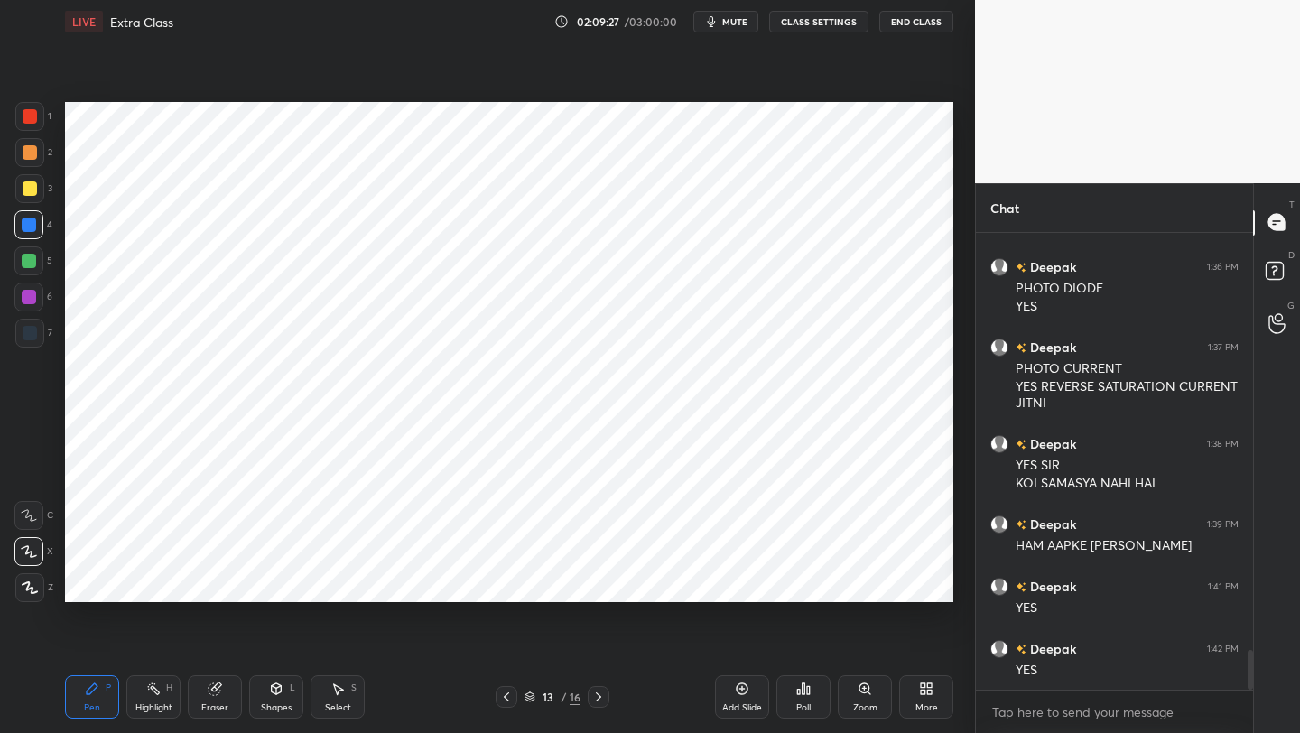
scroll to position [4769, 0]
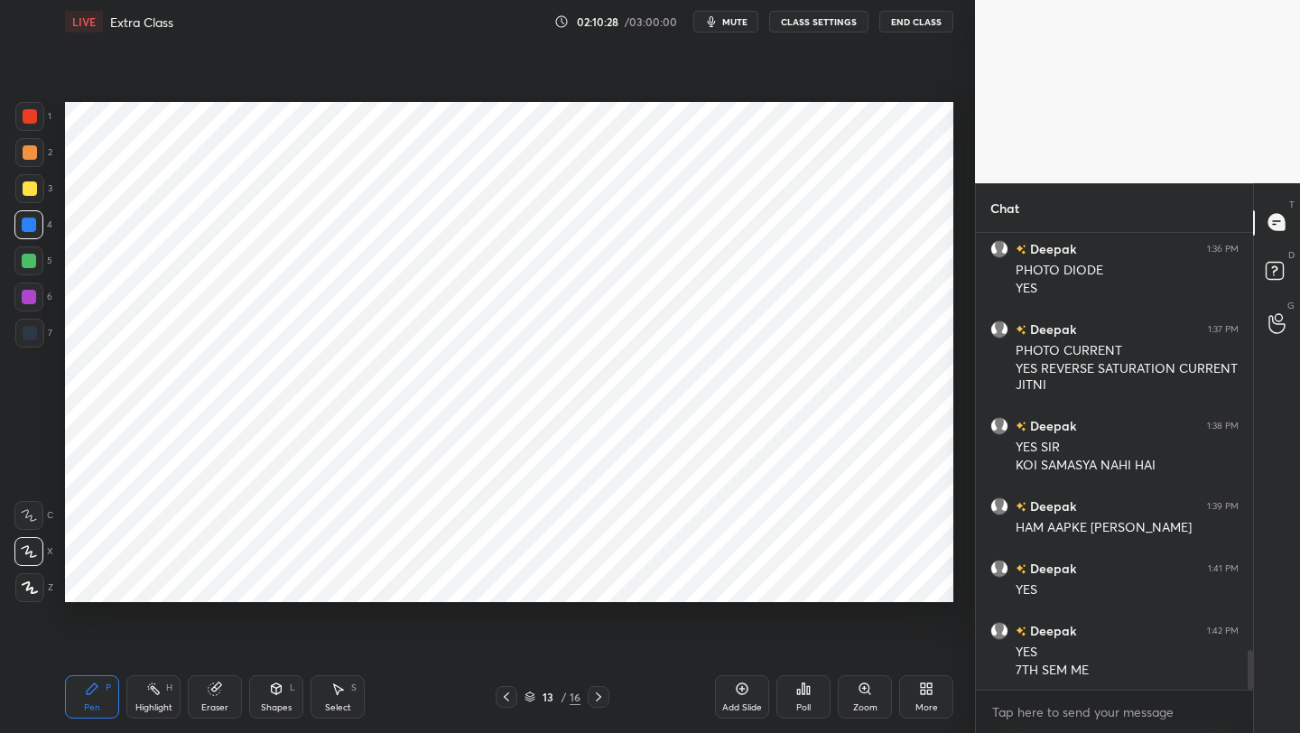
drag, startPoint x: 737, startPoint y: 694, endPoint x: 749, endPoint y: 682, distance: 16.6
click at [738, 582] on icon at bounding box center [742, 688] width 14 height 14
click at [501, 582] on div at bounding box center [506, 697] width 22 height 22
click at [601, 582] on icon at bounding box center [598, 697] width 14 height 14
click at [20, 301] on div at bounding box center [28, 296] width 29 height 29
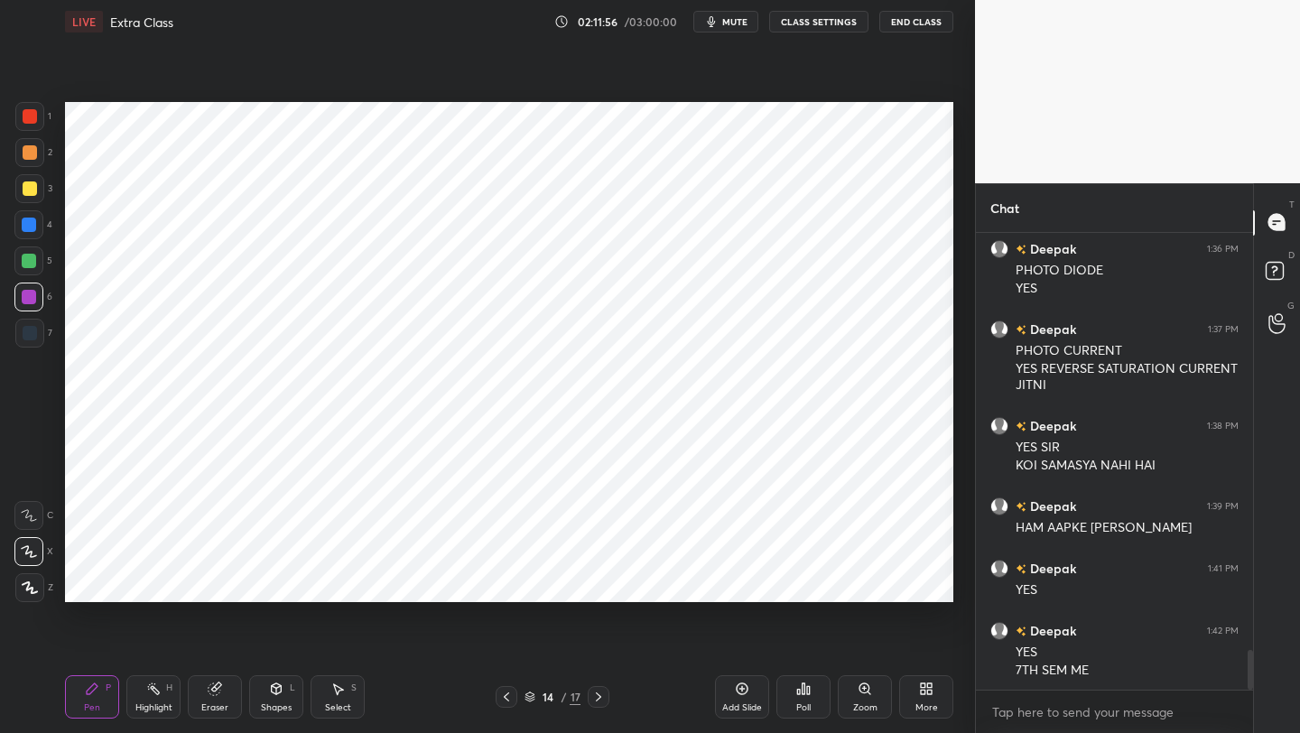
click at [207, 582] on div "Eraser" at bounding box center [214, 707] width 27 height 9
click at [107, 582] on div "Pen P" at bounding box center [92, 696] width 54 height 43
click at [735, 582] on icon at bounding box center [742, 688] width 14 height 14
drag, startPoint x: 29, startPoint y: 218, endPoint x: 57, endPoint y: 188, distance: 40.9
click at [29, 218] on div at bounding box center [29, 225] width 14 height 14
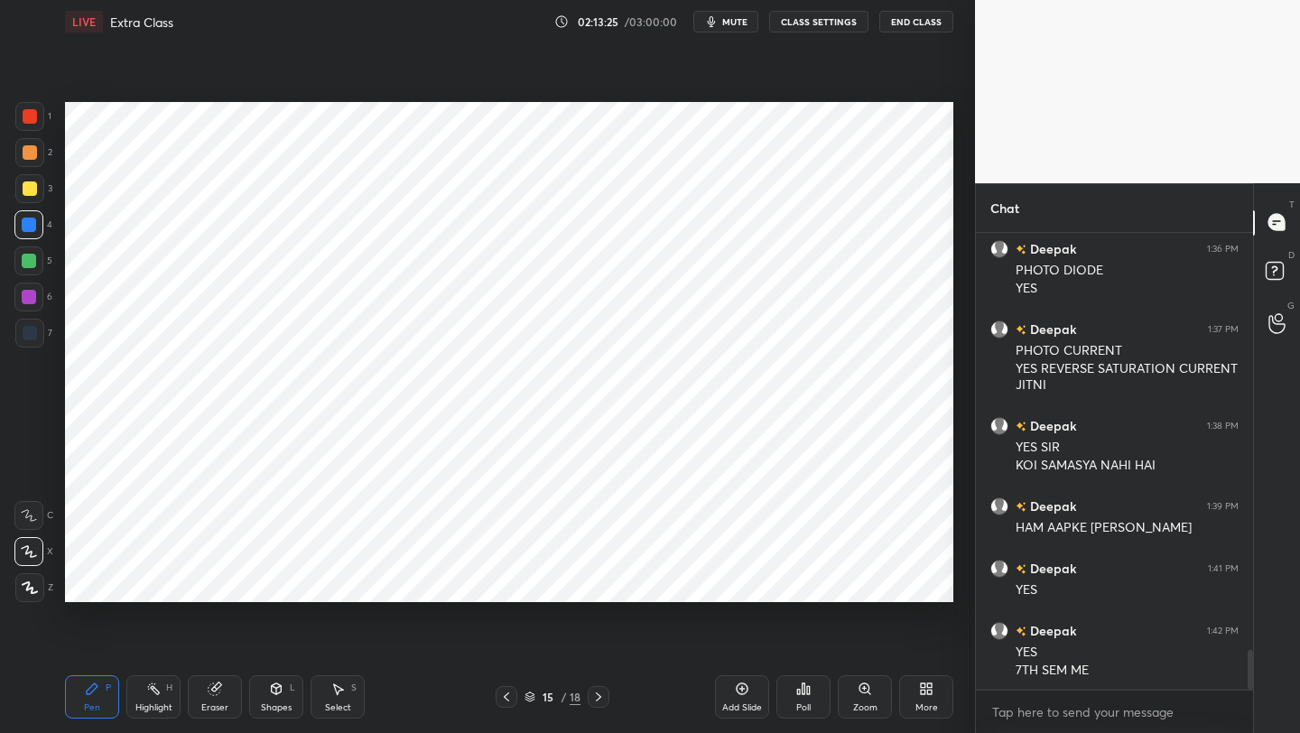
drag, startPoint x: 24, startPoint y: 313, endPoint x: 42, endPoint y: 280, distance: 38.0
click at [25, 310] on div "6" at bounding box center [33, 300] width 38 height 36
click at [44, 343] on div "7" at bounding box center [33, 333] width 37 height 29
click at [217, 582] on icon at bounding box center [215, 688] width 14 height 14
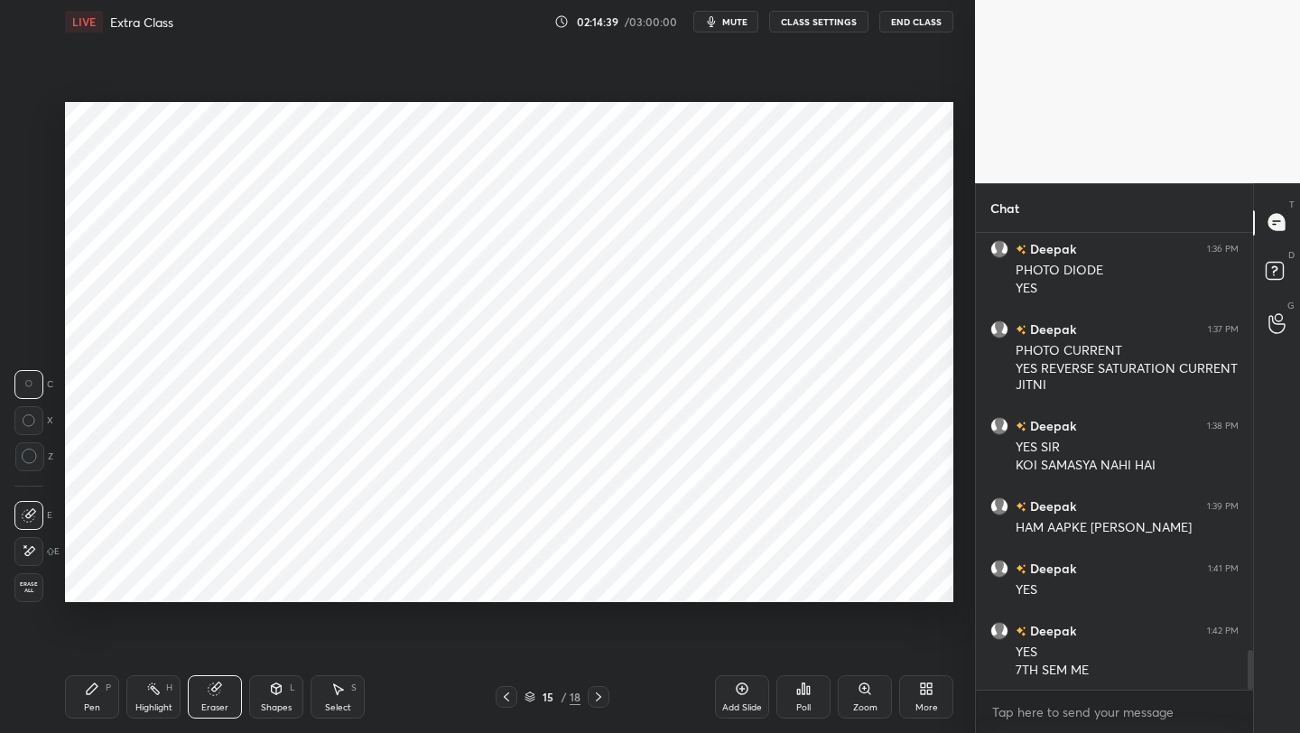
click at [83, 582] on div "Pen P" at bounding box center [92, 696] width 54 height 43
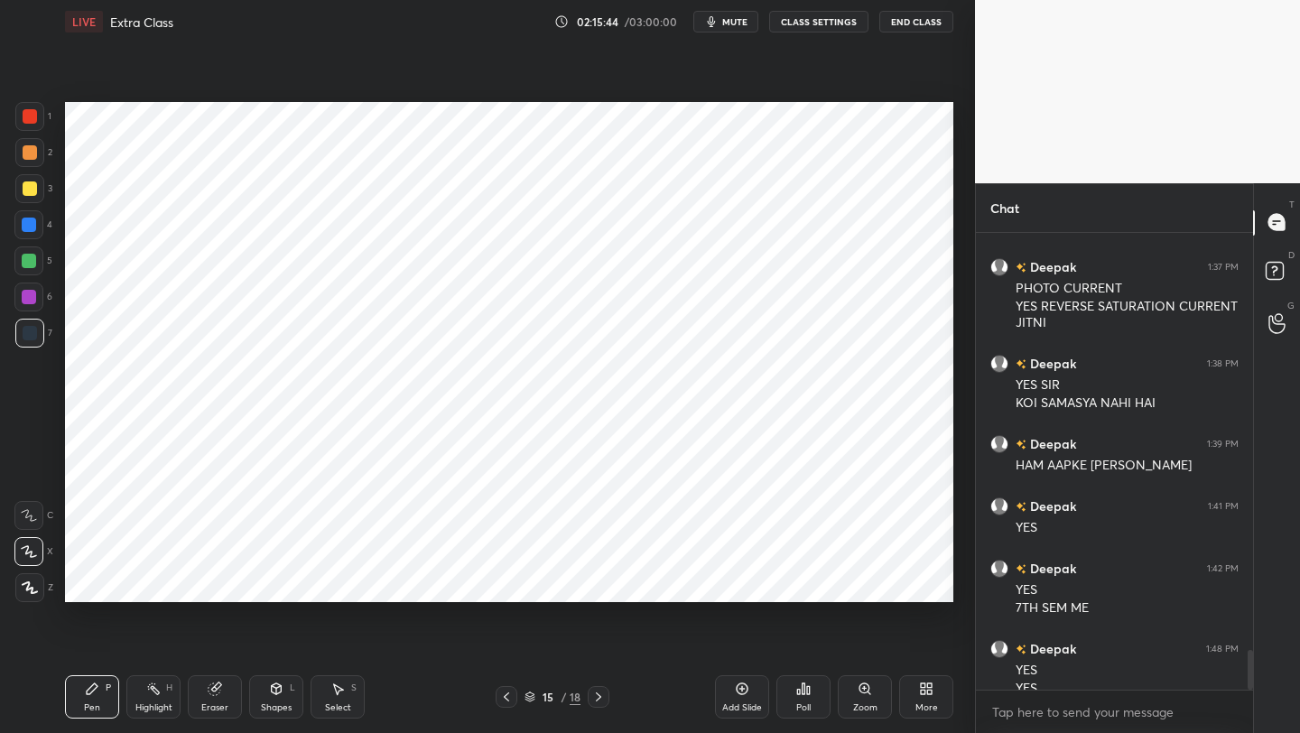
scroll to position [4849, 0]
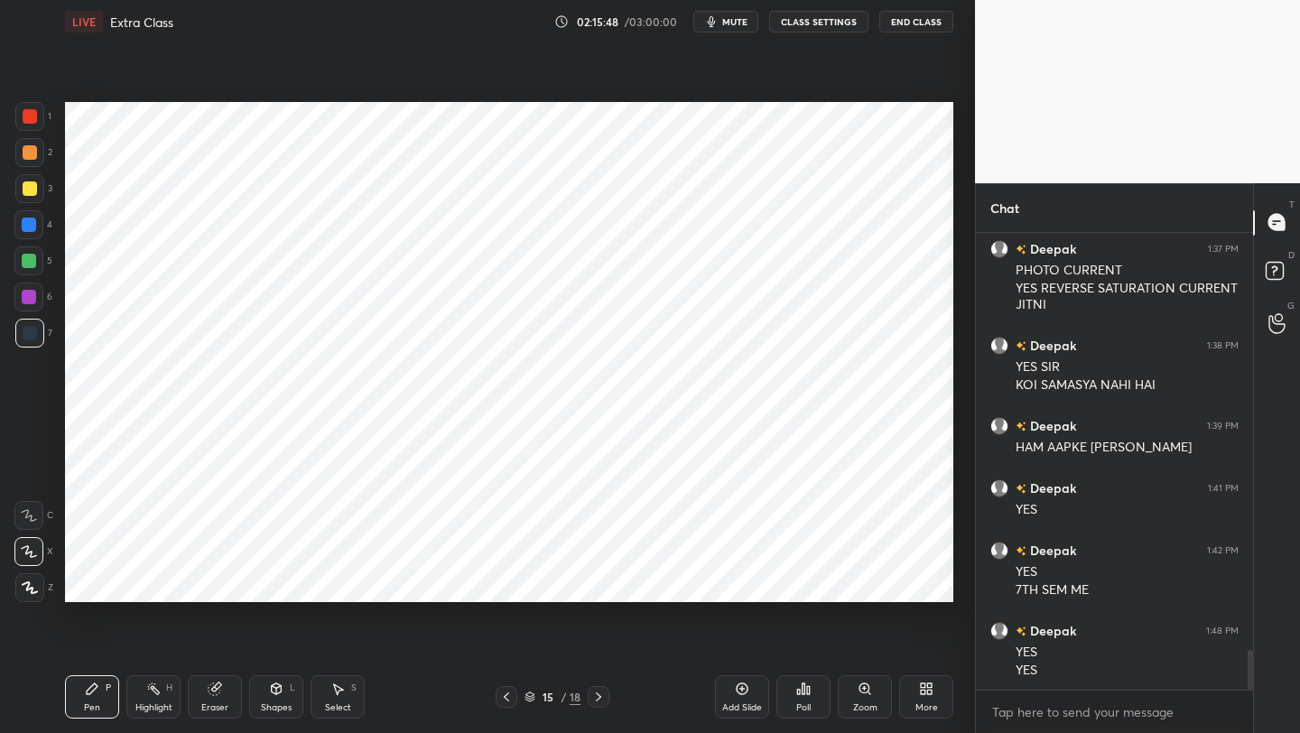
click at [34, 301] on div at bounding box center [29, 297] width 14 height 14
click at [742, 582] on icon at bounding box center [742, 688] width 14 height 14
drag, startPoint x: 268, startPoint y: 689, endPoint x: 266, endPoint y: 676, distance: 12.8
click at [268, 582] on div "Shapes L" at bounding box center [276, 696] width 54 height 43
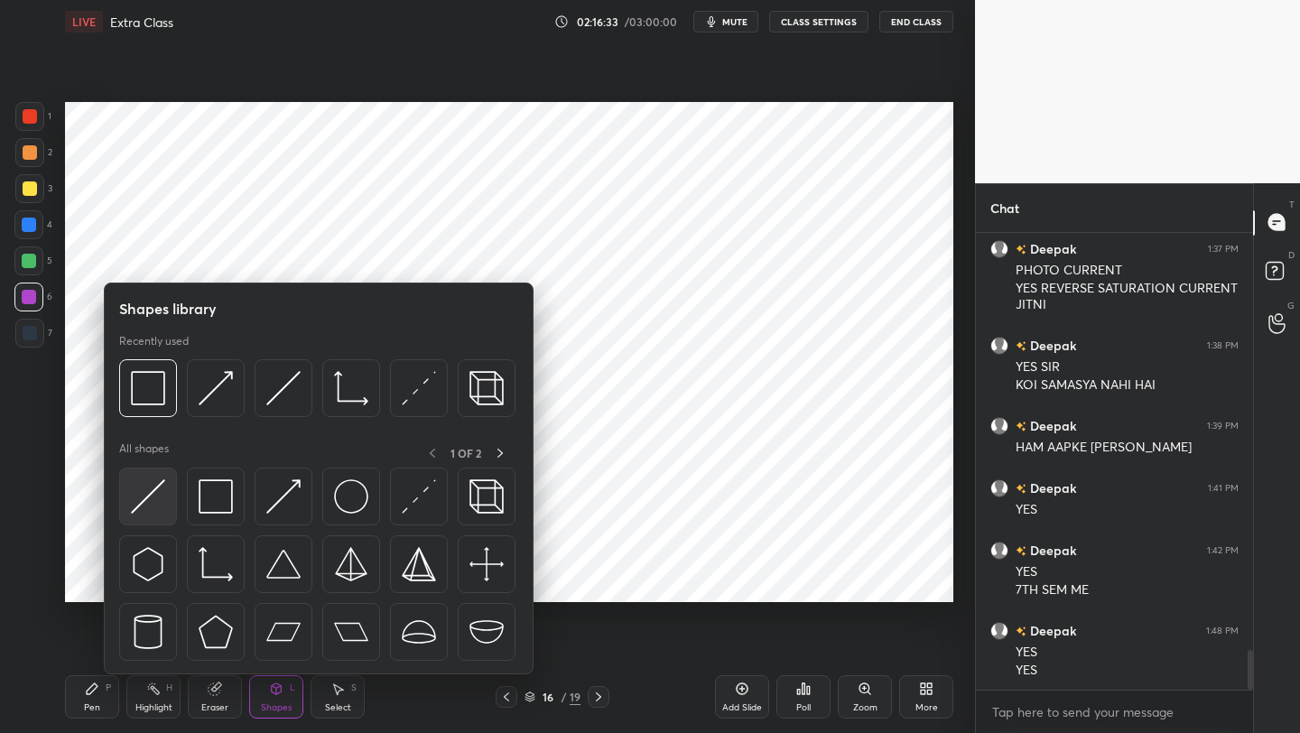
click at [153, 492] on img at bounding box center [148, 496] width 34 height 34
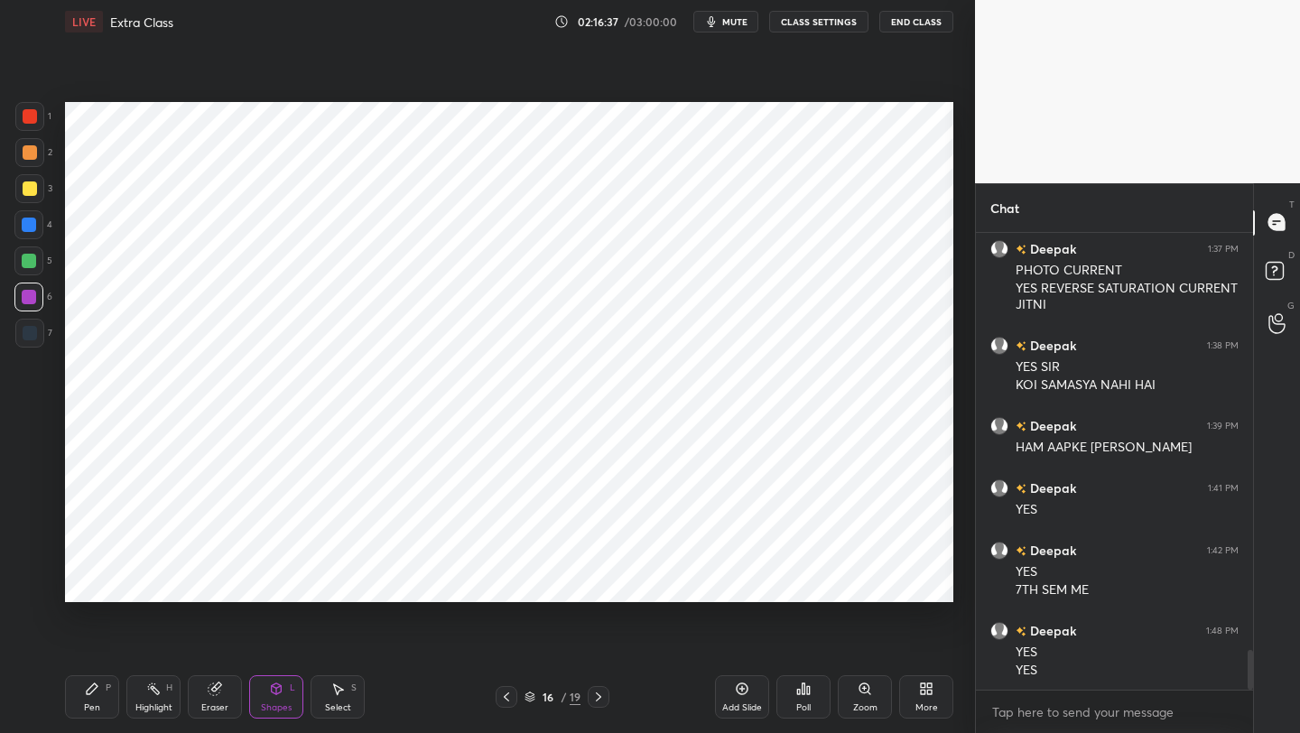
click at [33, 229] on div at bounding box center [29, 225] width 14 height 14
drag, startPoint x: 83, startPoint y: 685, endPoint x: 85, endPoint y: 625, distance: 59.6
click at [82, 582] on div "Pen P" at bounding box center [92, 696] width 54 height 43
click at [202, 582] on div "Eraser" at bounding box center [215, 696] width 54 height 43
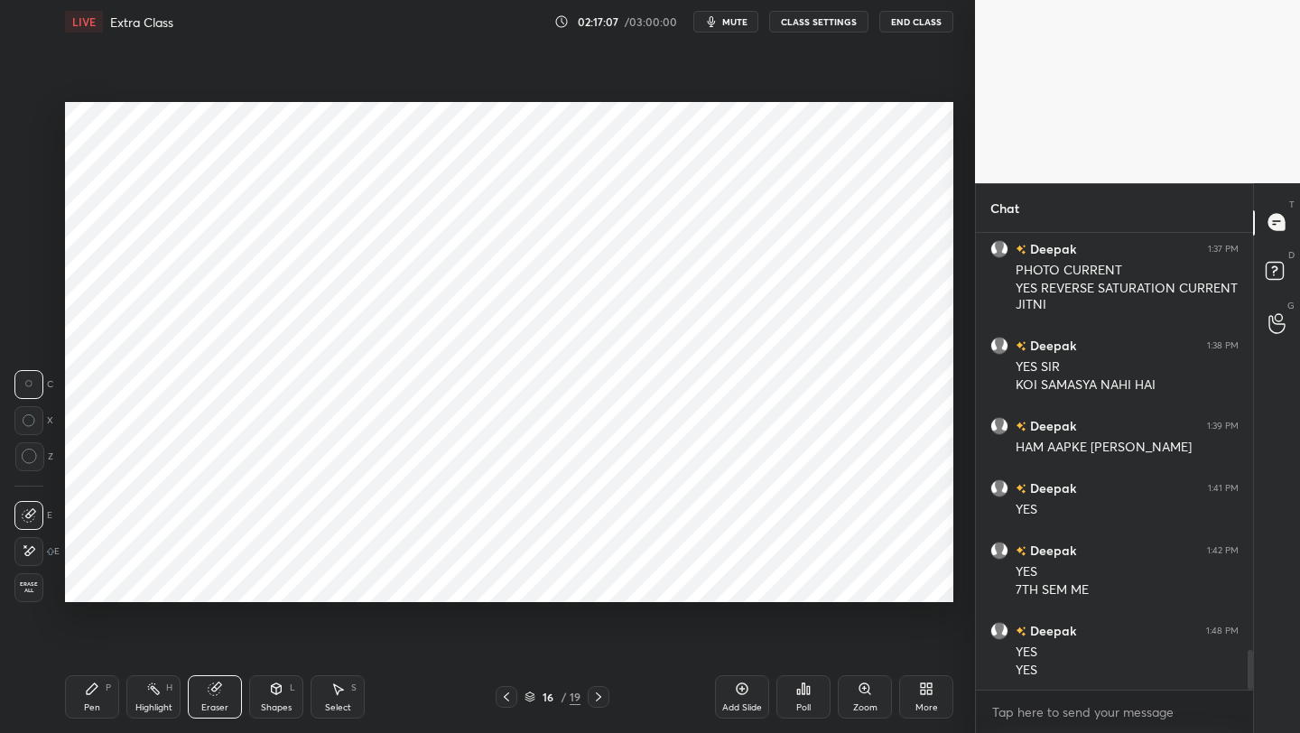
drag, startPoint x: 91, startPoint y: 692, endPoint x: 150, endPoint y: 605, distance: 105.4
click at [92, 582] on icon at bounding box center [92, 688] width 14 height 14
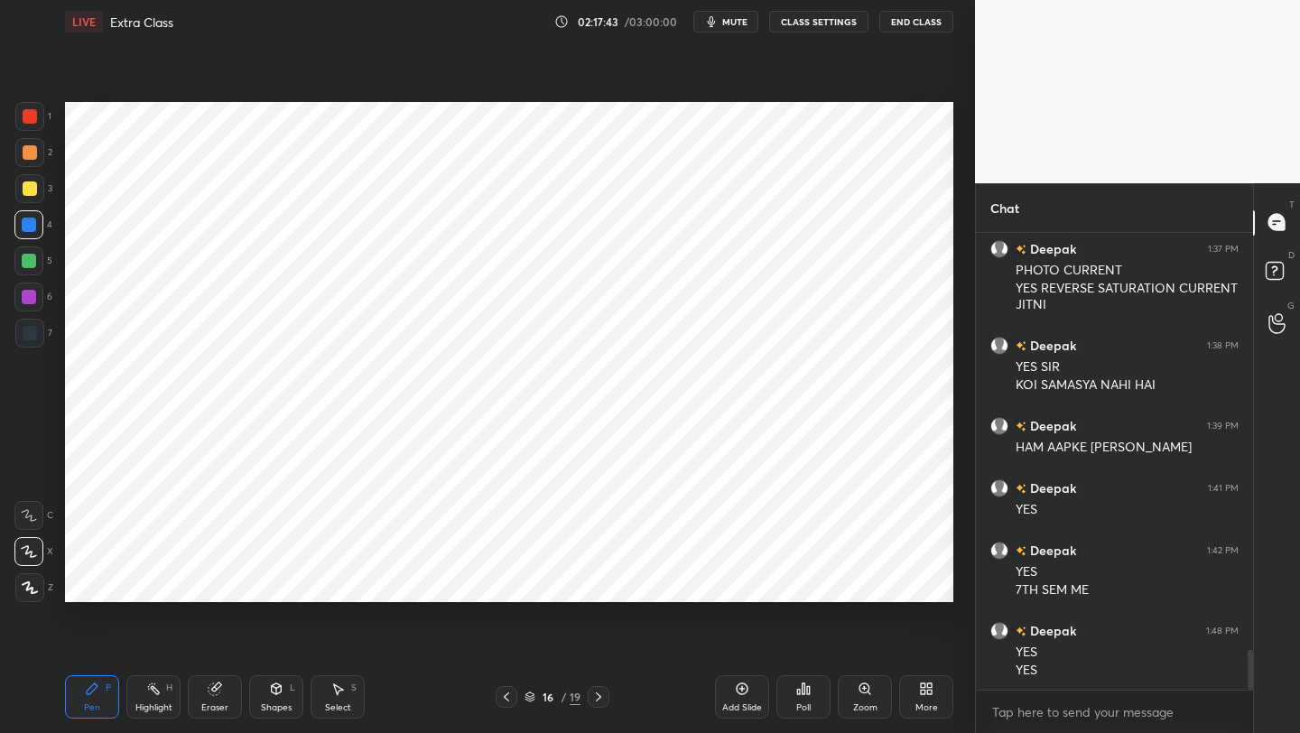
click at [741, 582] on div "Add Slide" at bounding box center [742, 696] width 54 height 43
click at [86, 582] on div "Pen" at bounding box center [92, 707] width 16 height 9
click at [25, 307] on div at bounding box center [28, 296] width 29 height 29
click at [108, 582] on div "Pen P" at bounding box center [92, 696] width 54 height 43
drag, startPoint x: 238, startPoint y: 703, endPoint x: 266, endPoint y: 636, distance: 72.4
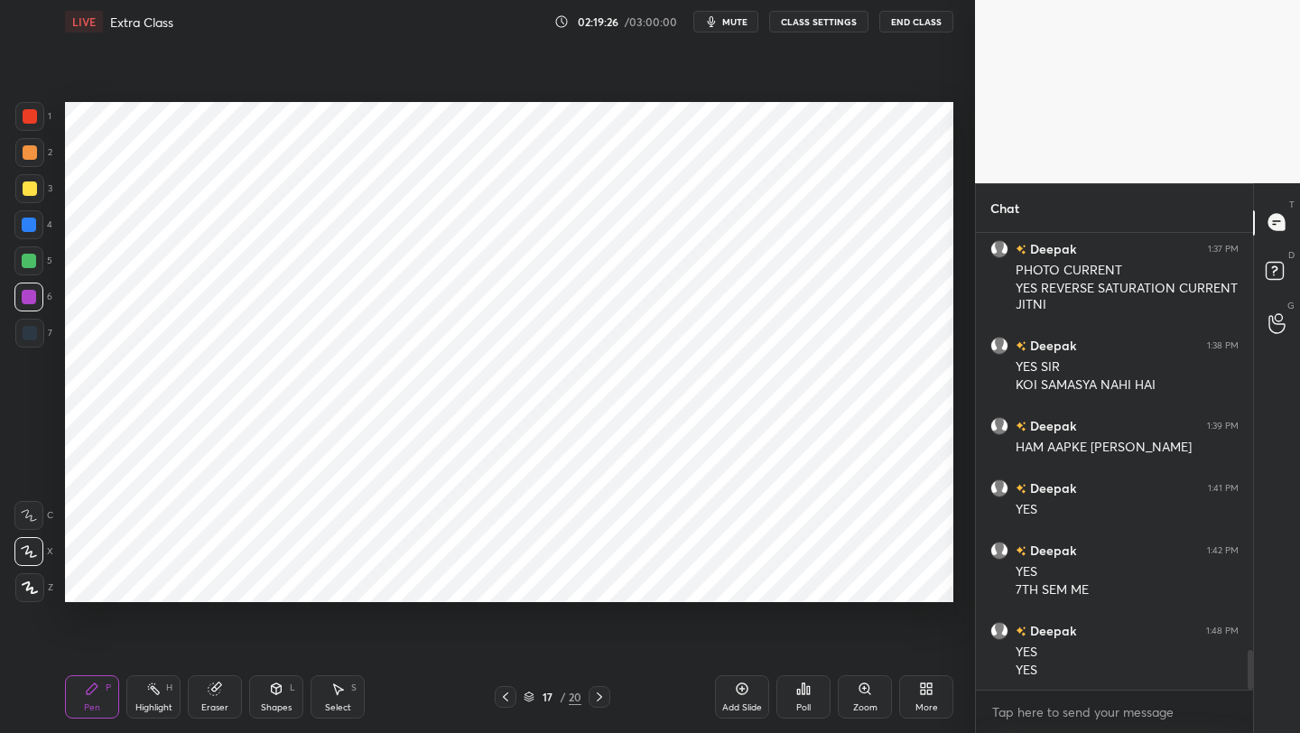
click at [237, 582] on div "Eraser" at bounding box center [215, 696] width 54 height 43
drag, startPoint x: 91, startPoint y: 697, endPoint x: 91, endPoint y: 626, distance: 70.4
click at [90, 582] on div "Pen P" at bounding box center [92, 696] width 54 height 43
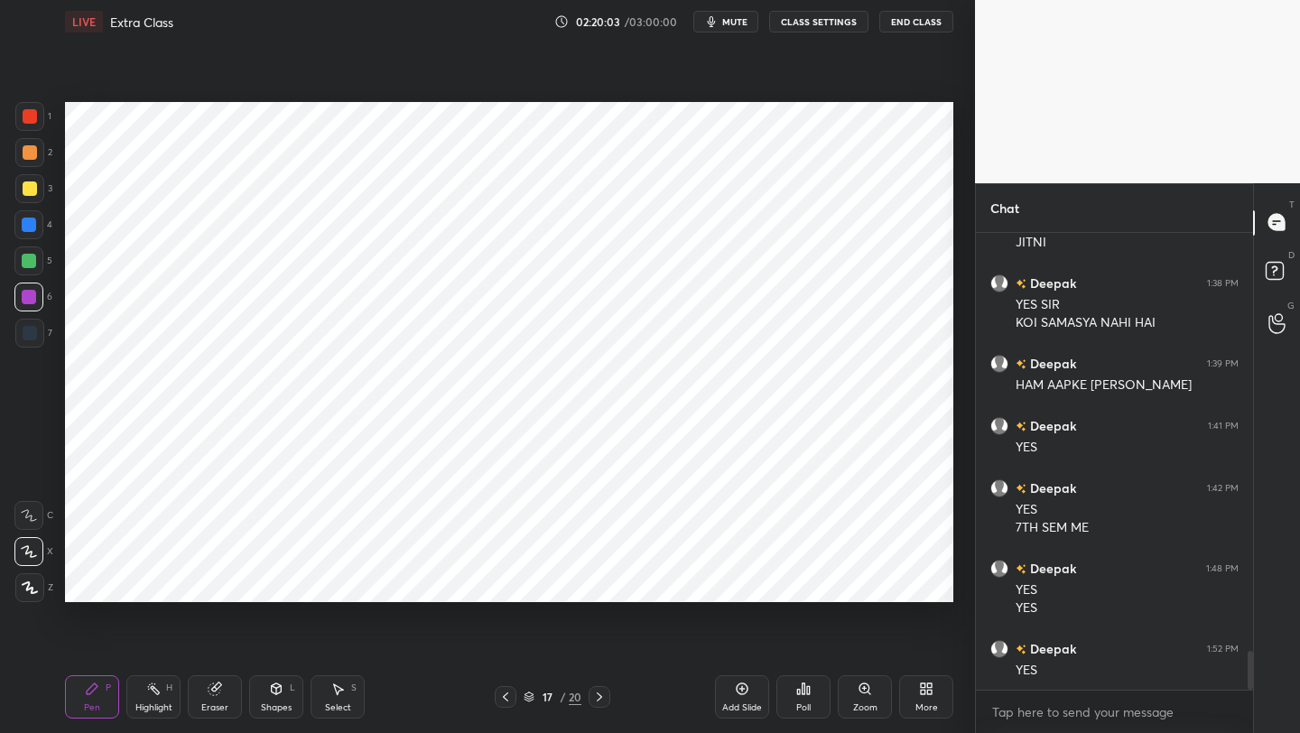
click at [30, 257] on div at bounding box center [29, 261] width 14 height 14
click at [39, 330] on div at bounding box center [29, 333] width 29 height 29
click at [745, 582] on div "Add Slide" at bounding box center [742, 696] width 54 height 43
click at [267, 582] on div "Shapes" at bounding box center [276, 707] width 31 height 9
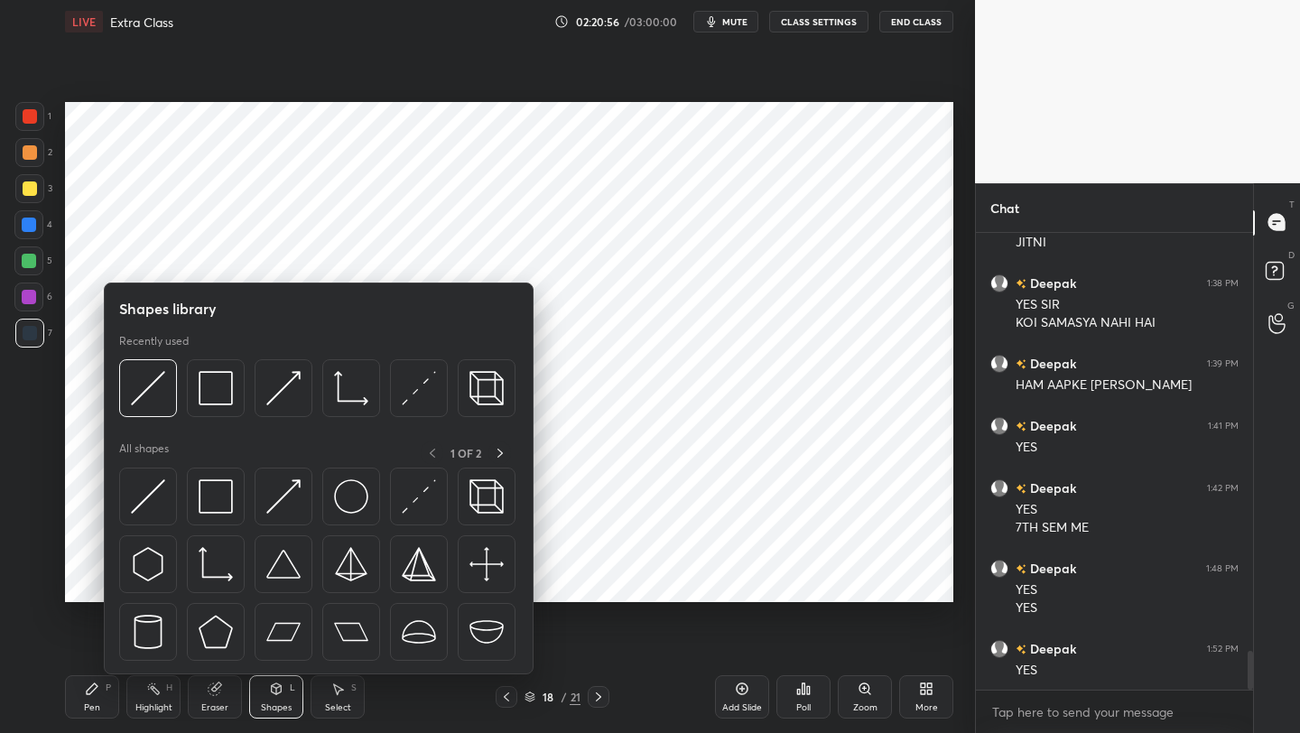
click at [153, 527] on div at bounding box center [318, 569] width 399 height 203
click at [171, 486] on div at bounding box center [148, 497] width 58 height 58
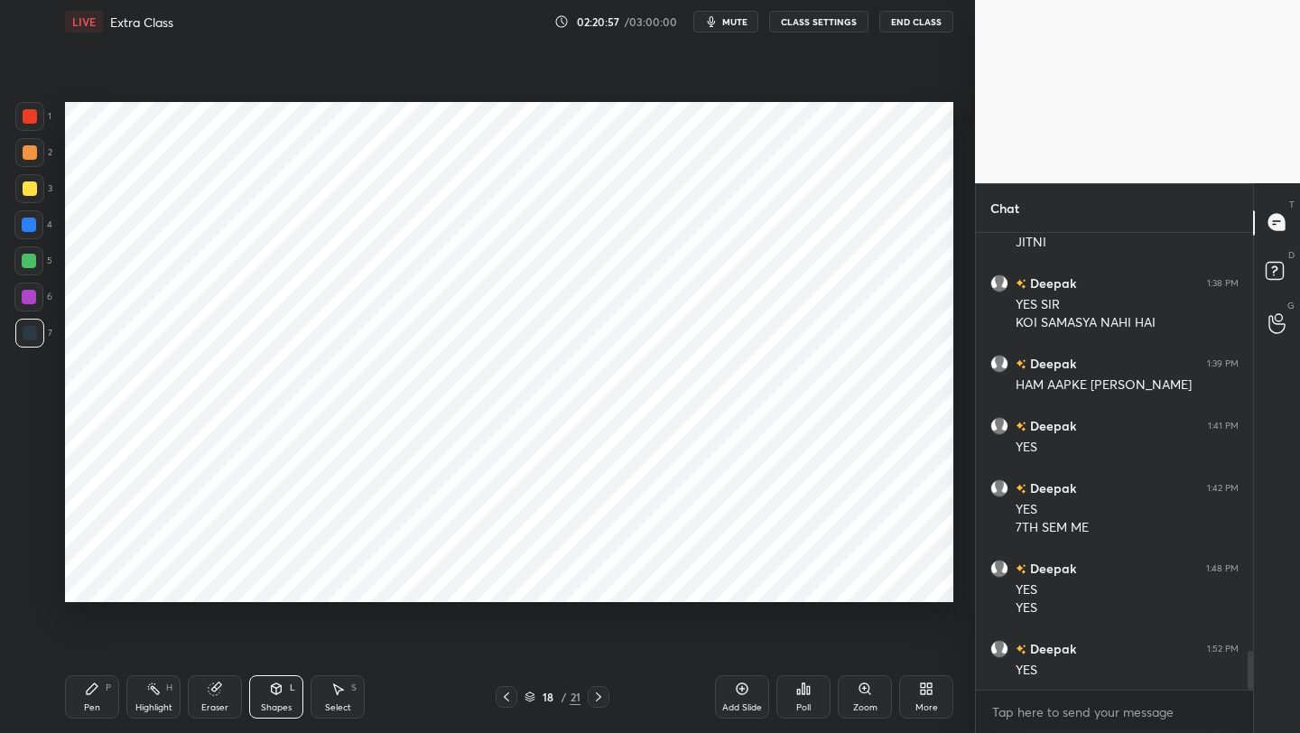
drag, startPoint x: 18, startPoint y: 329, endPoint x: 39, endPoint y: 318, distance: 23.8
click at [18, 329] on div at bounding box center [29, 333] width 29 height 29
click at [268, 582] on div "Shapes L" at bounding box center [276, 696] width 54 height 43
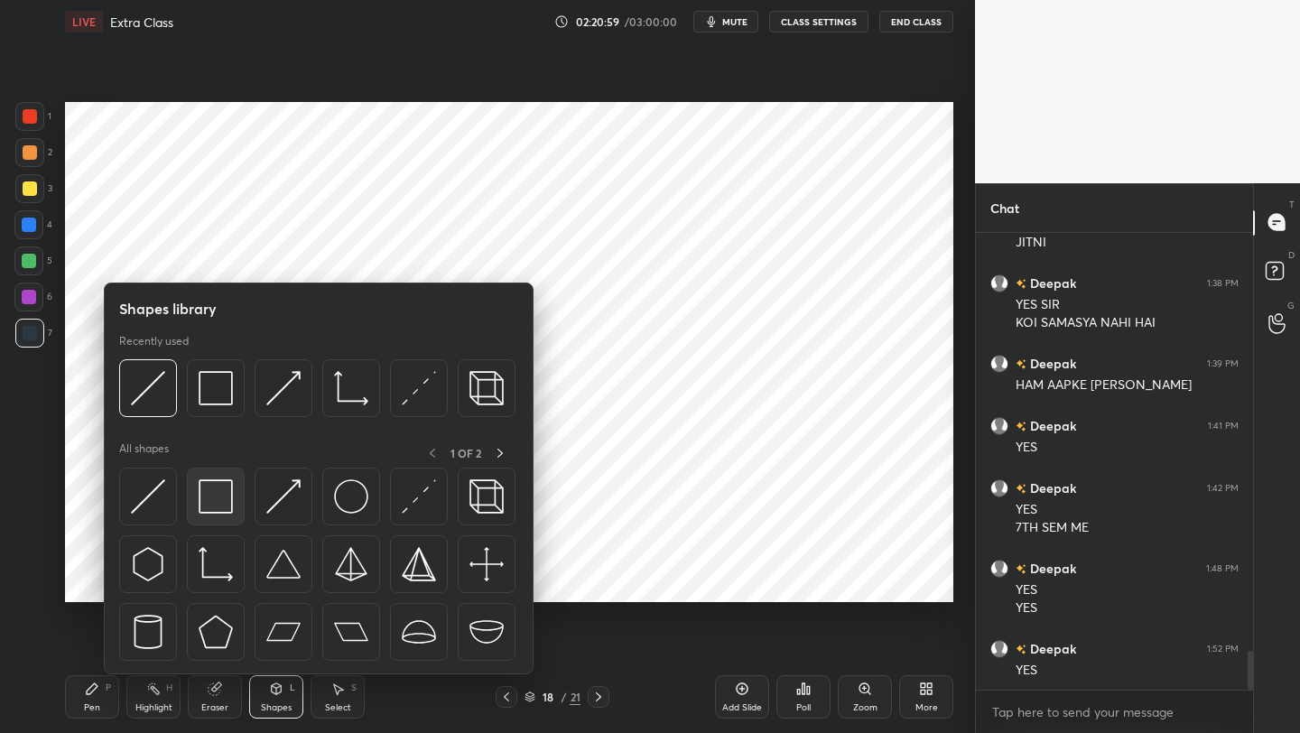
click at [221, 499] on img at bounding box center [216, 496] width 34 height 34
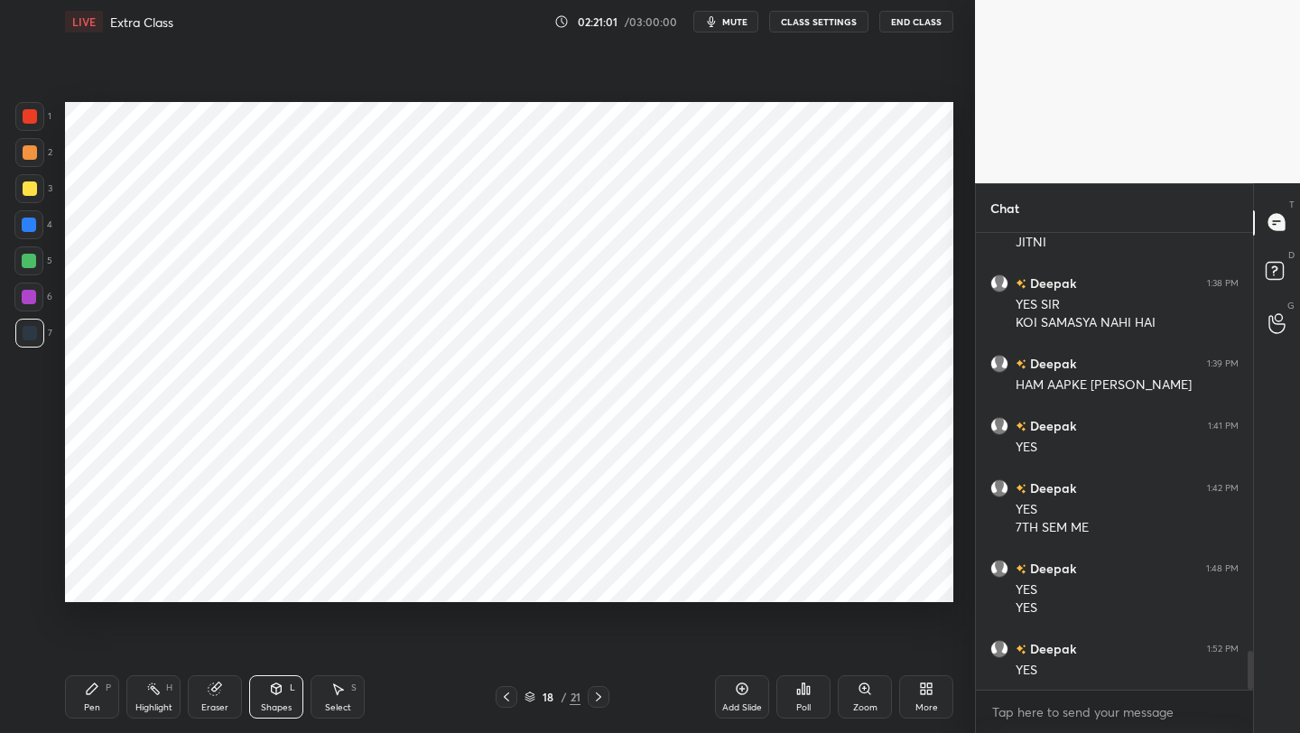
click at [101, 582] on div "Pen P" at bounding box center [92, 696] width 54 height 43
click at [273, 582] on div "Shapes" at bounding box center [276, 707] width 31 height 9
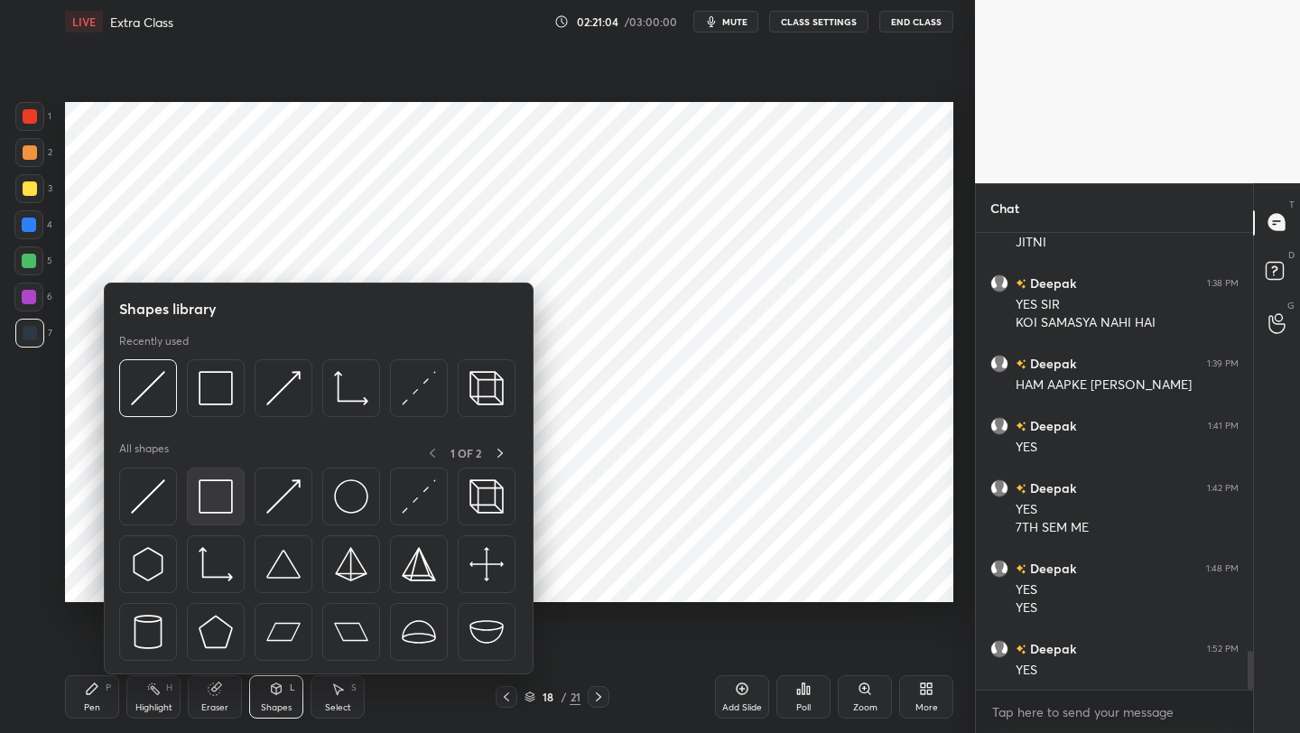
click at [209, 496] on img at bounding box center [216, 496] width 34 height 34
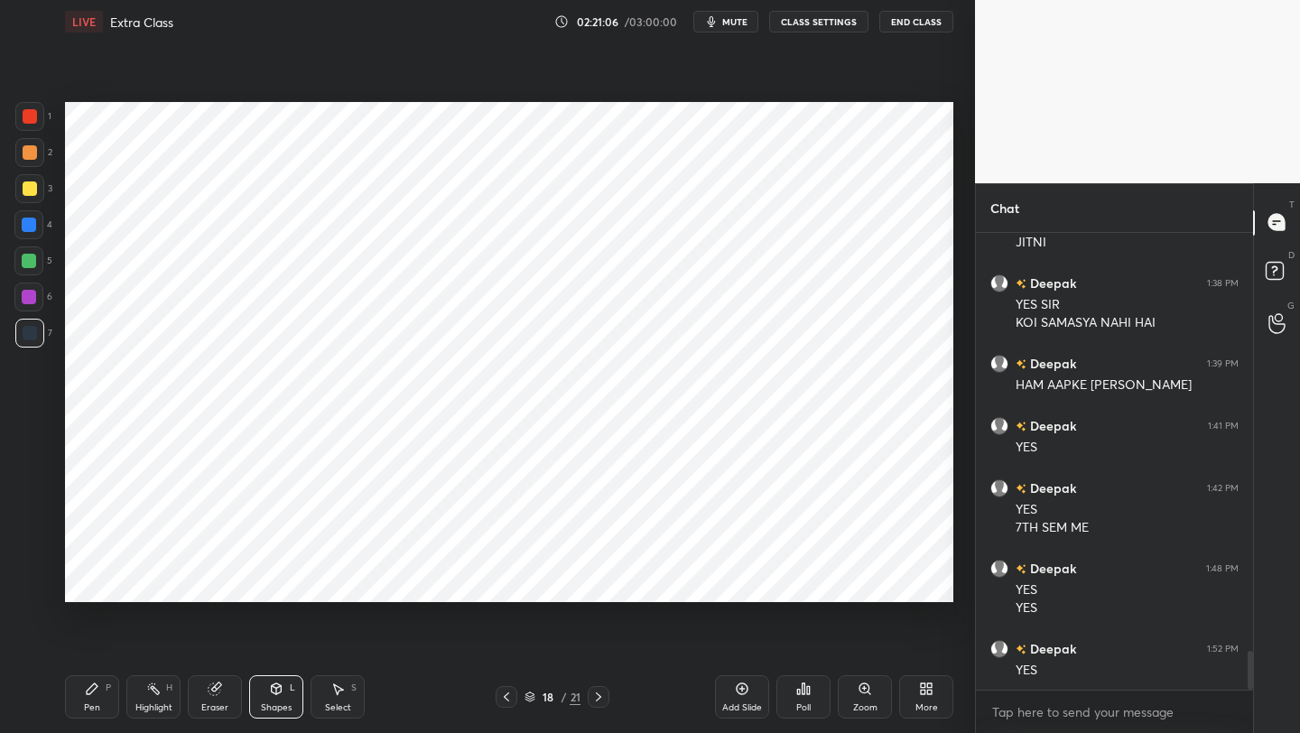
click at [91, 582] on div "Pen" at bounding box center [92, 707] width 16 height 9
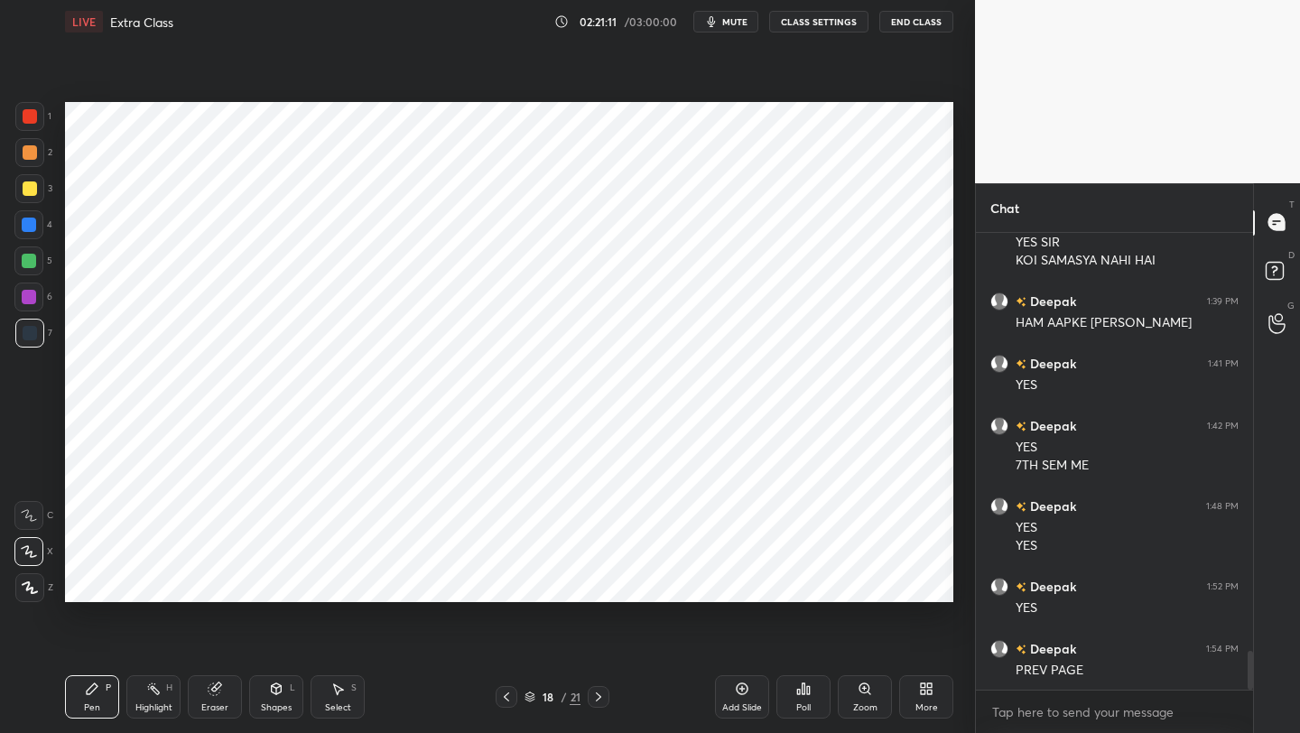
click at [505, 582] on icon at bounding box center [506, 697] width 14 height 14
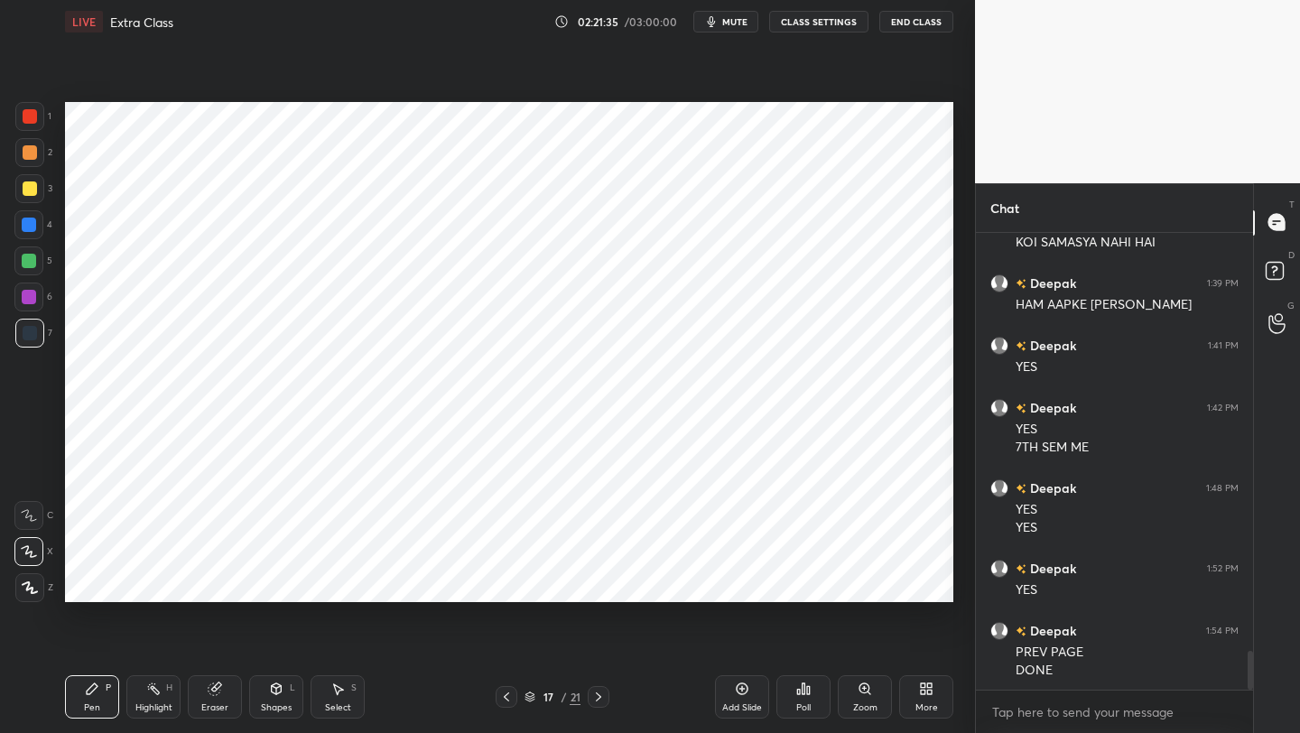
drag, startPoint x: 605, startPoint y: 698, endPoint x: 606, endPoint y: 689, distance: 9.1
click at [605, 582] on icon at bounding box center [598, 697] width 14 height 14
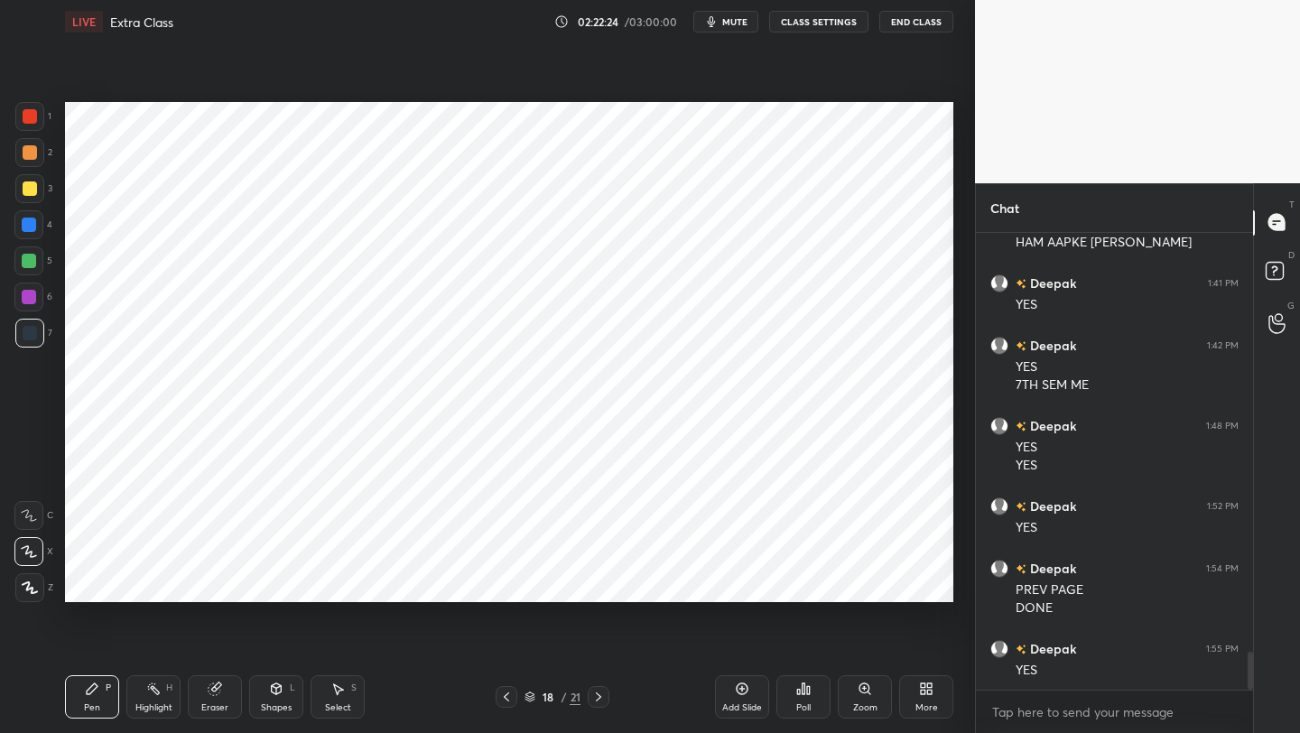
click at [282, 582] on div "Shapes L" at bounding box center [276, 696] width 54 height 43
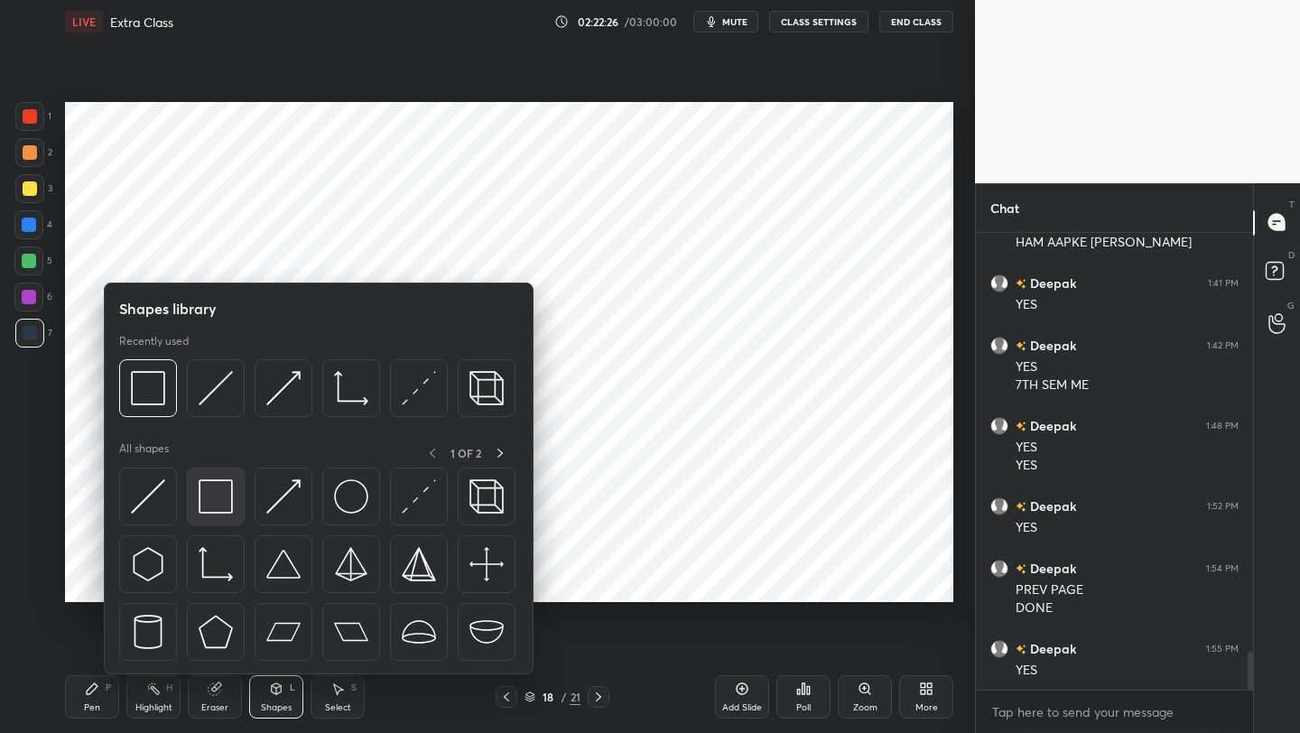
click at [225, 495] on img at bounding box center [216, 496] width 34 height 34
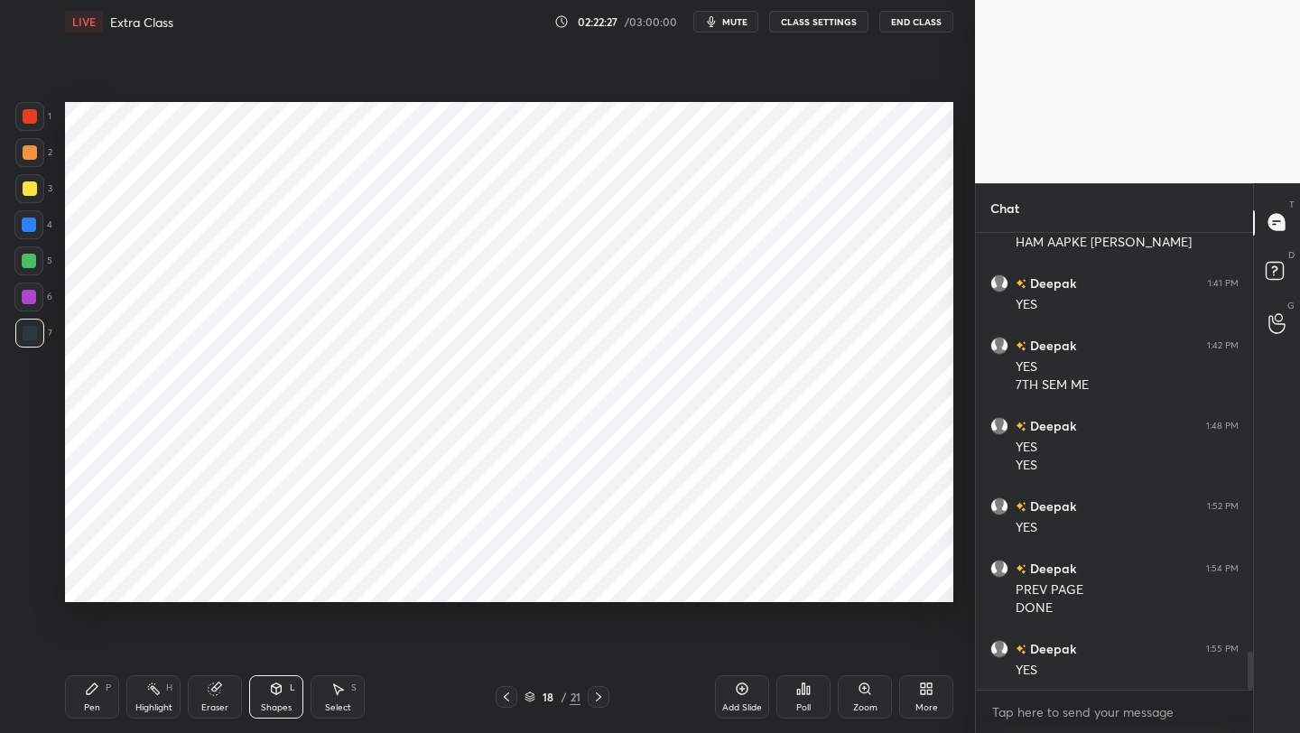
click at [91, 582] on div "Pen P" at bounding box center [92, 696] width 54 height 43
drag, startPoint x: 32, startPoint y: 301, endPoint x: 63, endPoint y: 292, distance: 32.3
click at [33, 301] on div at bounding box center [29, 297] width 14 height 14
click at [276, 582] on div "Shapes L" at bounding box center [276, 696] width 54 height 43
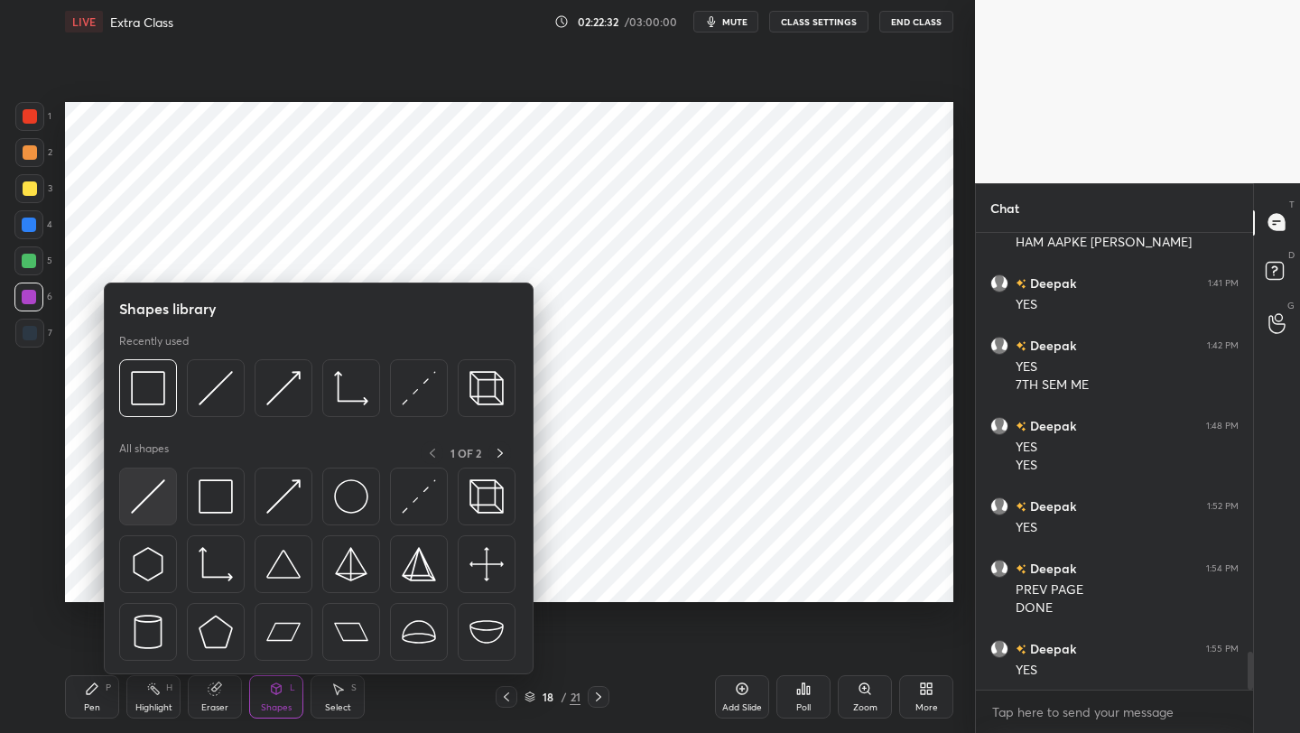
click at [155, 495] on img at bounding box center [148, 496] width 34 height 34
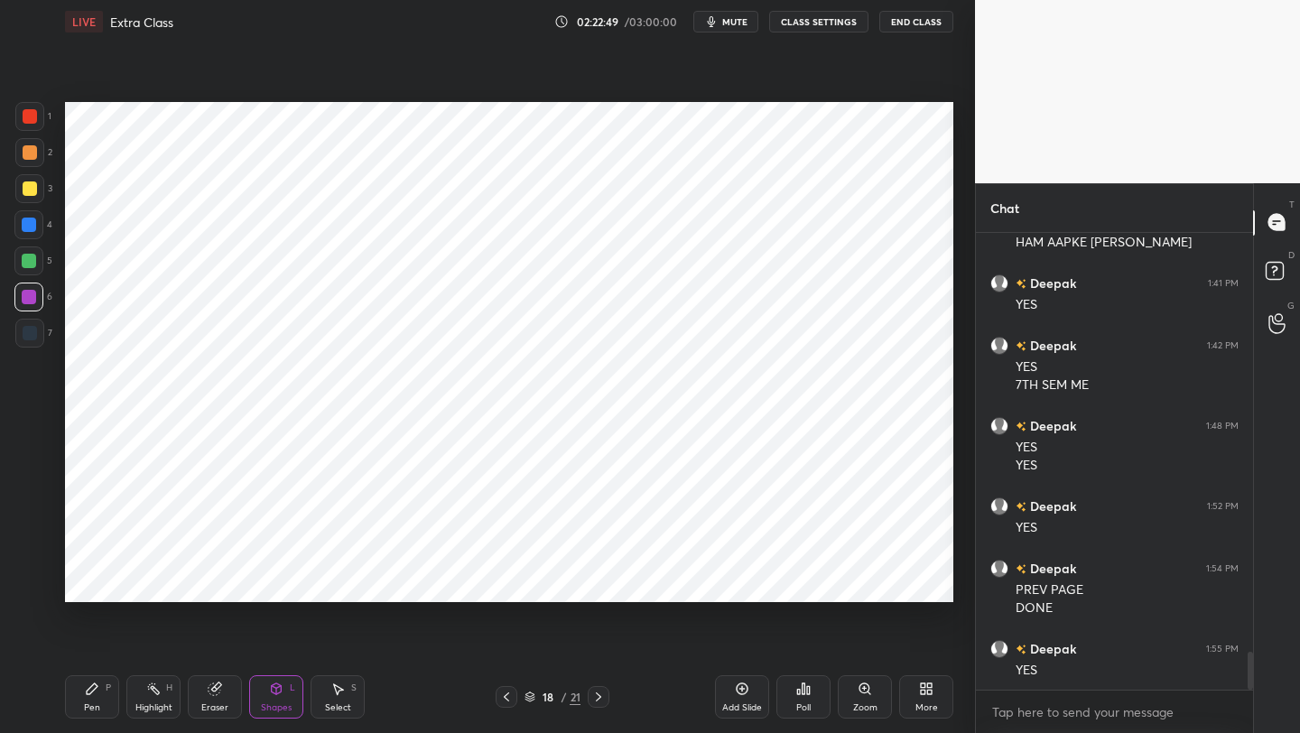
click at [30, 272] on div at bounding box center [28, 260] width 29 height 29
drag, startPoint x: 274, startPoint y: 701, endPoint x: 270, endPoint y: 681, distance: 21.2
click at [273, 582] on div "Shapes L" at bounding box center [276, 696] width 54 height 43
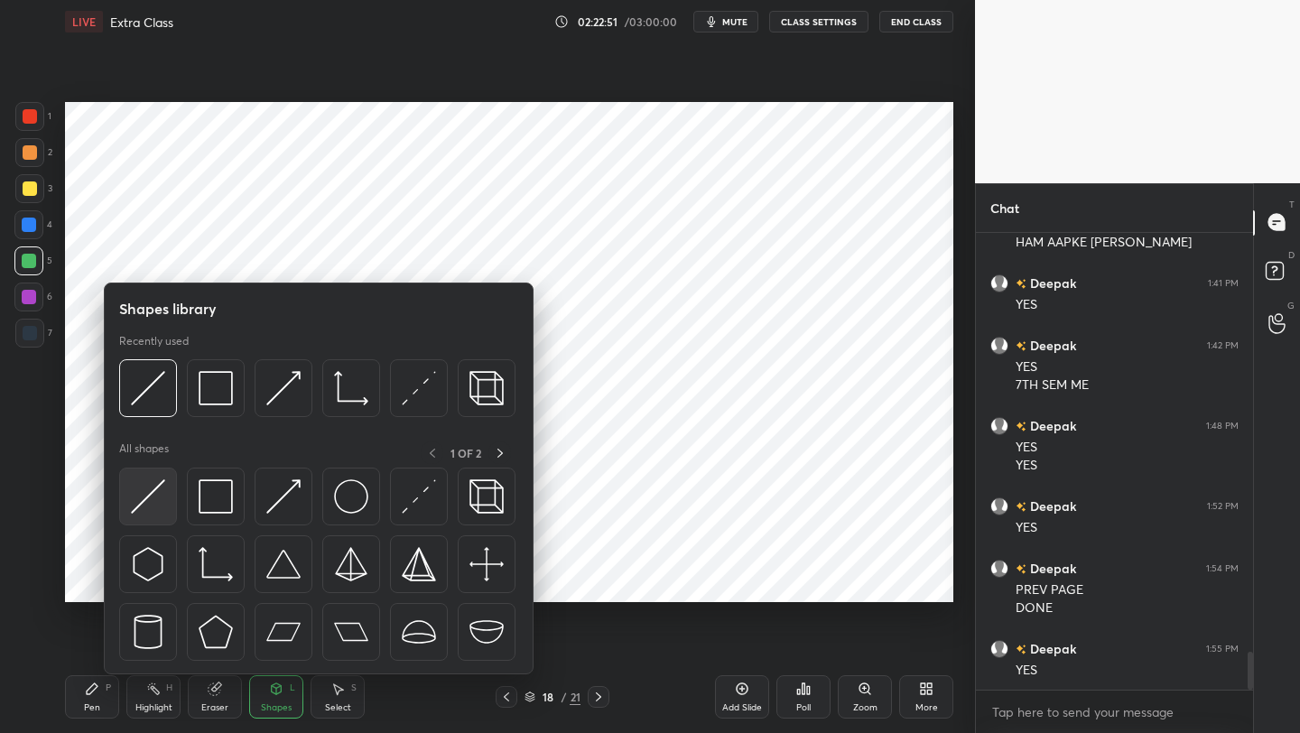
click at [149, 497] on img at bounding box center [148, 496] width 34 height 34
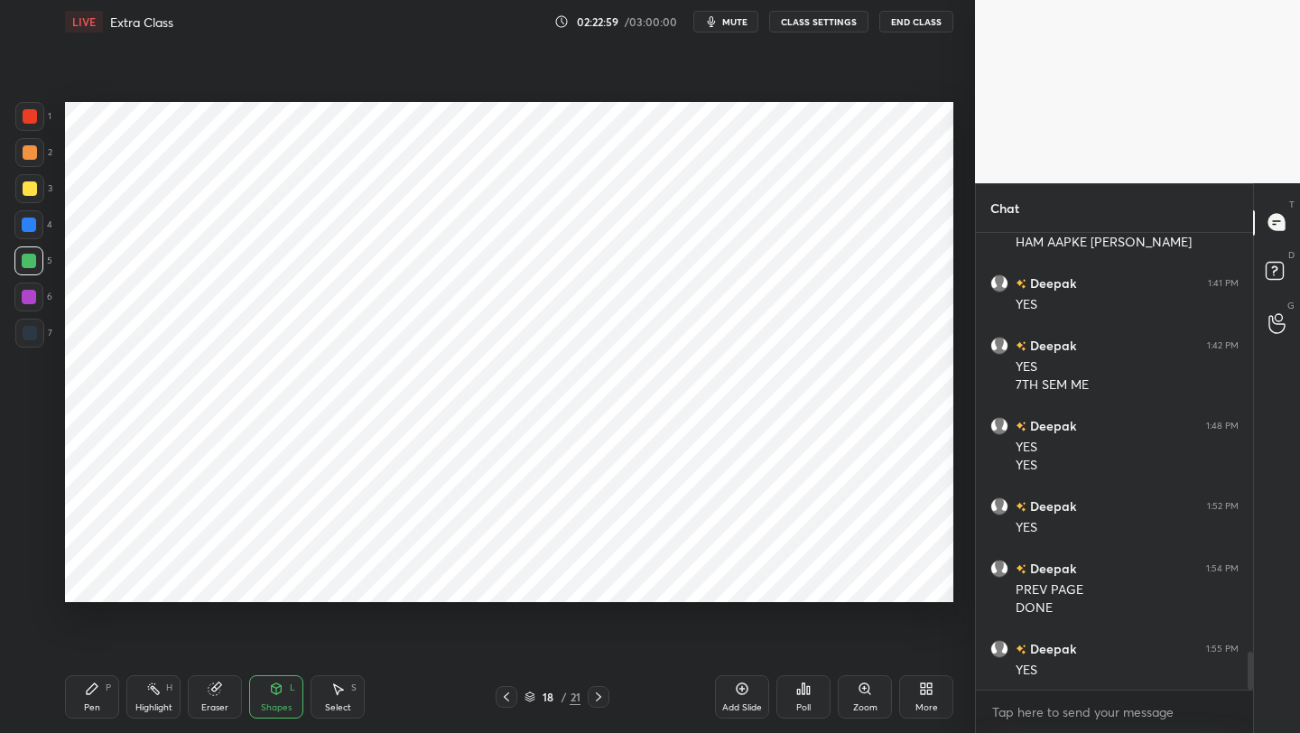
drag, startPoint x: 91, startPoint y: 693, endPoint x: 100, endPoint y: 666, distance: 28.5
click at [91, 582] on icon at bounding box center [92, 688] width 14 height 14
click at [280, 582] on div "Shapes" at bounding box center [276, 707] width 31 height 9
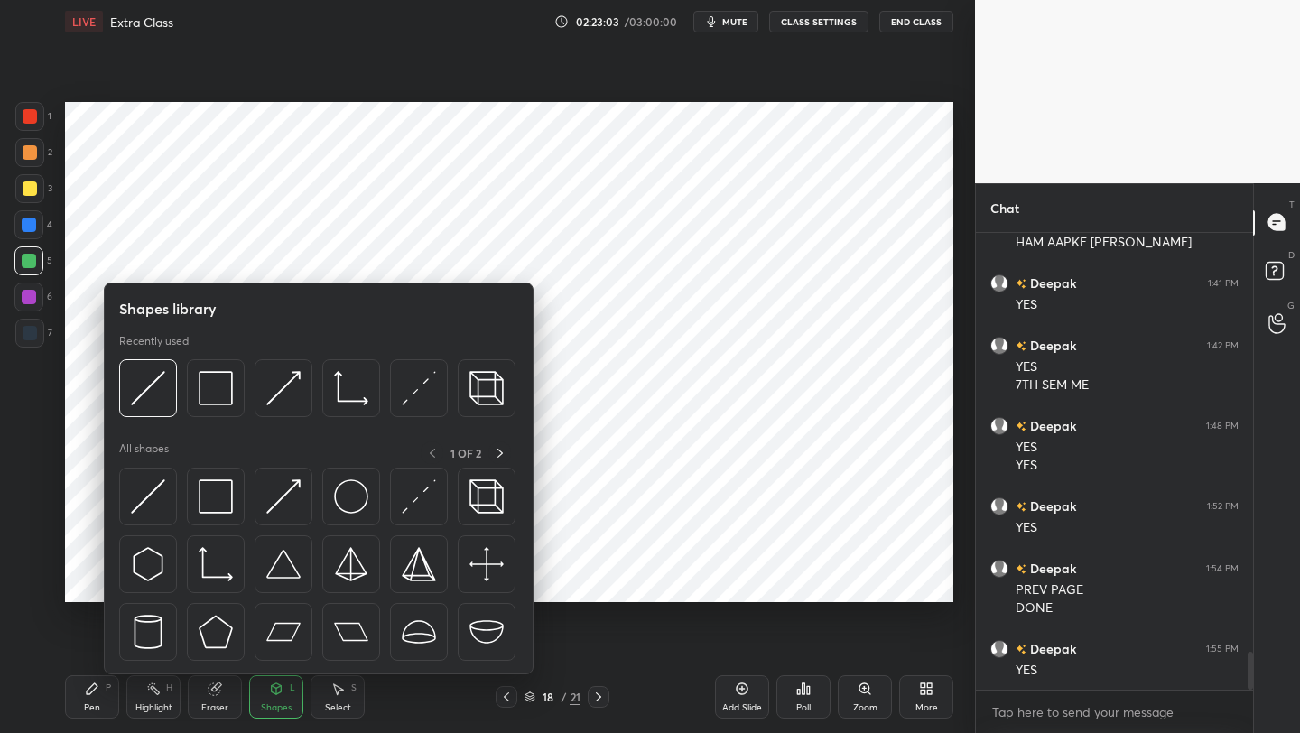
click at [208, 582] on div "Eraser" at bounding box center [214, 707] width 27 height 9
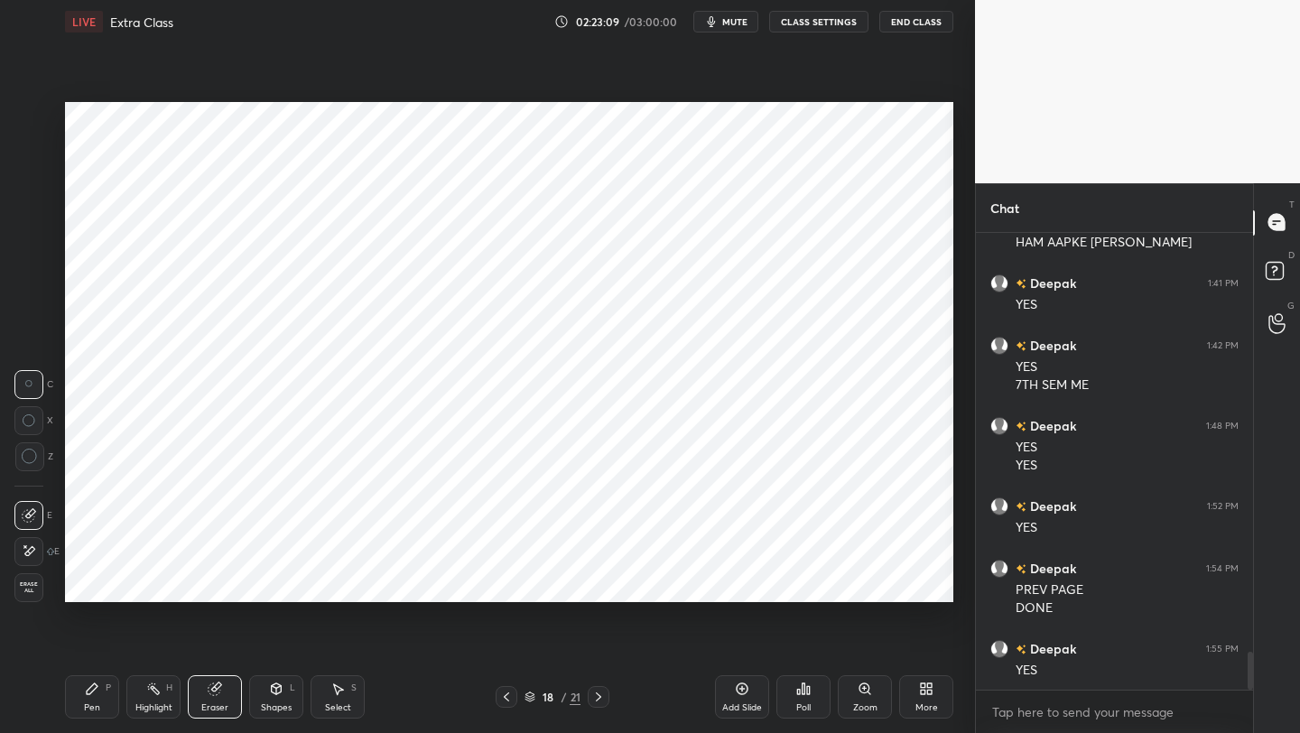
click at [264, 582] on div "Shapes L" at bounding box center [276, 696] width 54 height 43
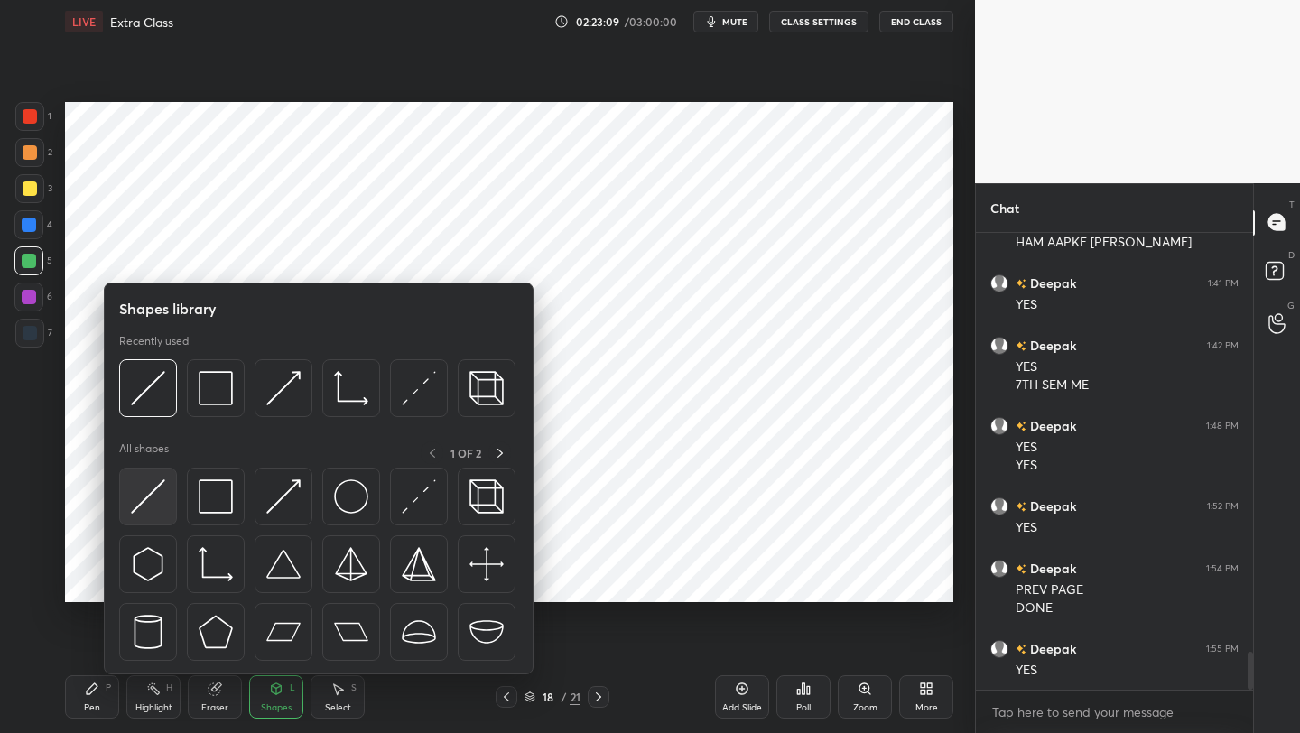
click at [163, 497] on img at bounding box center [148, 496] width 34 height 34
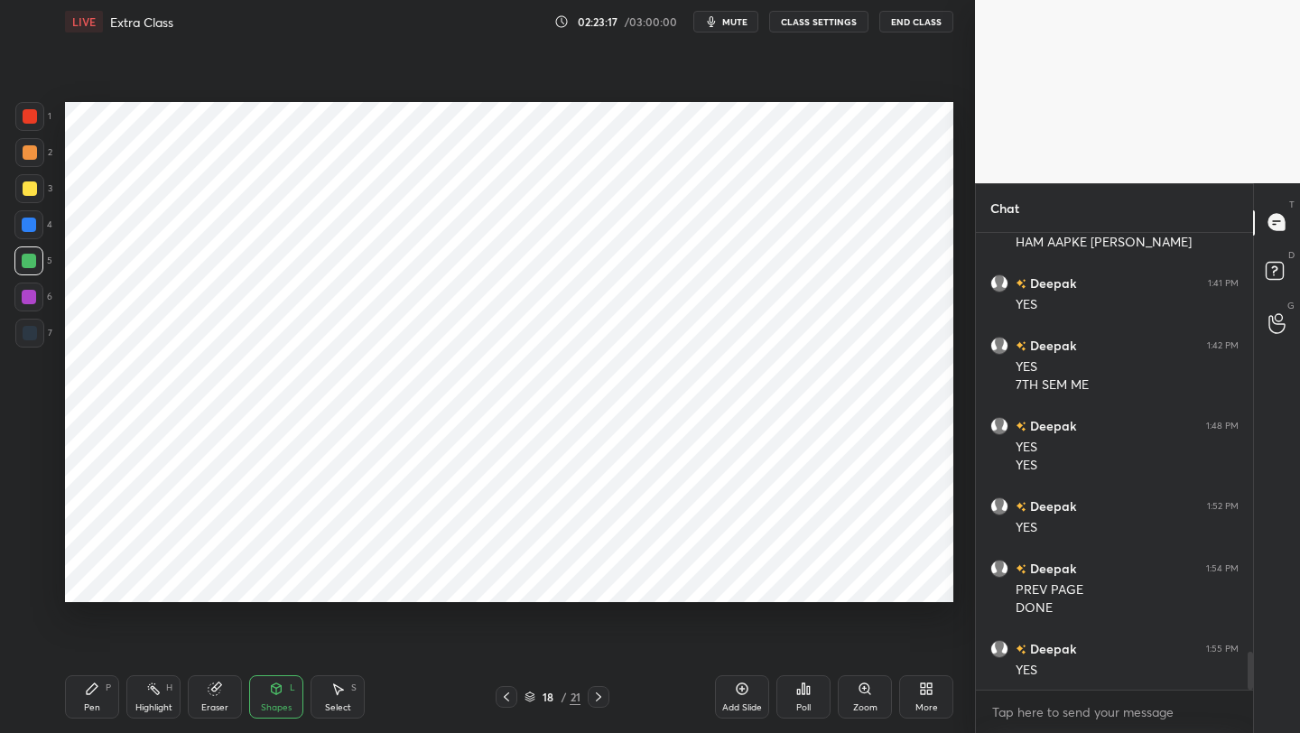
drag, startPoint x: 77, startPoint y: 699, endPoint x: 90, endPoint y: 625, distance: 74.3
click at [65, 582] on div "Pen P" at bounding box center [92, 696] width 54 height 43
click at [289, 582] on div "Shapes L" at bounding box center [276, 696] width 54 height 43
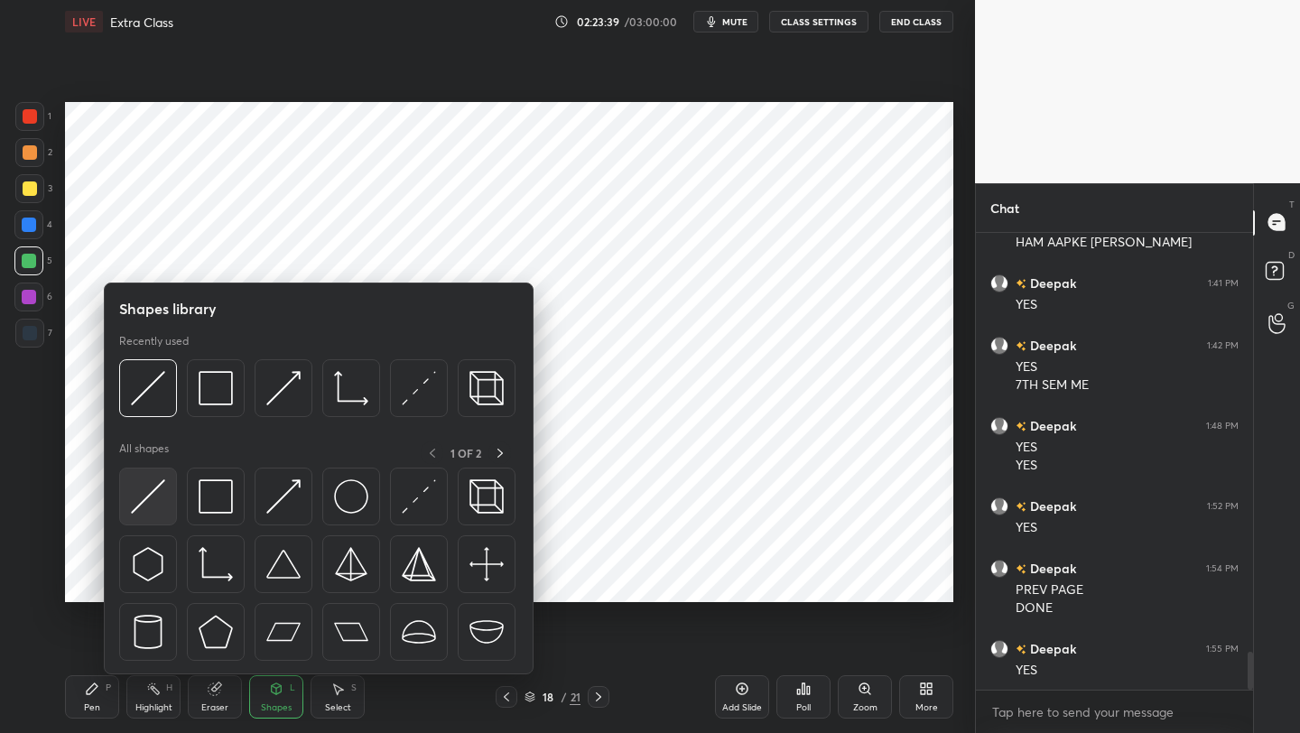
click at [159, 501] on img at bounding box center [148, 496] width 34 height 34
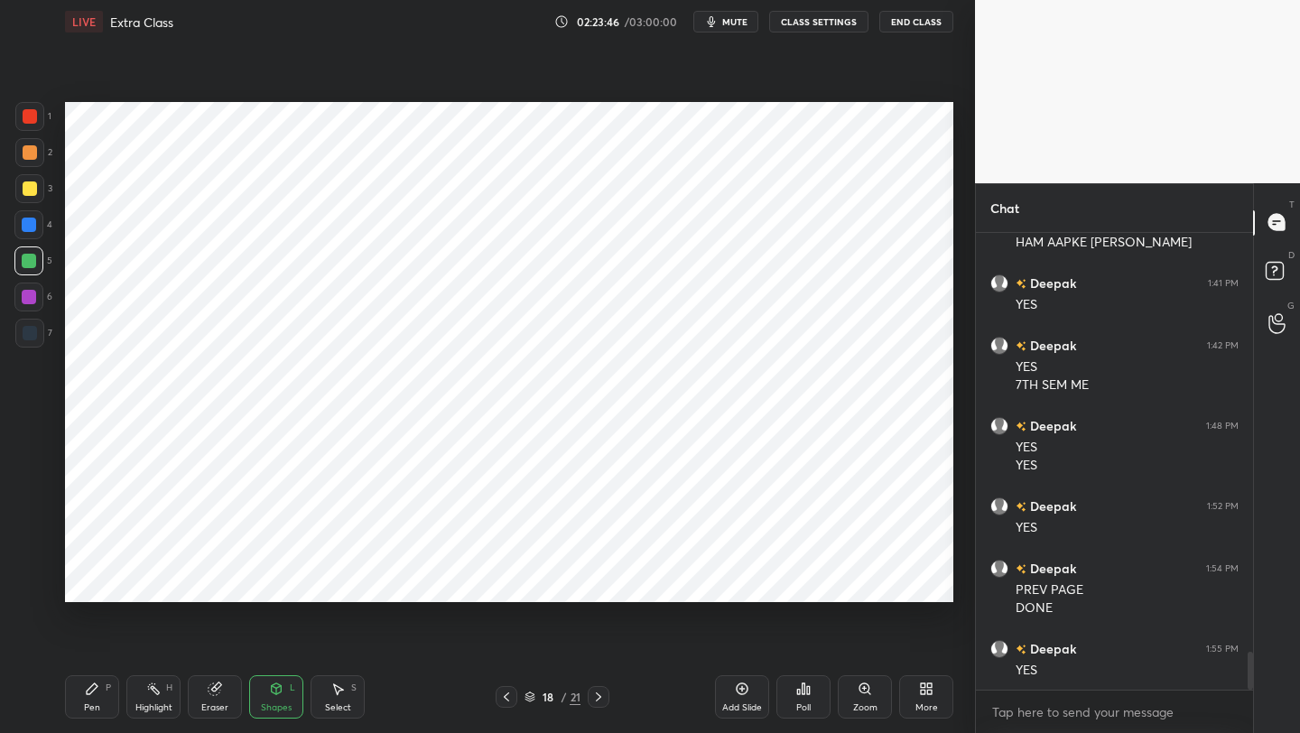
drag, startPoint x: 97, startPoint y: 698, endPoint x: 98, endPoint y: 673, distance: 24.4
click at [97, 582] on div "Pen P" at bounding box center [92, 696] width 54 height 43
click at [22, 117] on div at bounding box center [29, 116] width 29 height 29
click at [273, 582] on div "Shapes" at bounding box center [276, 707] width 31 height 9
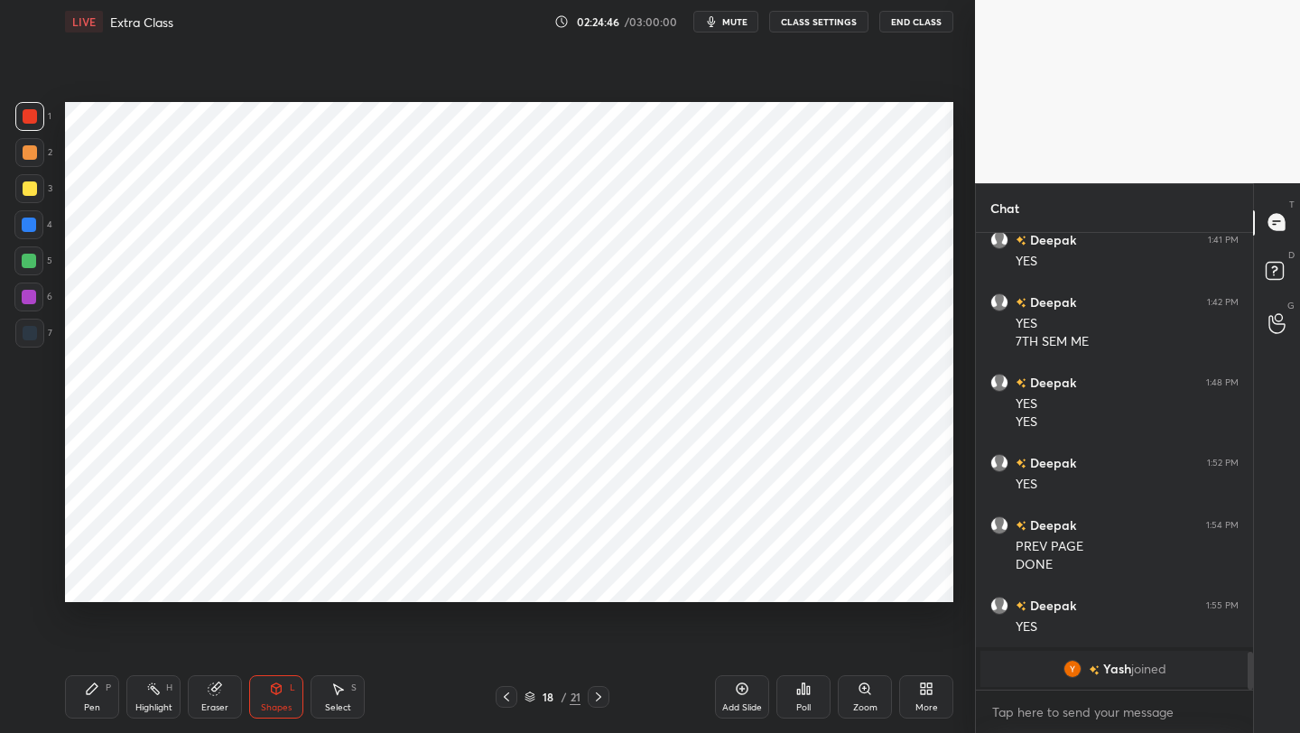
click at [107, 582] on div "Pen P" at bounding box center [92, 696] width 54 height 43
click at [36, 343] on div at bounding box center [29, 333] width 29 height 29
click at [216, 582] on div "Eraser" at bounding box center [215, 696] width 54 height 43
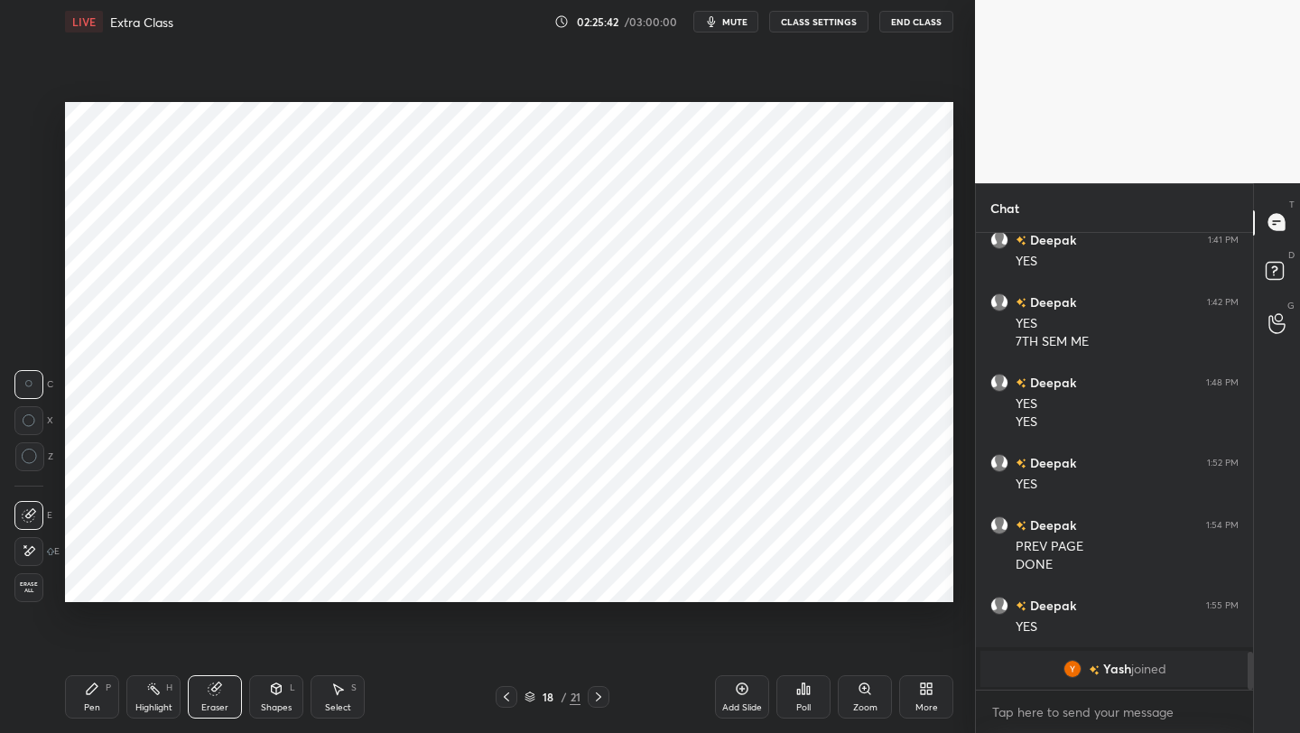
drag, startPoint x: 95, startPoint y: 694, endPoint x: 124, endPoint y: 612, distance: 87.1
click at [96, 582] on icon at bounding box center [92, 688] width 14 height 14
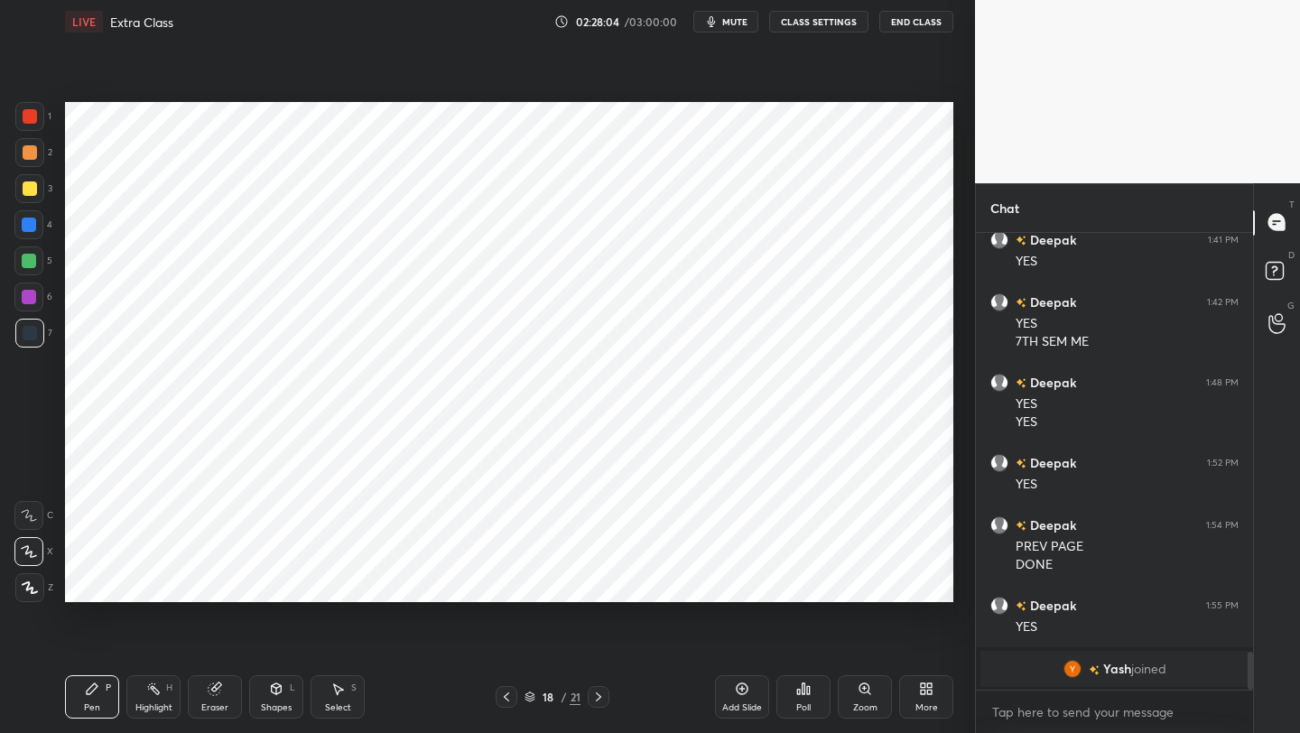
scroll to position [3807, 0]
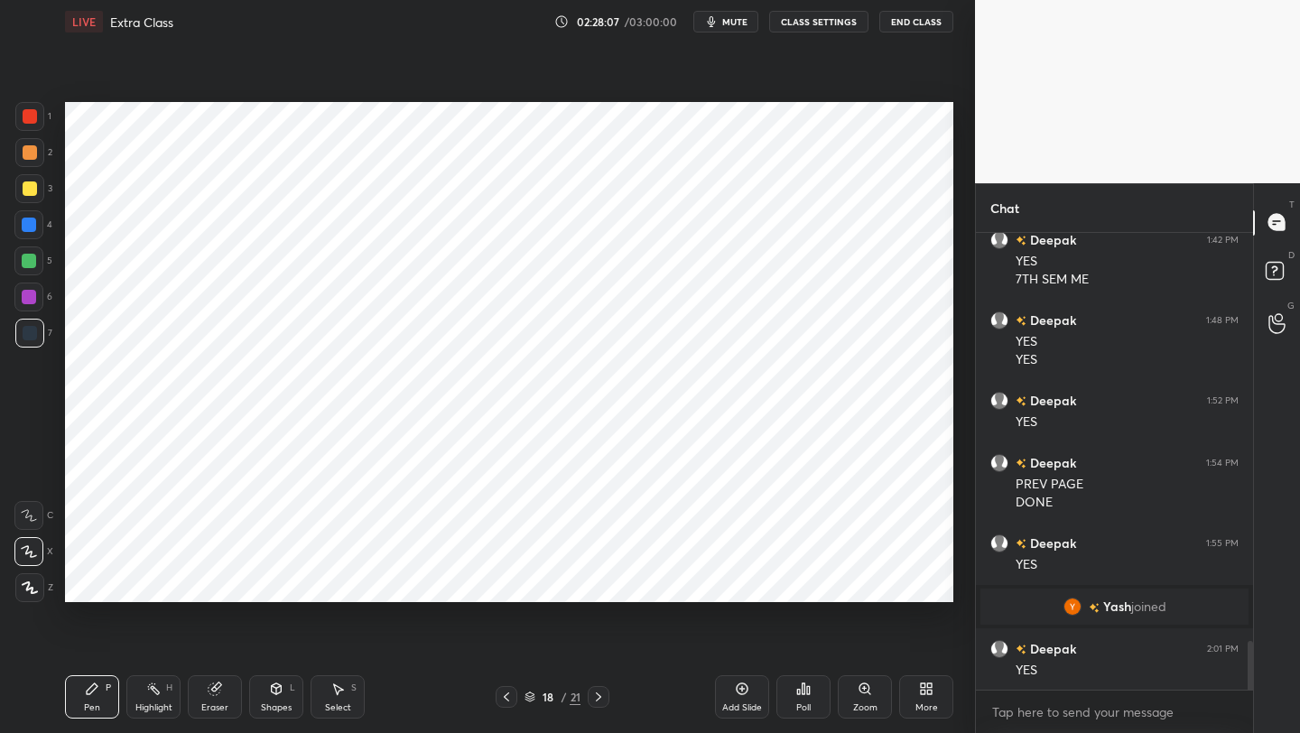
click at [744, 582] on icon at bounding box center [742, 688] width 14 height 14
click at [269, 582] on div "Shapes L" at bounding box center [276, 696] width 54 height 43
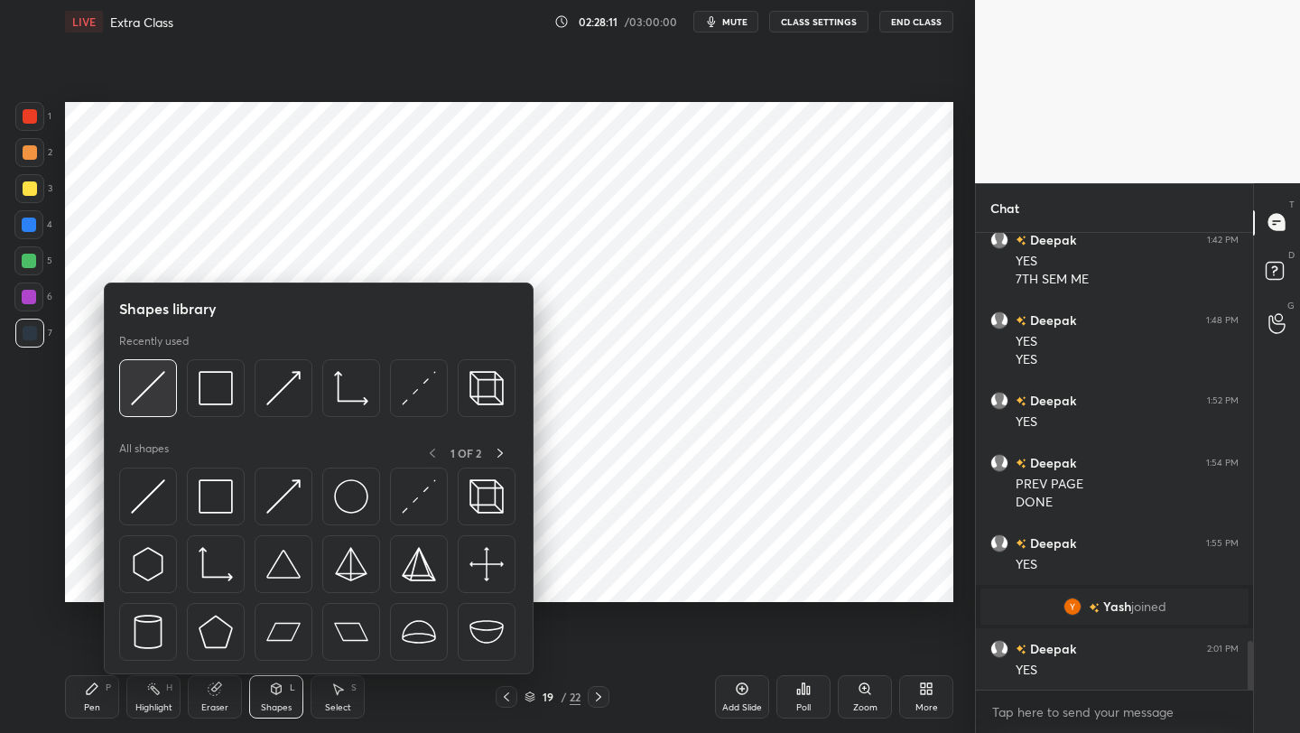
click at [153, 386] on img at bounding box center [148, 388] width 34 height 34
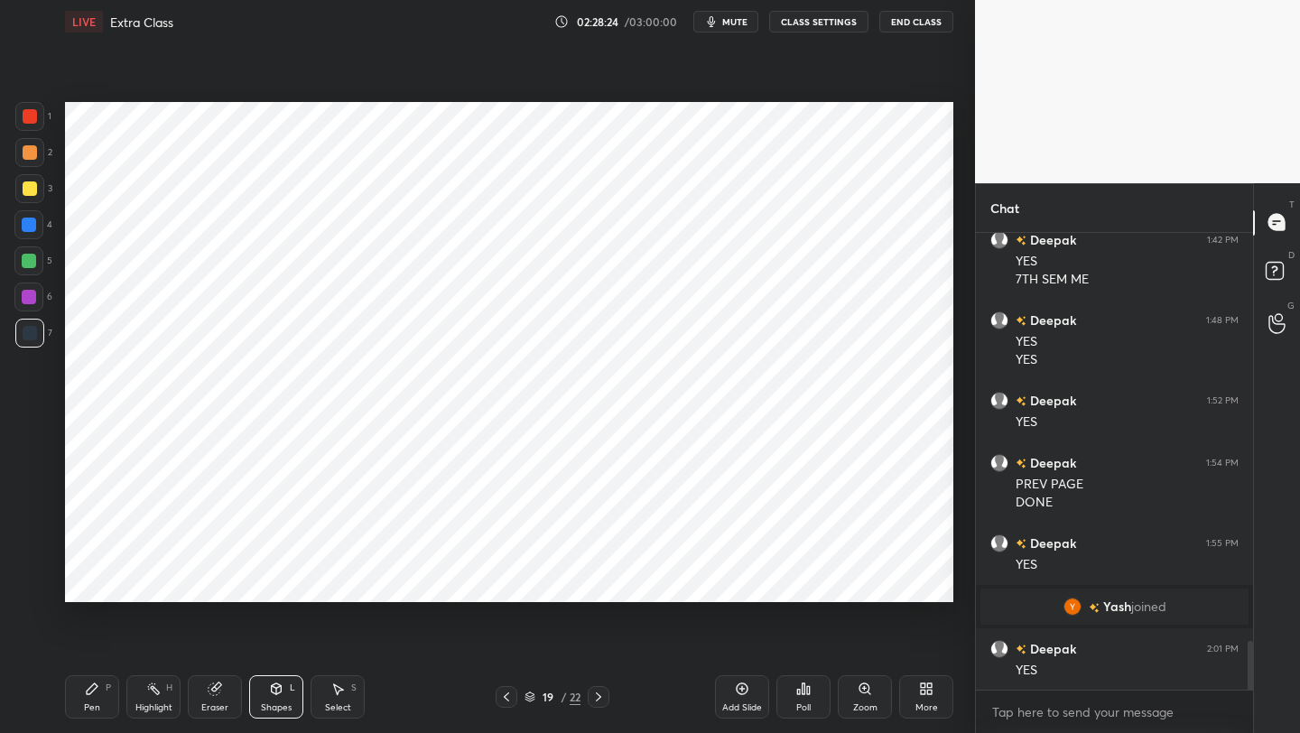
click at [85, 582] on div "Pen" at bounding box center [92, 707] width 16 height 9
drag, startPoint x: 208, startPoint y: 702, endPoint x: 208, endPoint y: 681, distance: 20.8
click at [206, 582] on div "Eraser" at bounding box center [214, 707] width 27 height 9
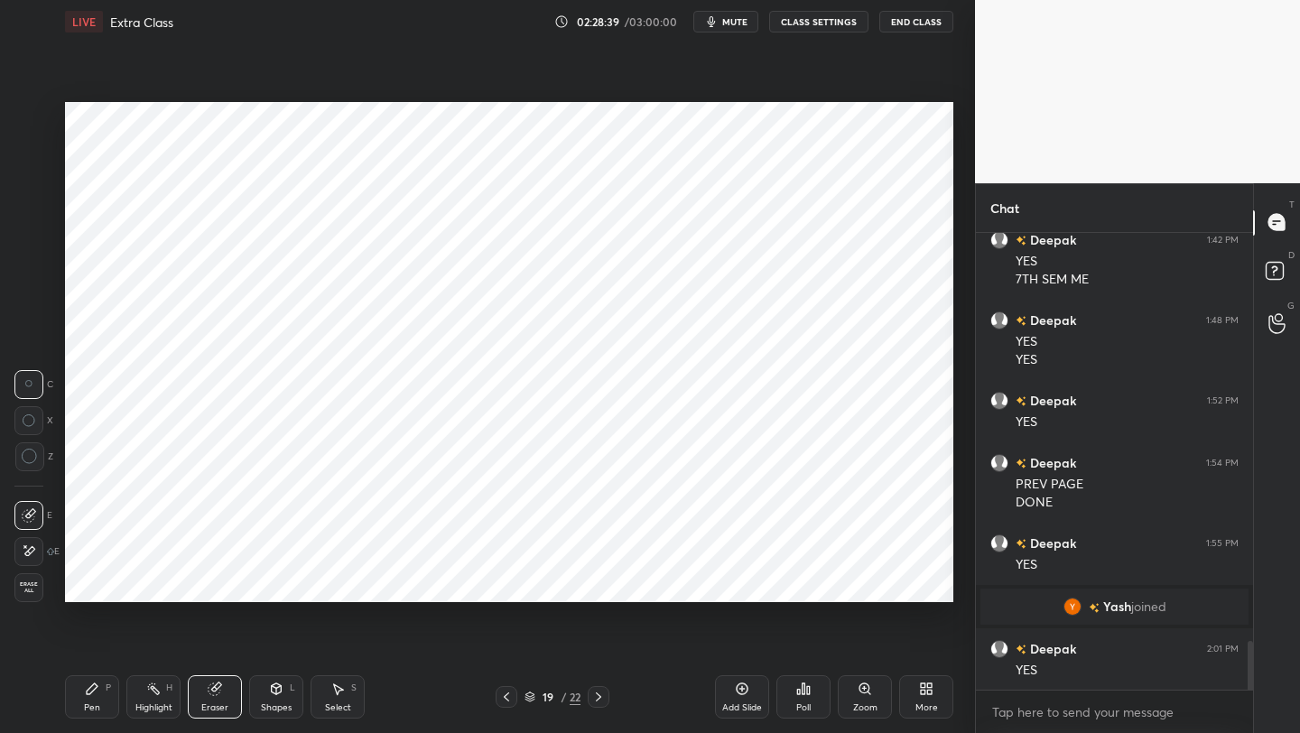
drag, startPoint x: 97, startPoint y: 690, endPoint x: 97, endPoint y: 674, distance: 15.3
click at [97, 582] on icon at bounding box center [92, 688] width 14 height 14
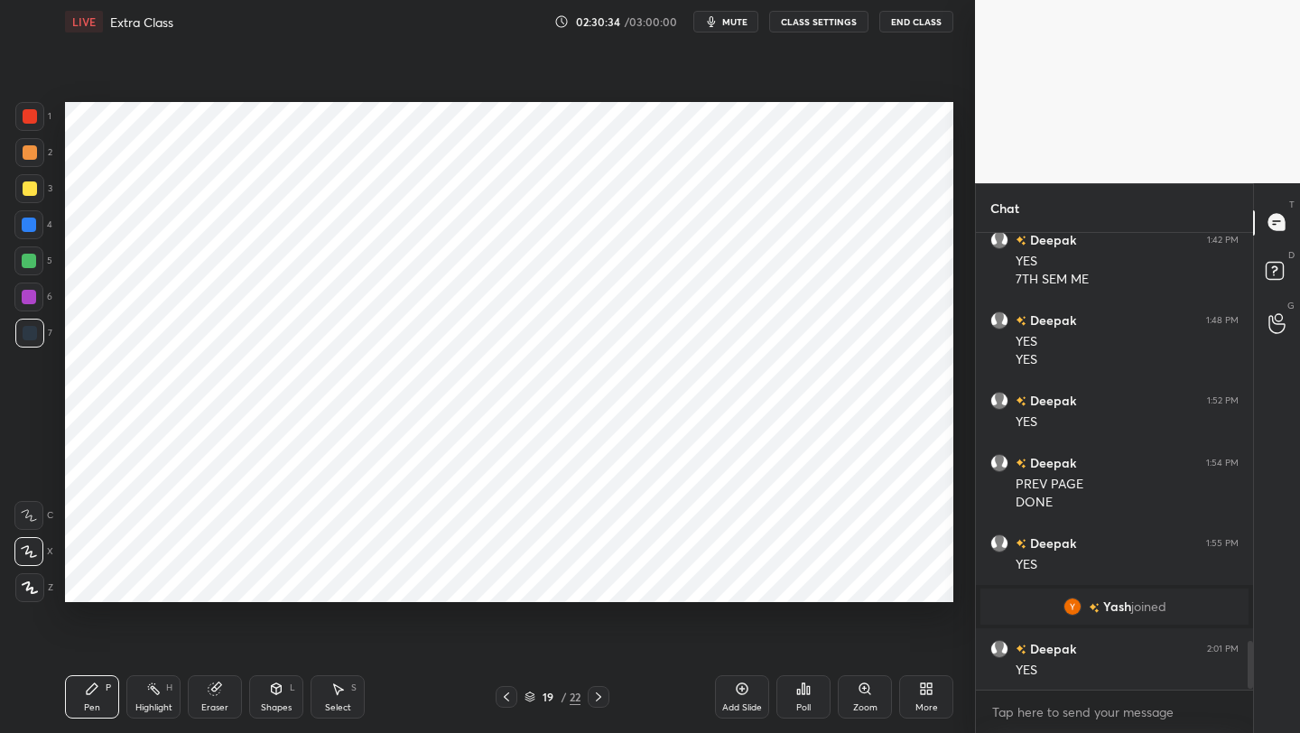
scroll to position [3869, 0]
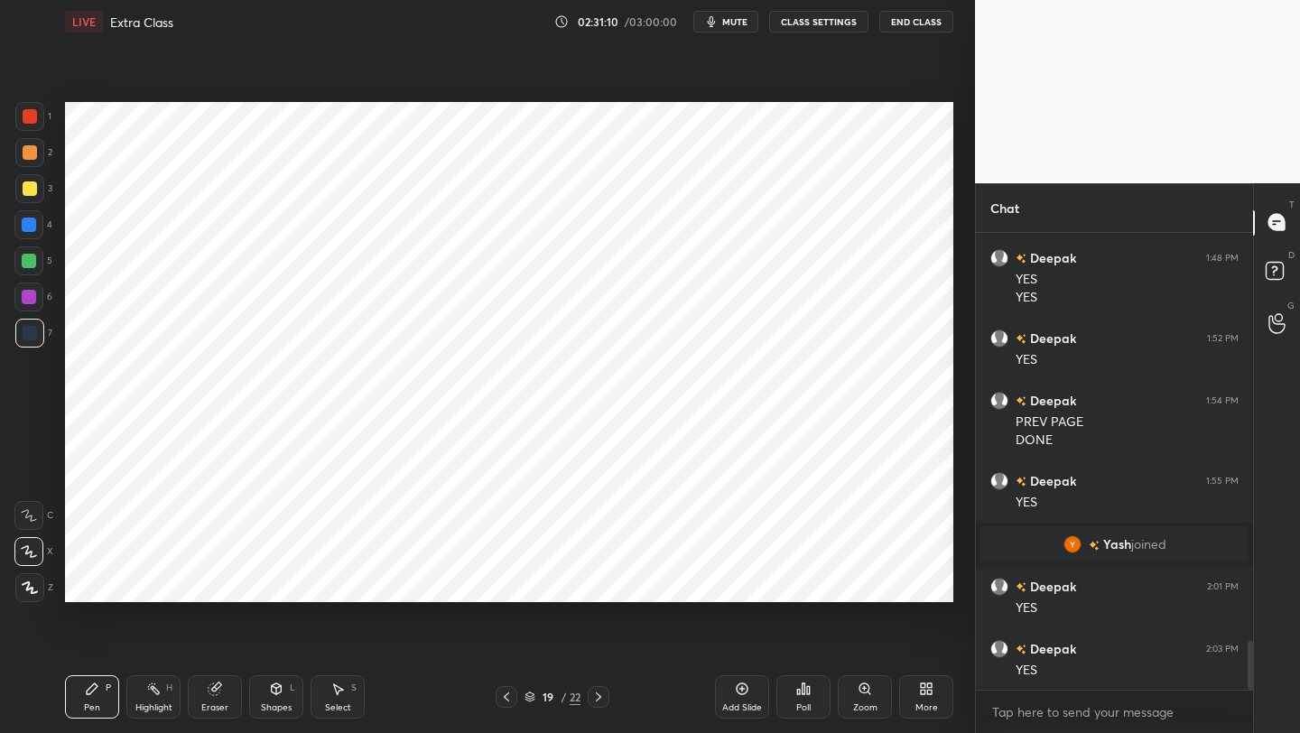
click at [23, 292] on div at bounding box center [29, 297] width 14 height 14
drag, startPoint x: 743, startPoint y: 690, endPoint x: 747, endPoint y: 665, distance: 24.8
click at [743, 582] on icon at bounding box center [742, 688] width 14 height 14
click at [505, 582] on icon at bounding box center [506, 697] width 14 height 14
click at [603, 582] on icon at bounding box center [599, 697] width 14 height 14
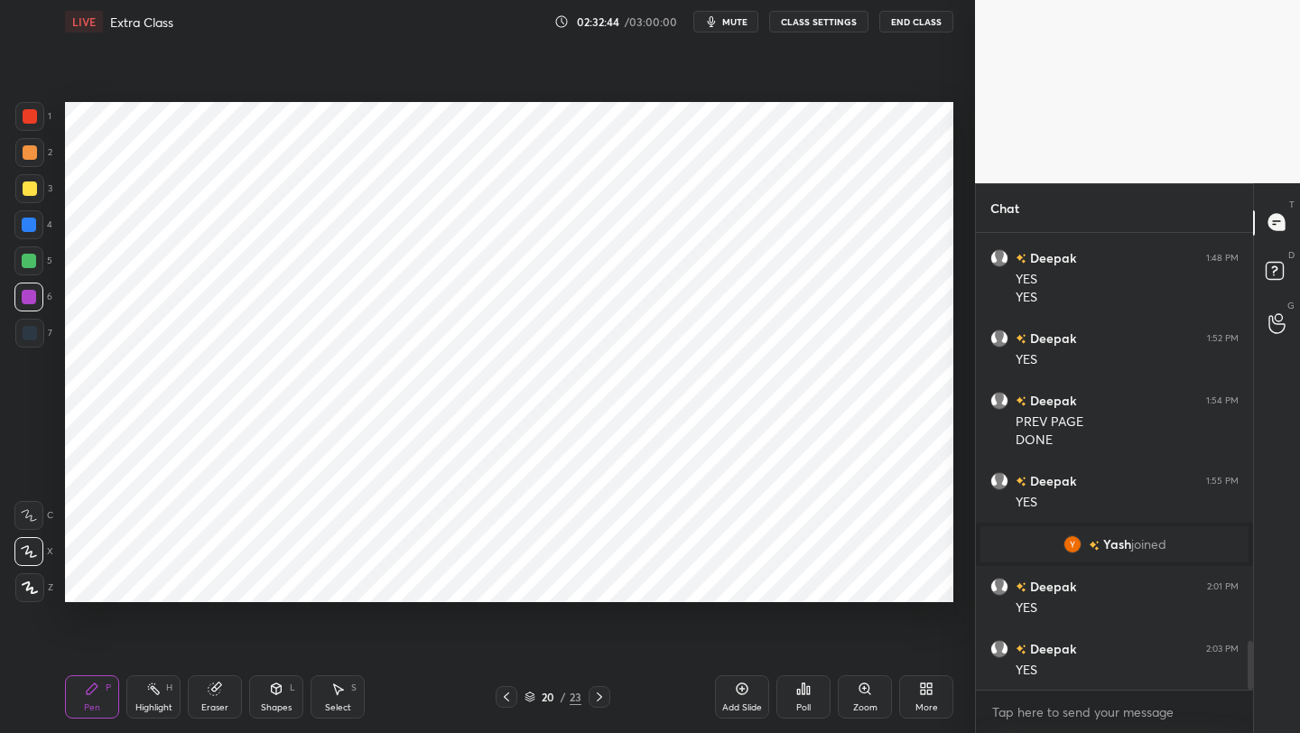
click at [48, 115] on div "1" at bounding box center [33, 116] width 36 height 29
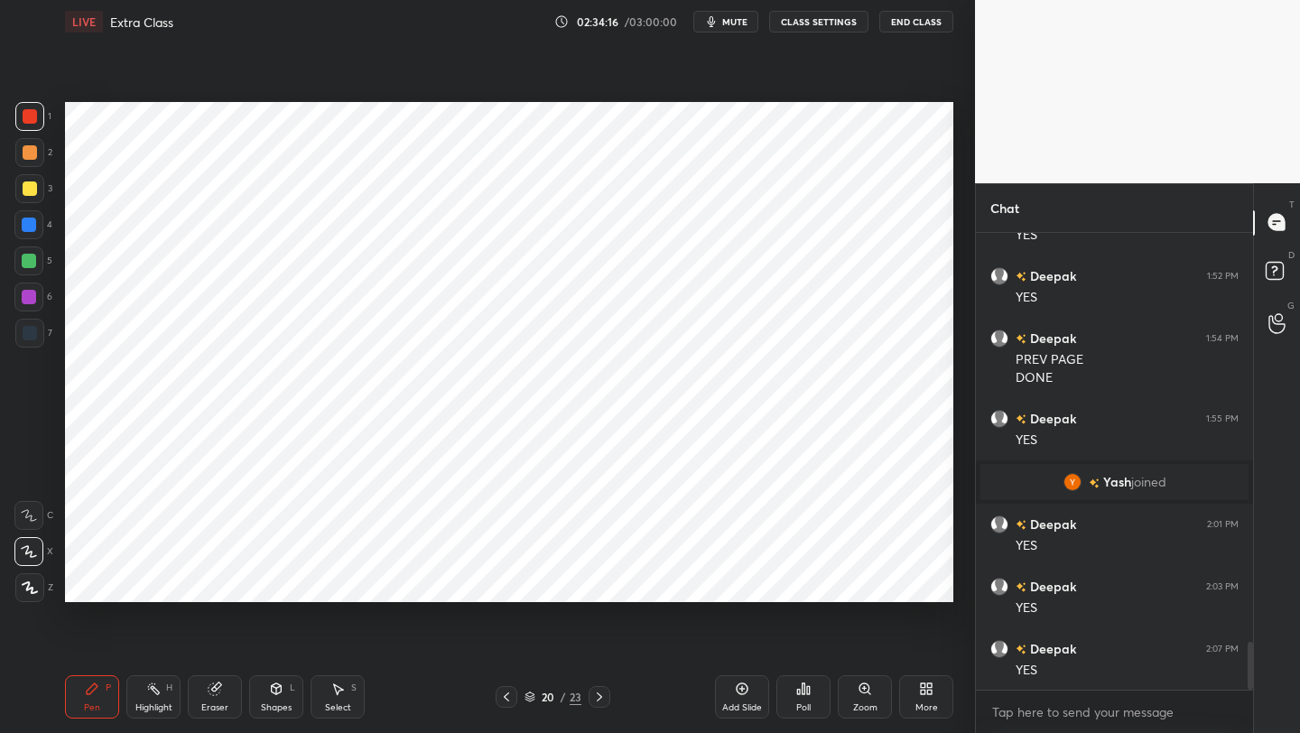
click at [510, 582] on icon at bounding box center [506, 697] width 14 height 14
drag, startPoint x: 594, startPoint y: 697, endPoint x: 601, endPoint y: 671, distance: 27.2
click at [593, 582] on icon at bounding box center [599, 697] width 14 height 14
click at [218, 582] on icon at bounding box center [215, 688] width 14 height 14
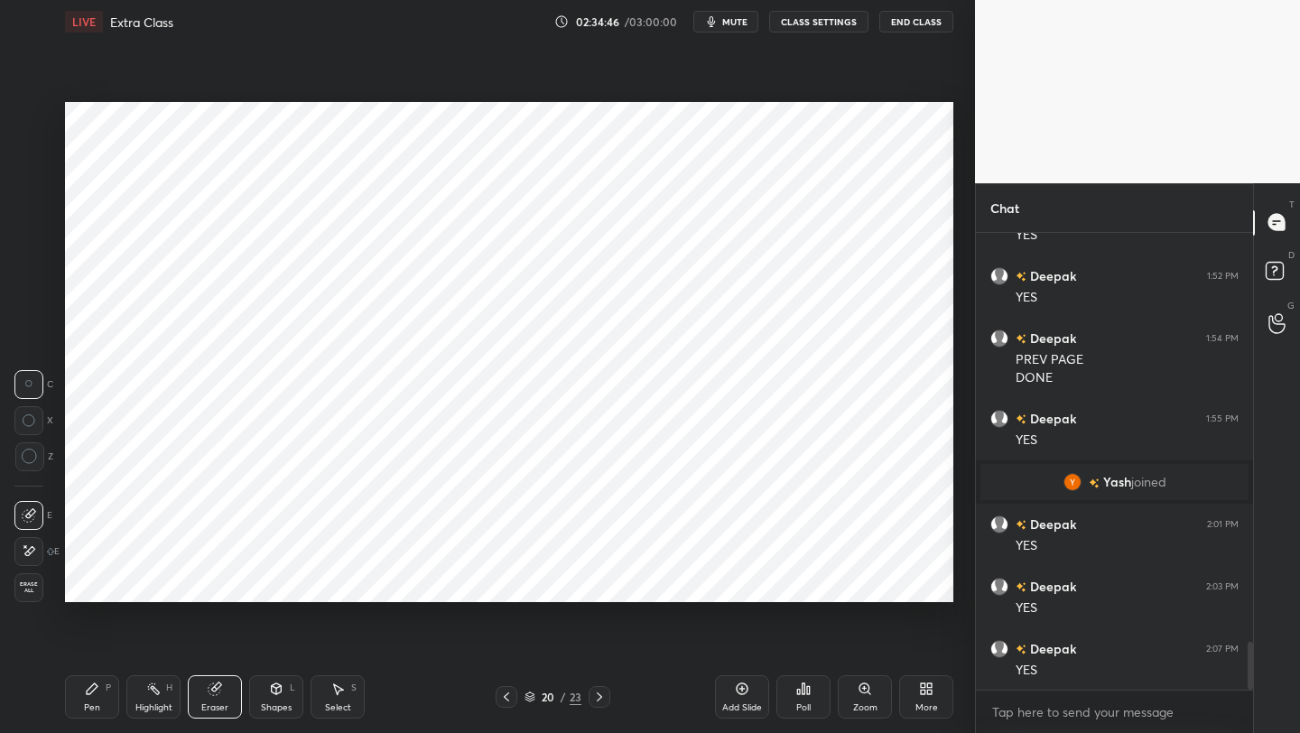
click at [84, 582] on div "Pen" at bounding box center [92, 707] width 16 height 9
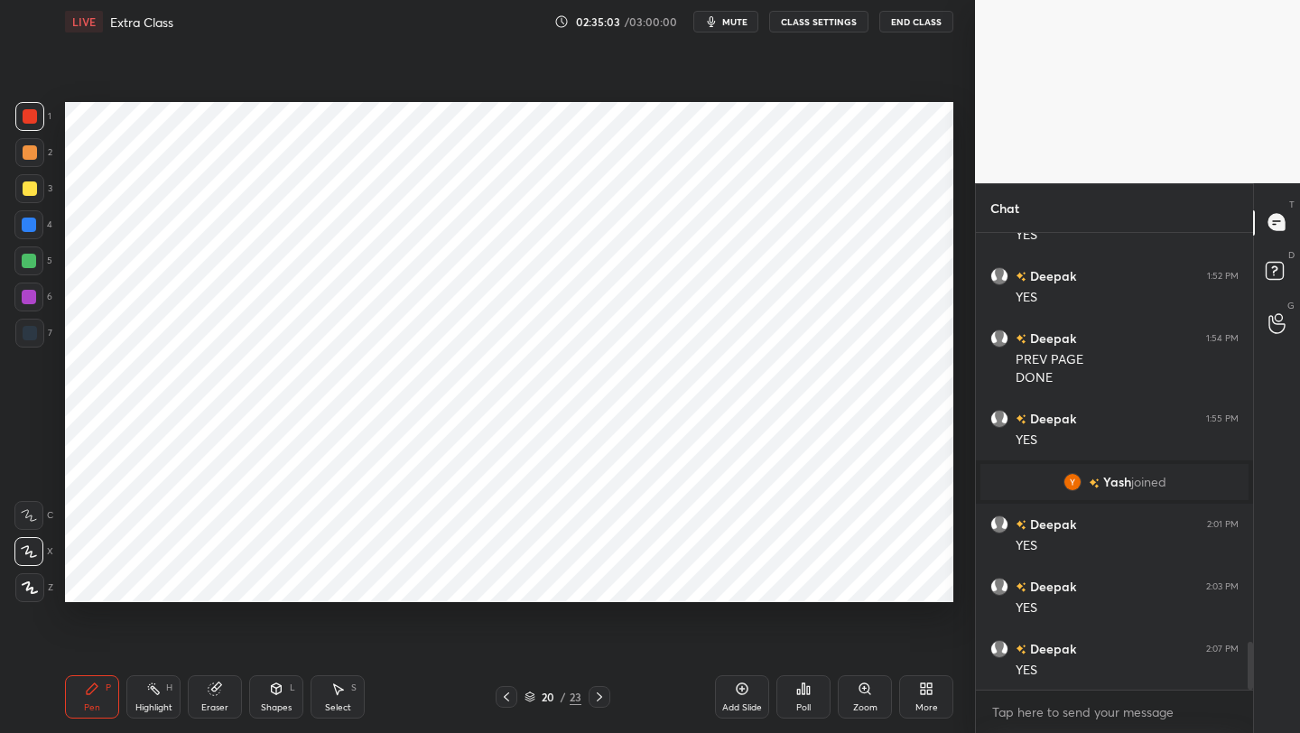
click at [218, 582] on div "Eraser" at bounding box center [215, 696] width 54 height 43
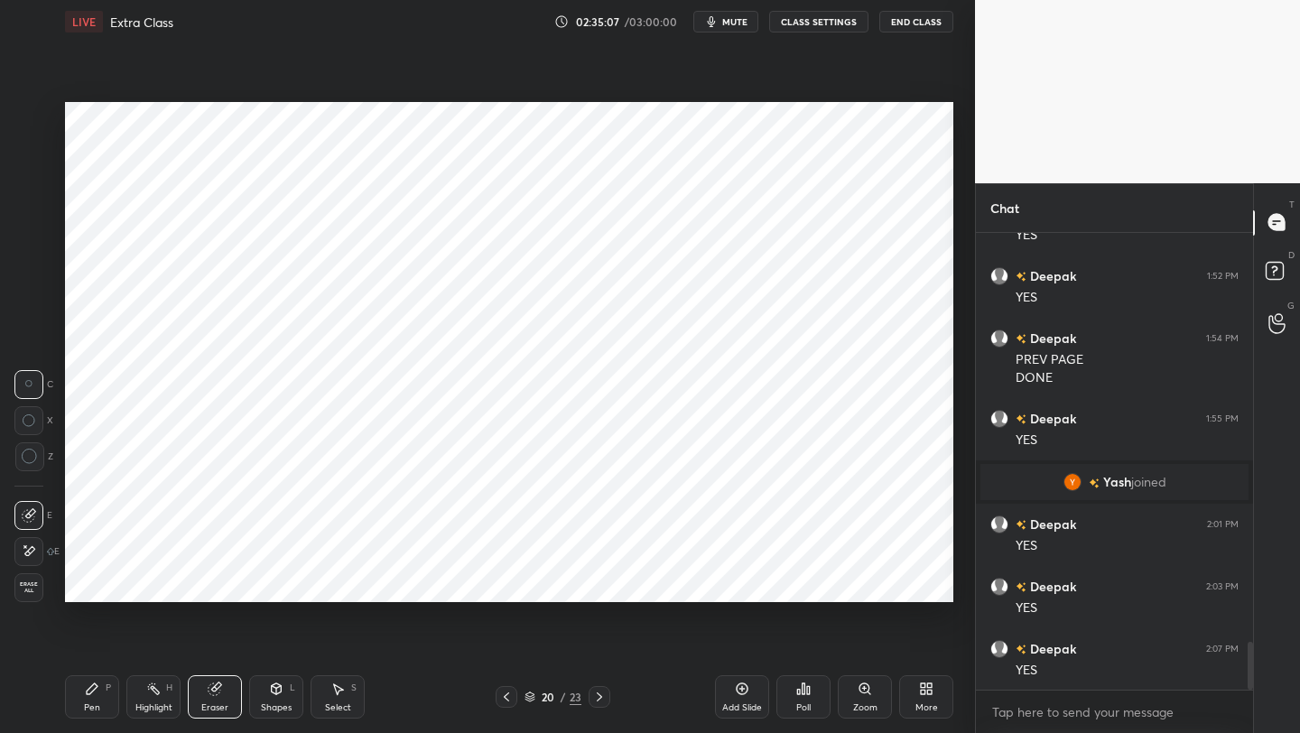
click at [87, 582] on div "Pen P" at bounding box center [92, 696] width 54 height 43
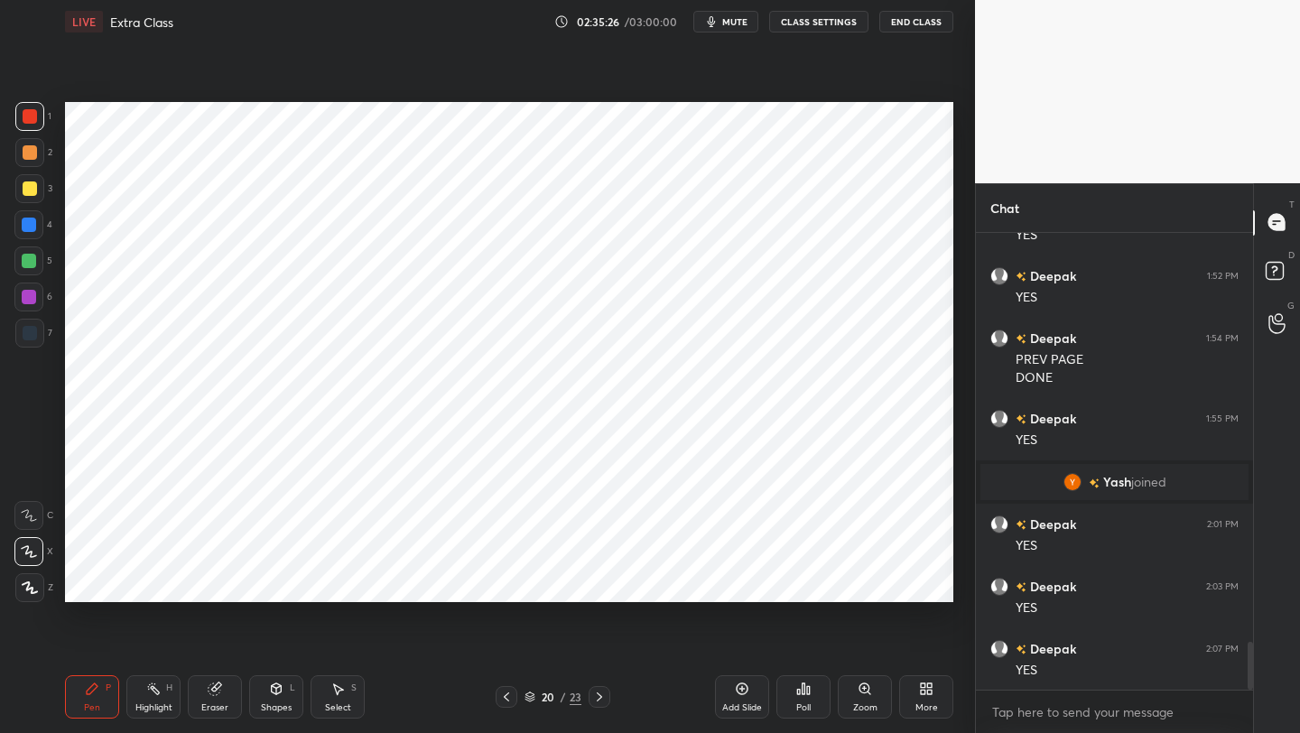
drag, startPoint x: 740, startPoint y: 703, endPoint x: 755, endPoint y: 682, distance: 25.8
click at [740, 582] on div "Add Slide" at bounding box center [742, 707] width 40 height 9
click at [207, 582] on div "Eraser" at bounding box center [215, 696] width 54 height 43
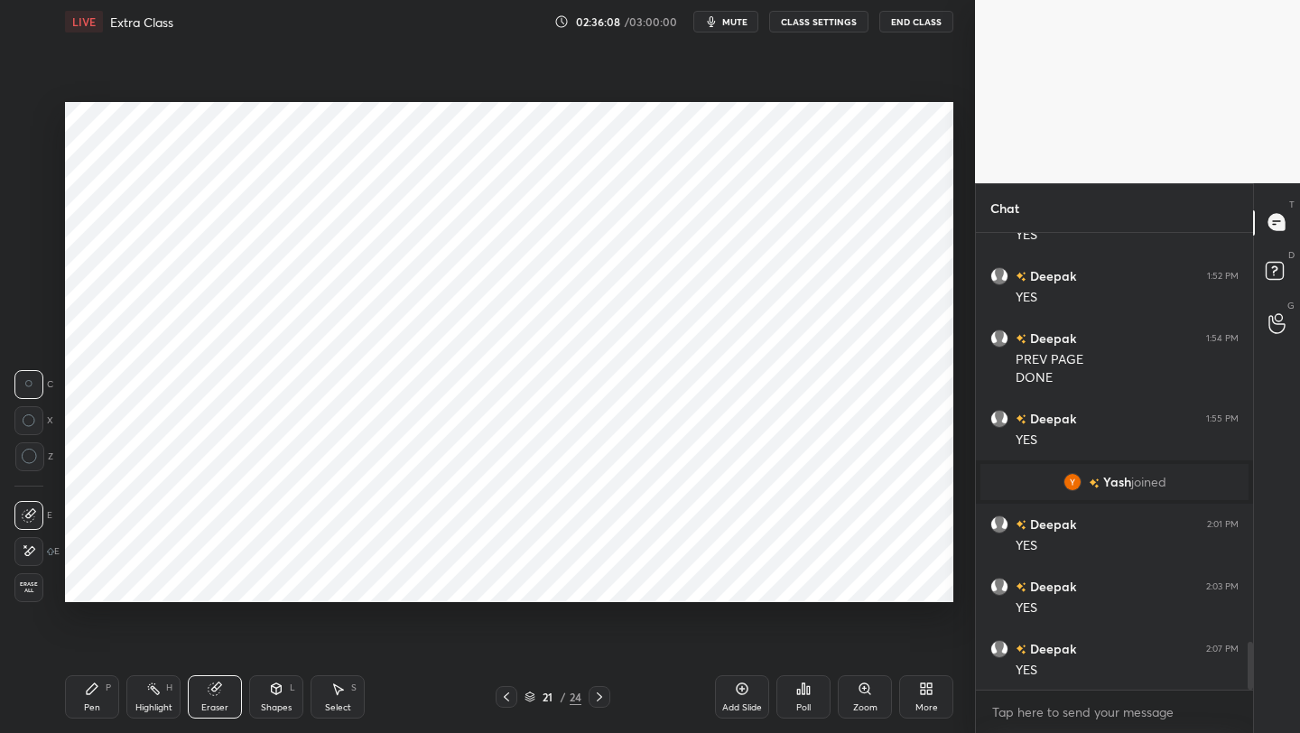
click at [90, 582] on div "Pen P" at bounding box center [92, 696] width 54 height 43
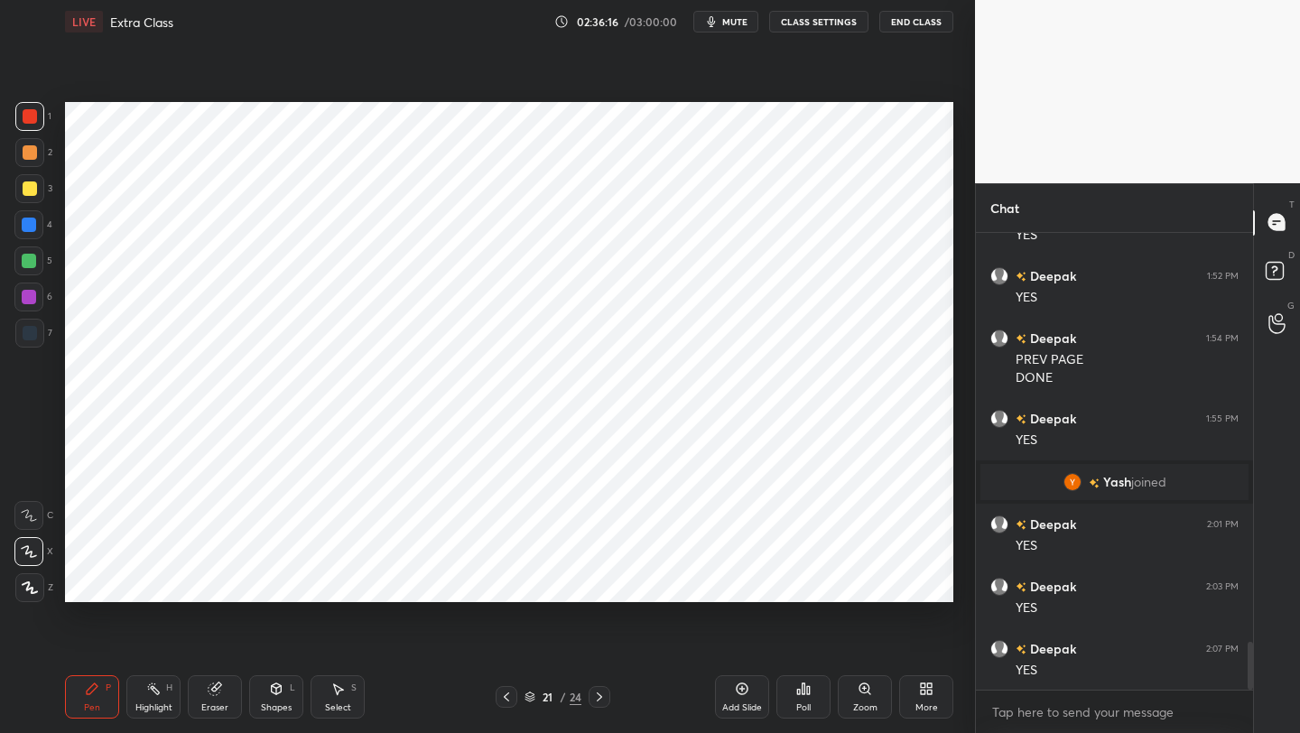
drag, startPoint x: 501, startPoint y: 691, endPoint x: 511, endPoint y: 686, distance: 11.3
click at [504, 582] on icon at bounding box center [506, 697] width 14 height 14
click at [597, 582] on icon at bounding box center [599, 697] width 14 height 14
click at [495, 582] on div at bounding box center [506, 697] width 22 height 22
click at [592, 582] on icon at bounding box center [599, 697] width 14 height 14
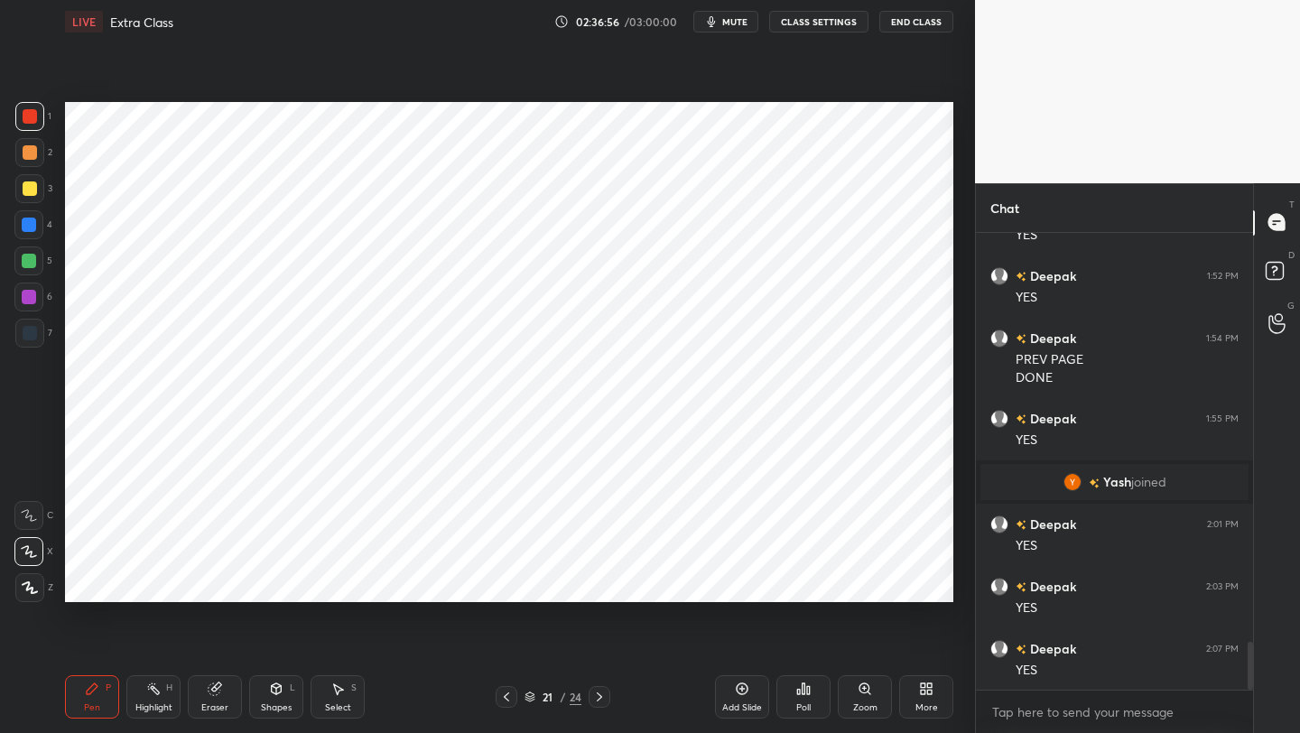
drag, startPoint x: 273, startPoint y: 694, endPoint x: 277, endPoint y: 677, distance: 17.7
click at [273, 582] on icon at bounding box center [276, 688] width 14 height 14
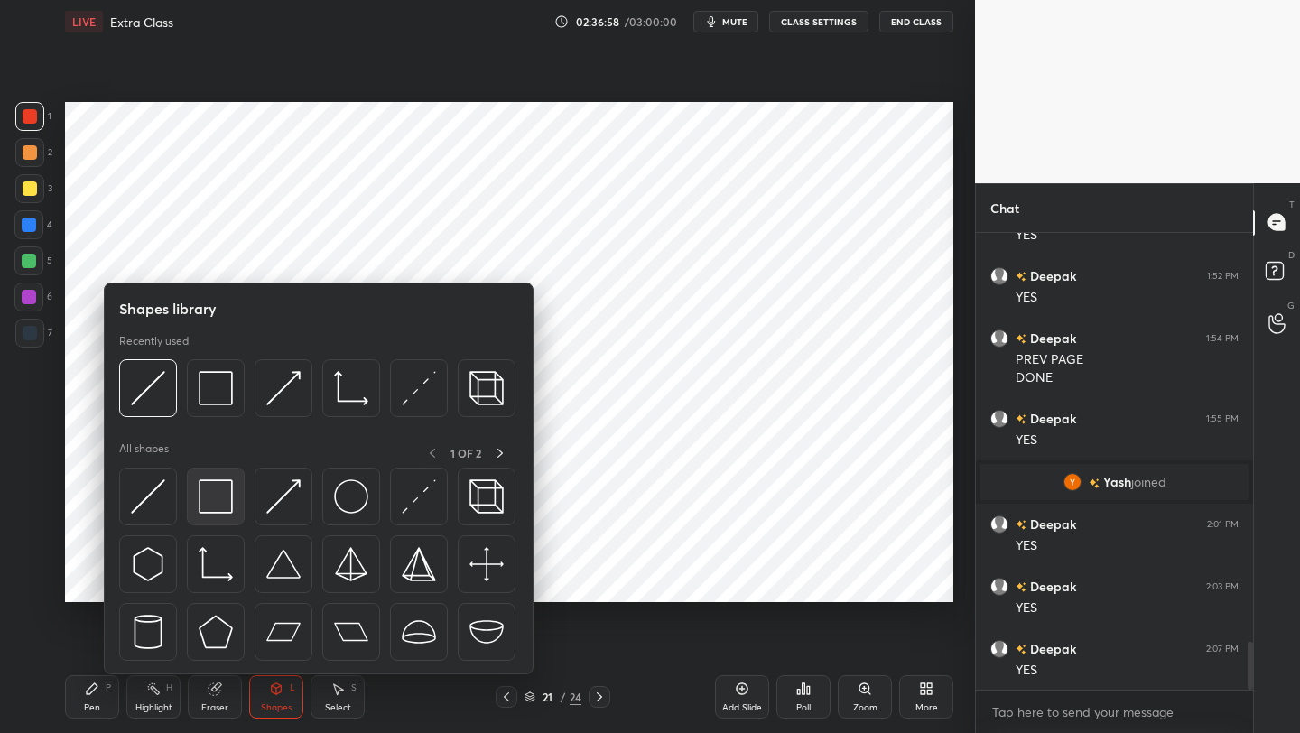
click at [218, 492] on img at bounding box center [216, 496] width 34 height 34
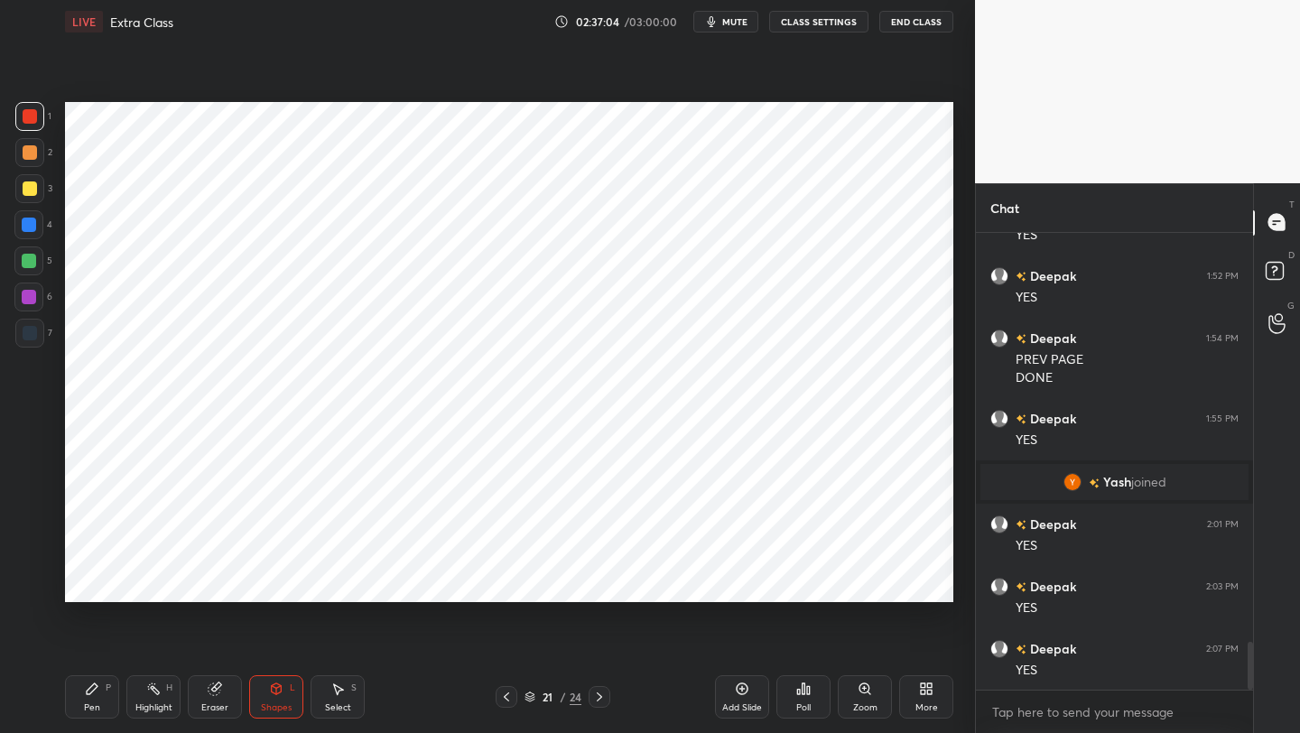
click at [506, 582] on icon at bounding box center [506, 697] width 14 height 14
click at [509, 582] on icon at bounding box center [506, 697] width 14 height 14
click at [502, 582] on icon at bounding box center [506, 697] width 14 height 14
click at [499, 582] on icon at bounding box center [506, 697] width 14 height 14
click at [497, 582] on div at bounding box center [506, 697] width 22 height 22
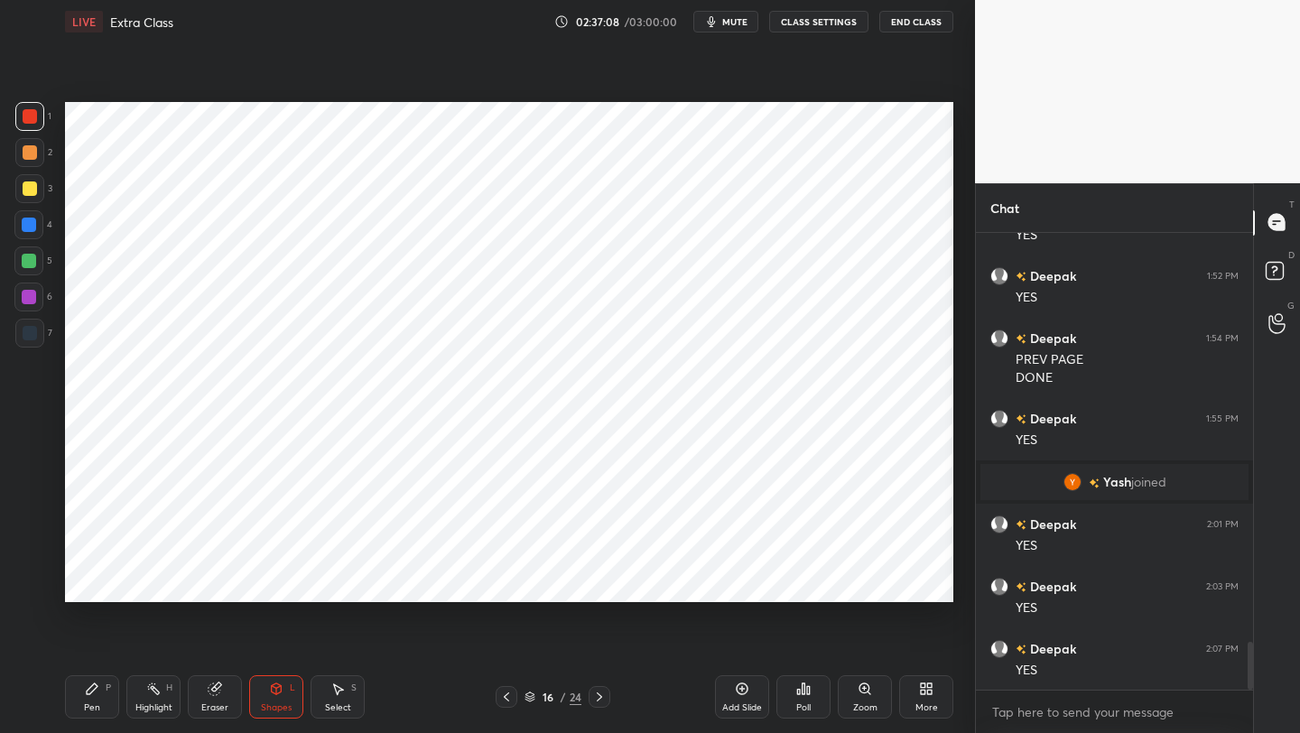
click at [497, 582] on div at bounding box center [506, 697] width 22 height 22
click at [500, 582] on icon at bounding box center [506, 697] width 14 height 14
click at [504, 582] on icon at bounding box center [506, 697] width 14 height 14
click at [502, 582] on icon at bounding box center [506, 697] width 14 height 14
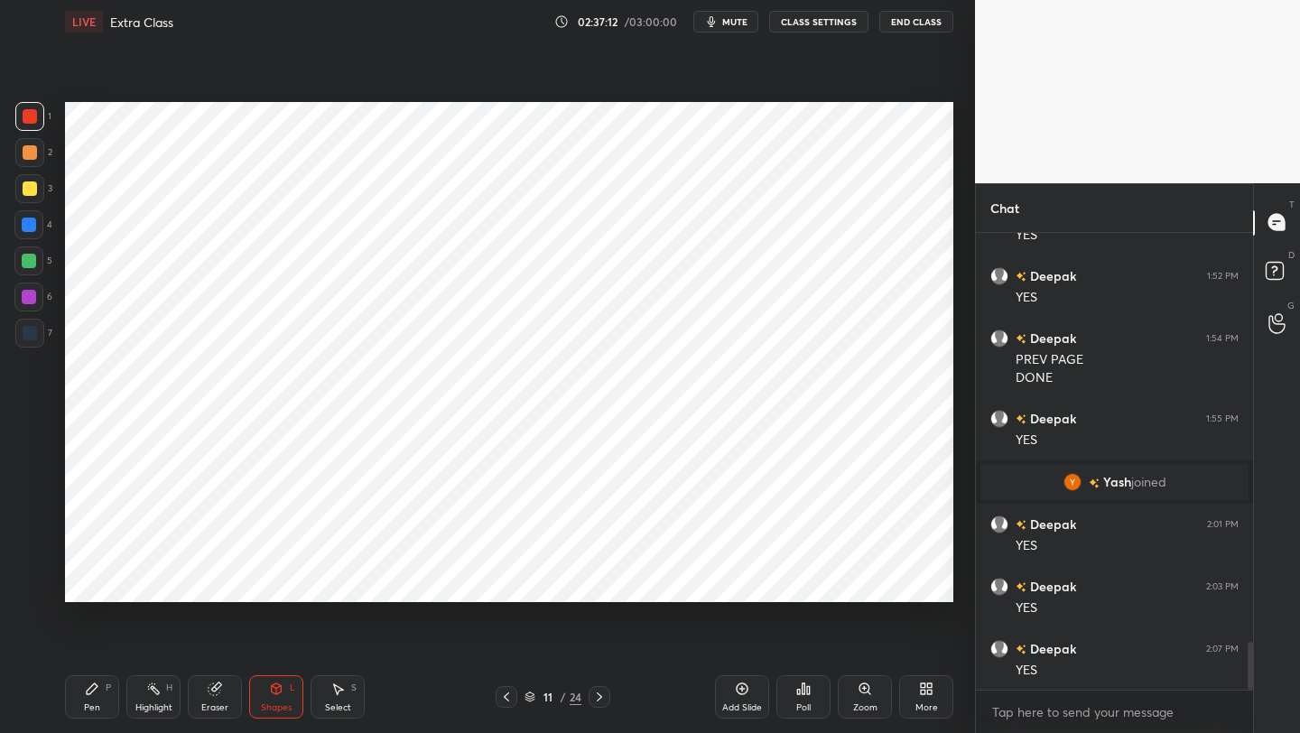
click at [505, 582] on icon at bounding box center [506, 697] width 14 height 14
click at [96, 582] on icon at bounding box center [92, 688] width 14 height 14
click at [593, 582] on icon at bounding box center [599, 697] width 14 height 14
drag, startPoint x: 595, startPoint y: 695, endPoint x: 603, endPoint y: 700, distance: 9.8
click at [595, 582] on icon at bounding box center [599, 697] width 14 height 14
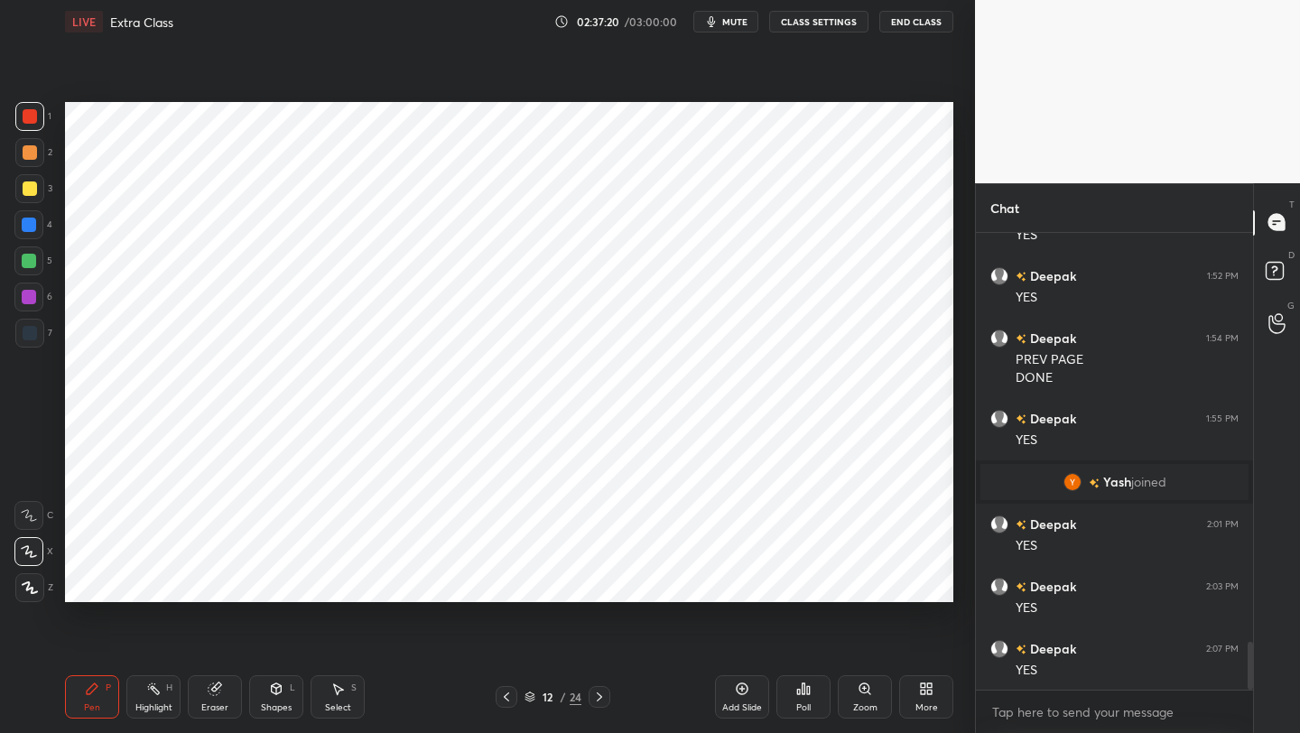
click at [600, 582] on icon at bounding box center [599, 697] width 14 height 14
click at [601, 582] on icon at bounding box center [599, 697] width 14 height 14
click at [599, 582] on icon at bounding box center [599, 697] width 14 height 14
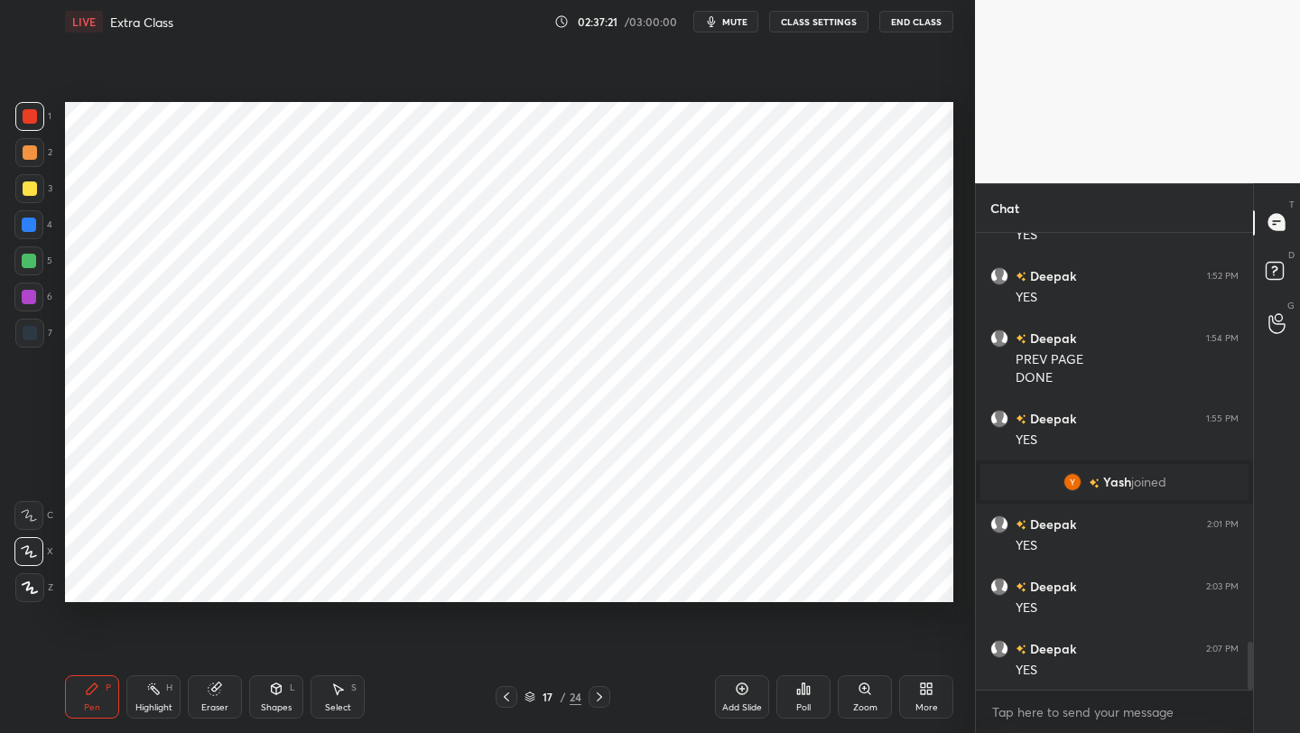
click at [599, 582] on icon at bounding box center [599, 697] width 14 height 14
click at [598, 582] on icon at bounding box center [599, 697] width 14 height 14
click at [603, 582] on icon at bounding box center [599, 697] width 14 height 14
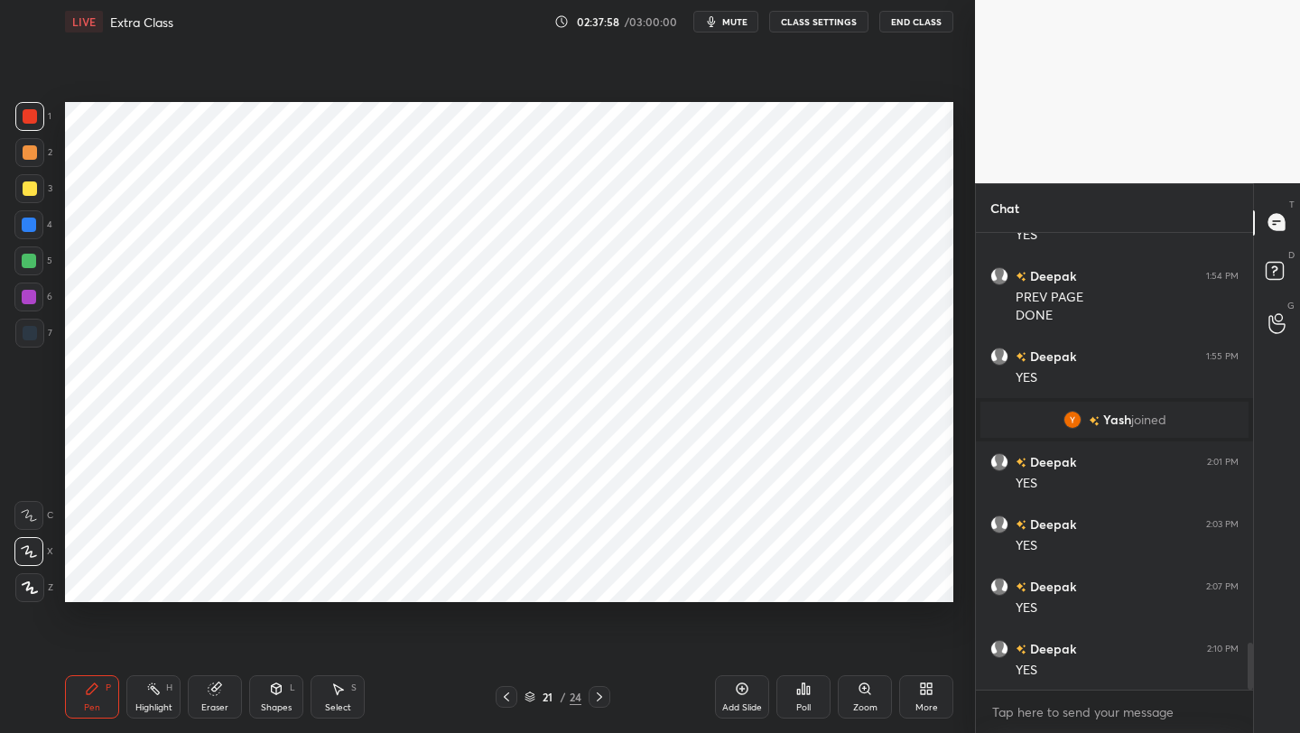
click at [731, 582] on div "Add Slide" at bounding box center [742, 696] width 54 height 43
click at [32, 225] on div at bounding box center [29, 225] width 14 height 14
drag, startPoint x: 208, startPoint y: 695, endPoint x: 206, endPoint y: 684, distance: 11.2
click at [206, 582] on div "Eraser" at bounding box center [215, 696] width 54 height 43
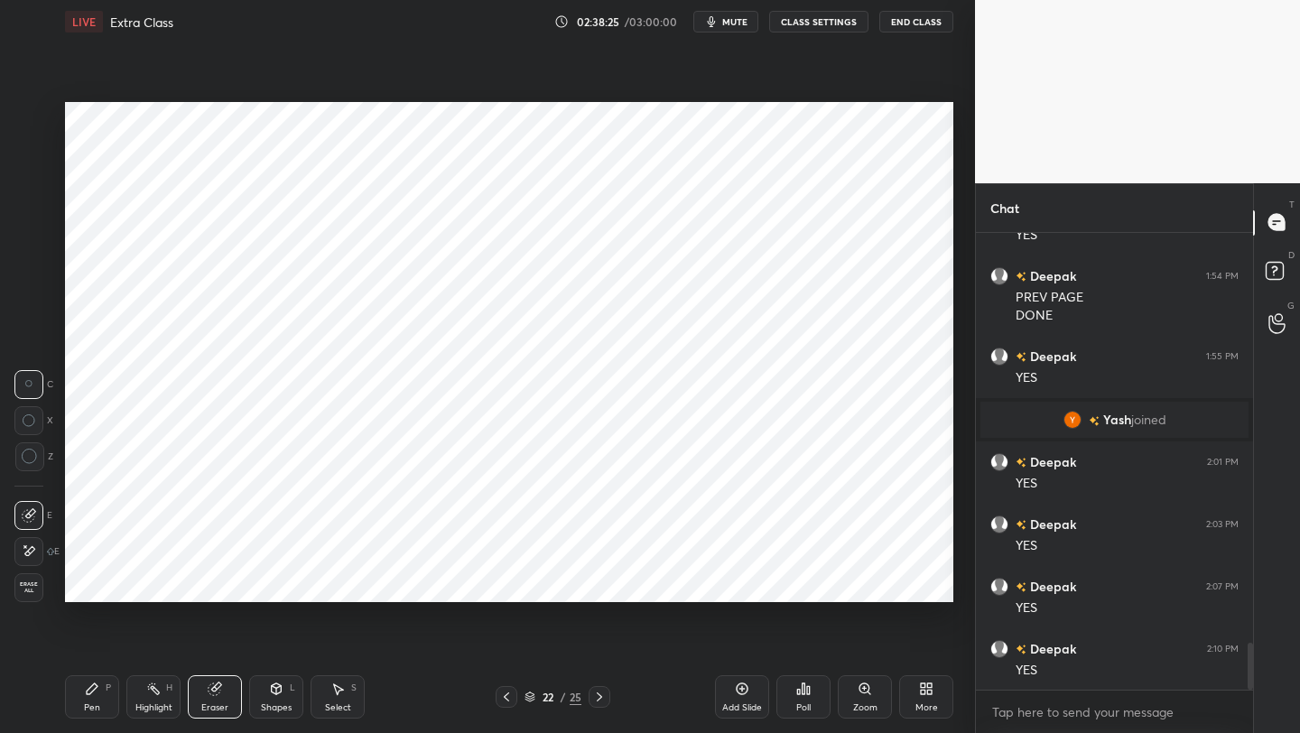
click at [87, 582] on icon at bounding box center [92, 688] width 11 height 11
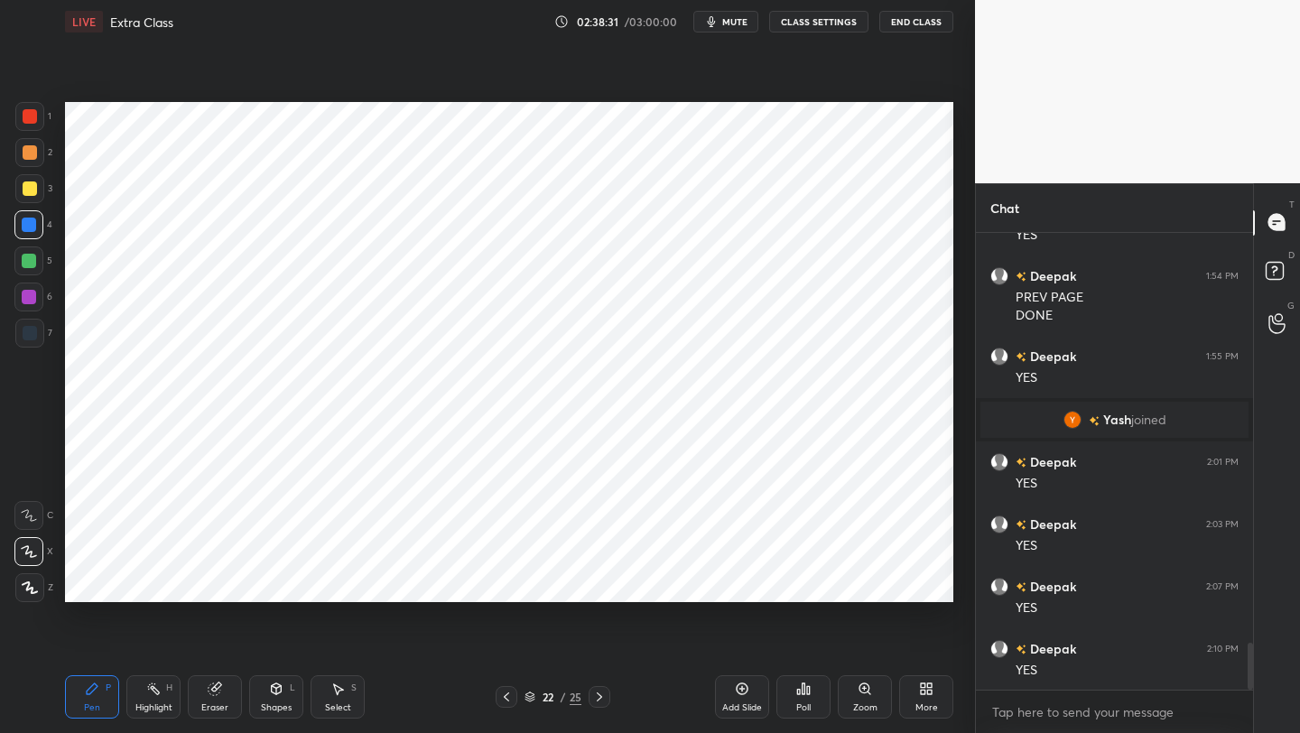
drag, startPoint x: 215, startPoint y: 696, endPoint x: 234, endPoint y: 644, distance: 55.7
click at [215, 582] on div "Eraser" at bounding box center [215, 696] width 54 height 43
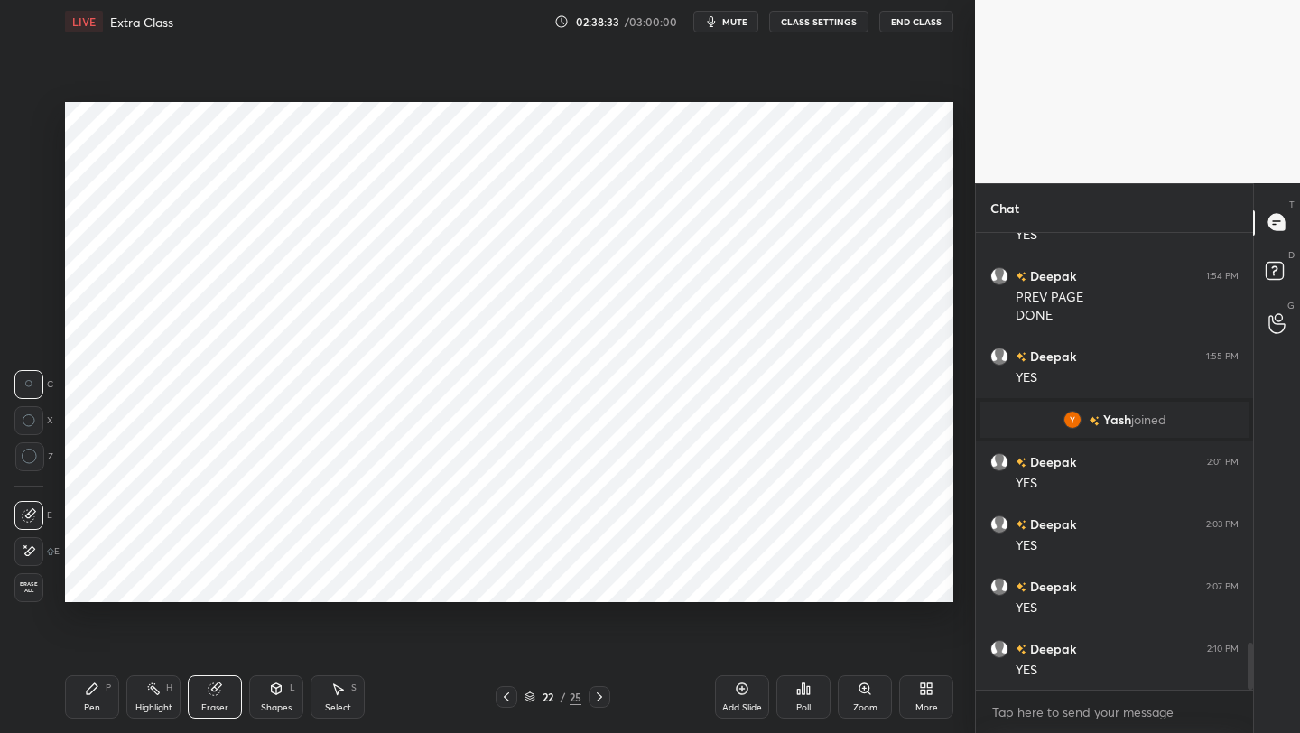
click at [98, 582] on icon at bounding box center [92, 688] width 14 height 14
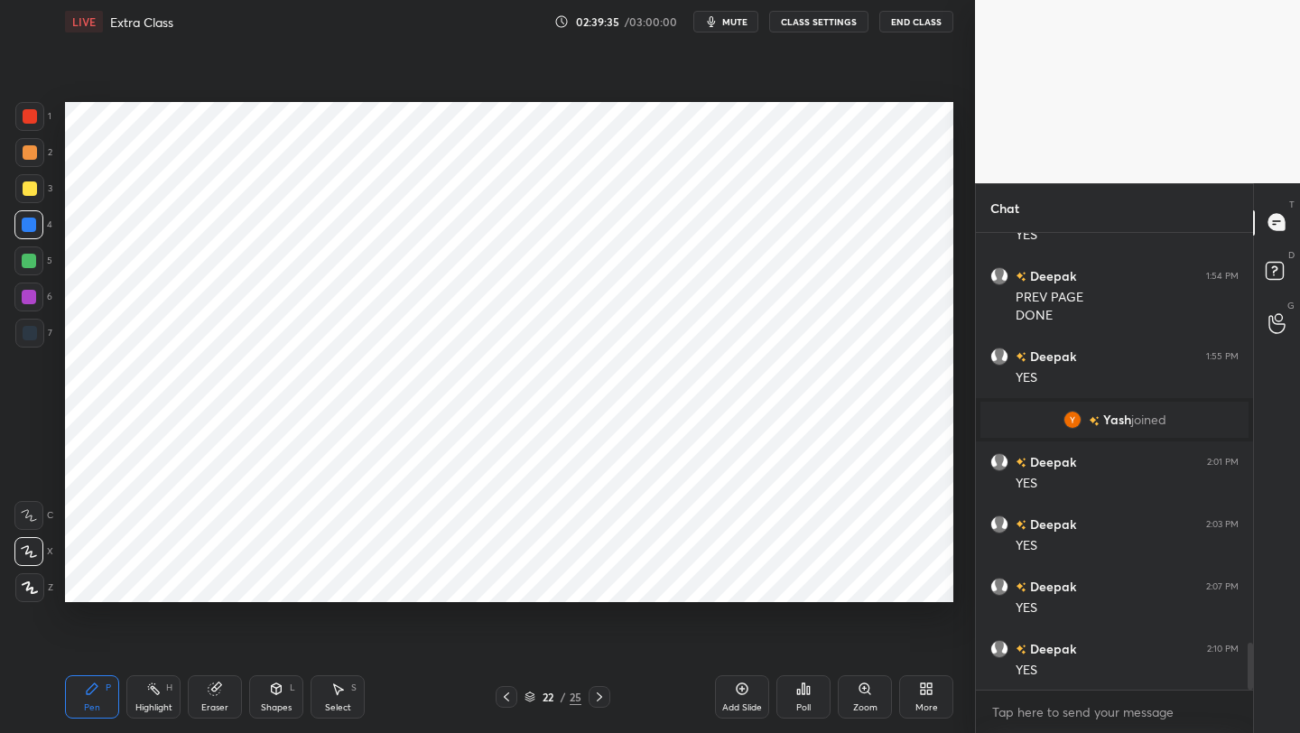
drag, startPoint x: 251, startPoint y: 702, endPoint x: 259, endPoint y: 681, distance: 23.1
click at [249, 582] on div "Shapes L" at bounding box center [276, 696] width 54 height 43
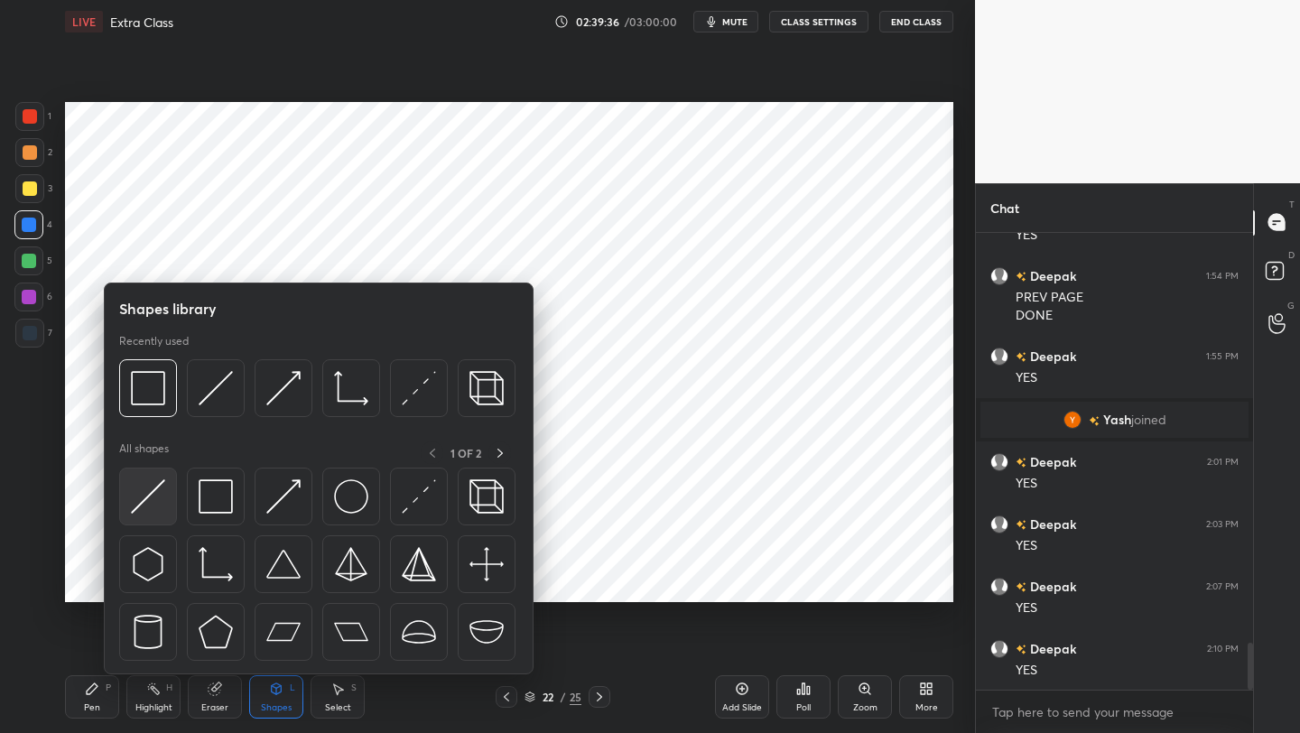
click at [161, 494] on img at bounding box center [148, 496] width 34 height 34
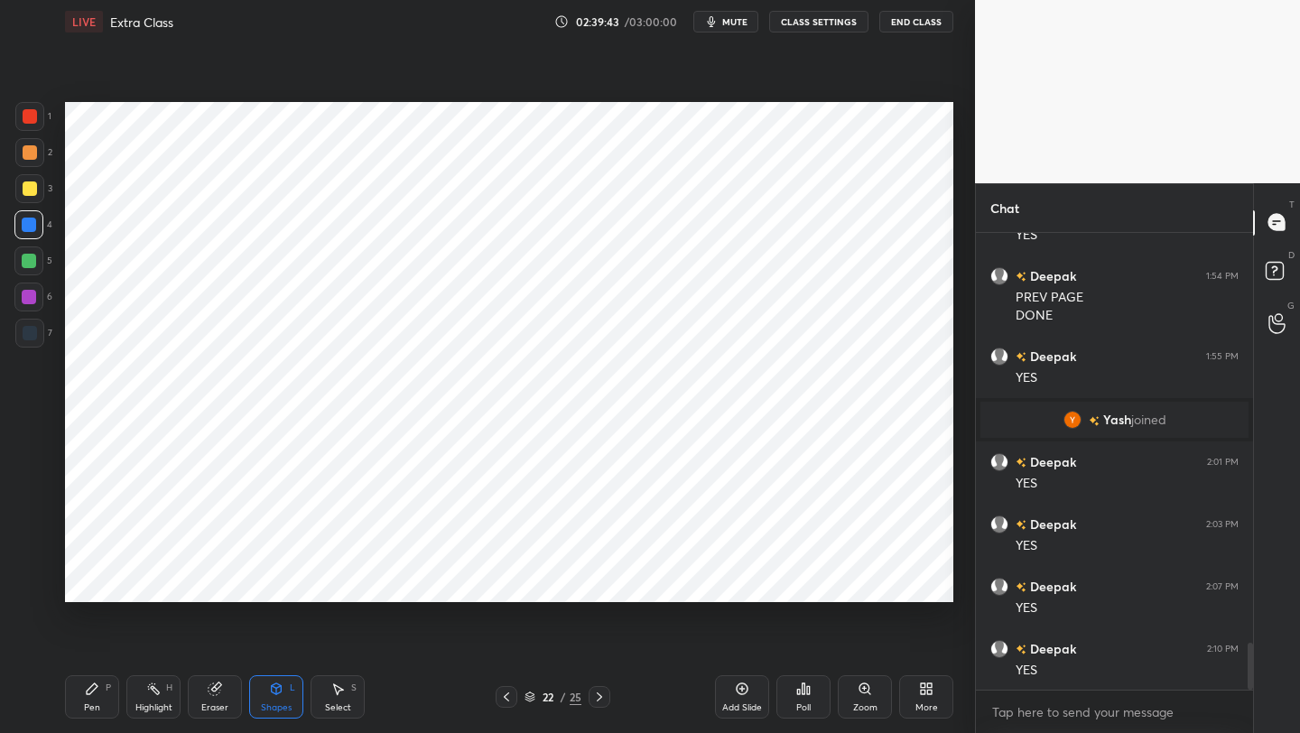
click at [92, 582] on icon at bounding box center [92, 688] width 11 height 11
click at [520, 582] on div "22 / 25" at bounding box center [552, 697] width 115 height 22
click at [511, 582] on icon at bounding box center [506, 697] width 14 height 14
drag, startPoint x: 593, startPoint y: 701, endPoint x: 594, endPoint y: 690, distance: 10.9
click at [593, 582] on div at bounding box center [599, 697] width 22 height 22
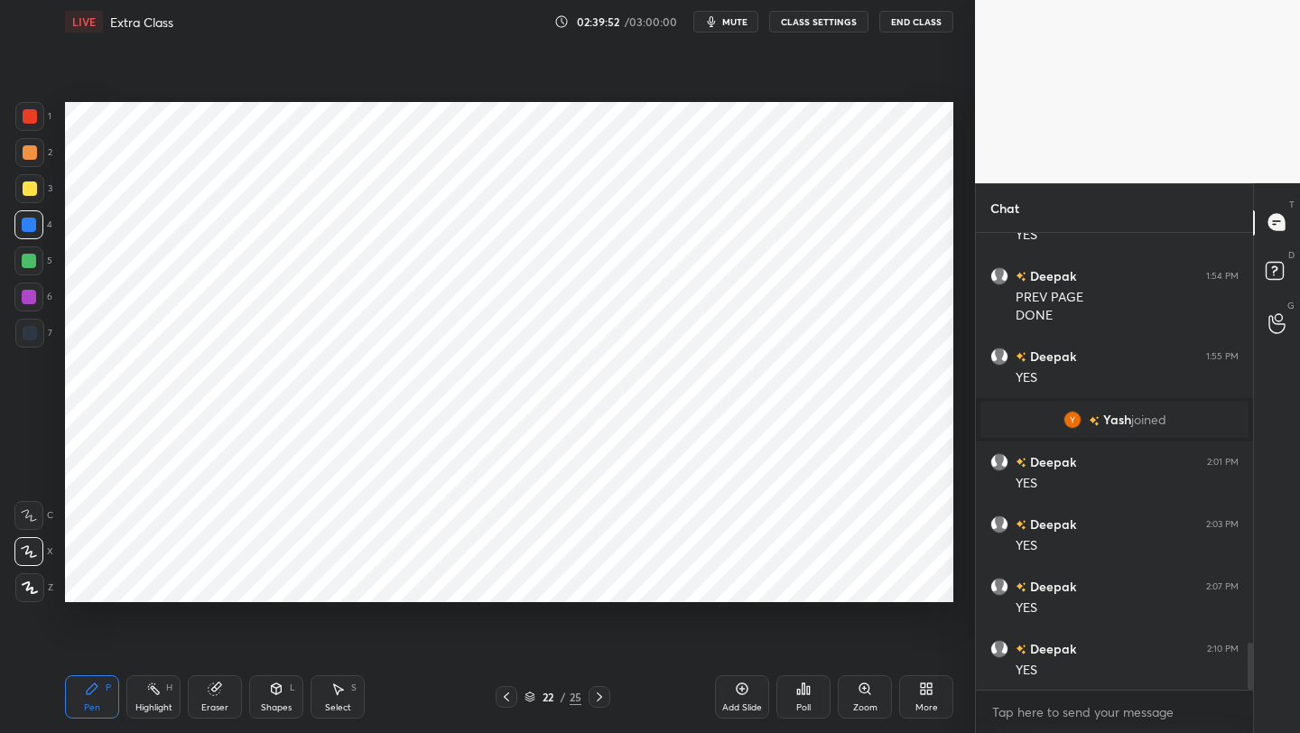
click at [504, 582] on icon at bounding box center [506, 697] width 14 height 14
click at [588, 582] on div at bounding box center [599, 697] width 22 height 22
drag, startPoint x: 575, startPoint y: 700, endPoint x: 588, endPoint y: 705, distance: 13.4
click at [578, 582] on div "25" at bounding box center [576, 697] width 12 height 16
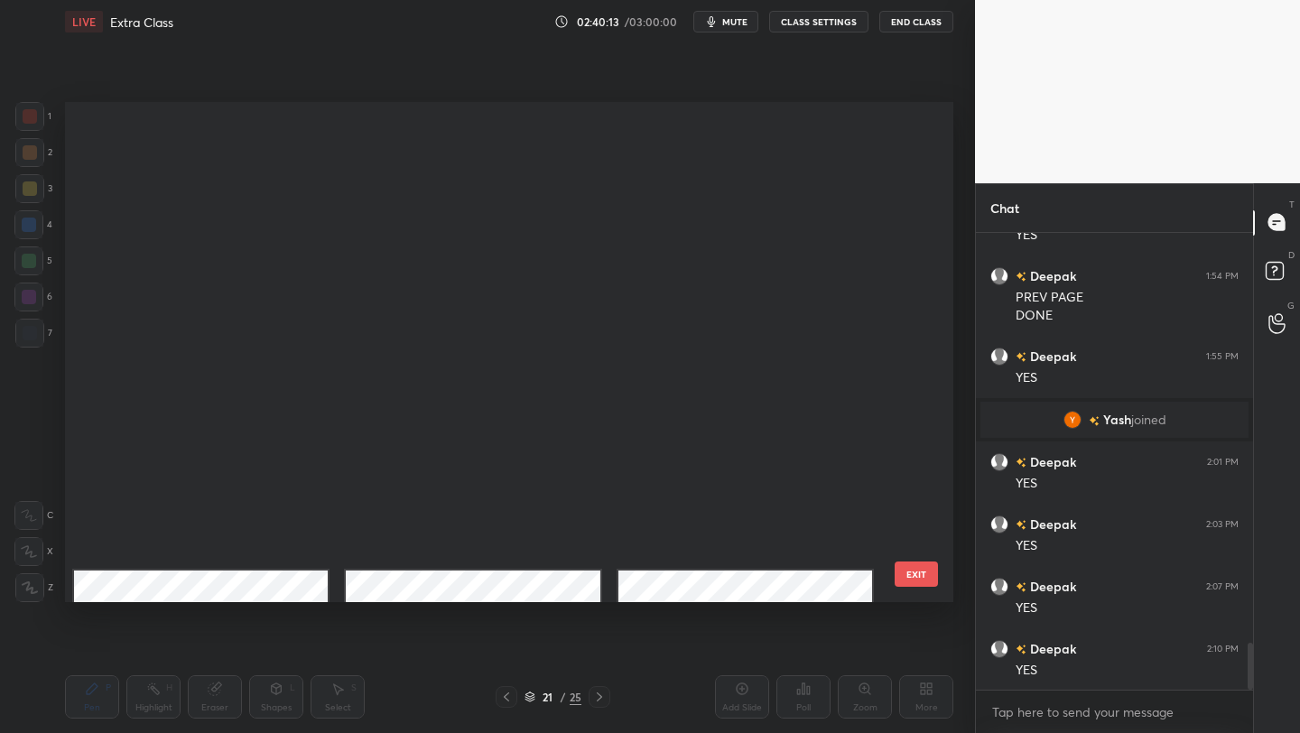
scroll to position [494, 879]
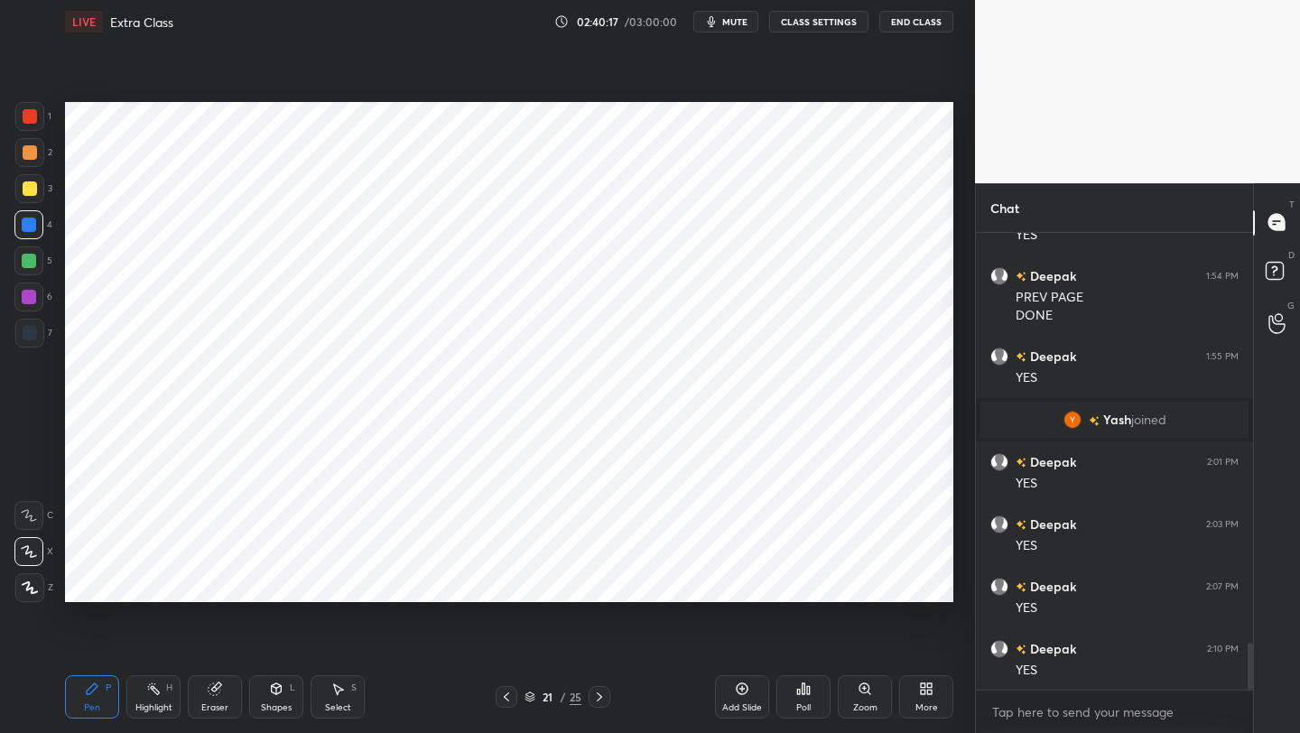
click at [591, 582] on div at bounding box center [599, 697] width 22 height 22
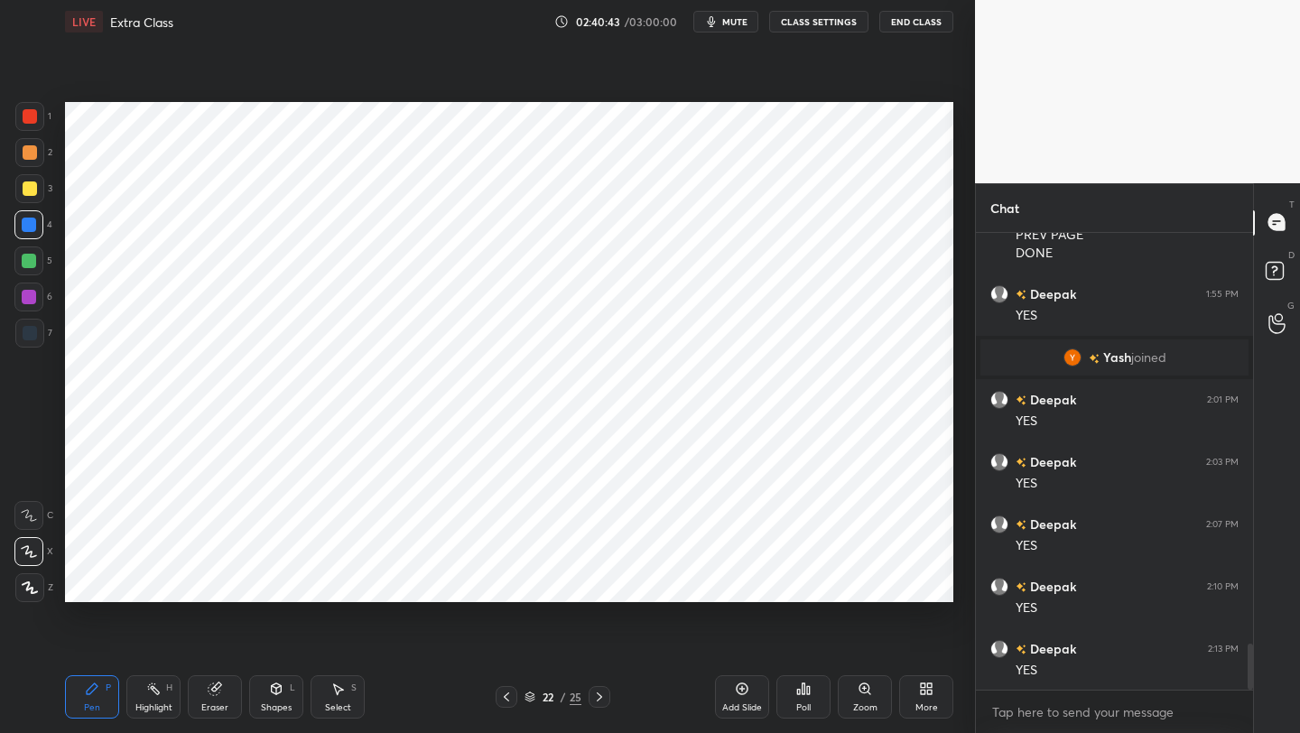
click at [745, 582] on icon at bounding box center [742, 688] width 14 height 14
drag, startPoint x: 273, startPoint y: 707, endPoint x: 273, endPoint y: 681, distance: 26.2
click at [273, 582] on div "Shapes" at bounding box center [276, 707] width 31 height 9
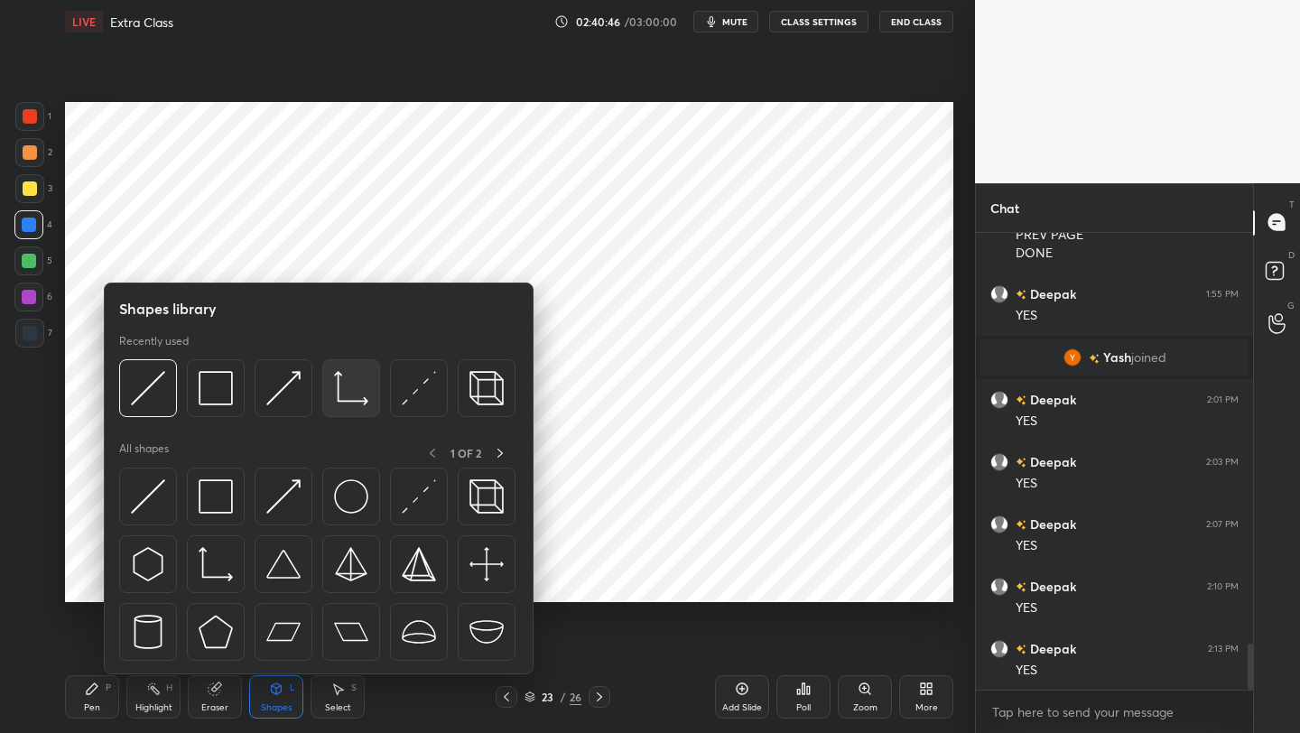
click at [358, 399] on img at bounding box center [351, 388] width 34 height 34
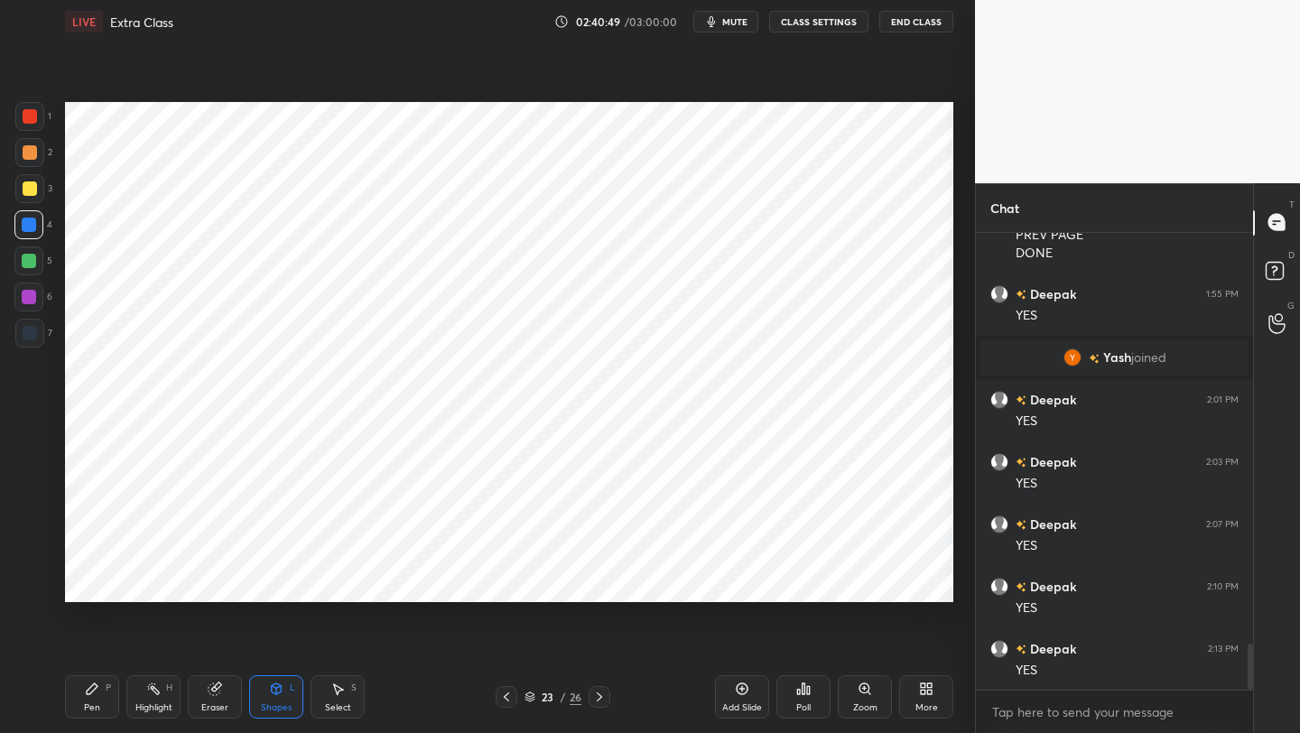
click at [85, 582] on div "Pen P" at bounding box center [92, 696] width 54 height 43
click at [38, 296] on div at bounding box center [28, 296] width 29 height 29
click at [89, 582] on div "Pen P" at bounding box center [92, 696] width 54 height 43
click at [24, 260] on div at bounding box center [29, 261] width 14 height 14
click at [34, 113] on div at bounding box center [30, 116] width 14 height 14
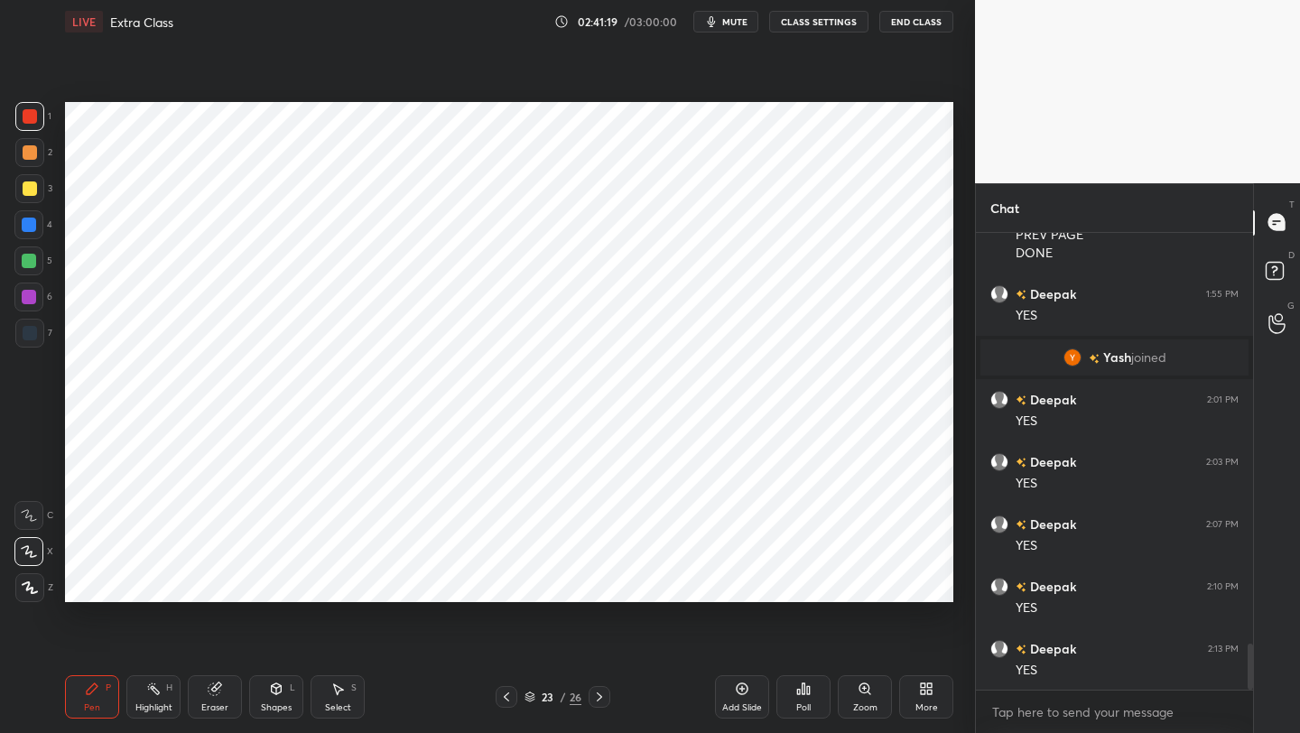
click at [272, 582] on icon at bounding box center [277, 688] width 10 height 11
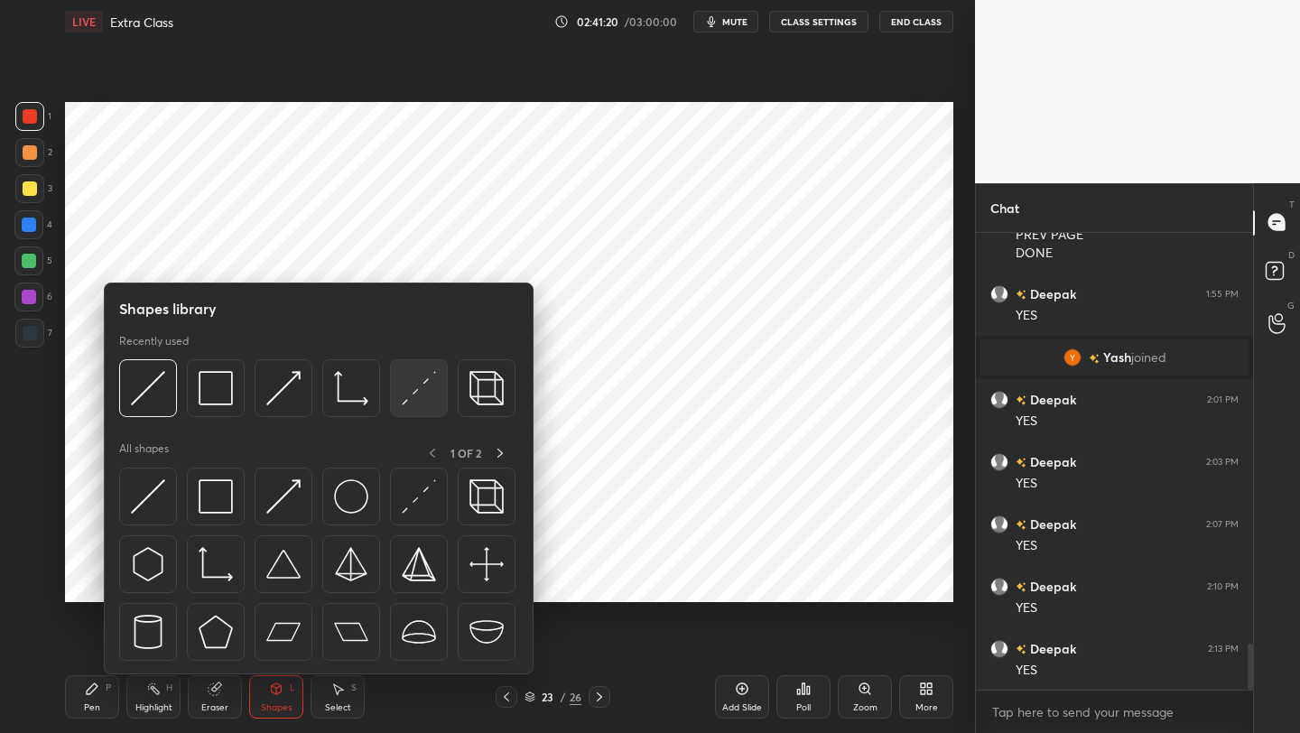
click at [415, 375] on img at bounding box center [419, 388] width 34 height 34
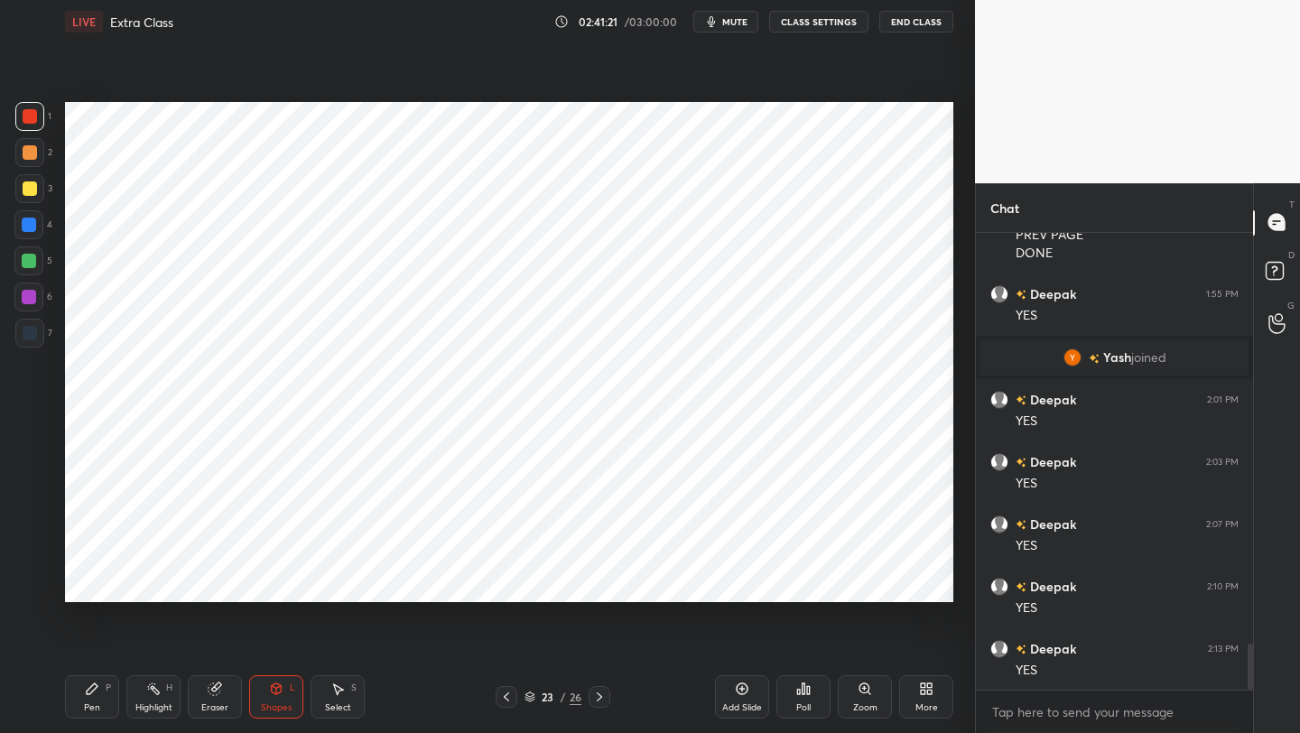
click at [106, 582] on div "P" at bounding box center [108, 687] width 5 height 9
click at [110, 582] on div "Pen P" at bounding box center [92, 696] width 54 height 43
click at [35, 339] on div at bounding box center [29, 333] width 29 height 29
click at [269, 582] on div "Shapes L" at bounding box center [276, 696] width 54 height 43
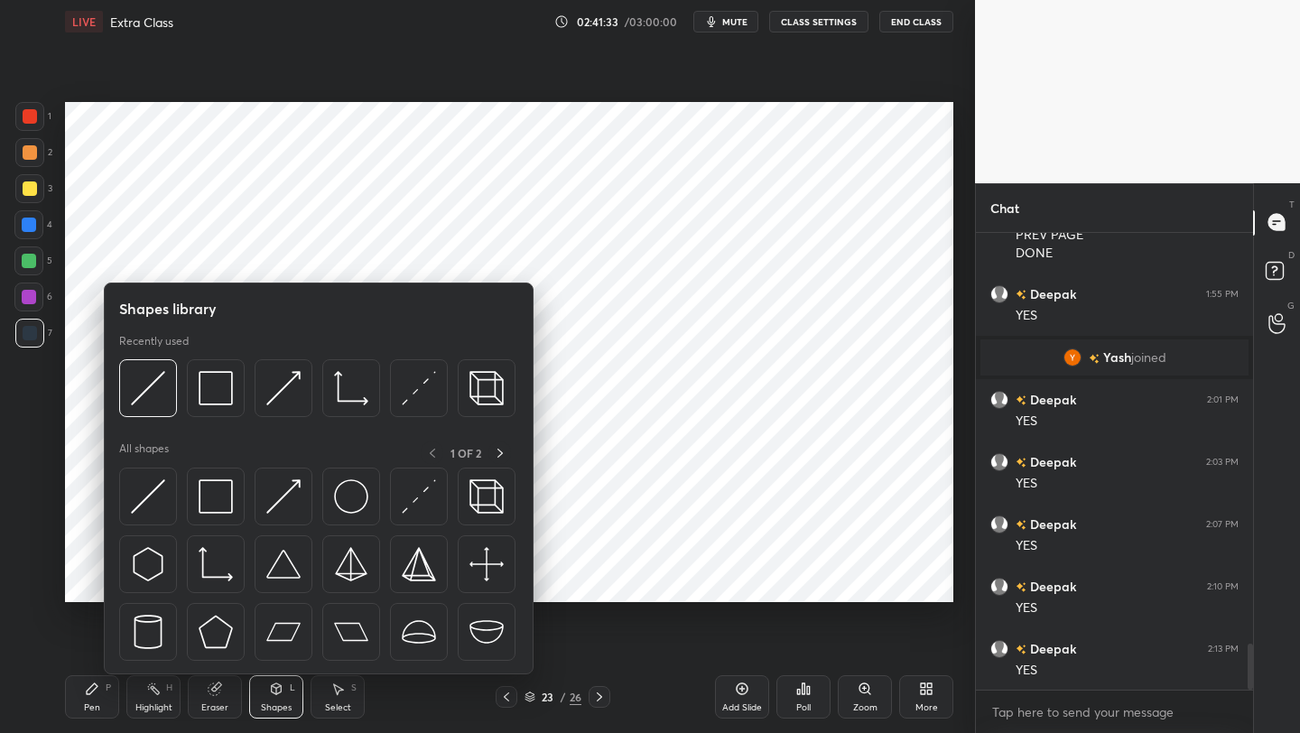
click at [183, 494] on div at bounding box center [318, 569] width 399 height 203
click at [174, 476] on div at bounding box center [148, 497] width 58 height 58
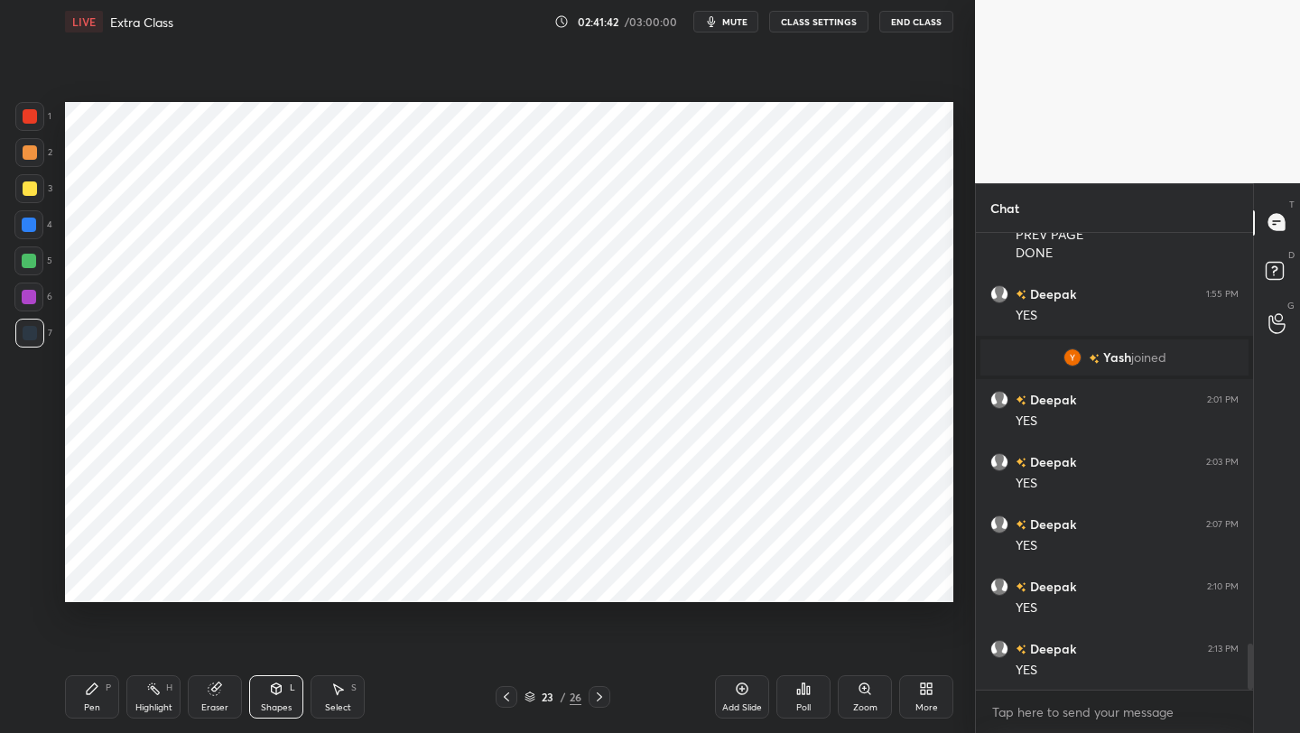
click at [219, 582] on div "Eraser" at bounding box center [215, 696] width 54 height 43
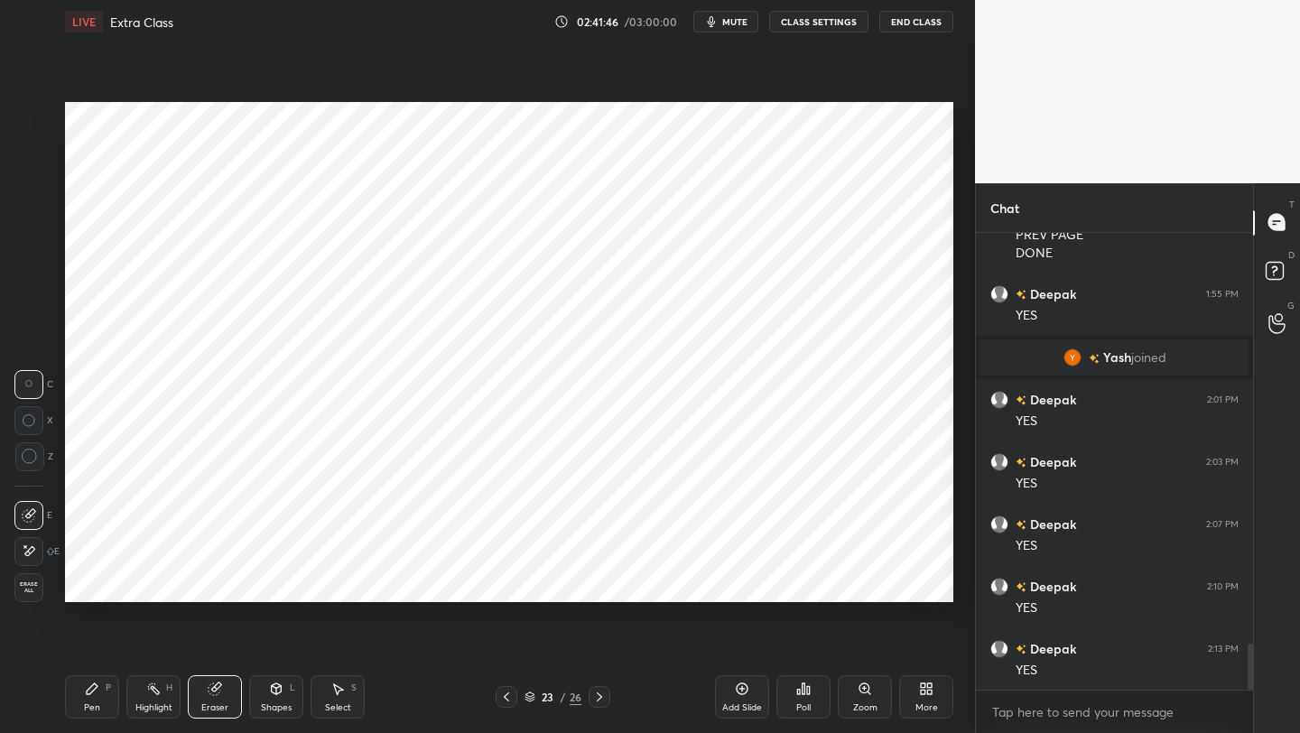
click at [103, 582] on div "Pen P" at bounding box center [92, 696] width 54 height 43
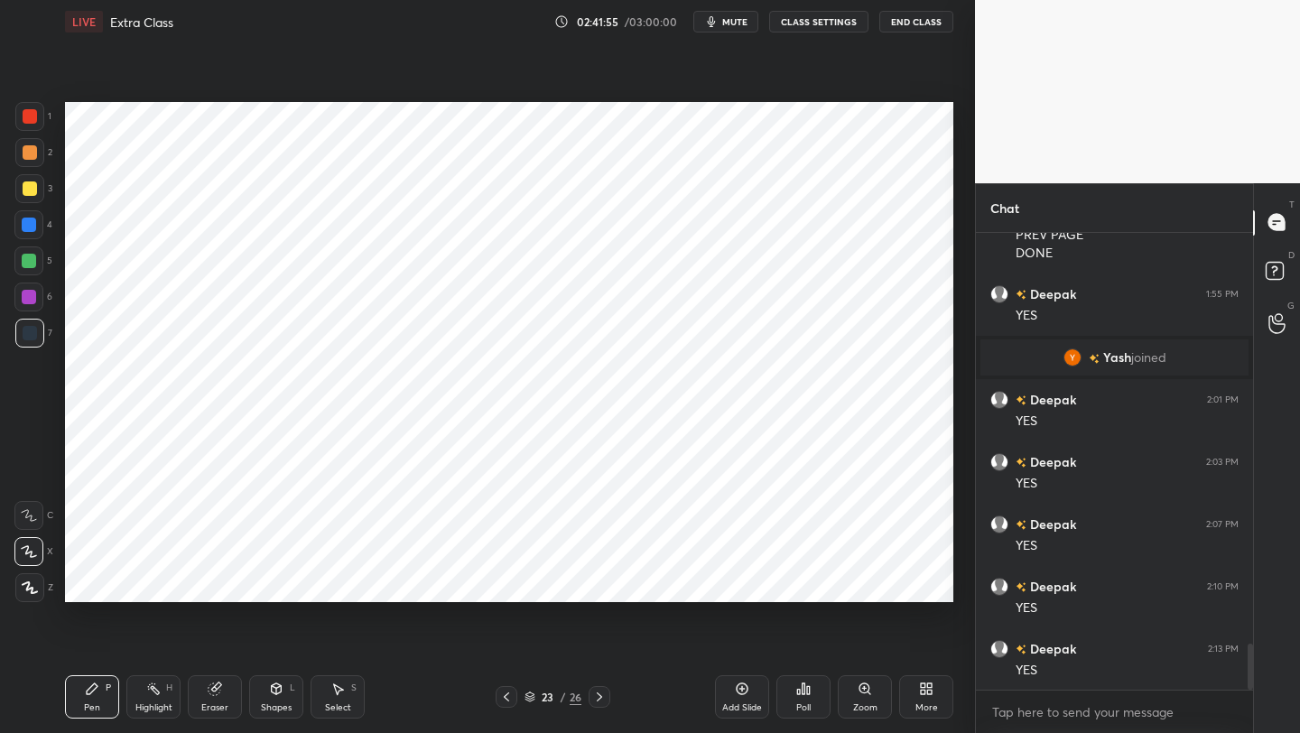
click at [232, 582] on div "Eraser" at bounding box center [215, 696] width 54 height 43
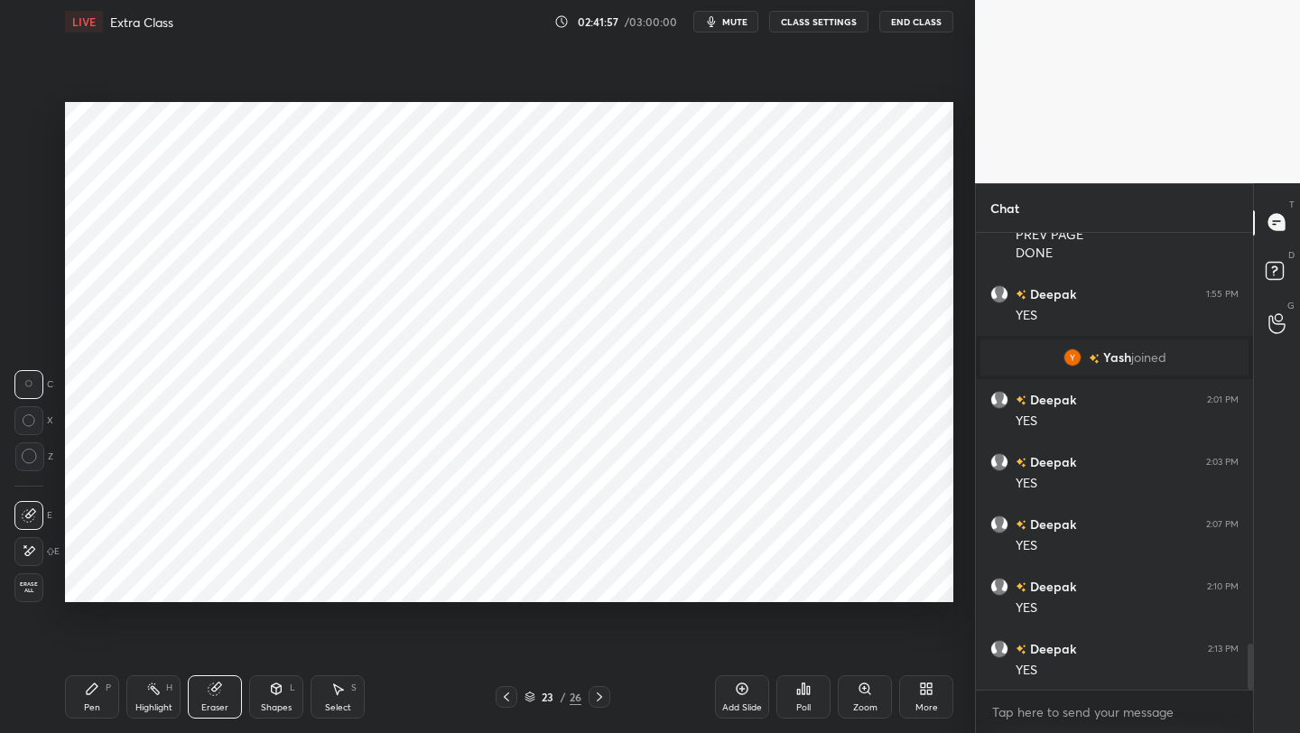
click at [127, 582] on div "Highlight H" at bounding box center [153, 696] width 54 height 43
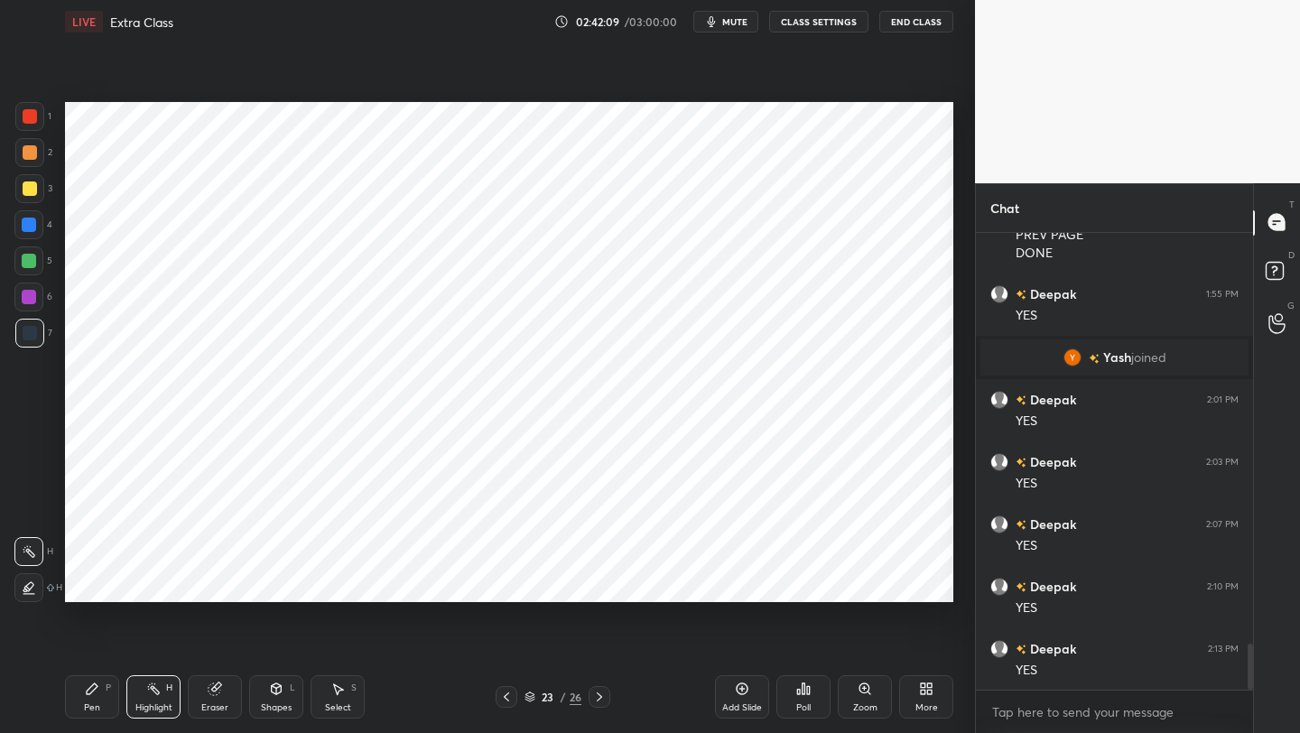
drag, startPoint x: 96, startPoint y: 701, endPoint x: 89, endPoint y: 668, distance: 34.0
click at [93, 582] on div "Pen P" at bounding box center [92, 696] width 54 height 43
drag, startPoint x: 26, startPoint y: 235, endPoint x: 57, endPoint y: 229, distance: 31.2
click at [29, 234] on div at bounding box center [28, 224] width 29 height 29
click at [278, 582] on div "Shapes L" at bounding box center [276, 696] width 54 height 43
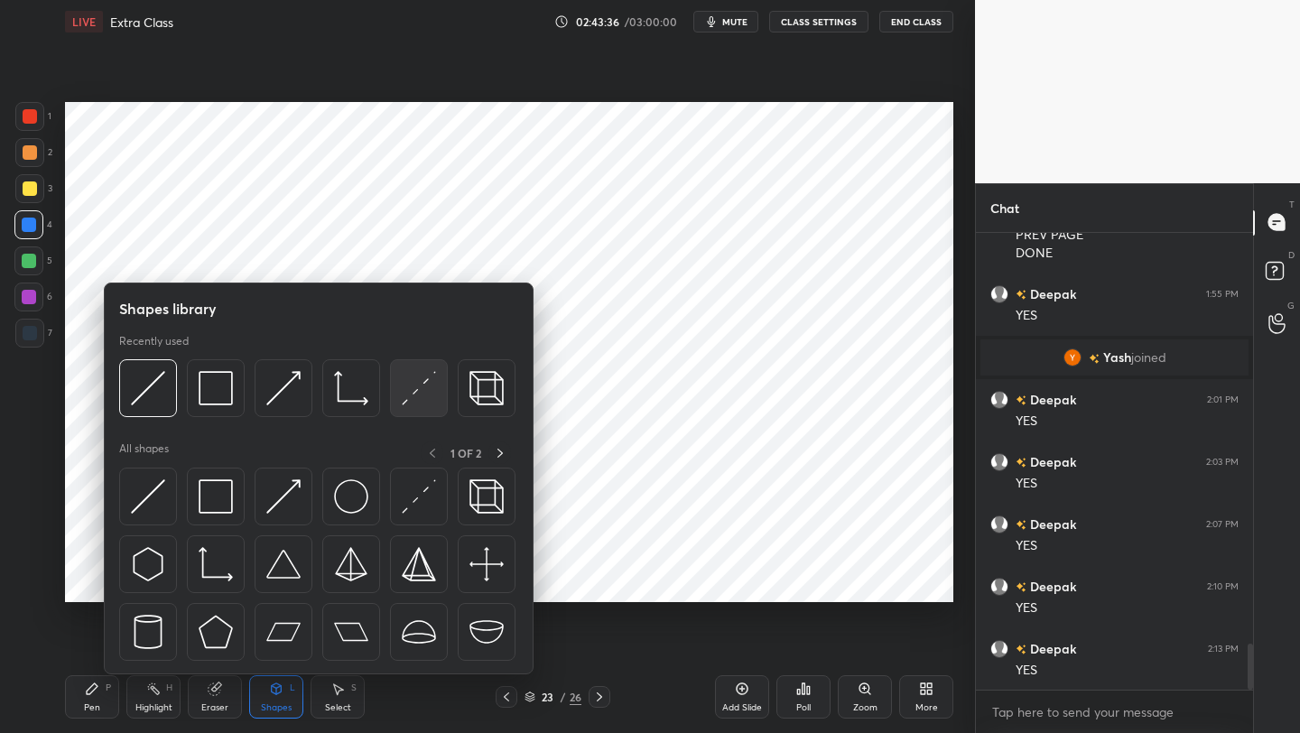
click at [392, 397] on div at bounding box center [419, 388] width 58 height 58
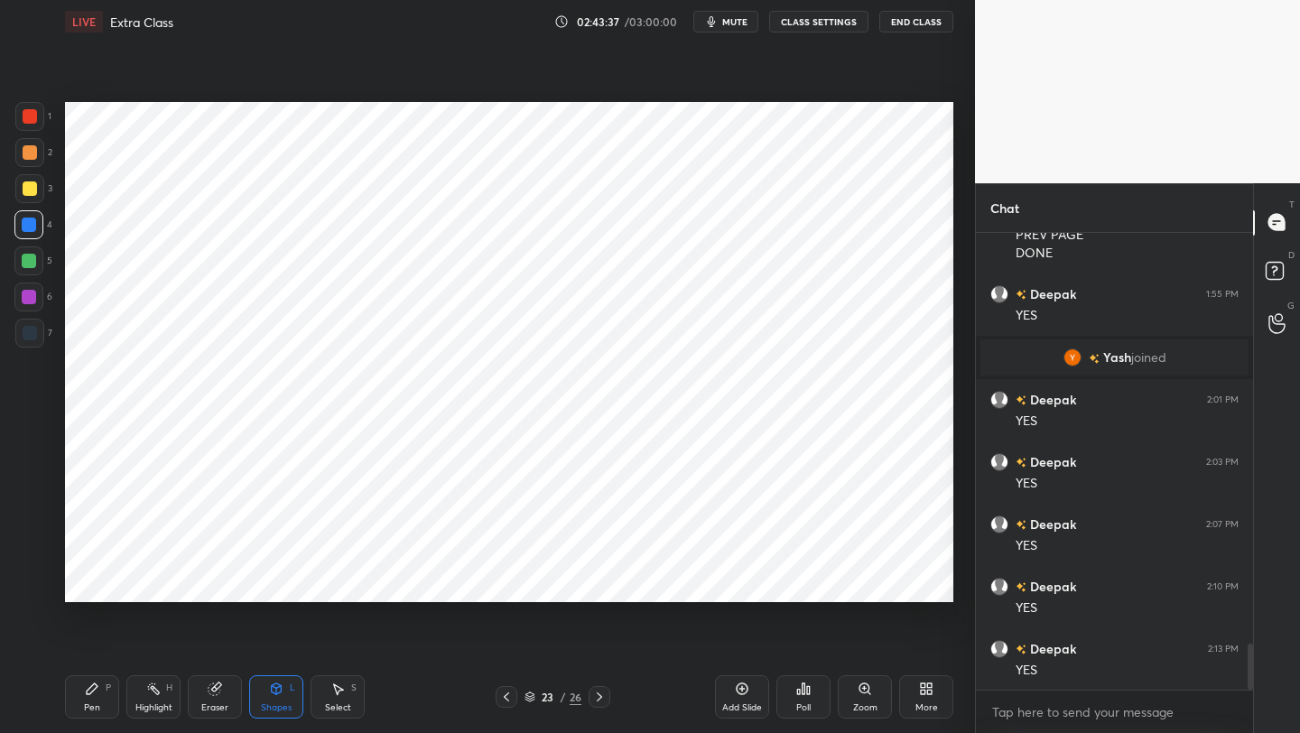
click at [32, 341] on div at bounding box center [29, 333] width 29 height 29
click at [104, 582] on div "Pen P" at bounding box center [92, 696] width 54 height 43
click at [278, 582] on icon at bounding box center [276, 688] width 14 height 14
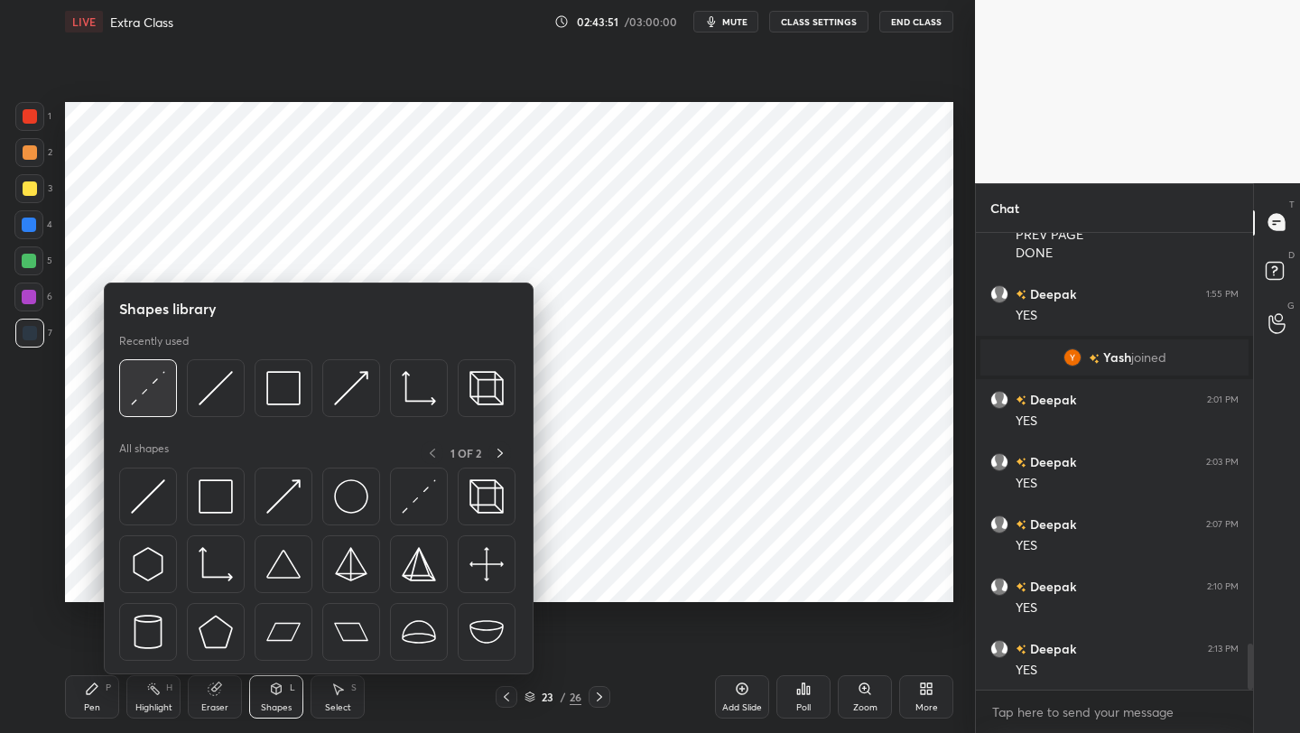
click at [149, 378] on img at bounding box center [148, 388] width 34 height 34
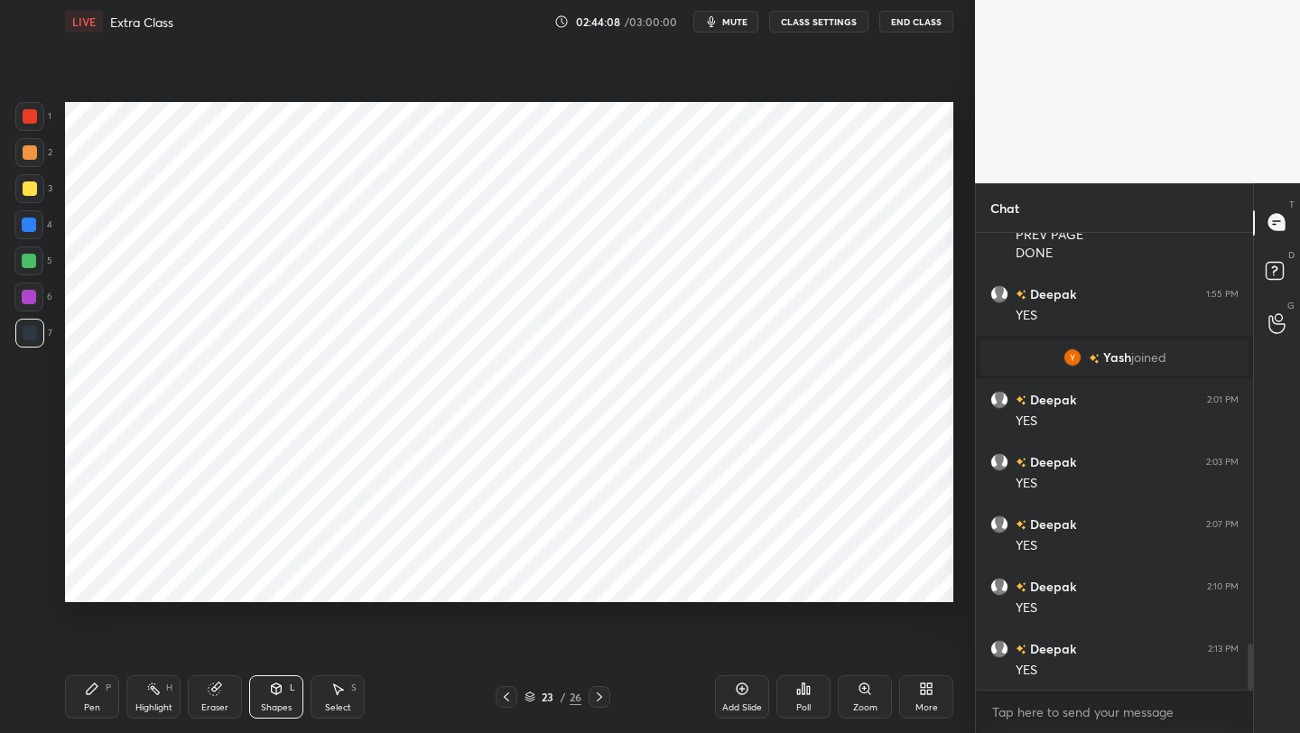
click at [97, 582] on div "Pen P" at bounding box center [92, 696] width 54 height 43
click at [29, 300] on div at bounding box center [29, 297] width 14 height 14
click at [239, 582] on div "Eraser" at bounding box center [215, 696] width 54 height 43
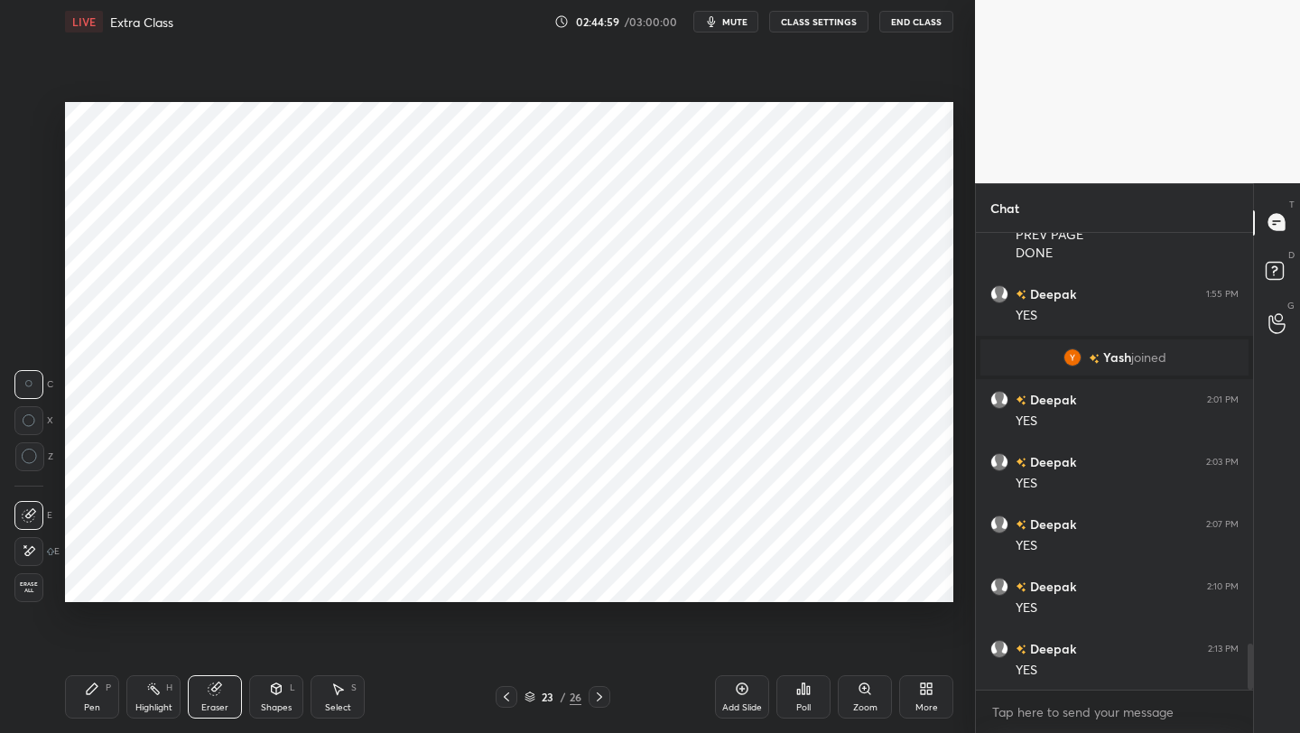
click at [89, 582] on icon at bounding box center [92, 688] width 11 height 11
drag, startPoint x: 210, startPoint y: 704, endPoint x: 224, endPoint y: 672, distance: 34.4
click at [210, 582] on div "Eraser" at bounding box center [214, 707] width 27 height 9
click at [73, 582] on div "Pen P" at bounding box center [92, 696] width 54 height 43
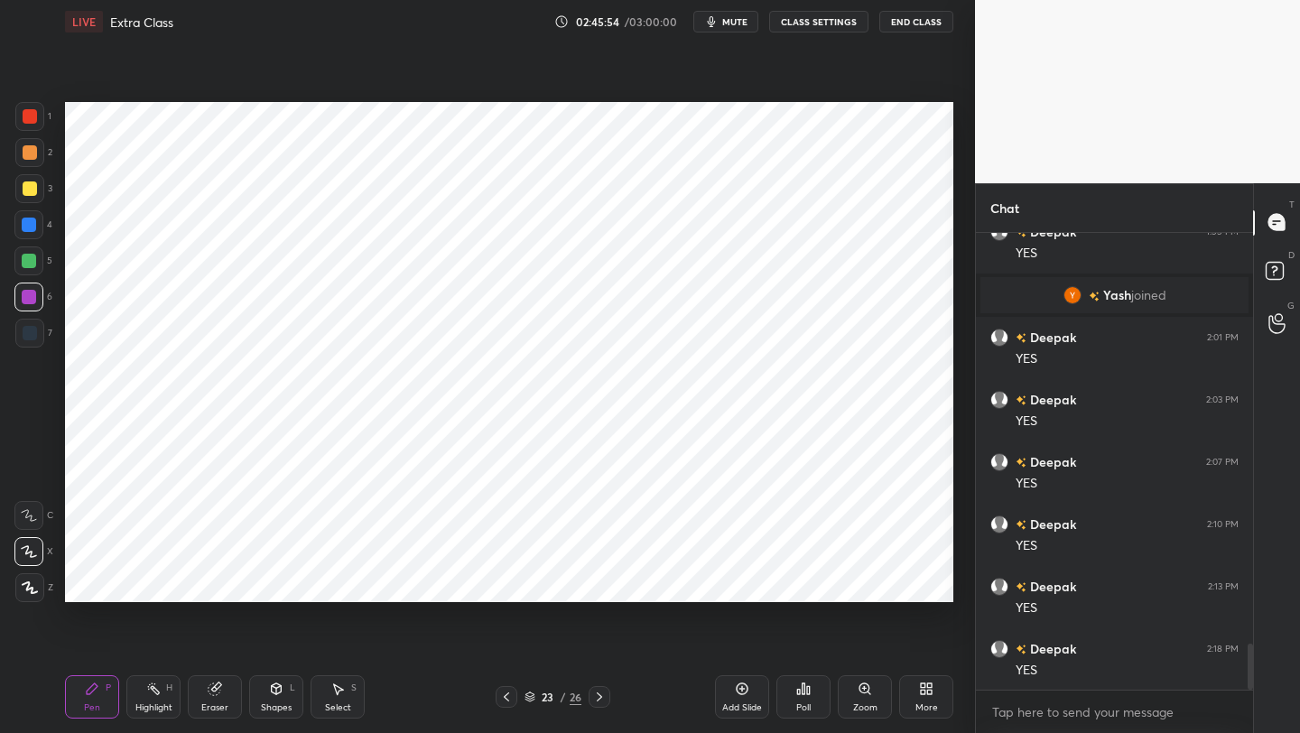
click at [208, 582] on div "Eraser" at bounding box center [215, 696] width 54 height 43
click at [97, 582] on icon at bounding box center [92, 688] width 14 height 14
click at [32, 582] on icon at bounding box center [30, 587] width 16 height 13
drag, startPoint x: 738, startPoint y: 696, endPoint x: 749, endPoint y: 680, distance: 19.5
click at [737, 582] on div "Add Slide" at bounding box center [742, 696] width 54 height 43
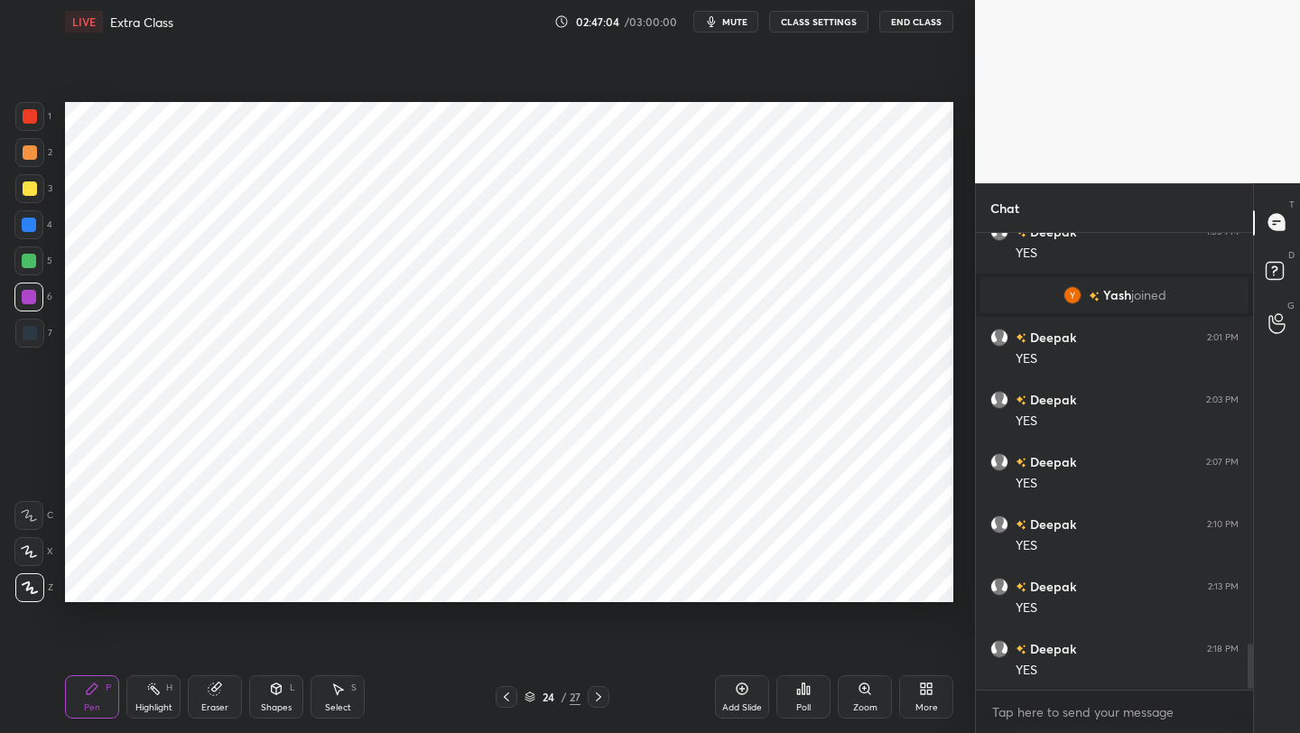
scroll to position [4181, 0]
click at [507, 582] on icon at bounding box center [506, 697] width 14 height 14
click at [512, 582] on icon at bounding box center [506, 697] width 14 height 14
click at [514, 582] on div at bounding box center [506, 697] width 22 height 22
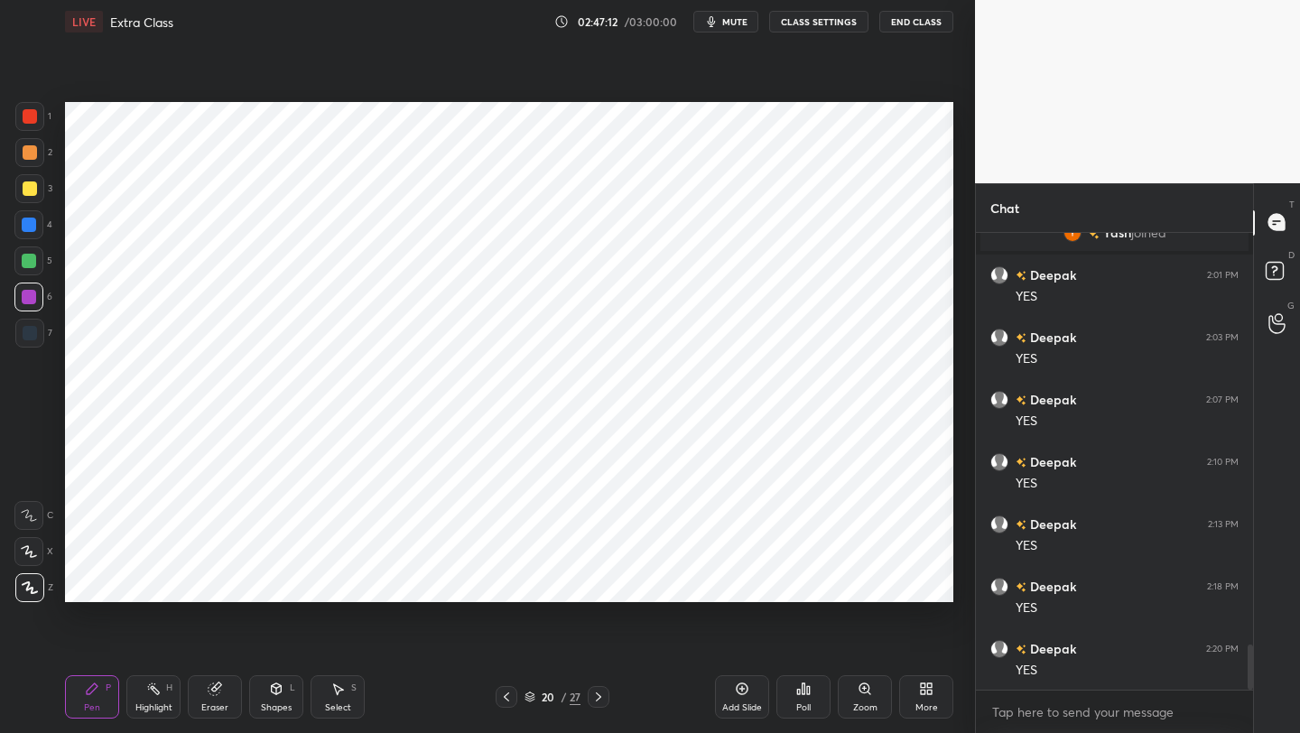
click at [518, 582] on div "20 / 27" at bounding box center [552, 697] width 114 height 22
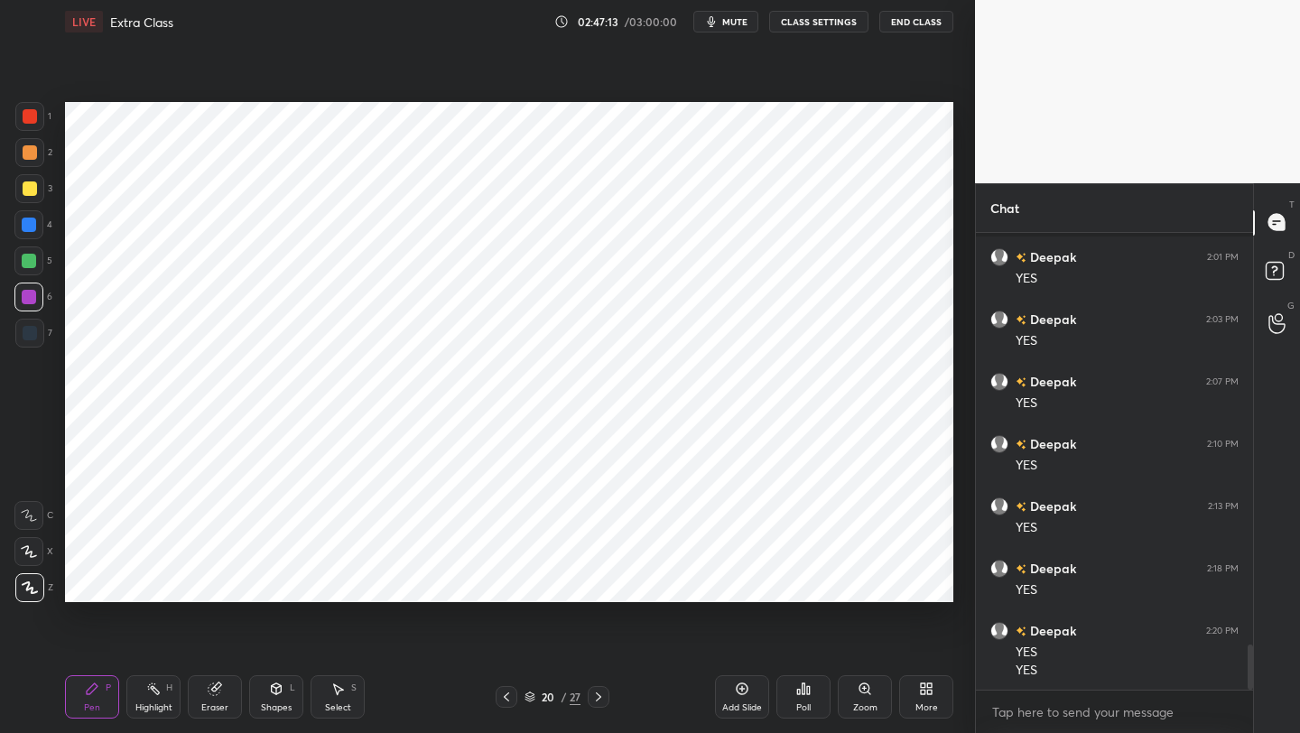
click at [509, 582] on icon at bounding box center [506, 697] width 14 height 14
click at [510, 582] on icon at bounding box center [506, 697] width 14 height 14
click at [511, 582] on icon at bounding box center [506, 697] width 14 height 14
click at [593, 582] on icon at bounding box center [598, 697] width 14 height 14
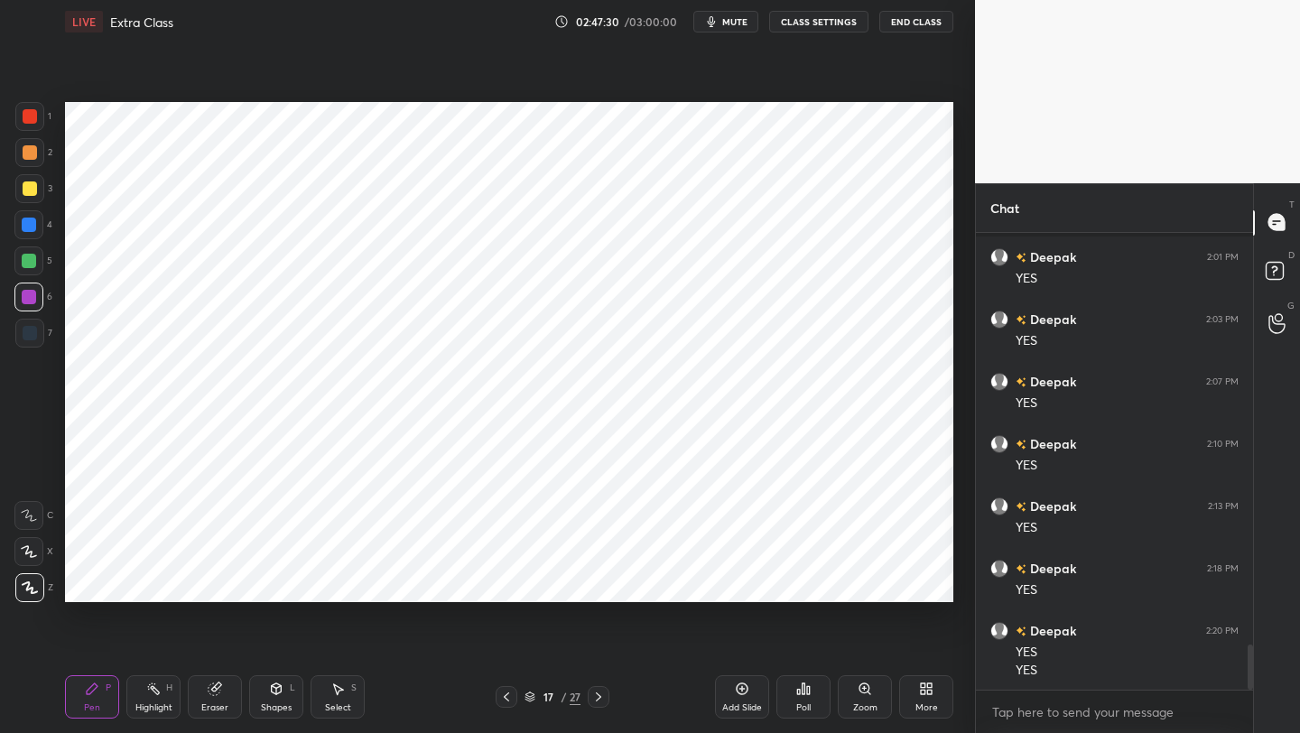
click at [597, 582] on icon at bounding box center [598, 696] width 5 height 9
click at [600, 582] on div at bounding box center [599, 697] width 22 height 22
click at [601, 582] on div at bounding box center [599, 697] width 22 height 22
click at [604, 582] on div "Pen P Highlight H Eraser Shapes L Select S 21 / 27 Add Slide Poll Zoom More" at bounding box center [509, 697] width 888 height 72
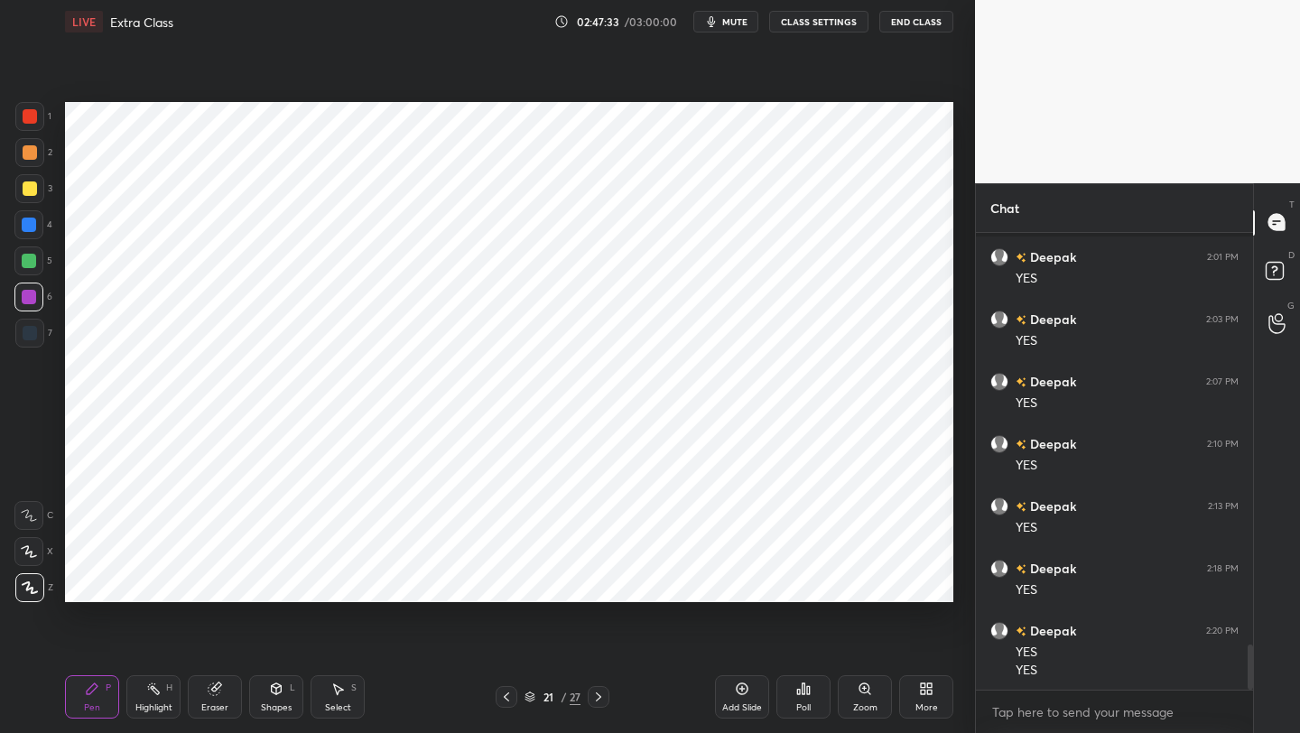
click at [602, 582] on div at bounding box center [599, 697] width 22 height 22
click at [602, 582] on icon at bounding box center [598, 697] width 14 height 14
click at [604, 582] on icon at bounding box center [598, 697] width 14 height 14
click at [605, 582] on div at bounding box center [599, 697] width 22 height 22
click at [601, 582] on icon at bounding box center [598, 697] width 14 height 14
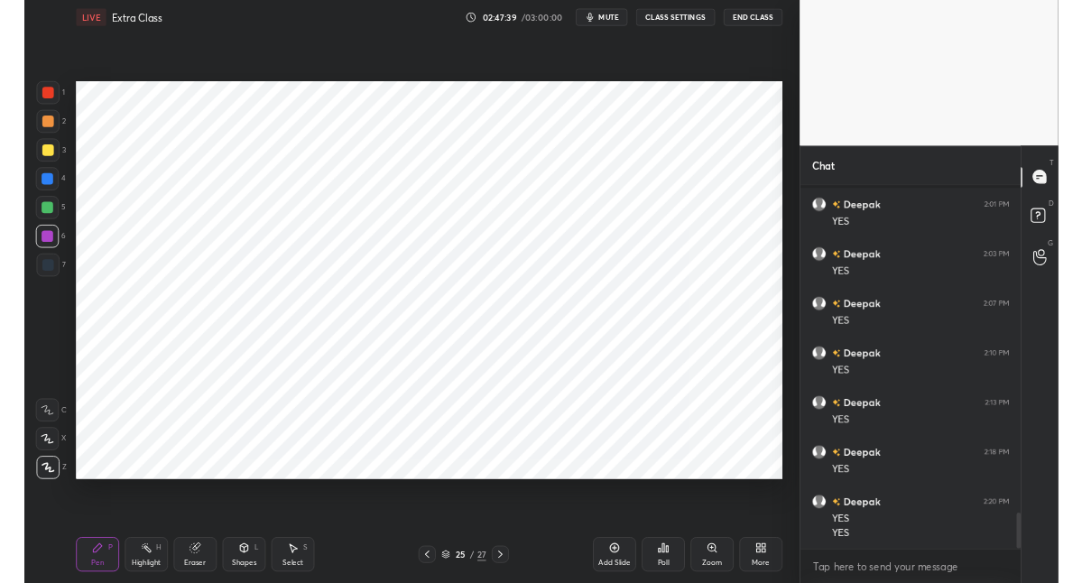
scroll to position [4217, 0]
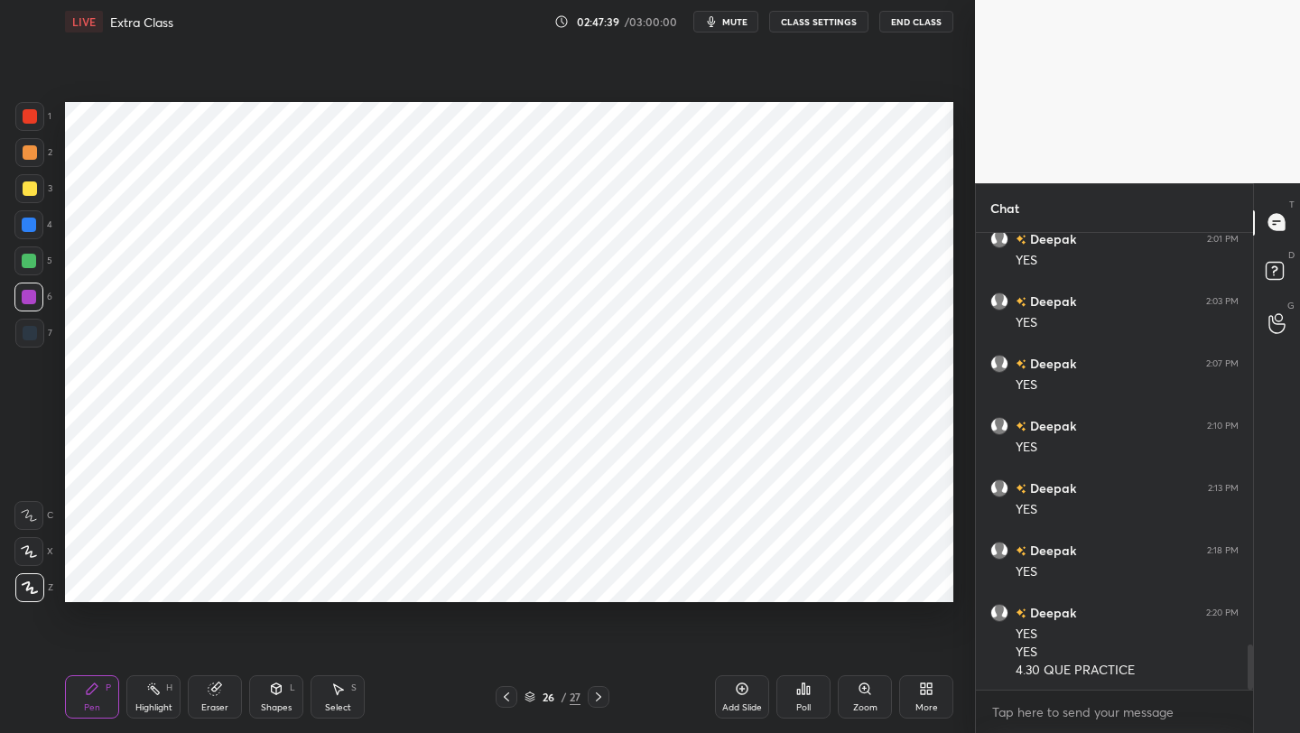
click at [598, 582] on icon at bounding box center [598, 696] width 5 height 9
click at [510, 582] on icon at bounding box center [506, 697] width 14 height 14
click at [508, 582] on icon at bounding box center [506, 697] width 14 height 14
click at [511, 582] on icon at bounding box center [506, 697] width 14 height 14
click at [513, 582] on div at bounding box center [506, 697] width 22 height 22
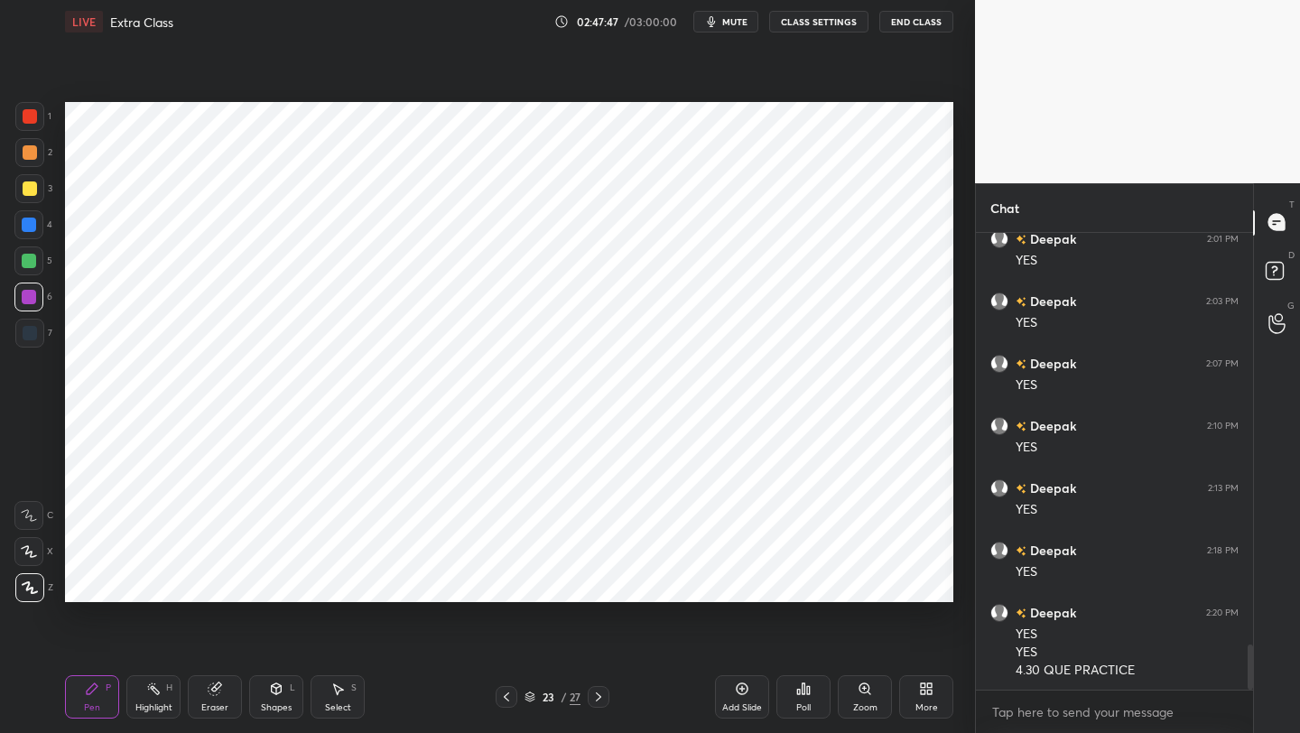
click at [502, 582] on icon at bounding box center [506, 697] width 14 height 14
click at [504, 582] on icon at bounding box center [506, 697] width 14 height 14
click at [505, 582] on icon at bounding box center [506, 697] width 14 height 14
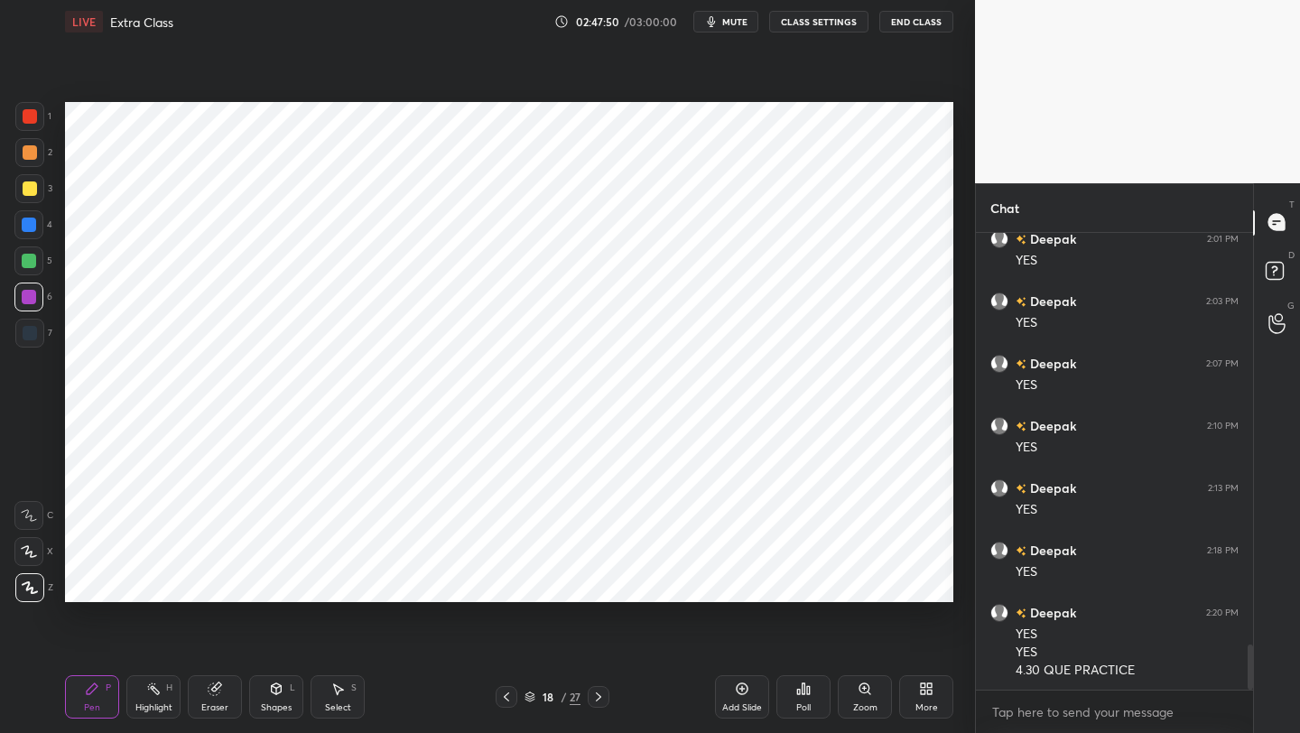
click at [506, 582] on icon at bounding box center [506, 697] width 14 height 14
click at [509, 582] on icon at bounding box center [506, 697] width 14 height 14
click at [505, 582] on icon at bounding box center [506, 697] width 14 height 14
click at [506, 582] on icon at bounding box center [506, 696] width 5 height 9
click at [506, 582] on icon at bounding box center [506, 697] width 14 height 14
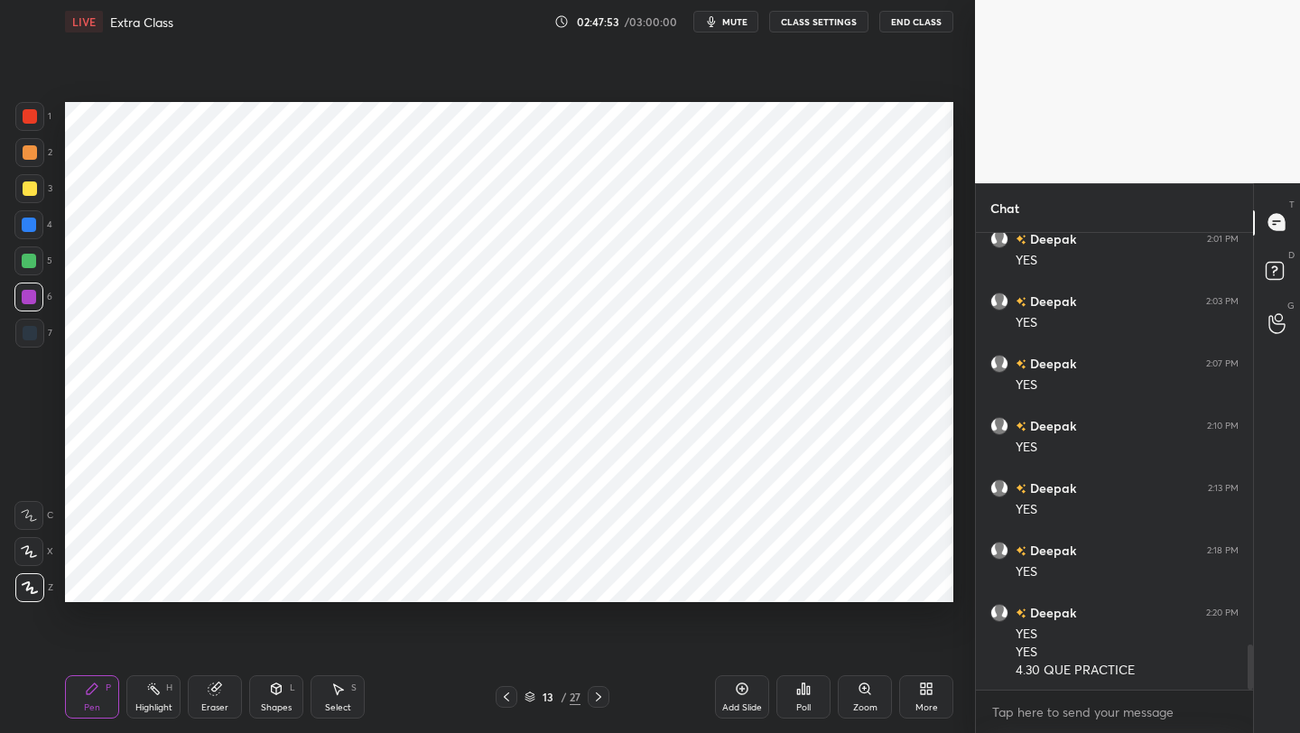
click at [506, 582] on icon at bounding box center [506, 697] width 14 height 14
click at [507, 582] on icon at bounding box center [506, 697] width 14 height 14
click at [506, 582] on icon at bounding box center [506, 697] width 14 height 14
click at [504, 582] on icon at bounding box center [506, 697] width 14 height 14
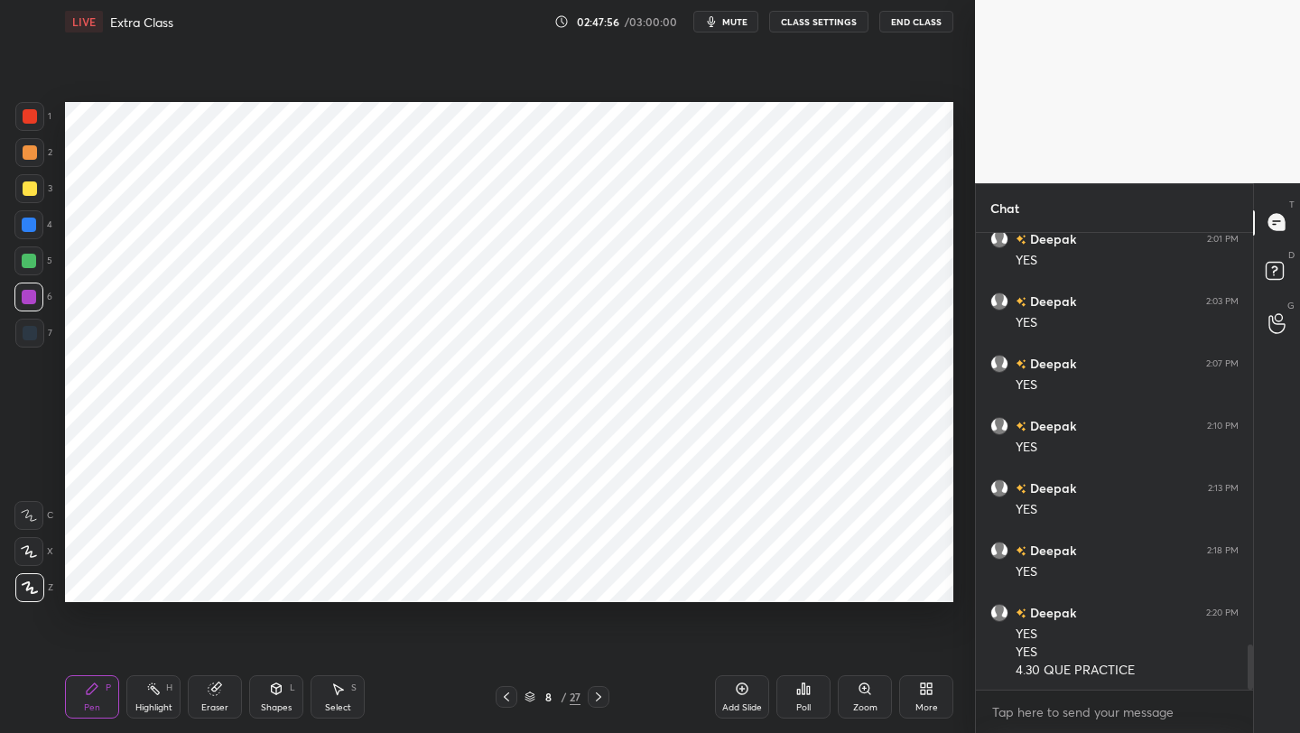
click at [506, 582] on icon at bounding box center [506, 697] width 14 height 14
click at [507, 582] on icon at bounding box center [506, 697] width 14 height 14
click at [518, 582] on div "5 / 27" at bounding box center [552, 697] width 114 height 22
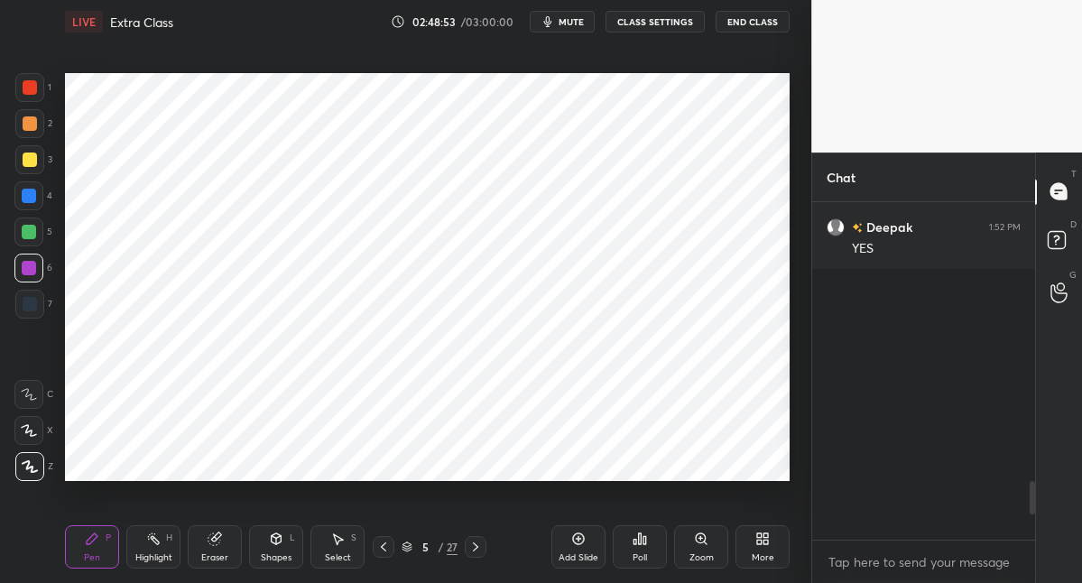
scroll to position [5, 6]
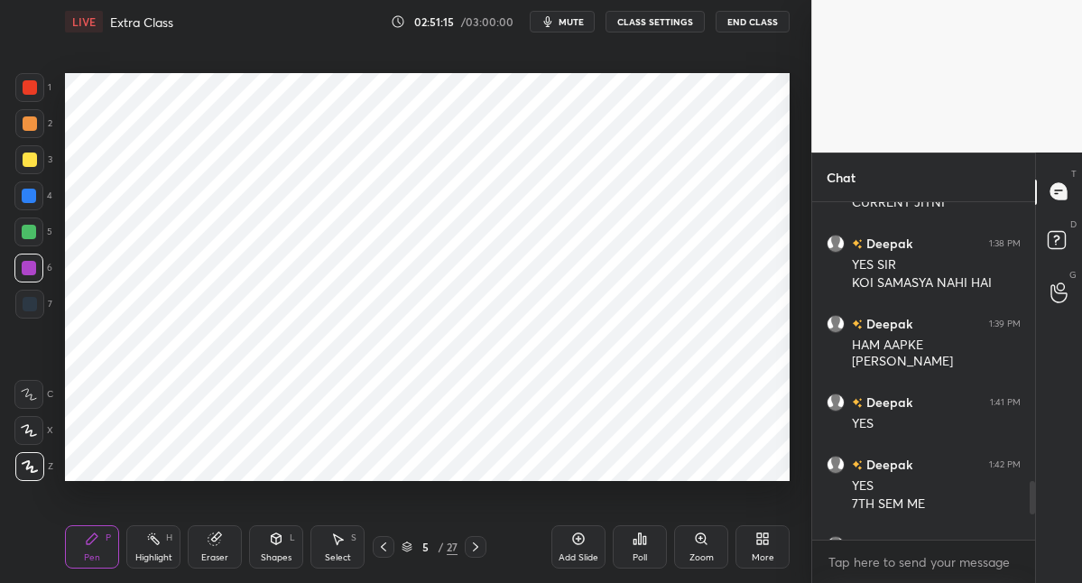
click at [773, 555] on div "More" at bounding box center [763, 546] width 54 height 43
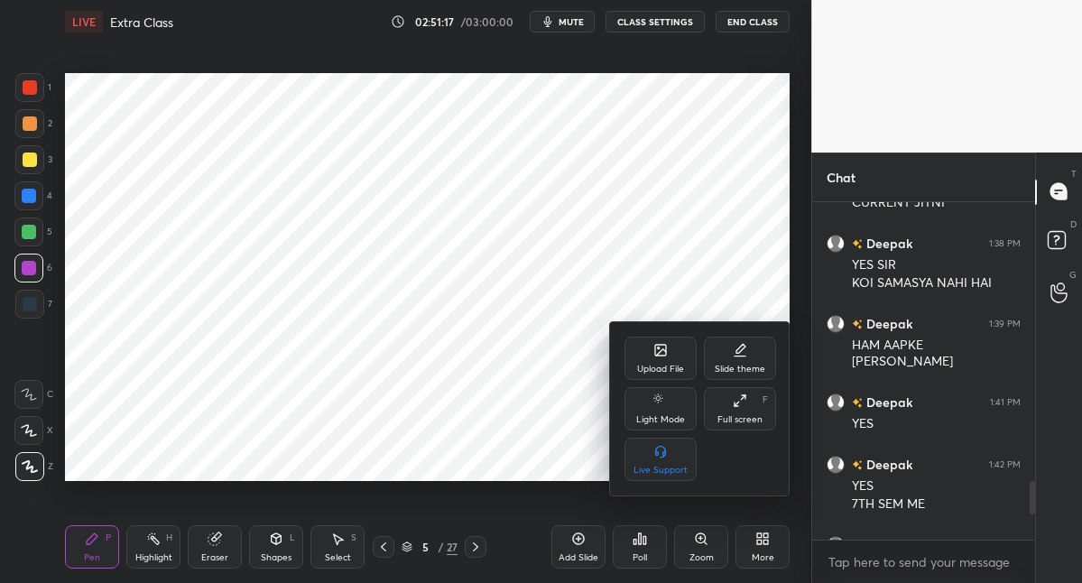
click at [661, 354] on icon at bounding box center [660, 350] width 11 height 11
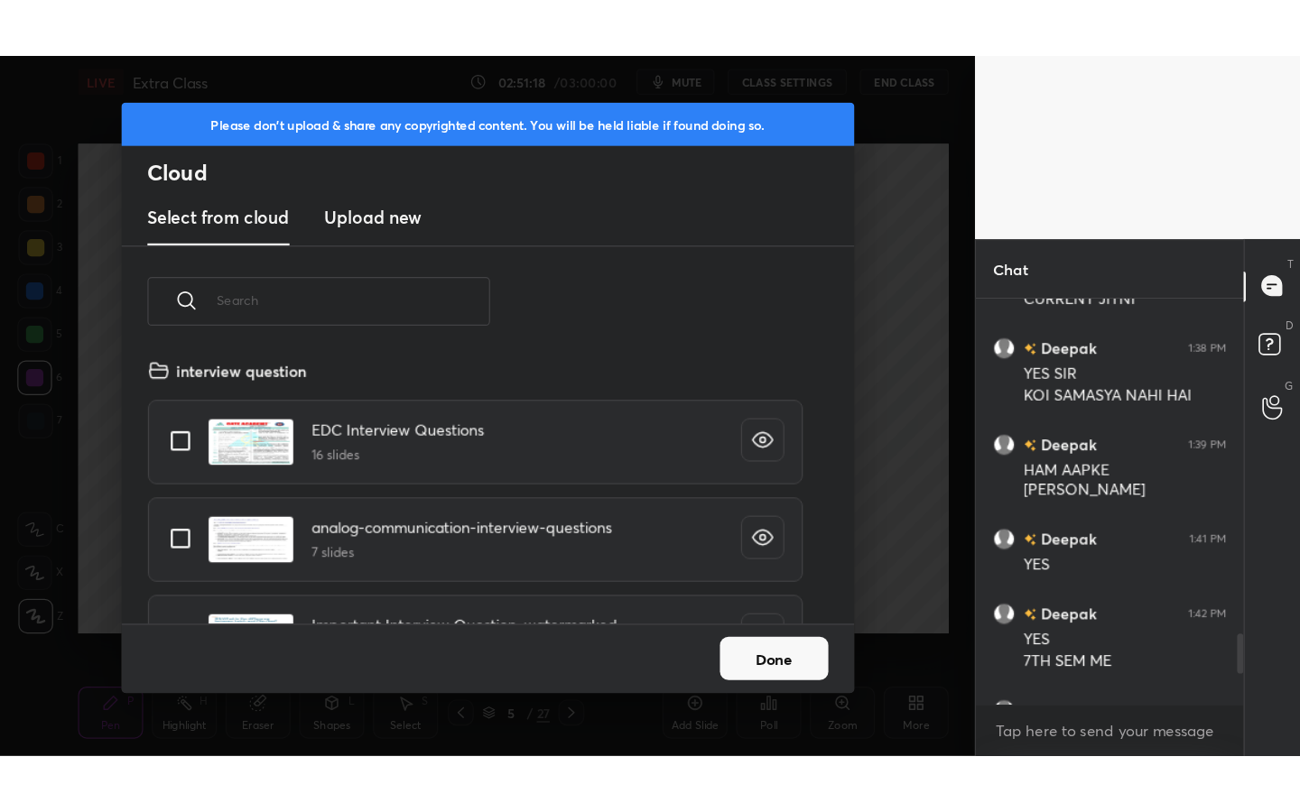
scroll to position [222, 579]
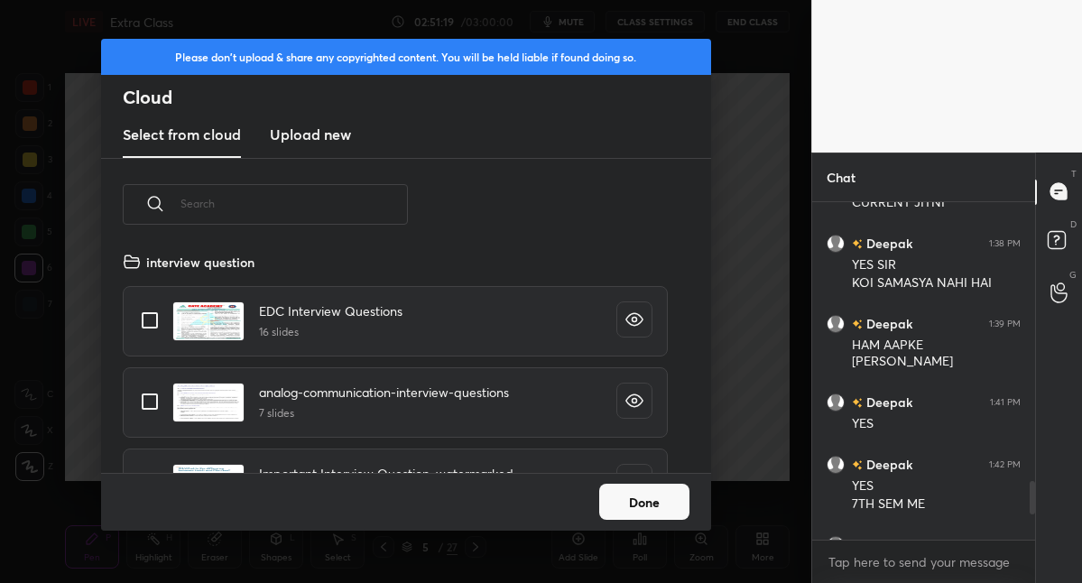
click at [316, 136] on h3 "Upload new" at bounding box center [310, 135] width 81 height 22
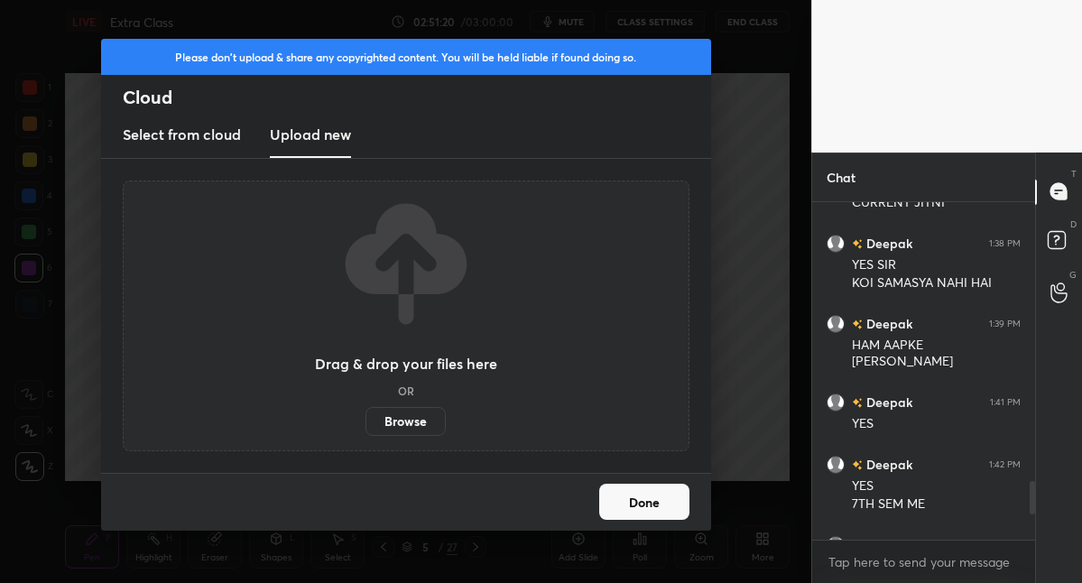
click at [417, 421] on label "Browse" at bounding box center [406, 421] width 80 height 29
click at [366, 421] on input "Browse" at bounding box center [366, 421] width 0 height 29
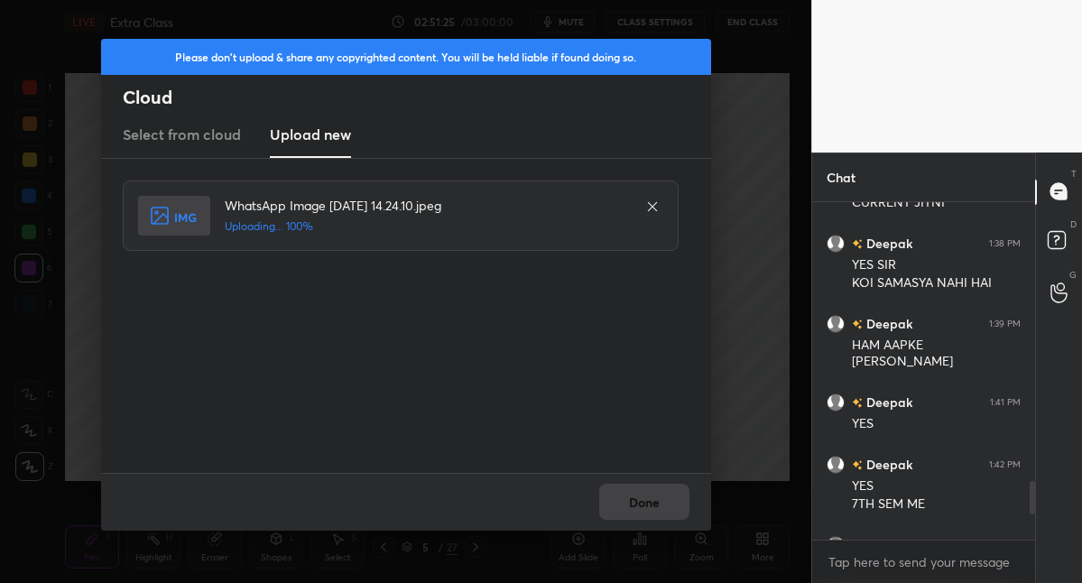
click at [657, 501] on div "Done" at bounding box center [406, 502] width 610 height 58
click at [657, 501] on button "Done" at bounding box center [644, 502] width 90 height 36
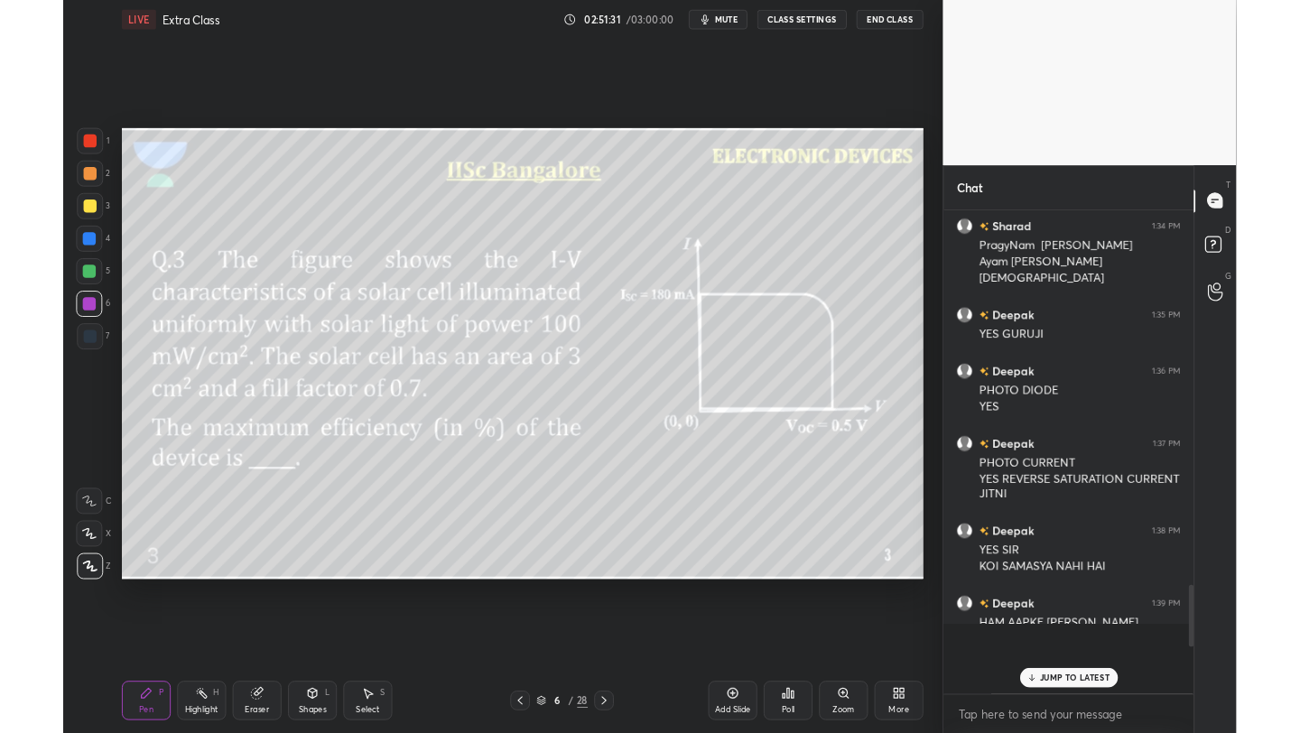
scroll to position [495, 272]
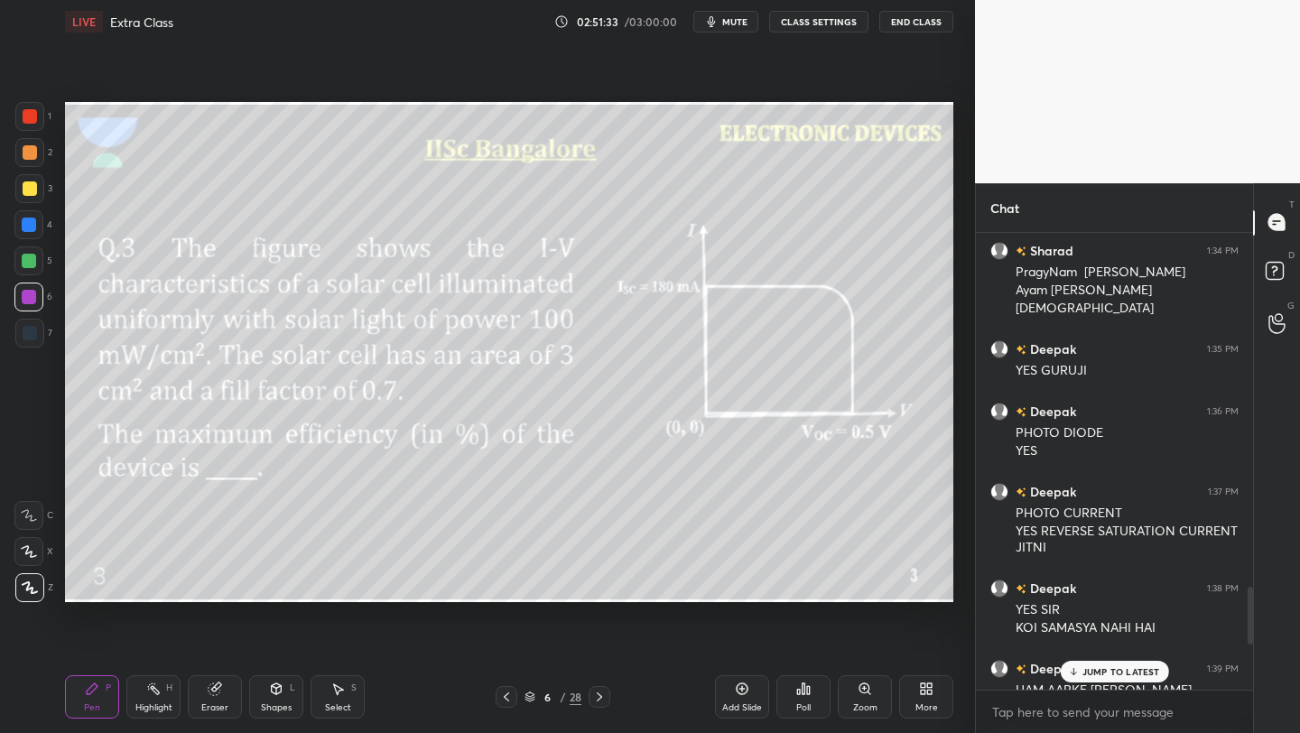
click at [1081, 582] on p "JUMP TO LATEST" at bounding box center [1121, 671] width 78 height 11
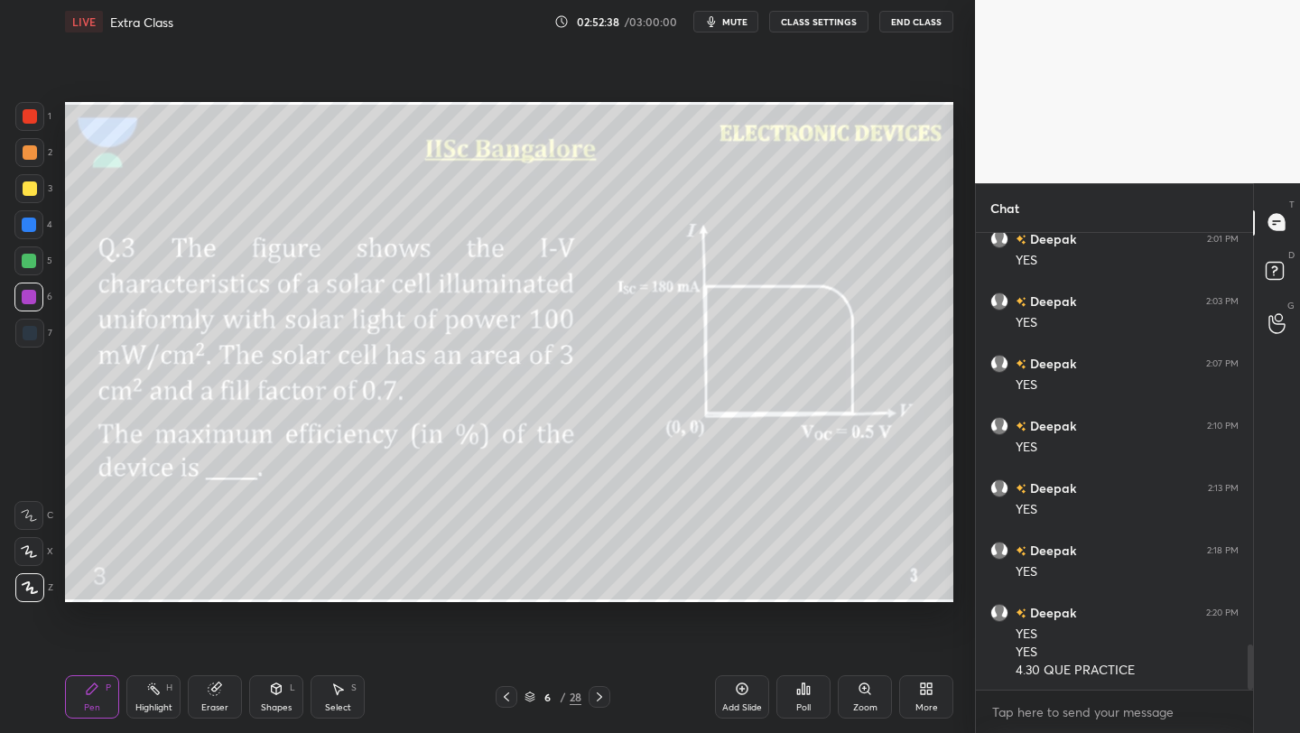
click at [920, 582] on div "More" at bounding box center [926, 696] width 54 height 43
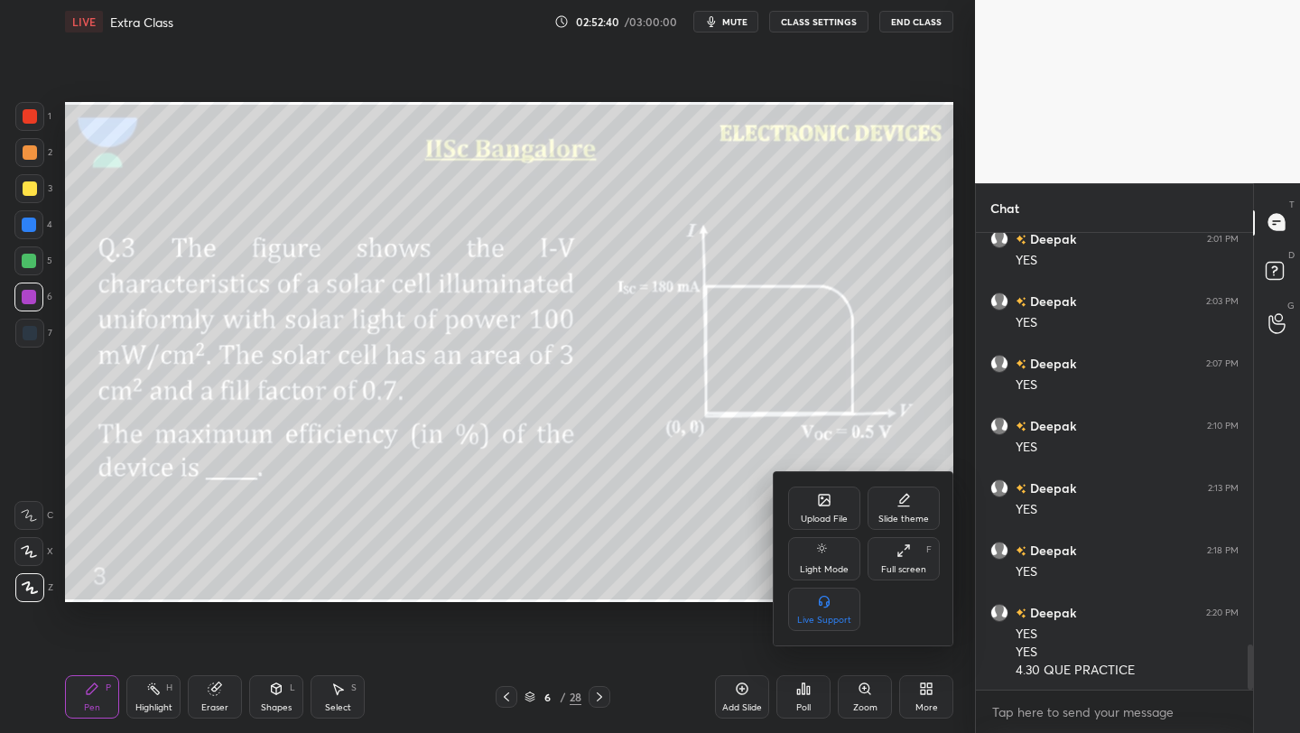
click at [813, 511] on div "Upload File" at bounding box center [824, 507] width 72 height 43
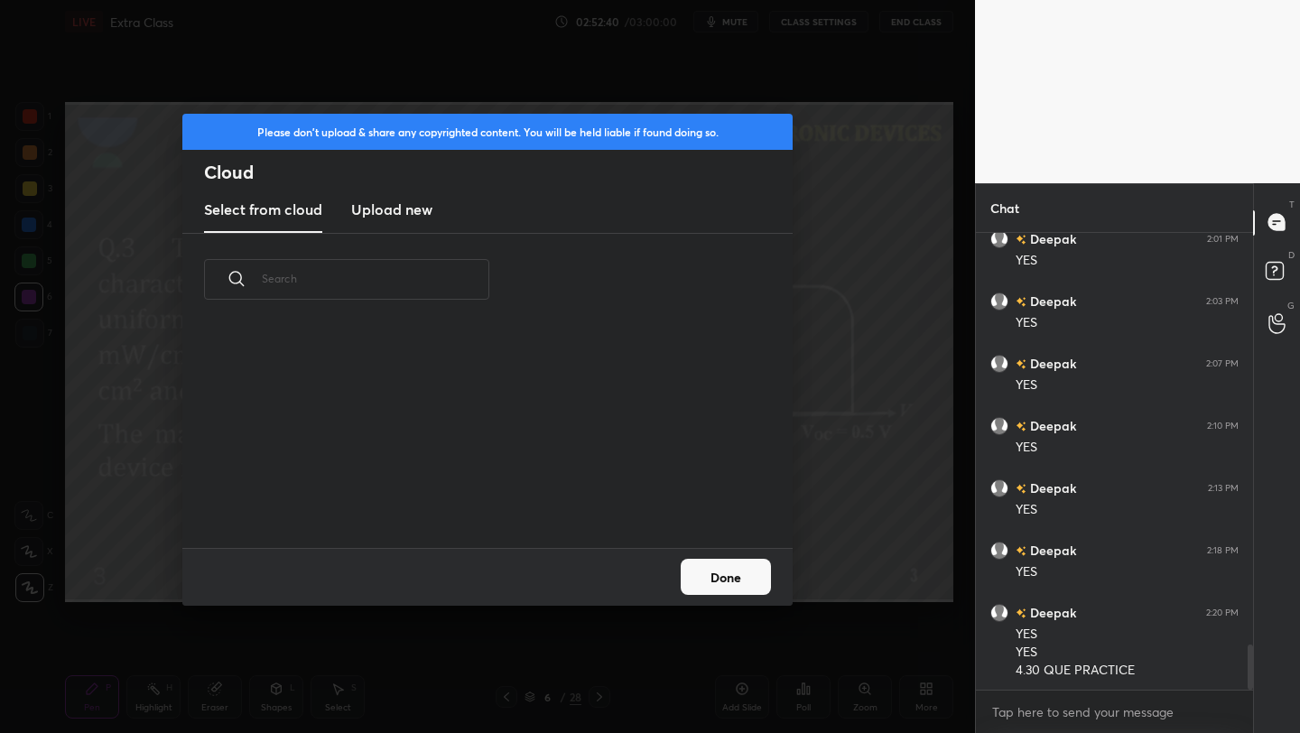
scroll to position [222, 579]
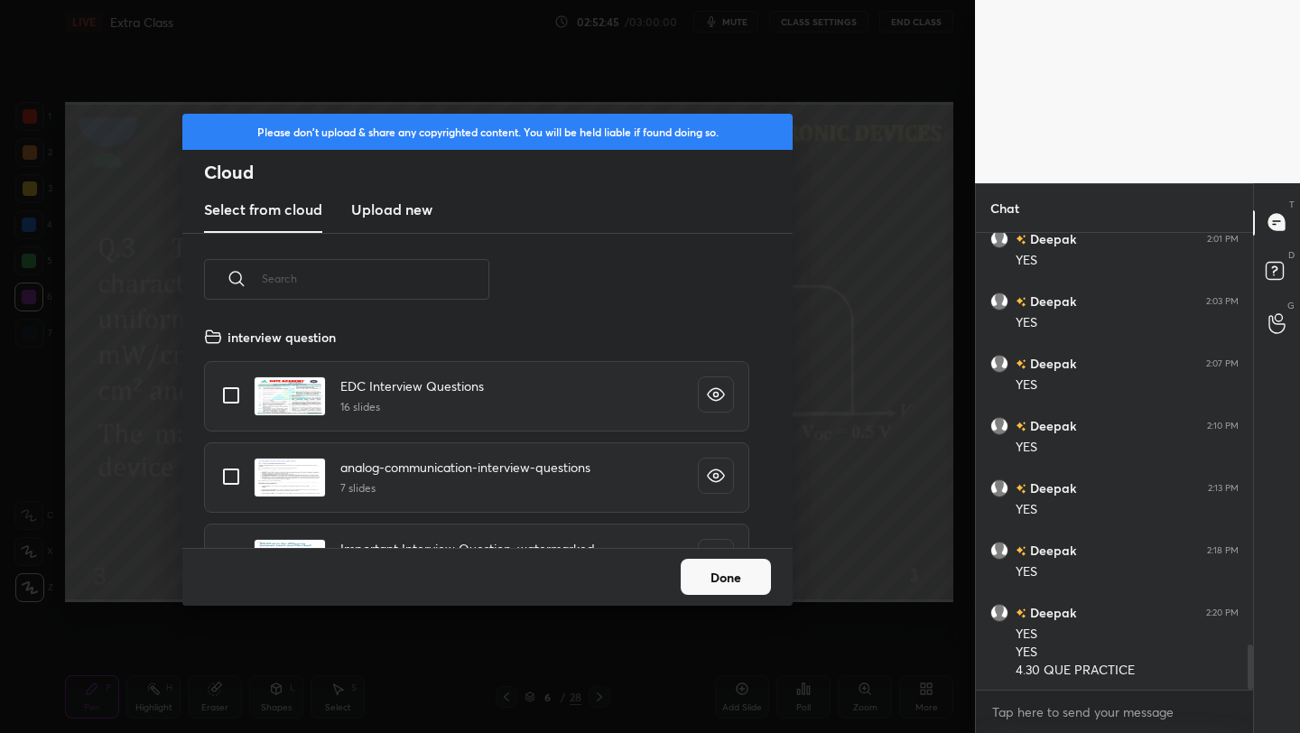
click at [369, 210] on h3 "Upload new" at bounding box center [391, 210] width 81 height 22
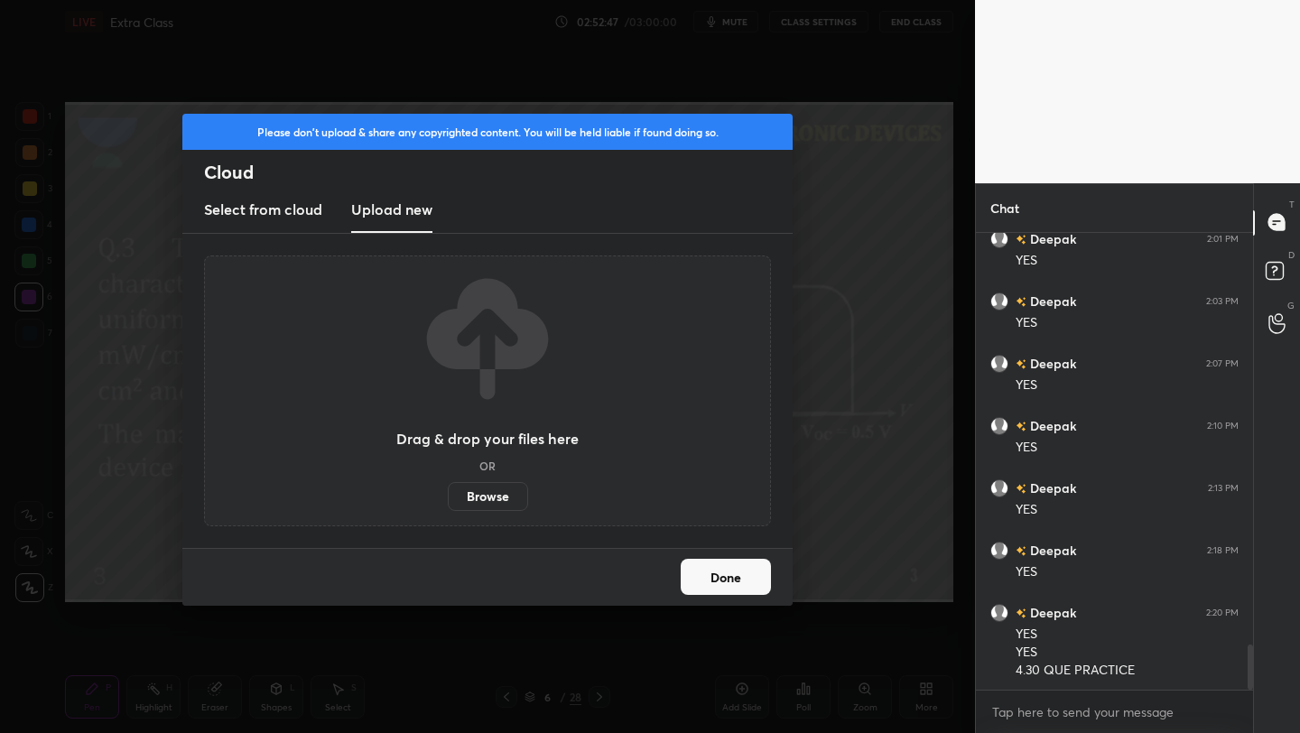
click at [484, 492] on label "Browse" at bounding box center [488, 496] width 80 height 29
click at [448, 492] on input "Browse" at bounding box center [448, 496] width 0 height 29
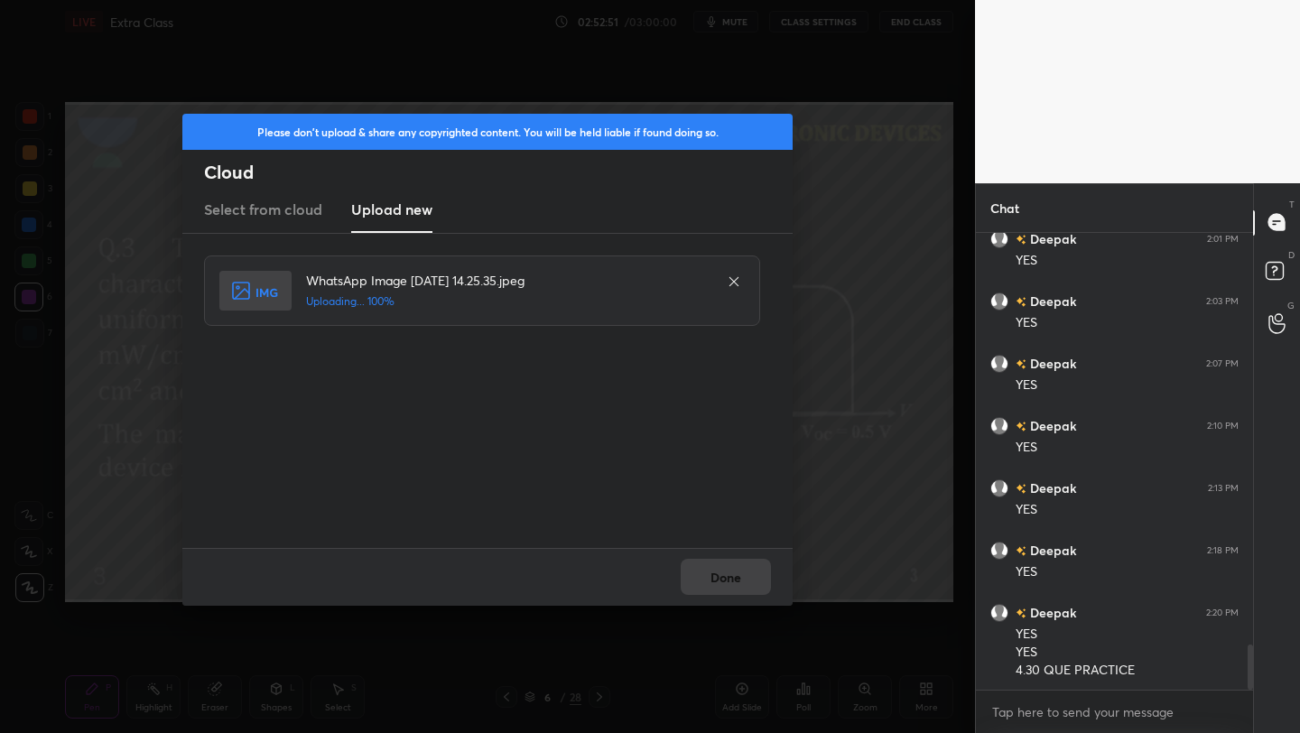
click at [725, 582] on div "Done" at bounding box center [487, 577] width 610 height 58
click at [725, 582] on button "Done" at bounding box center [726, 577] width 90 height 36
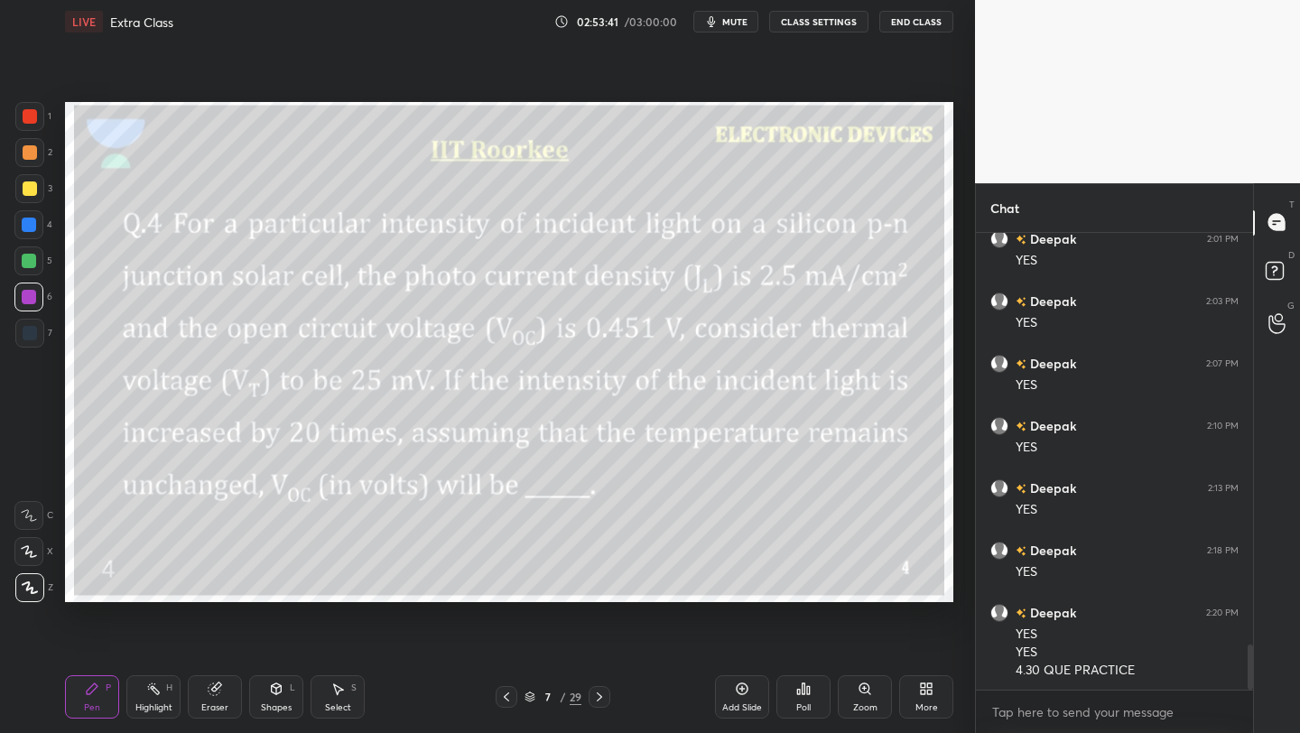
drag, startPoint x: 1248, startPoint y: 667, endPoint x: 1247, endPoint y: 676, distance: 9.1
click at [1081, 582] on div at bounding box center [1247, 462] width 11 height 458
click at [728, 26] on span "mute" at bounding box center [734, 21] width 25 height 13
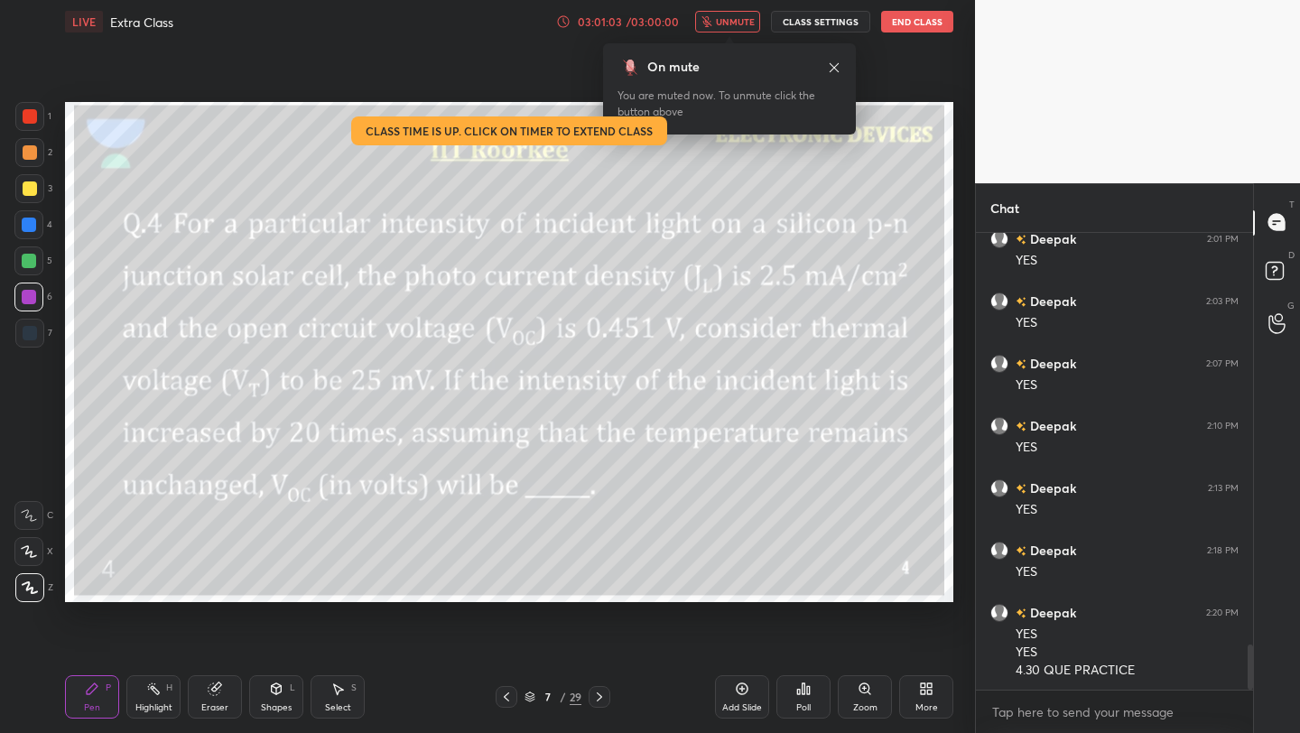
click at [899, 22] on button "End Class" at bounding box center [917, 22] width 72 height 22
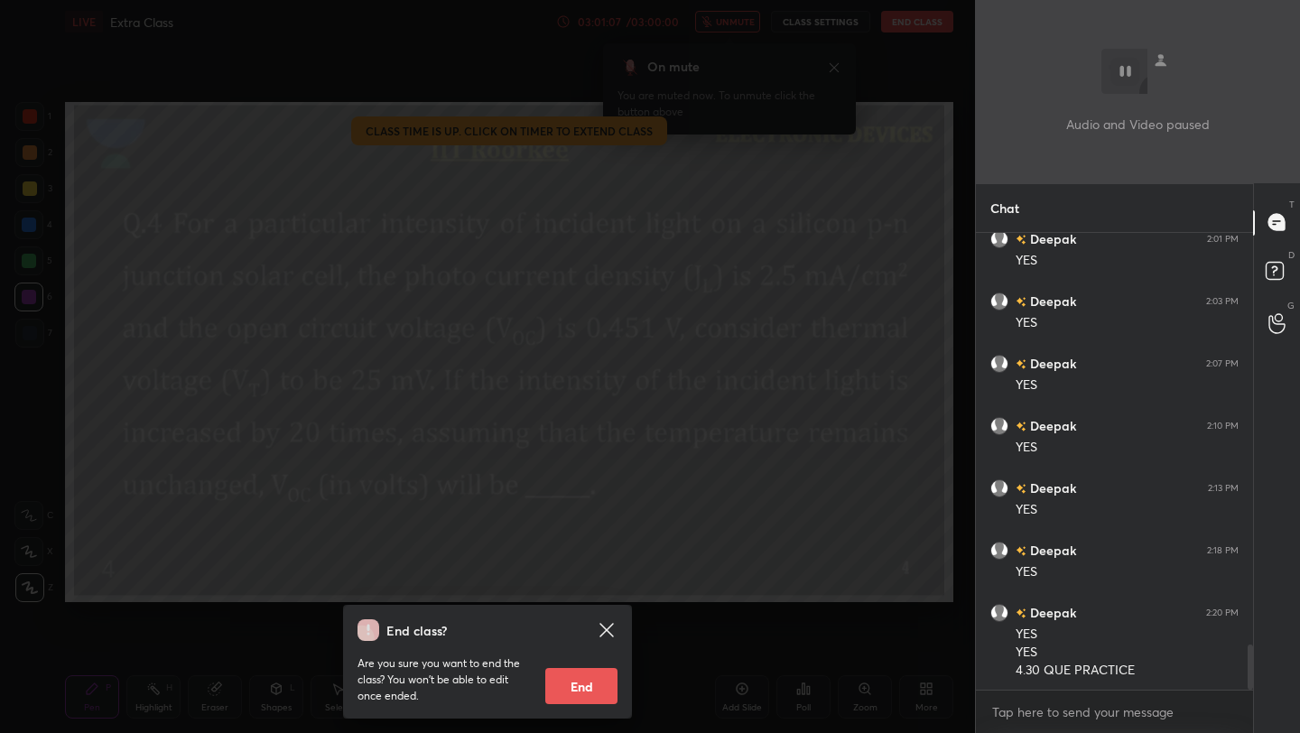
click at [601, 582] on button "End" at bounding box center [581, 686] width 72 height 36
type textarea "x"
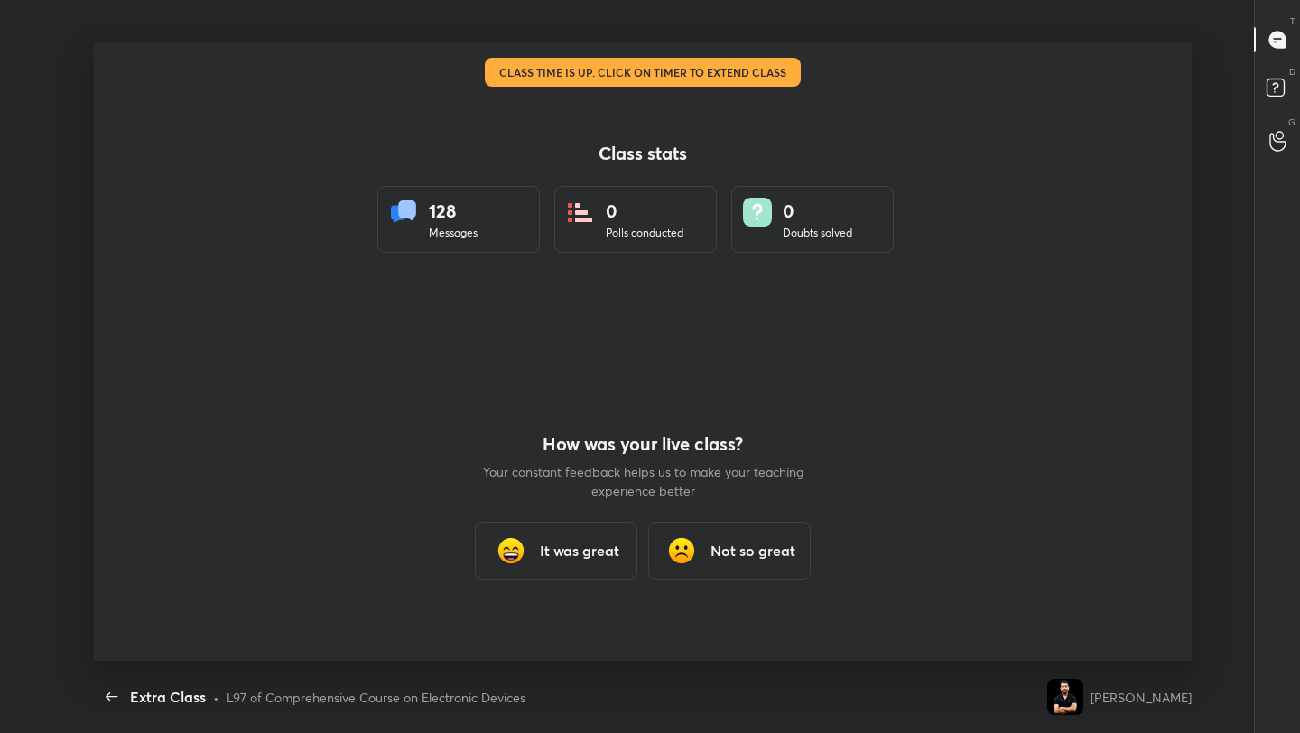
scroll to position [617, 1285]
